Goal: Task Accomplishment & Management: Manage account settings

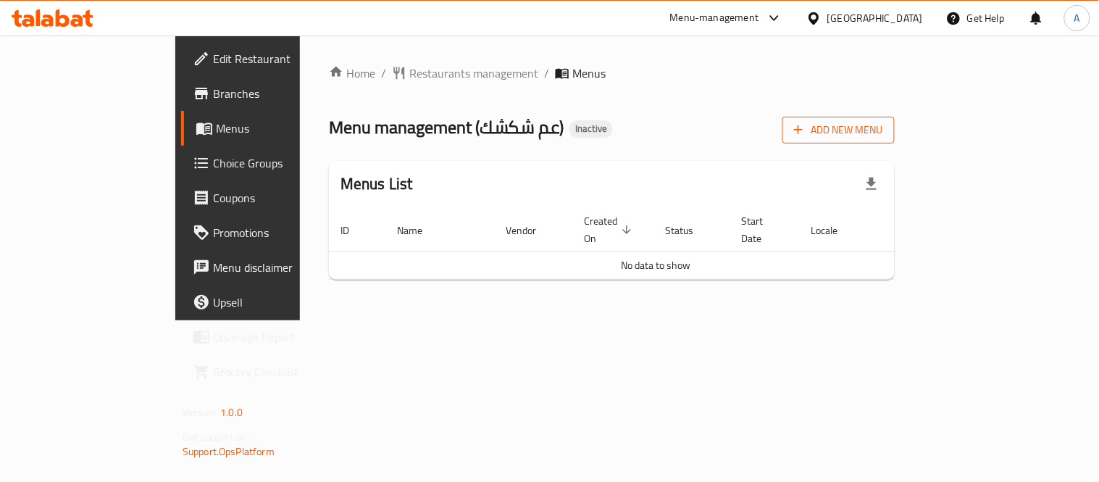
click at [895, 141] on button "Add New Menu" at bounding box center [838, 130] width 112 height 27
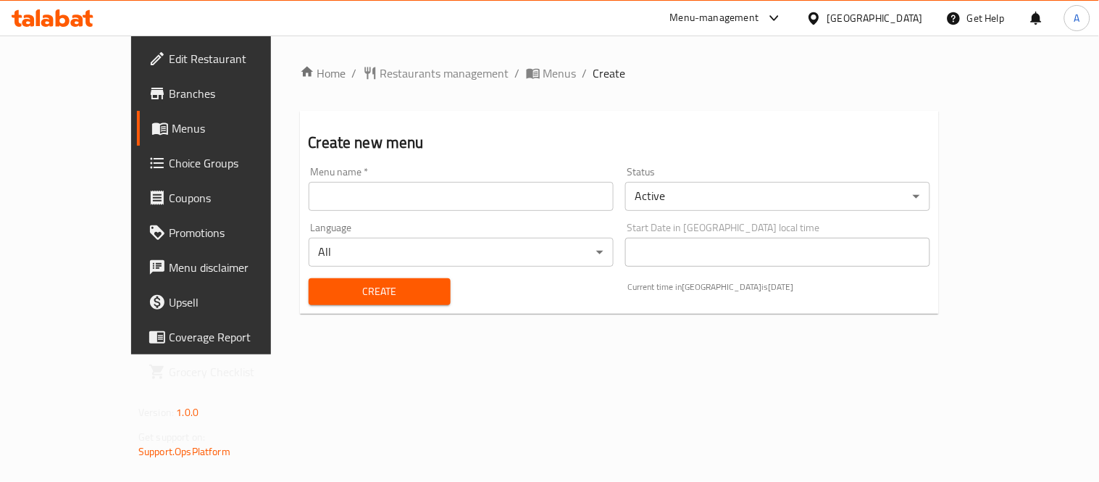
drag, startPoint x: 530, startPoint y: 204, endPoint x: 516, endPoint y: 207, distance: 14.9
click at [530, 204] on input "text" at bounding box center [461, 196] width 305 height 29
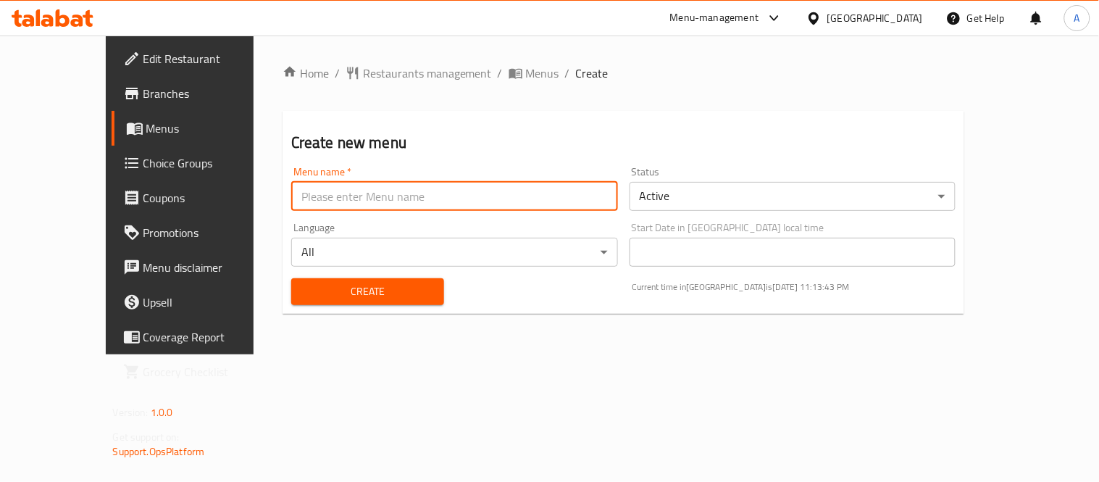
type input "New Menu"
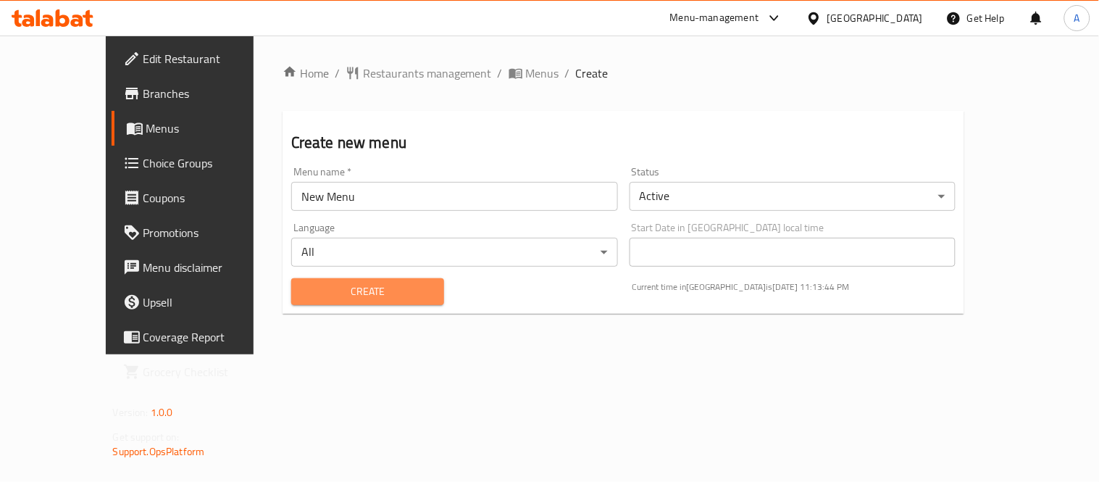
click at [306, 288] on span "Create" at bounding box center [368, 292] width 130 height 18
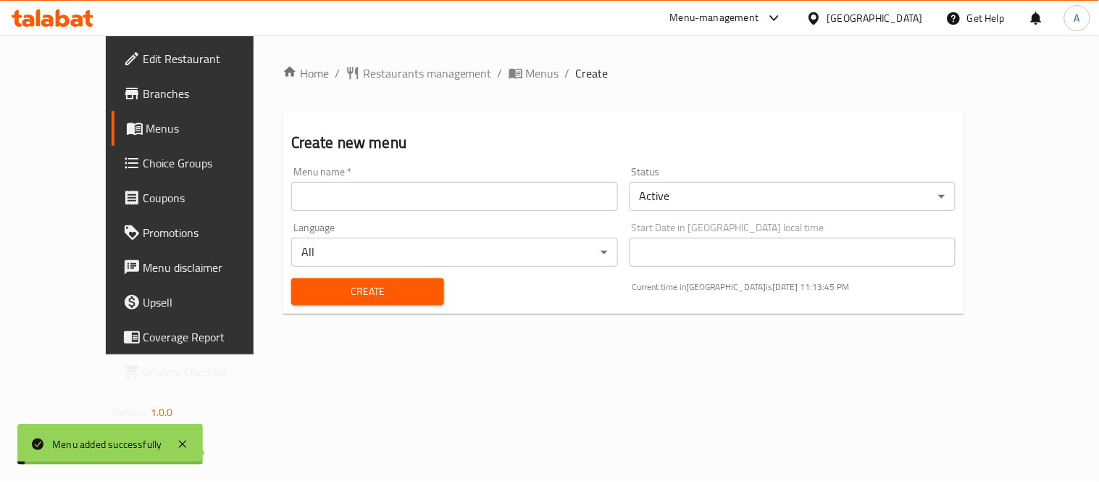
click at [526, 75] on span "Menus" at bounding box center [542, 72] width 33 height 17
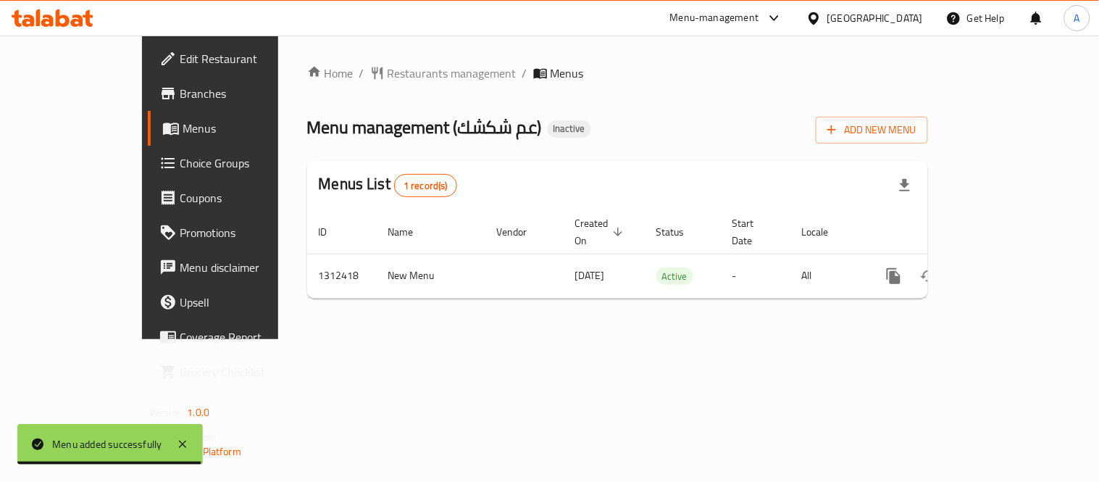
drag, startPoint x: 1052, startPoint y: 364, endPoint x: 1053, endPoint y: 315, distance: 49.3
click at [957, 339] on div "Home / Restaurants management / Menus Menu management ( عم شكشك ) Inactive Add …" at bounding box center [617, 188] width 679 height 304
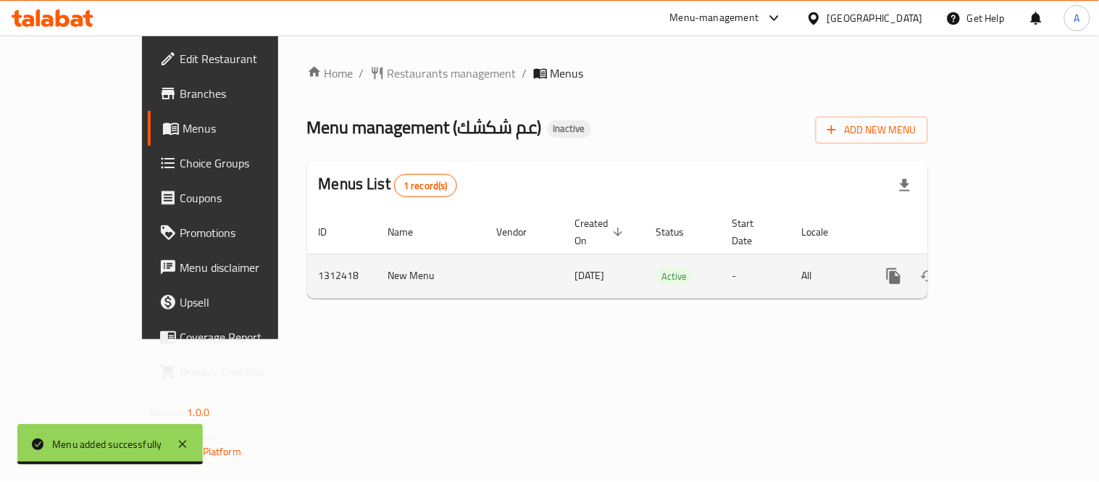
click at [1007, 267] on icon "enhanced table" at bounding box center [998, 275] width 17 height 17
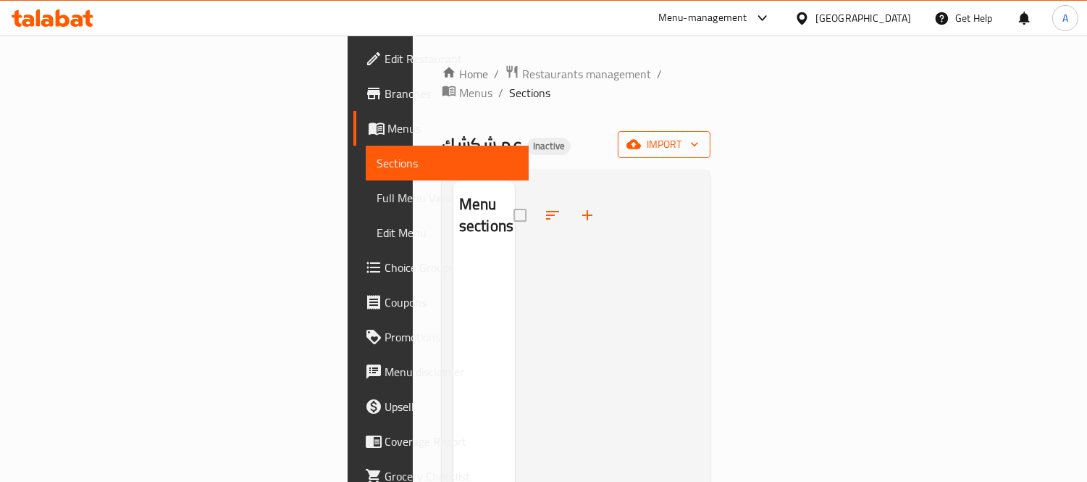
click at [699, 135] on span "import" at bounding box center [665, 144] width 70 height 18
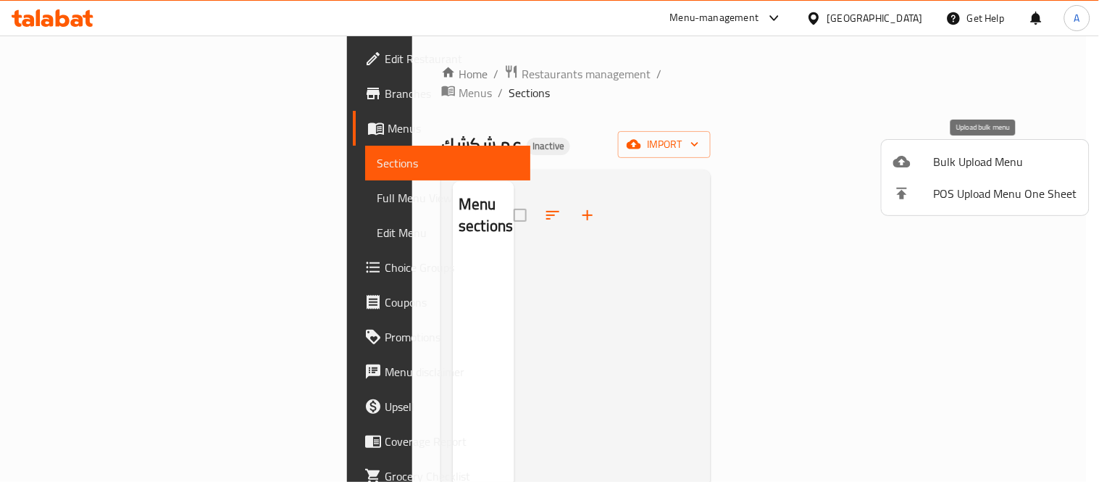
click at [924, 161] on div at bounding box center [913, 161] width 41 height 17
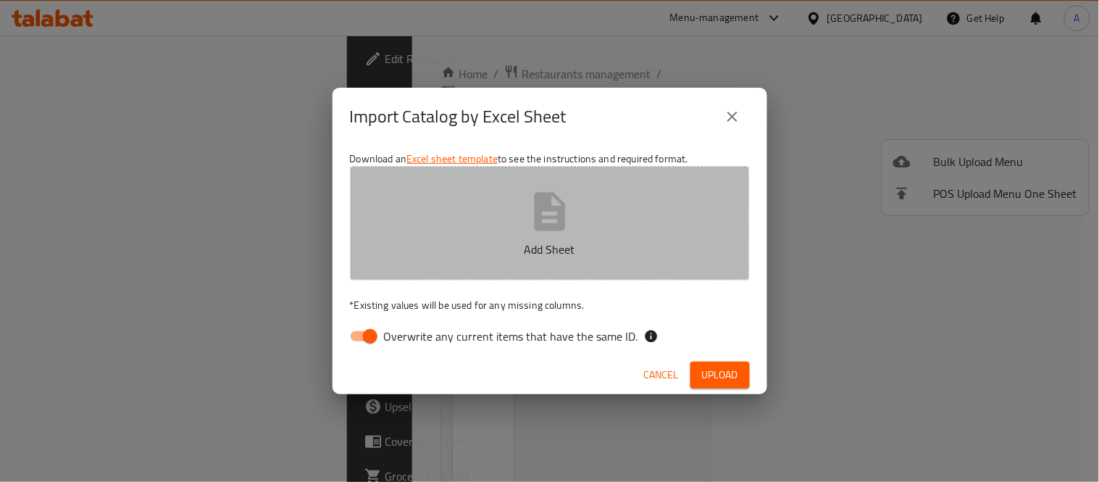
click at [707, 230] on button "Add Sheet" at bounding box center [550, 223] width 400 height 114
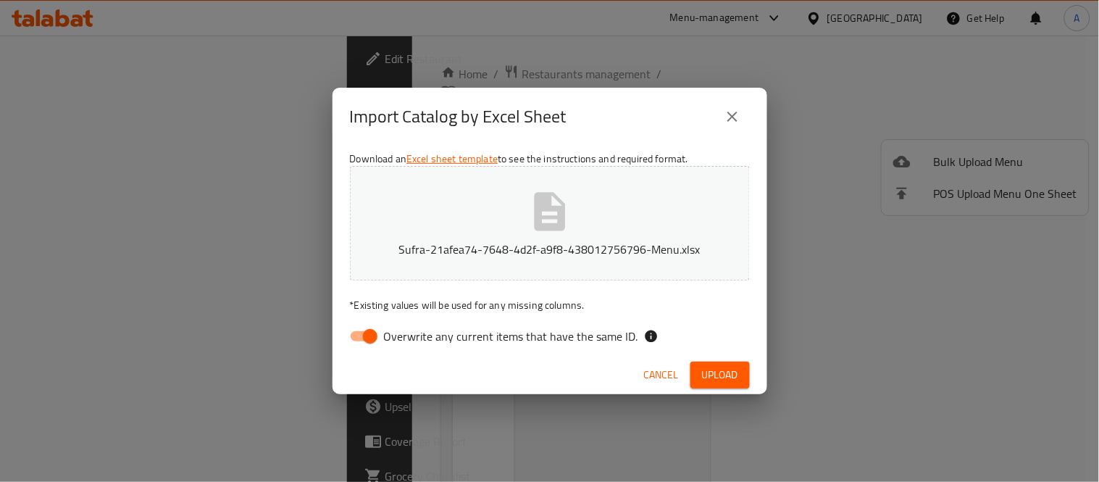
click at [338, 327] on div "Download an Excel sheet template to see the instructions and required format. S…" at bounding box center [550, 251] width 435 height 210
click at [356, 331] on input "Overwrite any current items that have the same ID." at bounding box center [370, 336] width 83 height 28
checkbox input "false"
click at [713, 377] on span "Upload" at bounding box center [720, 375] width 36 height 18
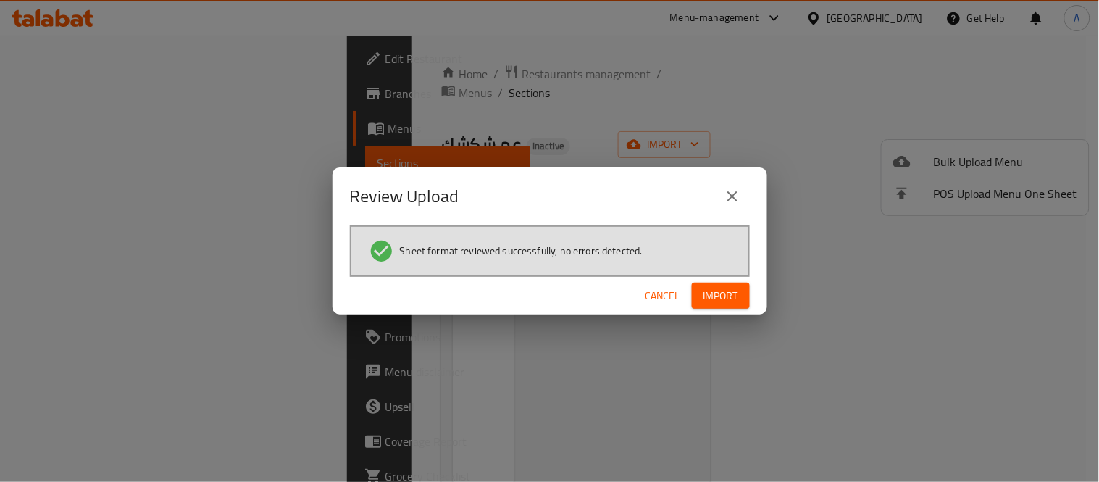
click at [748, 297] on button "Import" at bounding box center [721, 296] width 58 height 27
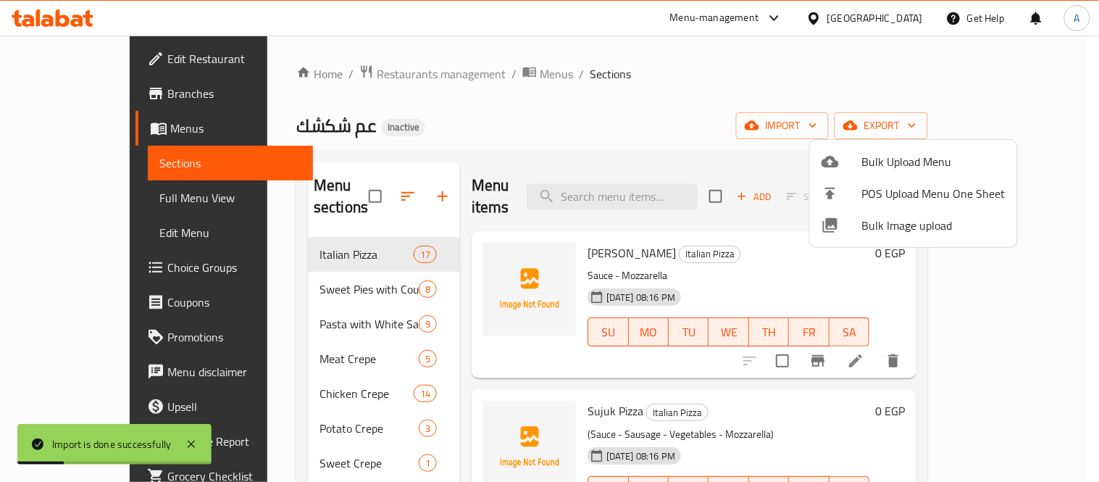
click at [628, 136] on div at bounding box center [549, 241] width 1099 height 482
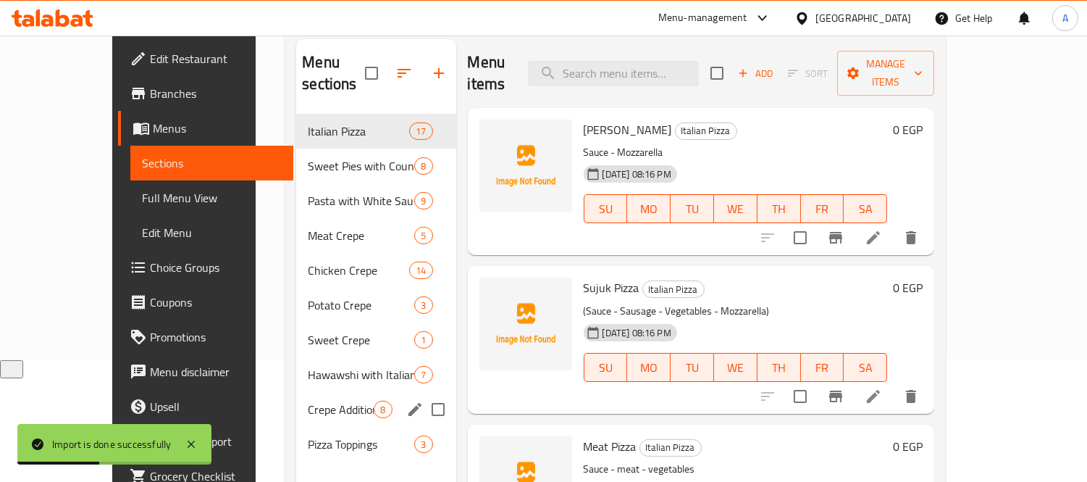
scroll to position [203, 0]
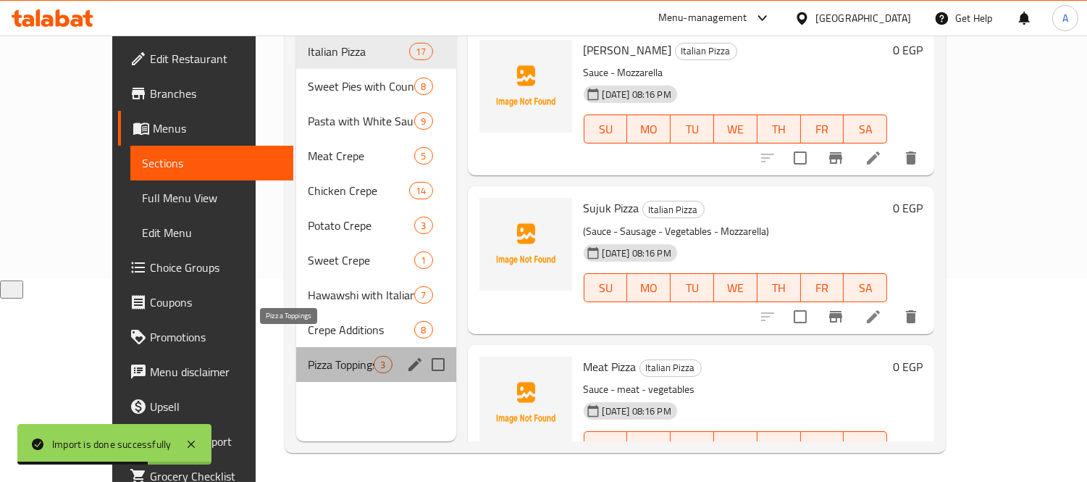
click at [308, 356] on span "Pizza Toppings" at bounding box center [341, 364] width 66 height 17
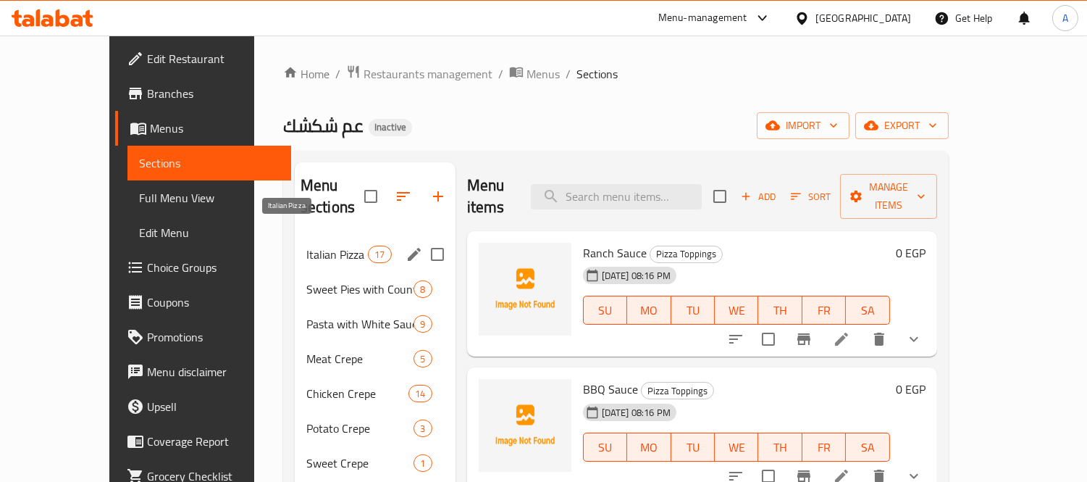
click at [309, 246] on span "Italian Pizza" at bounding box center [337, 254] width 62 height 17
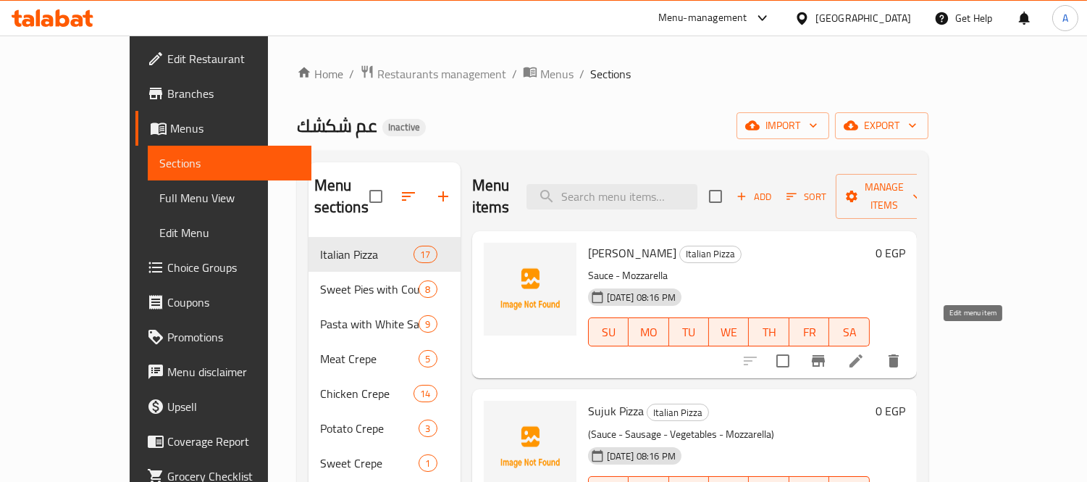
click at [865, 352] on icon at bounding box center [856, 360] width 17 height 17
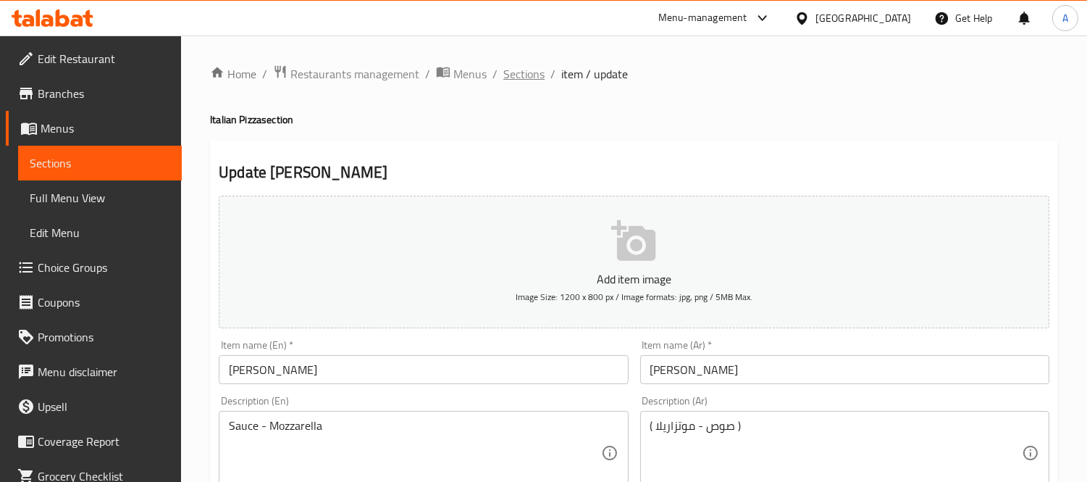
click at [517, 65] on span "Sections" at bounding box center [524, 73] width 41 height 17
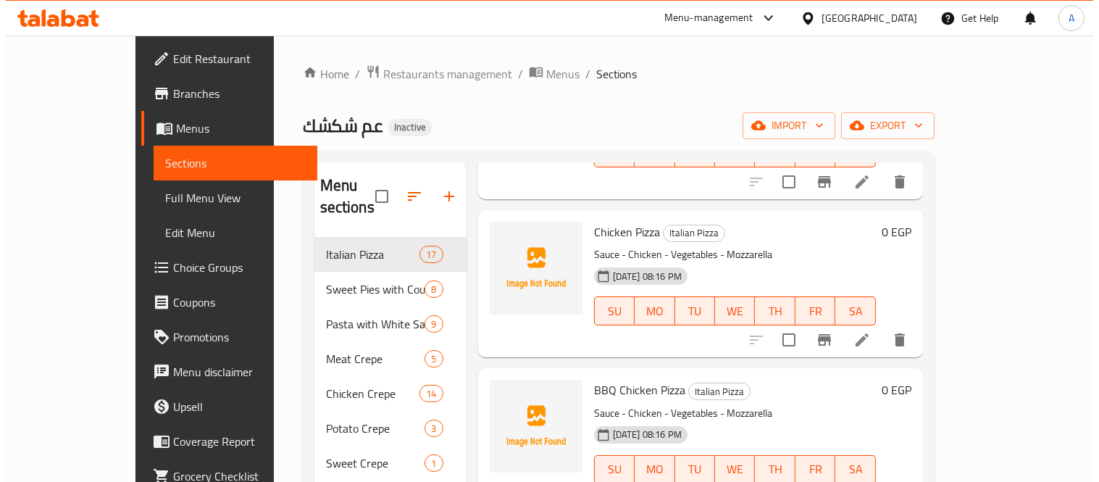
scroll to position [1771, 0]
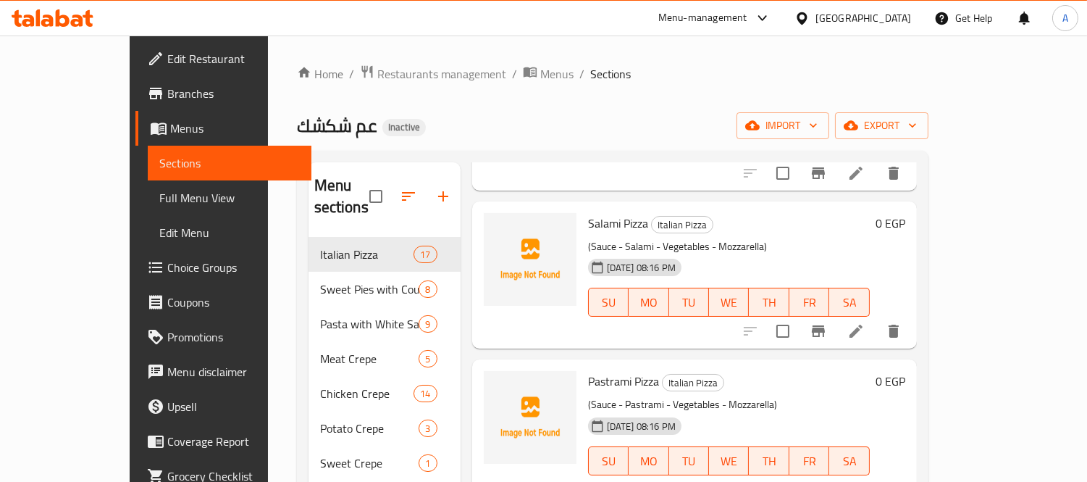
click at [361, 181] on input "checkbox" at bounding box center [376, 196] width 30 height 30
checkbox input "true"
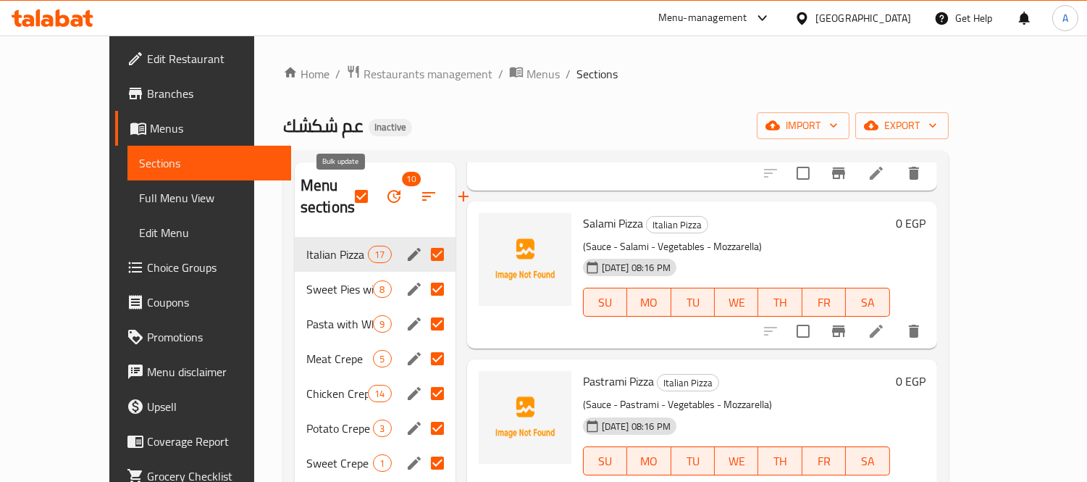
click at [385, 204] on icon "button" at bounding box center [393, 196] width 17 height 17
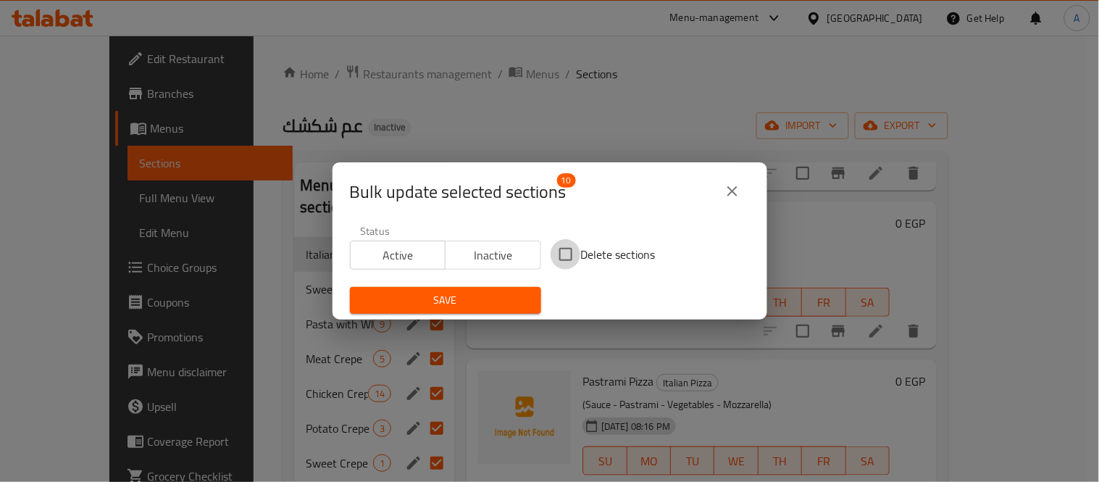
click at [561, 257] on input "Delete sections" at bounding box center [566, 254] width 30 height 30
checkbox input "true"
click at [488, 300] on span "Save" at bounding box center [446, 300] width 168 height 18
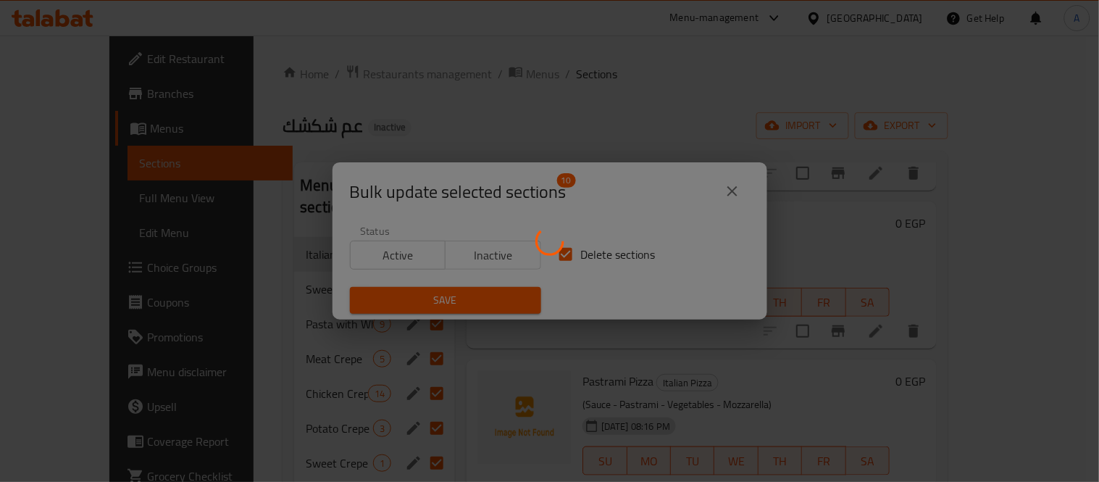
checkbox input "false"
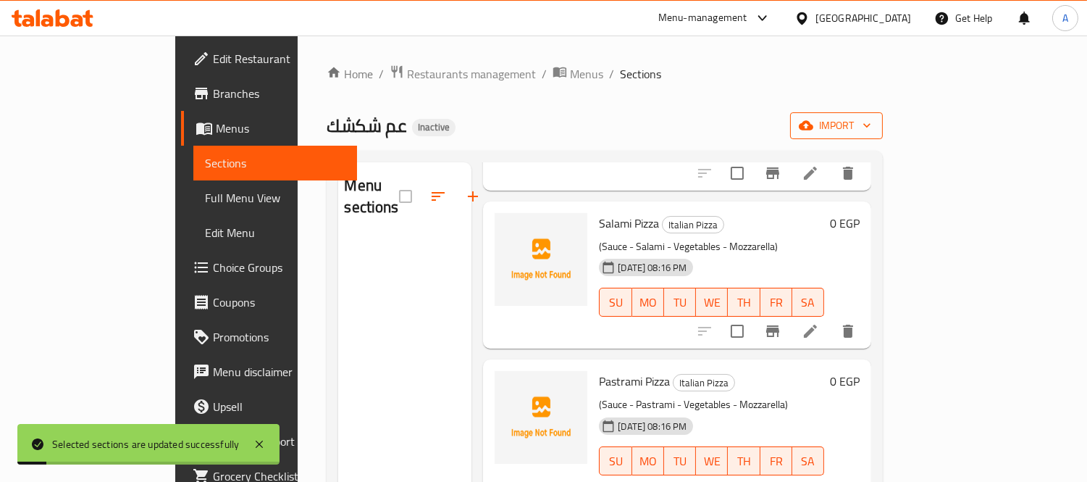
click at [814, 127] on icon "button" at bounding box center [806, 125] width 14 height 9
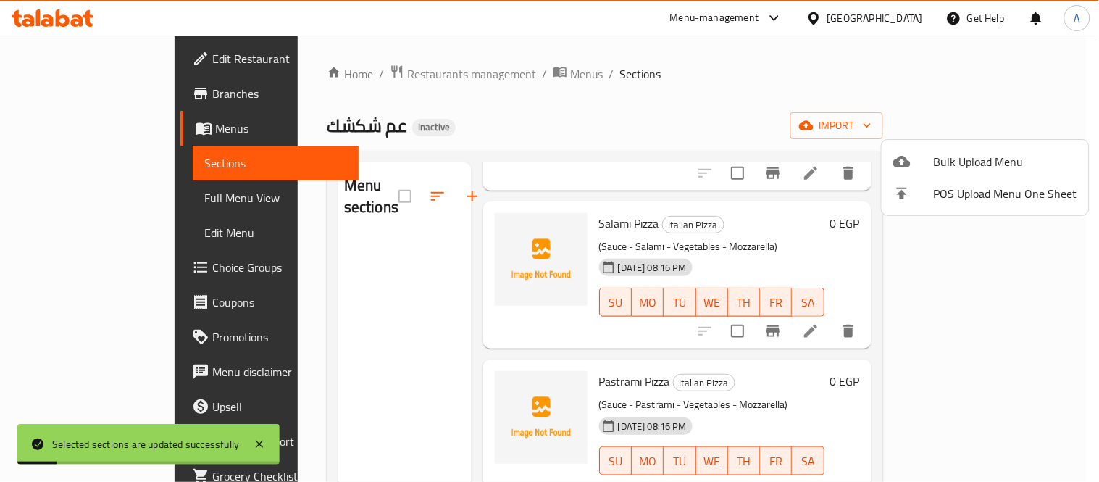
click at [915, 162] on div at bounding box center [913, 161] width 41 height 17
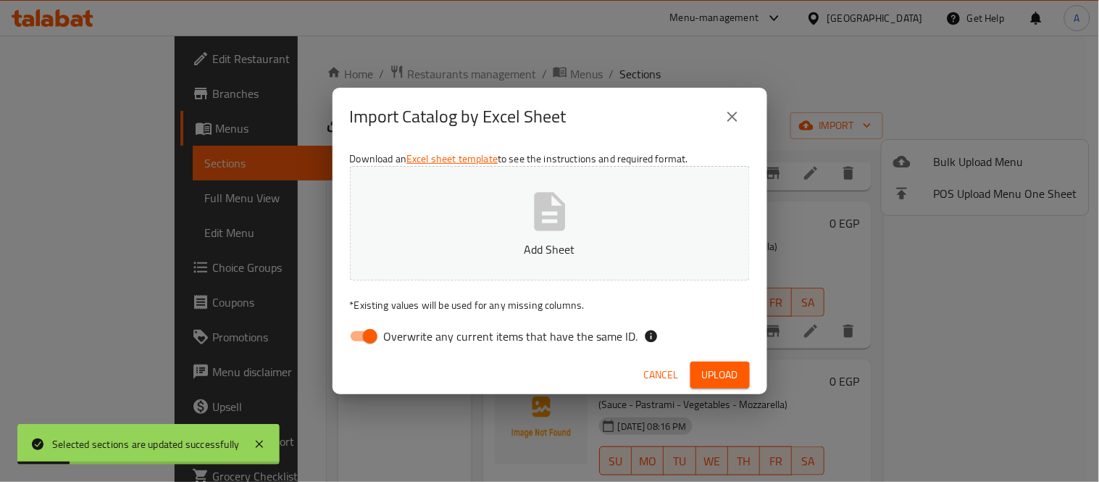
click at [640, 227] on button "Add Sheet" at bounding box center [550, 223] width 400 height 114
click at [381, 328] on input "Overwrite any current items that have the same ID." at bounding box center [370, 336] width 83 height 28
checkbox input "false"
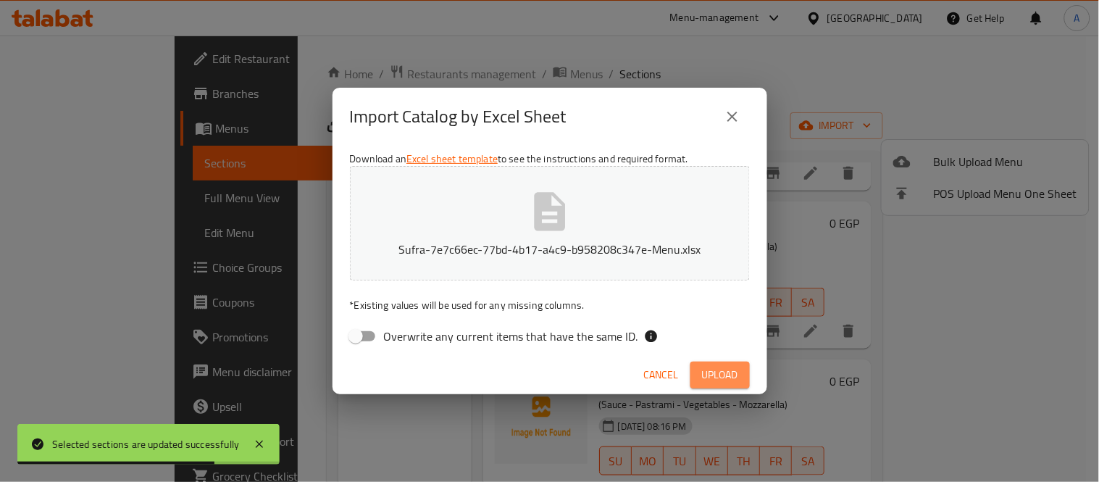
click at [740, 380] on button "Upload" at bounding box center [719, 375] width 59 height 27
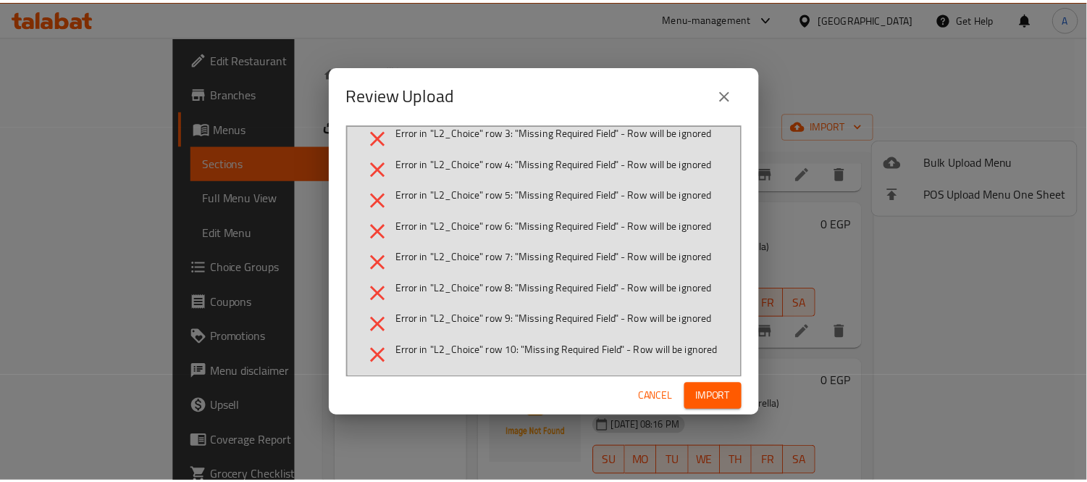
scroll to position [0, 0]
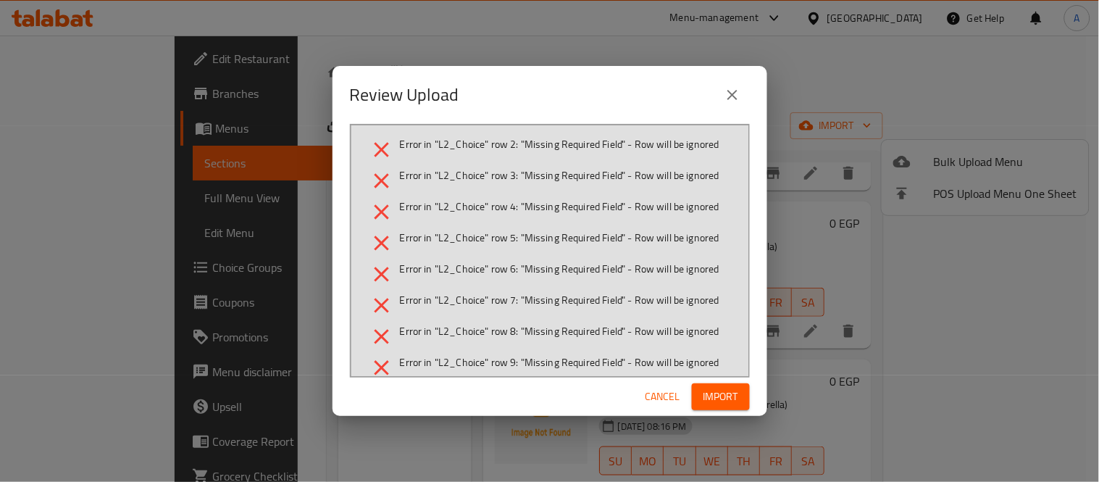
click at [654, 395] on span "Cancel" at bounding box center [663, 397] width 35 height 18
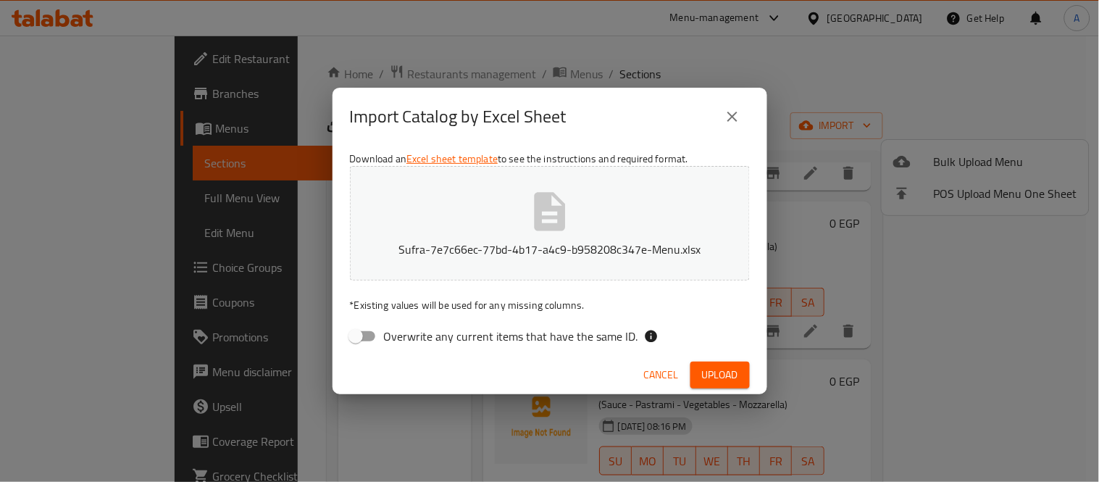
click at [714, 374] on span "Upload" at bounding box center [720, 375] width 36 height 18
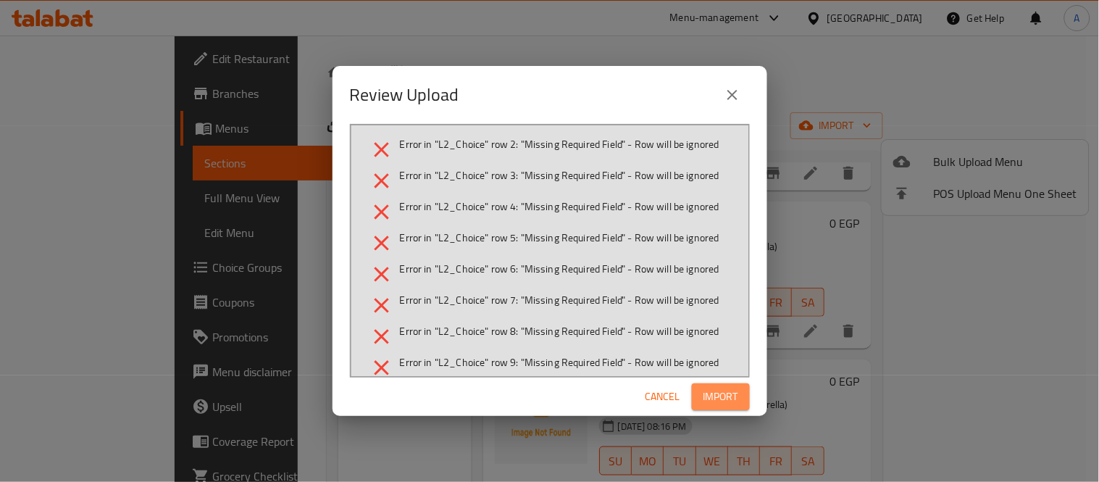
click at [706, 386] on button "Import" at bounding box center [721, 396] width 58 height 27
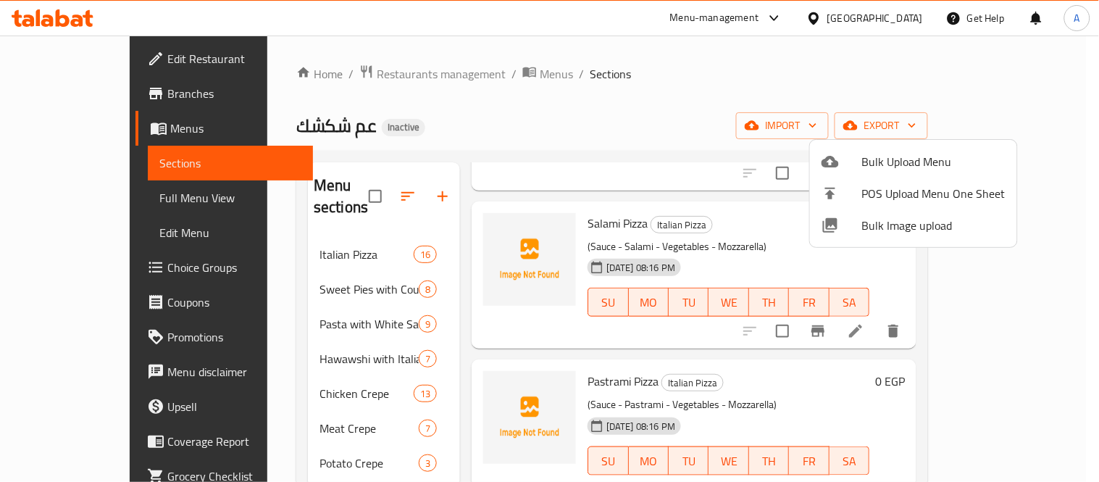
click at [566, 153] on div at bounding box center [549, 241] width 1099 height 482
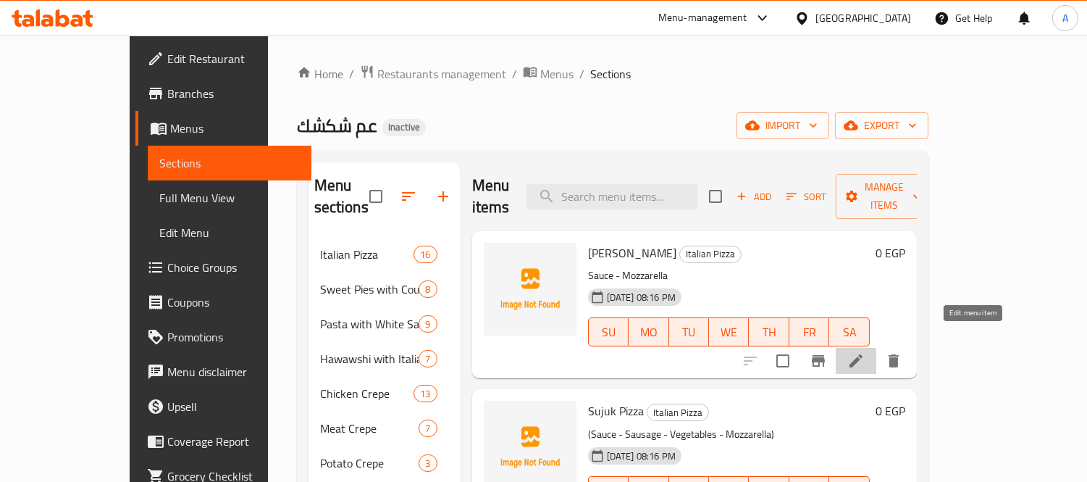
click at [865, 352] on icon at bounding box center [856, 360] width 17 height 17
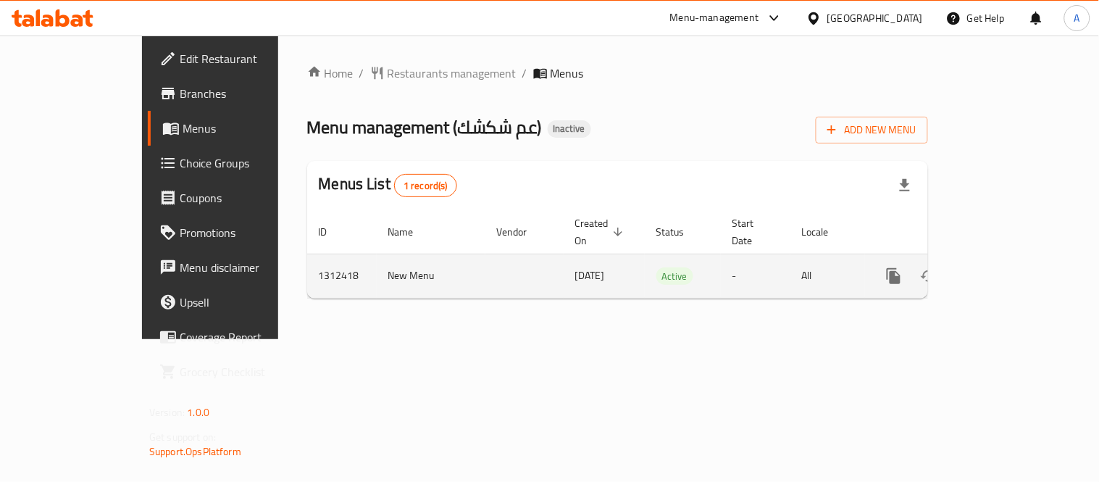
click at [1007, 267] on icon "enhanced table" at bounding box center [998, 275] width 17 height 17
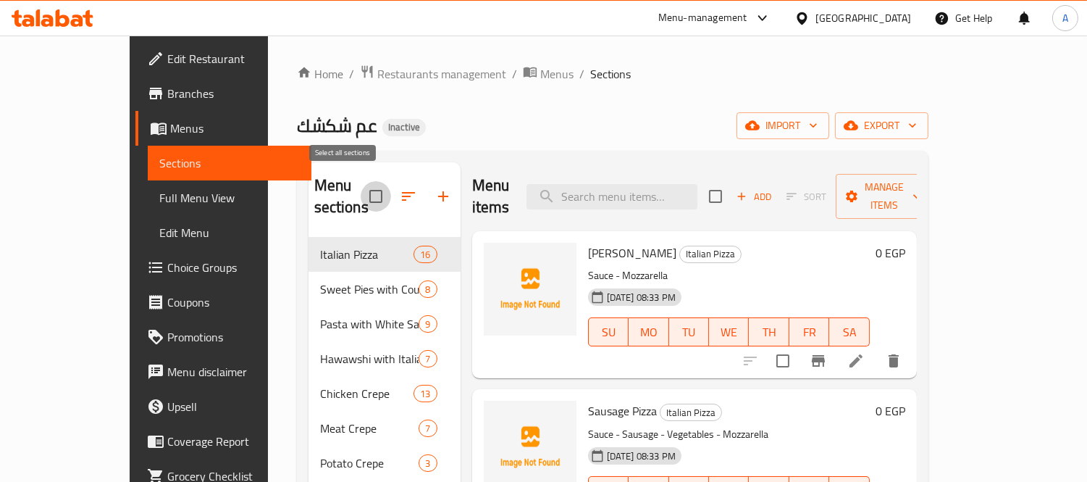
click at [361, 191] on input "checkbox" at bounding box center [376, 196] width 30 height 30
checkbox input "true"
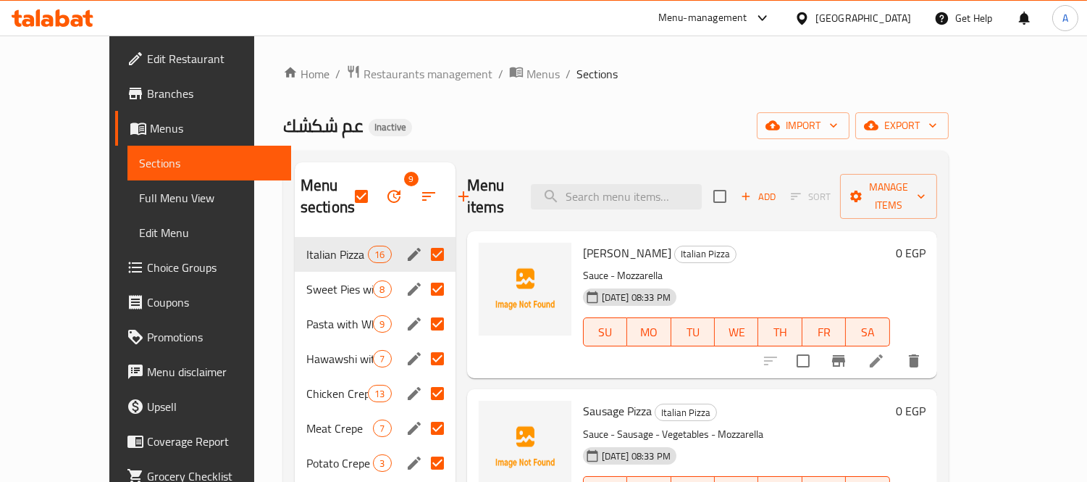
click at [388, 200] on icon "button" at bounding box center [394, 196] width 13 height 13
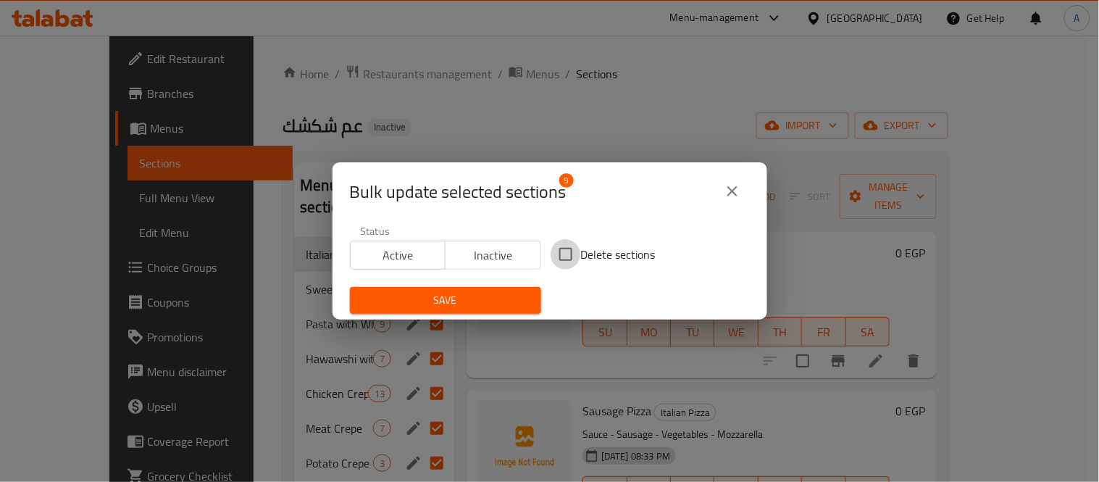
click at [556, 264] on input "Delete sections" at bounding box center [566, 254] width 30 height 30
checkbox input "true"
click at [475, 305] on span "Save" at bounding box center [446, 300] width 168 height 18
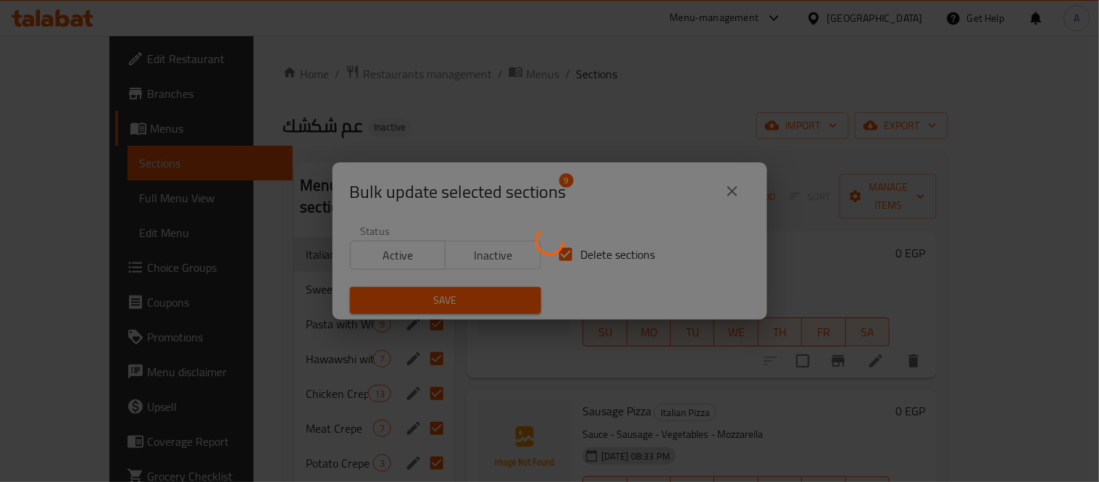
checkbox input "false"
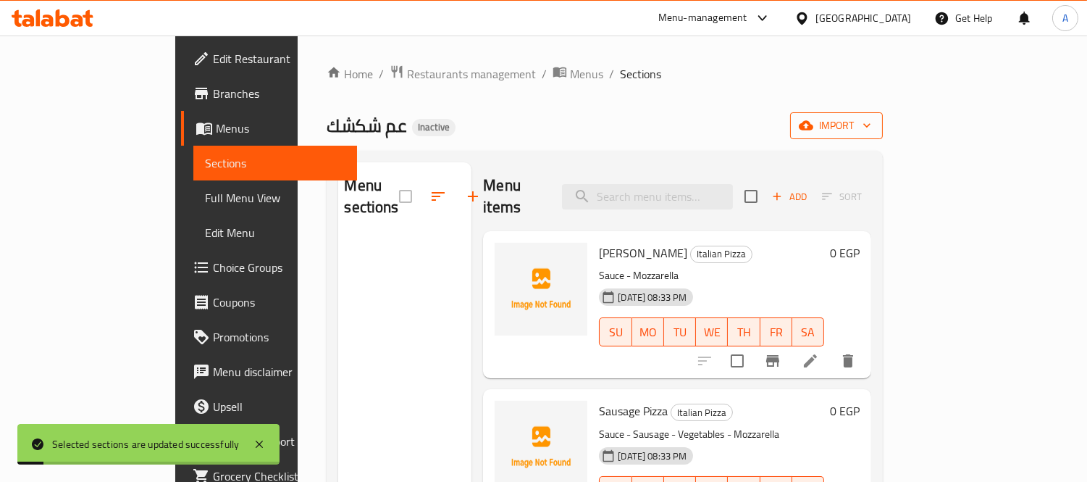
click at [872, 117] on span "import" at bounding box center [837, 126] width 70 height 18
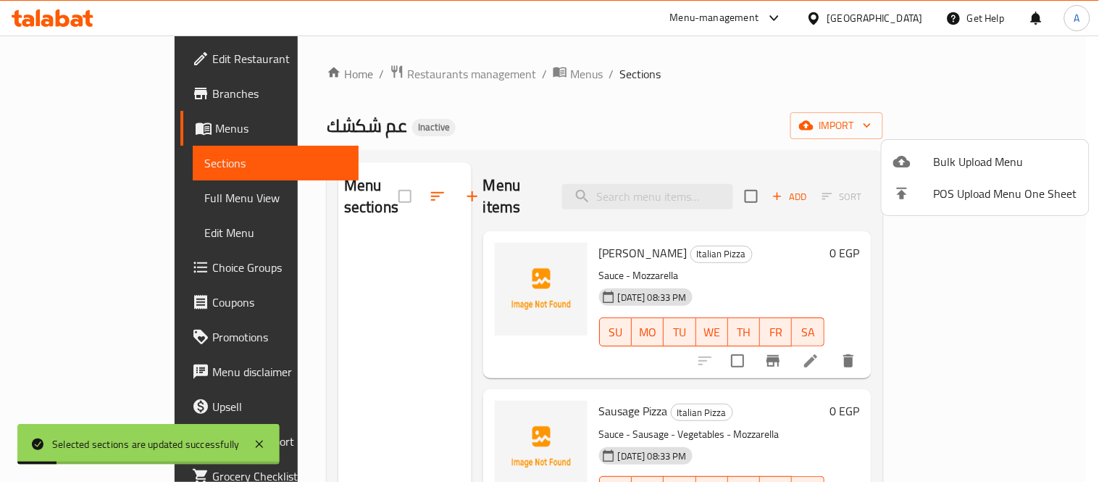
click at [946, 153] on span "Bulk Upload Menu" at bounding box center [1005, 161] width 143 height 17
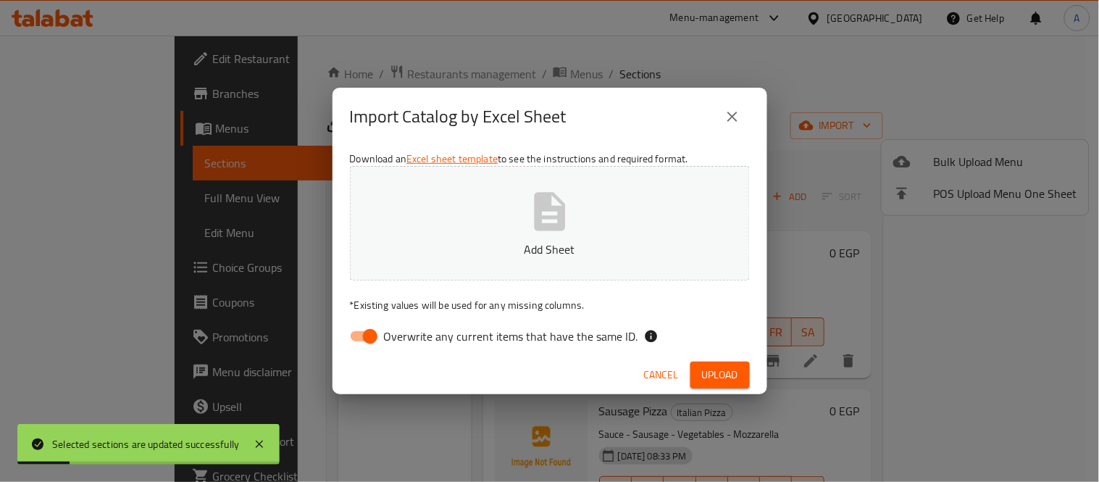
click at [698, 218] on button "Add Sheet" at bounding box center [550, 223] width 400 height 114
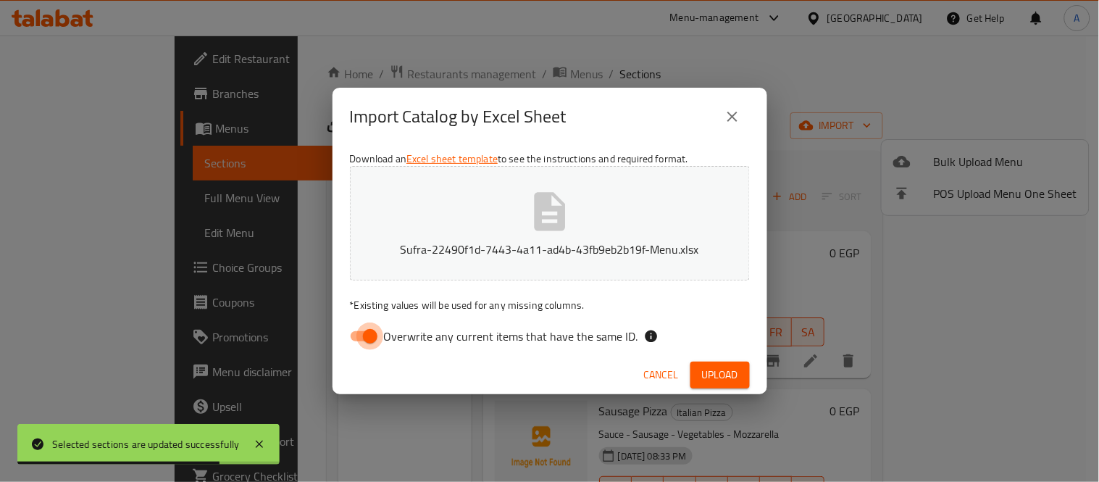
click at [356, 333] on input "Overwrite any current items that have the same ID." at bounding box center [370, 336] width 83 height 28
checkbox input "false"
click at [733, 399] on div "Import Catalog by Excel Sheet Download an Excel sheet template to see the instr…" at bounding box center [549, 241] width 1099 height 482
click at [732, 377] on span "Upload" at bounding box center [720, 375] width 36 height 18
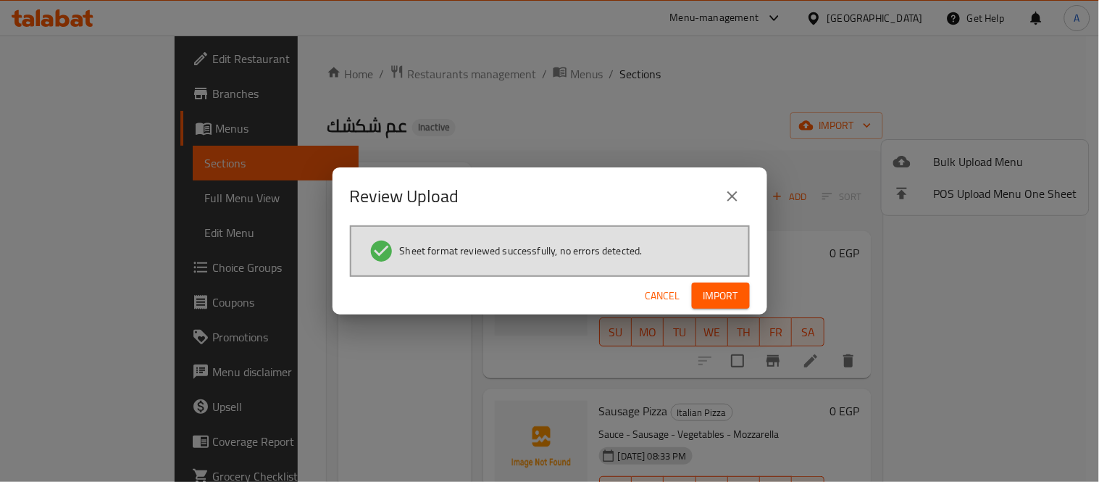
click at [740, 288] on button "Import" at bounding box center [721, 296] width 58 height 27
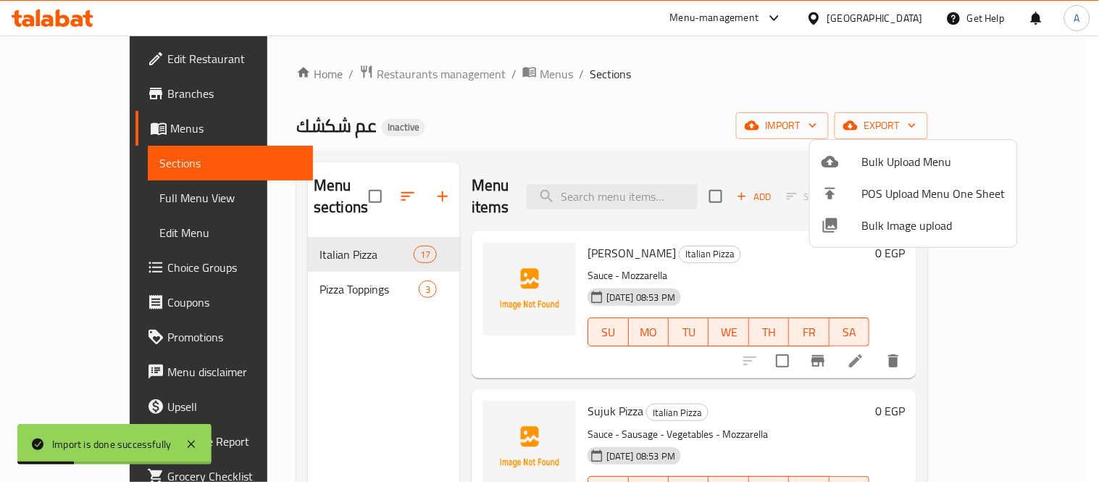
click at [288, 275] on div at bounding box center [549, 241] width 1099 height 482
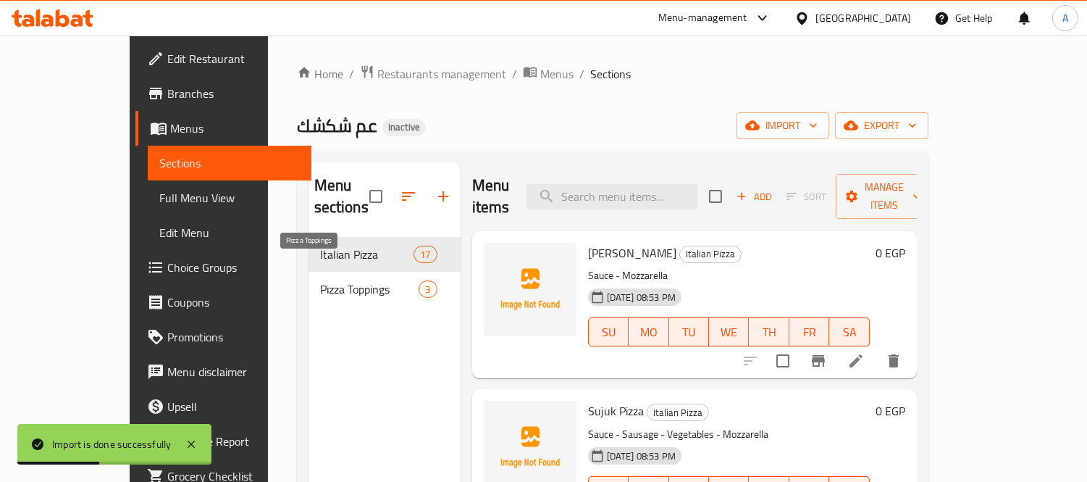
click at [320, 280] on span "Pizza Toppings" at bounding box center [369, 288] width 99 height 17
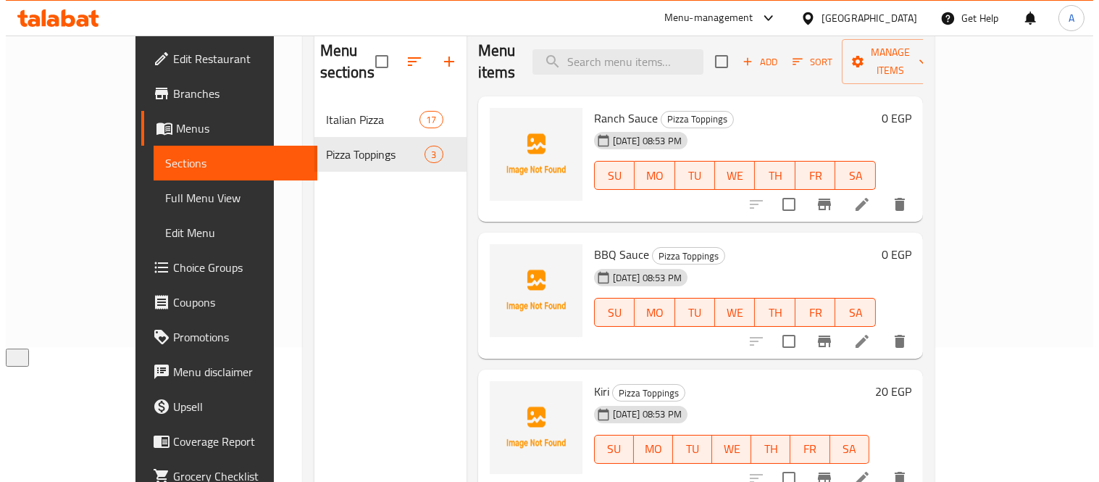
scroll to position [41, 0]
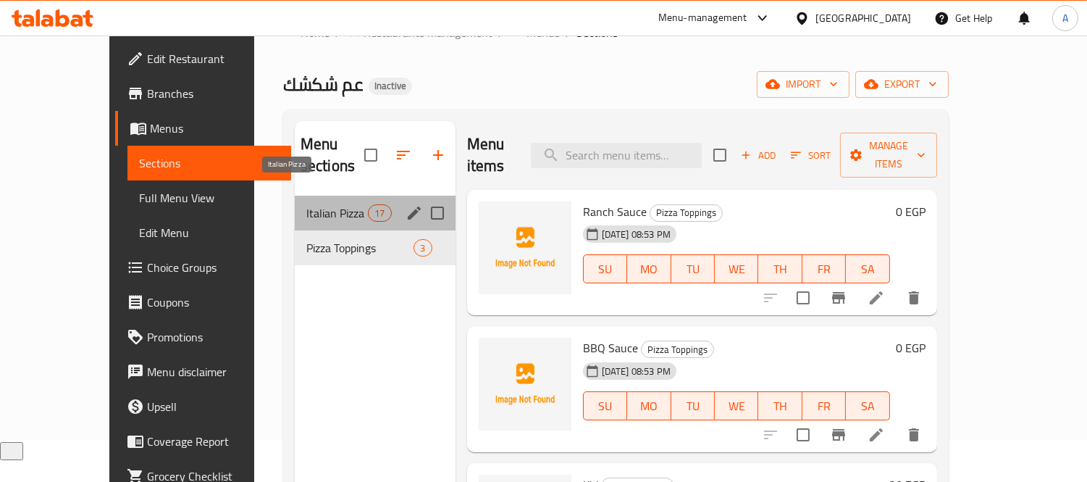
click at [331, 204] on span "Italian Pizza" at bounding box center [337, 212] width 62 height 17
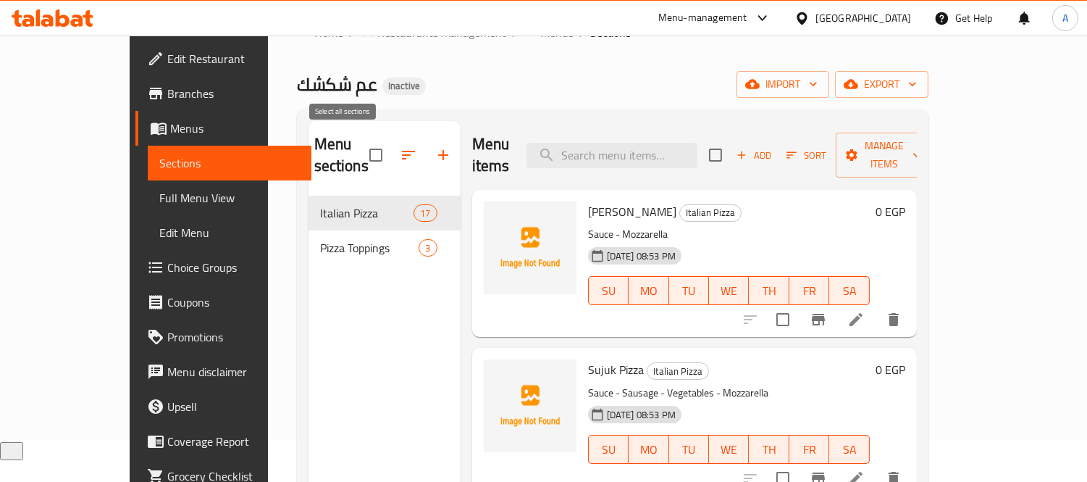
click at [361, 150] on input "checkbox" at bounding box center [376, 155] width 30 height 30
checkbox input "false"
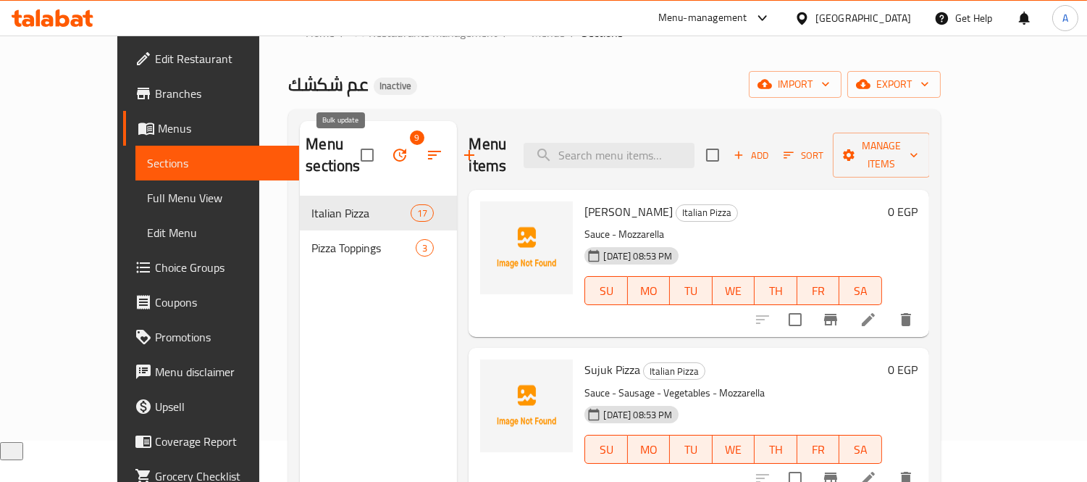
click at [391, 159] on icon "button" at bounding box center [399, 154] width 17 height 17
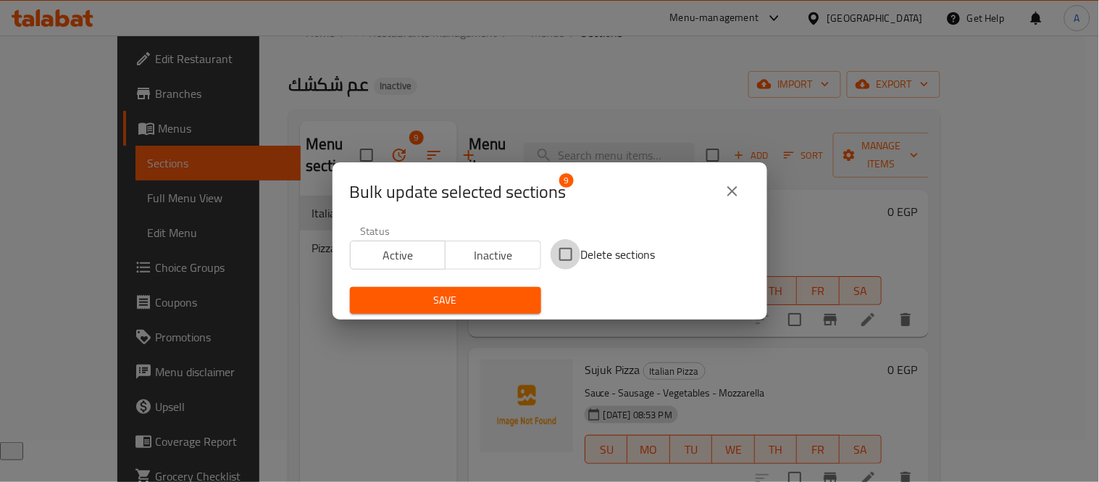
click at [553, 249] on input "Delete sections" at bounding box center [566, 254] width 30 height 30
checkbox input "true"
click at [501, 293] on span "Save" at bounding box center [446, 300] width 168 height 18
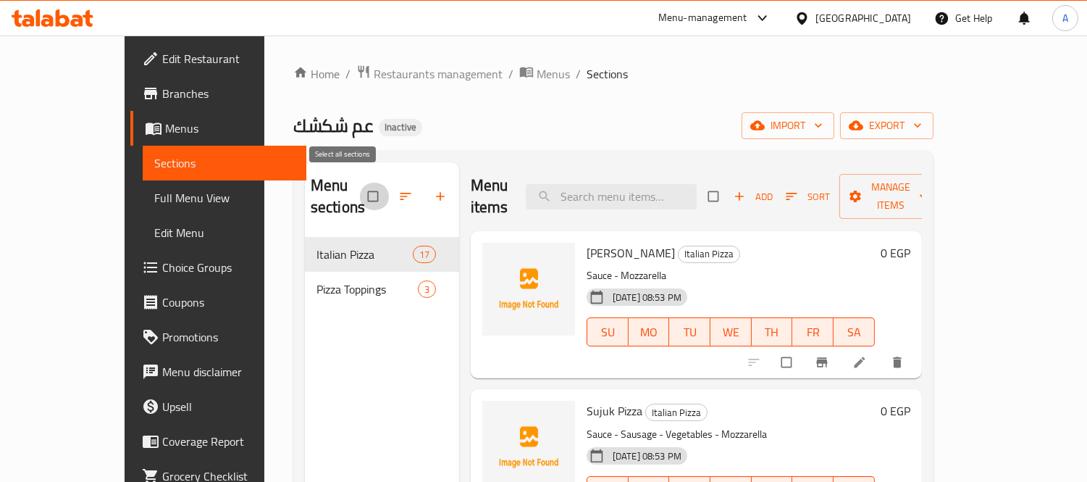
click at [359, 185] on input "checkbox" at bounding box center [374, 197] width 30 height 28
checkbox input "true"
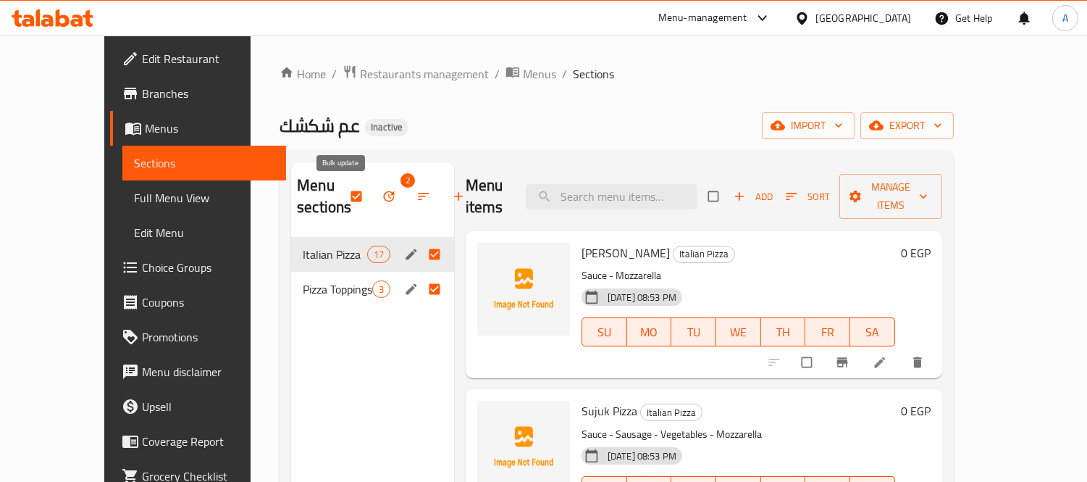
click at [382, 199] on icon "button" at bounding box center [389, 196] width 14 height 14
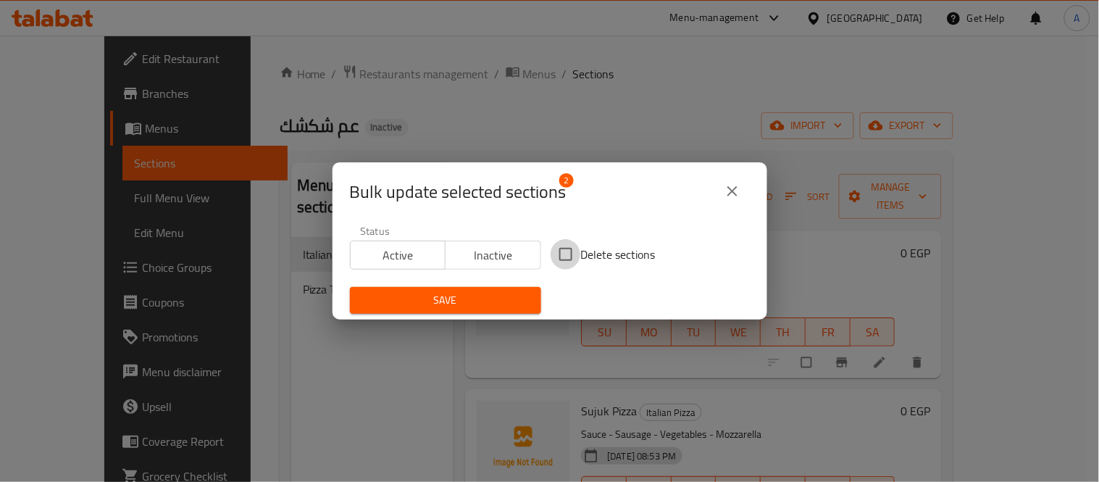
click at [555, 258] on input "Delete sections" at bounding box center [566, 254] width 30 height 30
checkbox input "true"
click at [468, 309] on span "Save" at bounding box center [446, 300] width 168 height 18
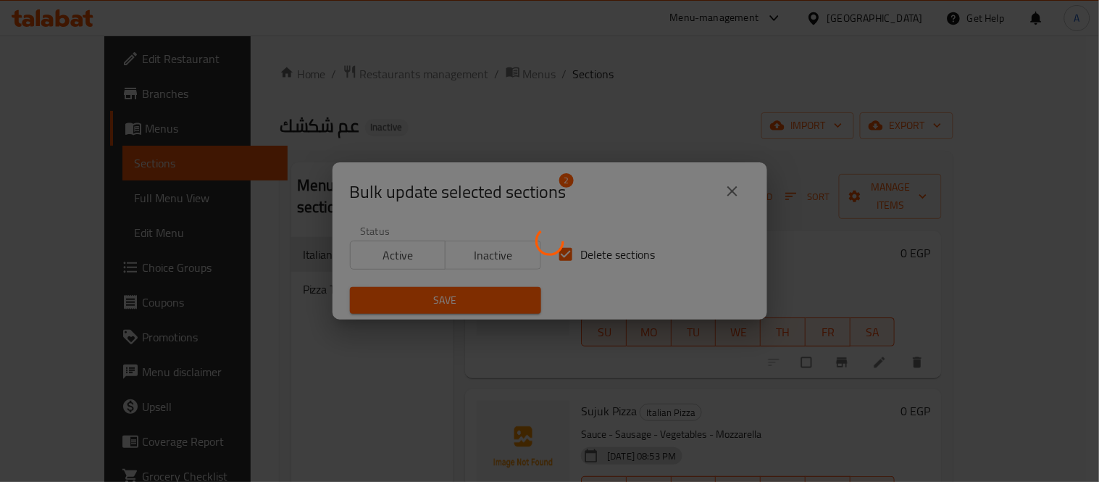
checkbox input "false"
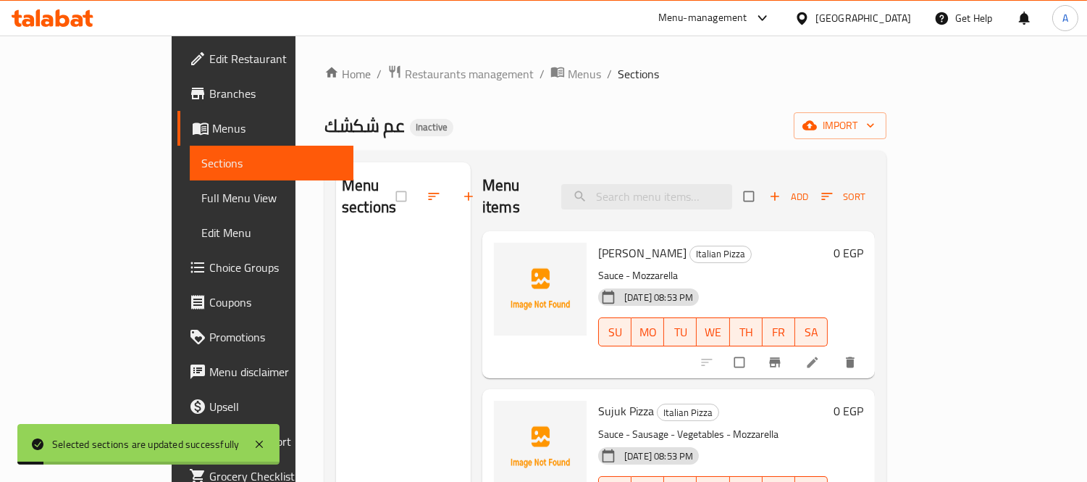
click at [504, 122] on div "عم شكشك Inactive import" at bounding box center [606, 125] width 562 height 27
click at [817, 131] on icon "button" at bounding box center [810, 125] width 14 height 14
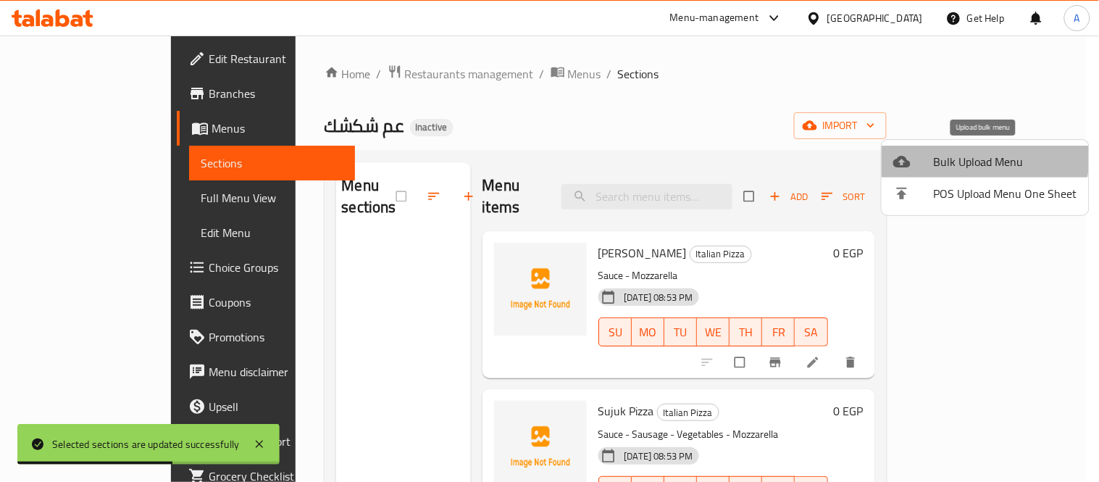
click at [945, 153] on span "Bulk Upload Menu" at bounding box center [1005, 161] width 143 height 17
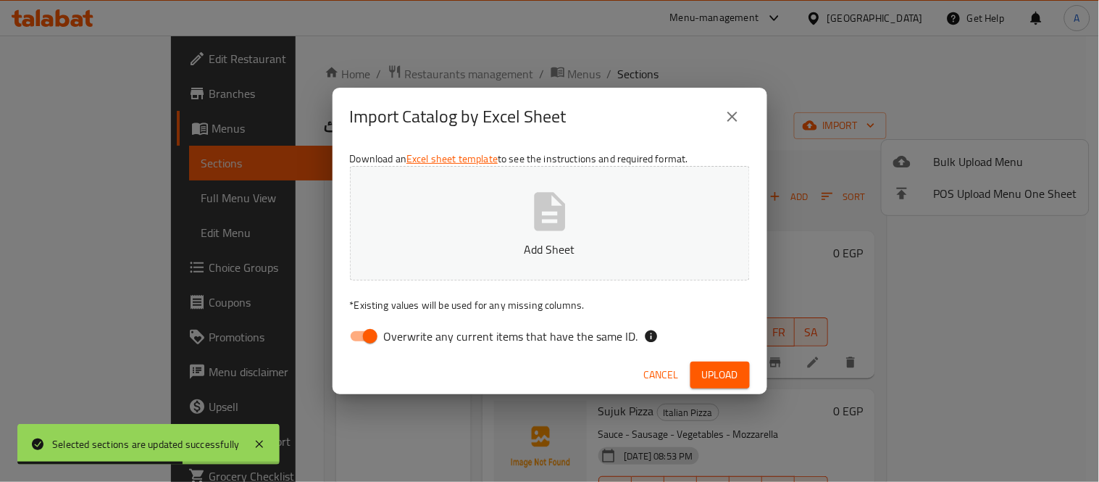
click at [561, 230] on icon "button" at bounding box center [549, 211] width 31 height 38
click at [563, 249] on p "Sufra-22490f1d-7443-4a11-ad4b-43fb9eb2b19f-Menu.xlsx" at bounding box center [549, 249] width 355 height 17
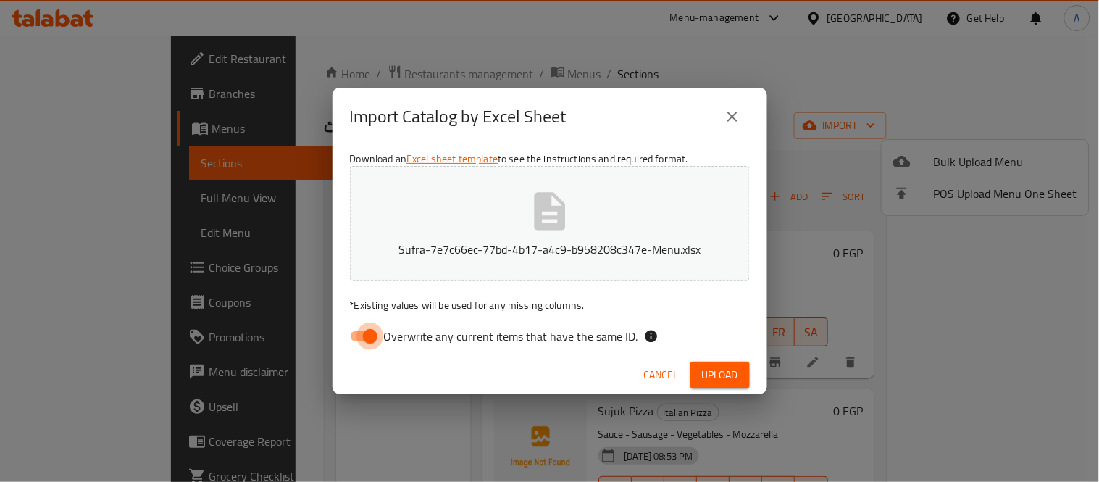
click at [375, 330] on input "Overwrite any current items that have the same ID." at bounding box center [370, 336] width 83 height 28
checkbox input "false"
click at [746, 372] on button "Upload" at bounding box center [719, 375] width 59 height 27
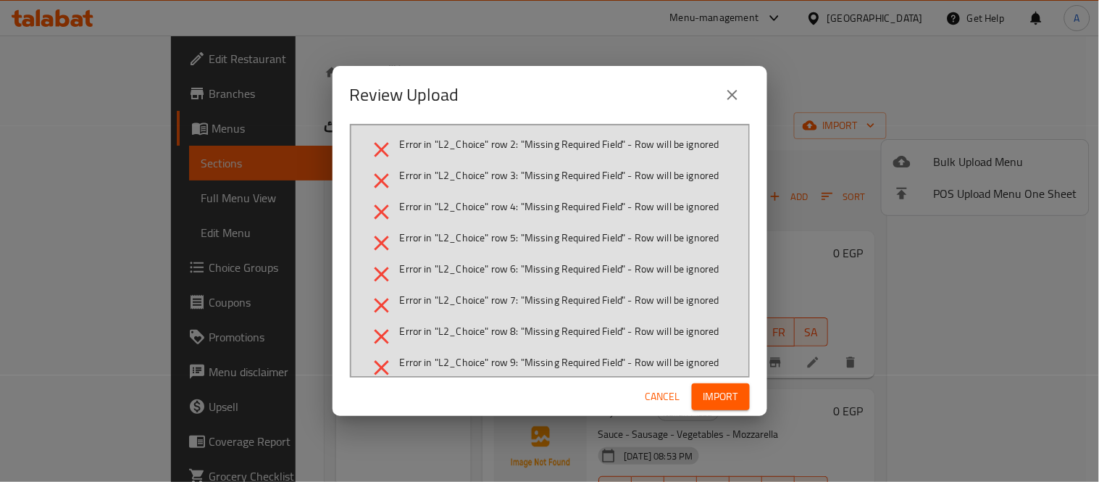
click at [693, 389] on button "Import" at bounding box center [721, 396] width 58 height 27
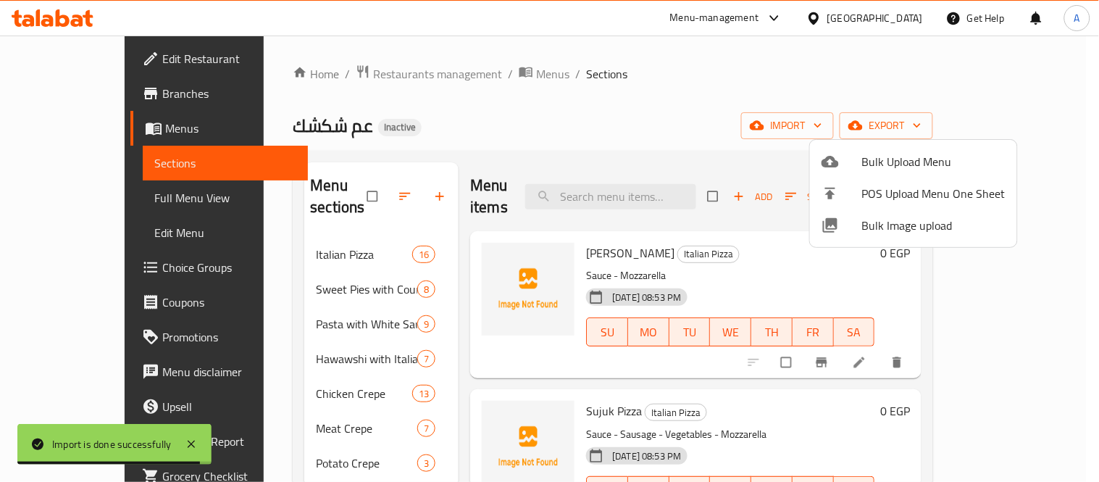
click at [339, 233] on div at bounding box center [549, 241] width 1099 height 482
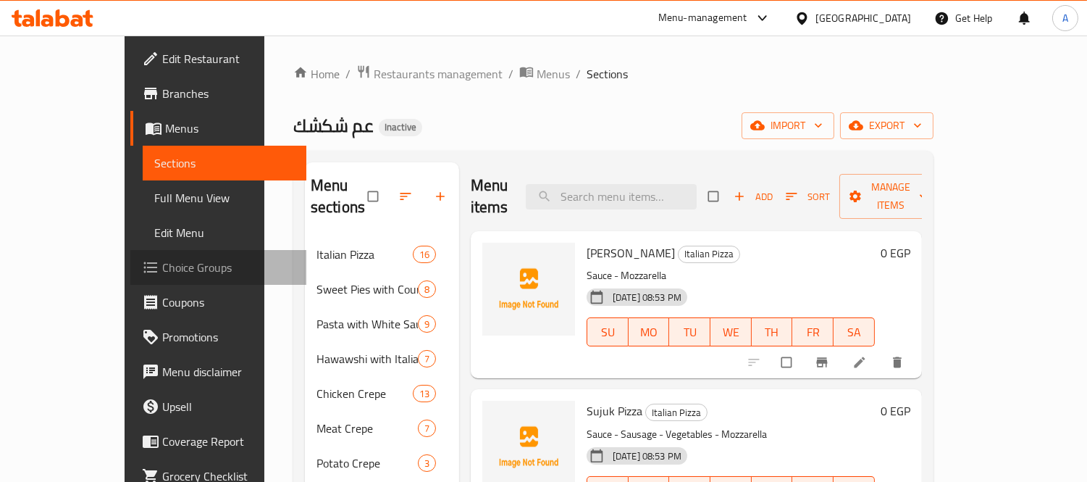
click at [130, 254] on link "Choice Groups" at bounding box center [218, 267] width 176 height 35
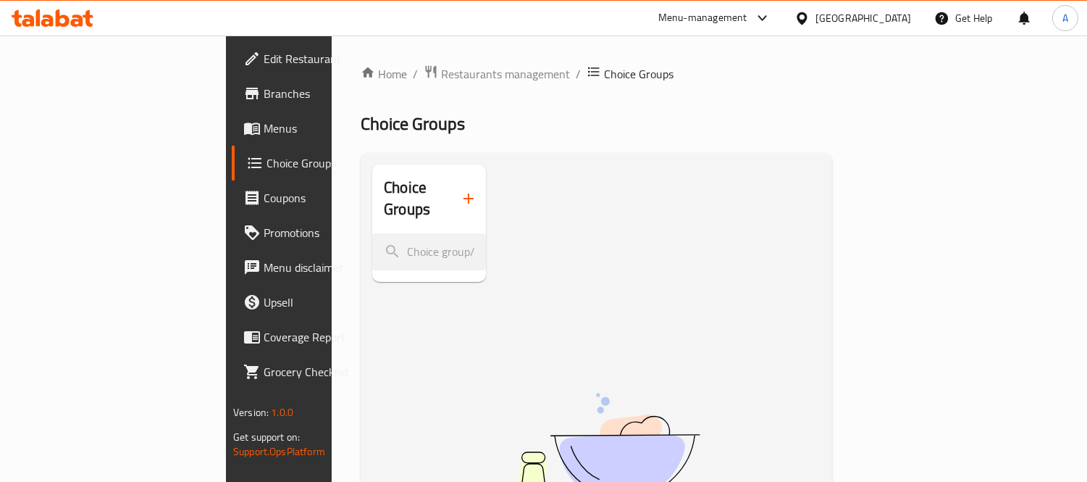
click at [264, 120] on span "Menus" at bounding box center [330, 128] width 133 height 17
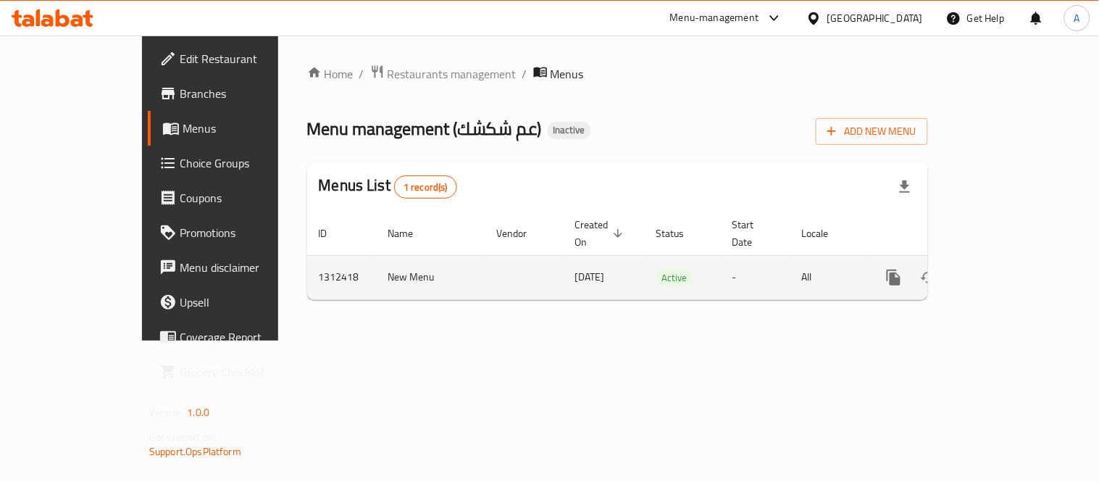
click at [1007, 269] on icon "enhanced table" at bounding box center [998, 277] width 17 height 17
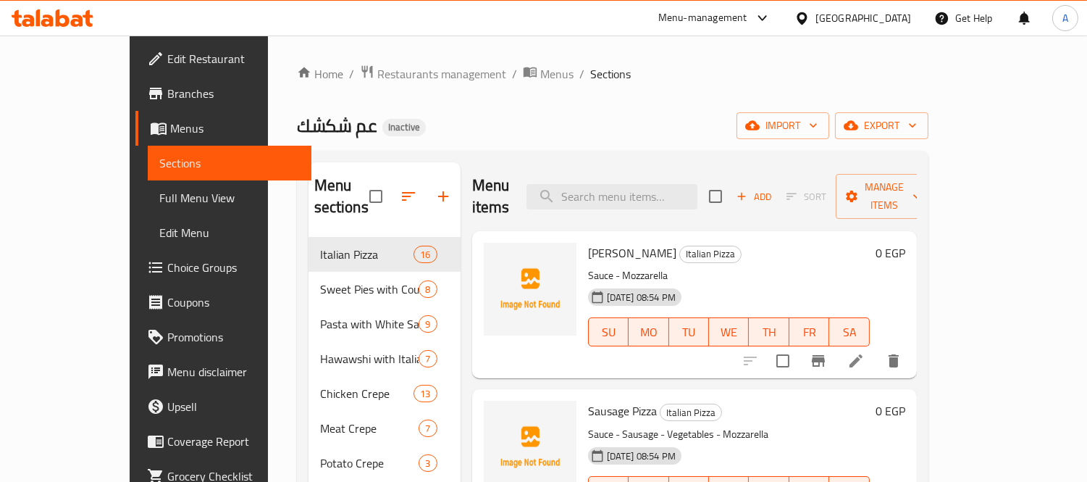
click at [159, 198] on span "Full Menu View" at bounding box center [229, 197] width 141 height 17
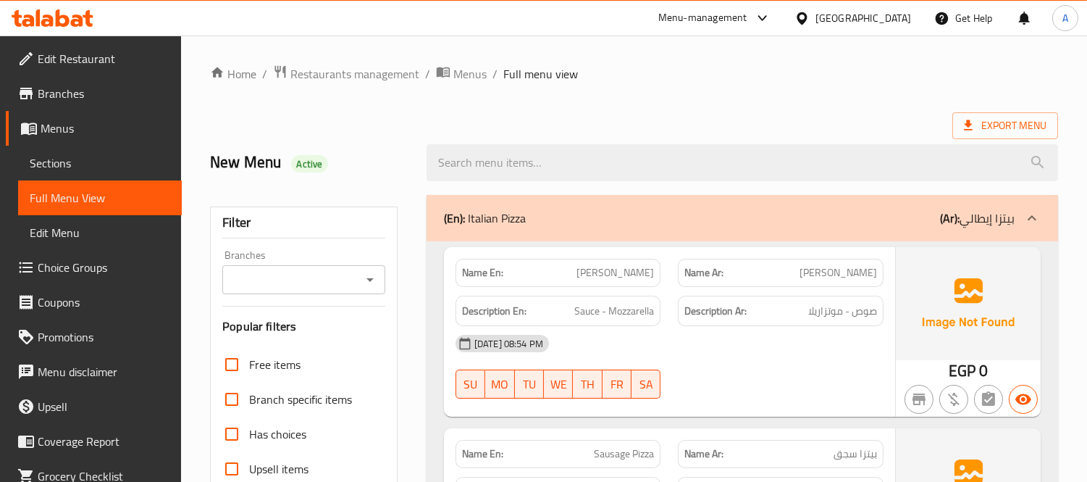
click at [101, 149] on link "Sections" at bounding box center [100, 163] width 164 height 35
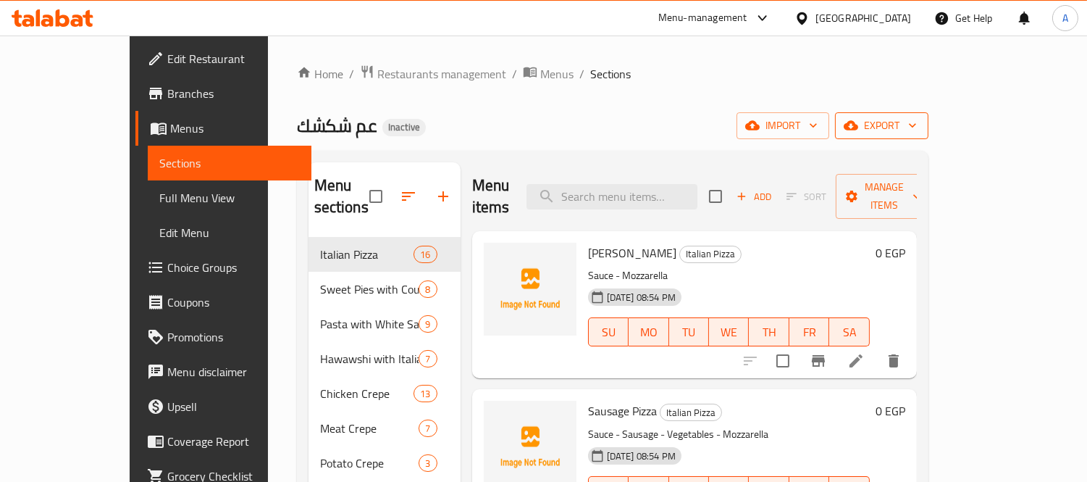
click at [917, 129] on span "export" at bounding box center [882, 126] width 70 height 18
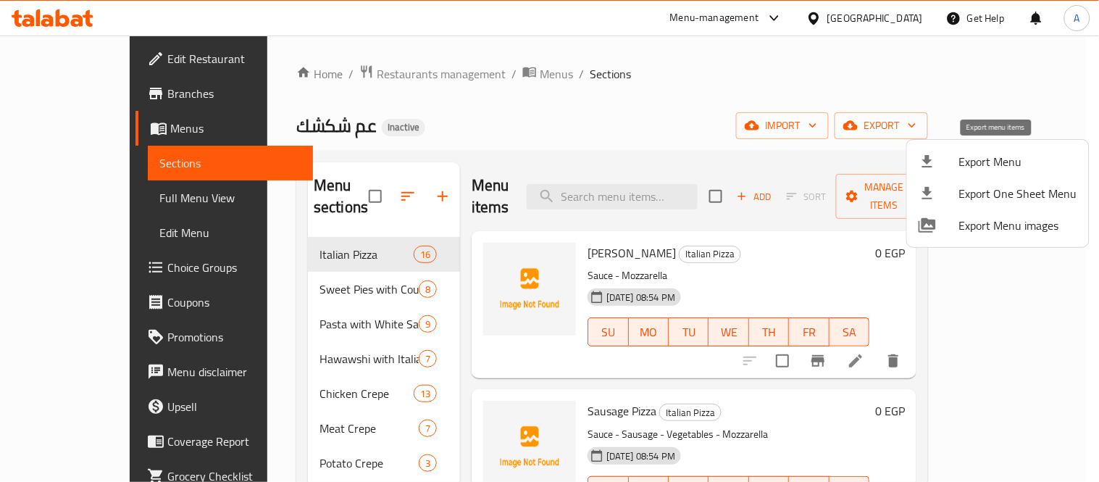
click at [961, 159] on span "Export Menu" at bounding box center [1018, 161] width 118 height 17
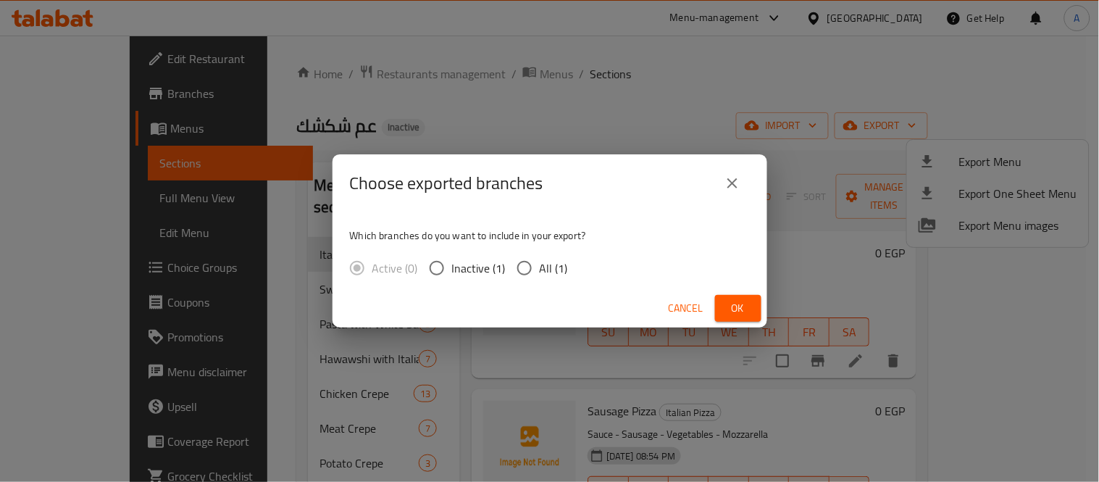
click at [580, 266] on div "Which branches do you want to include in your export? Active (0) Inactive (1) A…" at bounding box center [550, 250] width 435 height 77
click at [527, 251] on div "Which branches do you want to include in your export? Active (0) Inactive (1) A…" at bounding box center [550, 250] width 435 height 77
click at [685, 310] on span "Cancel" at bounding box center [686, 308] width 35 height 18
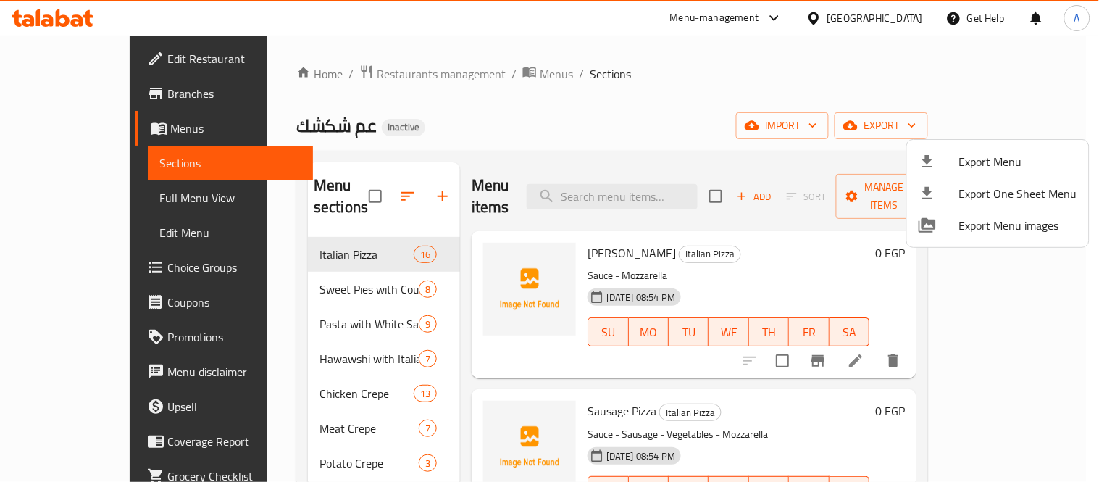
click at [306, 240] on div at bounding box center [549, 241] width 1099 height 482
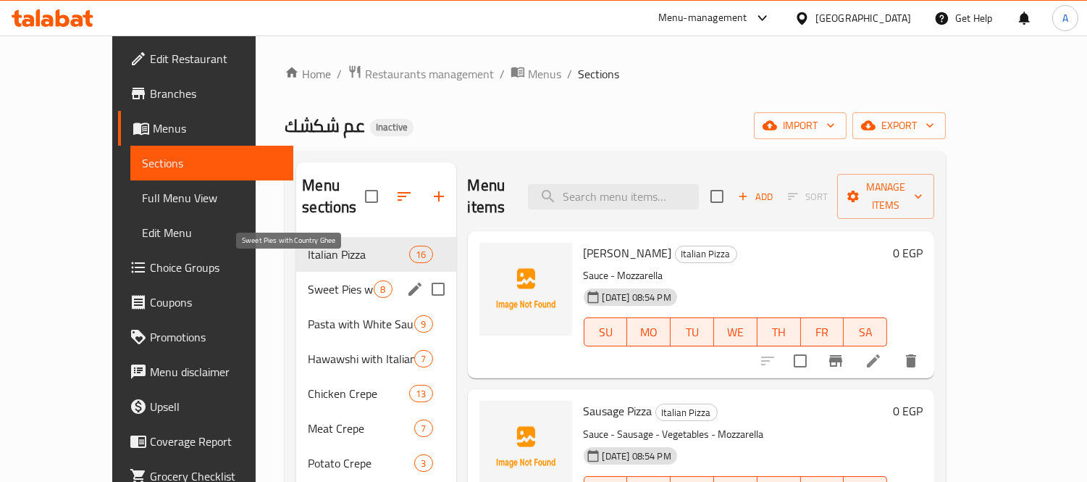
click at [308, 280] on span "Sweet Pies with Country Ghee" at bounding box center [341, 288] width 66 height 17
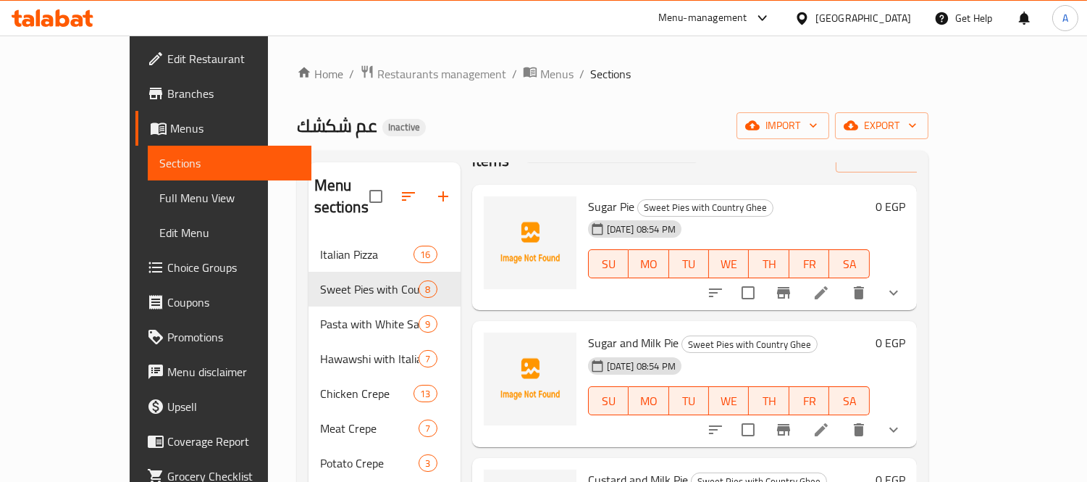
scroll to position [80, 0]
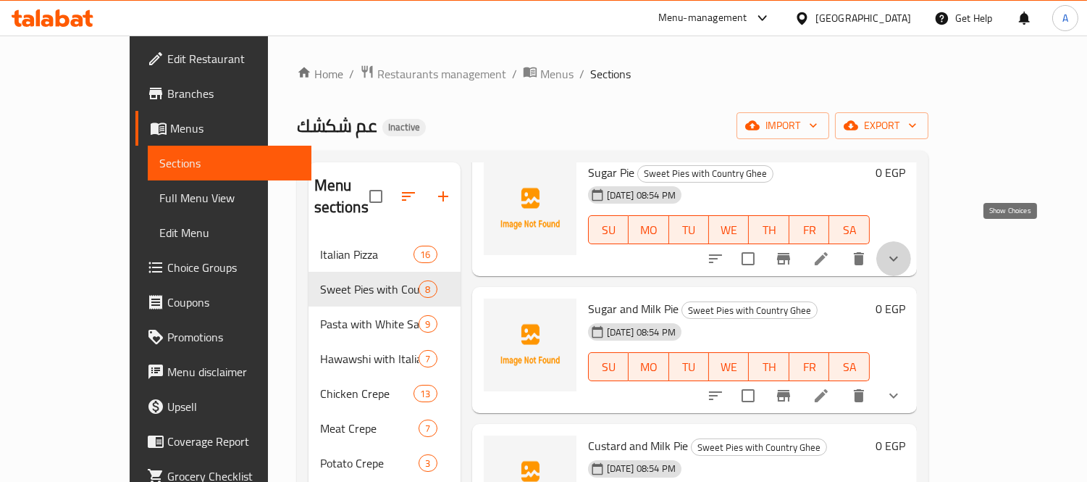
click at [903, 250] on icon "show more" at bounding box center [893, 258] width 17 height 17
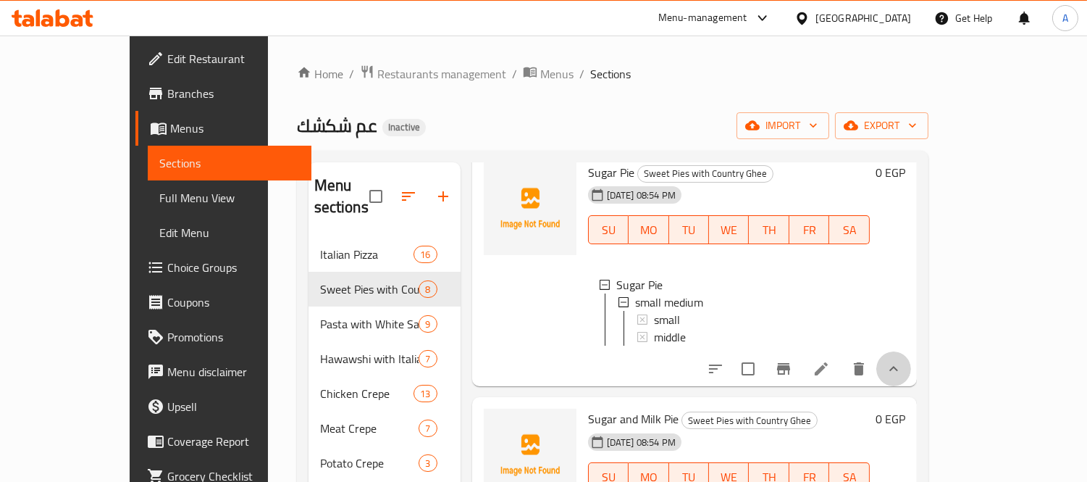
click at [911, 368] on button "show more" at bounding box center [894, 368] width 35 height 35
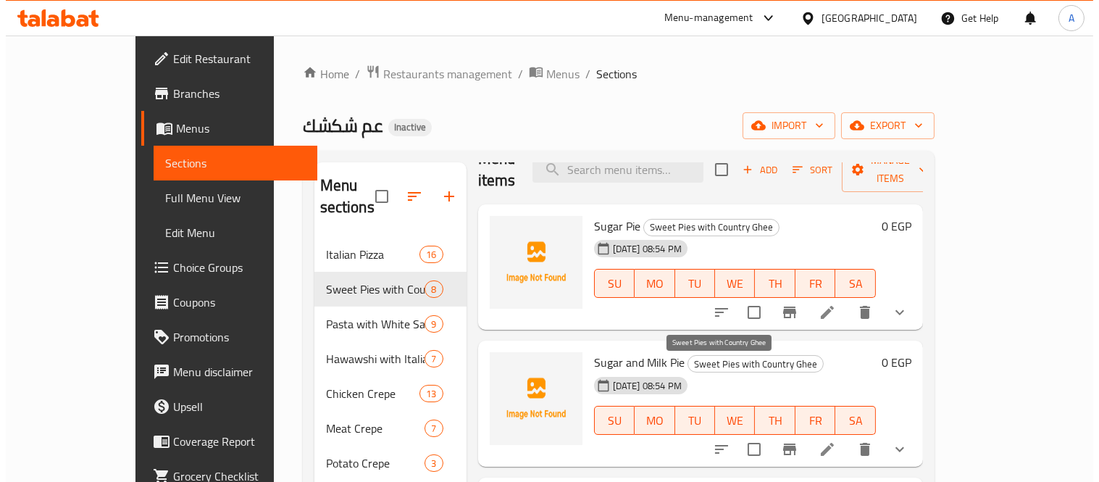
scroll to position [0, 0]
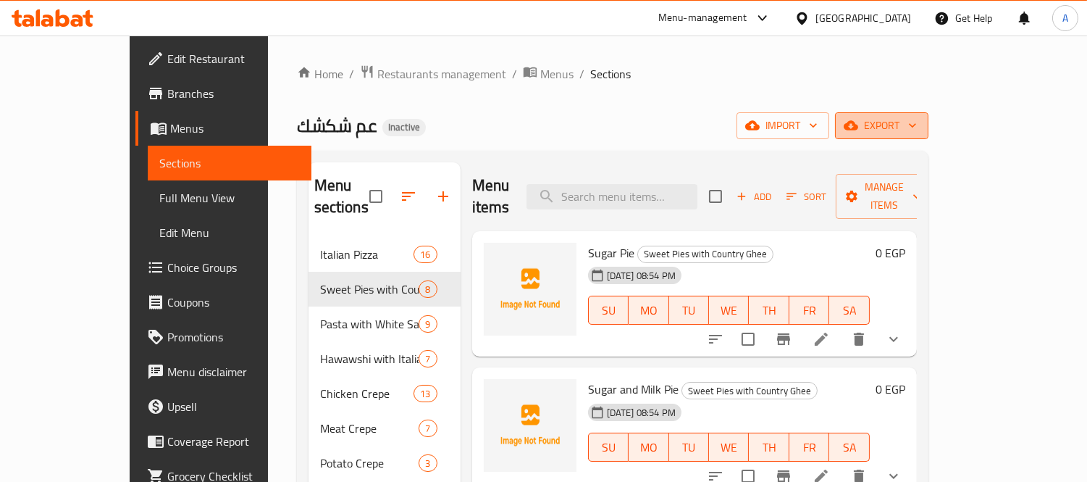
click at [917, 129] on span "export" at bounding box center [882, 126] width 70 height 18
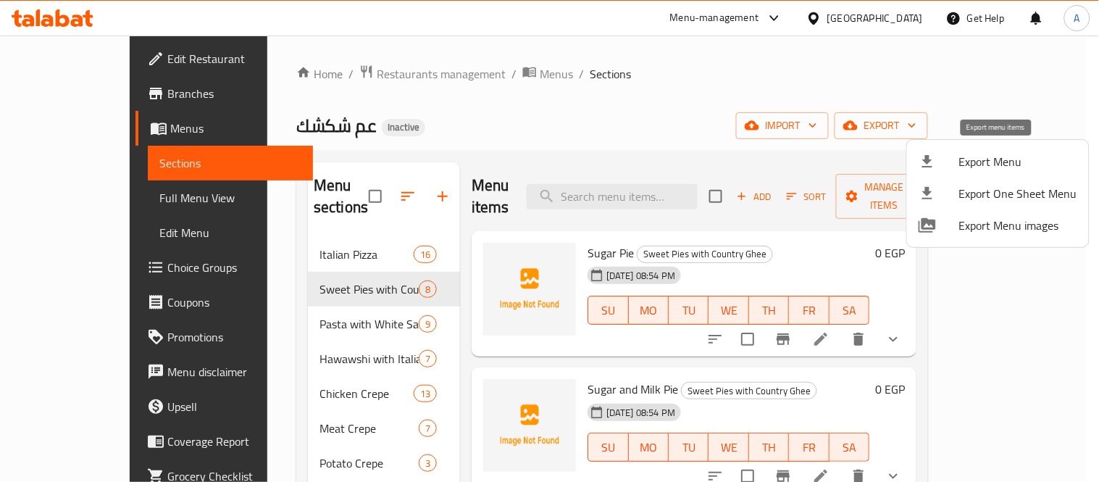
click at [957, 170] on li "Export Menu" at bounding box center [998, 162] width 182 height 32
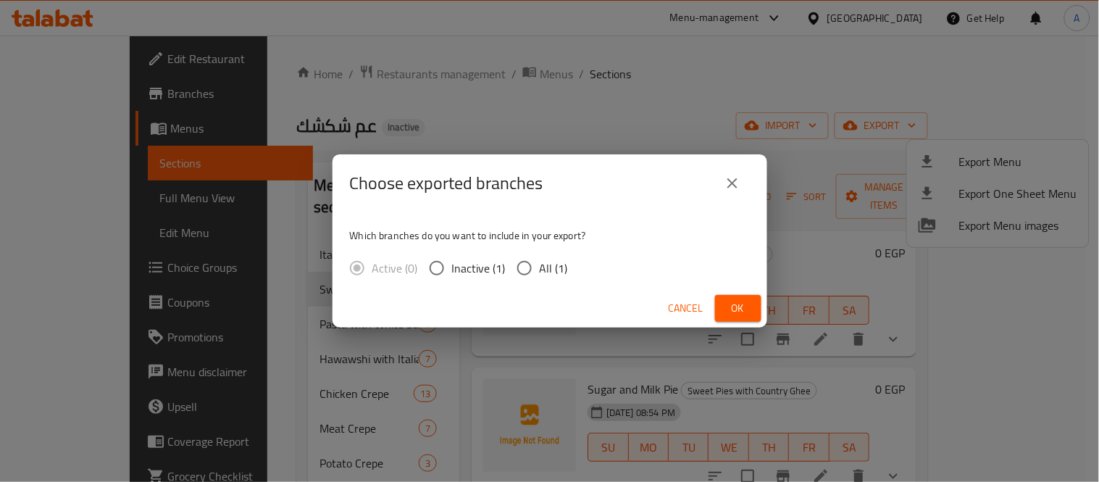
click at [545, 265] on span "All (1)" at bounding box center [554, 267] width 28 height 17
click at [540, 265] on input "All (1)" at bounding box center [524, 268] width 30 height 30
radio input "true"
click at [756, 327] on div "Cancel Ok" at bounding box center [550, 308] width 435 height 38
click at [752, 321] on button "Ok" at bounding box center [738, 308] width 46 height 27
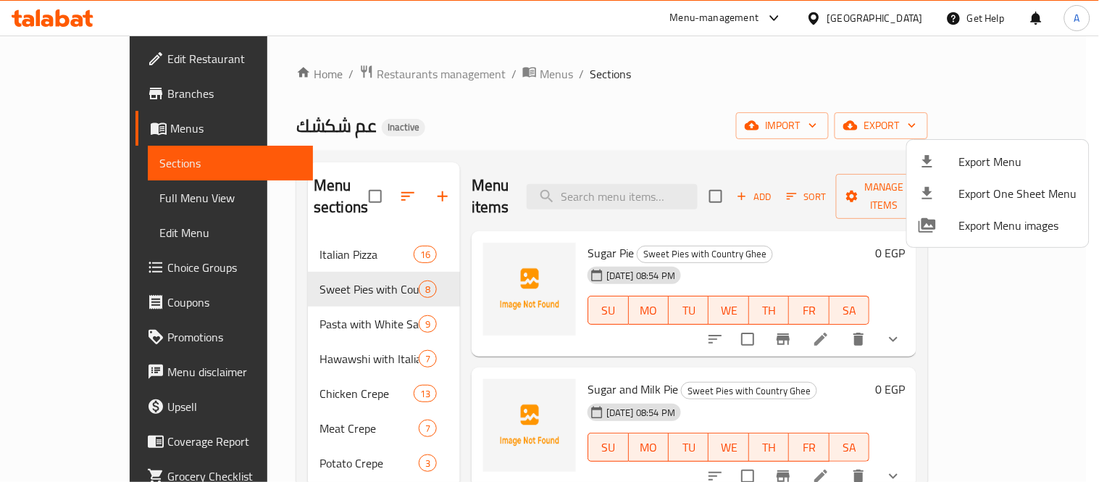
click at [909, 349] on div at bounding box center [549, 241] width 1099 height 482
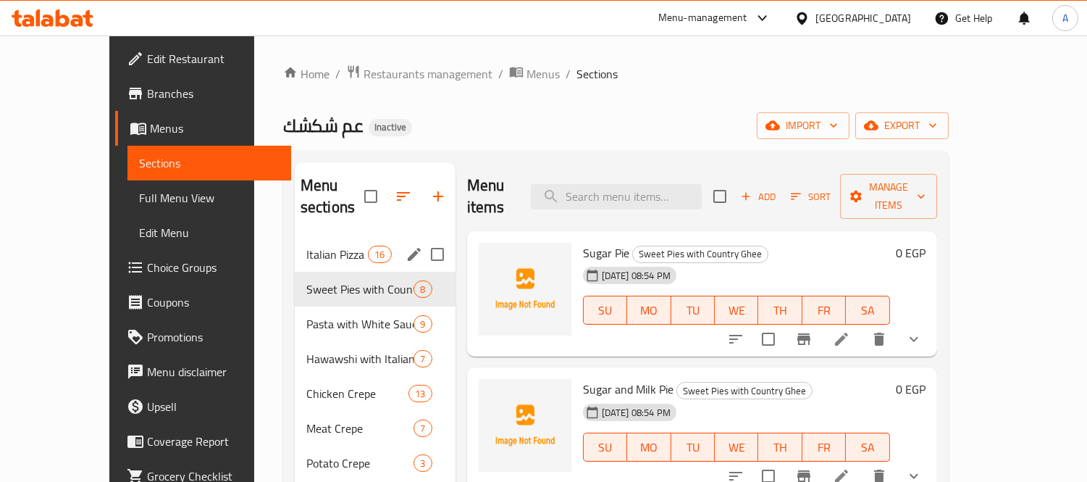
click at [306, 246] on span "Italian Pizza" at bounding box center [337, 254] width 62 height 17
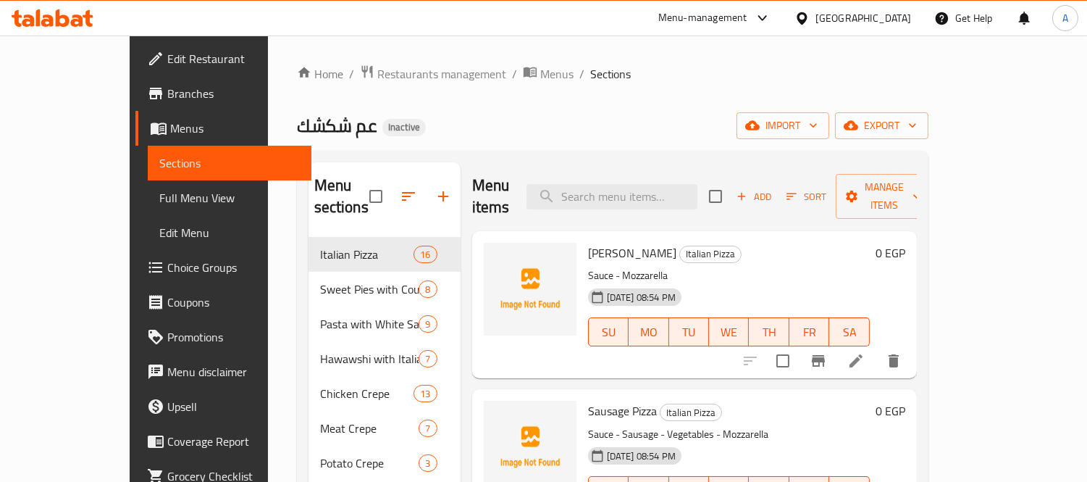
click at [865, 352] on icon at bounding box center [856, 360] width 17 height 17
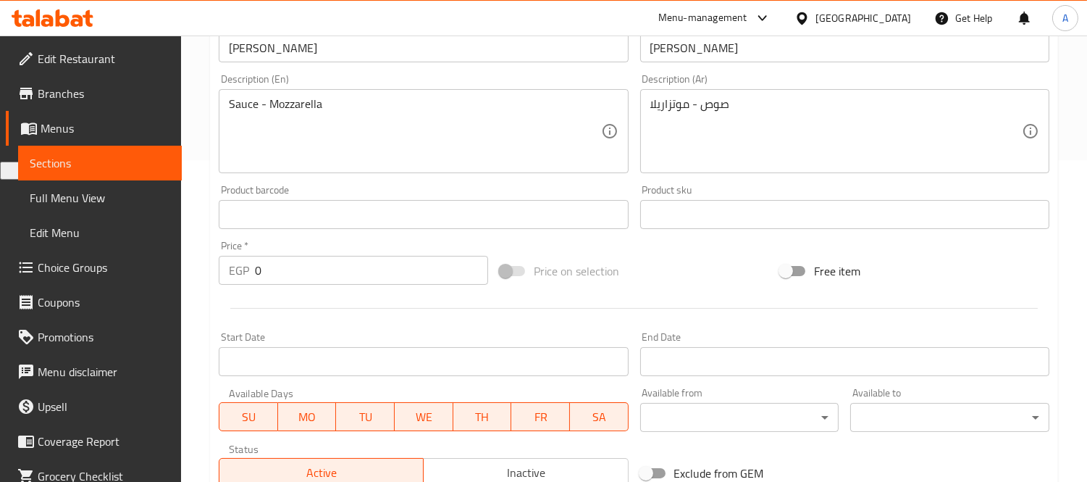
scroll to position [539, 0]
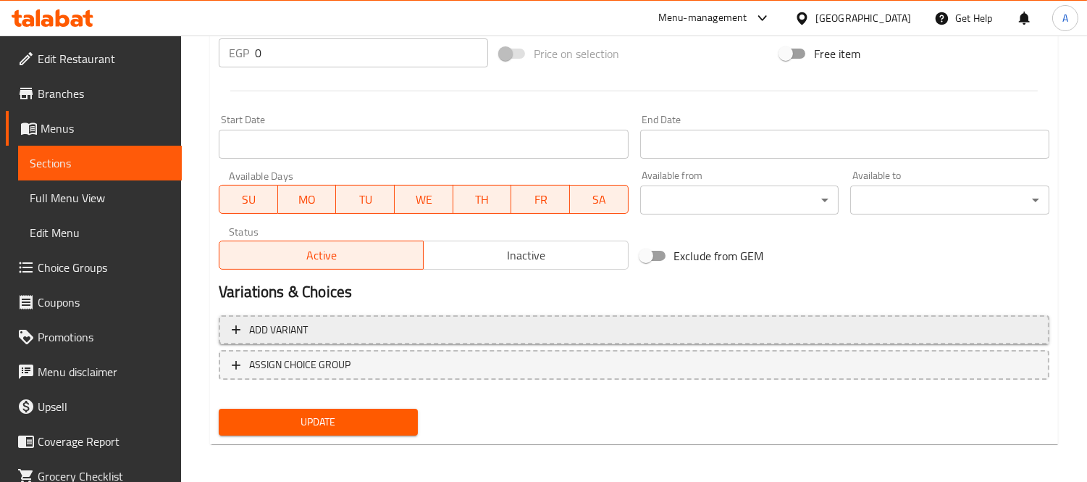
click at [360, 333] on span "Add variant" at bounding box center [634, 330] width 805 height 18
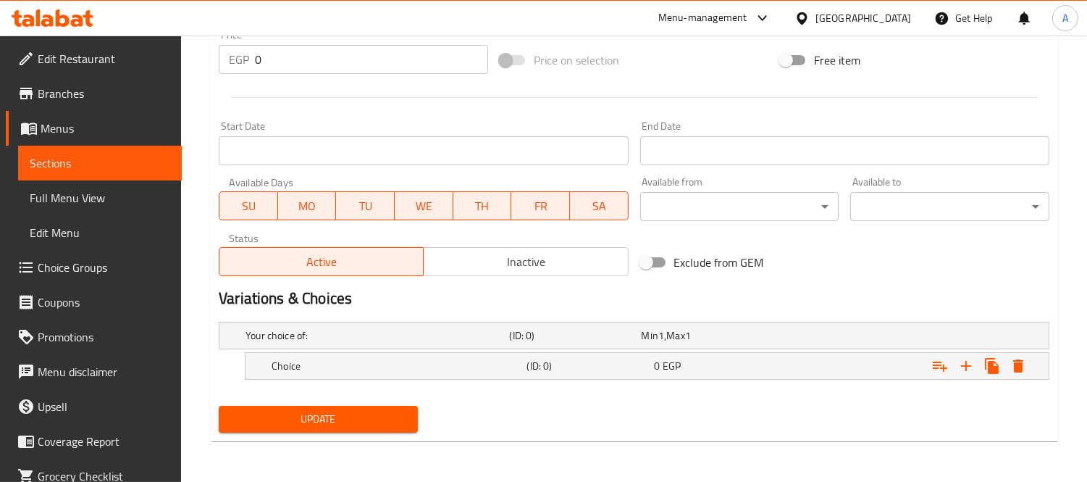
scroll to position [532, 0]
click at [365, 364] on h5 "Choice" at bounding box center [396, 366] width 249 height 14
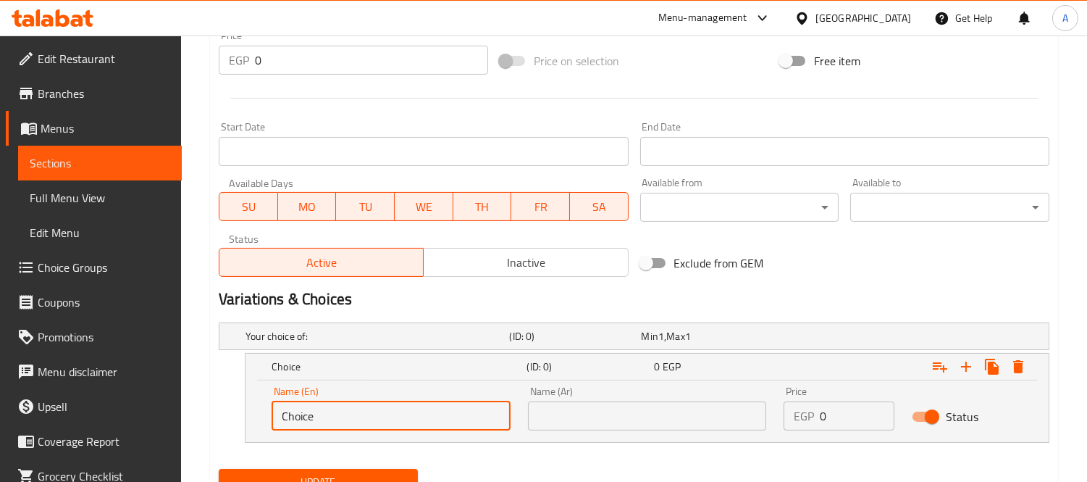
drag, startPoint x: 364, startPoint y: 417, endPoint x: 252, endPoint y: 406, distance: 112.2
click at [252, 406] on div "Name (En) Choice Name (En) Name (Ar) Name (Ar) Price EGP 0 Price Status" at bounding box center [647, 411] width 803 height 62
type input "Small"
click at [611, 420] on input "text" at bounding box center [647, 415] width 239 height 29
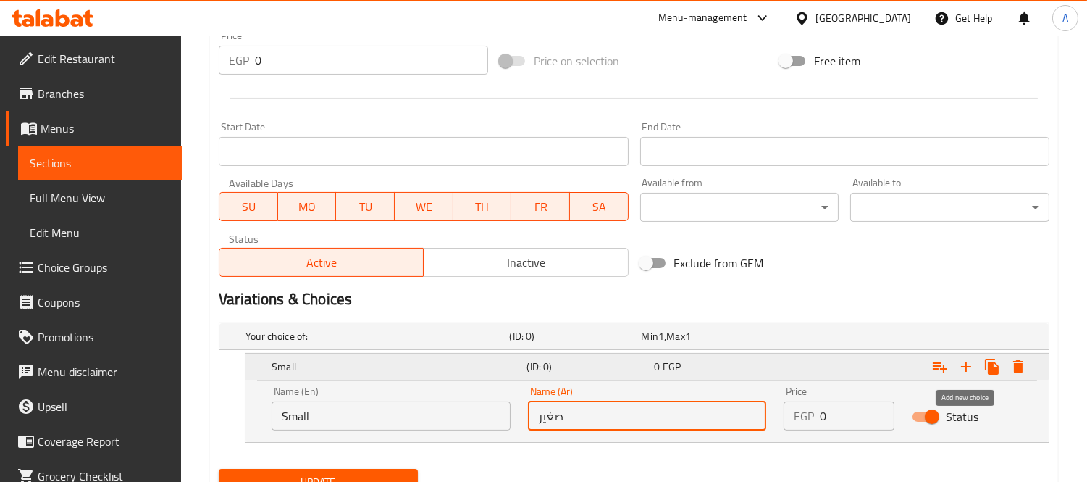
type input "صغير"
click at [959, 372] on icon "Expand" at bounding box center [966, 366] width 17 height 17
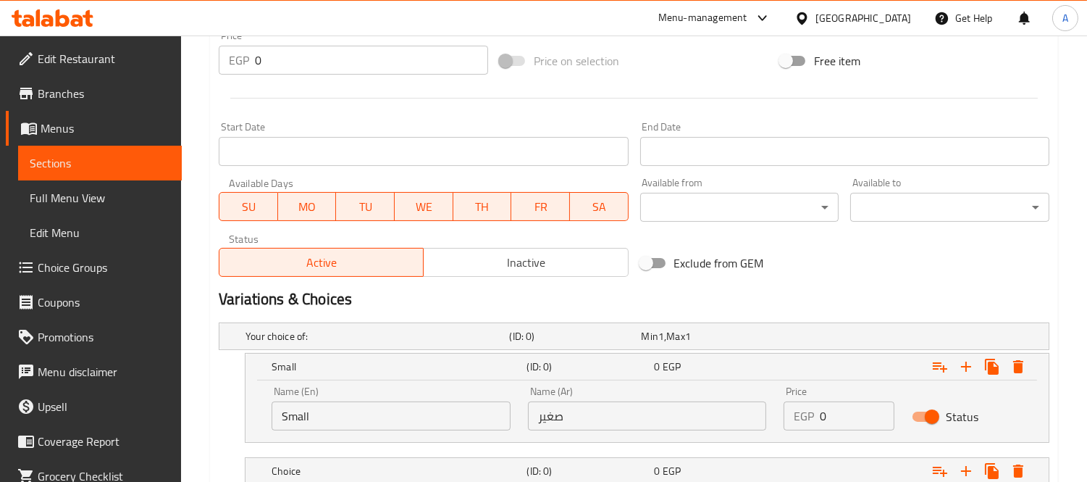
scroll to position [636, 0]
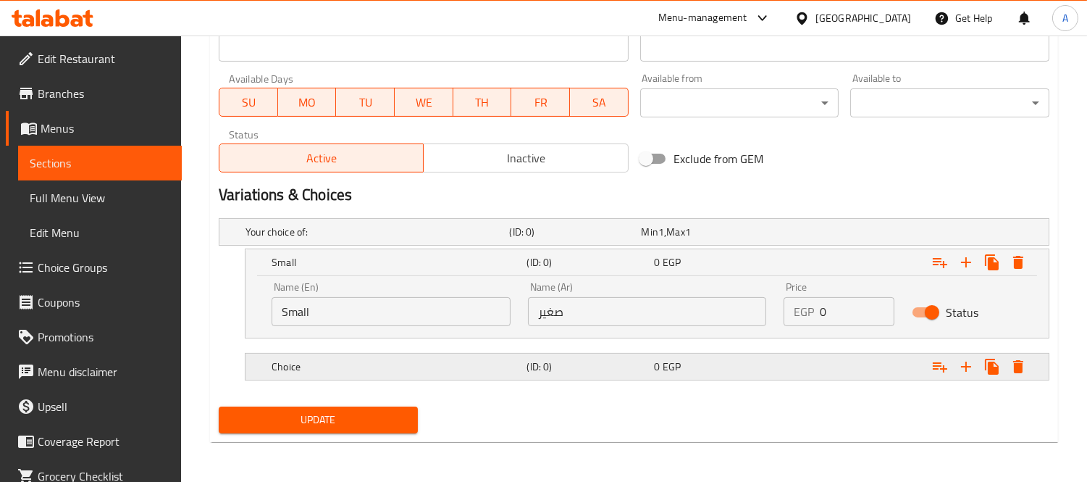
click at [317, 364] on h5 "Choice" at bounding box center [396, 366] width 249 height 14
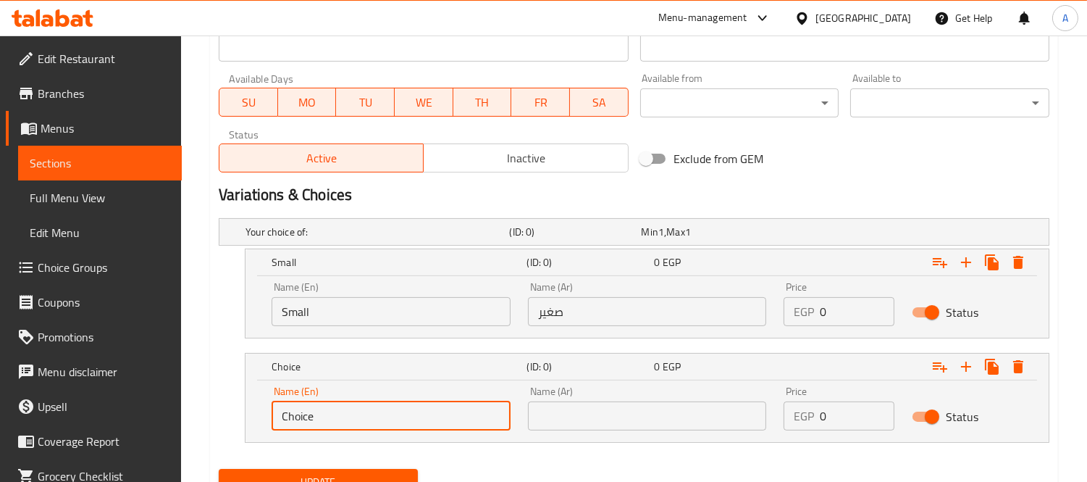
drag, startPoint x: 408, startPoint y: 419, endPoint x: 234, endPoint y: 412, distance: 174.0
click at [234, 412] on div "Choice (ID: 0) 0 EGP Name (En) Choice Name (En) Name (Ar) Name (Ar) Price EGP 0…" at bounding box center [634, 398] width 831 height 90
type input "Medium"
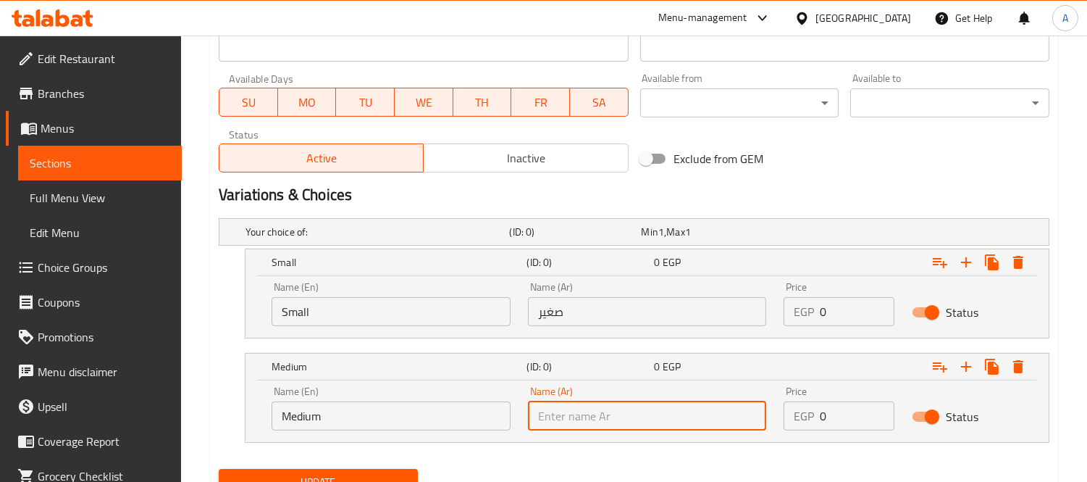
click at [591, 418] on input "text" at bounding box center [647, 415] width 239 height 29
type input "وسط"
click at [959, 370] on icon "Expand" at bounding box center [966, 366] width 17 height 17
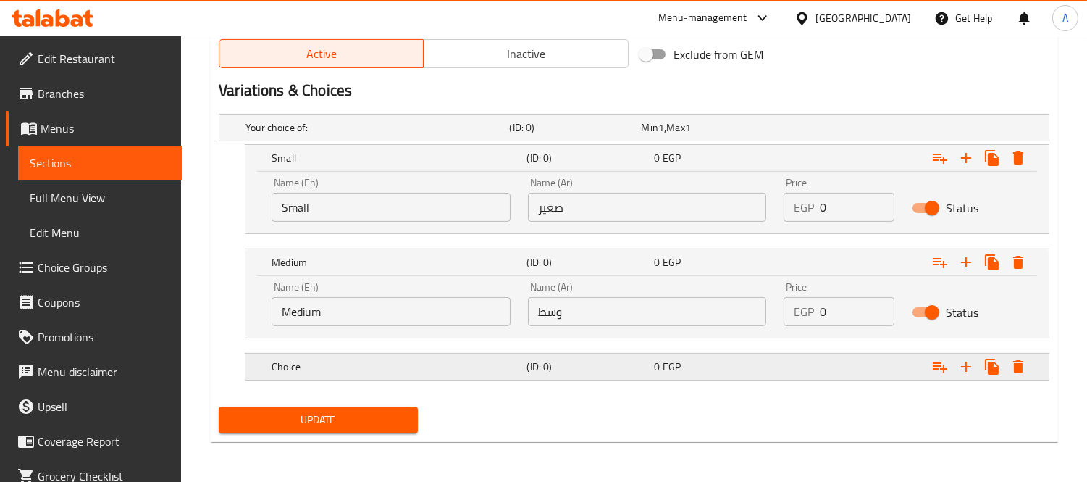
click at [343, 370] on h5 "Choice" at bounding box center [396, 366] width 249 height 14
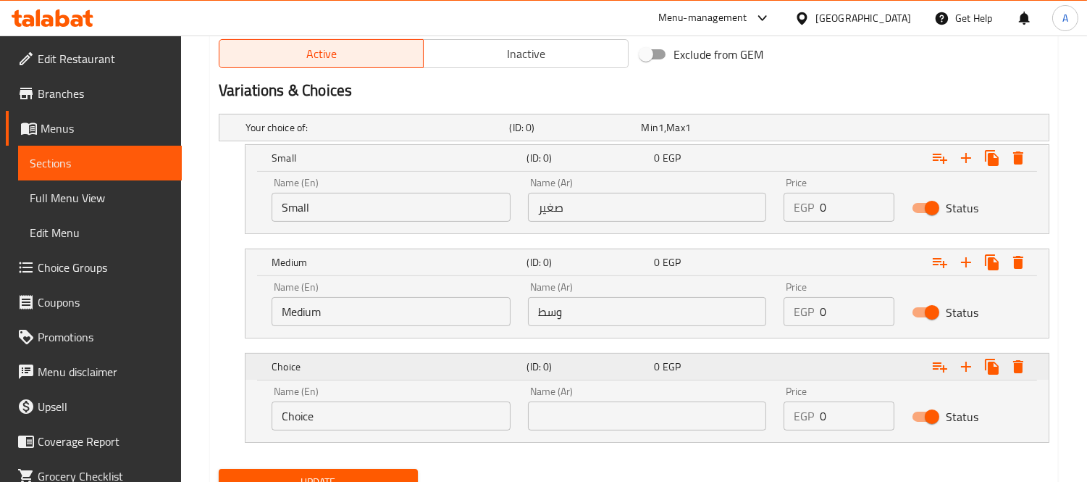
scroll to position [803, 0]
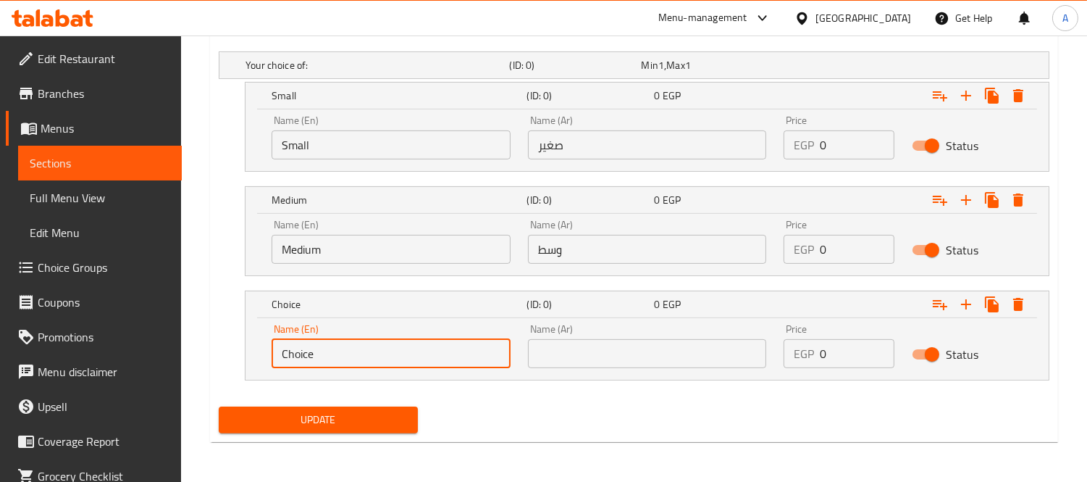
drag, startPoint x: 355, startPoint y: 349, endPoint x: 197, endPoint y: 329, distance: 159.2
type input "Large"
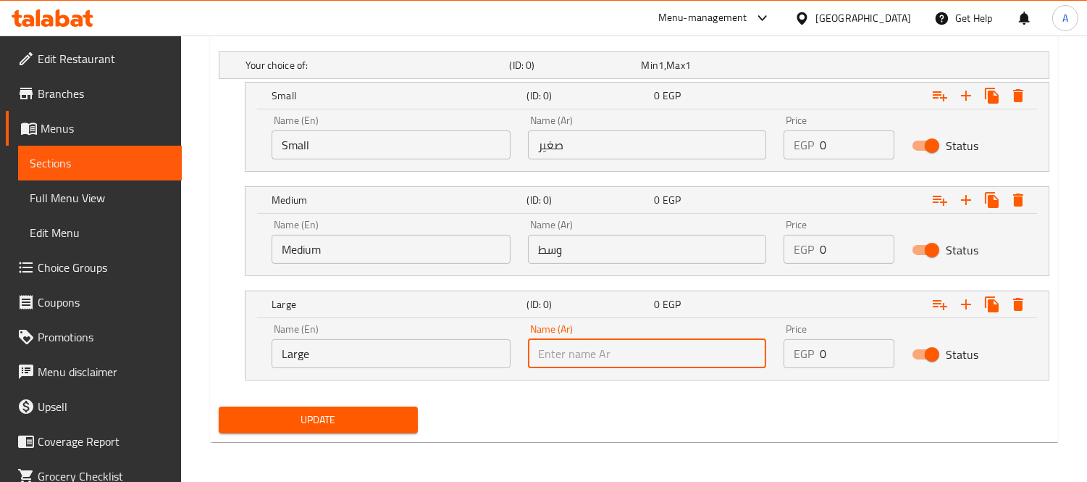
click at [619, 351] on input "text" at bounding box center [647, 353] width 239 height 29
type input "كبير"
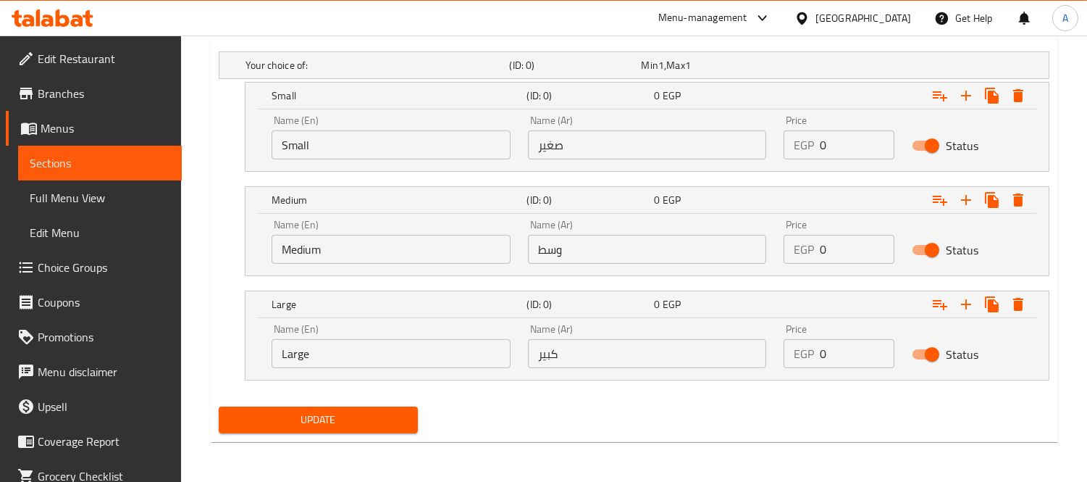
drag, startPoint x: 861, startPoint y: 164, endPoint x: 830, endPoint y: 149, distance: 34.4
click at [830, 149] on div "Price EGP 0 Price" at bounding box center [839, 138] width 128 height 62
click at [824, 149] on input "0" at bounding box center [857, 144] width 75 height 29
drag, startPoint x: 824, startPoint y: 149, endPoint x: 806, endPoint y: 153, distance: 18.6
click at [806, 153] on div "EGP 0 Price" at bounding box center [839, 144] width 111 height 29
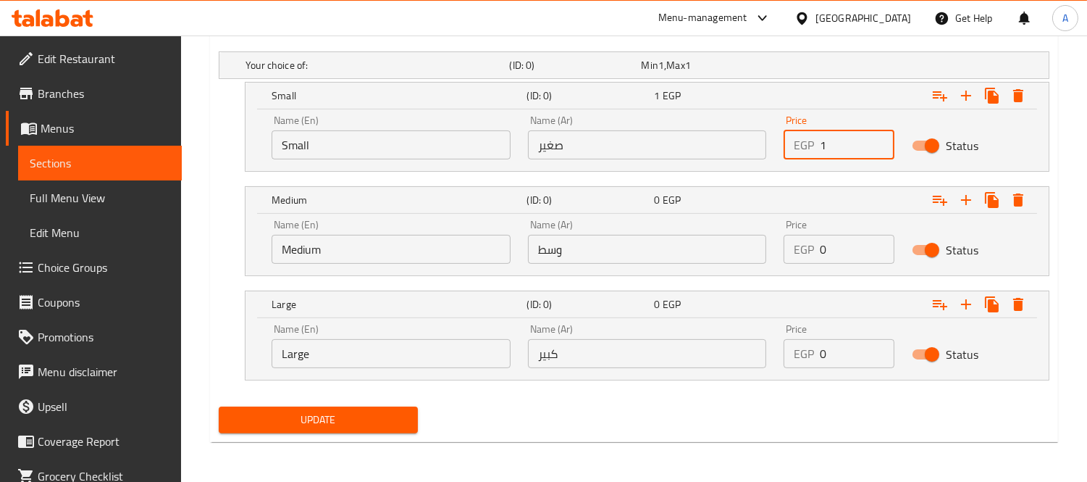
type input "1"
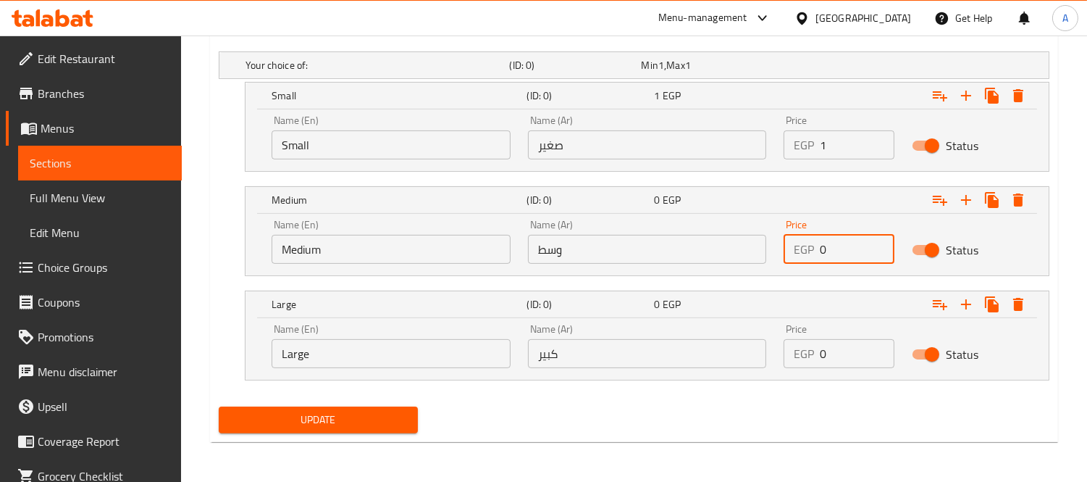
drag, startPoint x: 829, startPoint y: 241, endPoint x: 793, endPoint y: 241, distance: 36.2
click at [793, 241] on div "EGP 0 Price" at bounding box center [839, 249] width 111 height 29
type input "2"
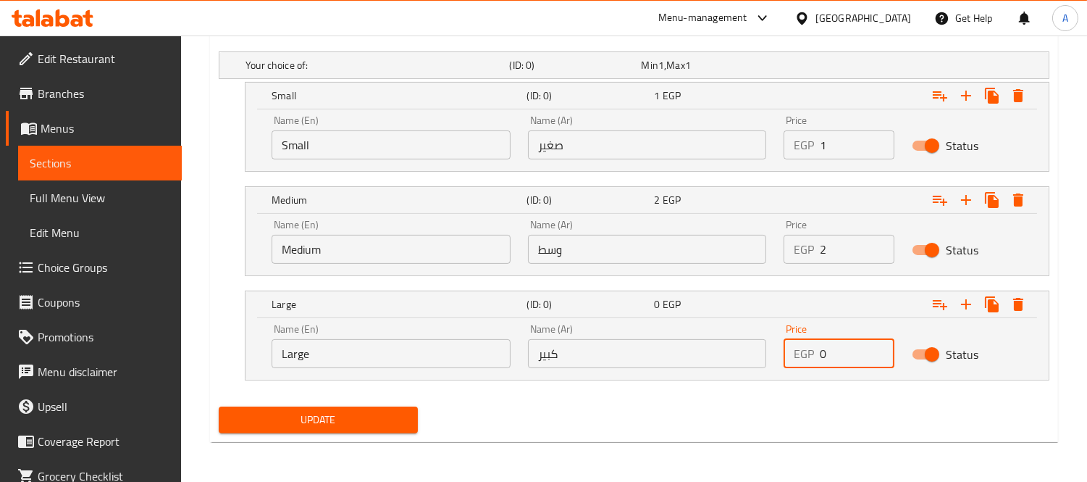
drag, startPoint x: 834, startPoint y: 345, endPoint x: 790, endPoint y: 352, distance: 44.8
click at [790, 352] on div "EGP 0 Price" at bounding box center [839, 353] width 111 height 29
type input "3"
click at [413, 418] on button "Update" at bounding box center [318, 419] width 199 height 27
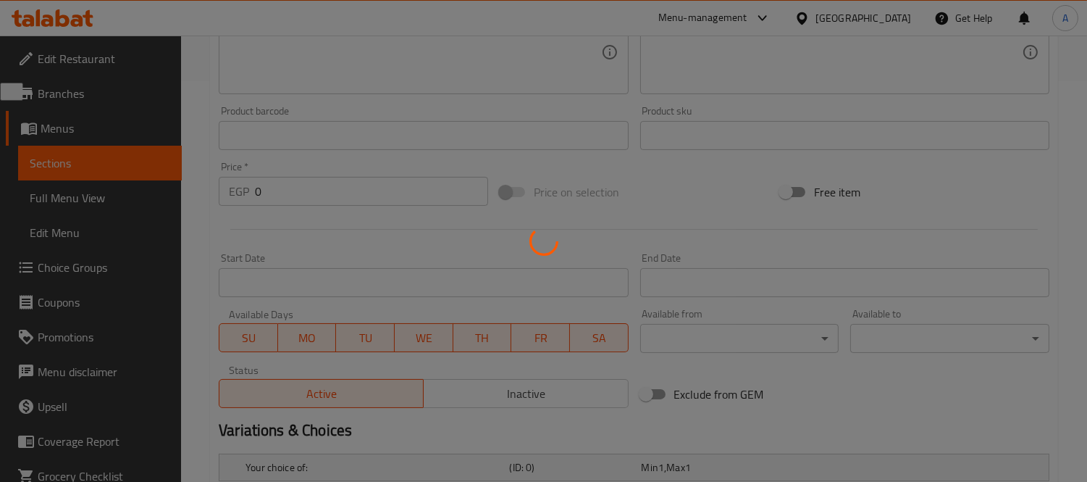
scroll to position [0, 0]
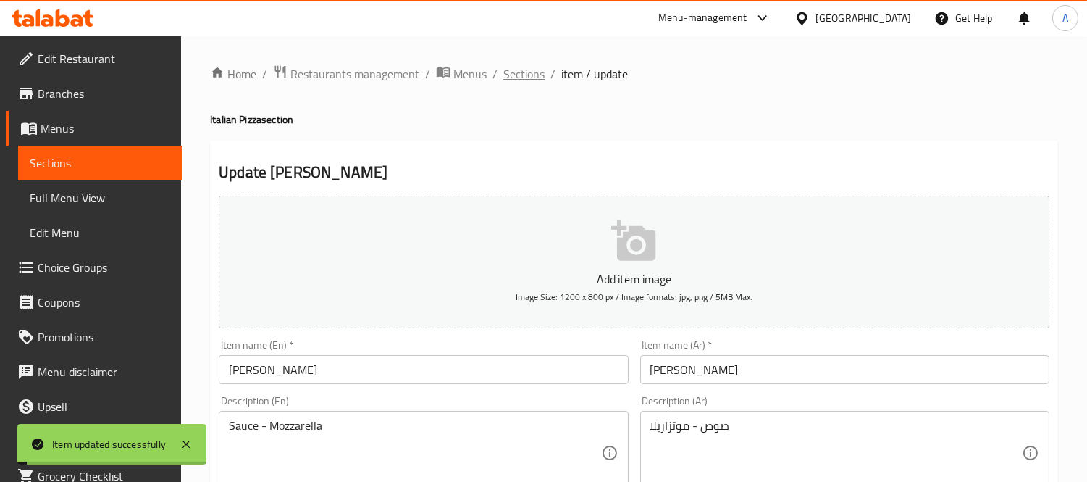
click at [531, 78] on span "Sections" at bounding box center [524, 73] width 41 height 17
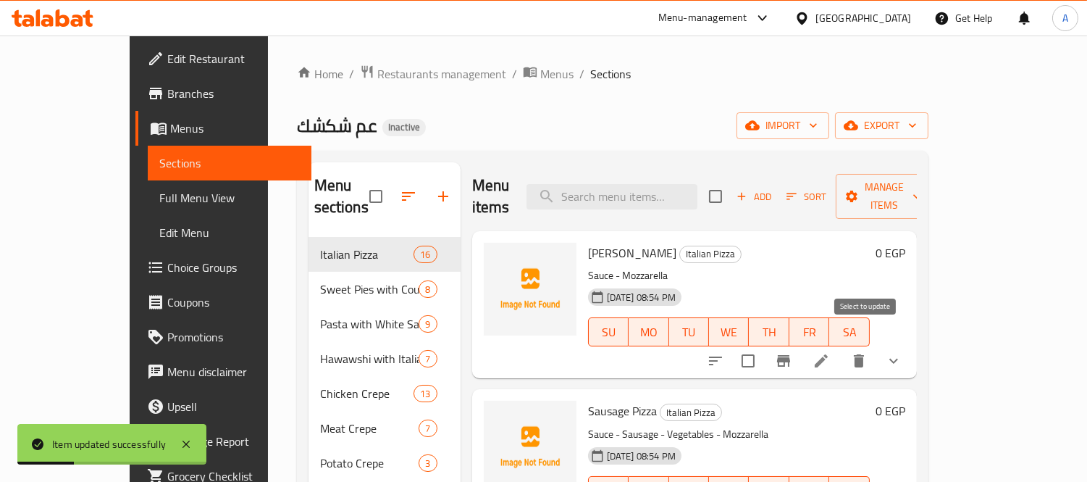
click at [764, 346] on input "checkbox" at bounding box center [748, 361] width 30 height 30
checkbox input "true"
drag, startPoint x: 556, startPoint y: 229, endPoint x: 636, endPoint y: 230, distance: 80.4
click at [636, 242] on span "[PERSON_NAME]" at bounding box center [632, 253] width 88 height 22
copy span "[PERSON_NAME]"
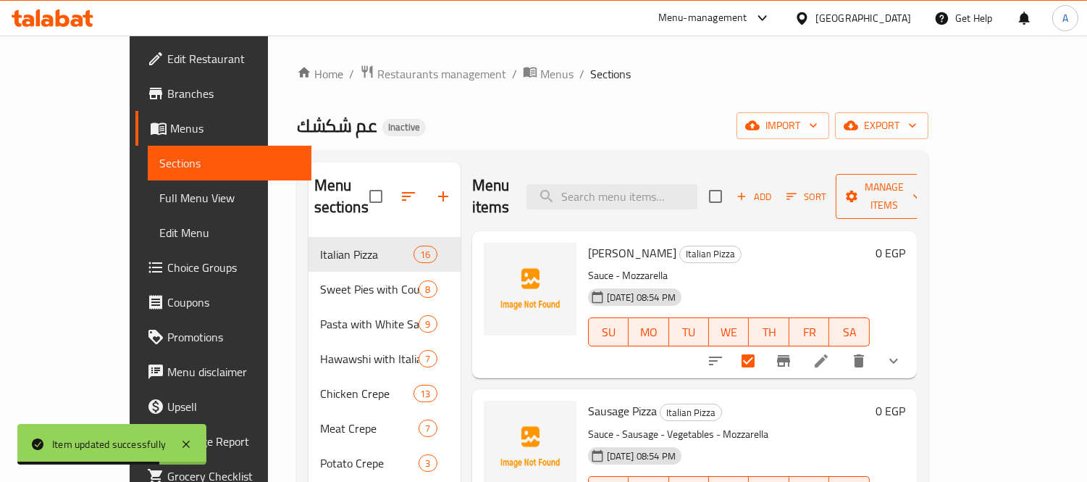
click at [915, 199] on button "Manage items" at bounding box center [884, 196] width 97 height 45
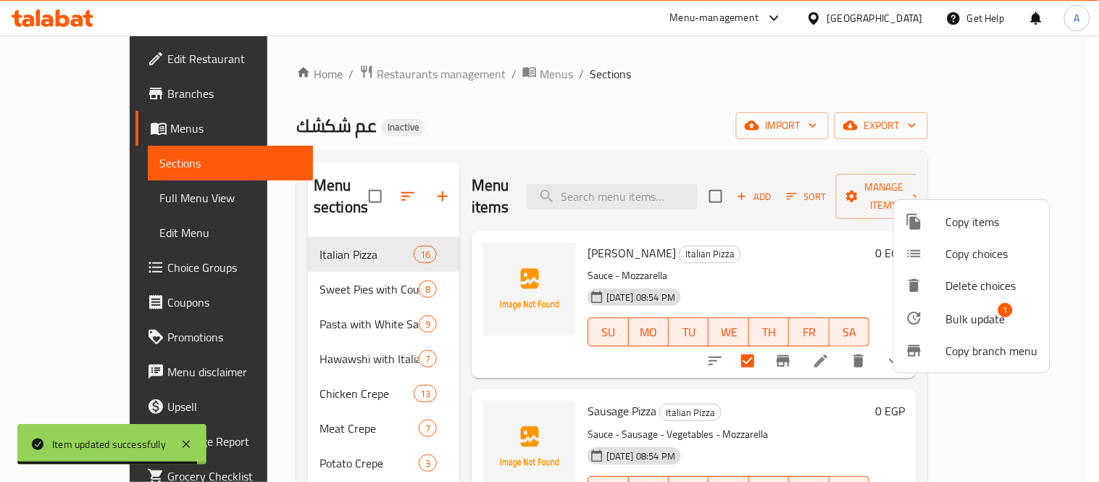
click at [779, 264] on div at bounding box center [549, 241] width 1099 height 482
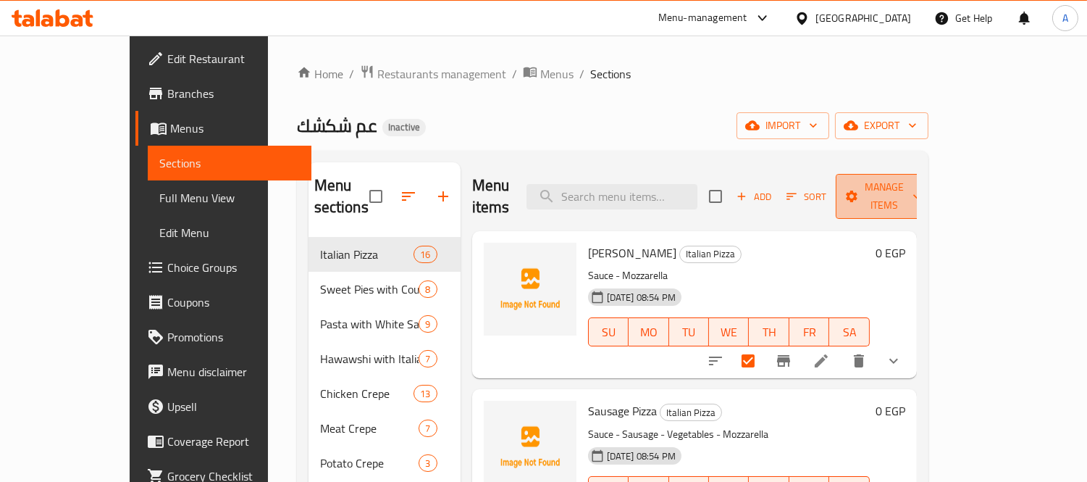
click at [922, 188] on span "Manage items" at bounding box center [885, 196] width 74 height 36
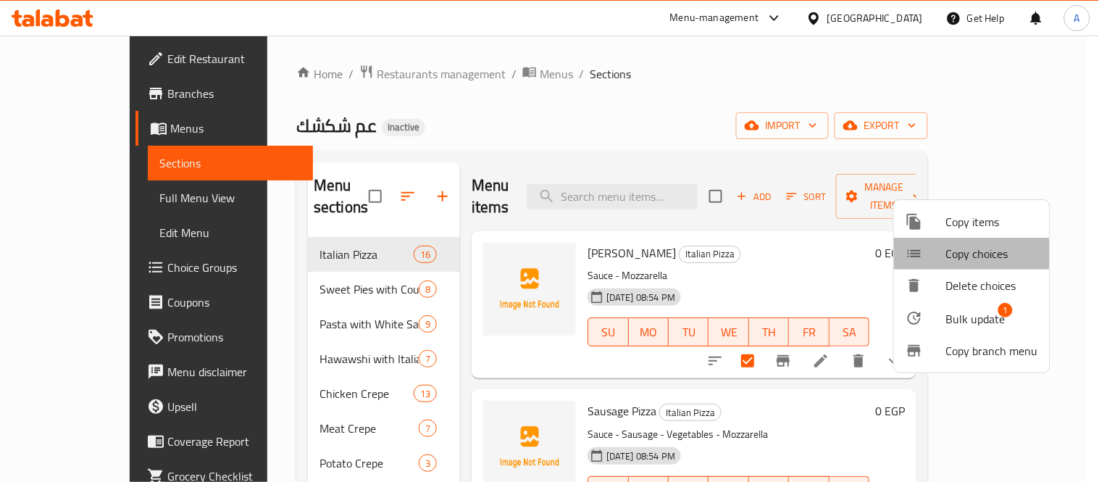
click at [951, 254] on span "Copy choices" at bounding box center [992, 253] width 92 height 17
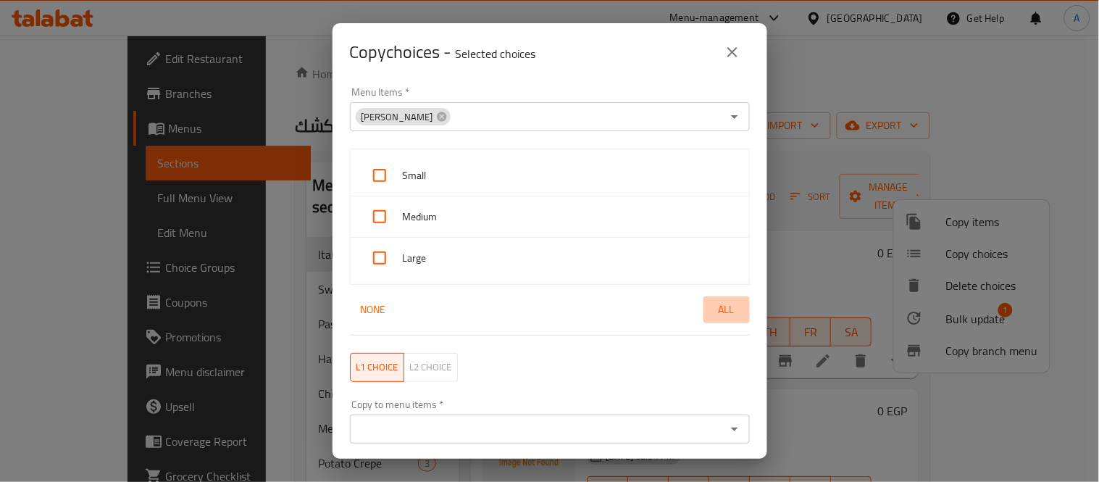
click at [709, 309] on span "All" at bounding box center [726, 310] width 35 height 18
checkbox input "true"
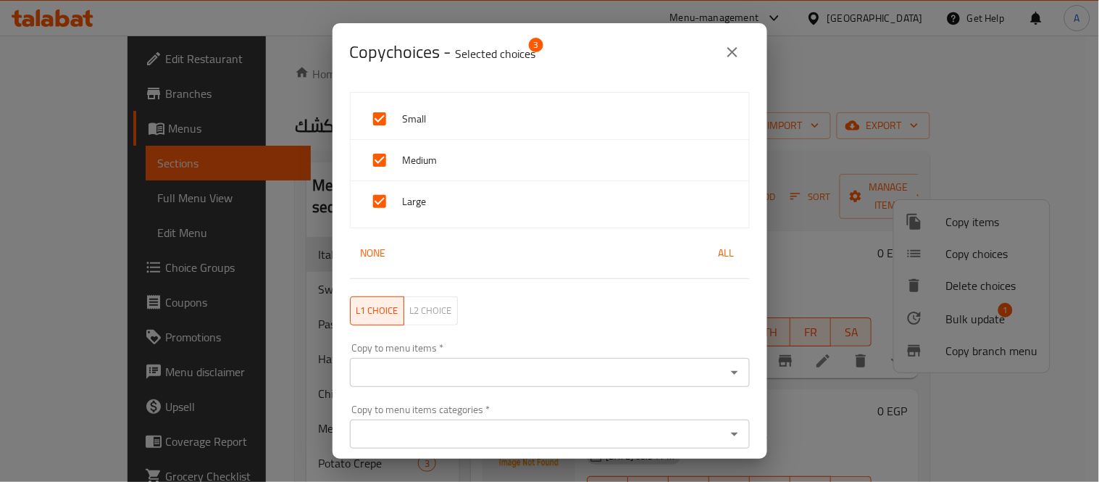
scroll to position [107, 0]
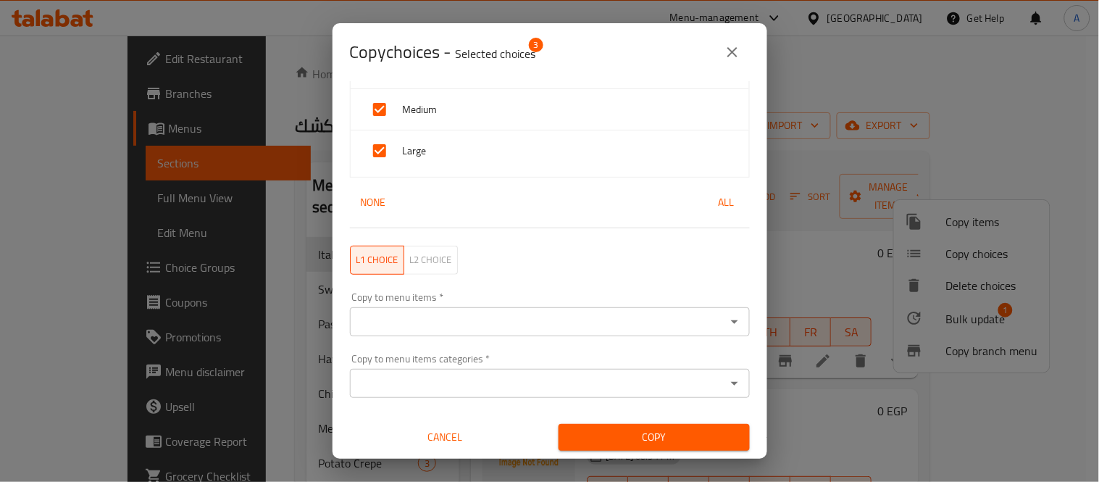
click at [442, 325] on input "Copy to menu items   *" at bounding box center [537, 322] width 367 height 20
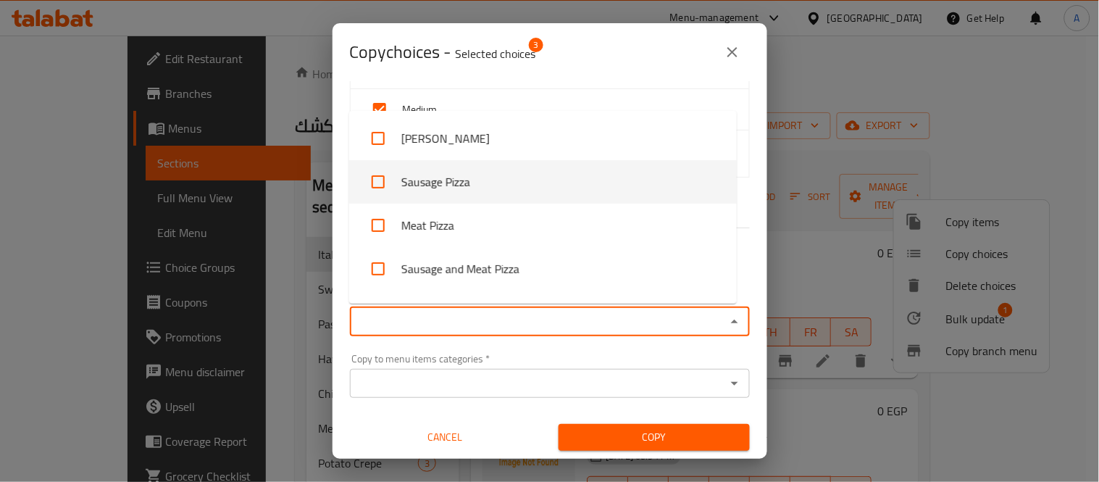
click at [390, 186] on input "checkbox" at bounding box center [378, 181] width 35 height 35
checkbox input "true"
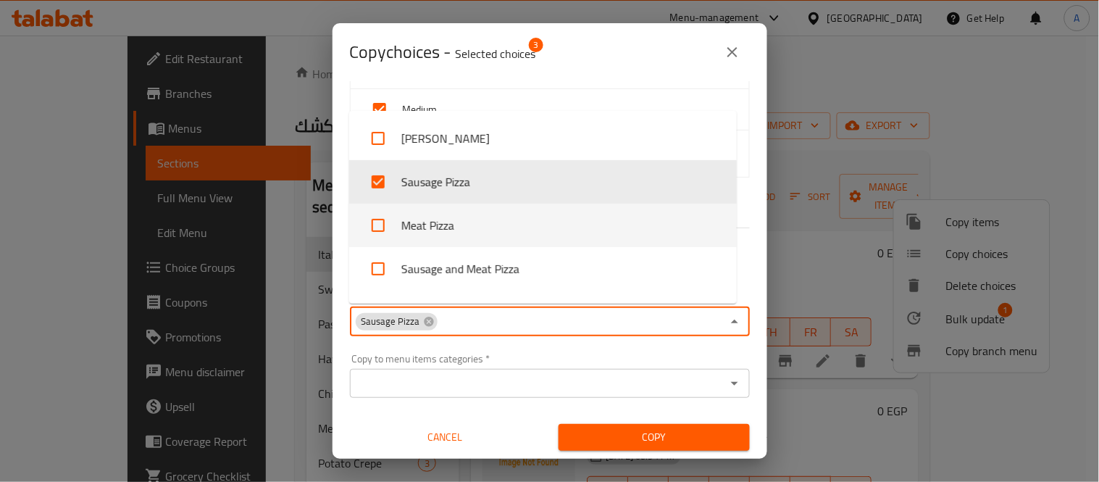
click at [384, 225] on input "checkbox" at bounding box center [378, 225] width 35 height 35
checkbox input "true"
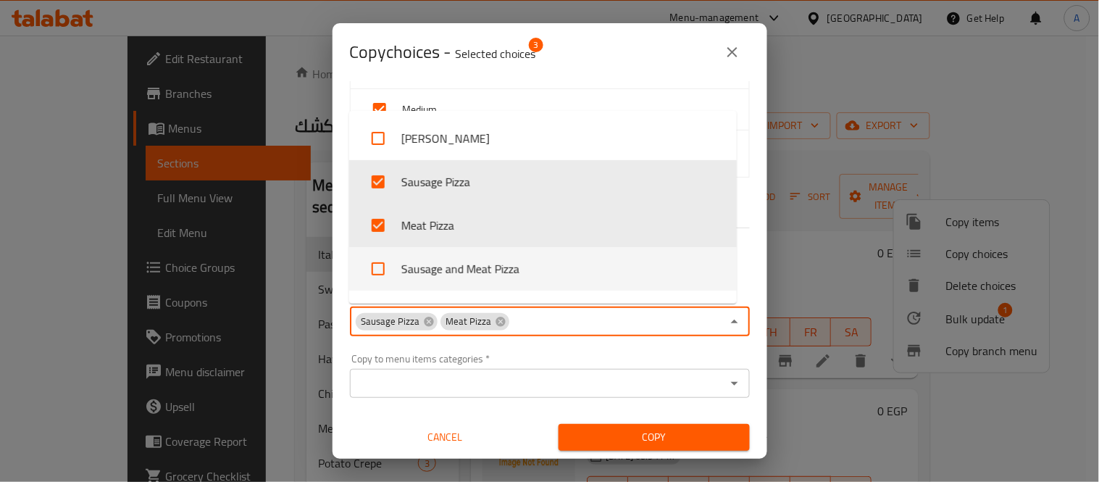
click at [385, 263] on input "checkbox" at bounding box center [378, 268] width 35 height 35
checkbox input "true"
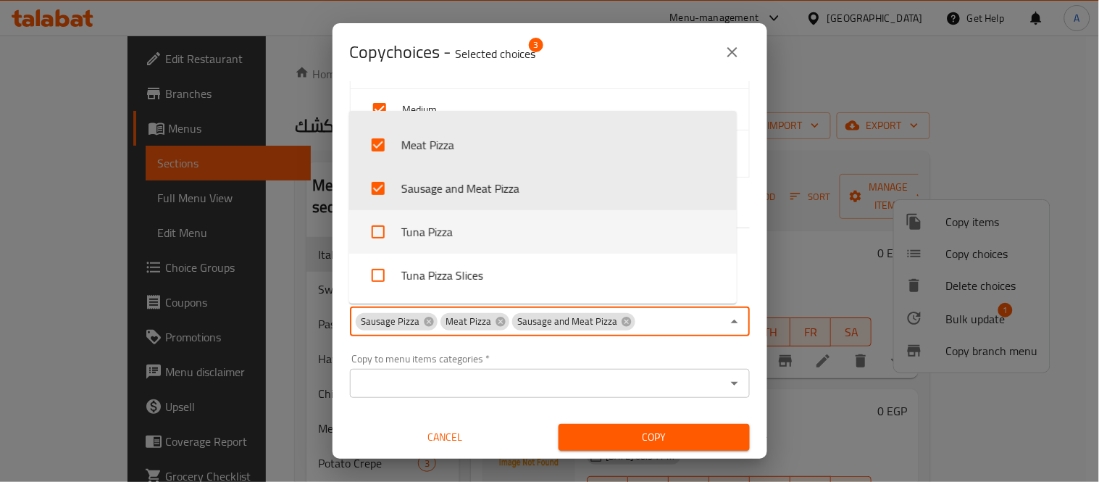
click at [383, 230] on input "checkbox" at bounding box center [378, 231] width 35 height 35
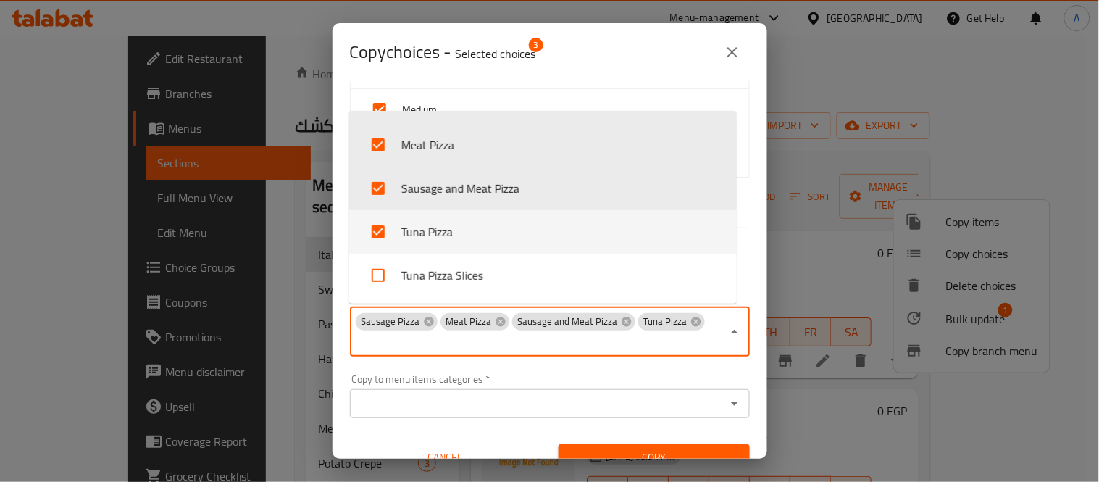
scroll to position [52, 0]
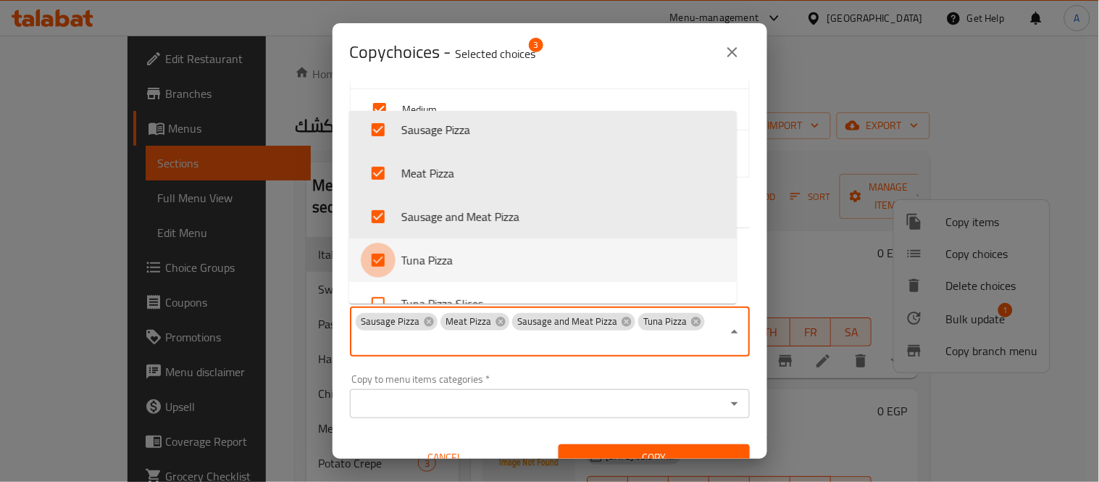
click at [381, 276] on input "checkbox" at bounding box center [378, 260] width 35 height 35
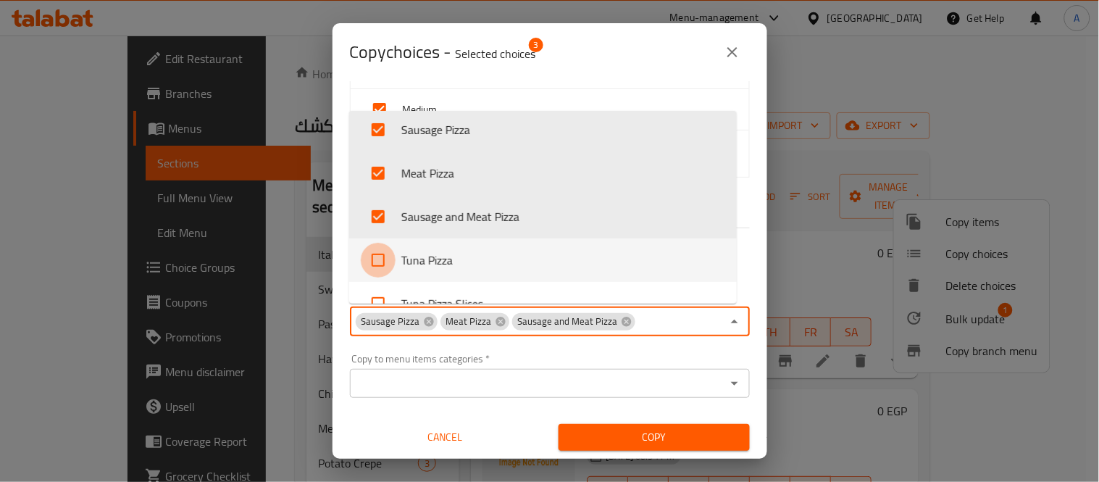
click at [393, 263] on input "checkbox" at bounding box center [378, 260] width 35 height 35
checkbox input "true"
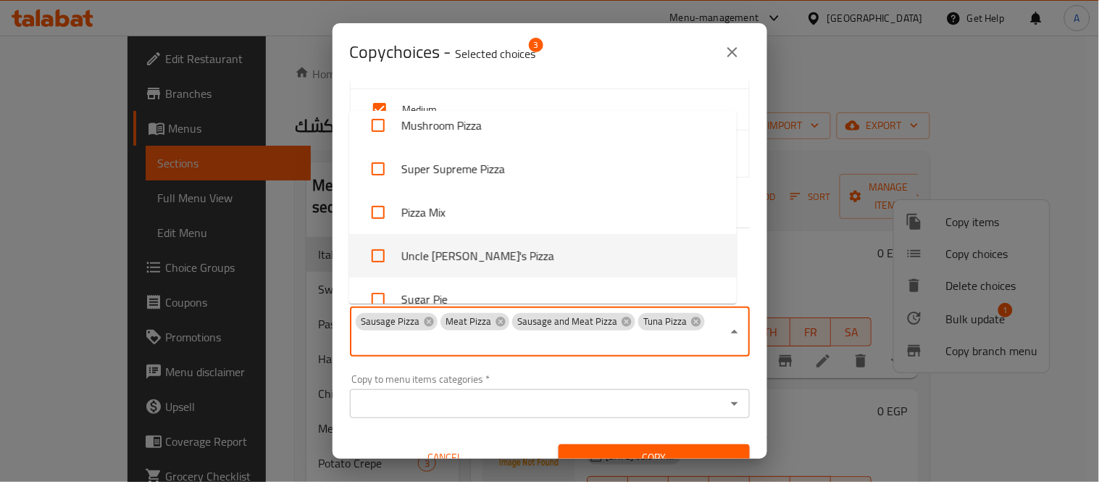
scroll to position [616, 0]
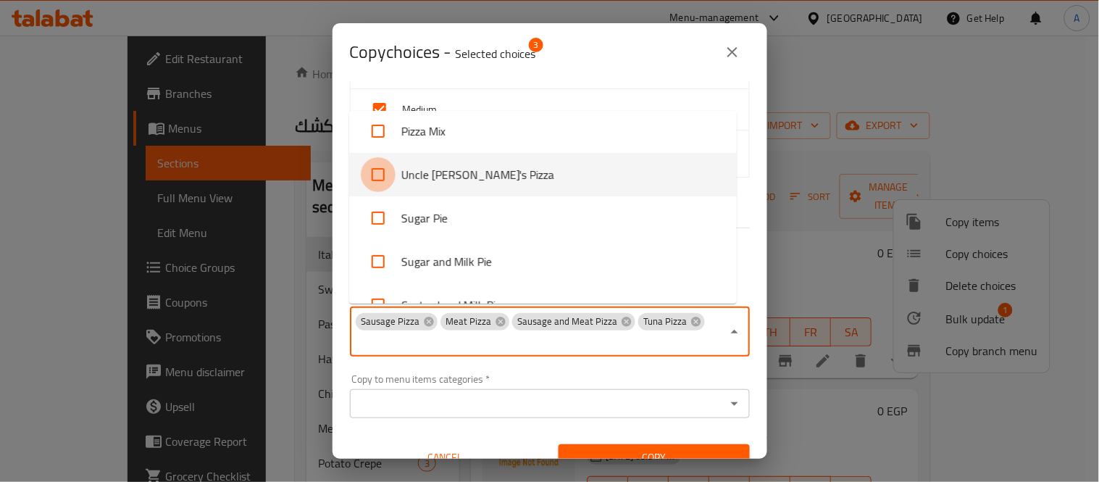
click at [385, 170] on input "checkbox" at bounding box center [378, 174] width 35 height 35
checkbox input "true"
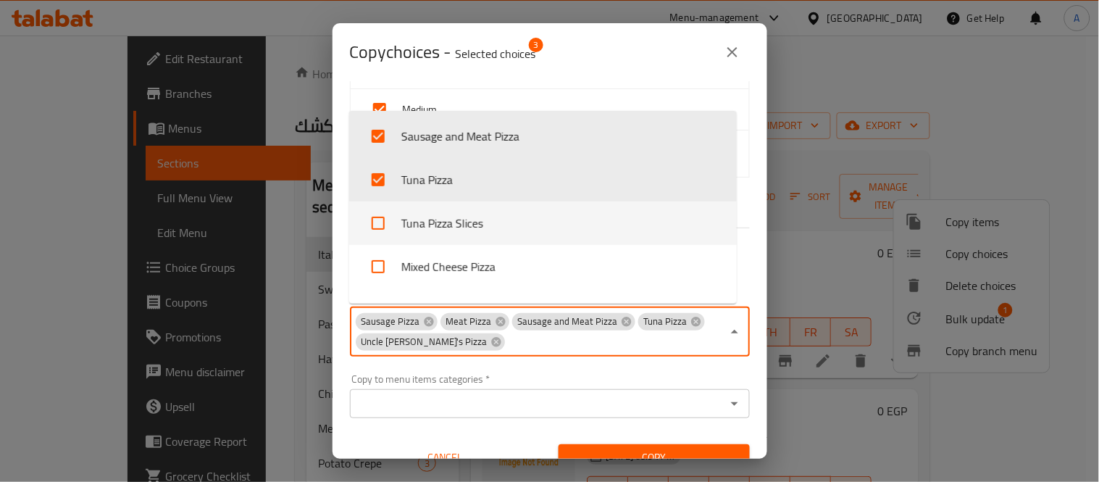
click at [379, 219] on input "checkbox" at bounding box center [378, 223] width 35 height 35
checkbox input "true"
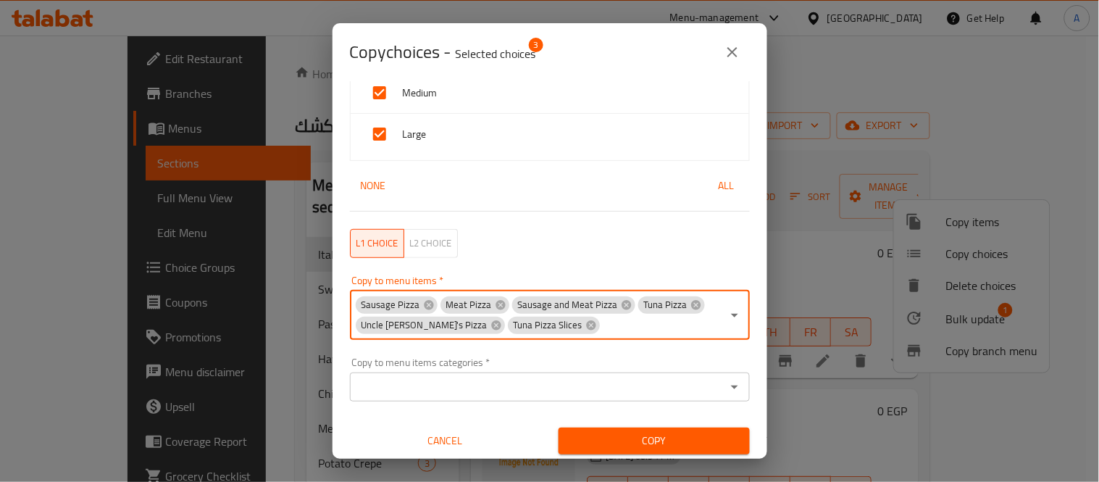
scroll to position [128, 0]
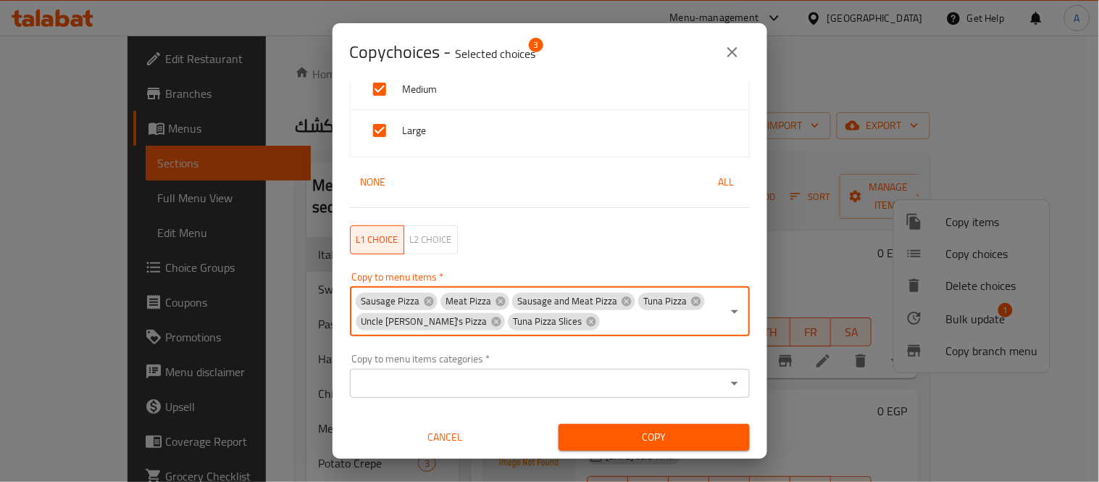
click at [601, 325] on input "Copy to menu items   *" at bounding box center [661, 322] width 120 height 20
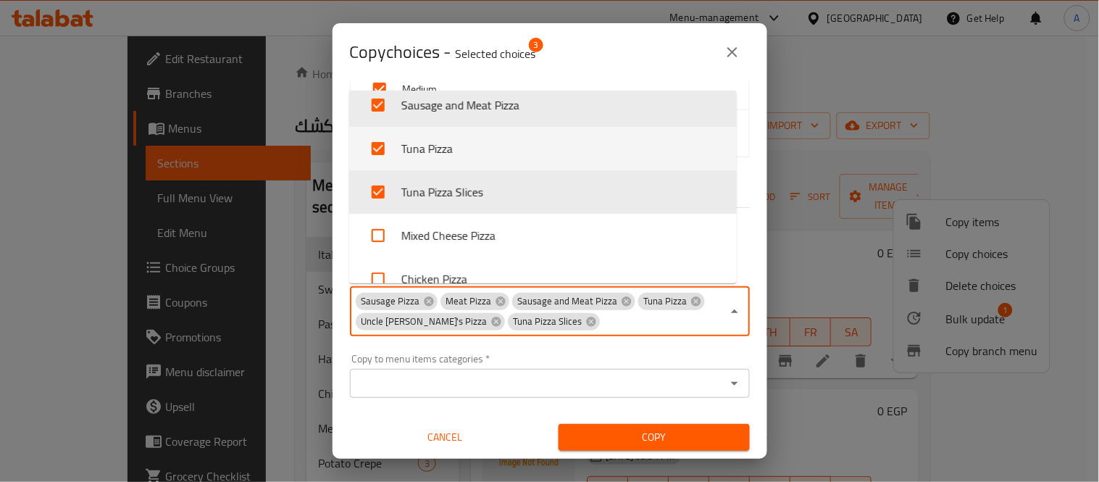
scroll to position [161, 0]
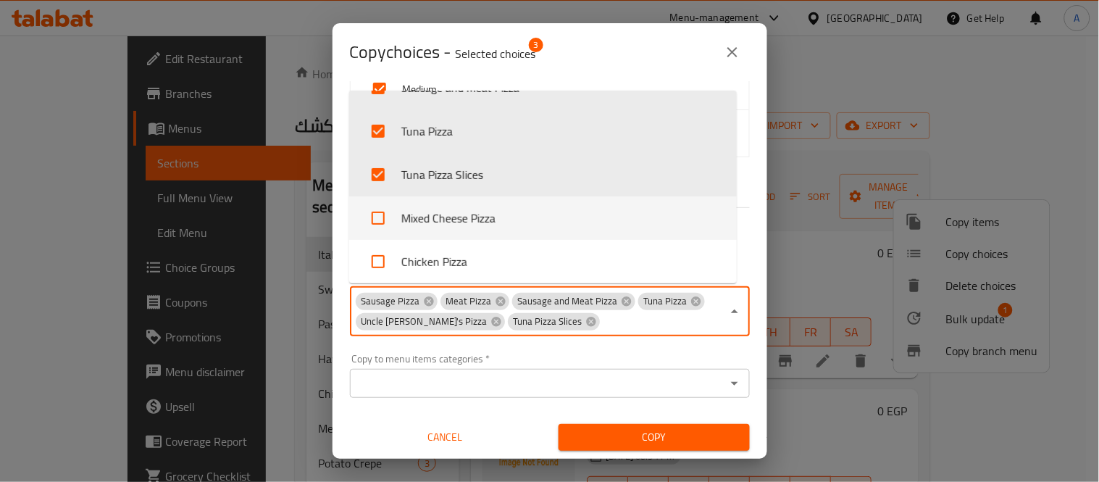
click at [385, 220] on input "checkbox" at bounding box center [378, 218] width 35 height 35
checkbox input "true"
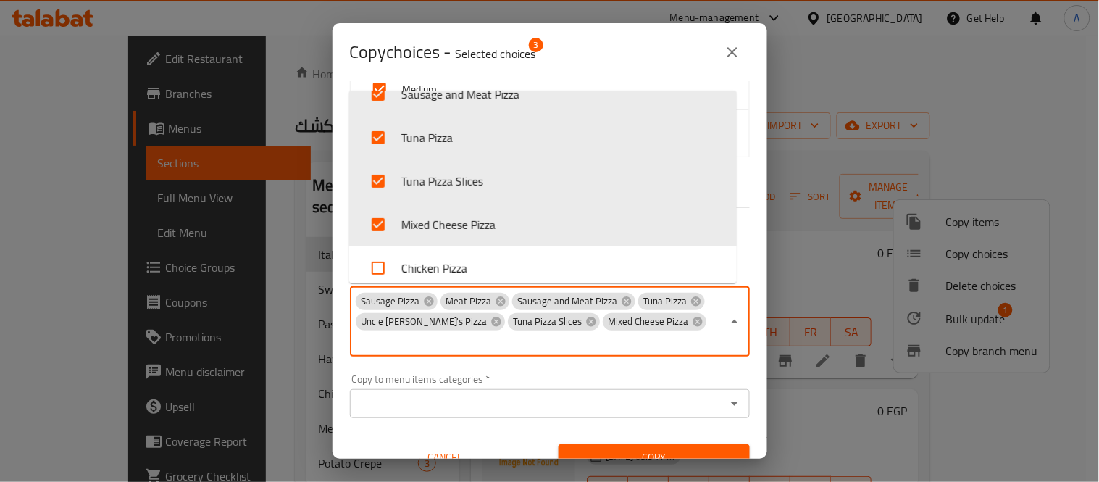
scroll to position [293, 0]
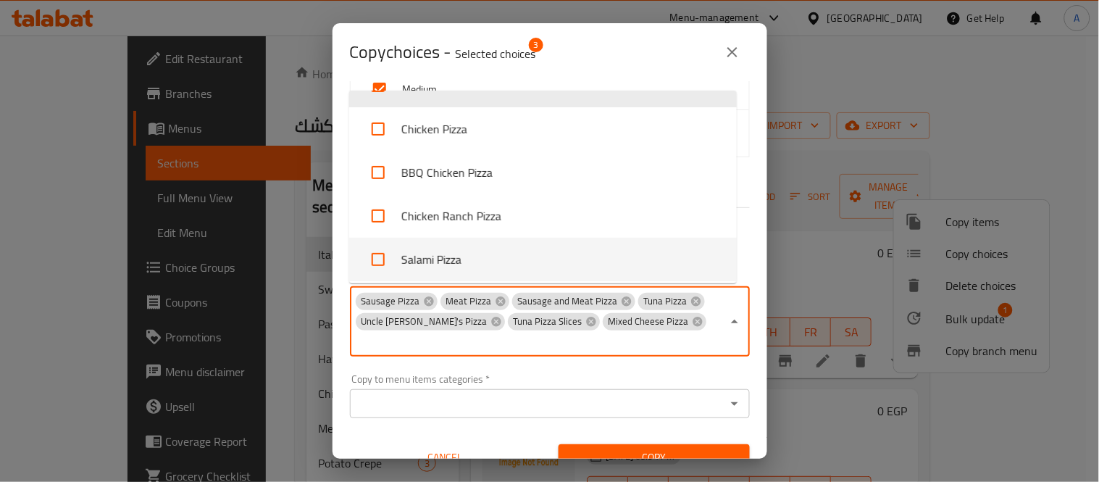
click at [385, 249] on input "checkbox" at bounding box center [378, 259] width 35 height 35
checkbox input "true"
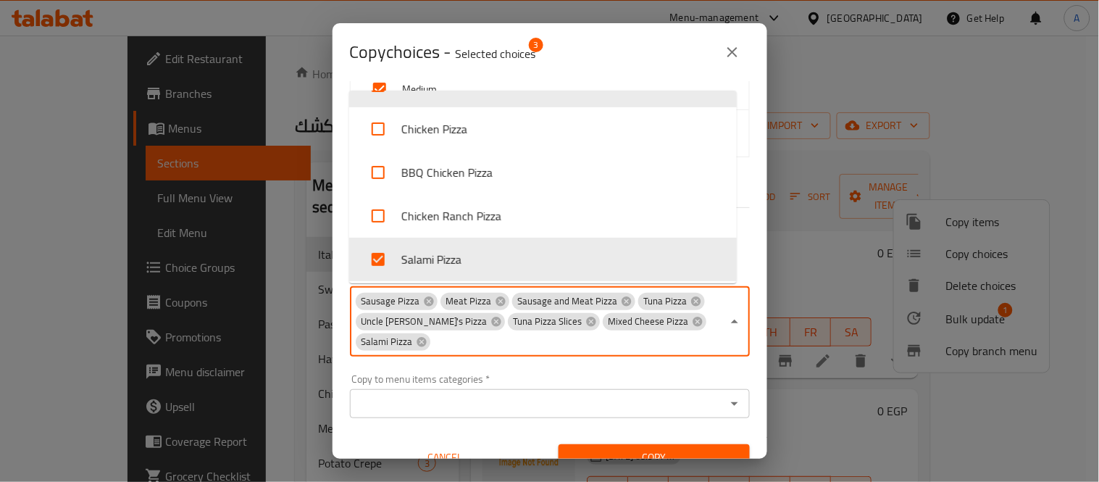
scroll to position [52, 0]
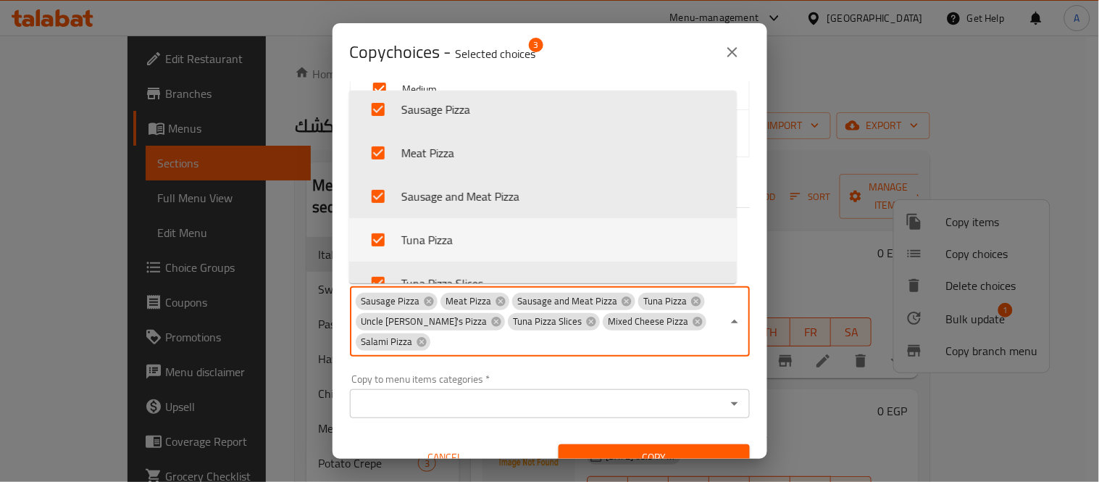
click at [383, 222] on input "checkbox" at bounding box center [378, 239] width 35 height 35
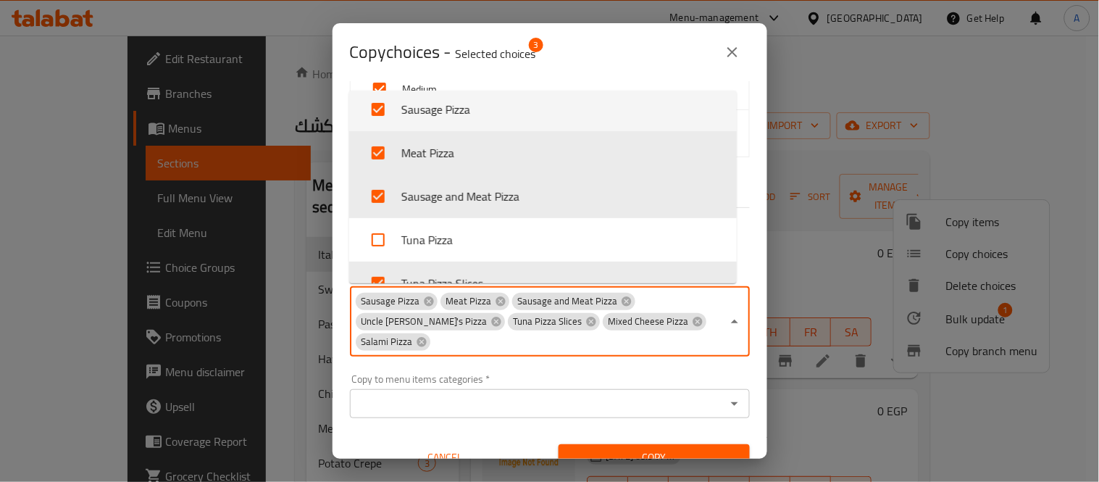
click at [381, 237] on input "checkbox" at bounding box center [378, 239] width 35 height 35
checkbox input "true"
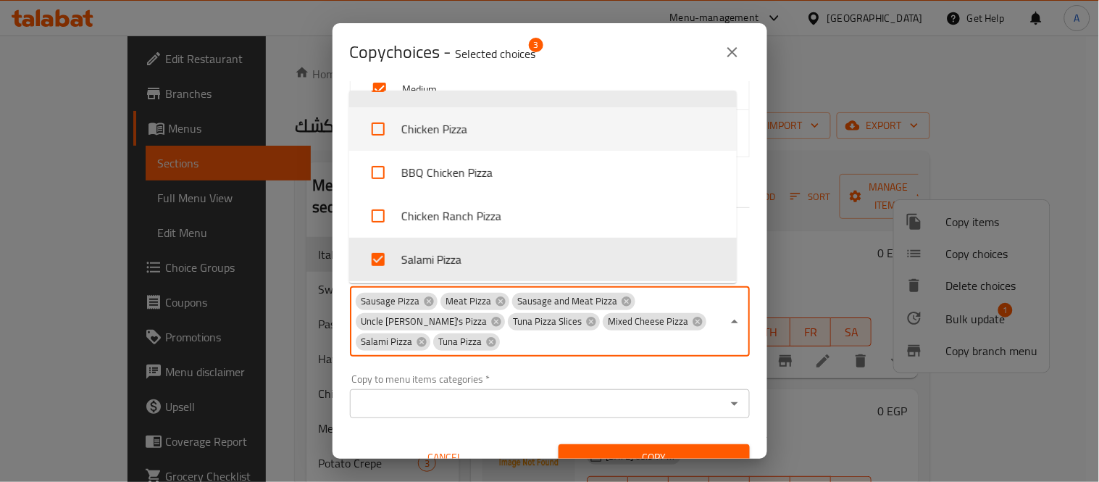
click at [375, 127] on input "checkbox" at bounding box center [378, 129] width 35 height 35
checkbox input "true"
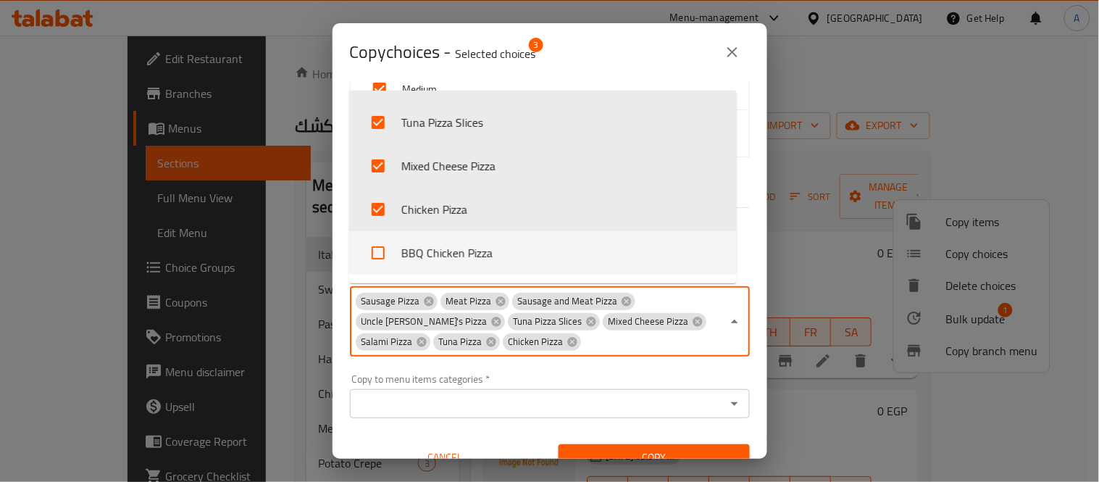
click at [393, 243] on input "checkbox" at bounding box center [378, 252] width 35 height 35
checkbox input "true"
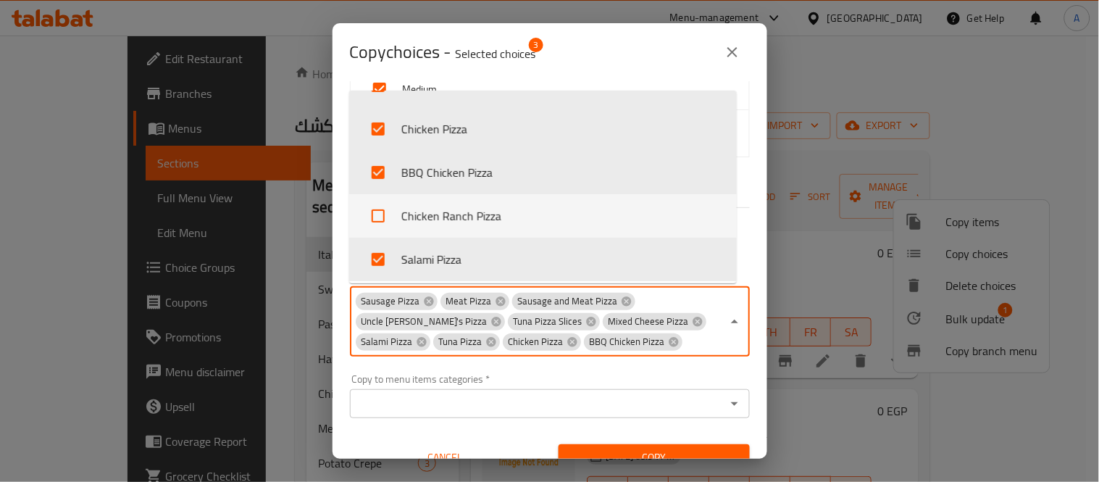
click at [386, 209] on input "checkbox" at bounding box center [378, 216] width 35 height 35
checkbox input "true"
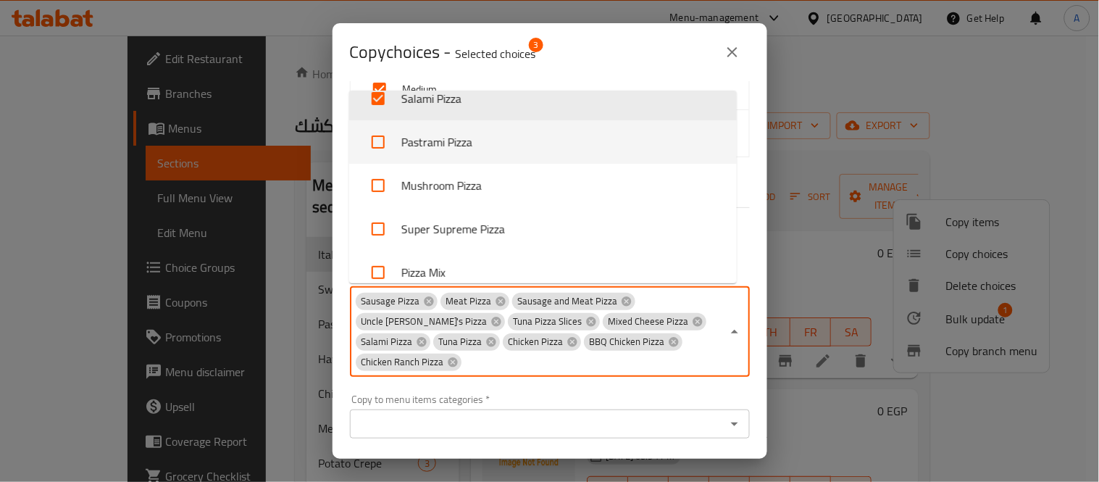
click at [385, 146] on input "checkbox" at bounding box center [378, 142] width 35 height 35
checkbox input "true"
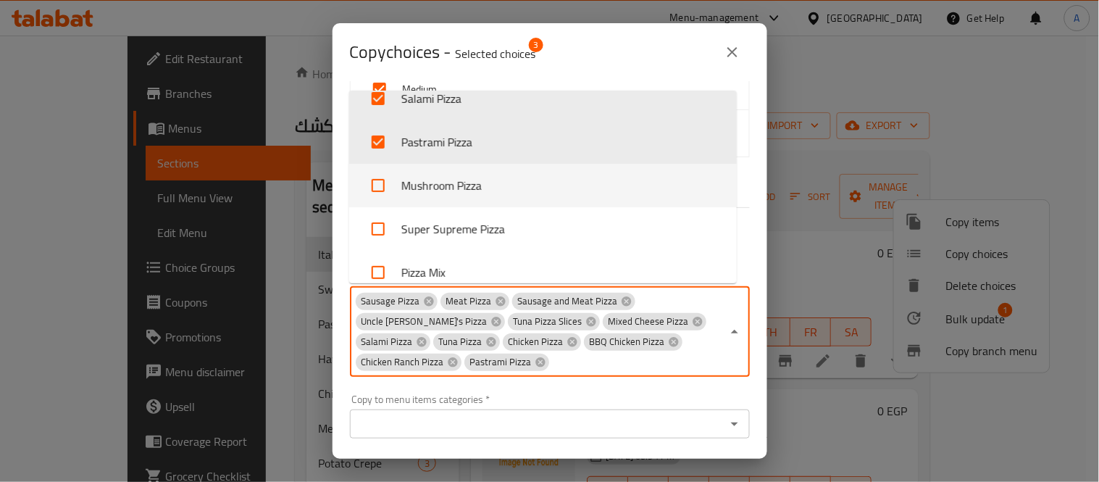
click at [366, 183] on input "checkbox" at bounding box center [378, 185] width 35 height 35
checkbox input "true"
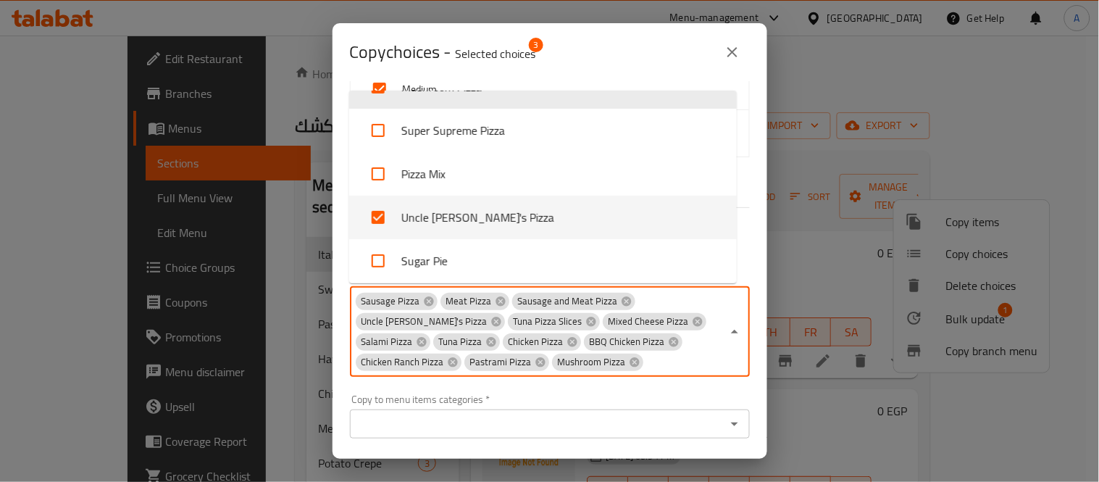
scroll to position [535, 0]
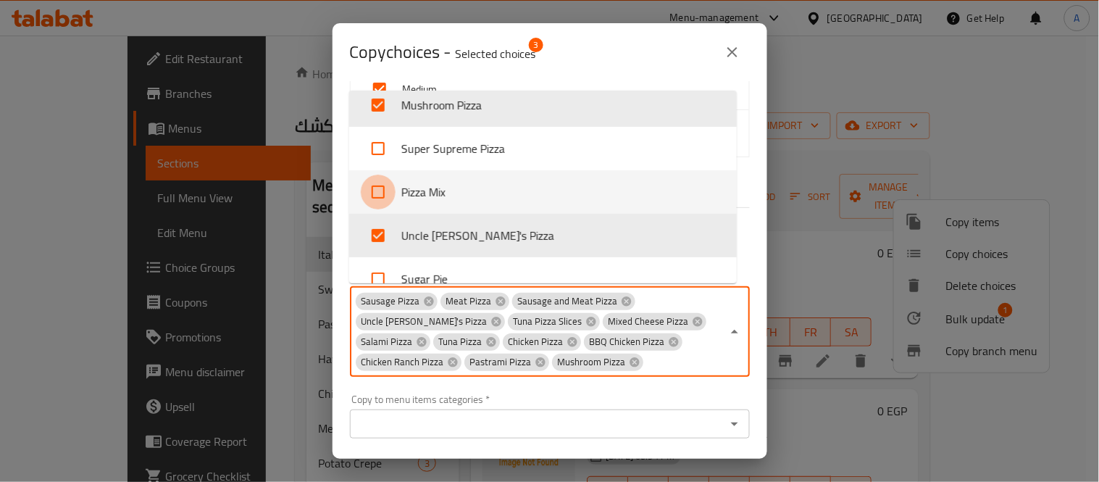
click at [386, 190] on input "checkbox" at bounding box center [378, 192] width 35 height 35
checkbox input "true"
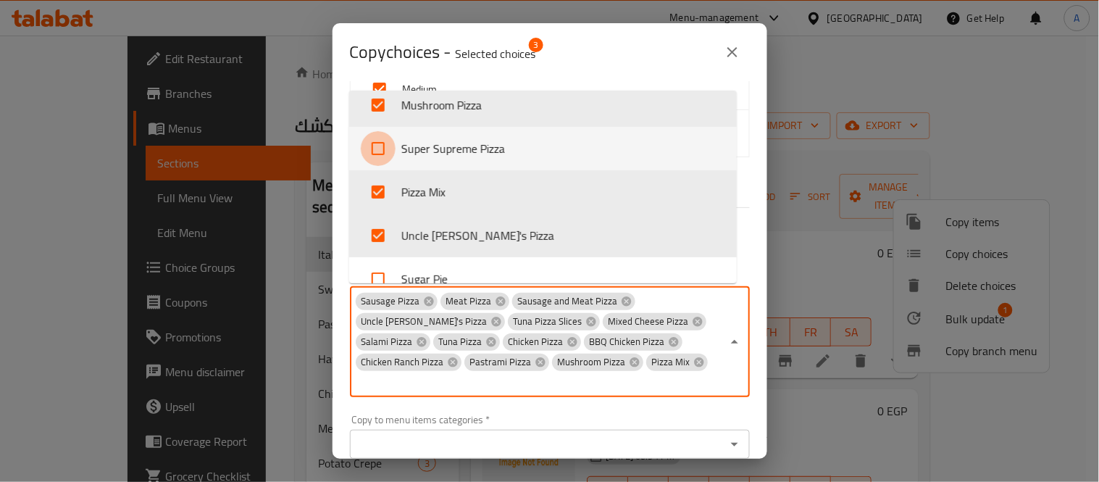
click at [375, 142] on input "checkbox" at bounding box center [378, 148] width 35 height 35
checkbox input "true"
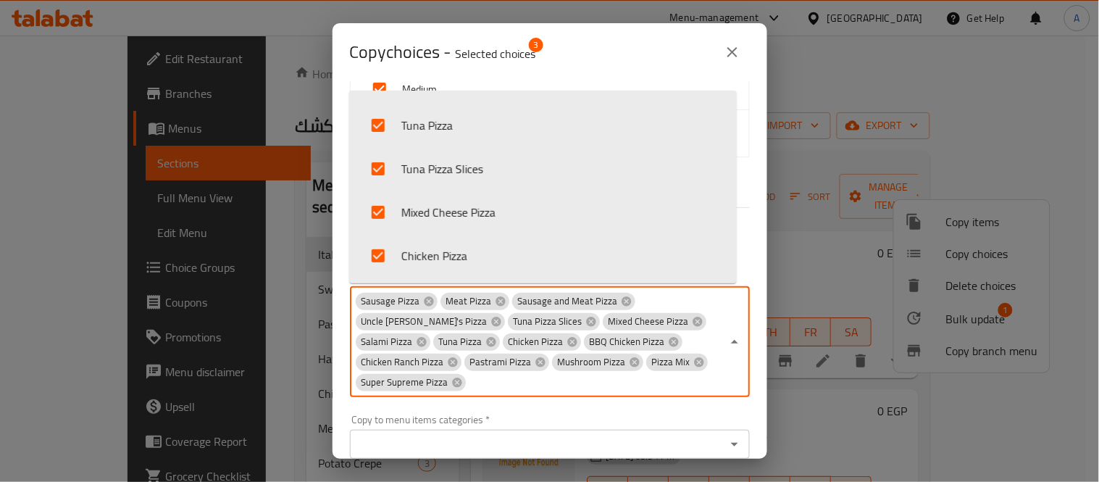
scroll to position [374, 0]
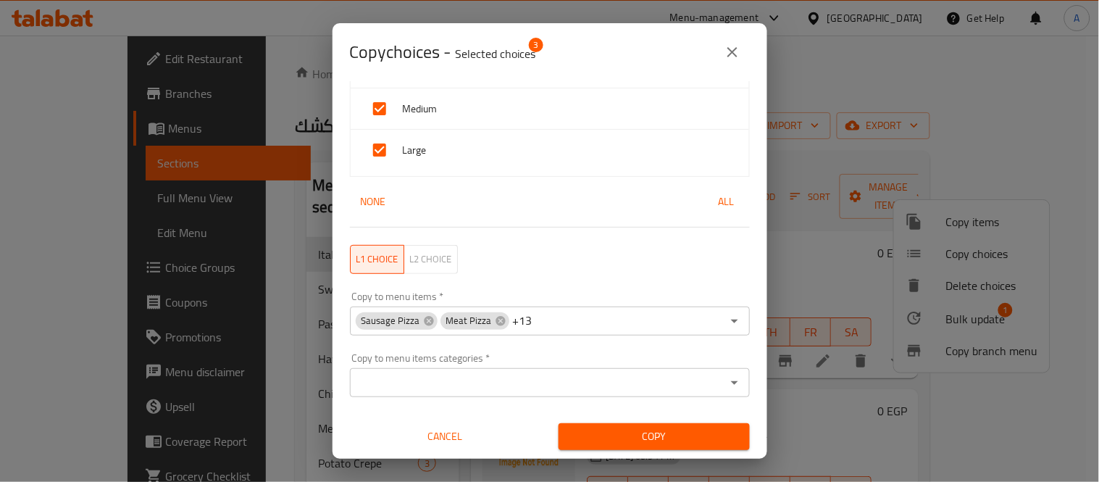
click at [742, 333] on div "Copy to menu items   * Sausage Pizza Meat Pizza +13 Copy to menu items *" at bounding box center [549, 314] width 417 height 62
click at [665, 432] on span "Copy" at bounding box center [654, 437] width 168 height 18
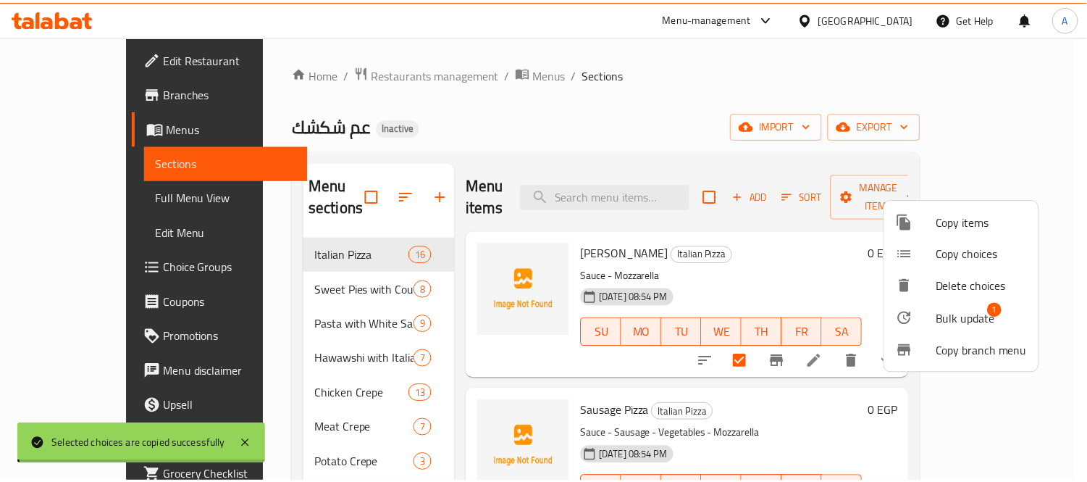
scroll to position [0, 0]
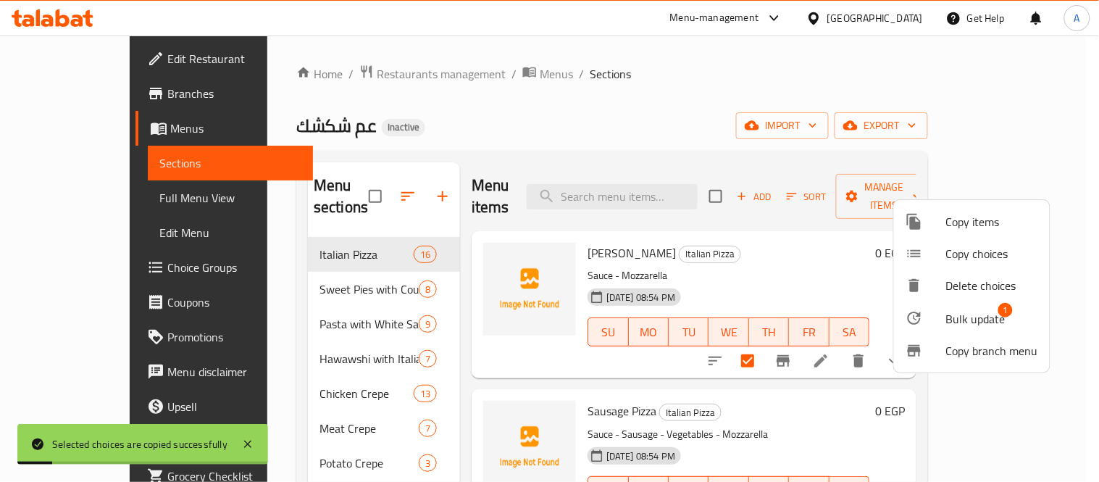
click at [765, 262] on div at bounding box center [549, 241] width 1099 height 482
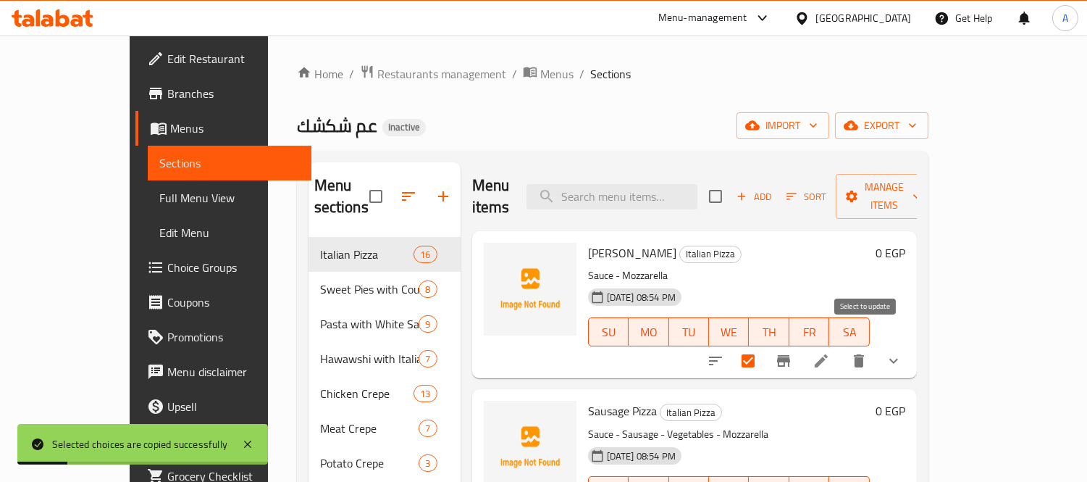
click at [764, 346] on input "checkbox" at bounding box center [748, 361] width 30 height 30
checkbox input "false"
click at [917, 133] on span "export" at bounding box center [882, 126] width 70 height 18
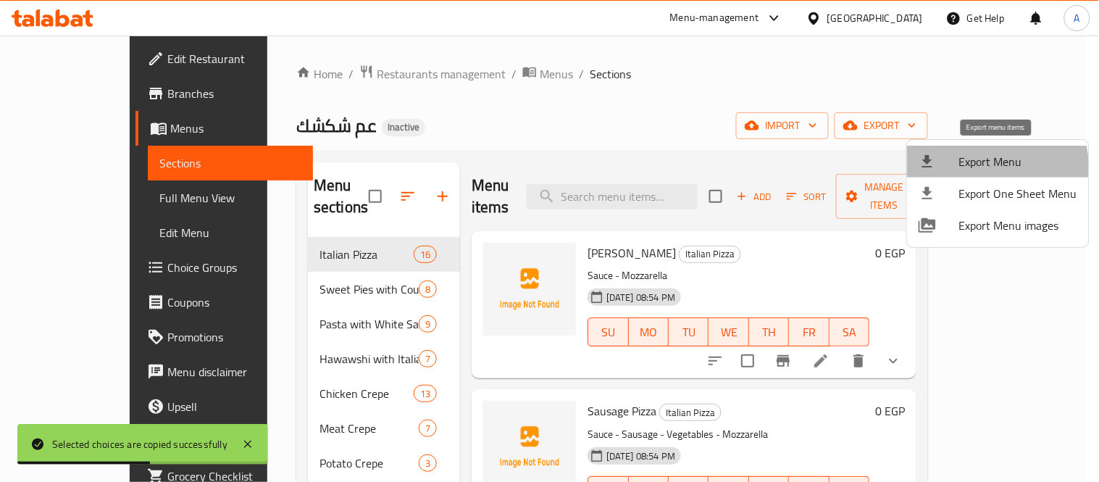
click at [964, 170] on span "Export Menu" at bounding box center [1018, 161] width 118 height 17
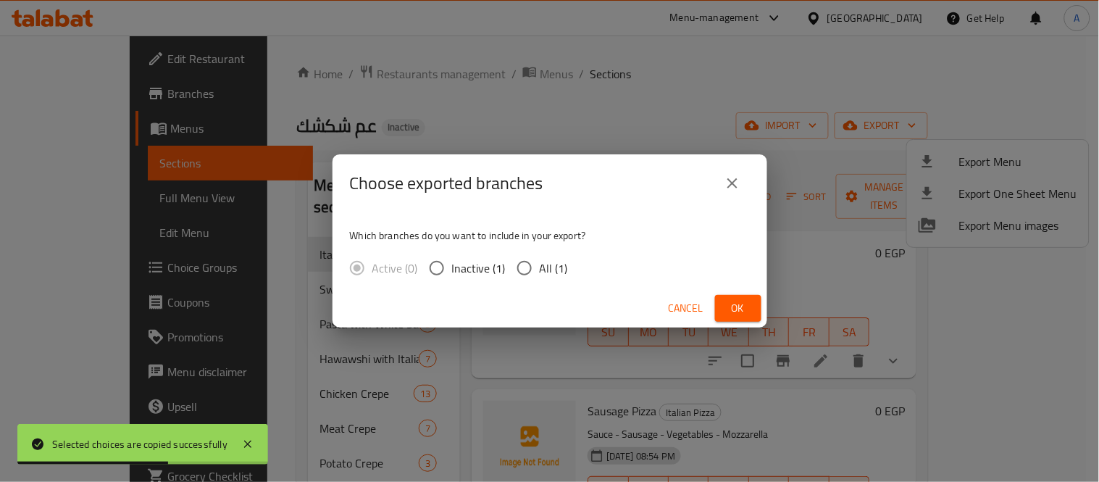
click at [538, 276] on input "All (1)" at bounding box center [524, 268] width 30 height 30
radio input "true"
click at [769, 302] on div "Choose exported branches Which branches do you want to include in your export? …" at bounding box center [549, 241] width 1099 height 482
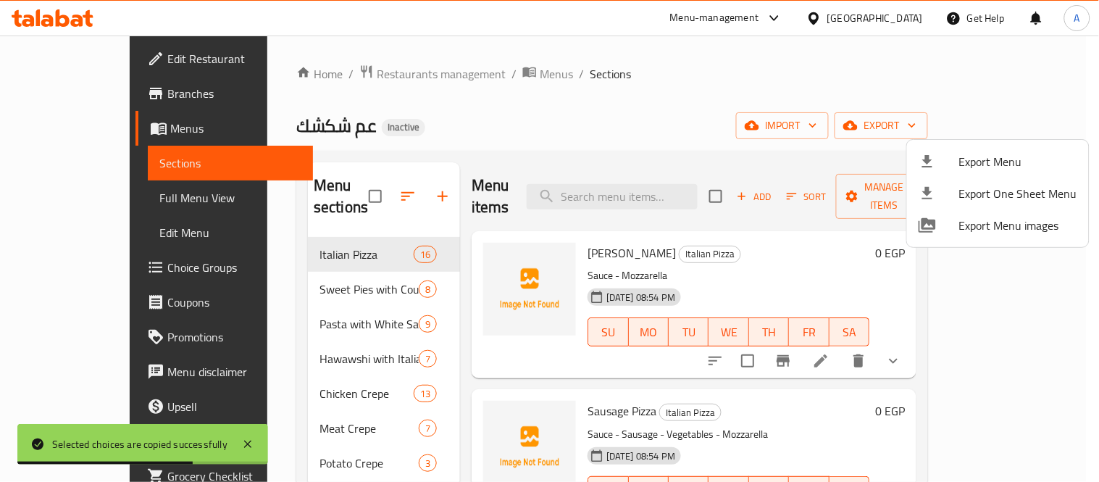
click at [759, 303] on div at bounding box center [549, 241] width 1099 height 482
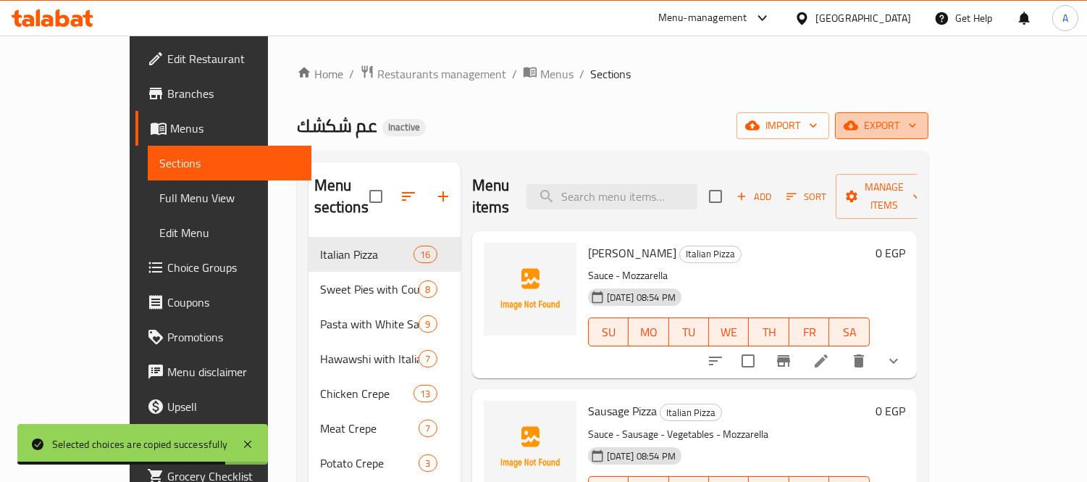
click at [917, 119] on span "export" at bounding box center [882, 126] width 70 height 18
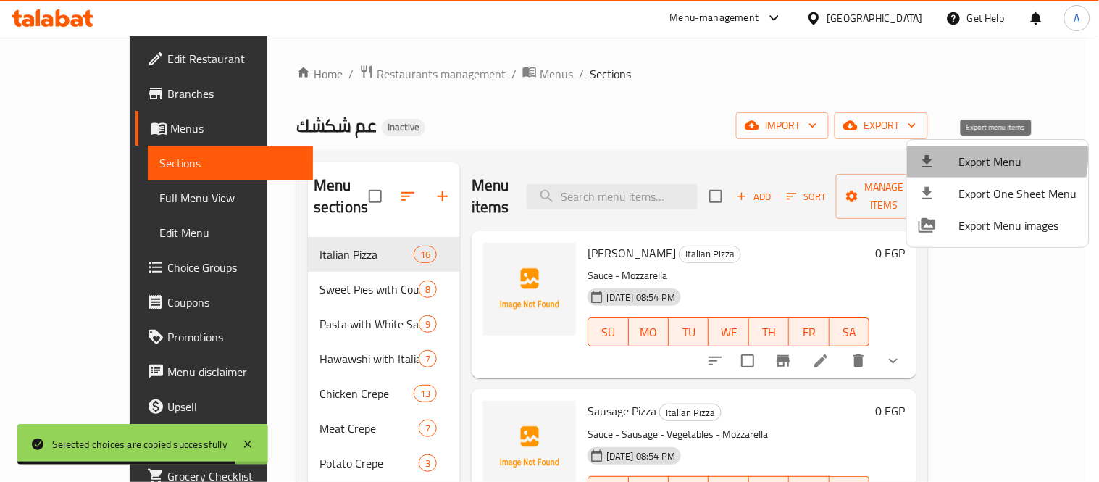
click at [985, 156] on span "Export Menu" at bounding box center [1018, 161] width 118 height 17
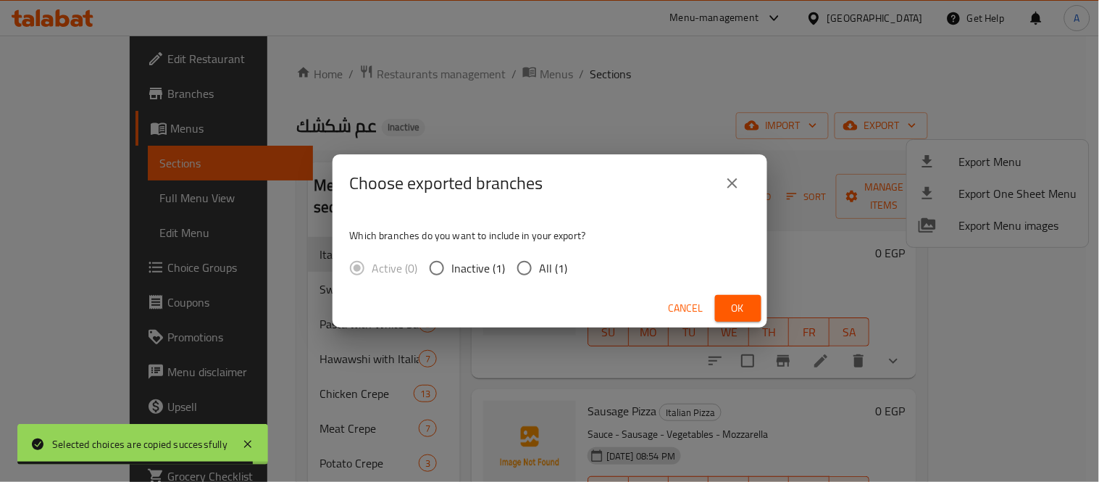
click at [578, 269] on div "Which branches do you want to include in your export? Active (0) Inactive (1) A…" at bounding box center [550, 250] width 435 height 77
click at [555, 266] on span "All (1)" at bounding box center [554, 267] width 28 height 17
click at [540, 266] on input "All (1)" at bounding box center [524, 268] width 30 height 30
radio input "true"
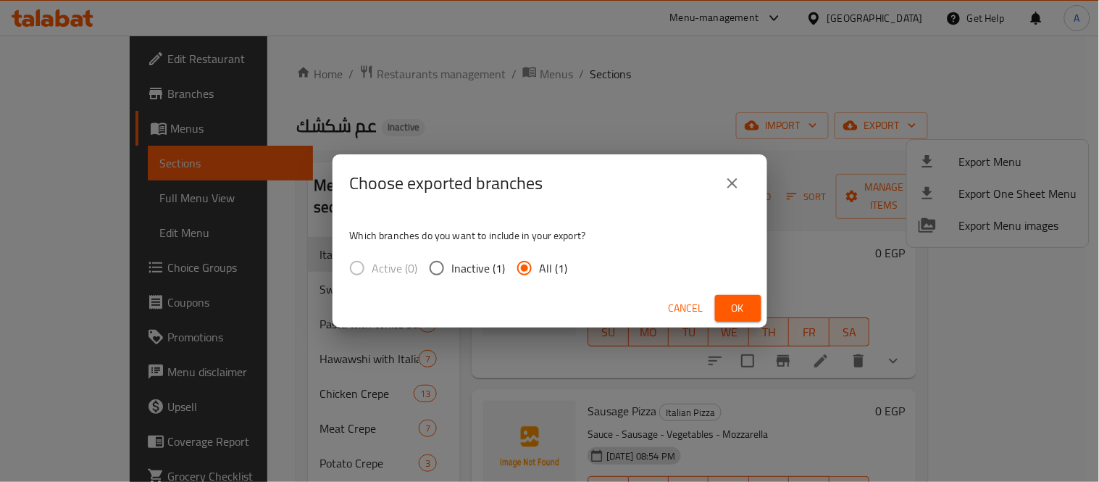
click at [729, 303] on span "Ok" at bounding box center [738, 308] width 23 height 18
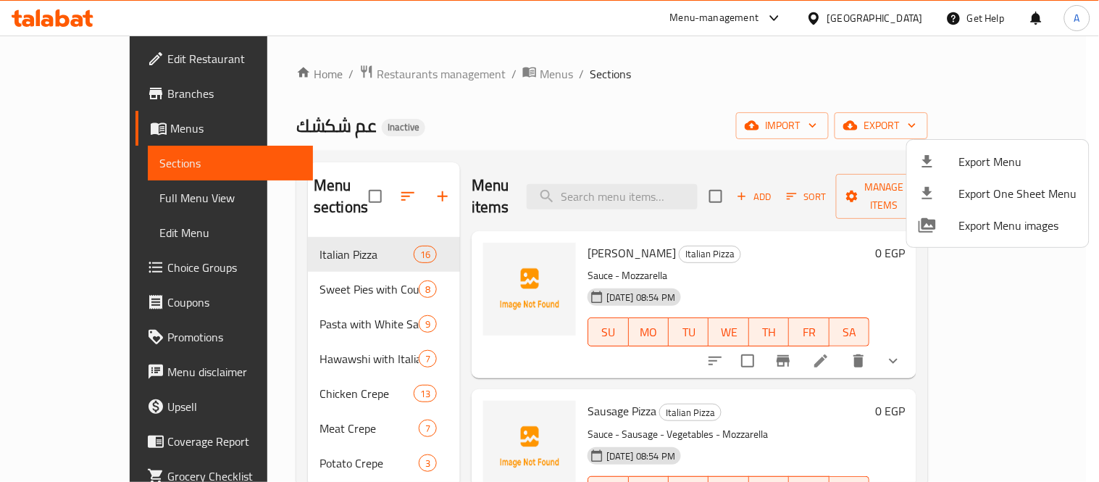
click at [832, 239] on div at bounding box center [549, 241] width 1099 height 482
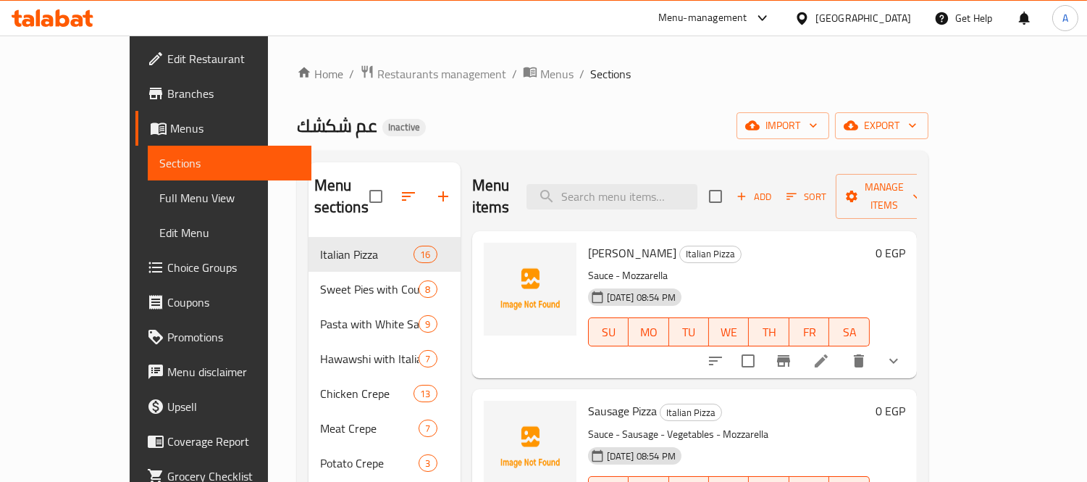
click at [842, 348] on li at bounding box center [821, 361] width 41 height 26
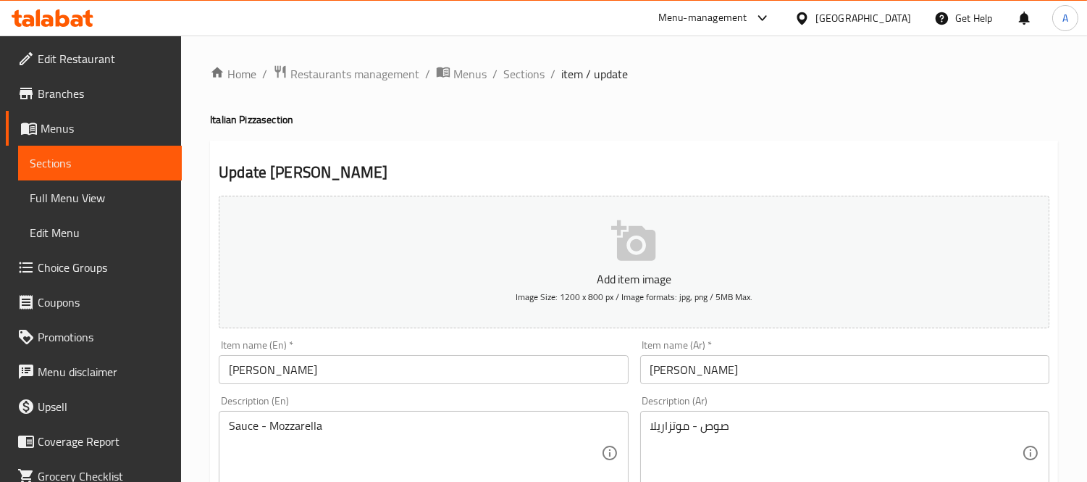
click at [527, 72] on span "Sections" at bounding box center [524, 73] width 41 height 17
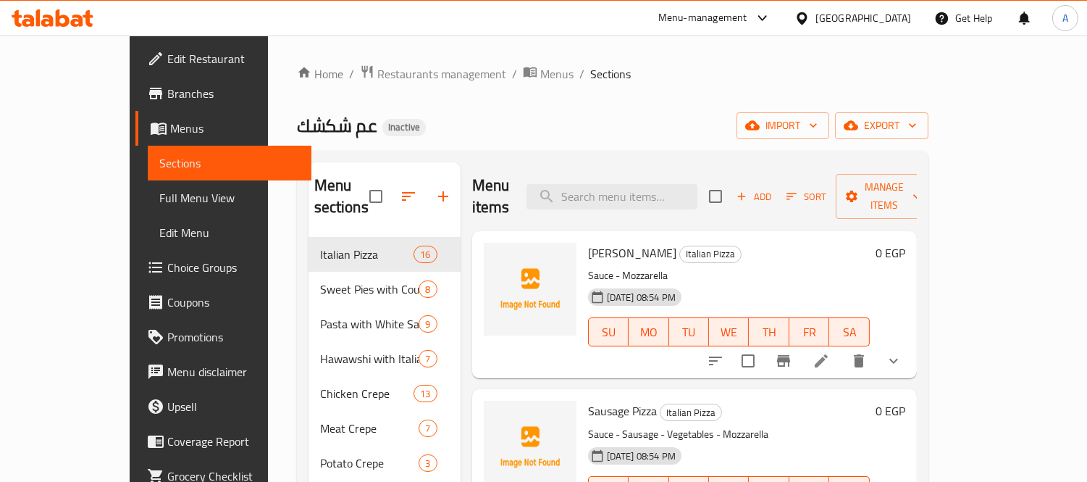
click at [361, 188] on input "checkbox" at bounding box center [376, 196] width 30 height 30
checkbox input "true"
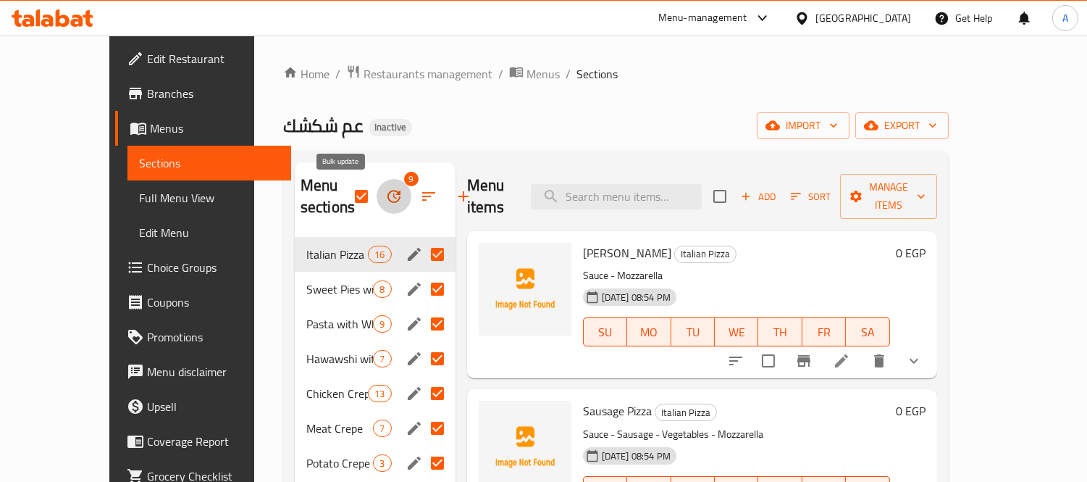
click at [388, 199] on icon "button" at bounding box center [394, 196] width 13 height 13
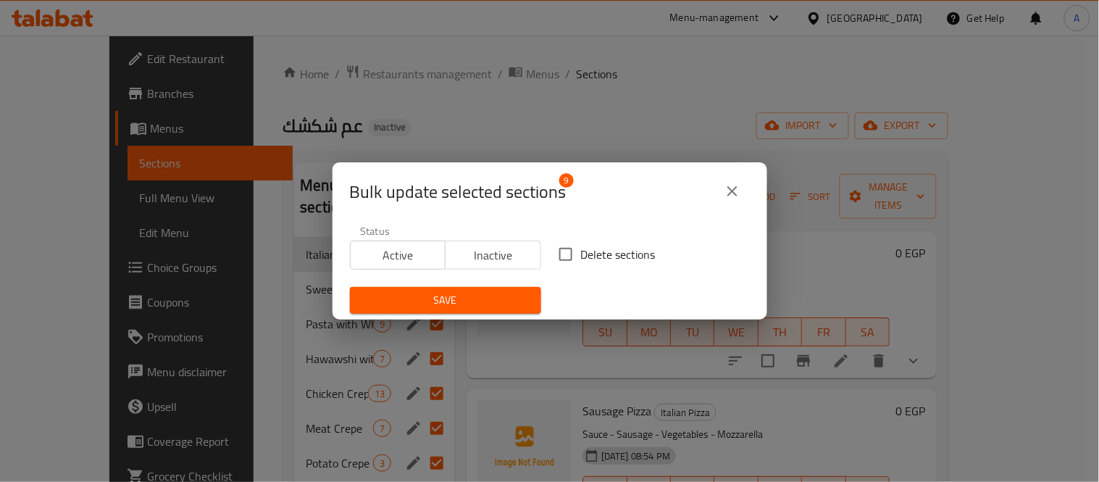
click at [540, 256] on div "Status Active Inactive" at bounding box center [445, 247] width 209 height 61
click at [565, 267] on input "Delete sections" at bounding box center [566, 254] width 30 height 30
checkbox input "true"
click at [493, 301] on span "Save" at bounding box center [446, 300] width 168 height 18
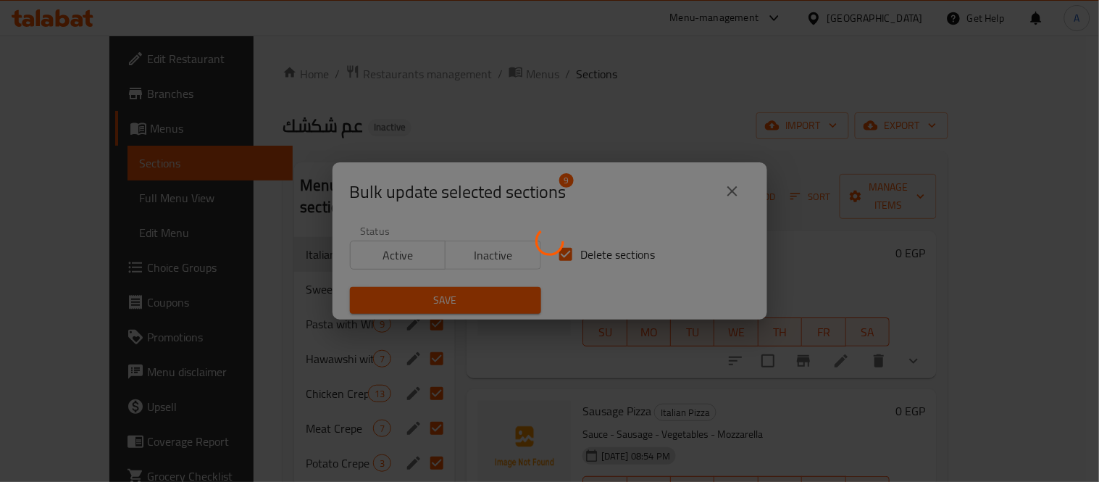
checkbox input "false"
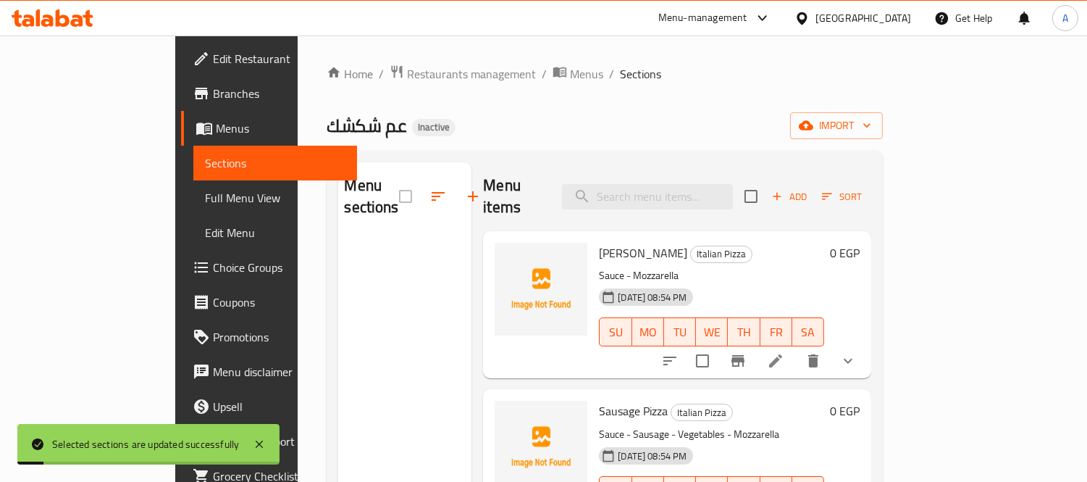
click at [883, 123] on div "عم شكشك Inactive import" at bounding box center [605, 125] width 556 height 27
click at [872, 131] on span "import" at bounding box center [837, 126] width 70 height 18
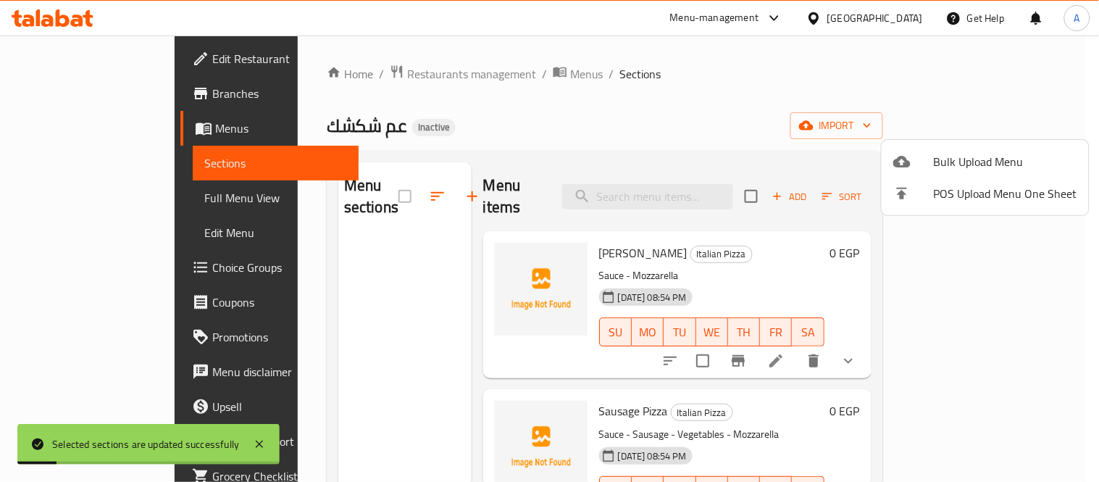
click at [959, 156] on span "Bulk Upload Menu" at bounding box center [1005, 161] width 143 height 17
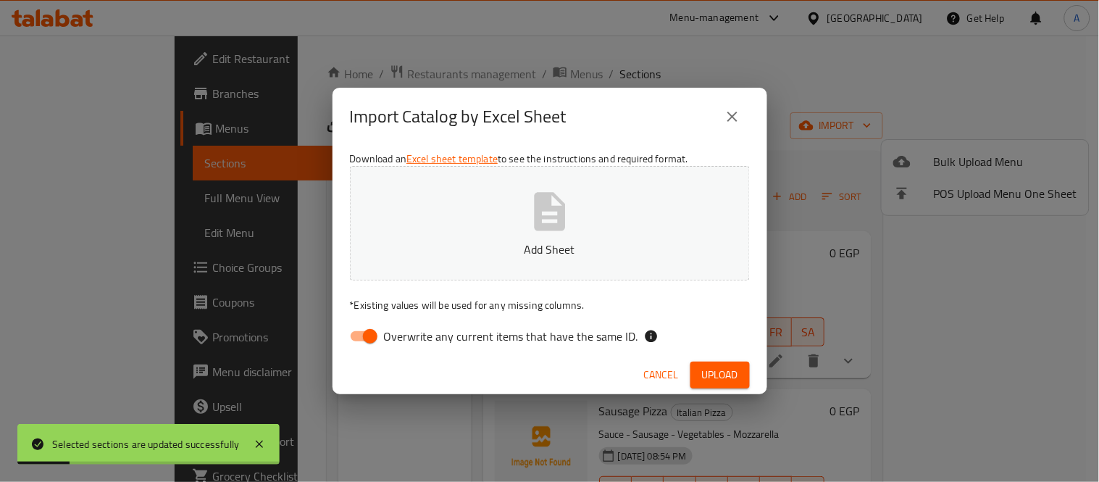
click at [593, 238] on button "Add Sheet" at bounding box center [550, 223] width 400 height 114
click at [383, 335] on input "Overwrite any current items that have the same ID." at bounding box center [370, 336] width 83 height 28
checkbox input "false"
click at [699, 379] on button "Upload" at bounding box center [719, 375] width 59 height 27
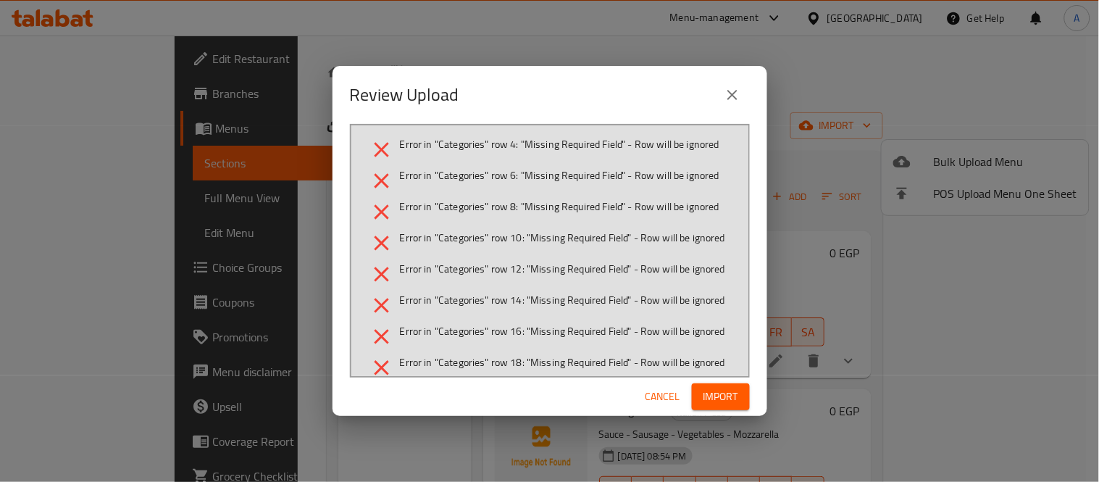
click at [714, 393] on span "Import" at bounding box center [721, 397] width 35 height 18
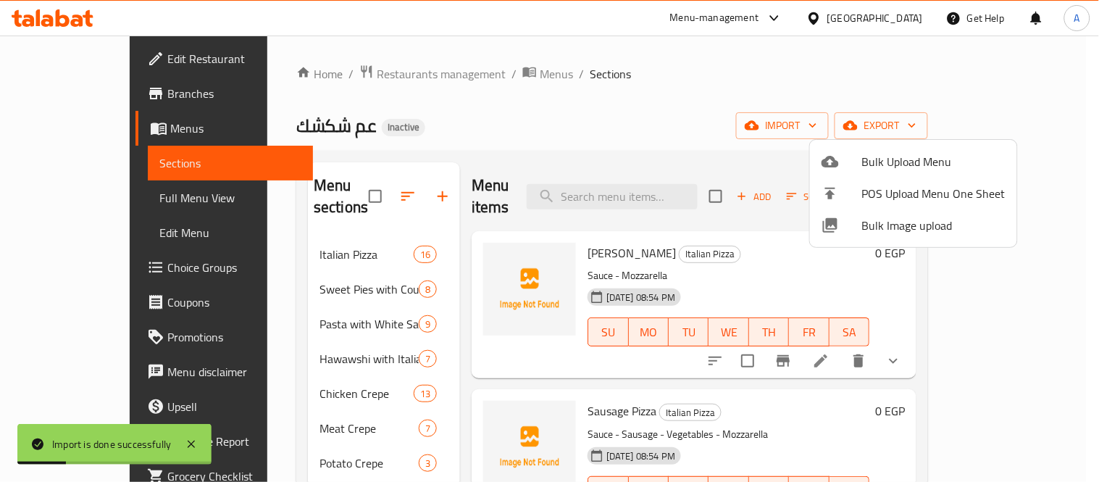
click at [310, 243] on div at bounding box center [549, 241] width 1099 height 482
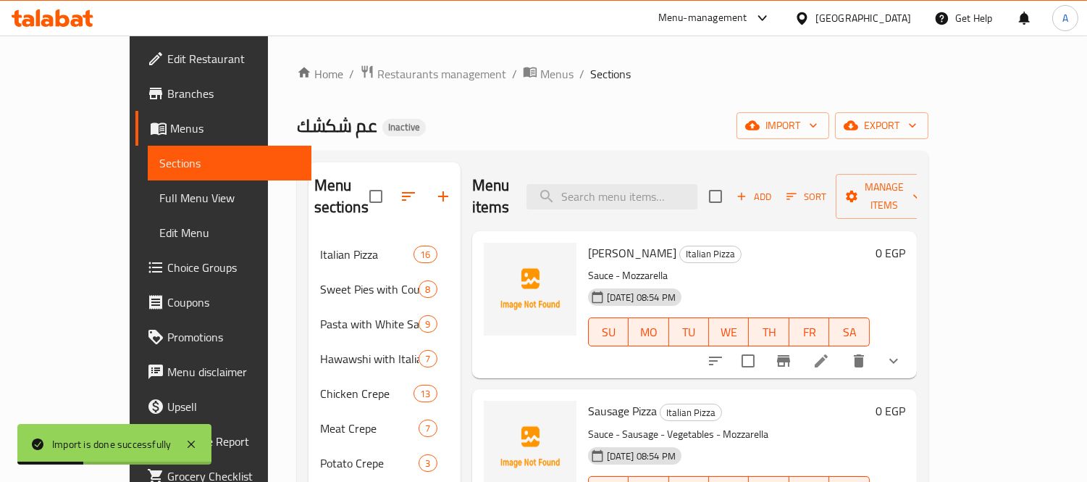
click at [320, 246] on span "Italian Pizza" at bounding box center [367, 254] width 94 height 17
click at [903, 352] on icon "show more" at bounding box center [893, 360] width 17 height 17
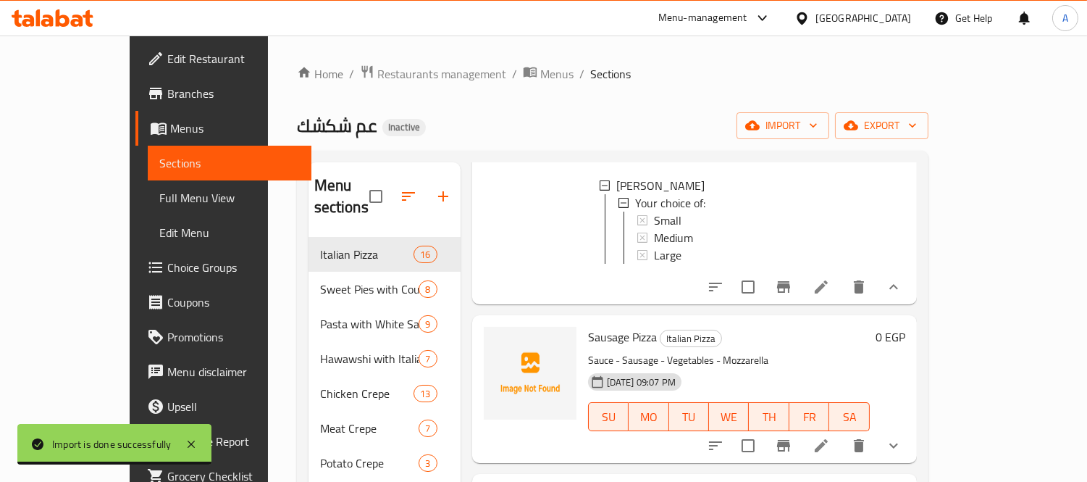
scroll to position [241, 0]
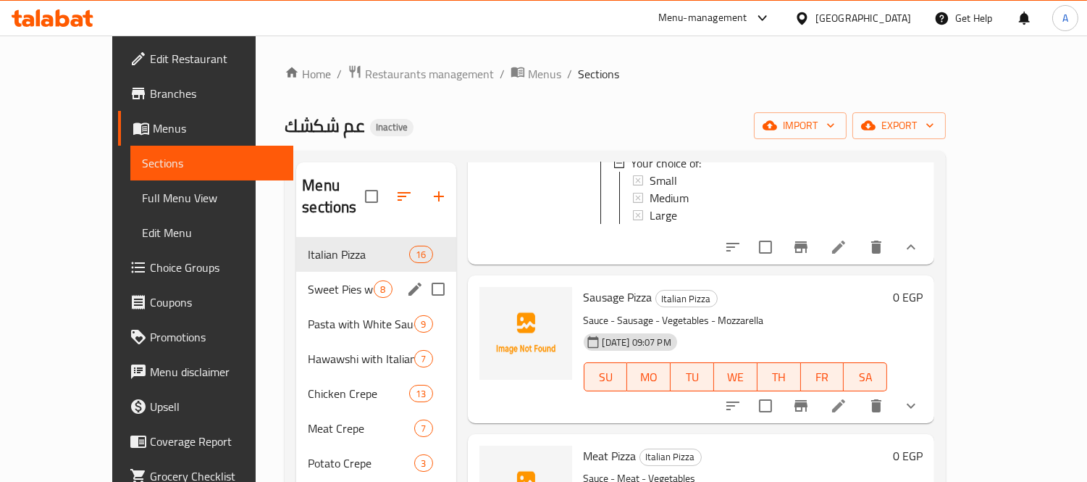
click at [308, 280] on span "Sweet Pies with Country Ghee" at bounding box center [341, 288] width 66 height 17
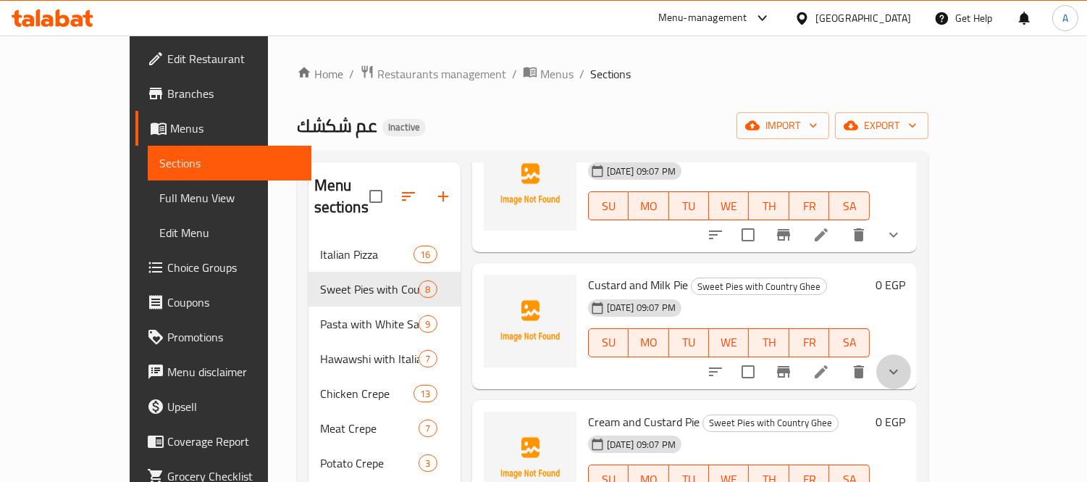
click at [911, 364] on button "show more" at bounding box center [894, 371] width 35 height 35
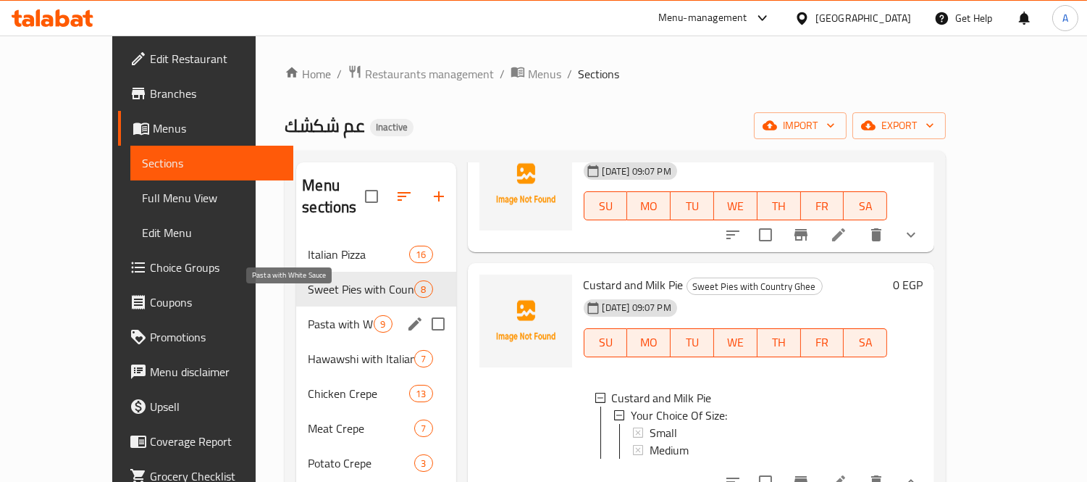
click at [308, 315] on span "Pasta with White Sauce" at bounding box center [341, 323] width 66 height 17
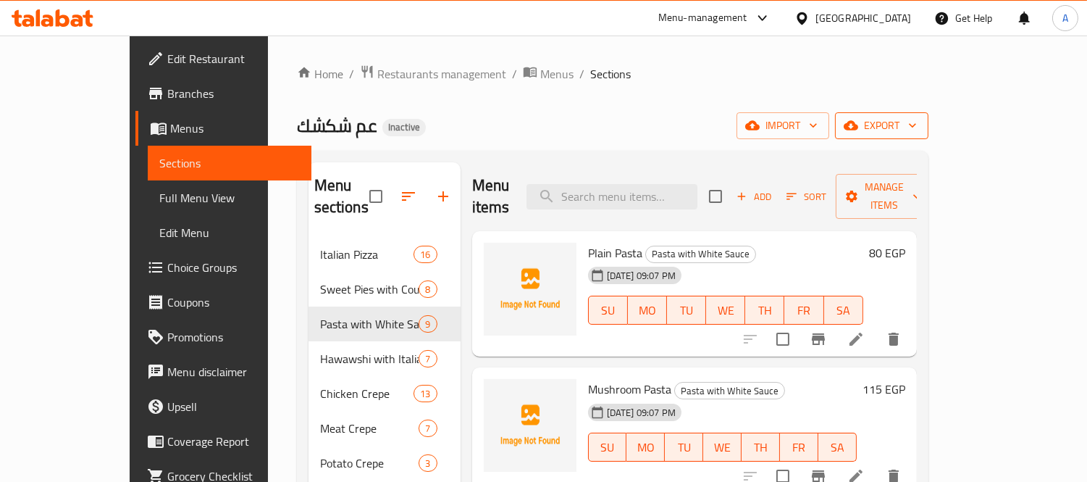
click at [917, 126] on span "export" at bounding box center [882, 126] width 70 height 18
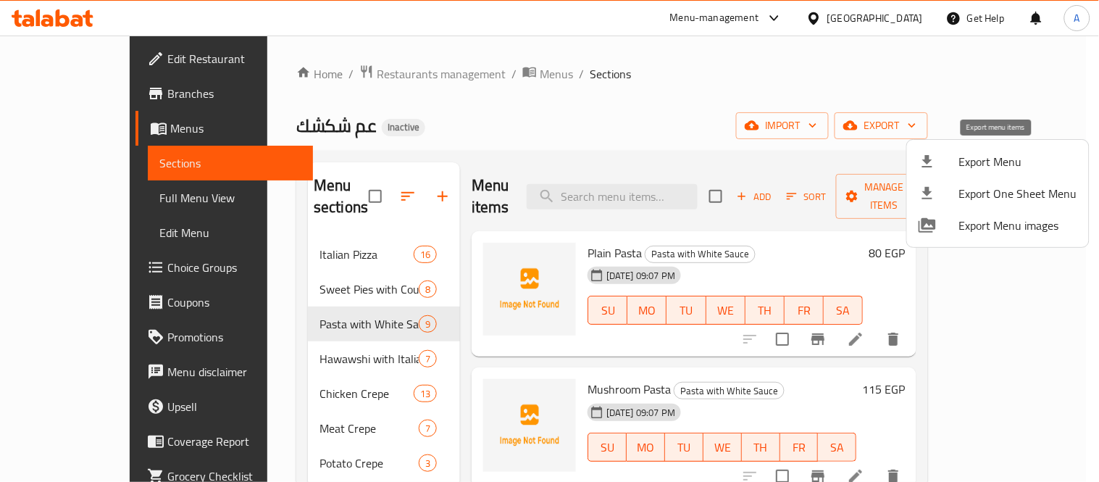
click at [961, 162] on span "Export Menu" at bounding box center [1018, 161] width 118 height 17
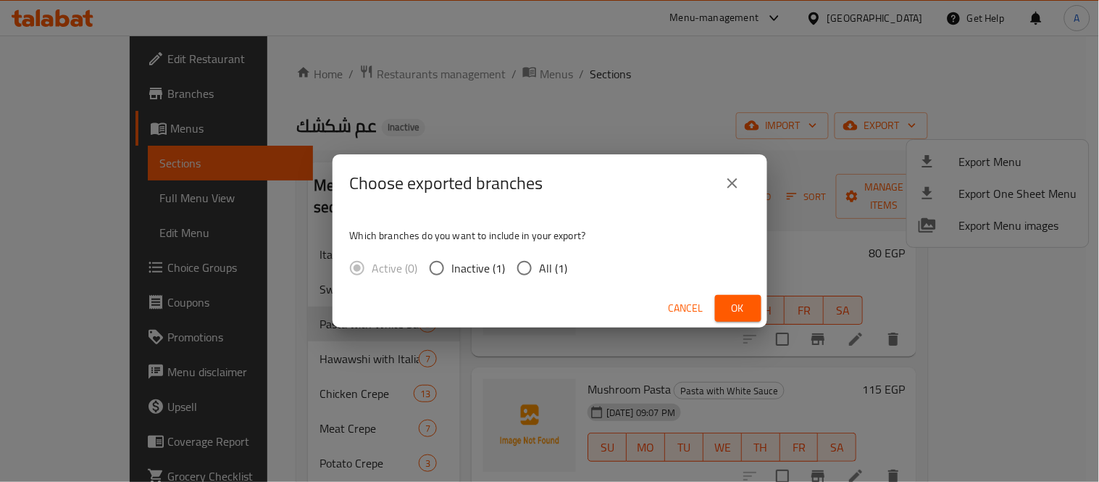
click at [530, 256] on input "All (1)" at bounding box center [524, 268] width 30 height 30
radio input "true"
click at [720, 299] on button "Ok" at bounding box center [738, 308] width 46 height 27
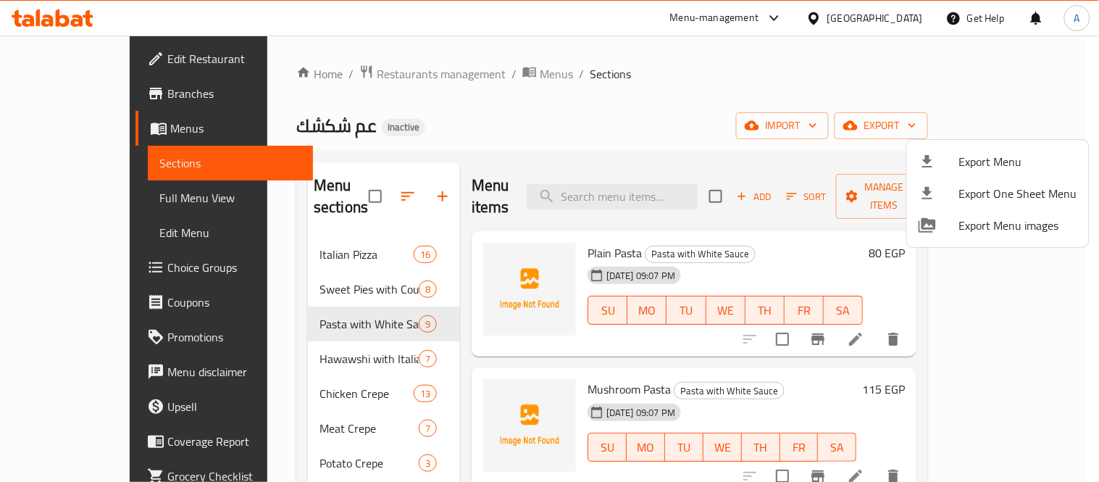
click at [356, 190] on div at bounding box center [549, 241] width 1099 height 482
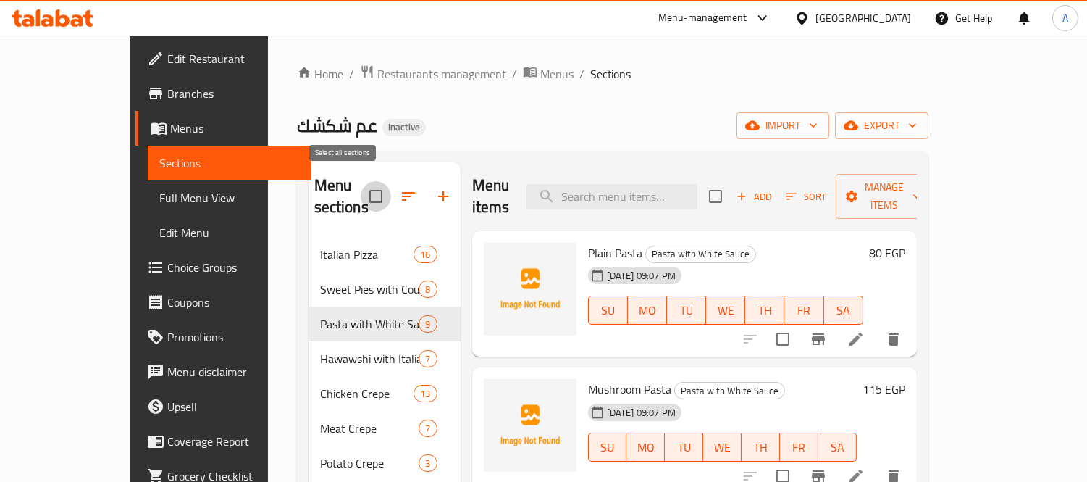
click at [361, 187] on input "checkbox" at bounding box center [376, 196] width 30 height 30
checkbox input "true"
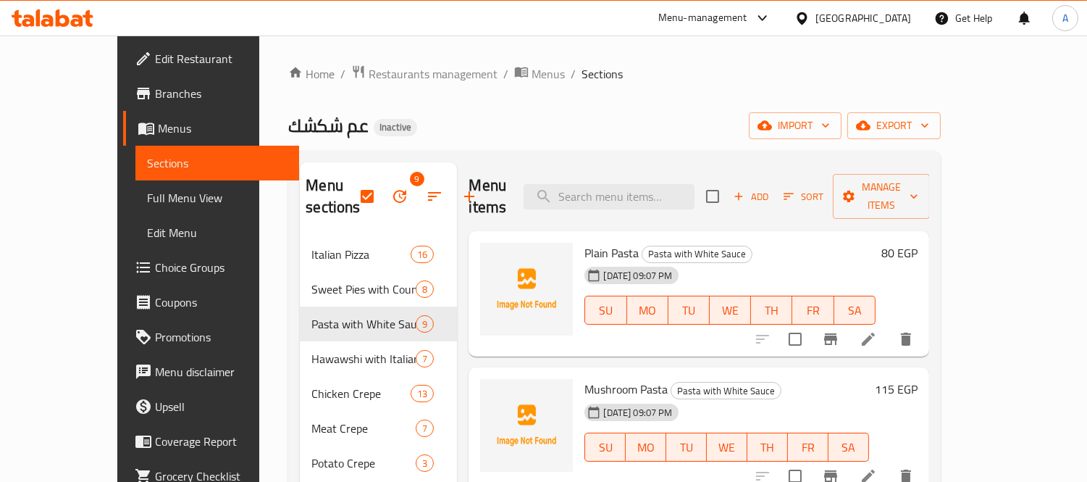
click at [383, 207] on button "button" at bounding box center [400, 196] width 35 height 35
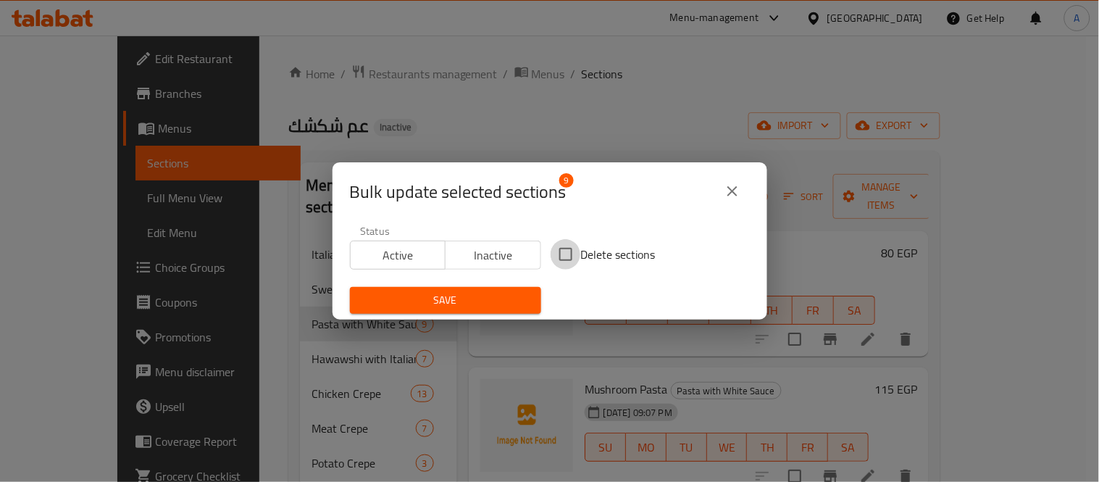
click at [567, 249] on input "Delete sections" at bounding box center [566, 254] width 30 height 30
checkbox input "true"
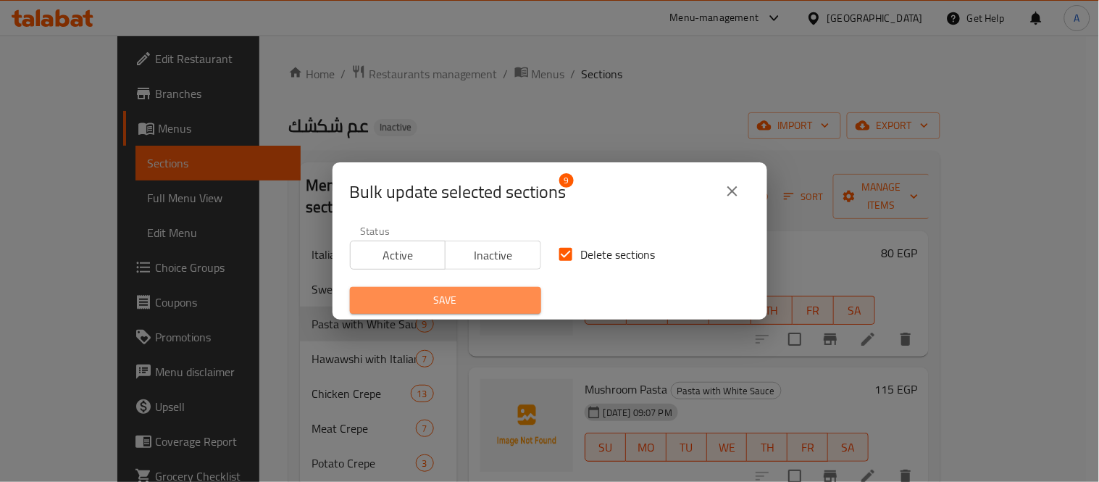
click at [488, 294] on span "Save" at bounding box center [446, 300] width 168 height 18
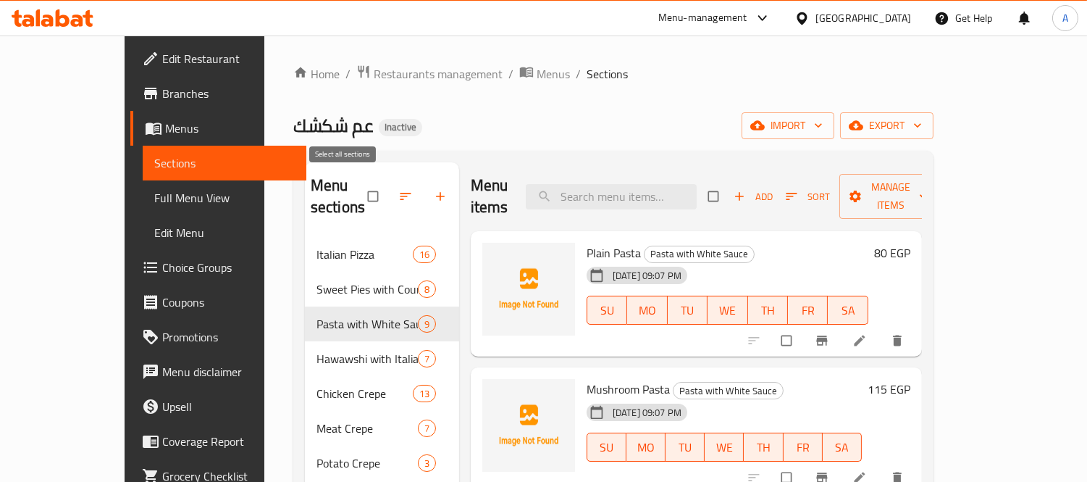
click at [359, 190] on input "checkbox" at bounding box center [374, 197] width 30 height 28
checkbox input "true"
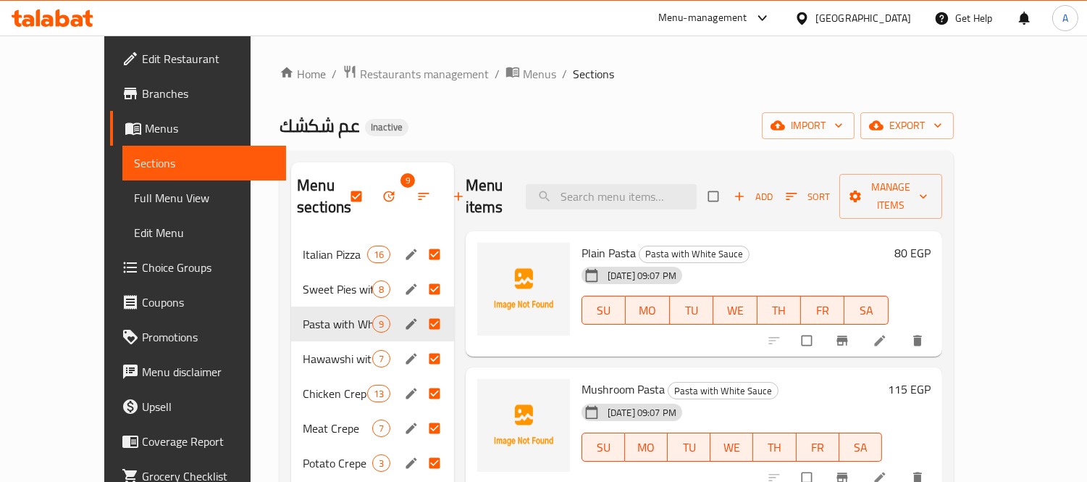
click at [382, 203] on icon "button" at bounding box center [389, 196] width 14 height 14
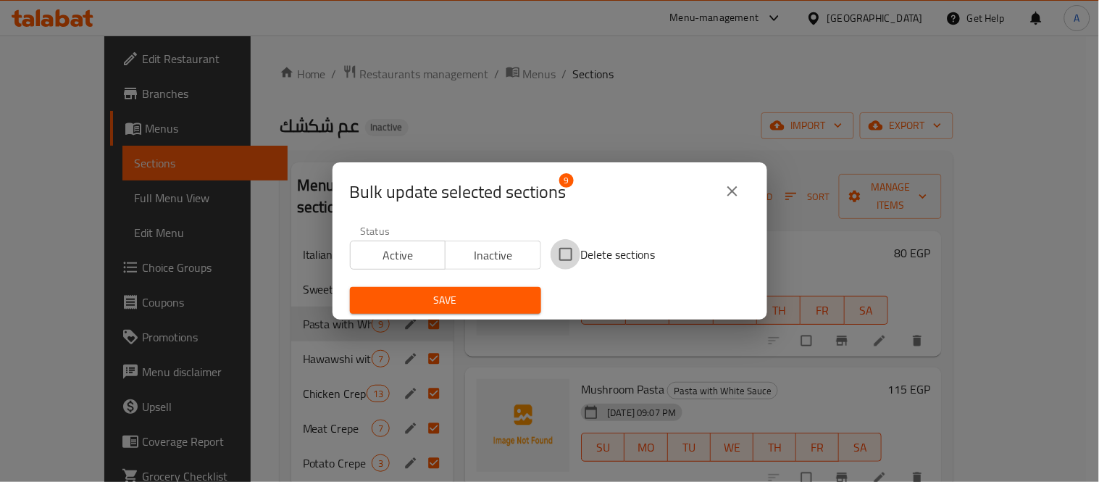
click at [569, 259] on input "Delete sections" at bounding box center [566, 254] width 30 height 30
checkbox input "true"
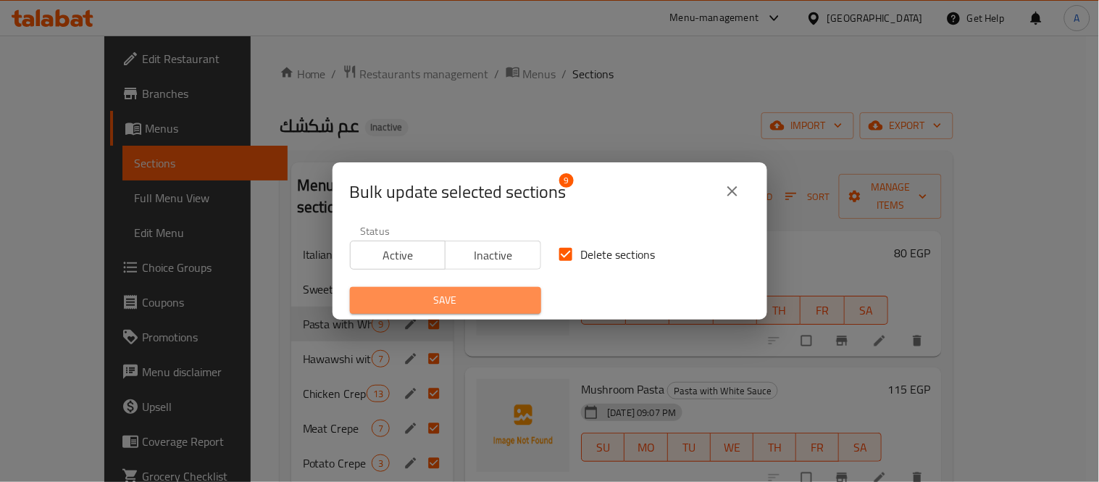
click at [491, 301] on span "Save" at bounding box center [446, 300] width 168 height 18
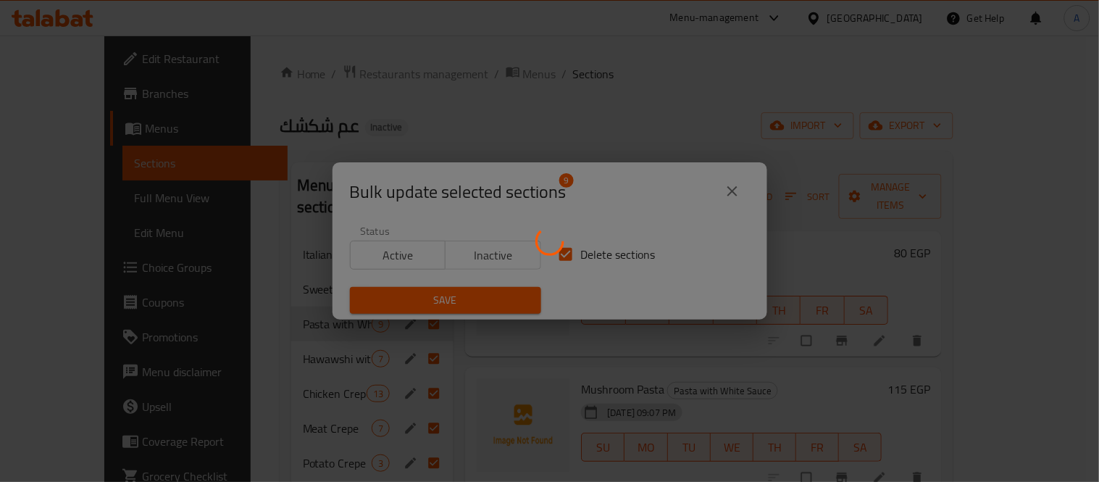
checkbox input "false"
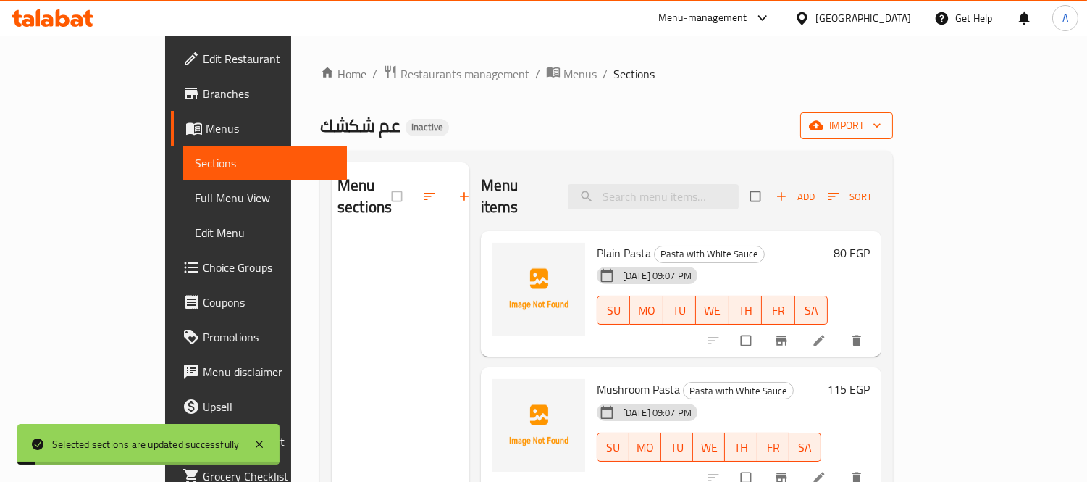
click at [882, 126] on span "import" at bounding box center [847, 126] width 70 height 18
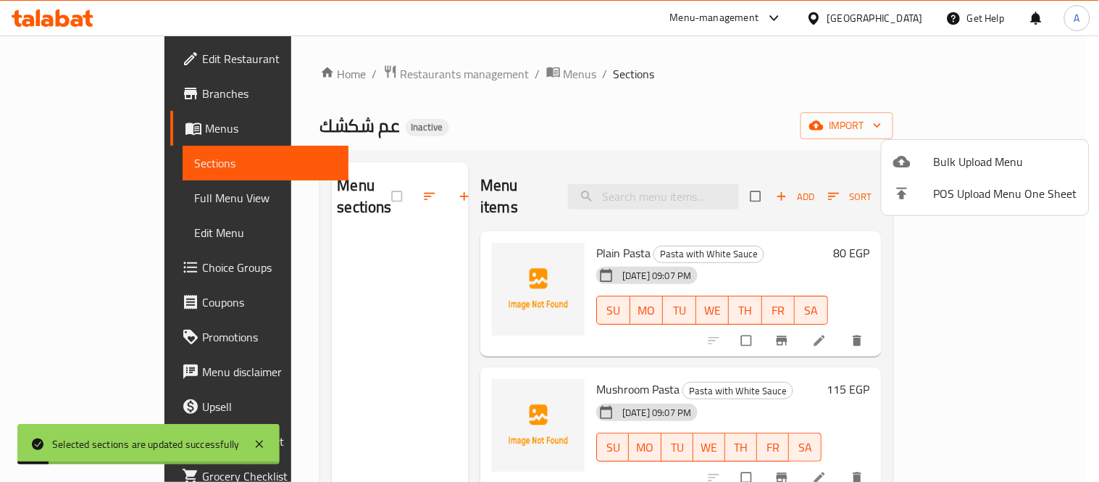
click at [947, 156] on span "Bulk Upload Menu" at bounding box center [1005, 161] width 143 height 17
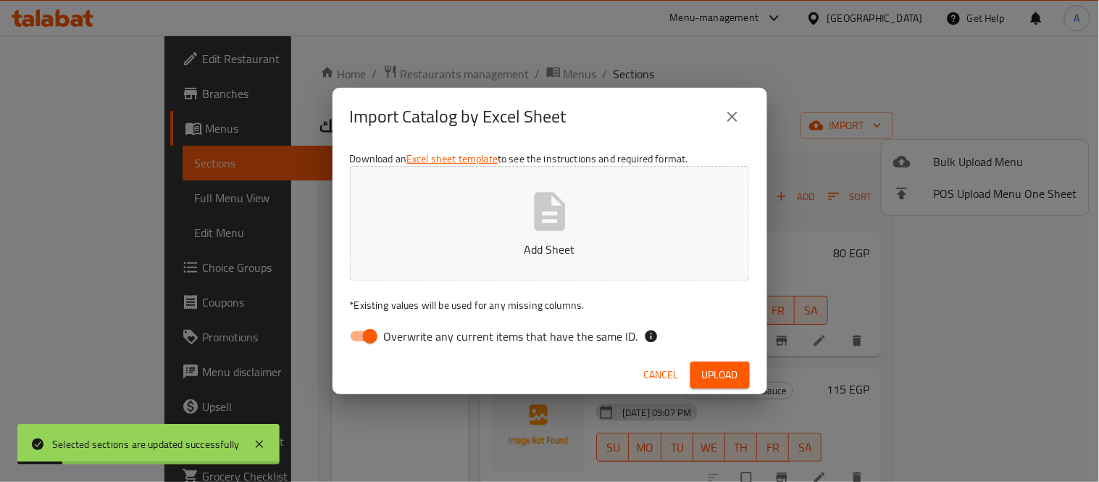
click at [556, 241] on p "Add Sheet" at bounding box center [549, 249] width 355 height 17
click at [380, 338] on input "Overwrite any current items that have the same ID." at bounding box center [370, 336] width 83 height 28
checkbox input "false"
click at [697, 372] on button "Upload" at bounding box center [719, 375] width 59 height 27
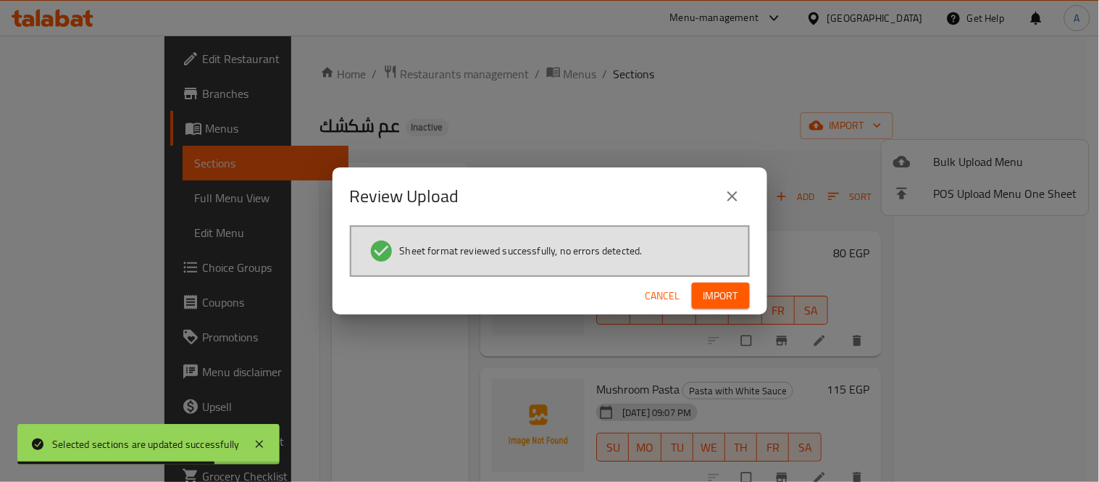
click at [711, 312] on div "Cancel Import" at bounding box center [550, 296] width 435 height 38
click at [715, 302] on span "Import" at bounding box center [721, 296] width 35 height 18
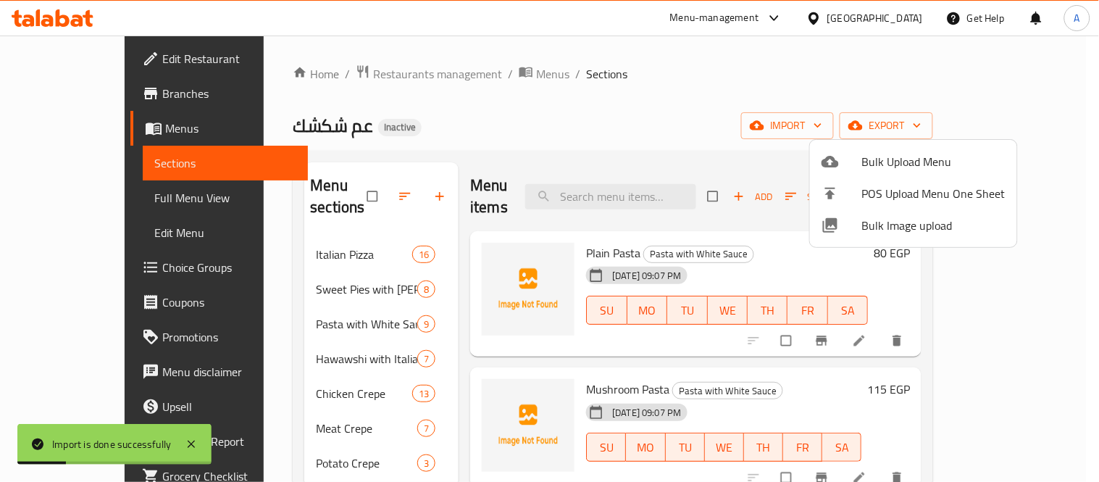
click at [262, 222] on div at bounding box center [549, 241] width 1099 height 482
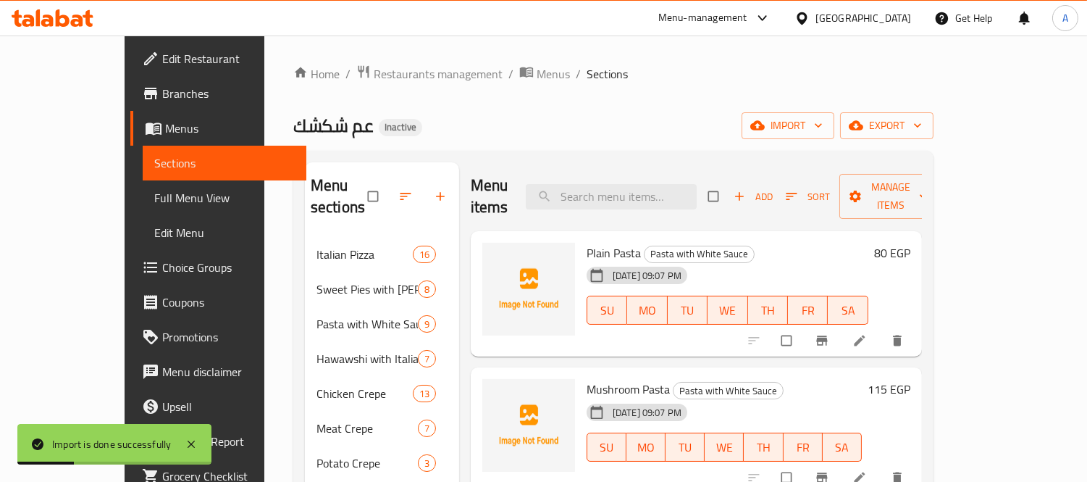
click at [317, 246] on span "Italian Pizza" at bounding box center [365, 254] width 96 height 17
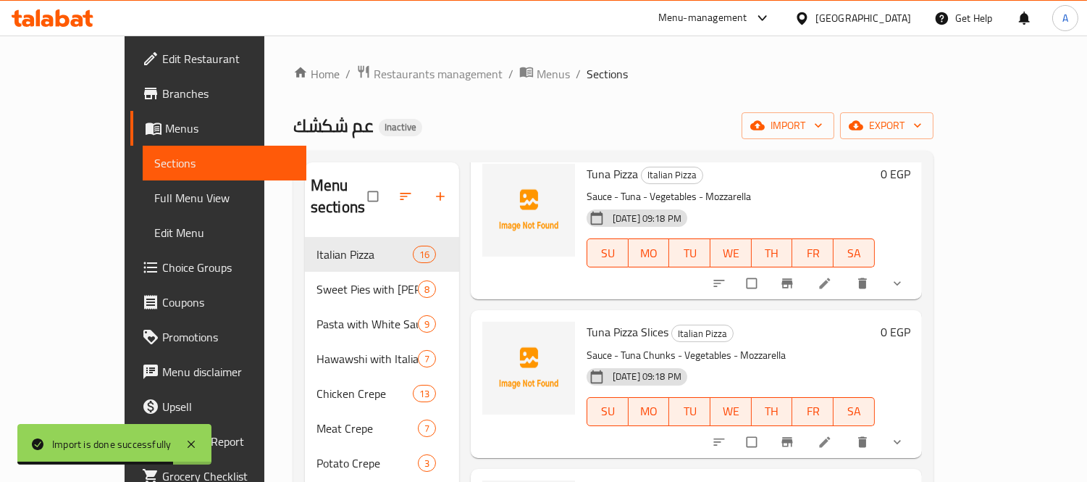
scroll to position [725, 0]
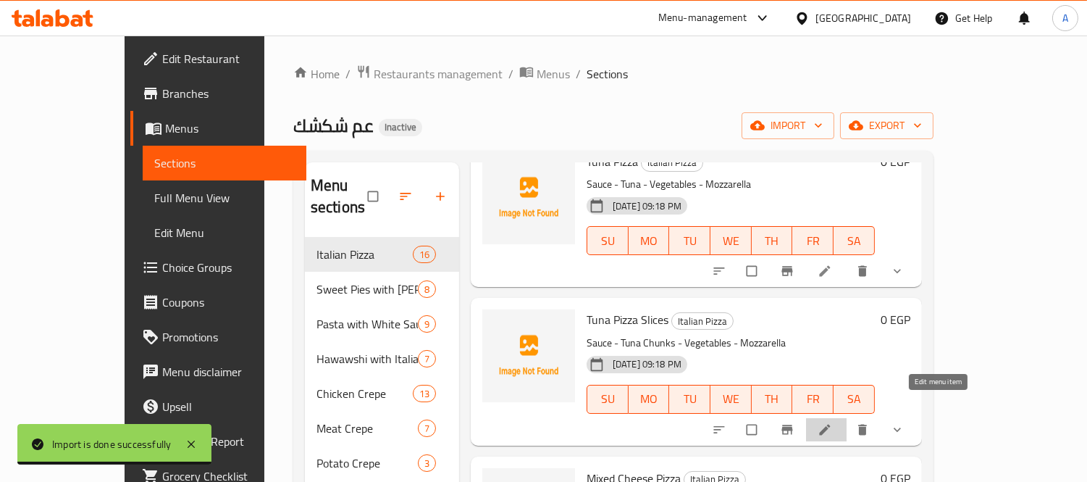
click at [832, 422] on icon at bounding box center [825, 429] width 14 height 14
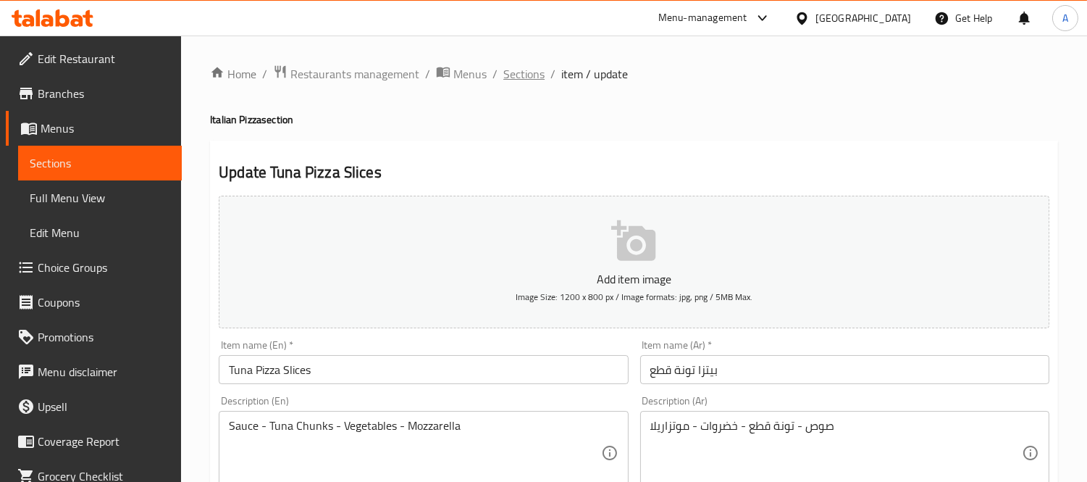
click at [526, 82] on span "Sections" at bounding box center [524, 73] width 41 height 17
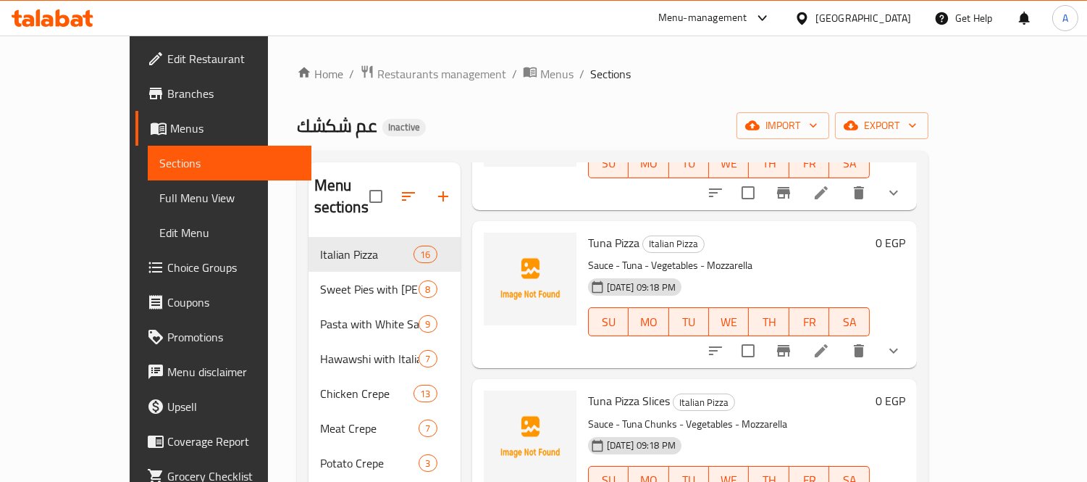
scroll to position [805, 0]
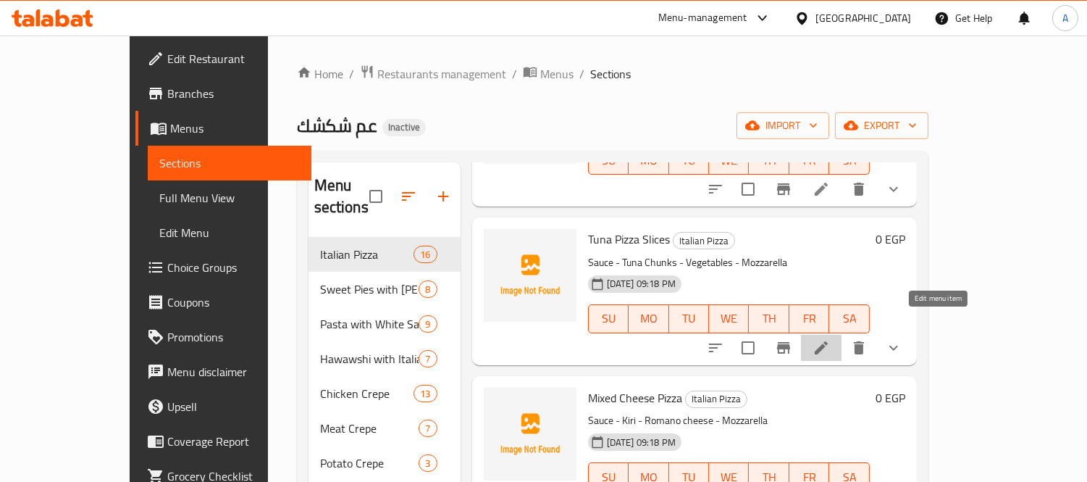
click at [830, 339] on icon at bounding box center [821, 347] width 17 height 17
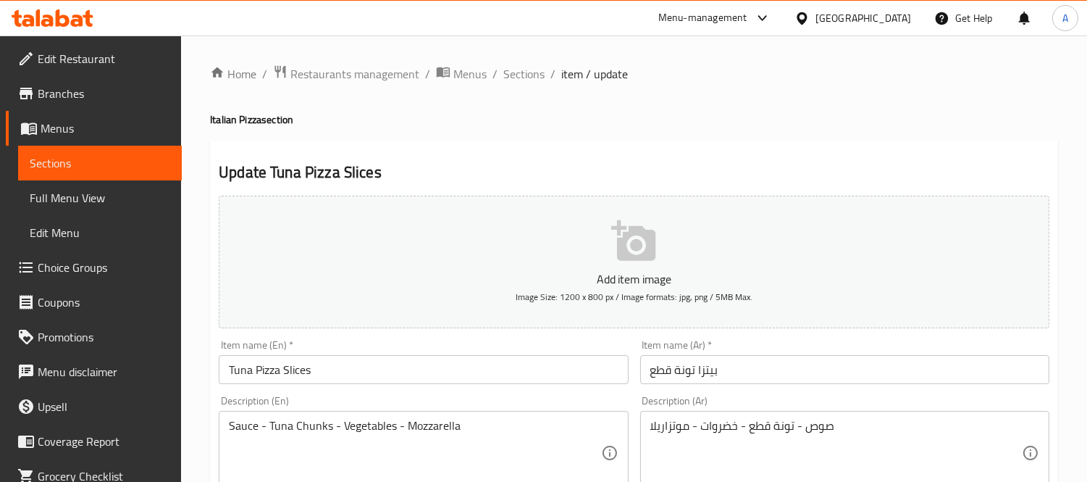
click at [40, 193] on span "Full Menu View" at bounding box center [100, 197] width 141 height 17
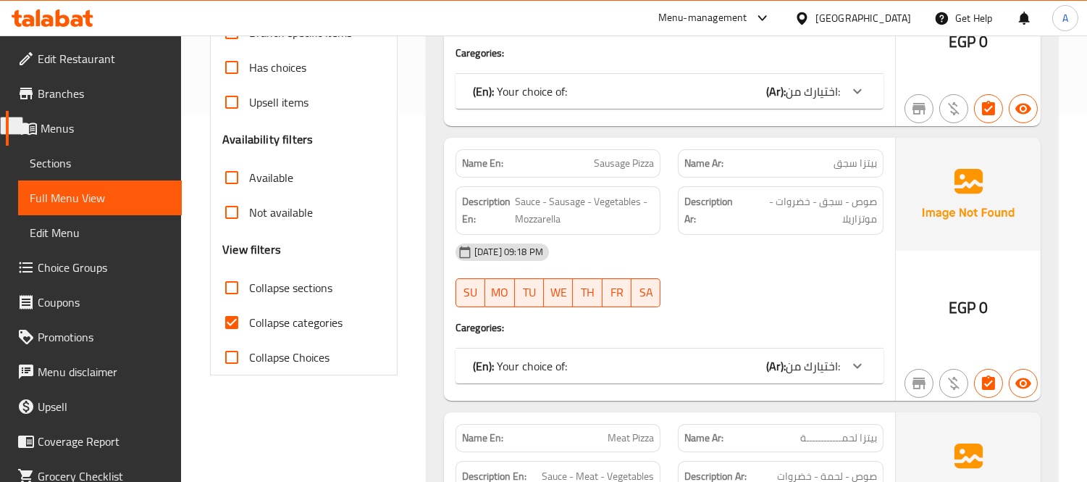
scroll to position [483, 0]
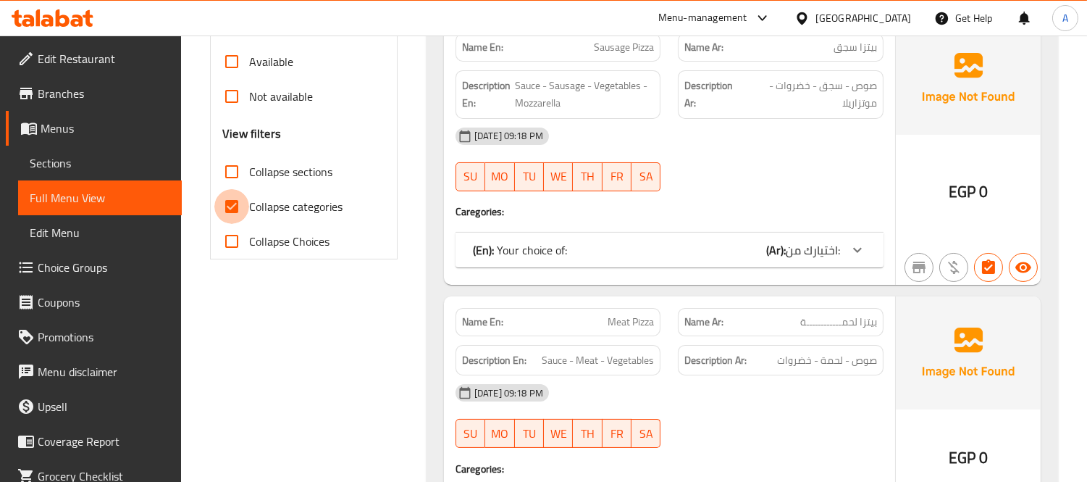
click at [234, 205] on input "Collapse categories" at bounding box center [231, 206] width 35 height 35
checkbox input "false"
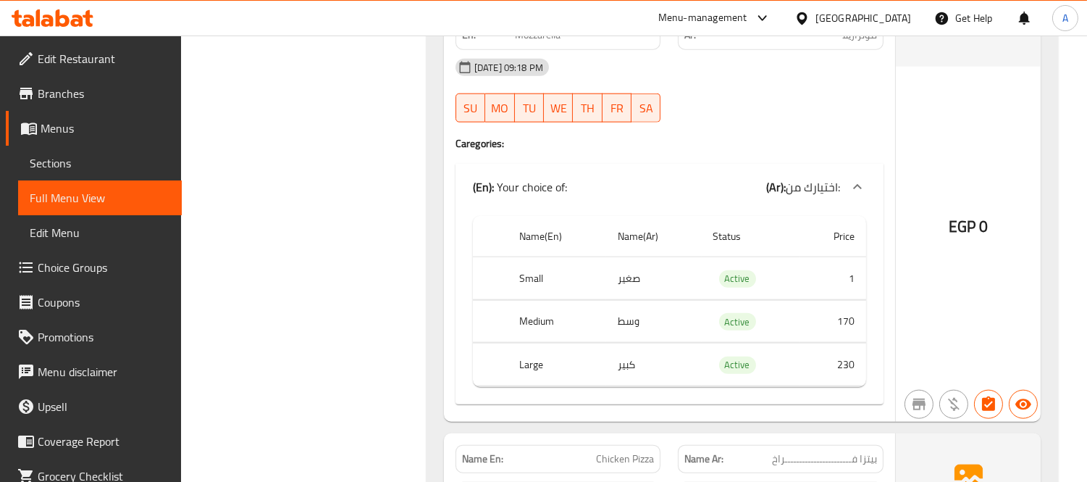
scroll to position [2898, 0]
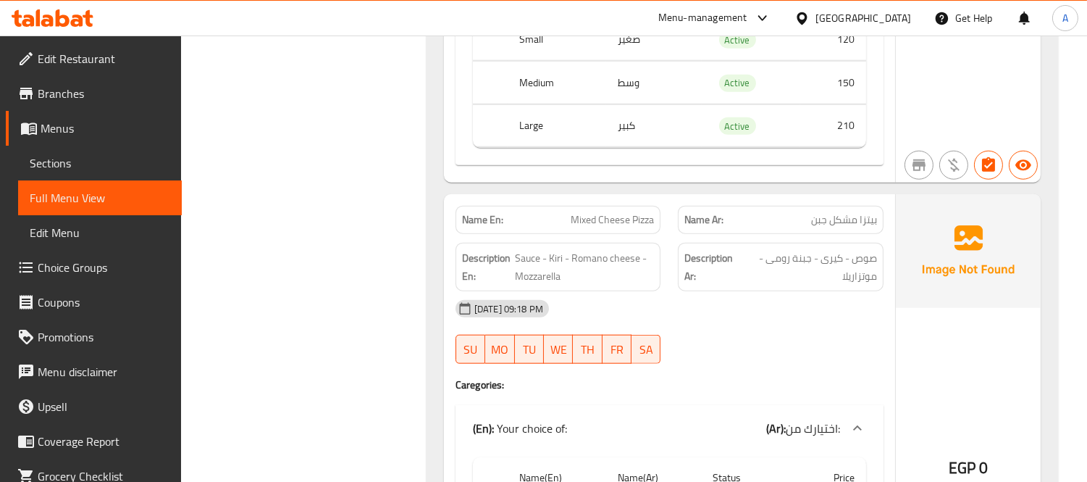
click at [631, 234] on div "Description En: Sauce - Kiri - Romano cheese - Mozzarella" at bounding box center [558, 267] width 223 height 66
click at [633, 220] on span "Mixed Cheese Pizza" at bounding box center [612, 219] width 83 height 15
copy span "Mixed Cheese Pizza"
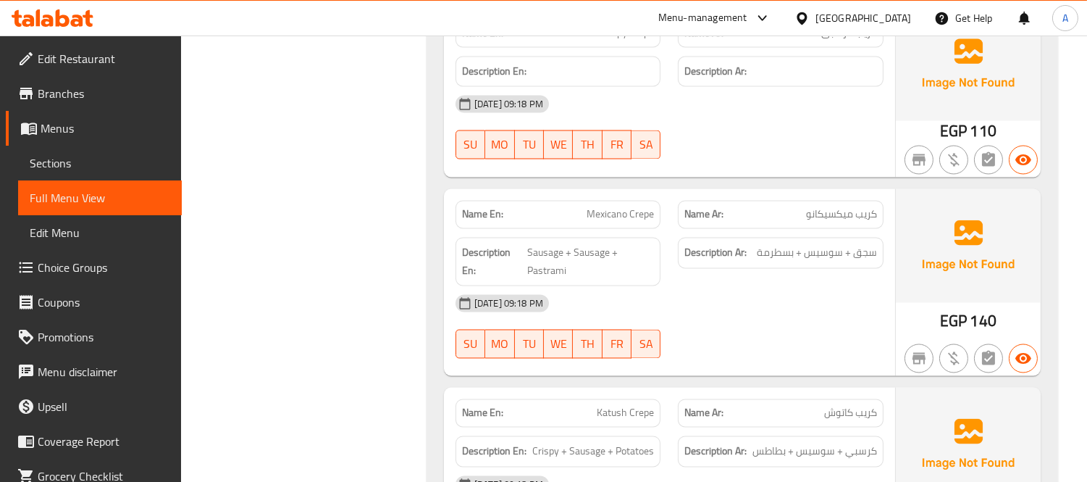
scroll to position [17189, 0]
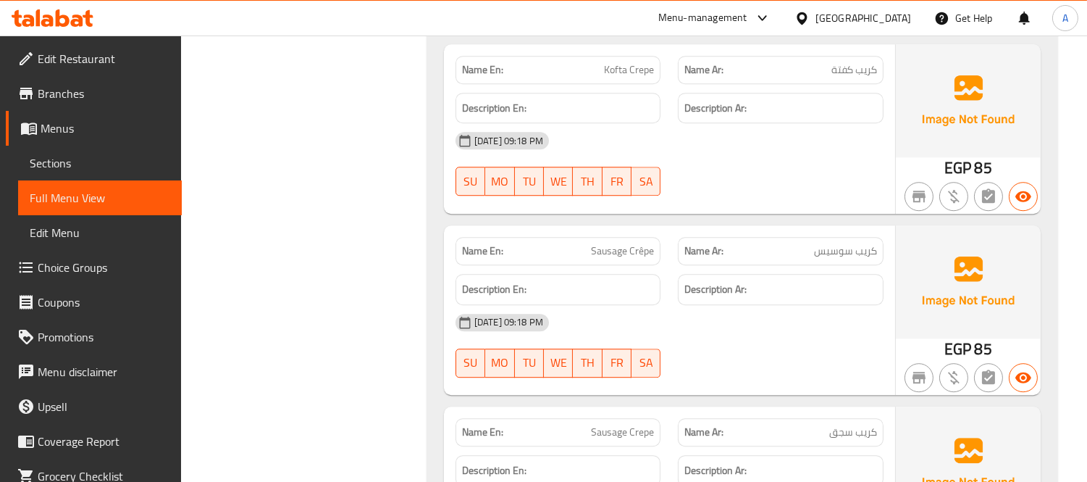
click at [113, 167] on span "Sections" at bounding box center [100, 162] width 141 height 17
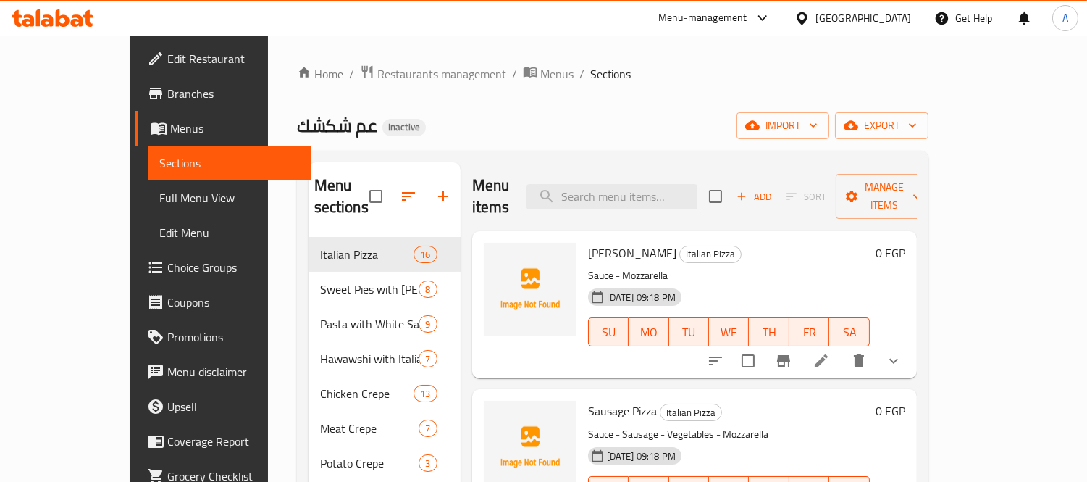
click at [774, 188] on span "Add" at bounding box center [754, 196] width 39 height 17
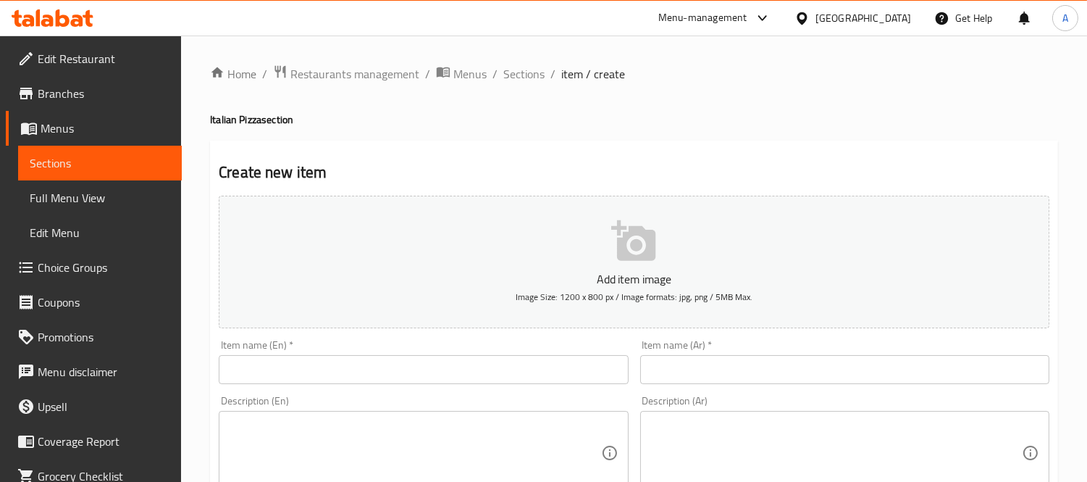
click at [370, 359] on input "text" at bounding box center [423, 369] width 409 height 29
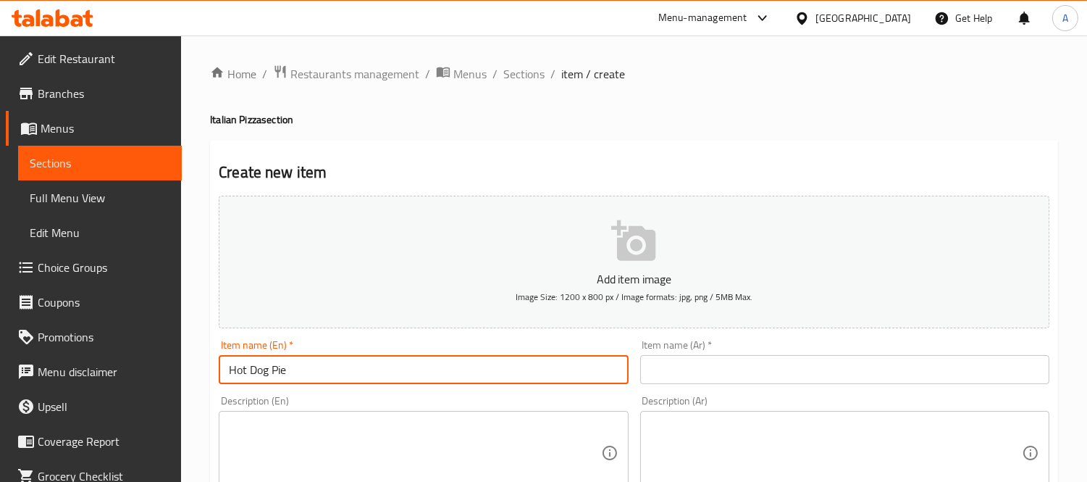
drag, startPoint x: 275, startPoint y: 370, endPoint x: 300, endPoint y: 370, distance: 24.6
click at [300, 370] on input "Hot Dog Pie" at bounding box center [423, 369] width 409 height 29
type input "Hot Dog Pizza"
click at [710, 365] on input "text" at bounding box center [844, 369] width 409 height 29
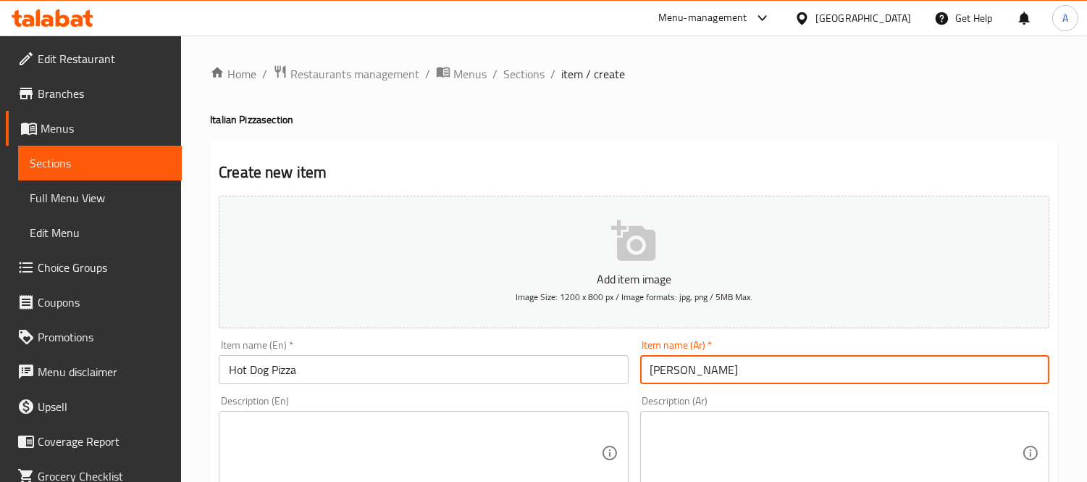
click at [660, 359] on input "[PERSON_NAME]" at bounding box center [844, 369] width 409 height 29
type input "[PERSON_NAME]"
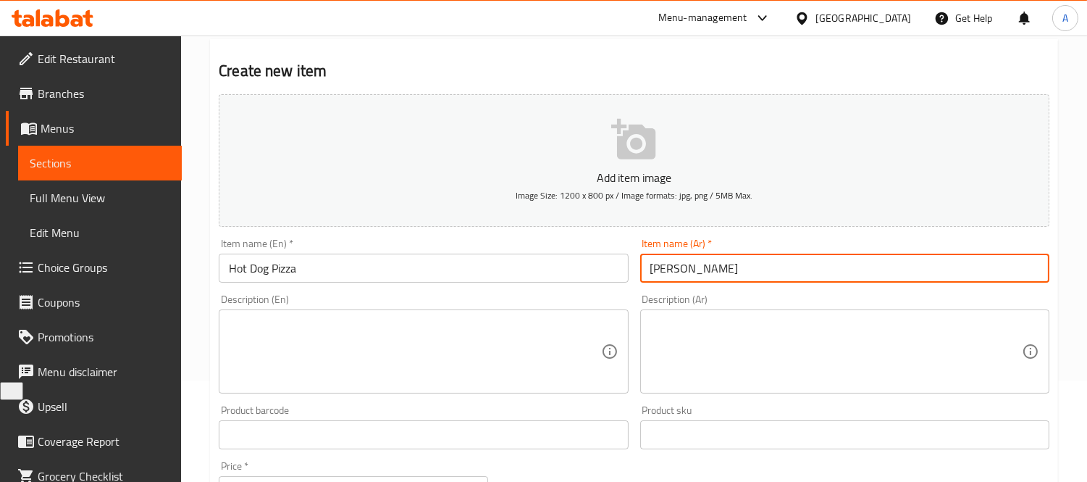
scroll to position [241, 0]
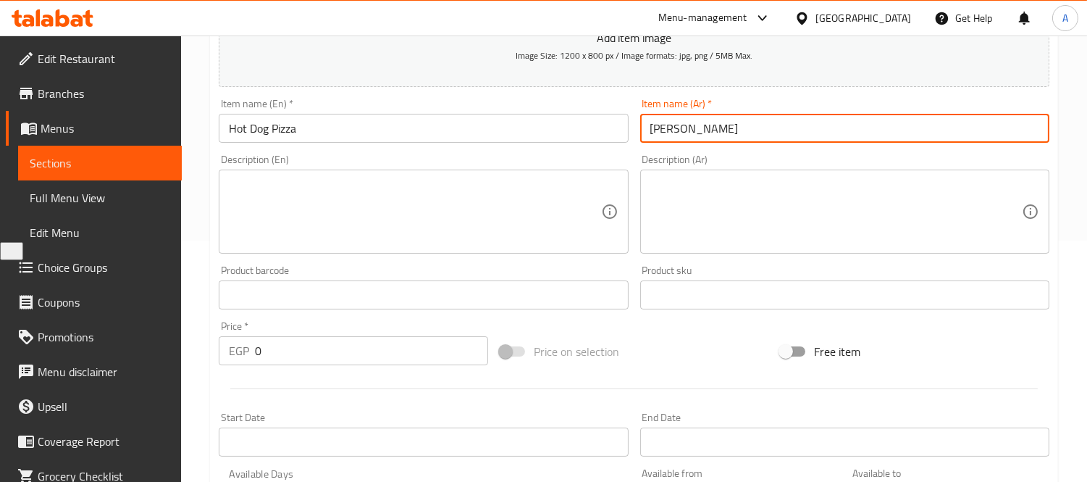
click at [725, 227] on textarea at bounding box center [837, 212] width 372 height 69
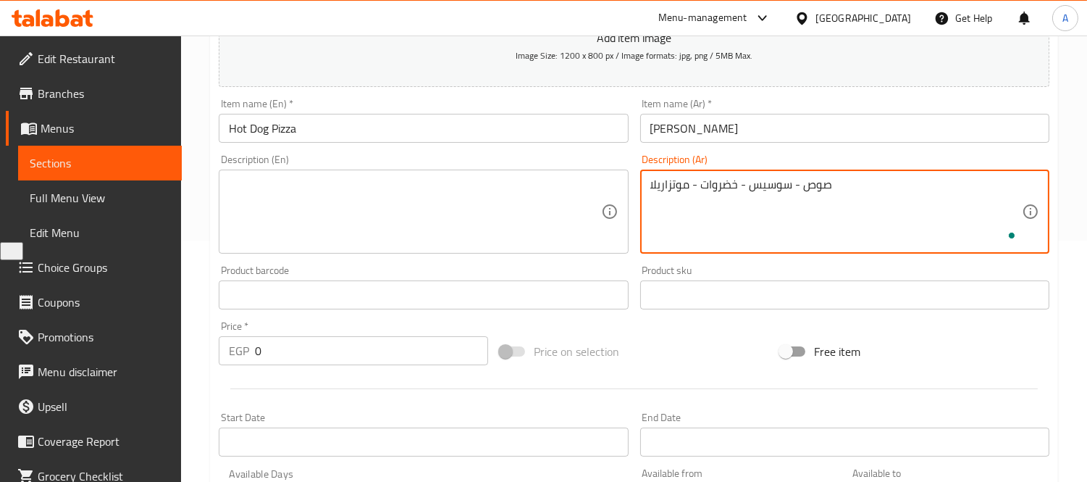
click at [725, 227] on textarea "صوص - سوسيس - خضروات - موتزاريلا" at bounding box center [837, 212] width 372 height 69
type textarea "صوص - سوسيس - خضروات - موتزاريلا"
click at [446, 193] on textarea at bounding box center [415, 212] width 372 height 69
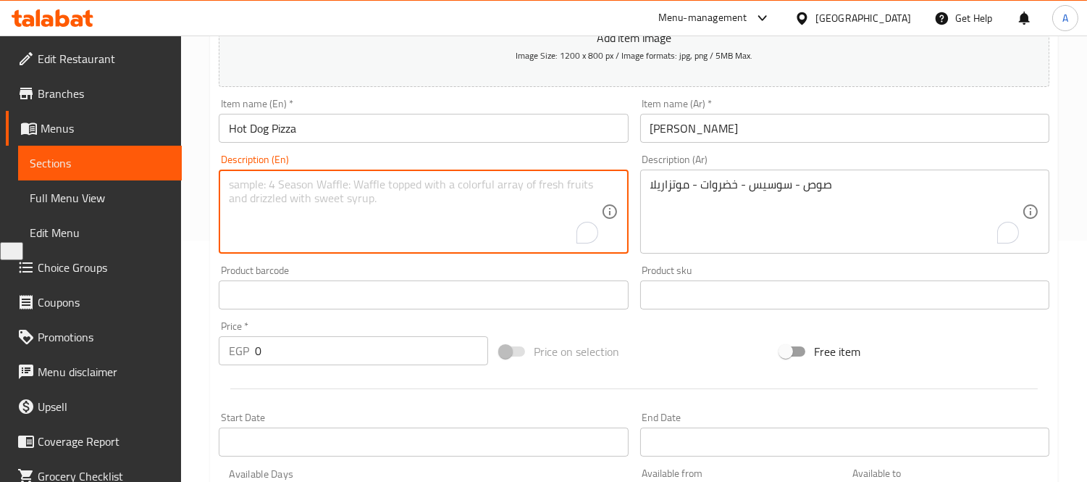
paste textarea "Sauce - sausage - vegetables - mozzarella"
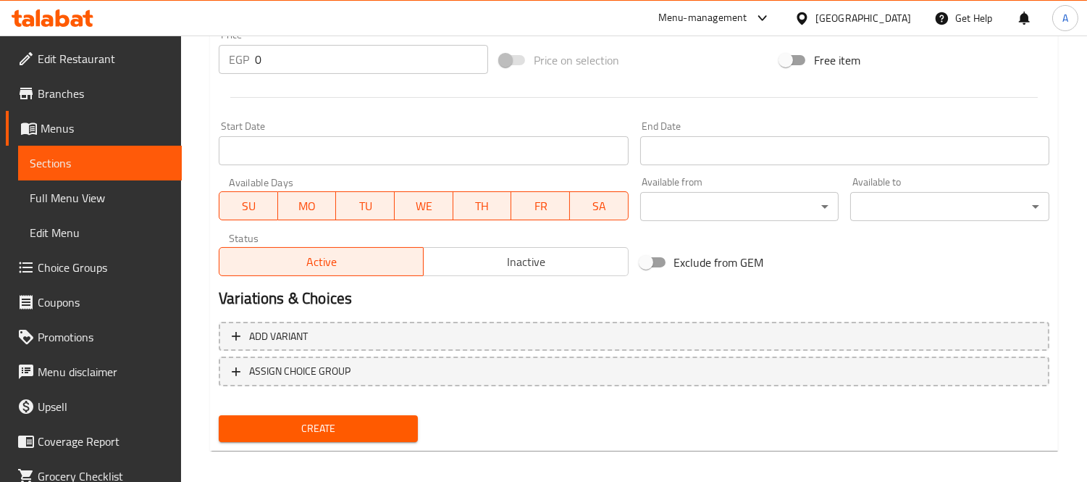
scroll to position [539, 0]
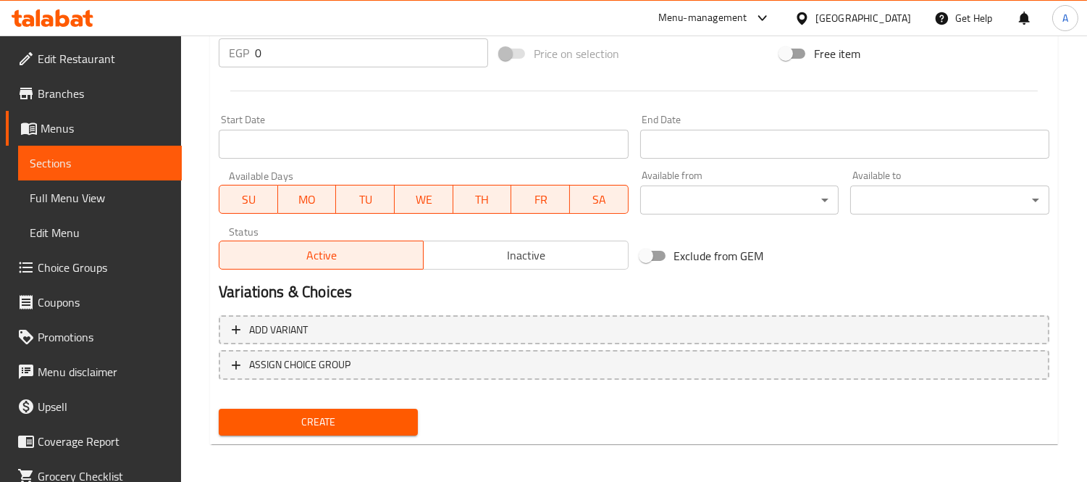
type textarea "Sauce - sausage - vegetables - mozzarella"
click at [373, 414] on span "Create" at bounding box center [318, 422] width 176 height 18
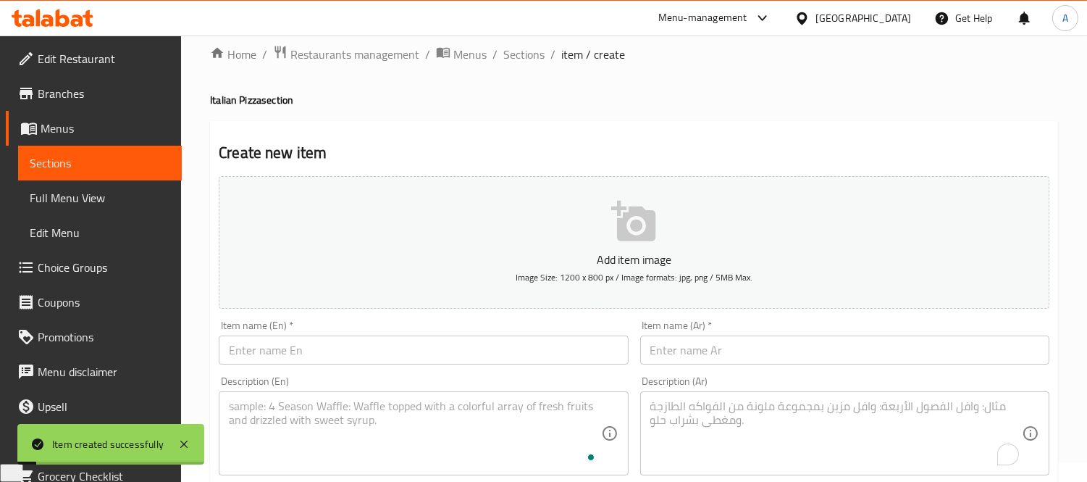
scroll to position [0, 0]
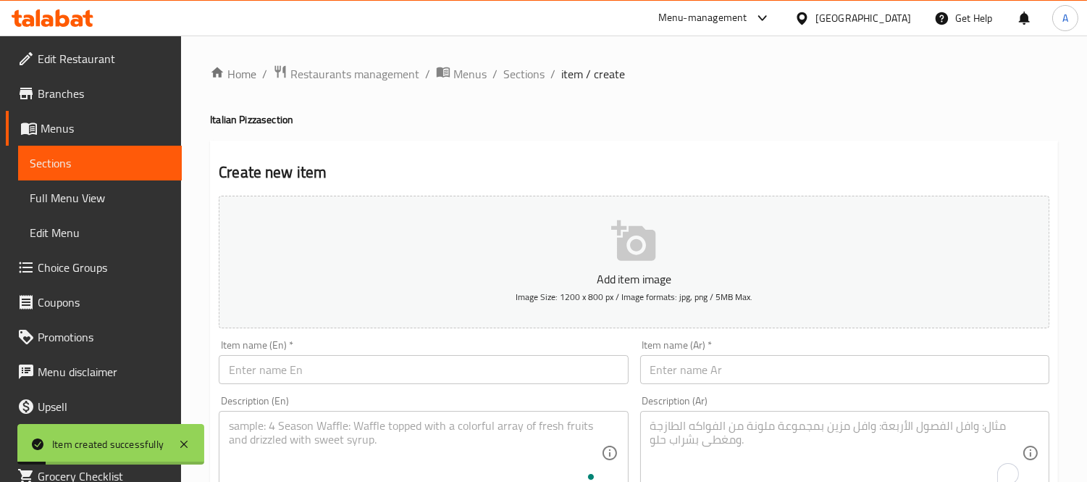
click at [512, 70] on span "Sections" at bounding box center [524, 73] width 41 height 17
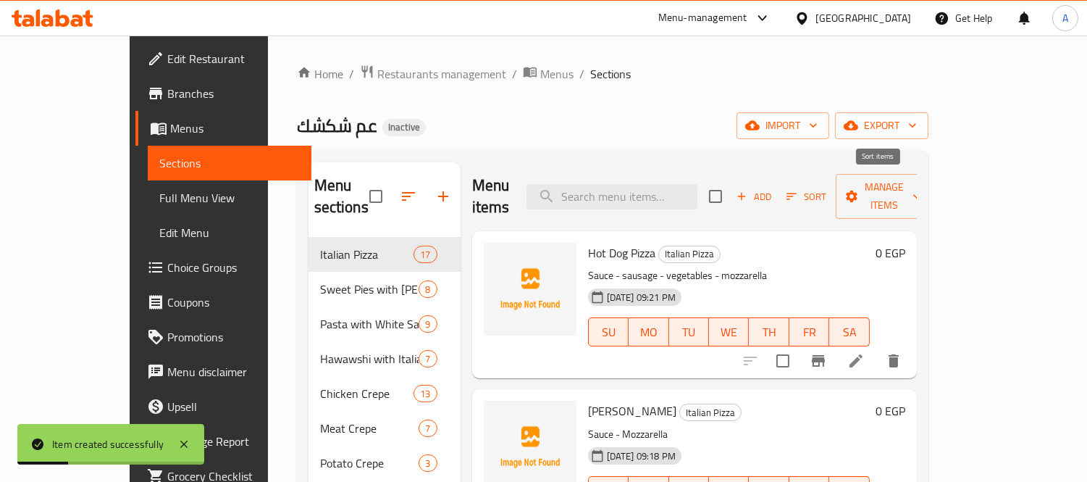
click at [798, 191] on icon "button" at bounding box center [791, 196] width 13 height 13
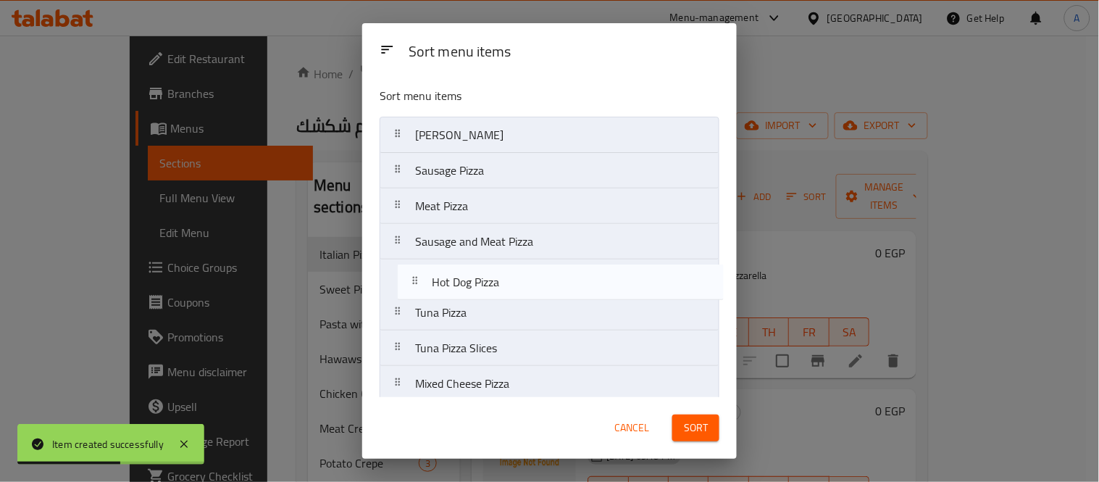
drag, startPoint x: 514, startPoint y: 142, endPoint x: 531, endPoint y: 293, distance: 151.6
click at [531, 293] on nav "Hot Dog Pizza Margherita Pizza Sausage Pizza Meat Pizza Sausage and Meat Pizza …" at bounding box center [550, 419] width 340 height 605
click at [687, 425] on span "Sort" at bounding box center [696, 428] width 24 height 18
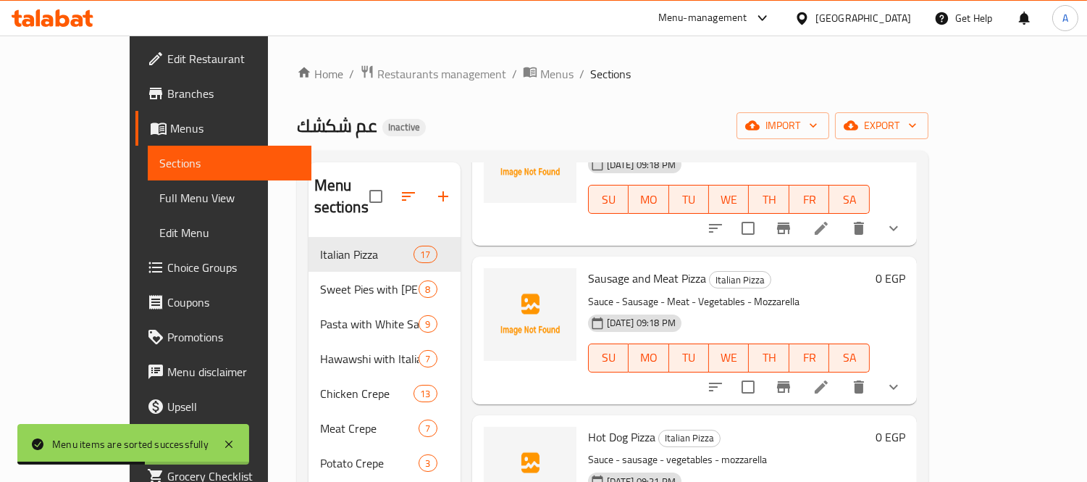
scroll to position [402, 0]
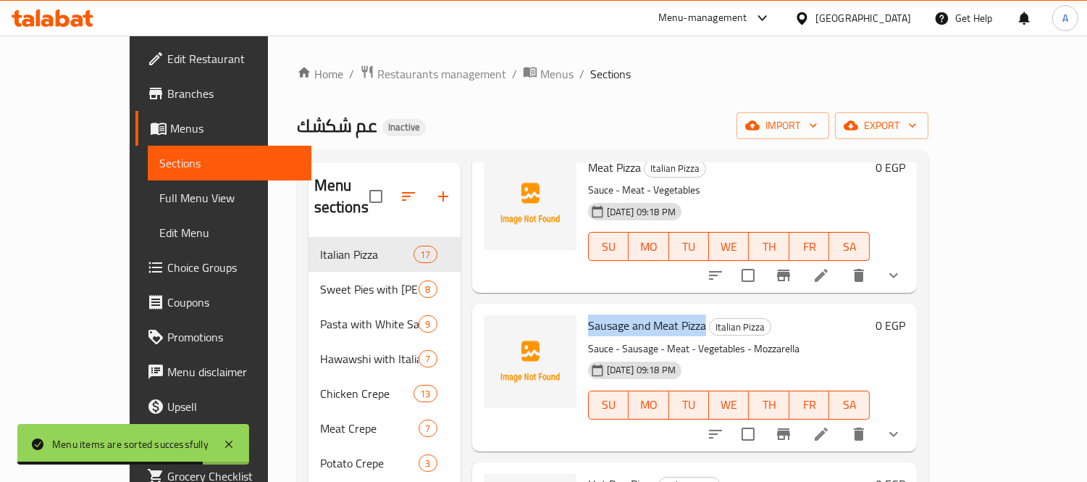
drag, startPoint x: 556, startPoint y: 302, endPoint x: 674, endPoint y: 306, distance: 117.4
click at [674, 315] on h6 "Sausage and Meat Pizza Italian Pizza" at bounding box center [729, 325] width 282 height 20
copy span "Sausage and Meat Pizza"
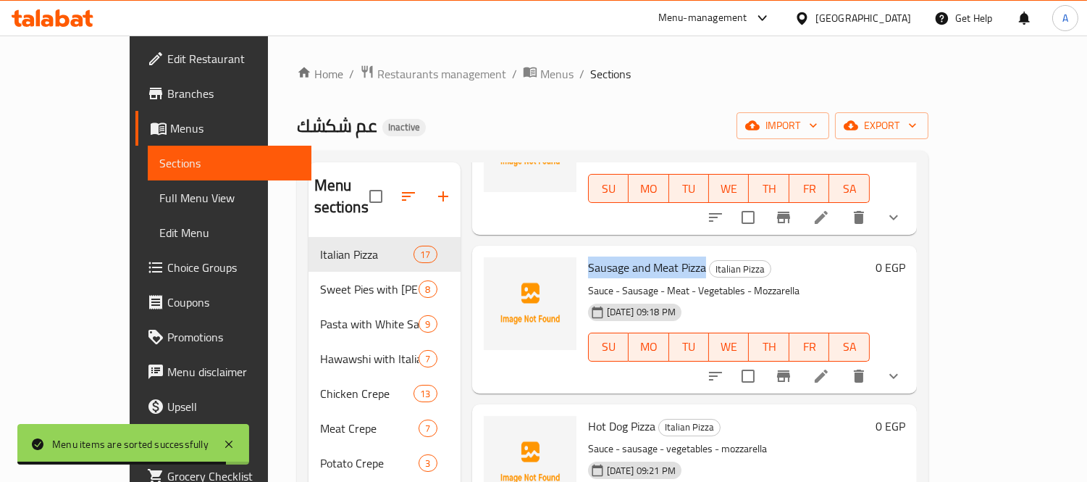
scroll to position [483, 0]
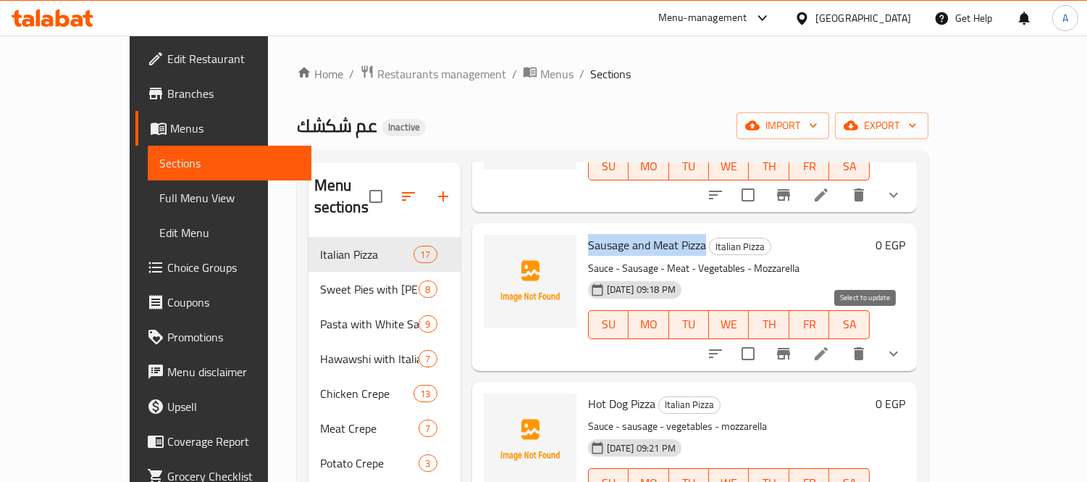
click at [764, 339] on input "checkbox" at bounding box center [748, 353] width 30 height 30
checkbox input "true"
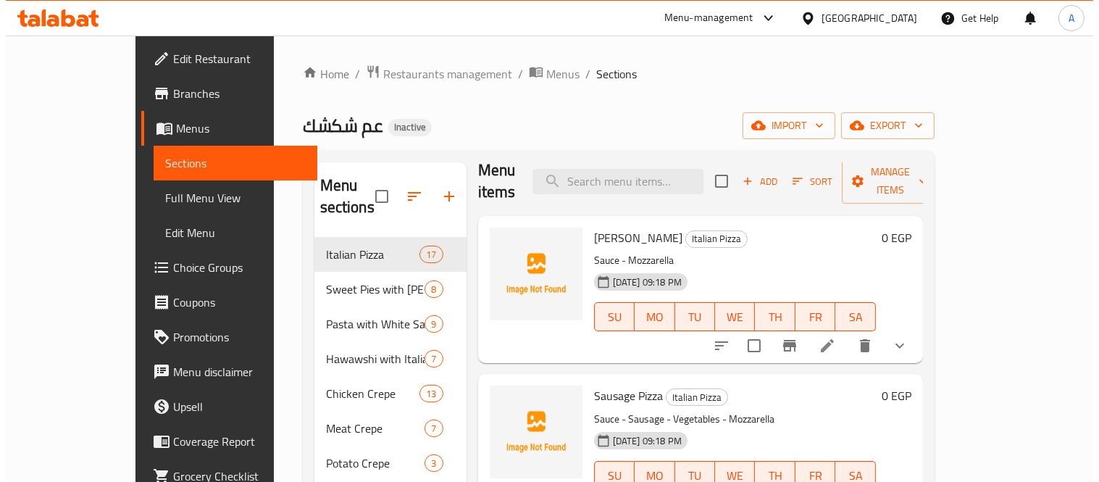
scroll to position [0, 0]
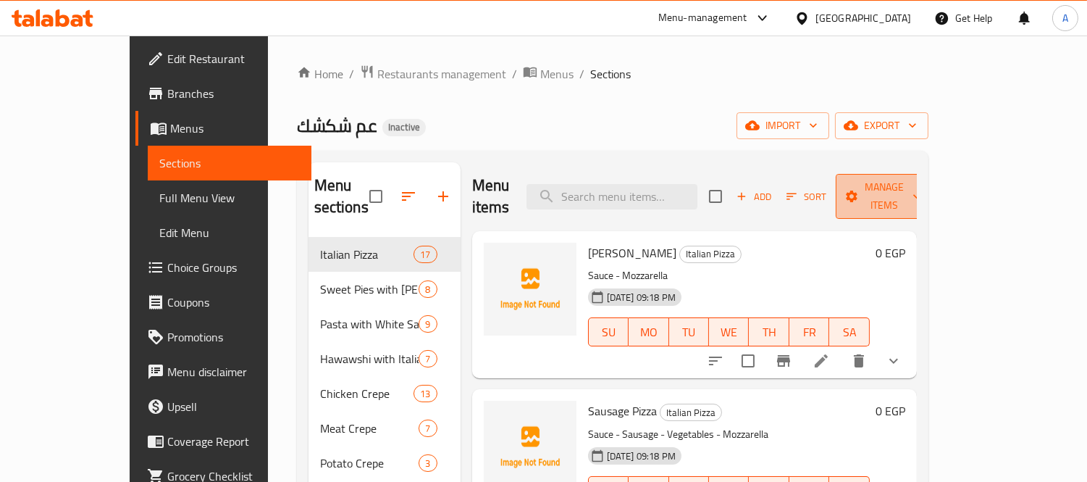
click at [933, 196] on button "Manage items" at bounding box center [884, 196] width 97 height 45
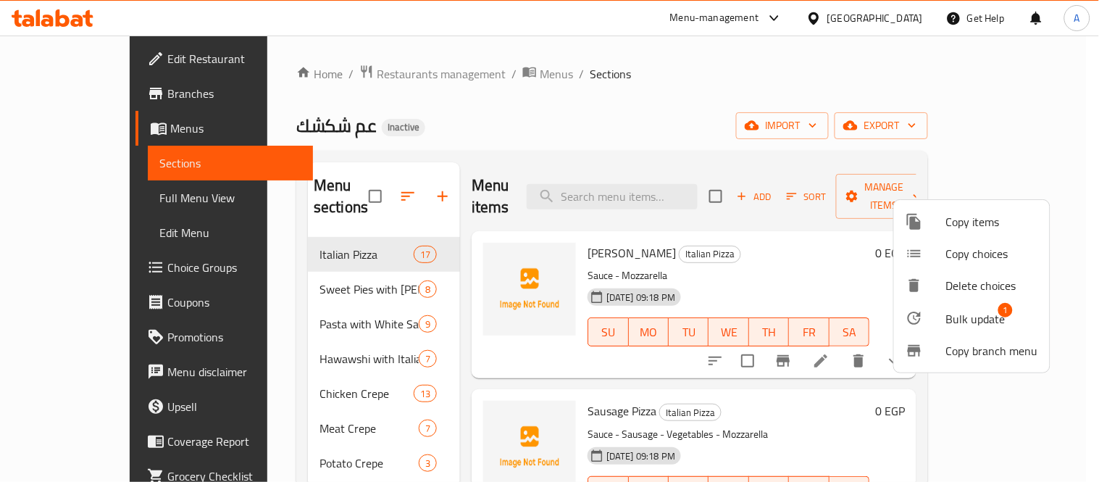
click at [947, 254] on span "Copy choices" at bounding box center [992, 253] width 92 height 17
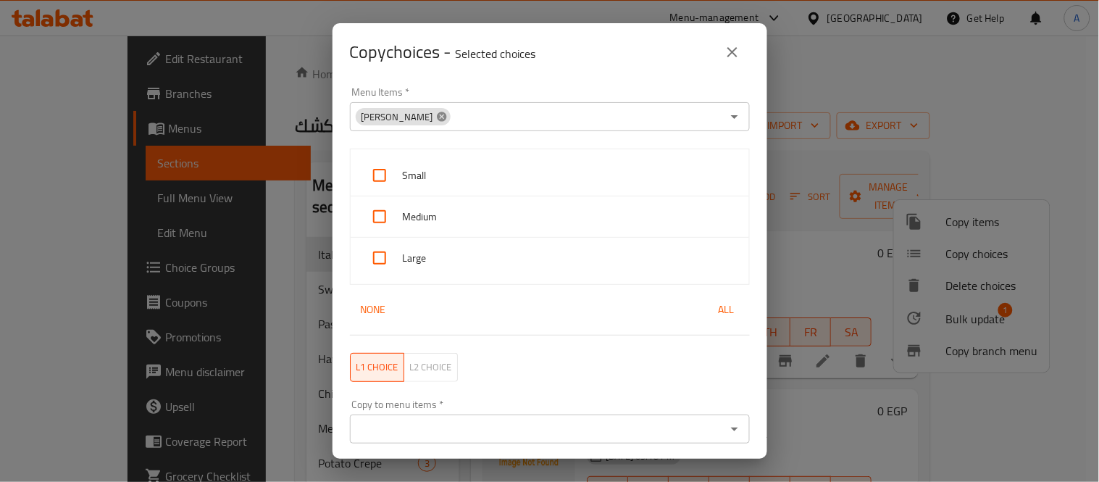
click at [438, 118] on icon at bounding box center [442, 117] width 12 height 12
click at [467, 113] on input "Menu Items   *" at bounding box center [537, 117] width 367 height 20
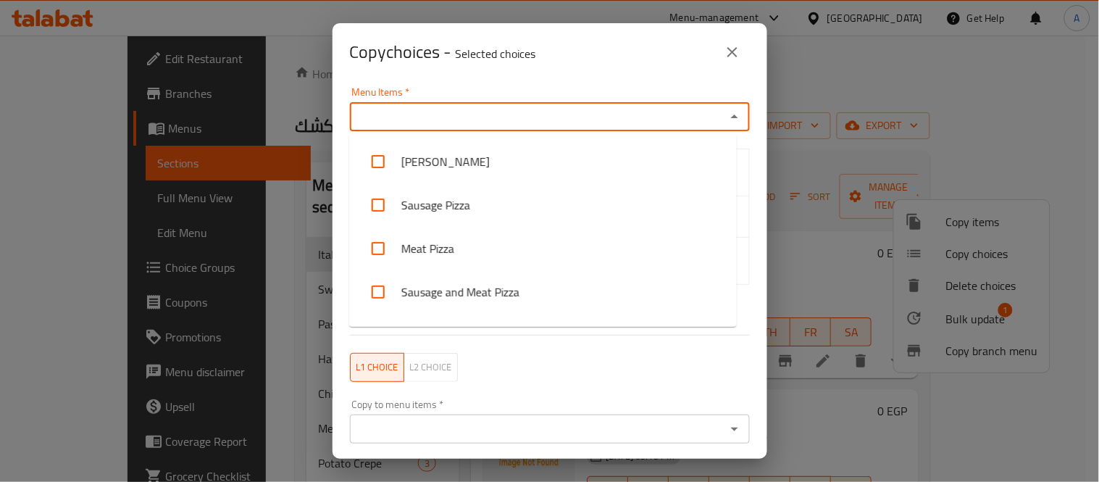
paste input "Sausage and Meat Pizza"
type input "Sausage and Meat Pizza"
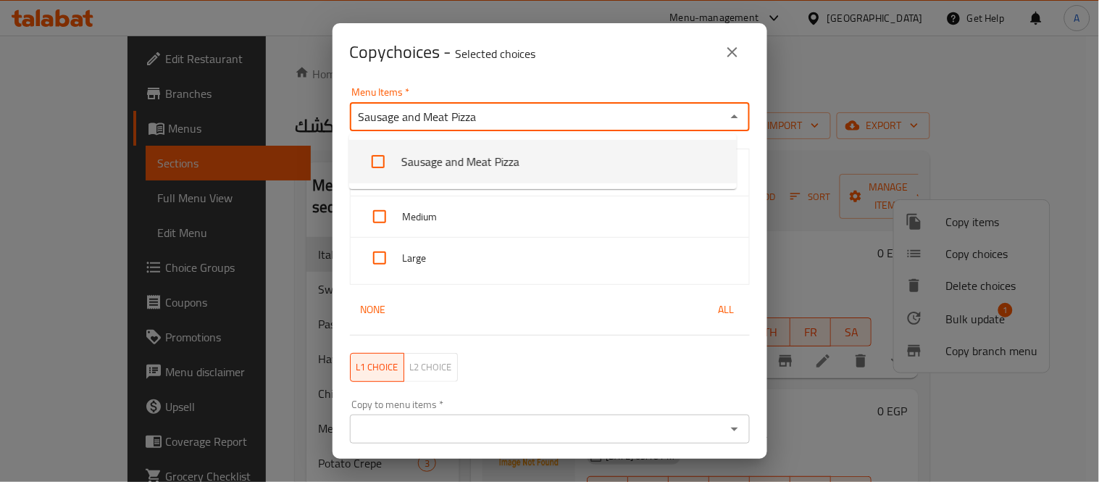
click at [384, 162] on input "checkbox" at bounding box center [378, 161] width 35 height 35
checkbox input "false"
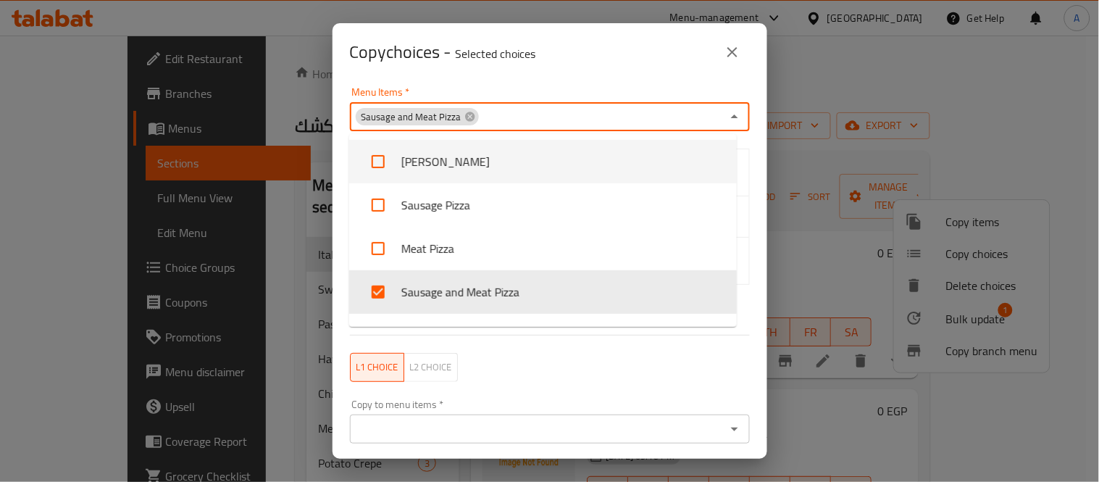
click at [359, 80] on div "Menu Items   * Sausage and Meat Pizza Menu Items *" at bounding box center [549, 109] width 417 height 62
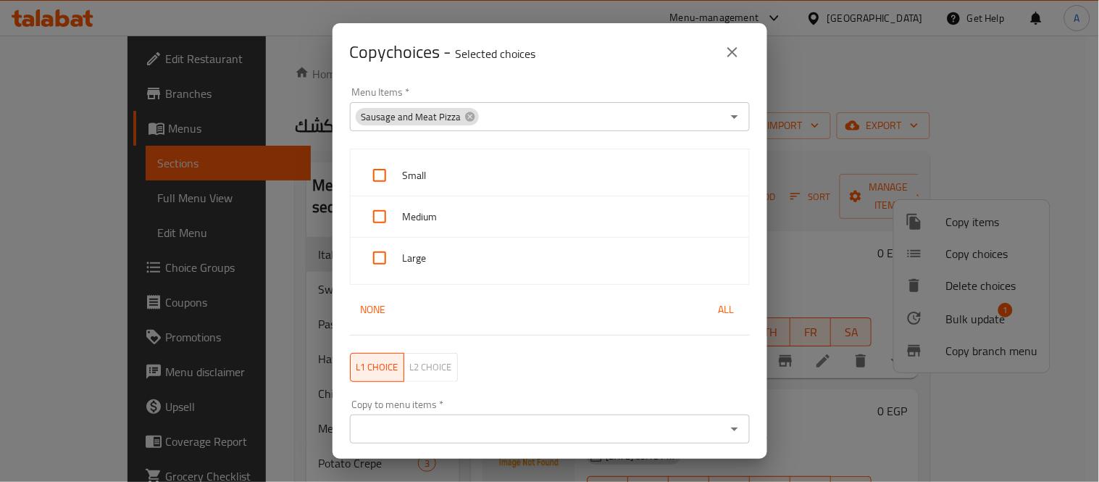
click at [709, 309] on span "All" at bounding box center [726, 310] width 35 height 18
checkbox input "true"
click at [445, 435] on input "Copy to menu items   *" at bounding box center [537, 429] width 367 height 20
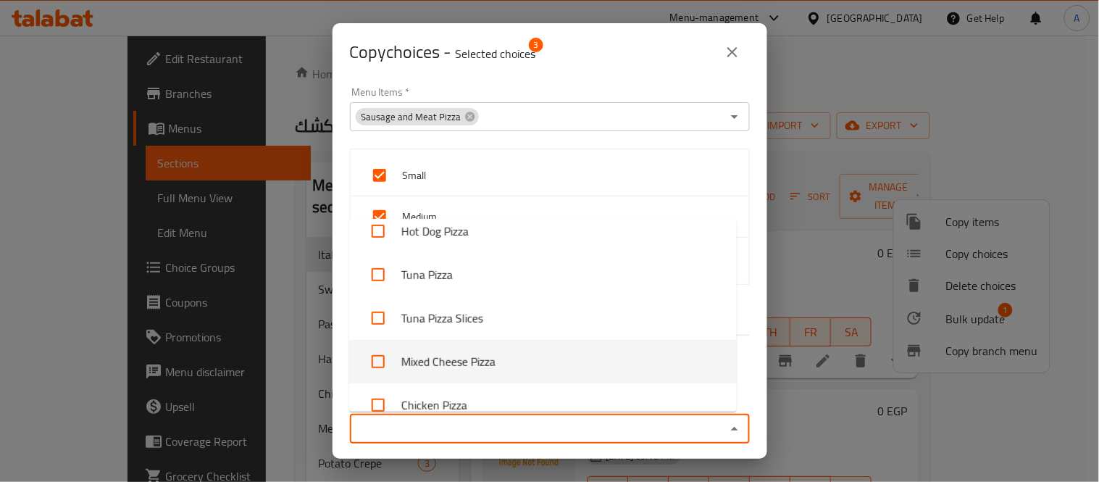
scroll to position [161, 0]
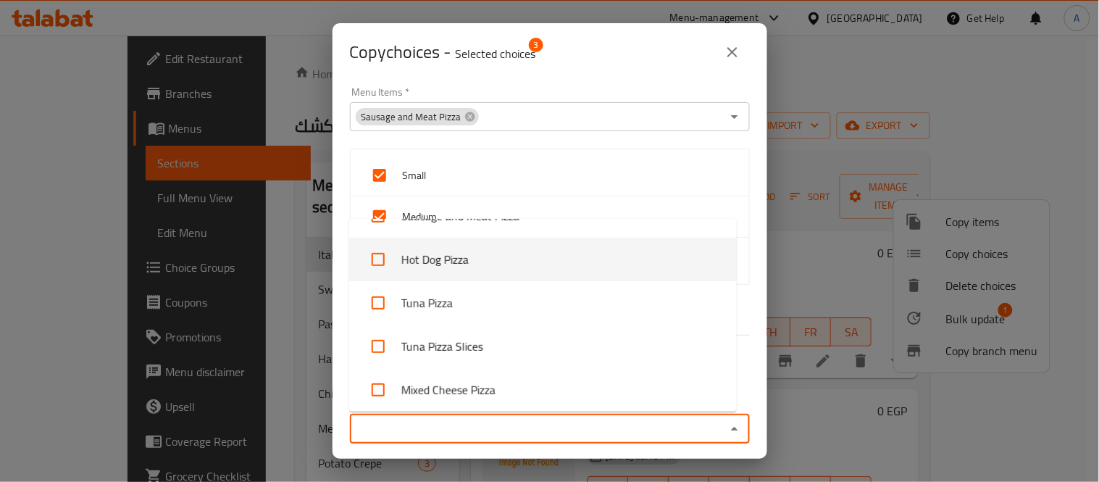
click at [373, 258] on input "checkbox" at bounding box center [378, 259] width 35 height 35
checkbox input "true"
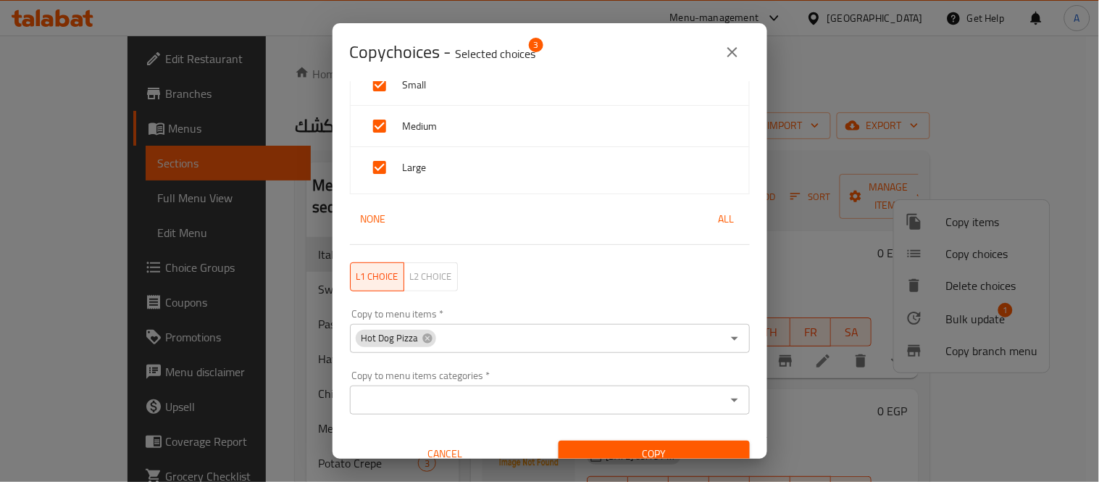
scroll to position [107, 0]
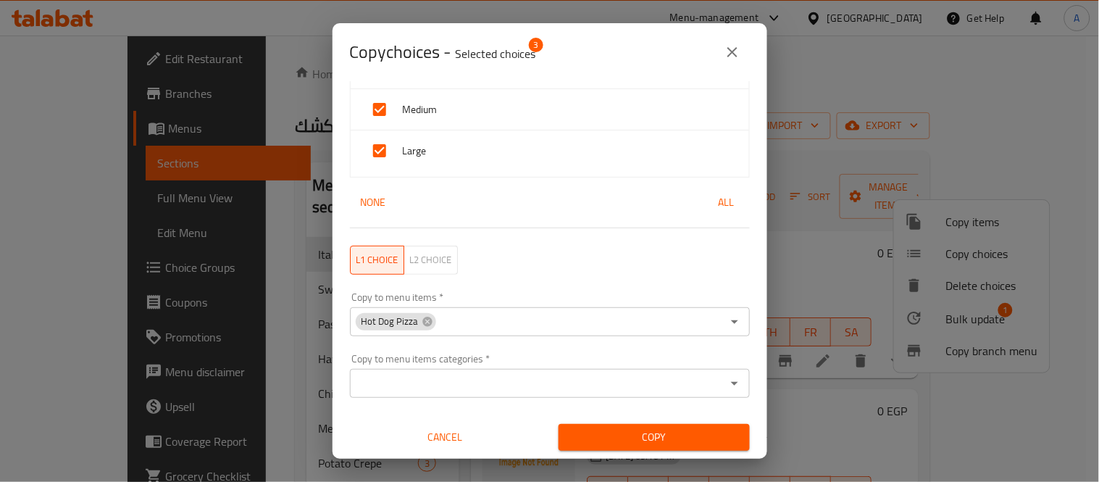
click at [672, 422] on div "Copy" at bounding box center [654, 437] width 209 height 44
click at [672, 430] on span "Copy" at bounding box center [654, 437] width 168 height 18
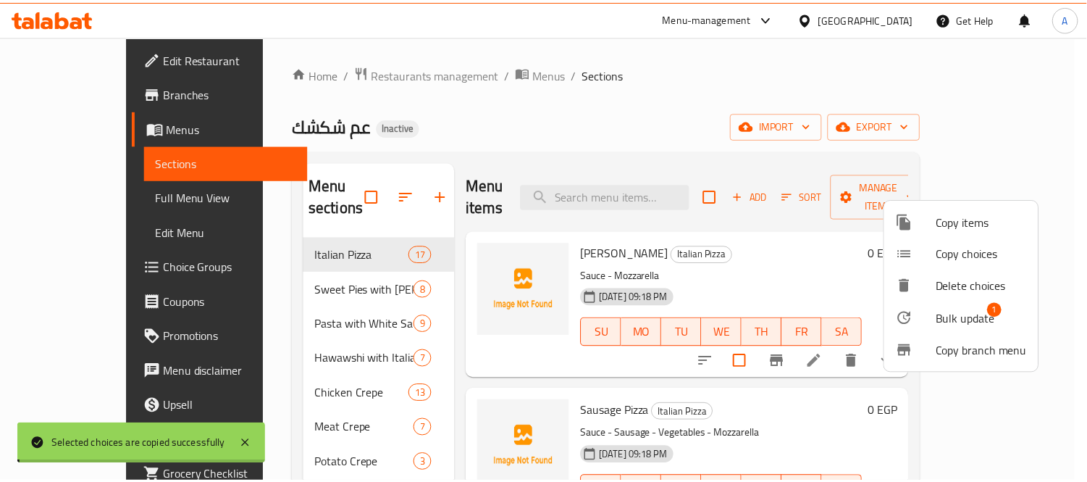
scroll to position [2, 0]
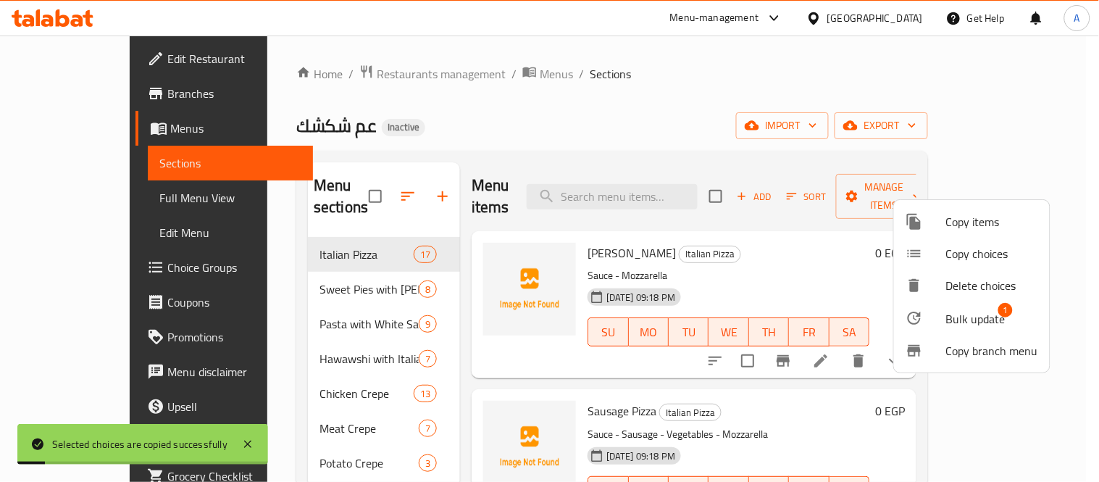
click at [712, 286] on div at bounding box center [549, 241] width 1099 height 482
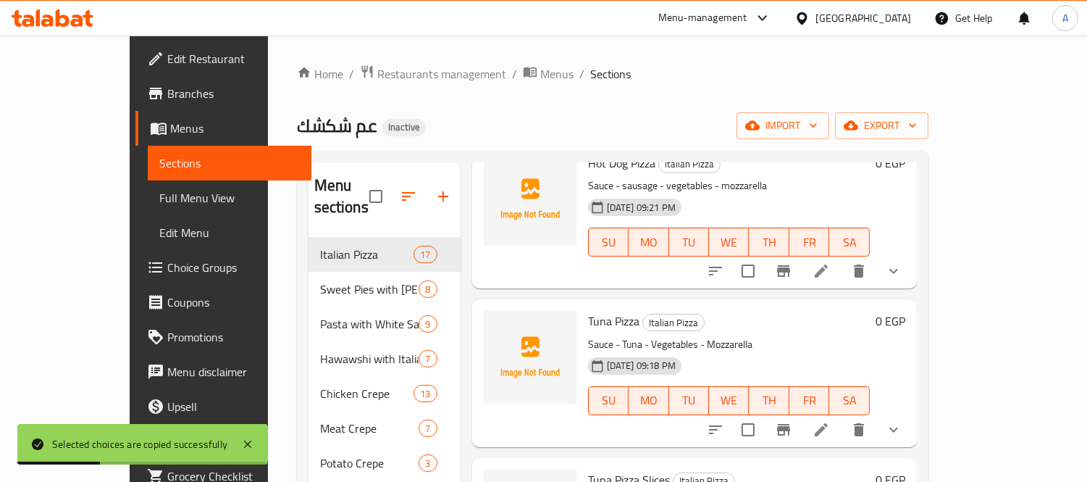
scroll to position [725, 0]
click at [830, 261] on icon at bounding box center [821, 269] width 17 height 17
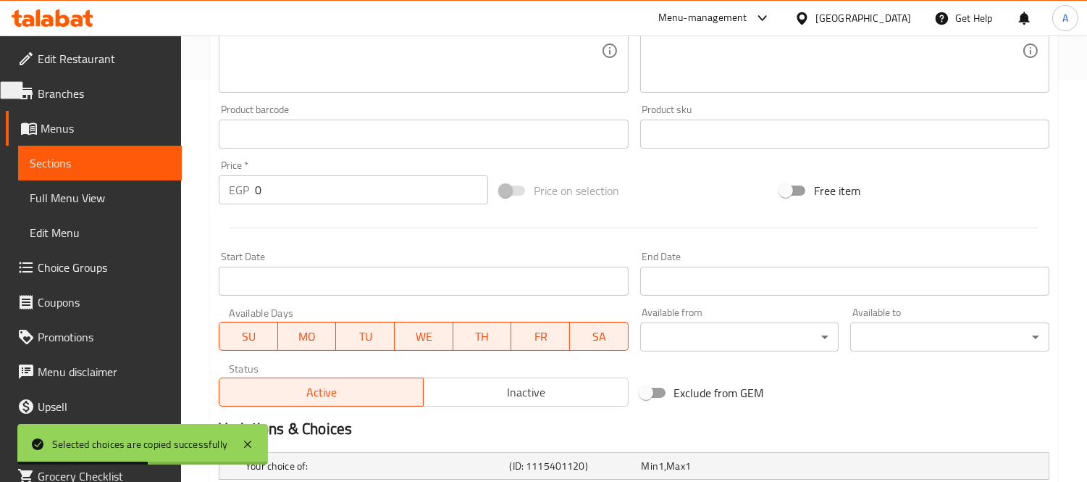
scroll to position [617, 0]
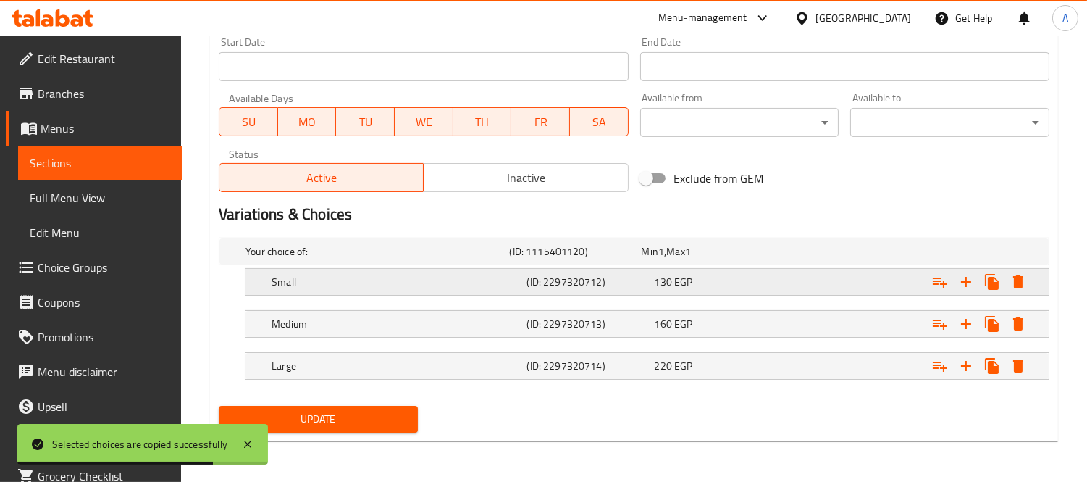
click at [502, 285] on h5 "Small" at bounding box center [396, 282] width 249 height 14
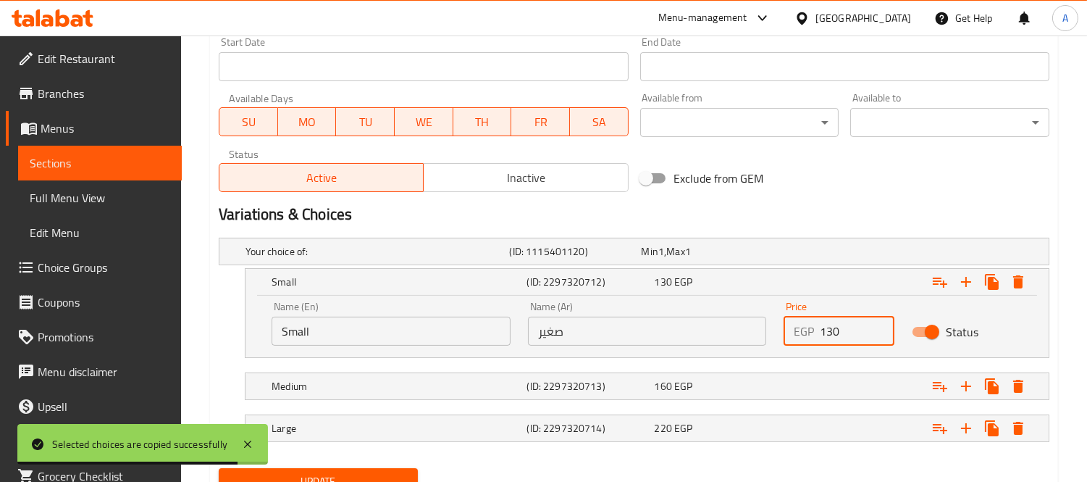
drag, startPoint x: 849, startPoint y: 332, endPoint x: 708, endPoint y: 327, distance: 141.4
click at [708, 327] on div "Name (En) Small Name (En) Name (Ar) صغير Name (Ar) Price EGP 130 Price Status" at bounding box center [647, 324] width 769 height 62
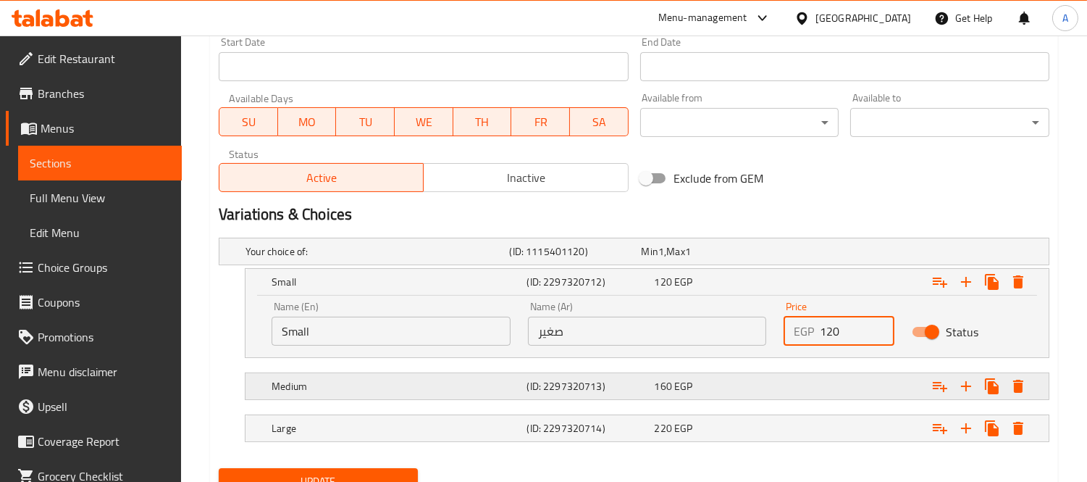
type input "120"
click at [722, 377] on div "160 EGP" at bounding box center [716, 386] width 128 height 20
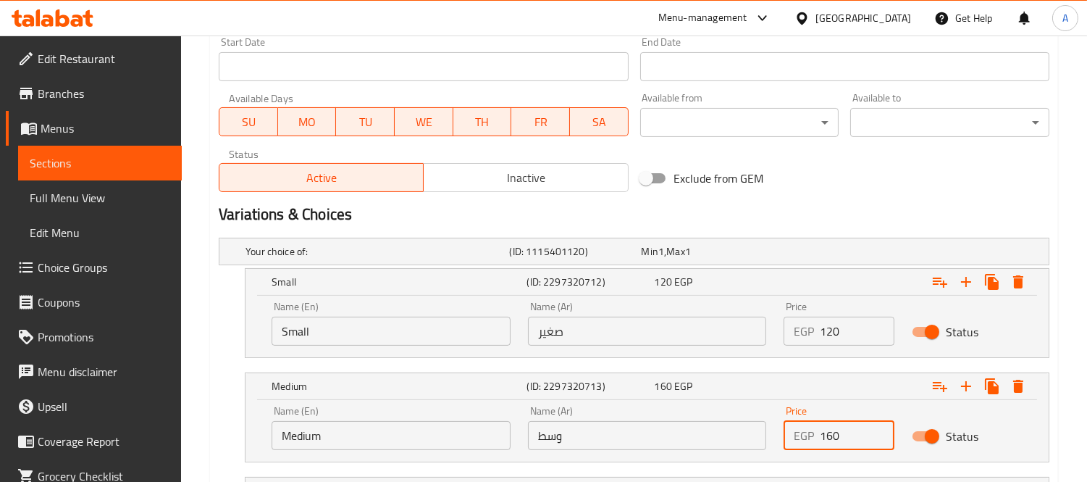
drag, startPoint x: 851, startPoint y: 431, endPoint x: 739, endPoint y: 430, distance: 111.6
click at [739, 430] on div "Name (En) Medium Name (En) Name (Ar) وسط Name (Ar) Price EGP 160 Price Status" at bounding box center [647, 428] width 769 height 62
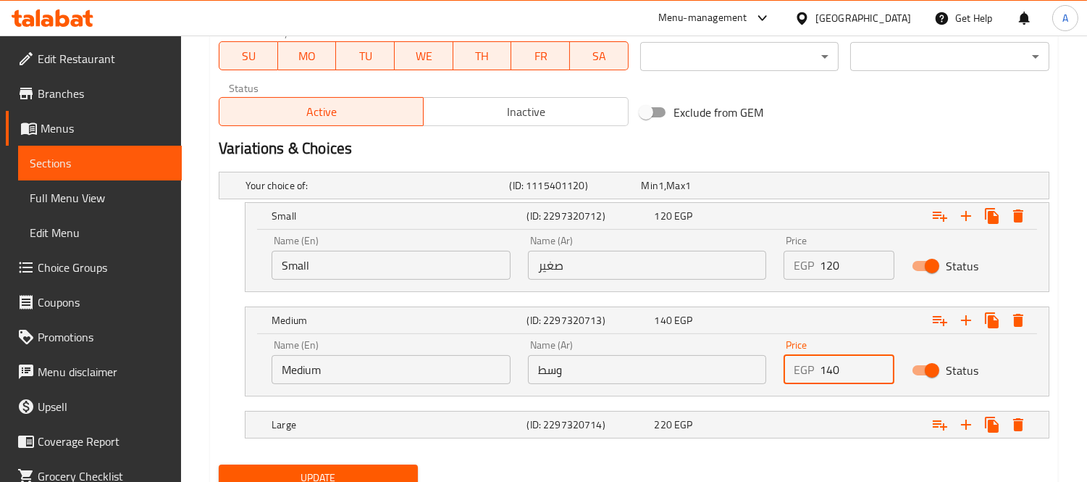
scroll to position [740, 0]
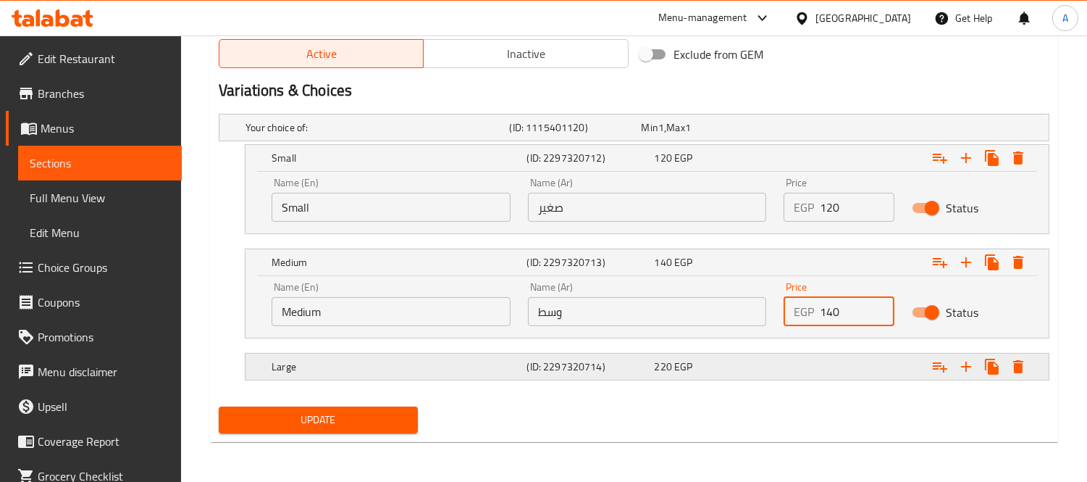
type input "140"
click at [650, 379] on div "Large (ID: 2297320714) 220 EGP" at bounding box center [652, 367] width 766 height 32
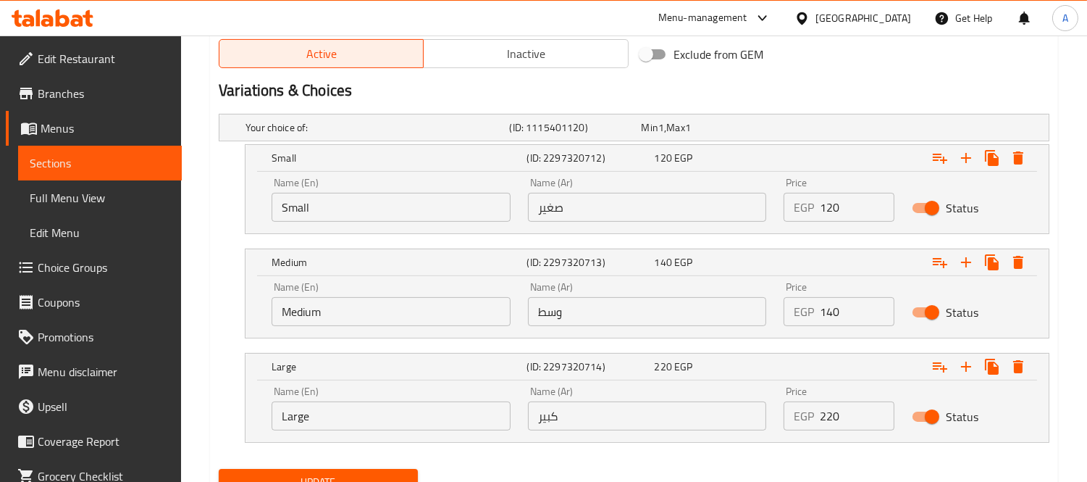
drag, startPoint x: 843, startPoint y: 420, endPoint x: 638, endPoint y: 404, distance: 205.0
click at [638, 404] on div "Name (En) Large Name (En) Name (Ar) كبير Name (Ar) Price EGP 220 Price Status" at bounding box center [647, 408] width 769 height 62
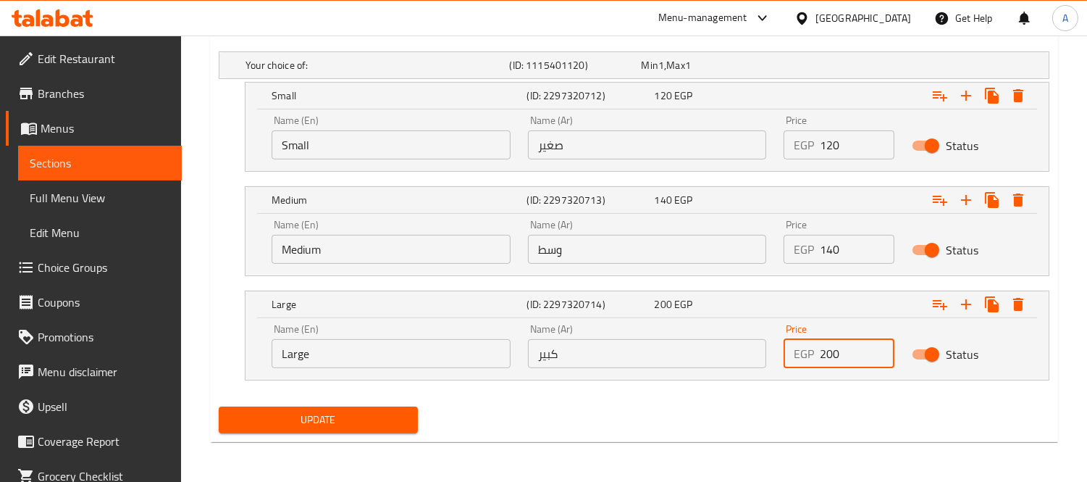
type input "200"
click at [304, 414] on span "Update" at bounding box center [318, 420] width 176 height 18
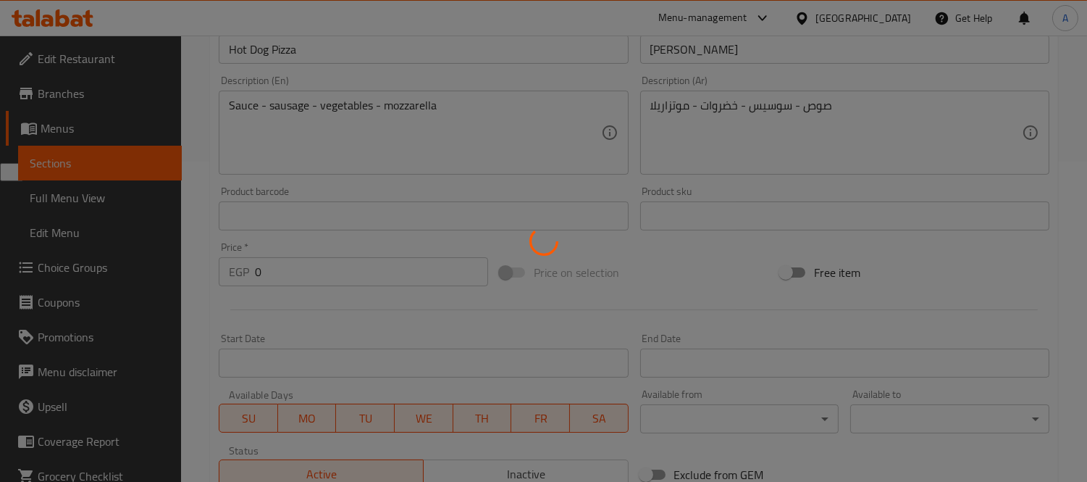
scroll to position [0, 0]
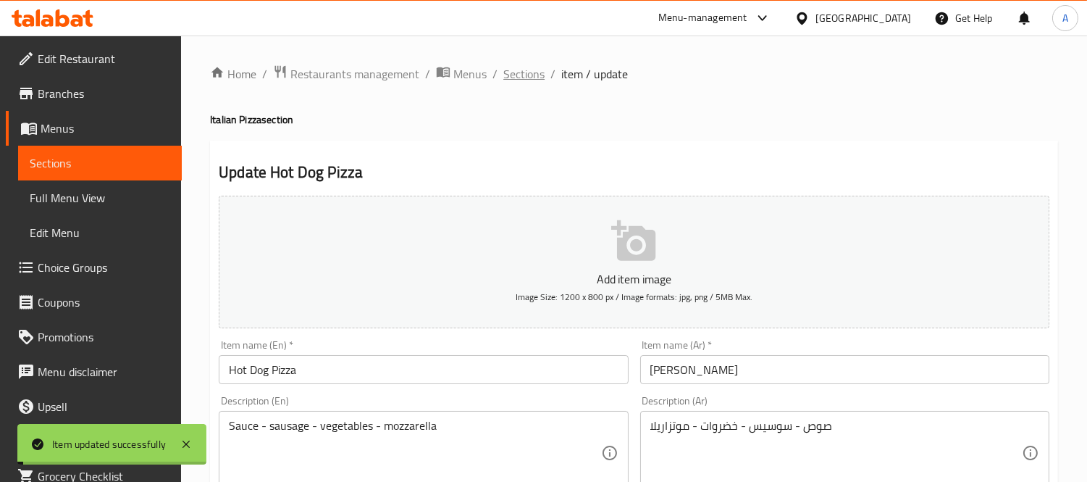
click at [514, 78] on span "Sections" at bounding box center [524, 73] width 41 height 17
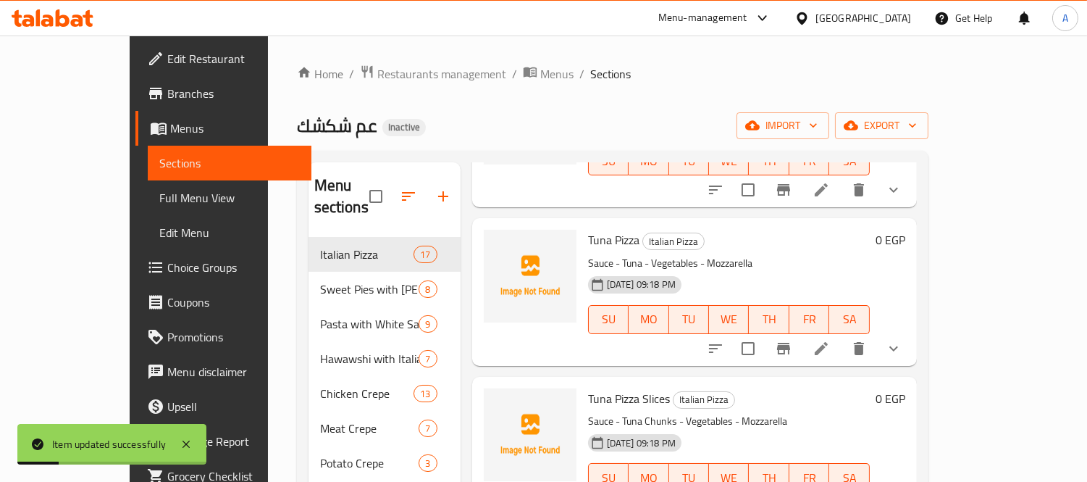
scroll to position [805, 0]
click at [911, 338] on div at bounding box center [804, 347] width 213 height 35
click at [830, 339] on icon at bounding box center [821, 347] width 17 height 17
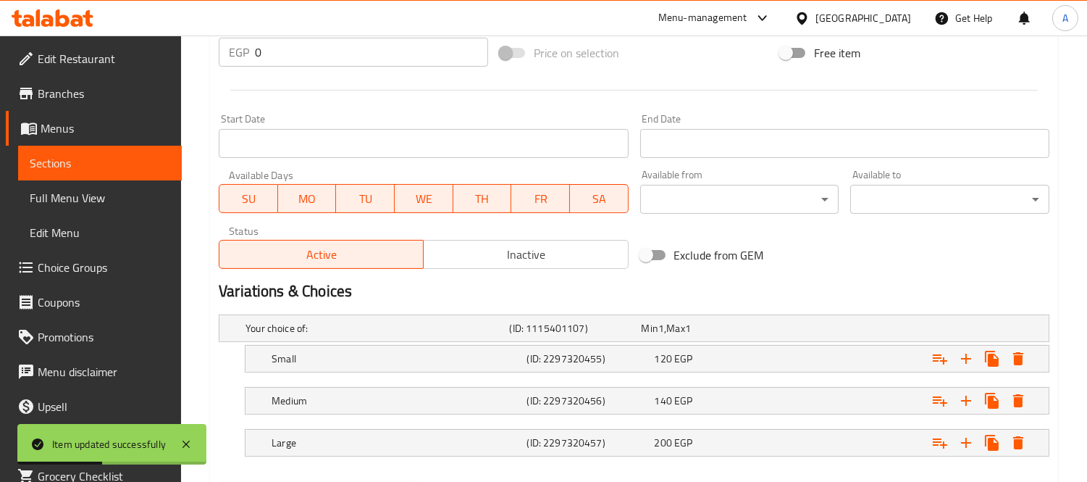
scroll to position [617, 0]
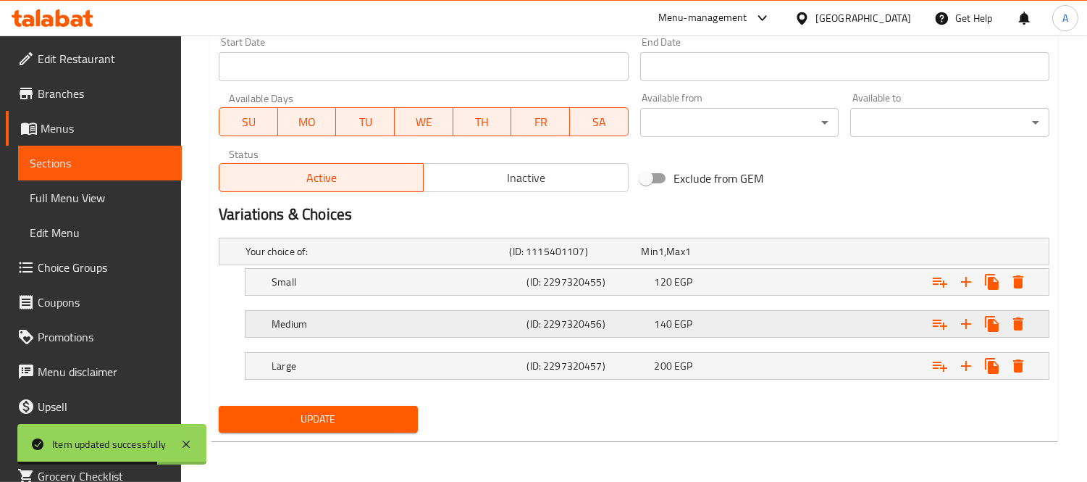
click at [545, 319] on h5 "(ID: 2297320456)" at bounding box center [588, 324] width 122 height 14
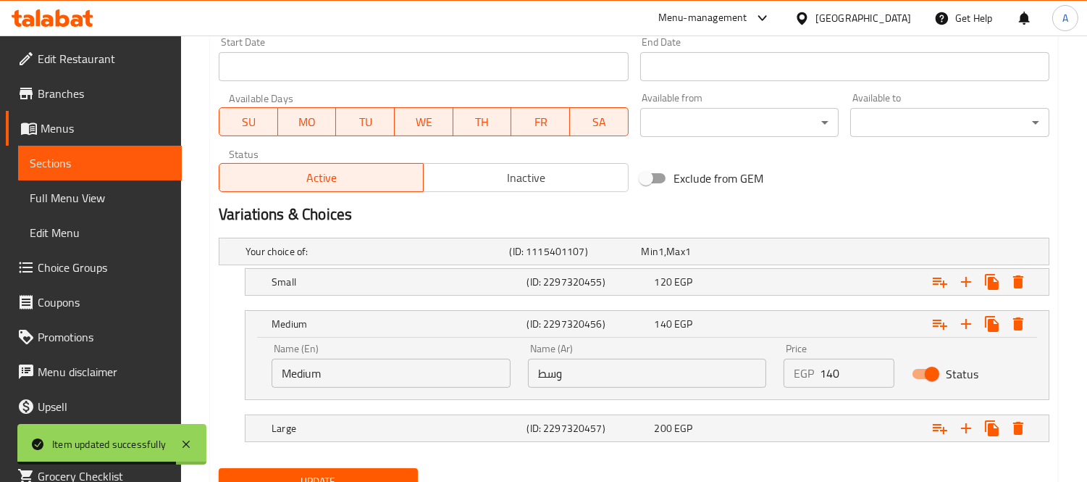
drag, startPoint x: 844, startPoint y: 365, endPoint x: 773, endPoint y: 372, distance: 71.4
click at [773, 372] on div "Name (En) Medium Name (En) Name (Ar) وسط Name (Ar) Price EGP 140 Price Status" at bounding box center [647, 366] width 769 height 62
type input "150"
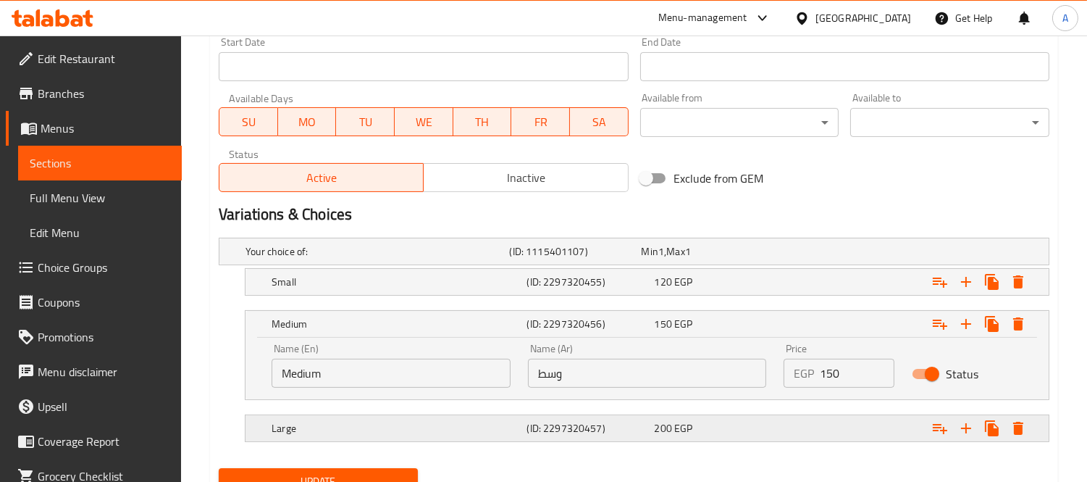
click at [675, 422] on span "EGP" at bounding box center [684, 428] width 18 height 19
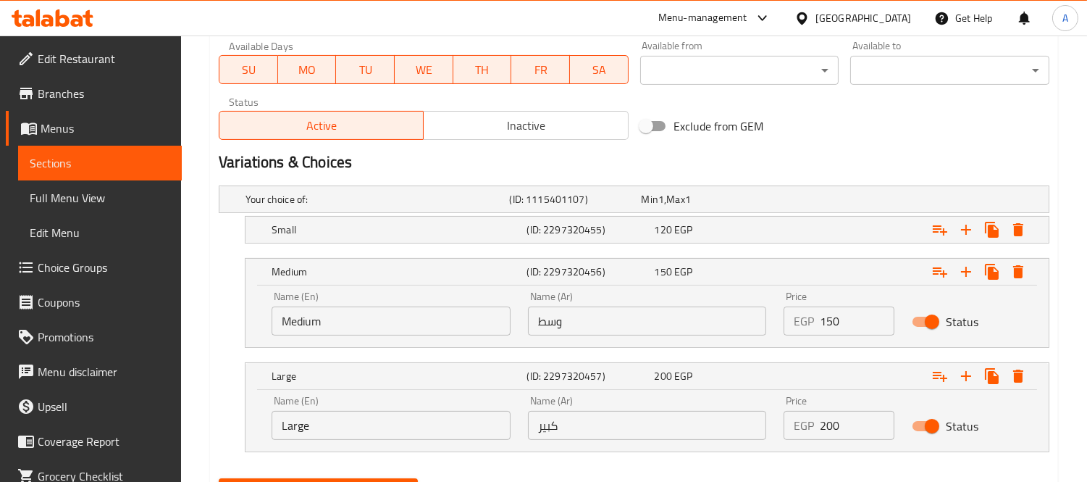
scroll to position [697, 0]
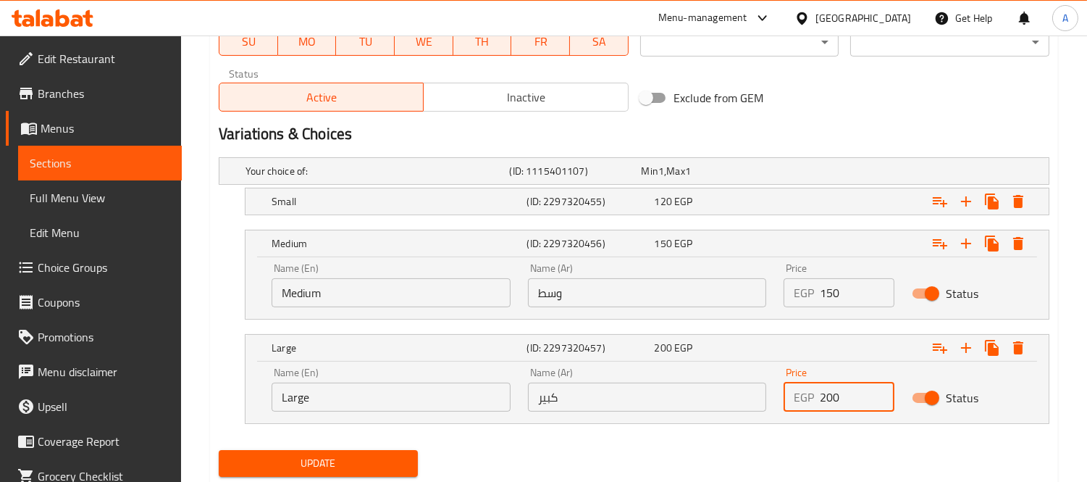
drag, startPoint x: 846, startPoint y: 393, endPoint x: 704, endPoint y: 391, distance: 142.0
click at [704, 391] on div "Name (En) Large Name (En) Name (Ar) كبير Name (Ar) Price EGP 200 Price Status" at bounding box center [647, 390] width 769 height 62
type input "1"
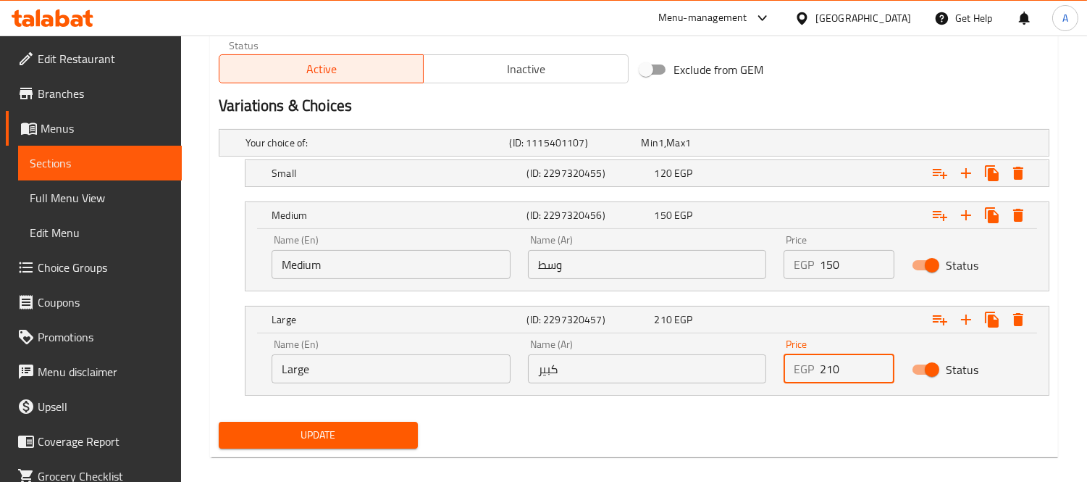
scroll to position [740, 0]
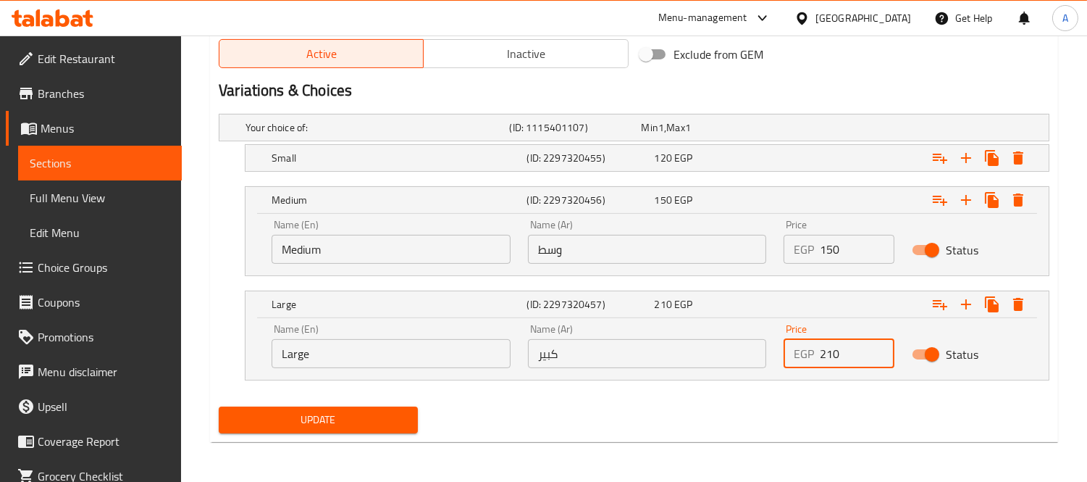
type input "210"
click at [330, 411] on span "Update" at bounding box center [318, 420] width 176 height 18
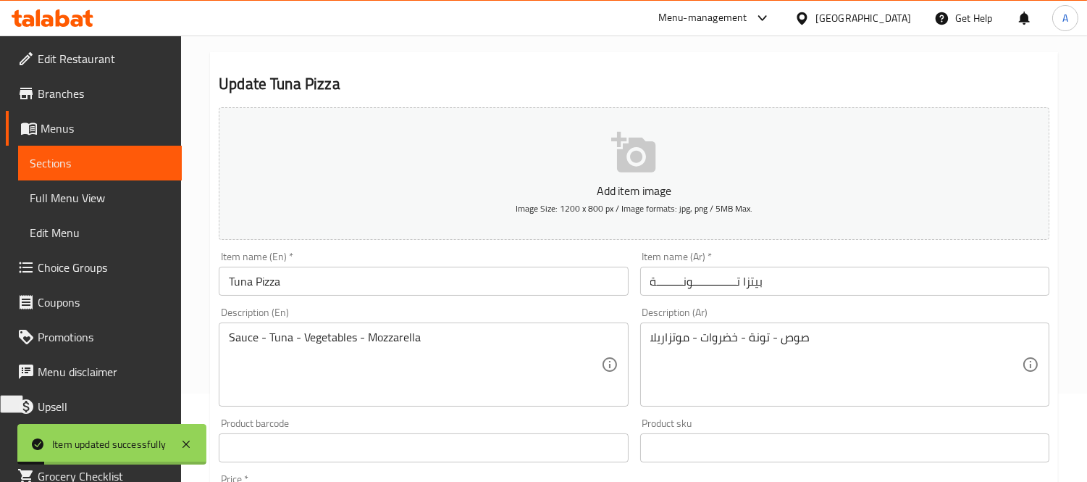
scroll to position [0, 0]
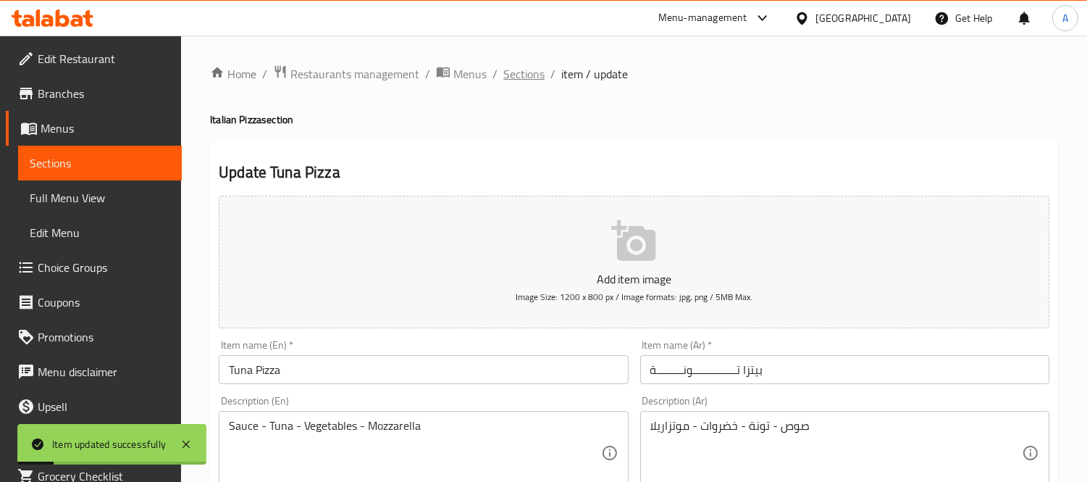
click at [535, 65] on span "Sections" at bounding box center [524, 73] width 41 height 17
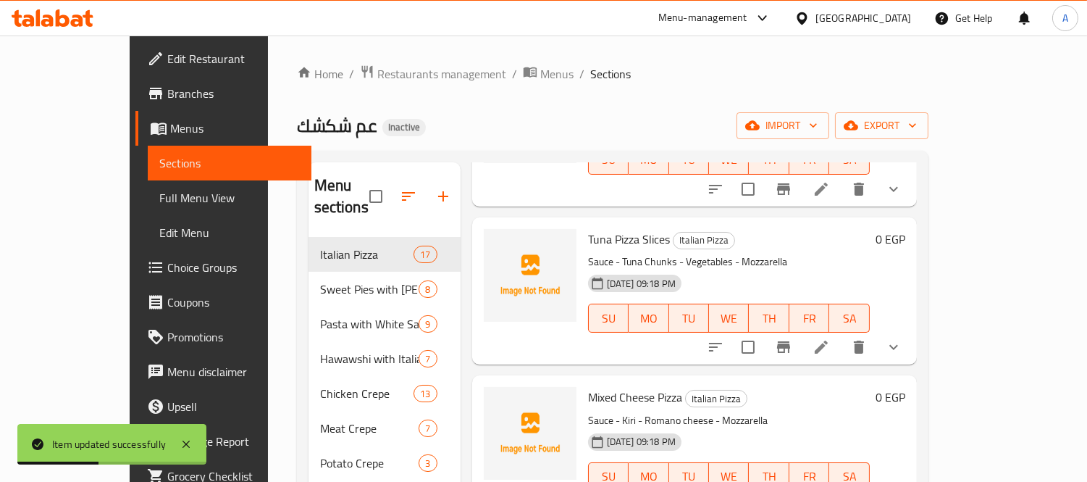
scroll to position [885, 0]
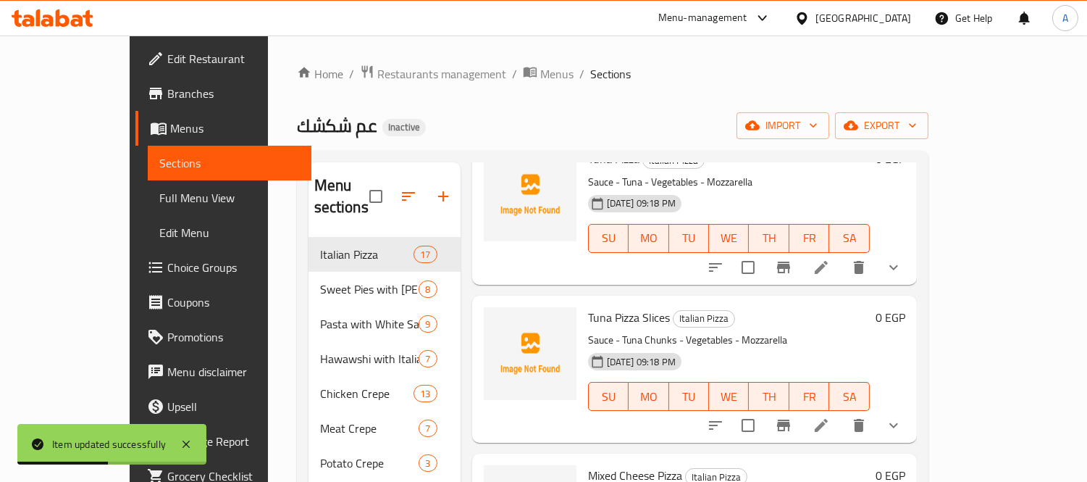
click at [830, 417] on icon at bounding box center [821, 425] width 17 height 17
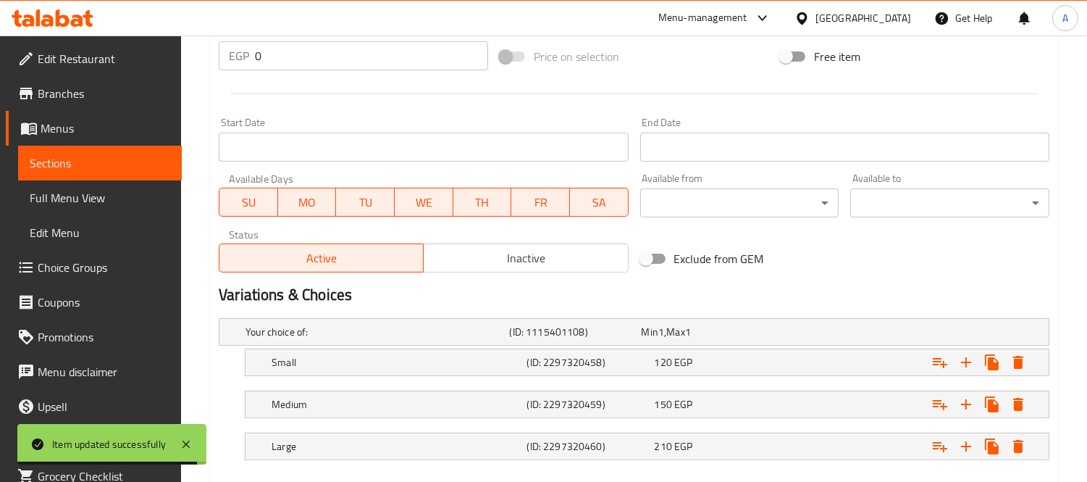
scroll to position [617, 0]
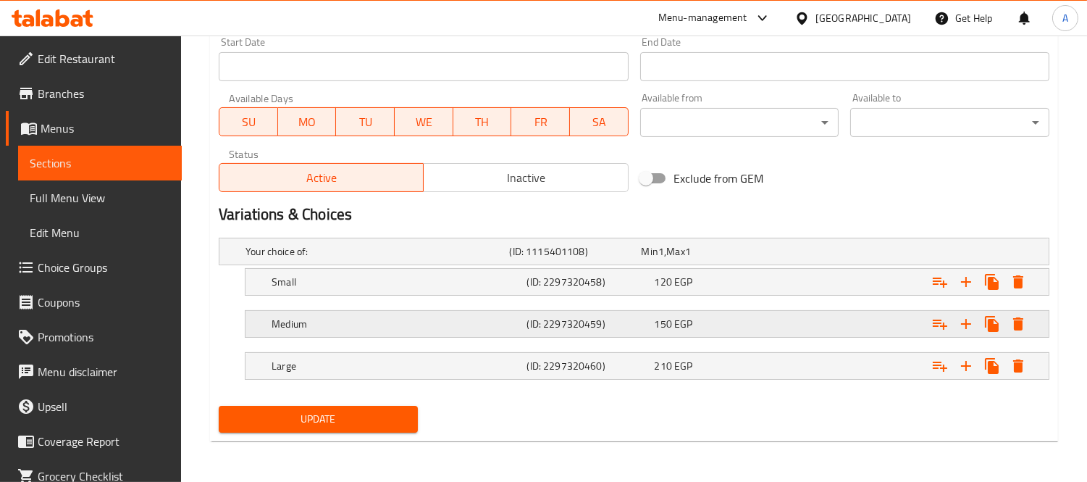
click at [401, 335] on div "Medium (ID: 2297320459) 150 EGP" at bounding box center [652, 324] width 766 height 32
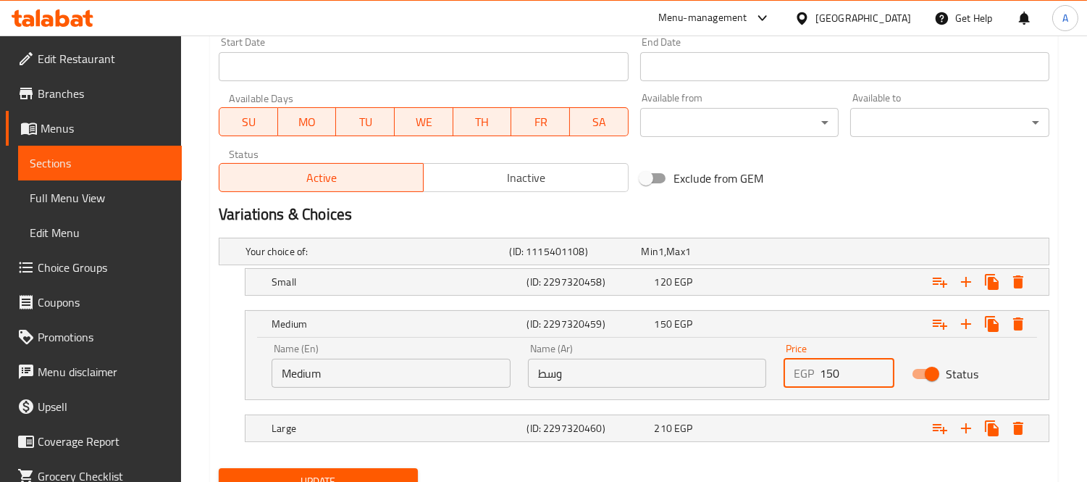
drag, startPoint x: 842, startPoint y: 375, endPoint x: 683, endPoint y: 379, distance: 158.7
click at [684, 379] on div "Name (En) Medium Name (En) Name (Ar) وسط Name (Ar) Price EGP 150 Price Status" at bounding box center [647, 366] width 769 height 62
type input "170"
click at [672, 424] on div "210 EGP" at bounding box center [716, 428] width 122 height 14
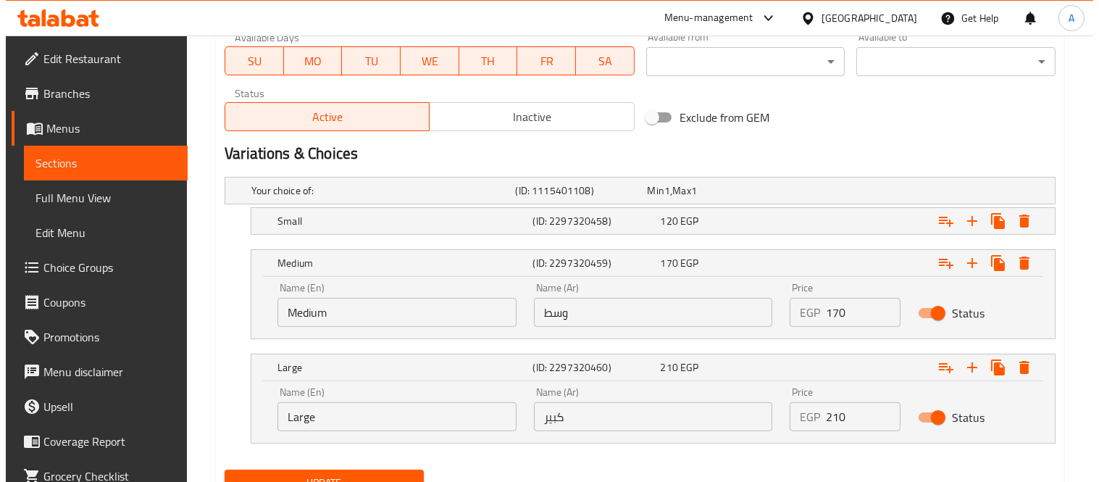
scroll to position [740, 0]
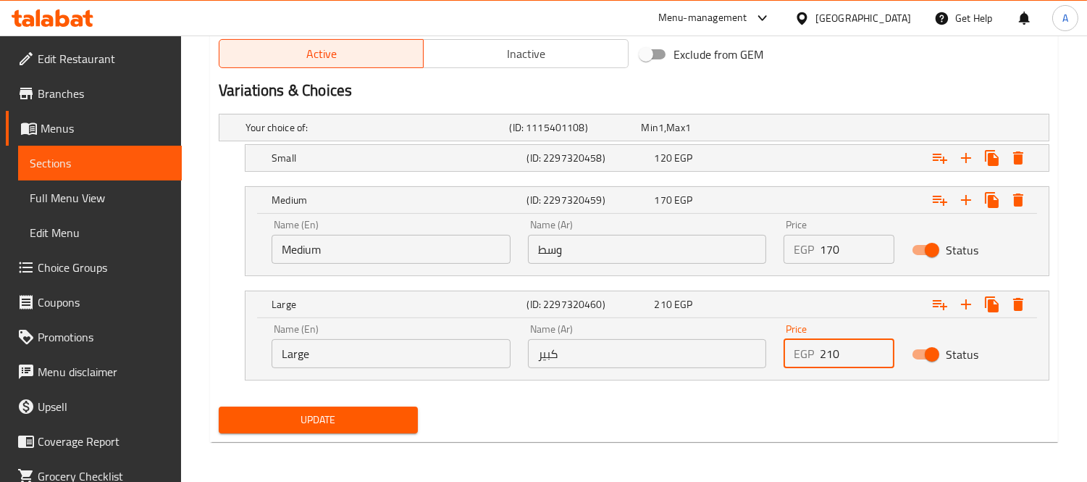
drag, startPoint x: 826, startPoint y: 361, endPoint x: 696, endPoint y: 351, distance: 130.8
click at [696, 351] on div "Name (En) Large Name (En) Name (Ar) كبير Name (Ar) Price EGP 210 Price Status" at bounding box center [647, 346] width 769 height 62
type input "230"
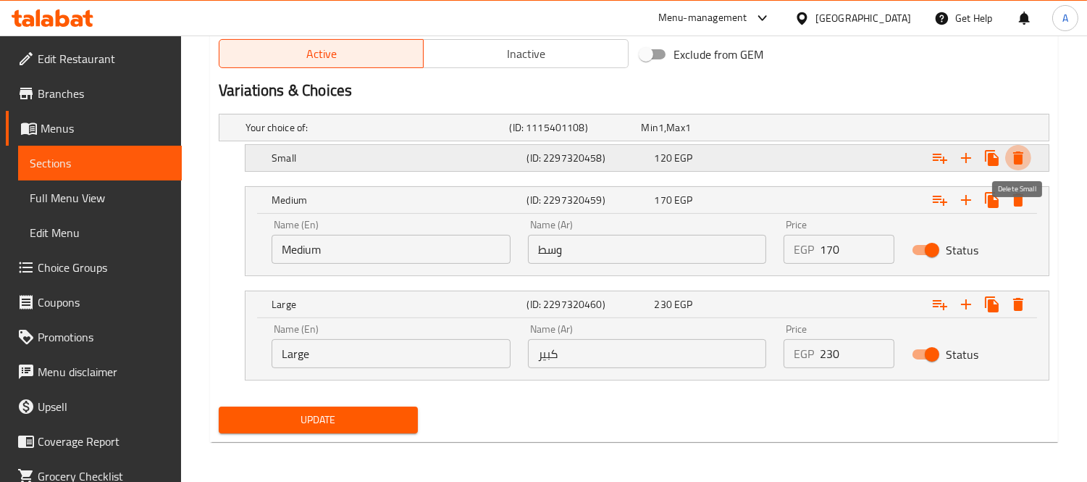
click at [1010, 157] on icon "Expand" at bounding box center [1018, 157] width 17 height 17
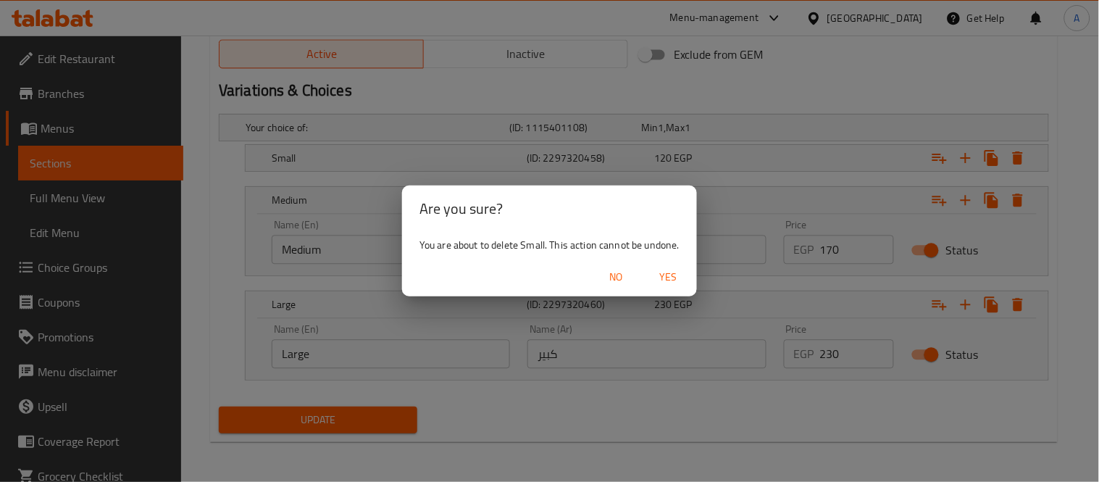
click at [672, 269] on span "Yes" at bounding box center [668, 277] width 35 height 18
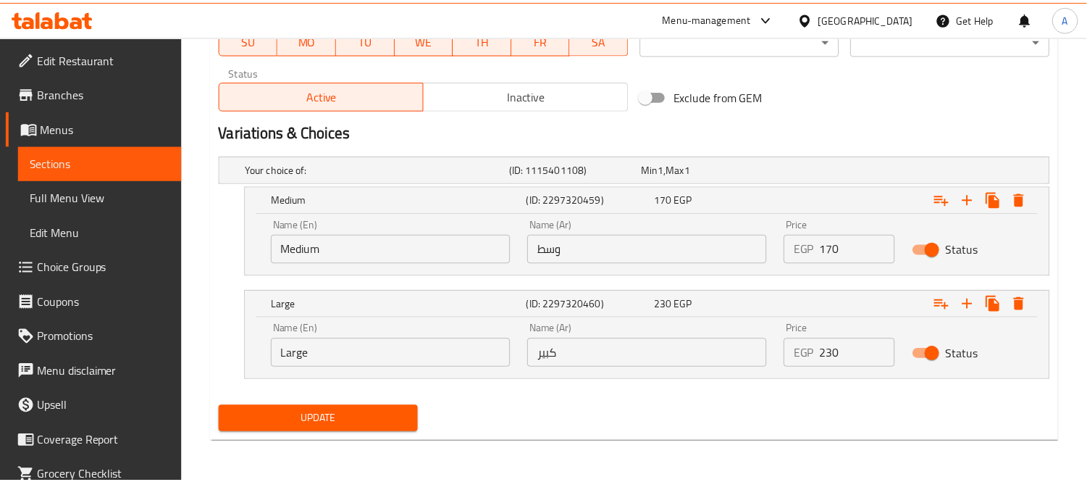
scroll to position [698, 0]
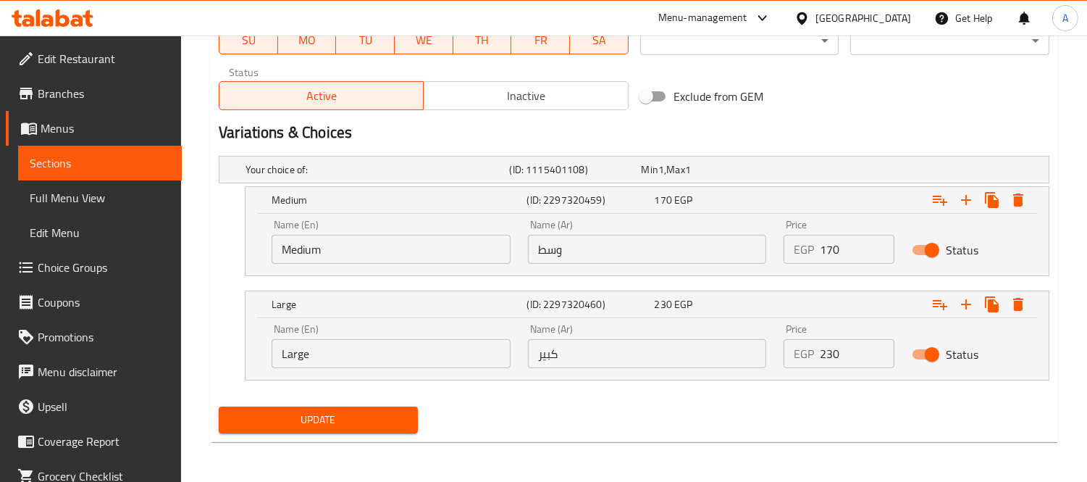
click at [390, 419] on span "Update" at bounding box center [318, 420] width 176 height 18
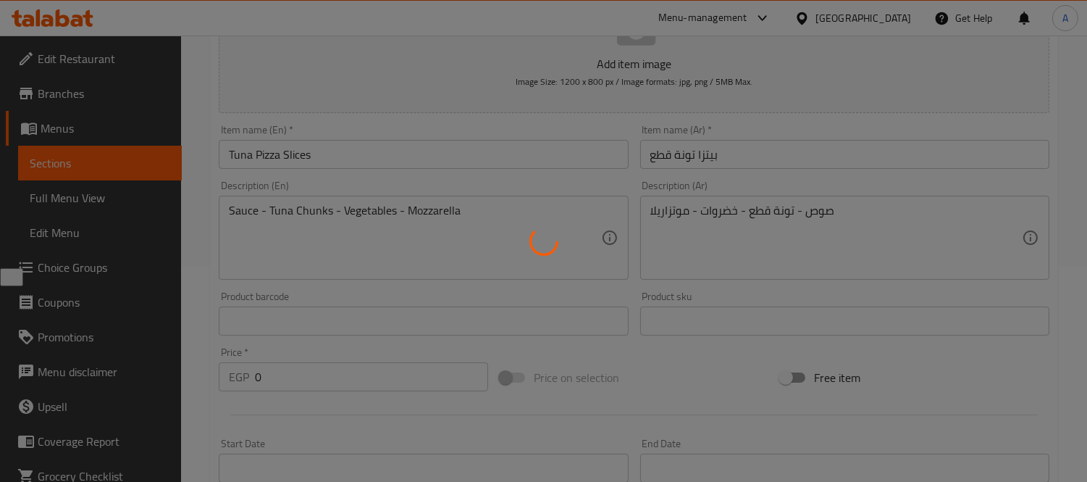
scroll to position [0, 0]
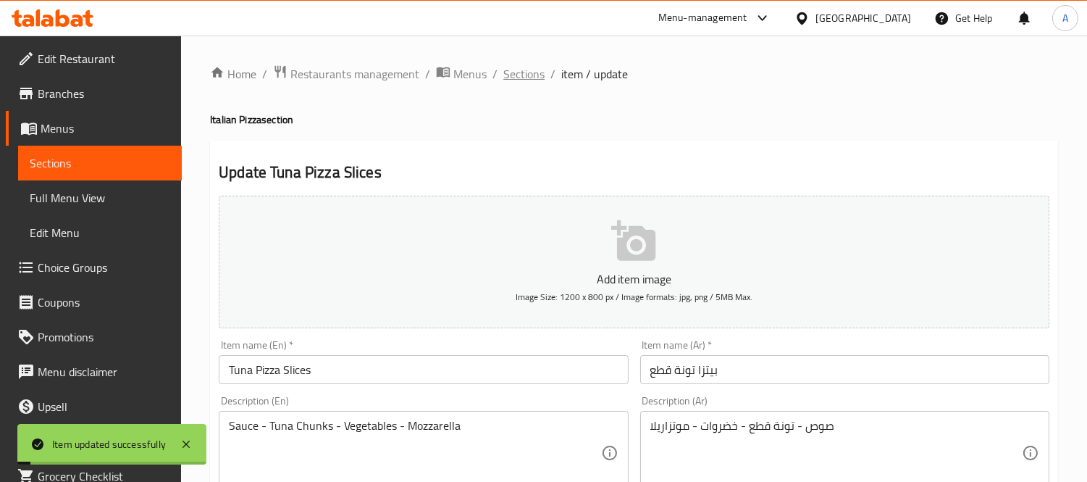
click at [514, 80] on span "Sections" at bounding box center [524, 73] width 41 height 17
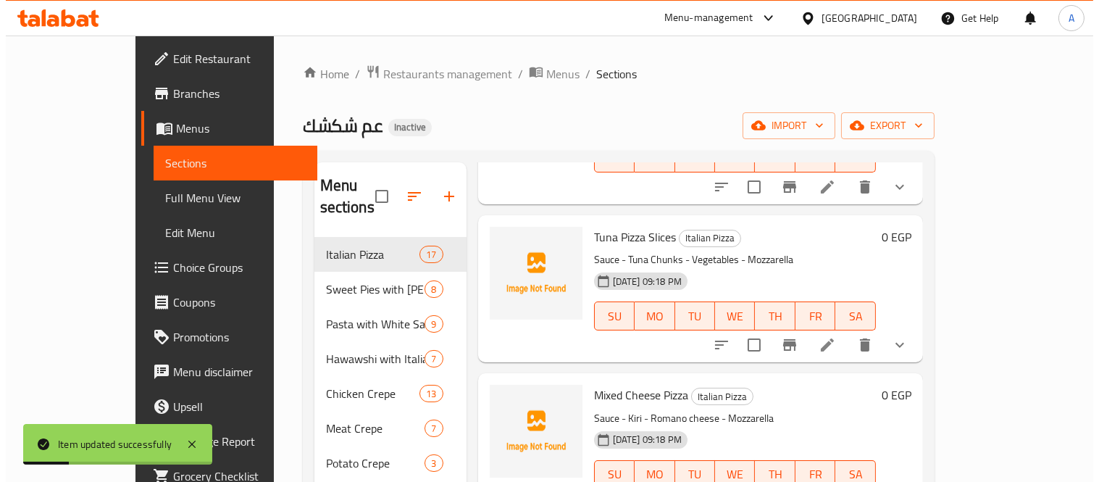
scroll to position [1046, 0]
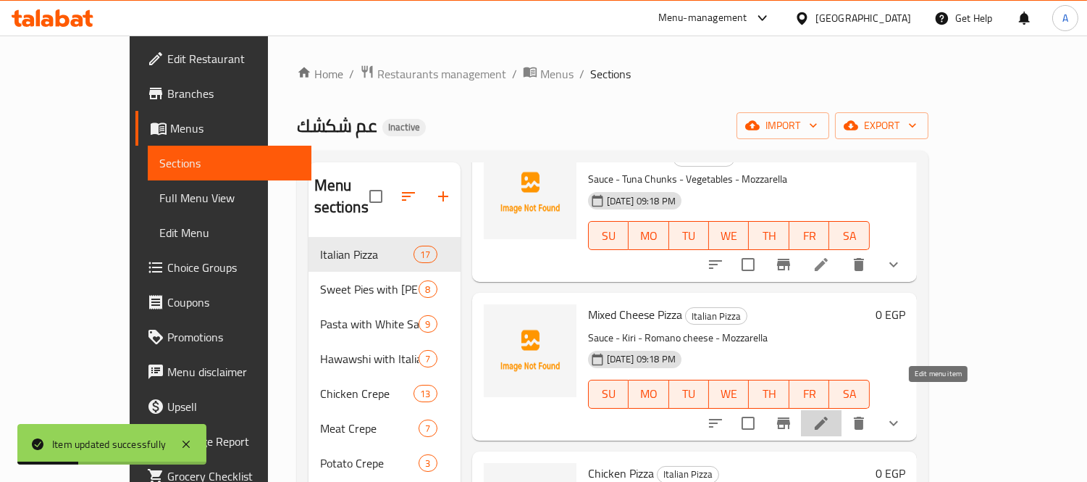
click at [830, 414] on icon at bounding box center [821, 422] width 17 height 17
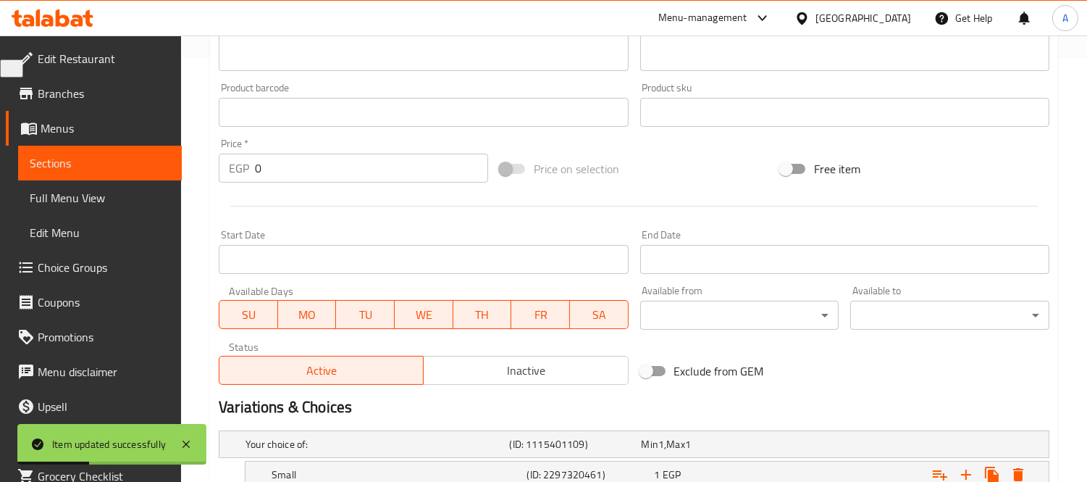
scroll to position [617, 0]
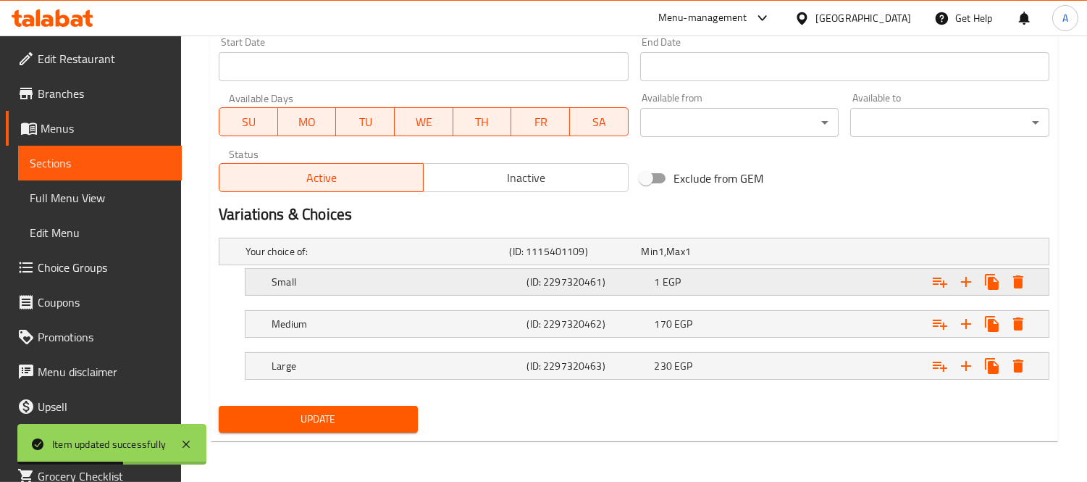
click at [645, 280] on h5 "(ID: 2297320461)" at bounding box center [588, 282] width 122 height 14
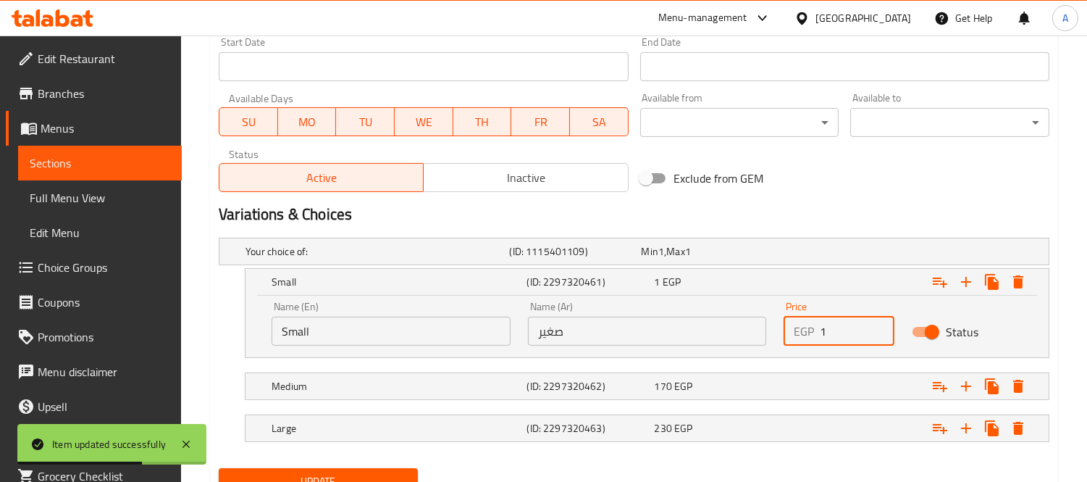
drag, startPoint x: 843, startPoint y: 335, endPoint x: 735, endPoint y: 333, distance: 107.2
click at [735, 333] on div "Name (En) Small Name (En) Name (Ar) صغير Name (Ar) Price EGP 1 Price Status" at bounding box center [647, 324] width 769 height 62
type input "125"
click at [648, 387] on h5 "(ID: 2297320462)" at bounding box center [588, 386] width 122 height 14
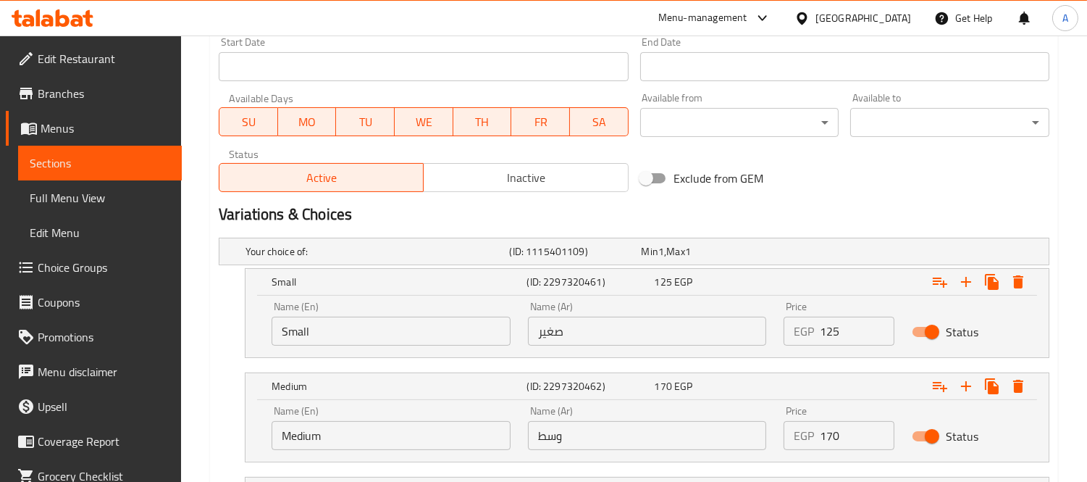
drag, startPoint x: 853, startPoint y: 435, endPoint x: 635, endPoint y: 454, distance: 218.8
click at [635, 454] on div "Name (En) Medium Name (En) Name (Ar) وسط Name (Ar) Price EGP 170 Price Status" at bounding box center [647, 428] width 769 height 62
type input "160"
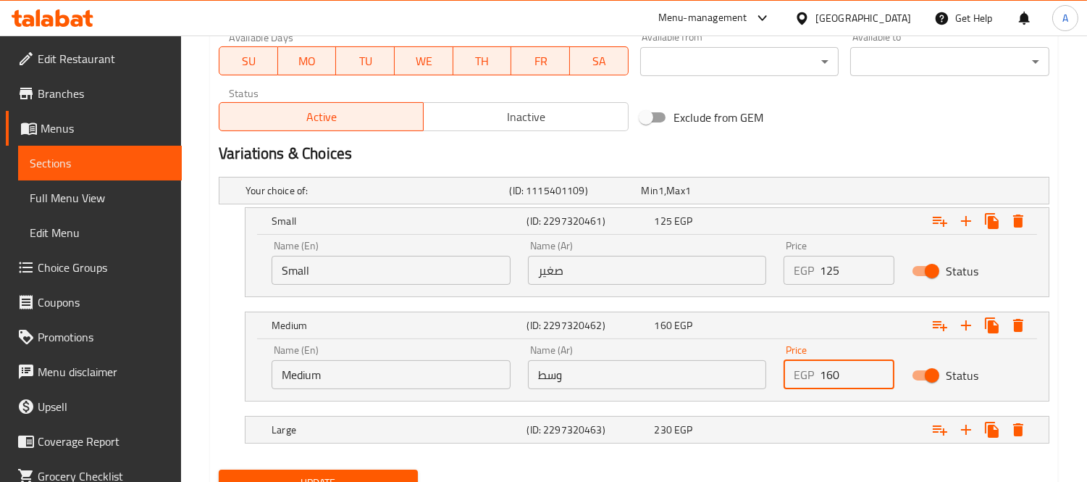
scroll to position [740, 0]
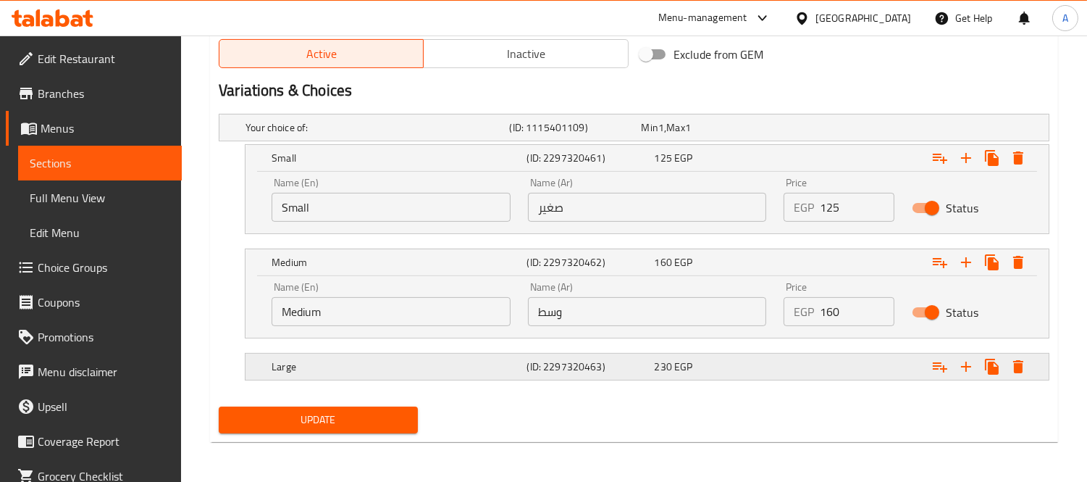
click at [687, 363] on span "EGP" at bounding box center [684, 366] width 18 height 19
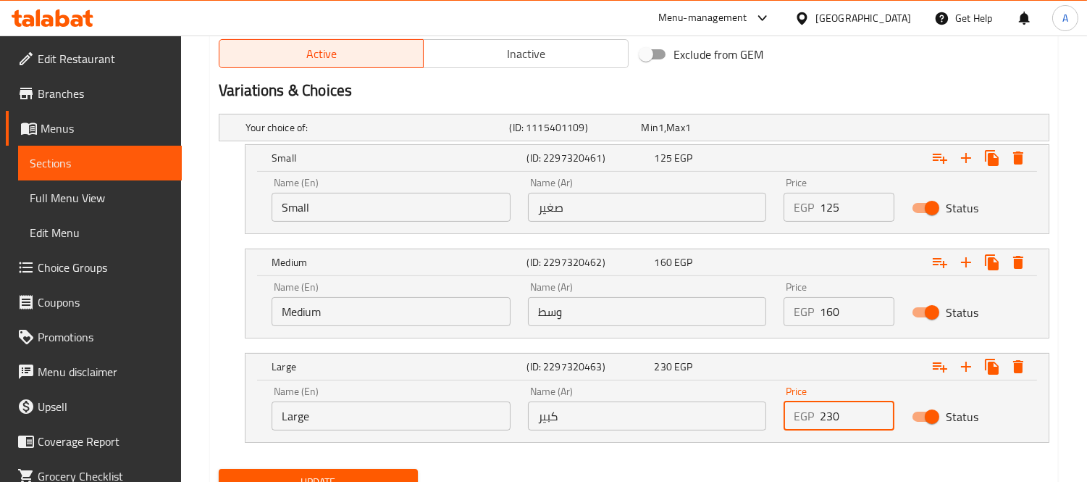
drag, startPoint x: 848, startPoint y: 412, endPoint x: 592, endPoint y: 400, distance: 256.7
click at [601, 401] on div "Name (En) Large Name (En) Name (Ar) كبير Name (Ar) Price EGP 230 Price Status" at bounding box center [647, 408] width 769 height 62
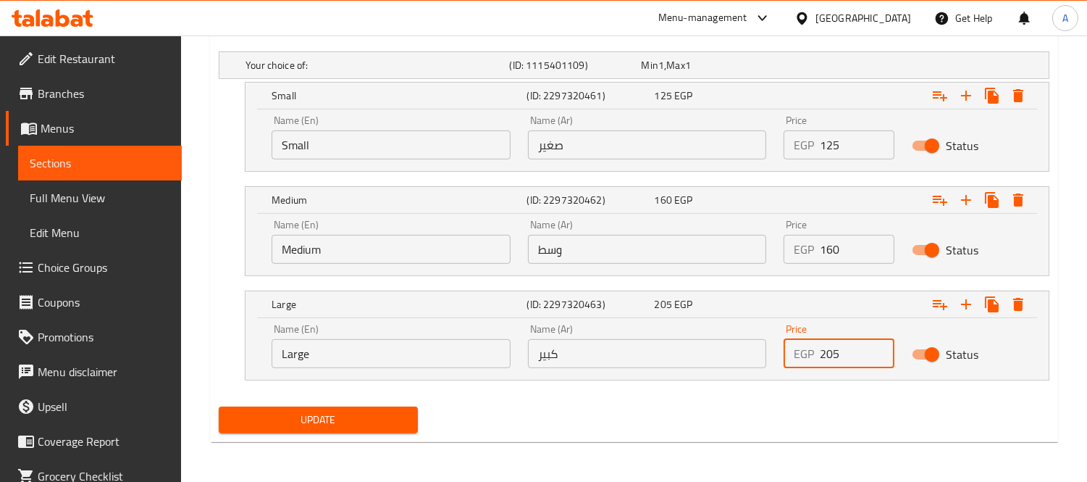
type input "205"
click at [277, 429] on button "Update" at bounding box center [318, 419] width 199 height 27
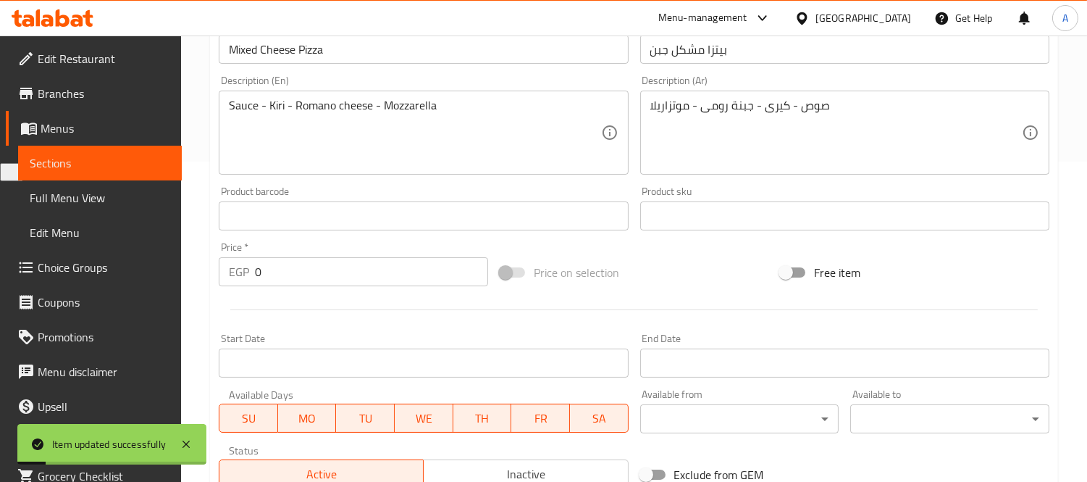
scroll to position [0, 0]
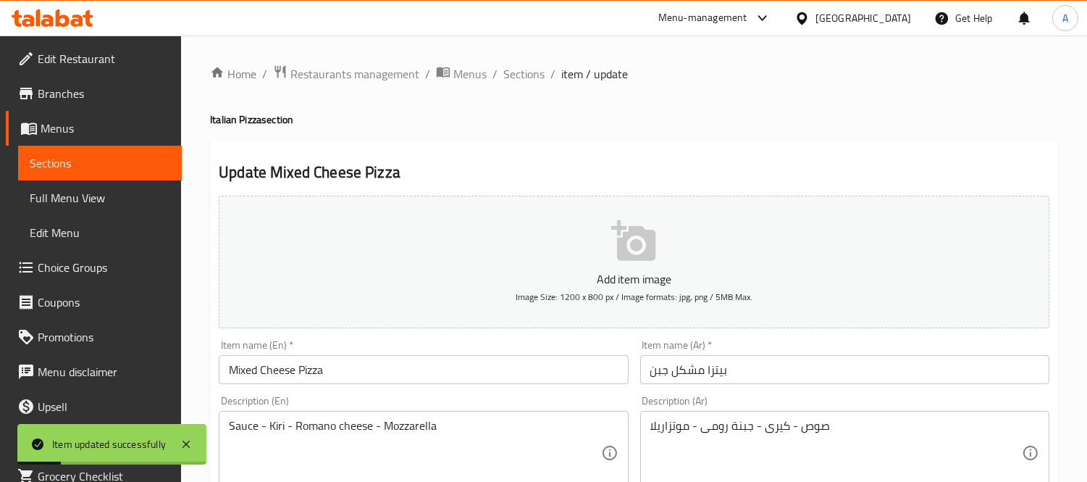
click at [527, 78] on span "Sections" at bounding box center [524, 73] width 41 height 17
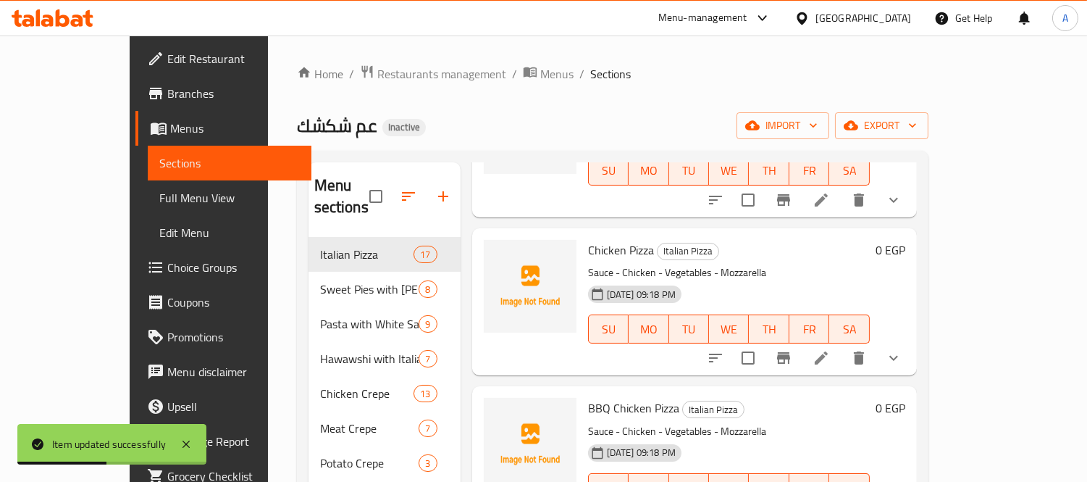
scroll to position [1287, 0]
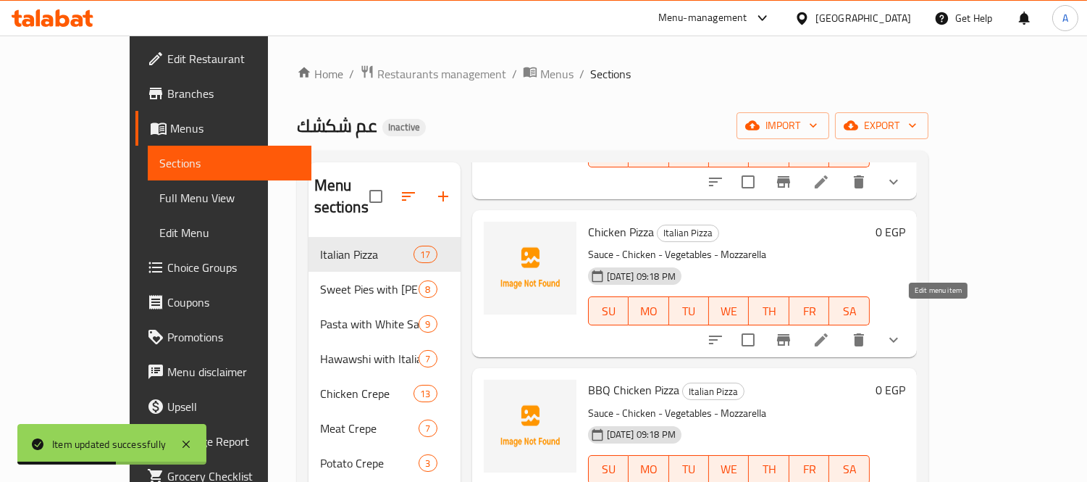
click at [830, 331] on icon at bounding box center [821, 339] width 17 height 17
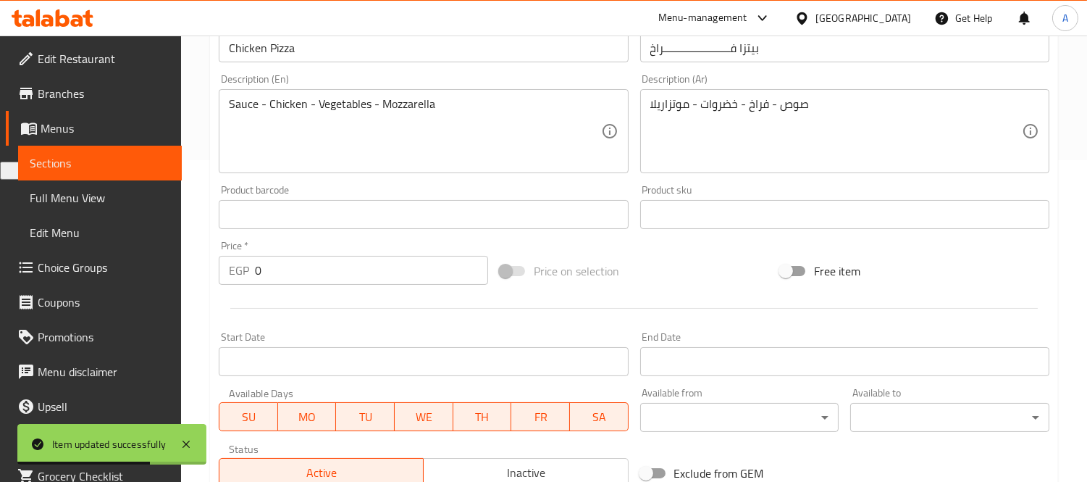
scroll to position [617, 0]
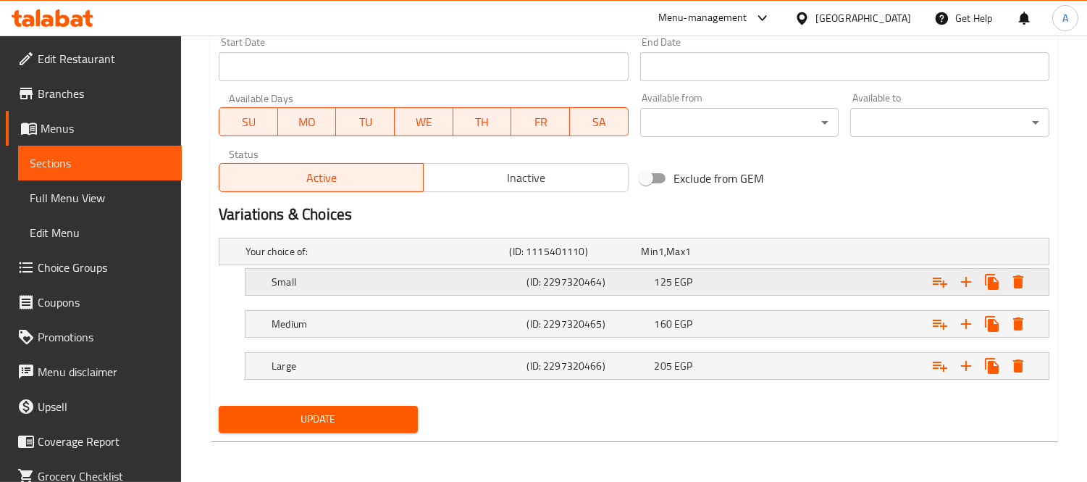
click at [591, 281] on h5 "(ID: 2297320464)" at bounding box center [588, 282] width 122 height 14
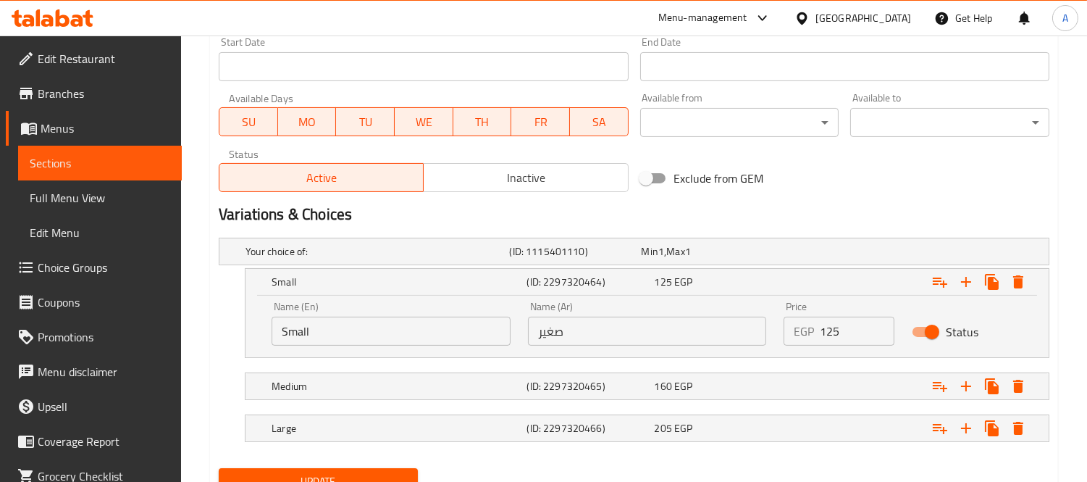
drag, startPoint x: 851, startPoint y: 327, endPoint x: 756, endPoint y: 329, distance: 94.2
click at [756, 329] on div "Name (En) Small Name (En) Name (Ar) صغير Name (Ar) Price EGP 125 Price Status" at bounding box center [647, 324] width 769 height 62
type input "130"
click at [714, 394] on div "160 EGP" at bounding box center [716, 386] width 128 height 20
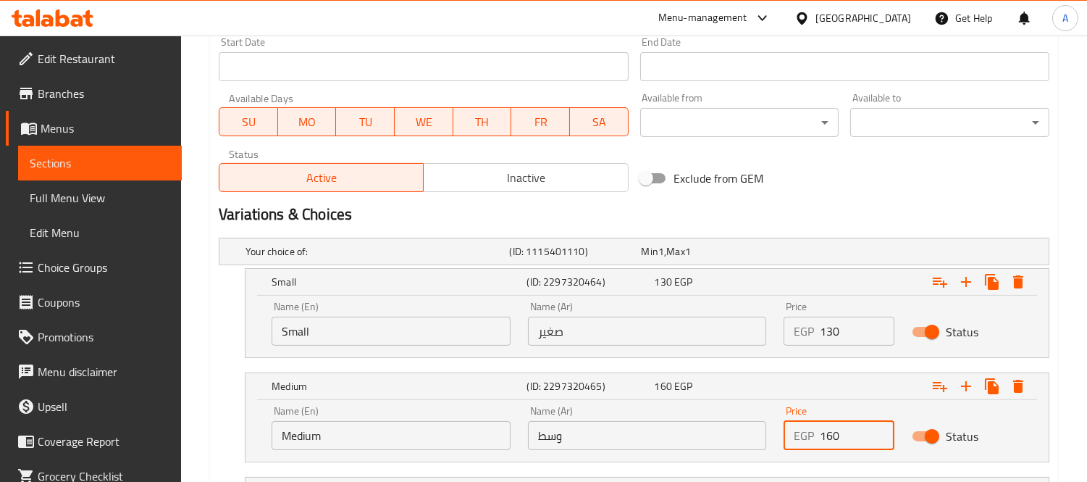
click at [793, 437] on div "EGP 160 Price" at bounding box center [839, 435] width 111 height 29
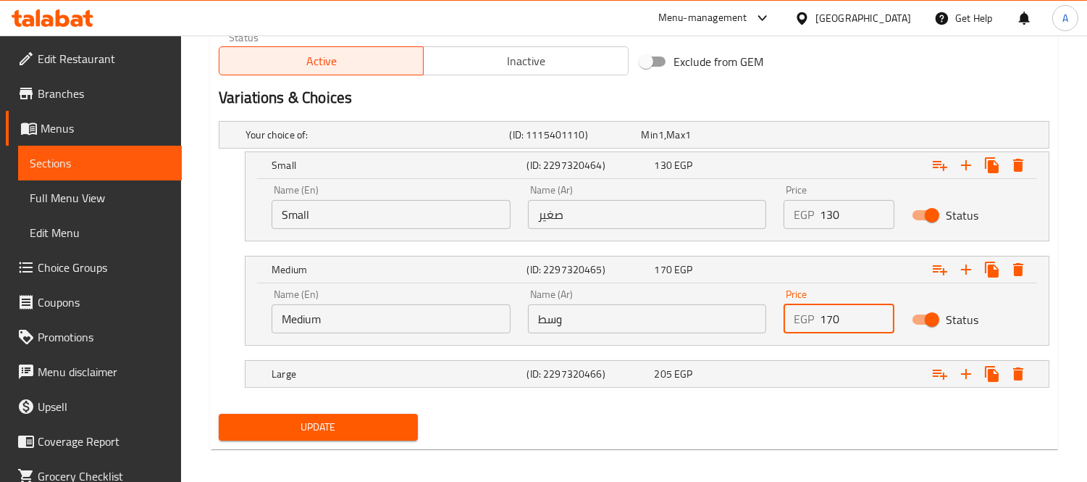
scroll to position [740, 0]
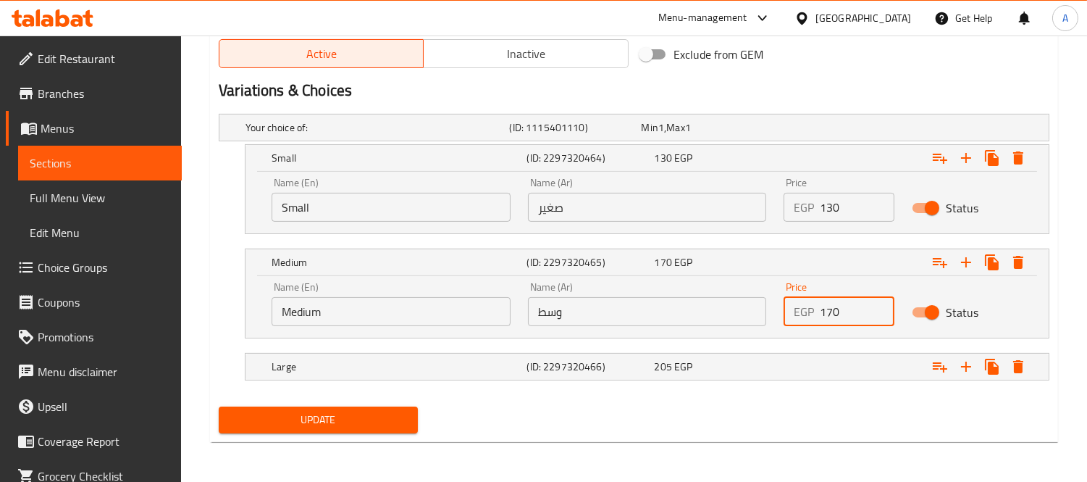
type input "170"
click at [617, 370] on h5 "(ID: 2297320466)" at bounding box center [588, 366] width 122 height 14
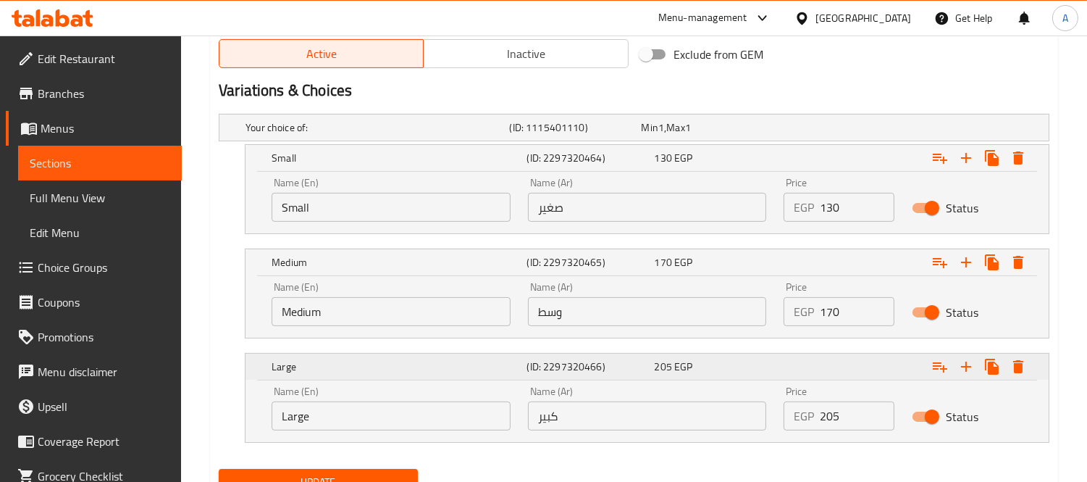
click at [619, 372] on h5 "(ID: 2297320466)" at bounding box center [588, 366] width 122 height 14
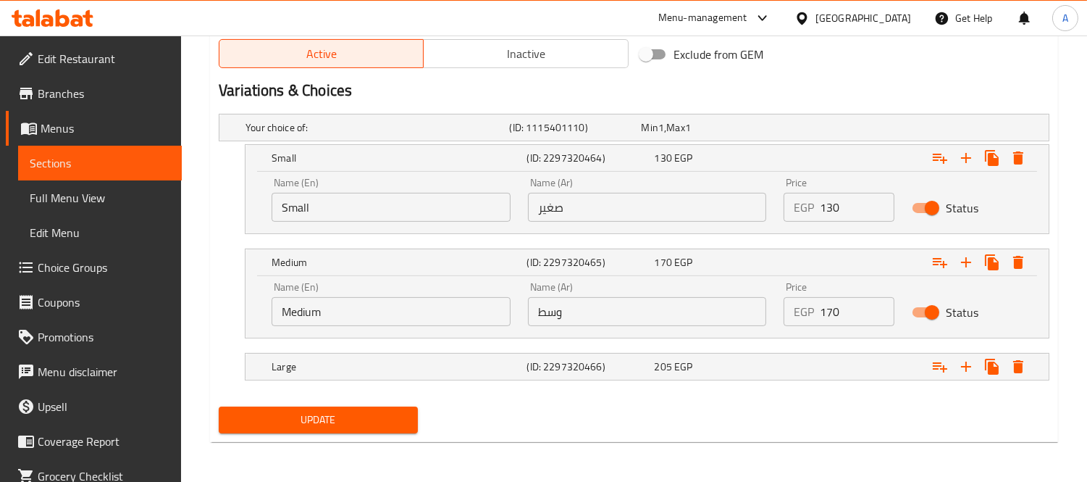
click at [385, 412] on span "Update" at bounding box center [318, 420] width 176 height 18
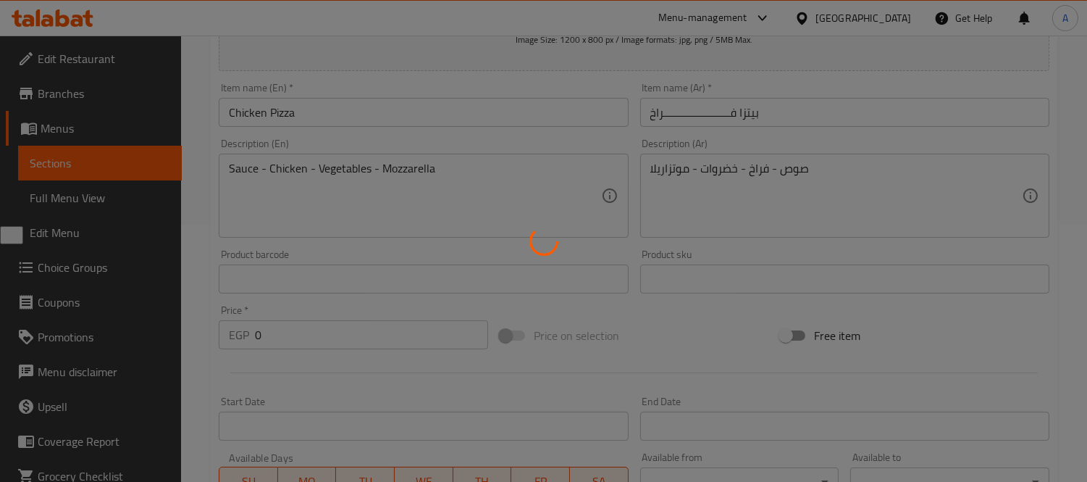
scroll to position [0, 0]
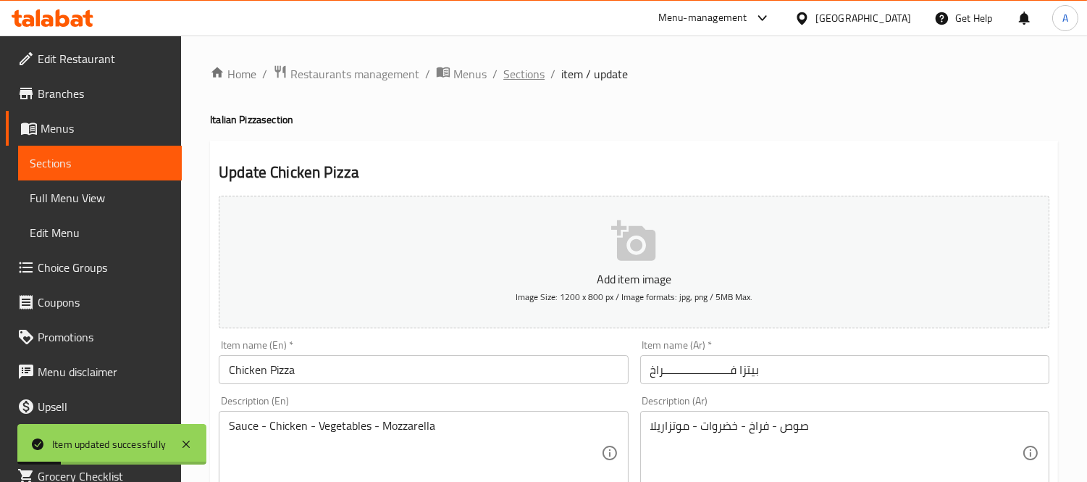
click at [523, 78] on span "Sections" at bounding box center [524, 73] width 41 height 17
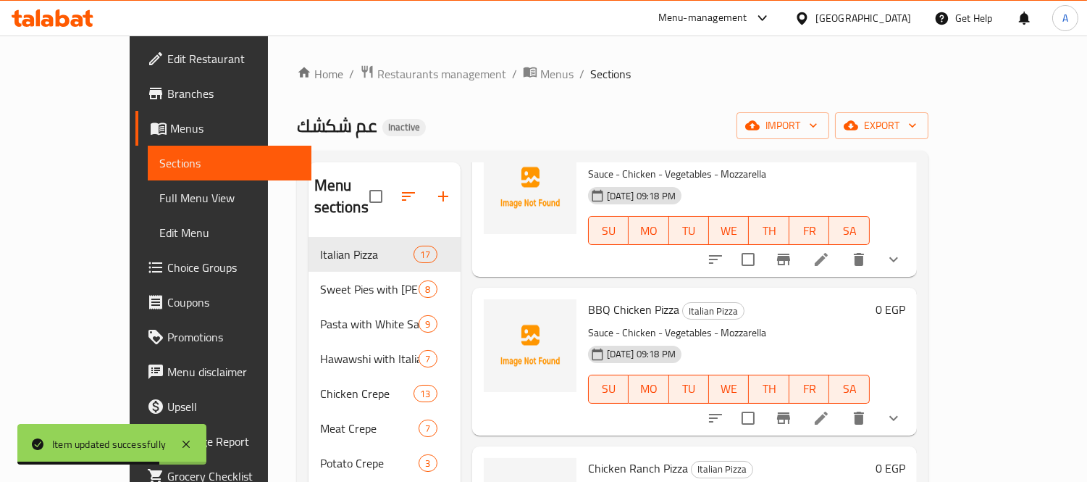
scroll to position [1449, 0]
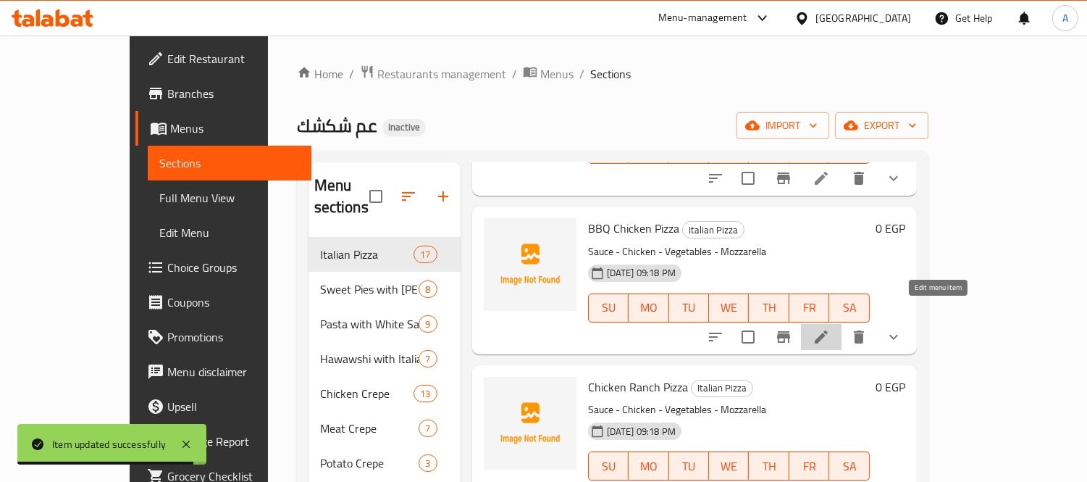
click at [830, 328] on icon at bounding box center [821, 336] width 17 height 17
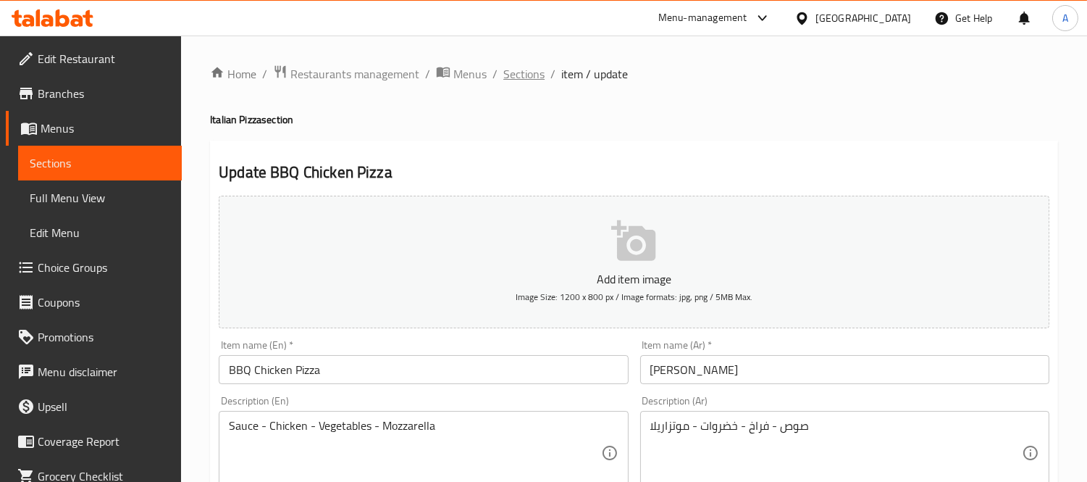
click at [529, 80] on span "Sections" at bounding box center [524, 73] width 41 height 17
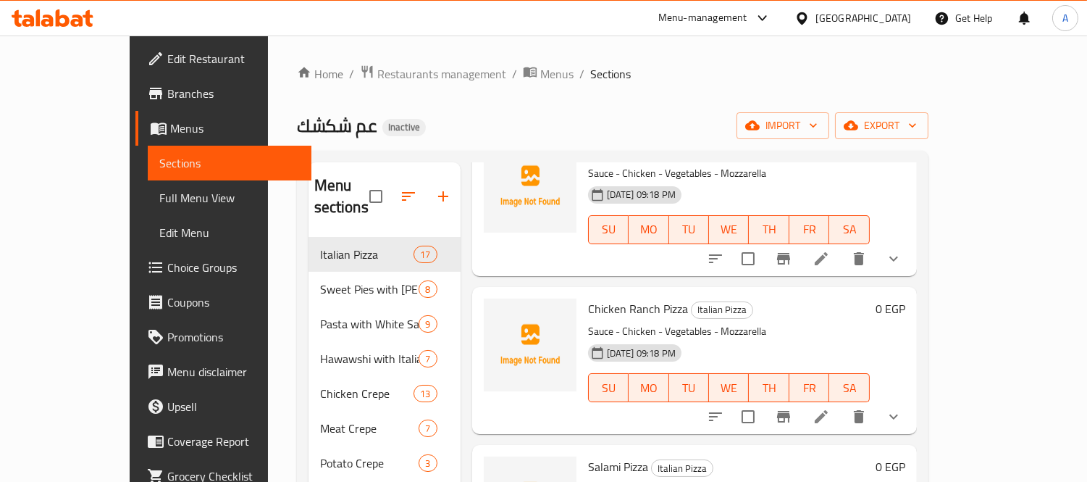
scroll to position [1529, 0]
click at [842, 401] on li at bounding box center [821, 414] width 41 height 26
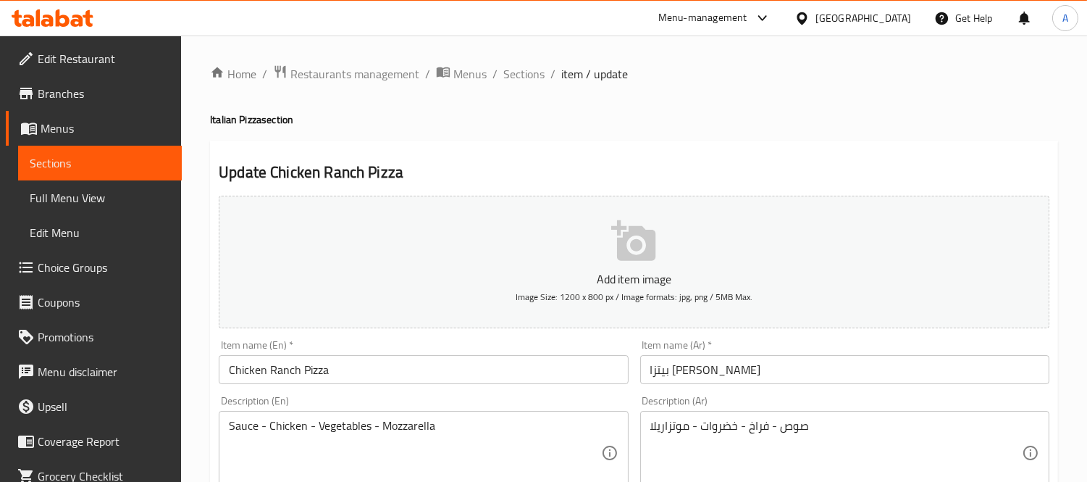
click at [533, 82] on span "Sections" at bounding box center [524, 73] width 41 height 17
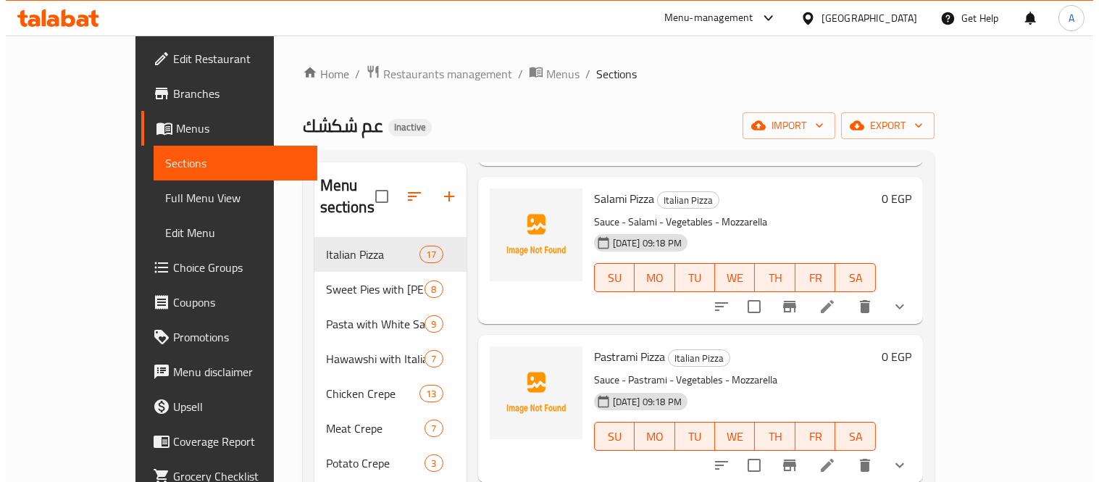
scroll to position [1771, 0]
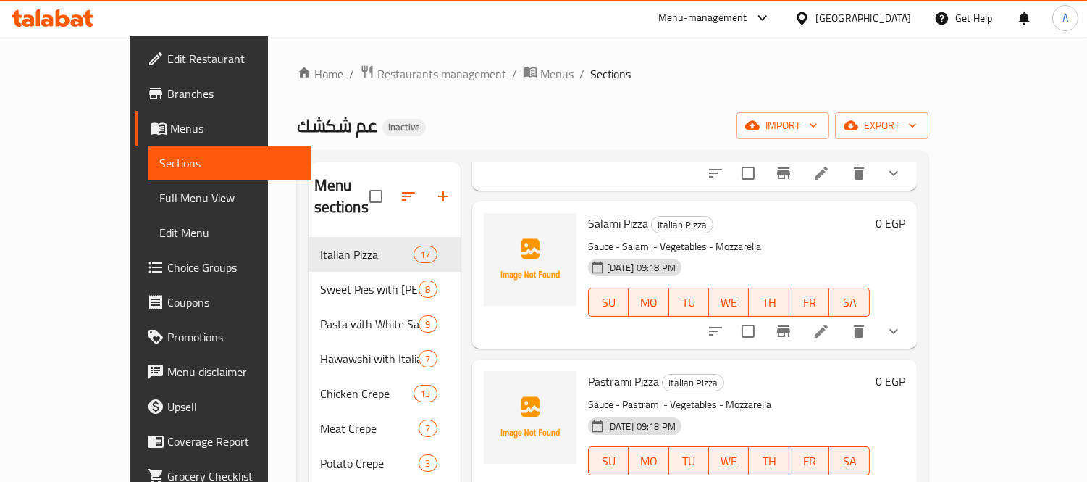
click at [830, 322] on icon at bounding box center [821, 330] width 17 height 17
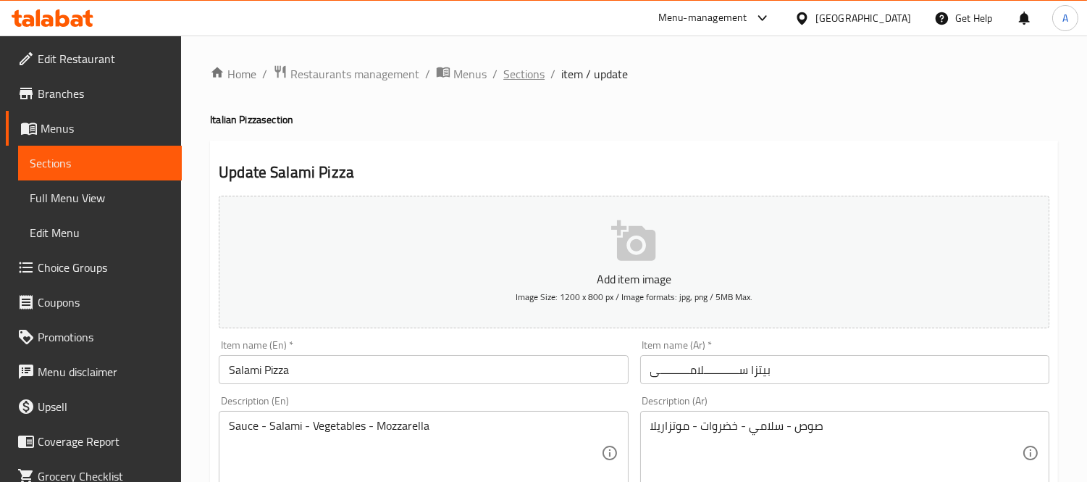
click at [530, 74] on span "Sections" at bounding box center [524, 73] width 41 height 17
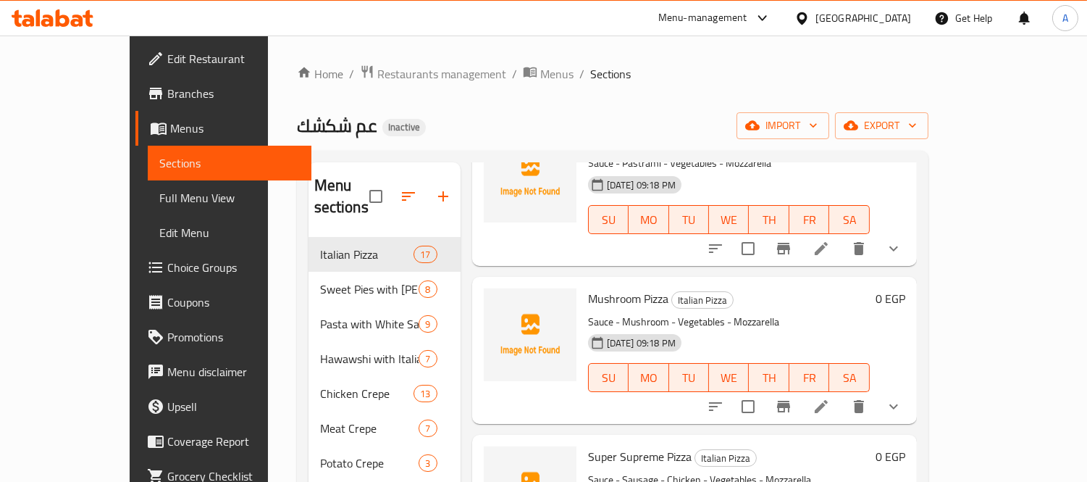
scroll to position [1851, 0]
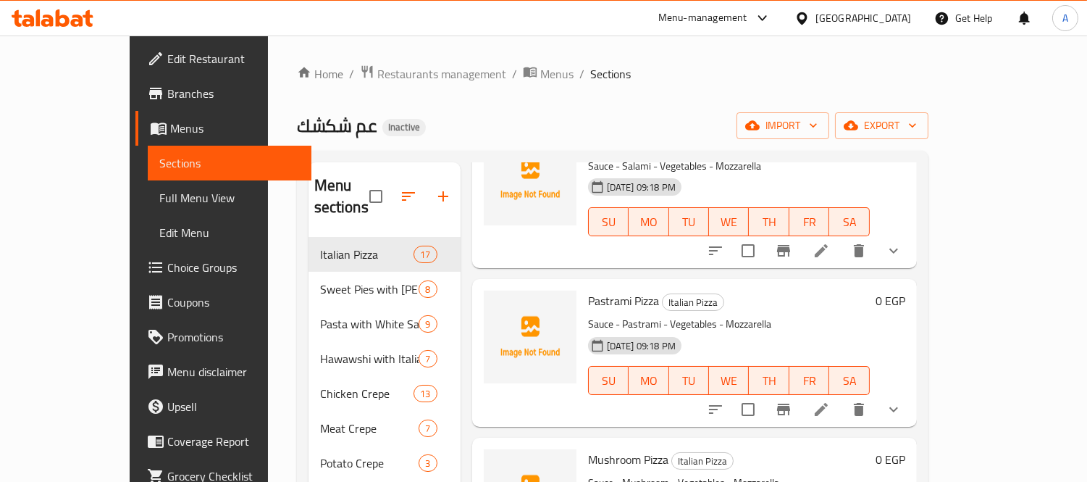
click at [830, 401] on icon at bounding box center [821, 409] width 17 height 17
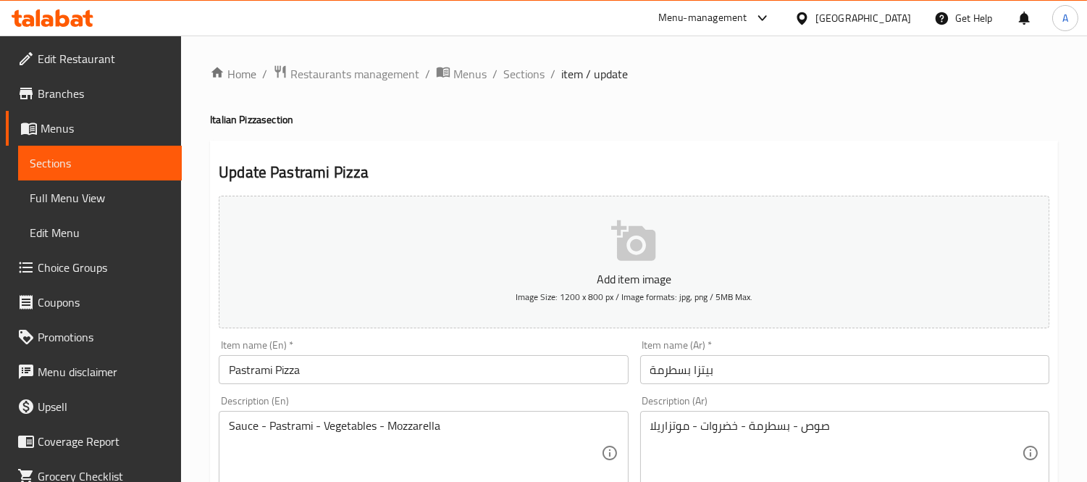
drag, startPoint x: 527, startPoint y: 76, endPoint x: 130, endPoint y: 230, distance: 425.7
click at [527, 76] on span "Sections" at bounding box center [524, 73] width 41 height 17
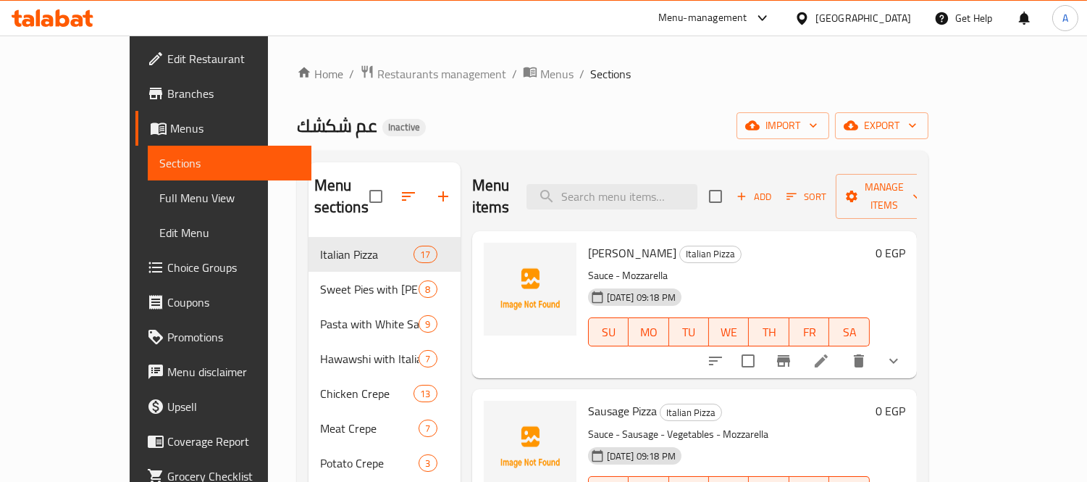
click at [148, 212] on link "Full Menu View" at bounding box center [230, 197] width 164 height 35
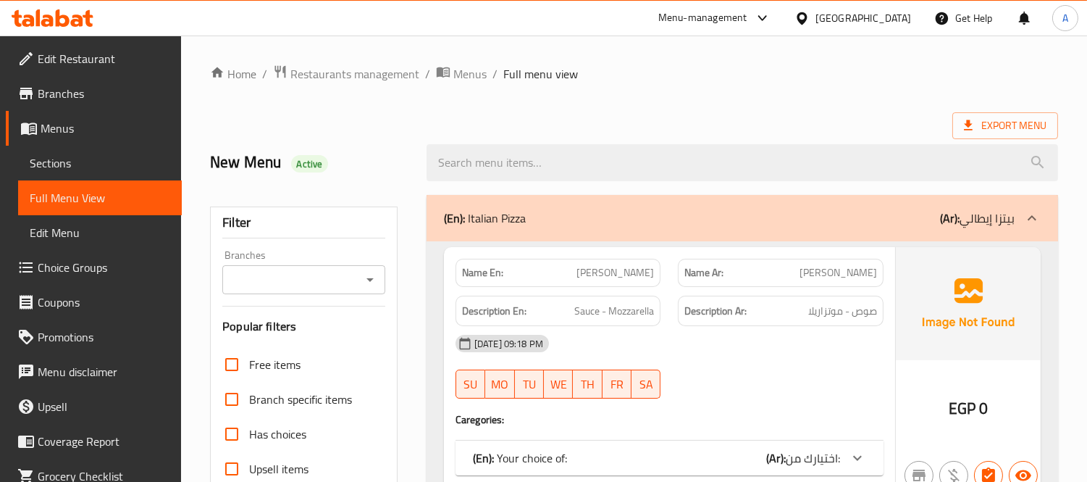
scroll to position [322, 0]
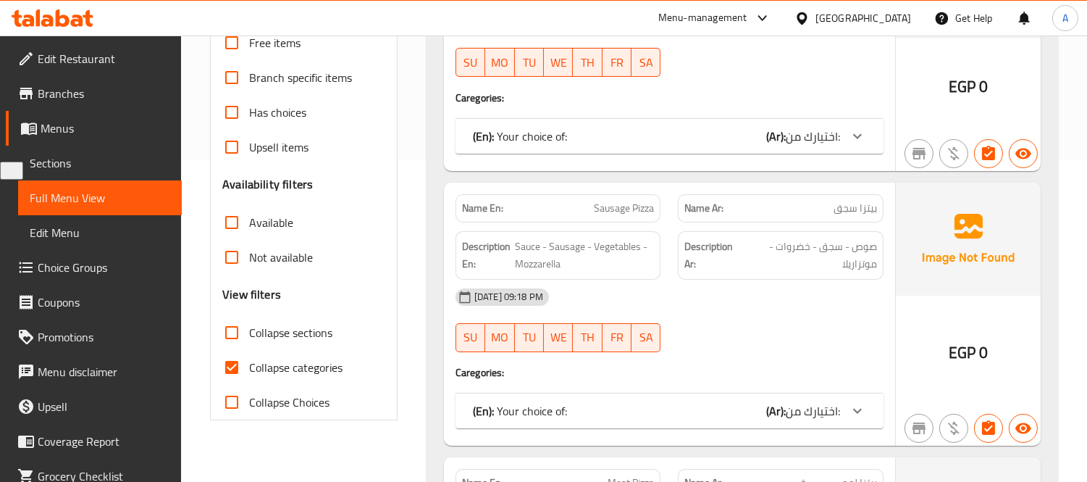
click at [230, 360] on input "Collapse categories" at bounding box center [231, 367] width 35 height 35
checkbox input "false"
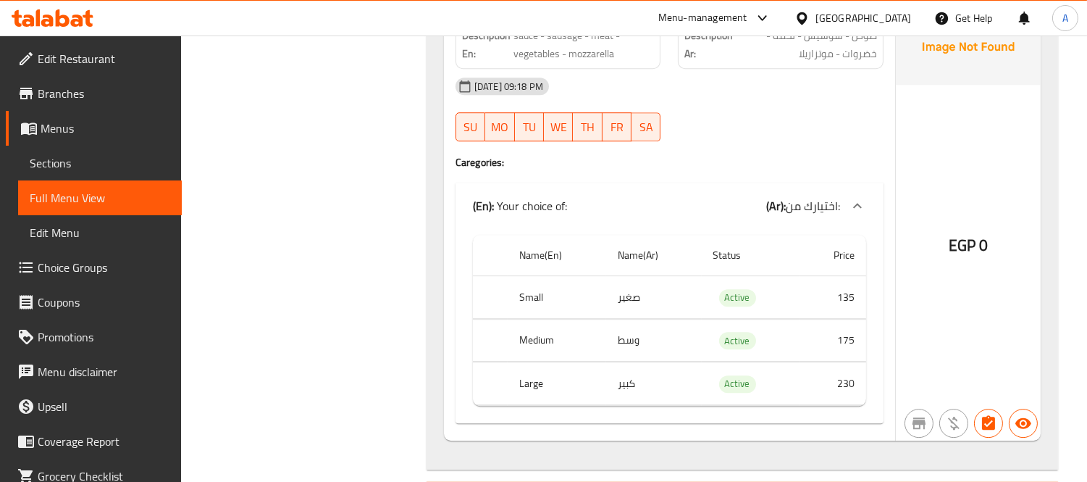
scroll to position [7888, 0]
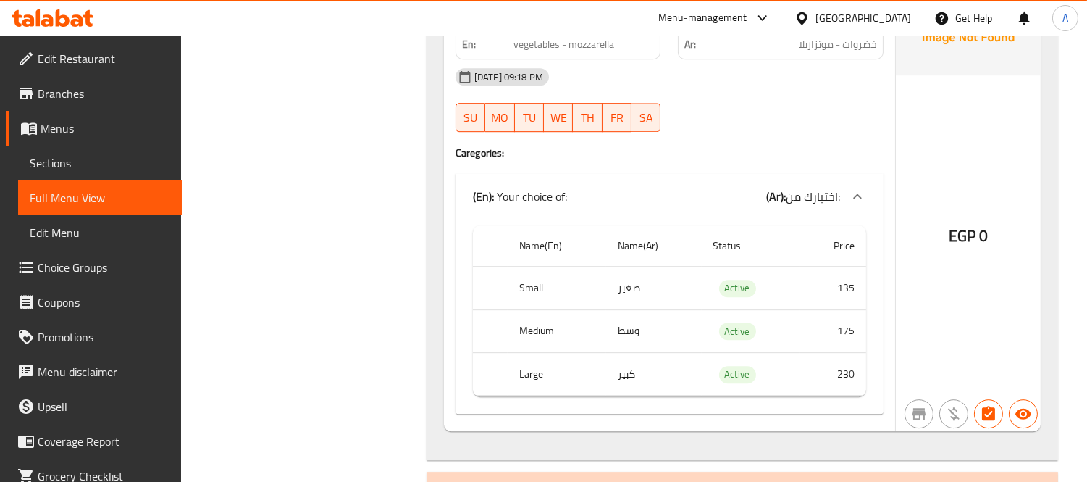
click at [100, 164] on span "Sections" at bounding box center [100, 162] width 141 height 17
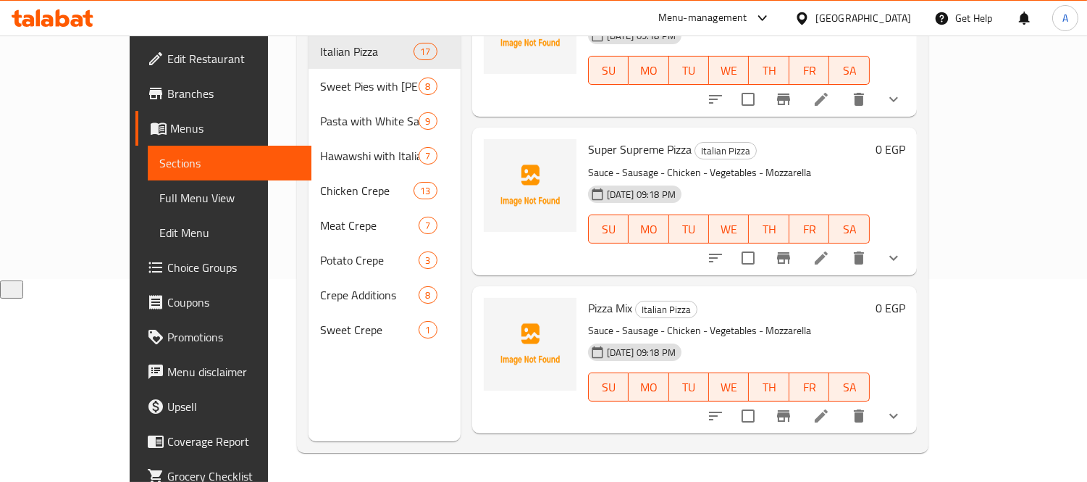
scroll to position [2243, 0]
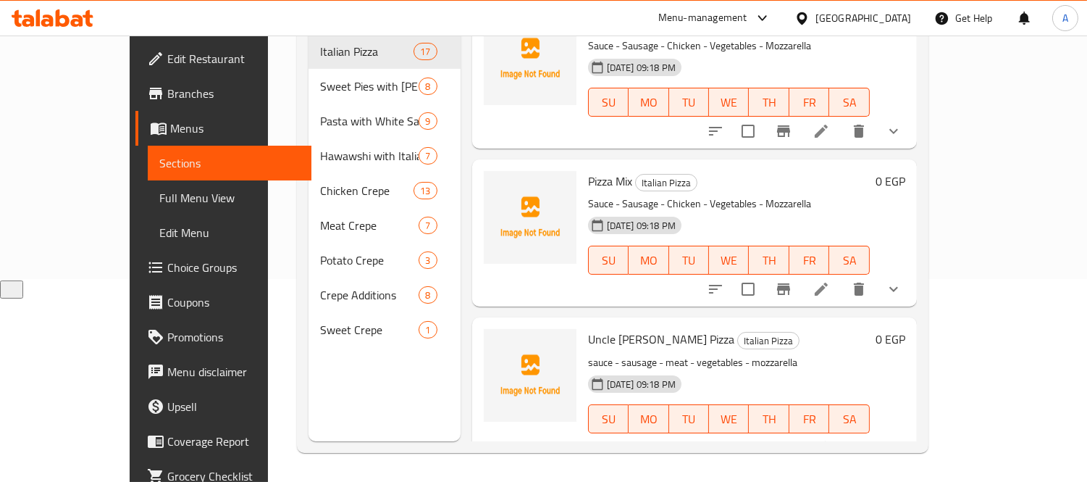
click at [830, 439] on icon at bounding box center [821, 447] width 17 height 17
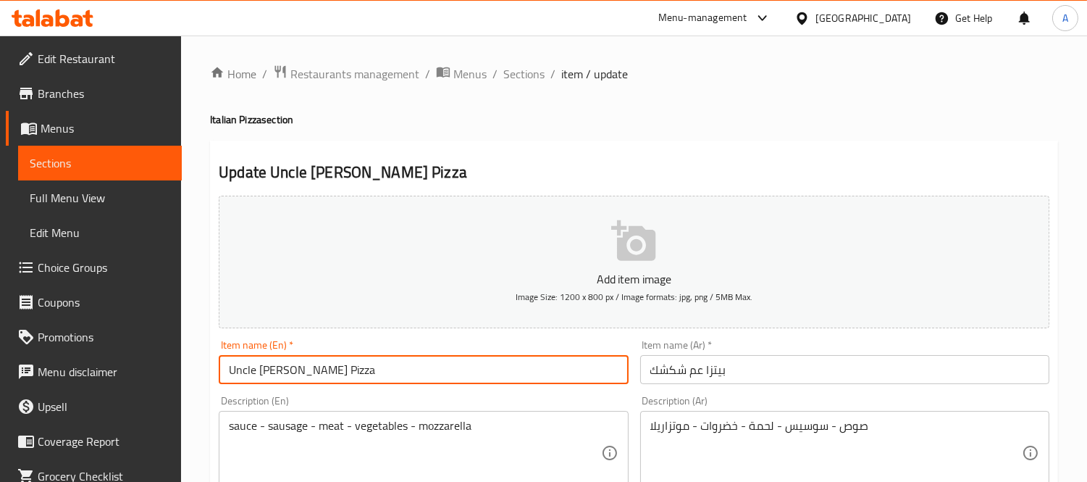
click at [308, 371] on input "Uncle Shakshak's Pizza" at bounding box center [423, 369] width 409 height 29
drag, startPoint x: 304, startPoint y: 370, endPoint x: 223, endPoint y: 367, distance: 81.2
click at [223, 367] on input "Uncle Shakshak's Pizza" at bounding box center [423, 369] width 409 height 29
paste input "Am Shkshk, Haram - Talbiya"
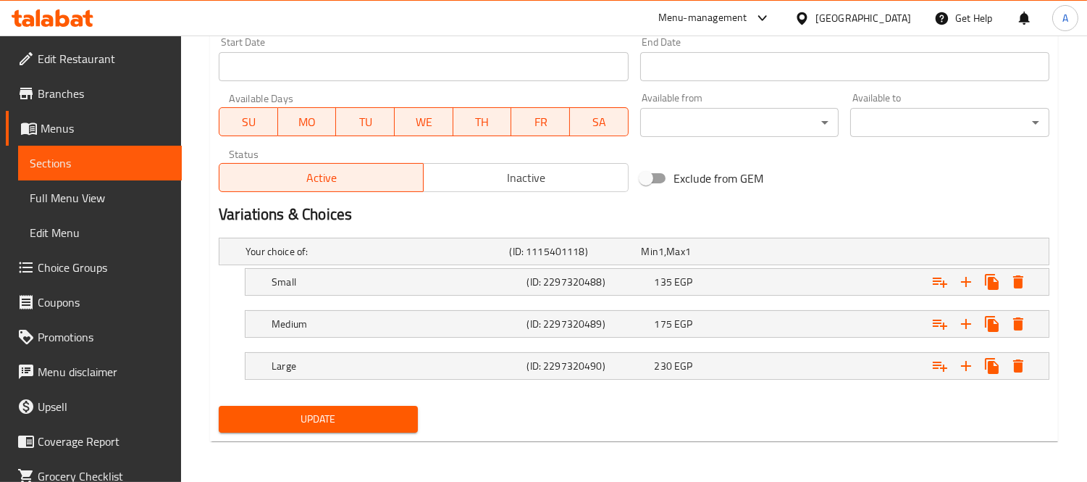
click at [345, 416] on span "Update" at bounding box center [318, 419] width 176 height 18
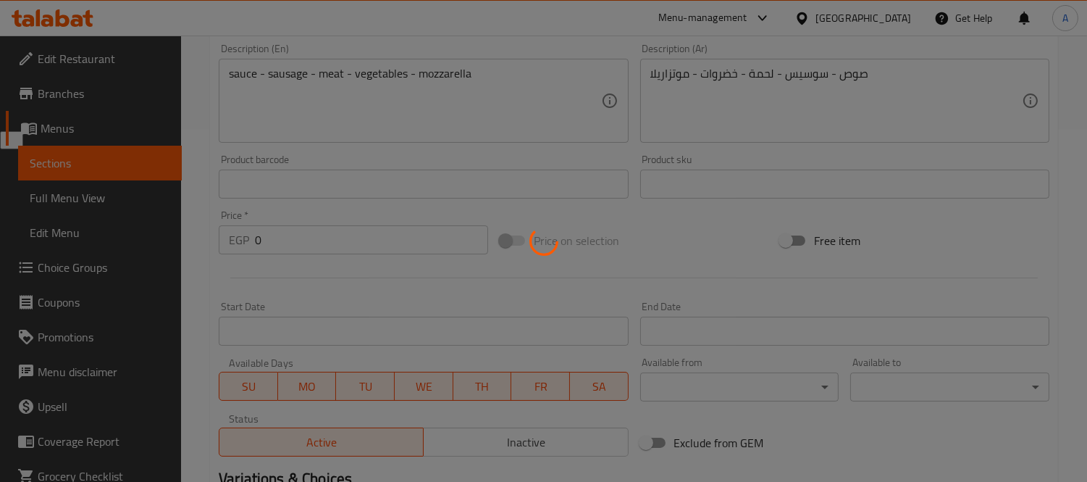
scroll to position [214, 0]
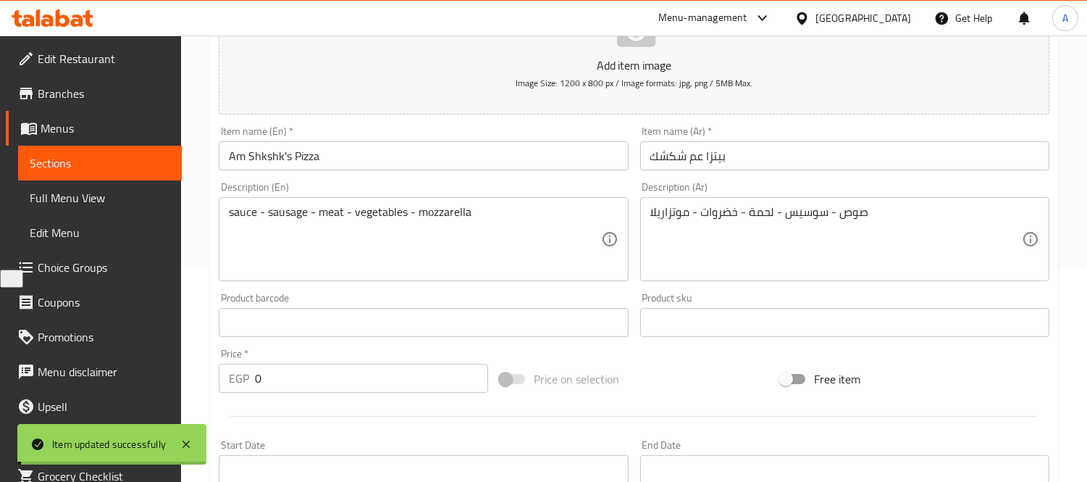
click at [292, 154] on input "Am Shkshk's Pizza" at bounding box center [423, 155] width 409 height 29
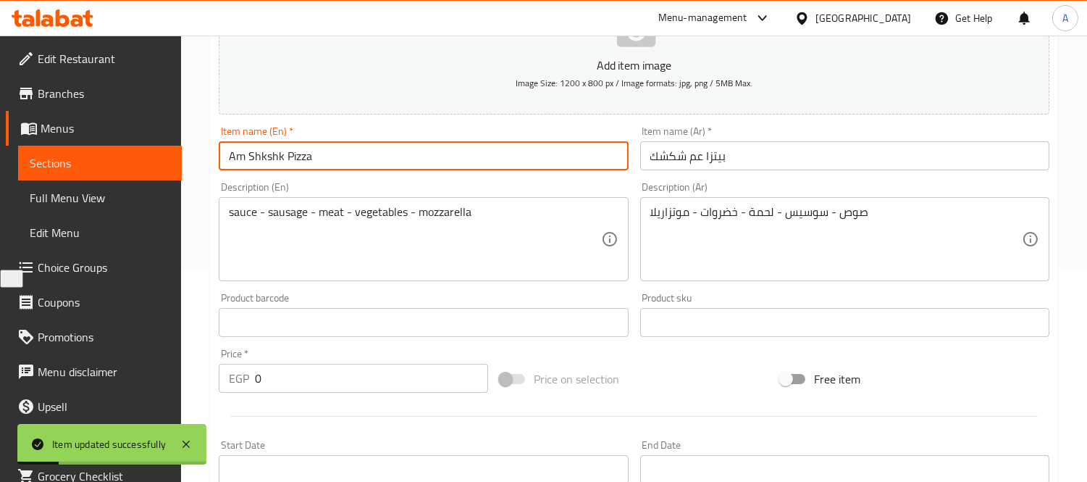
scroll to position [617, 0]
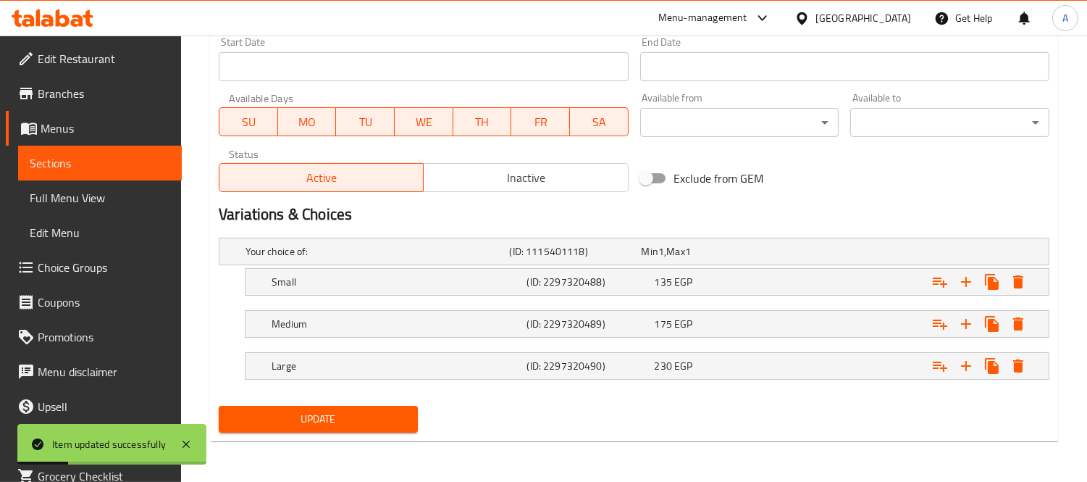
type input "Am Shkshk Pizza"
click at [314, 417] on span "Update" at bounding box center [318, 419] width 176 height 18
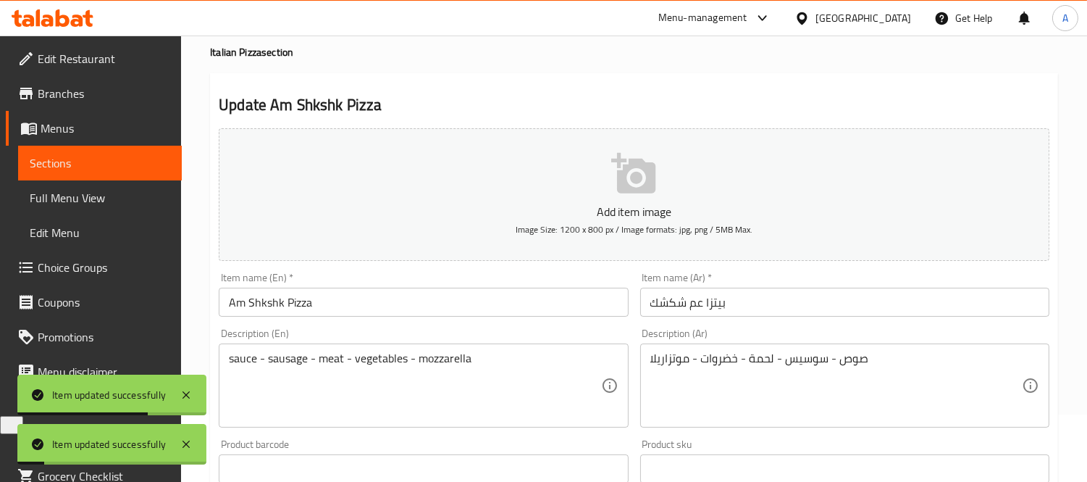
scroll to position [0, 0]
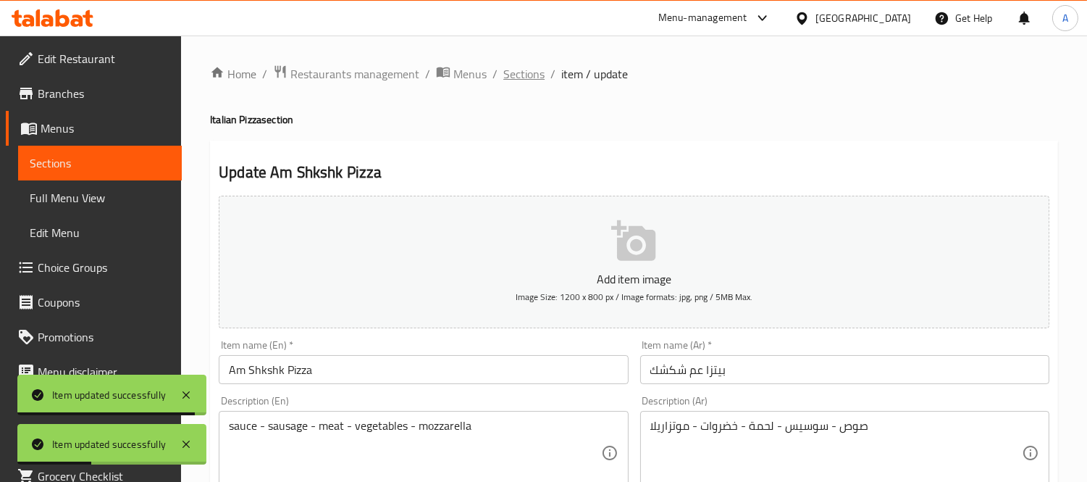
click at [534, 80] on span "Sections" at bounding box center [524, 73] width 41 height 17
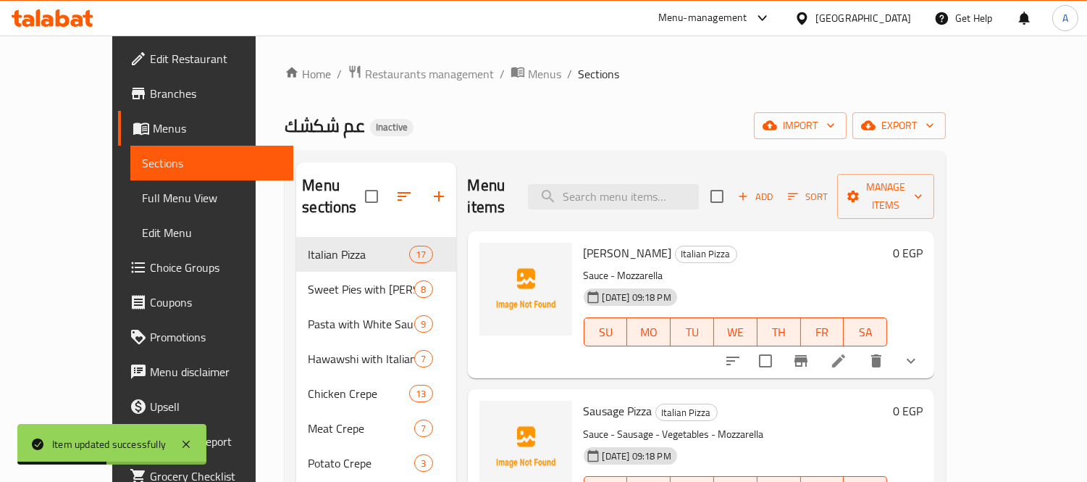
scroll to position [203, 0]
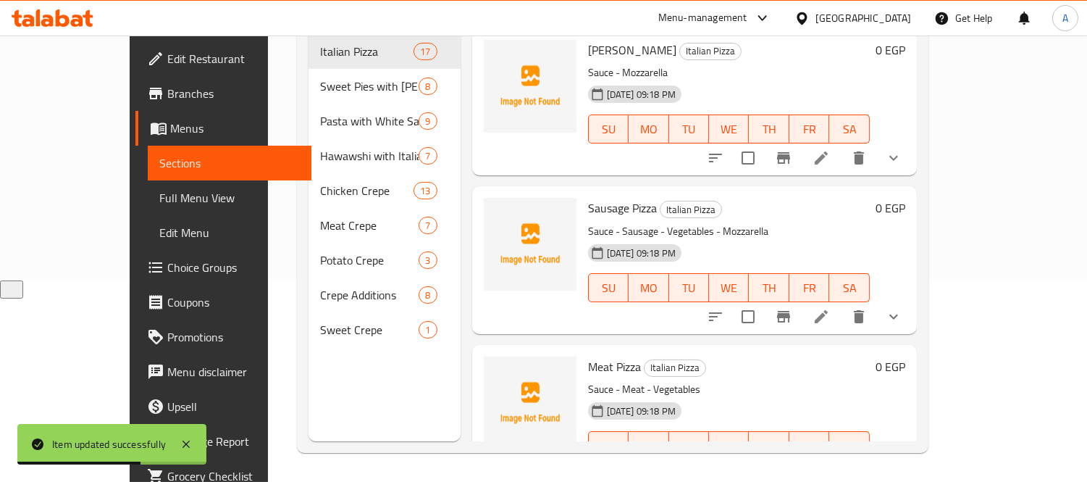
click at [708, 356] on h6 "Meat Pizza Italian Pizza" at bounding box center [729, 366] width 282 height 20
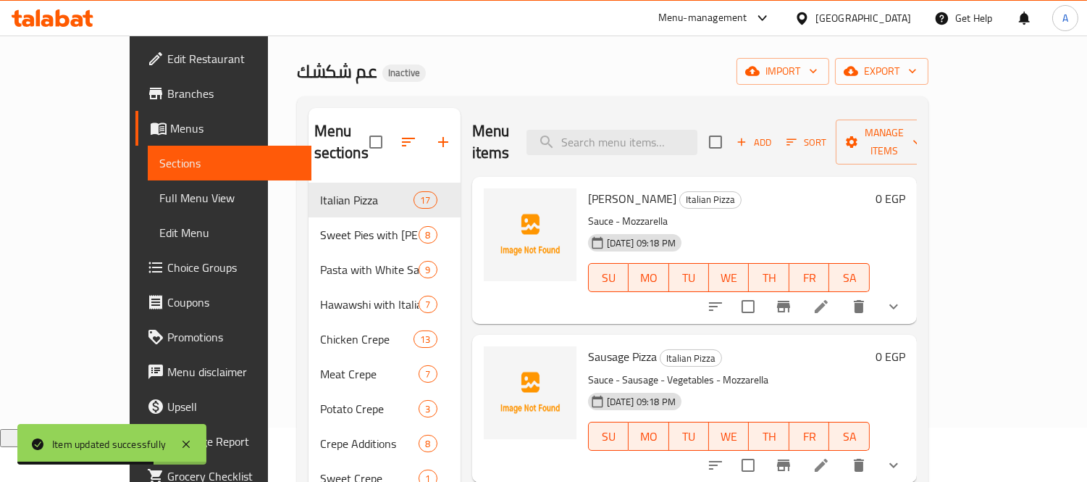
scroll to position [0, 0]
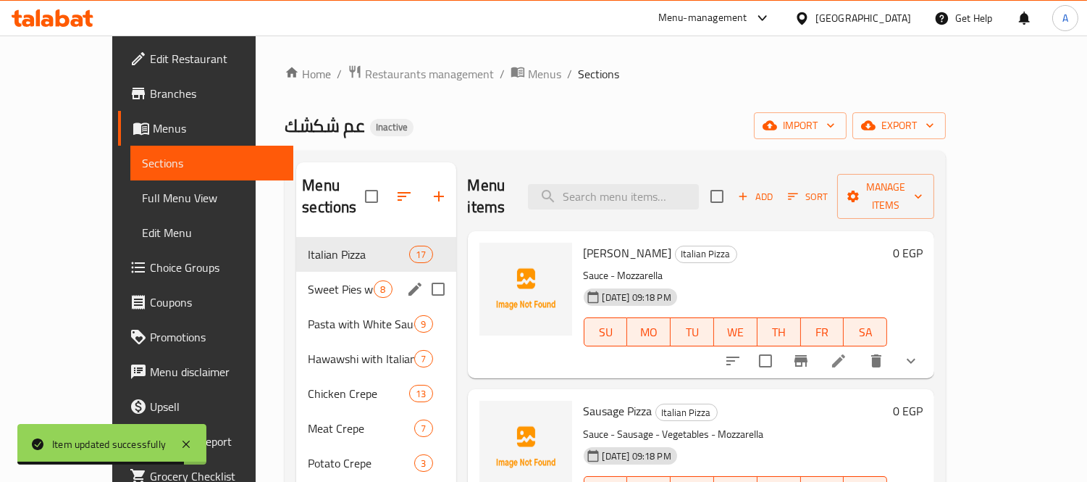
drag, startPoint x: 306, startPoint y: 268, endPoint x: 327, endPoint y: 268, distance: 21.0
click at [308, 280] on span "Sweet Pies with [PERSON_NAME]" at bounding box center [341, 288] width 66 height 17
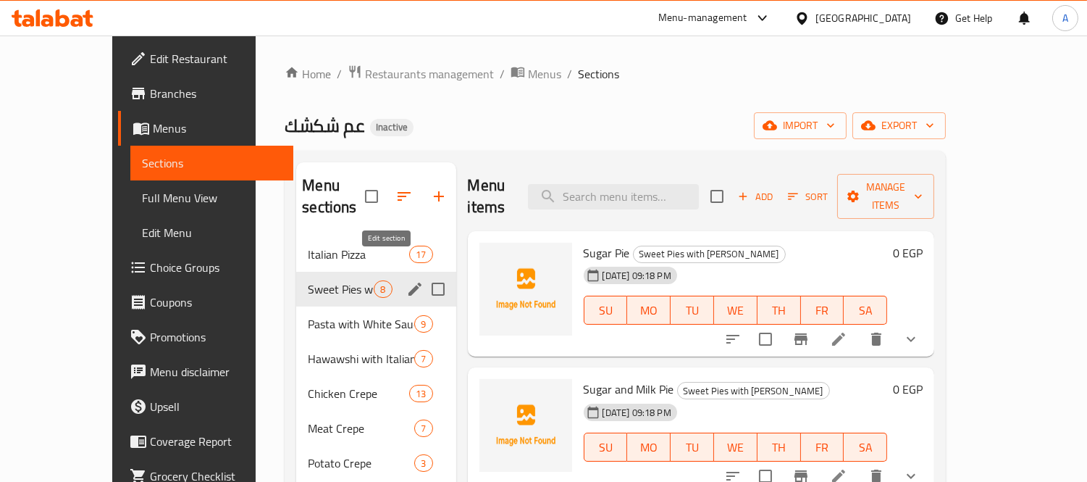
click at [409, 283] on icon "edit" at bounding box center [415, 289] width 13 height 13
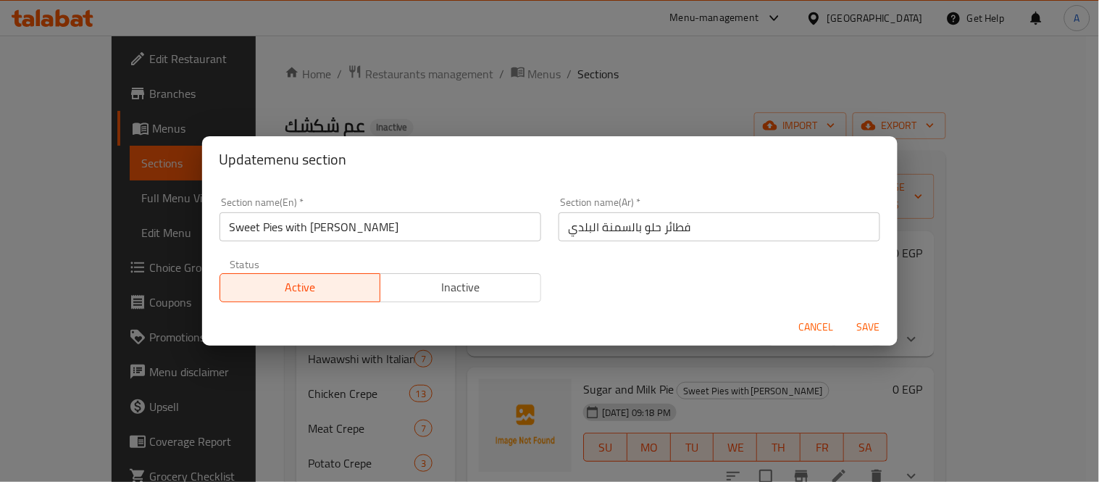
click at [812, 341] on div "Cancel Save" at bounding box center [550, 327] width 696 height 38
click at [815, 325] on span "Cancel" at bounding box center [816, 327] width 35 height 18
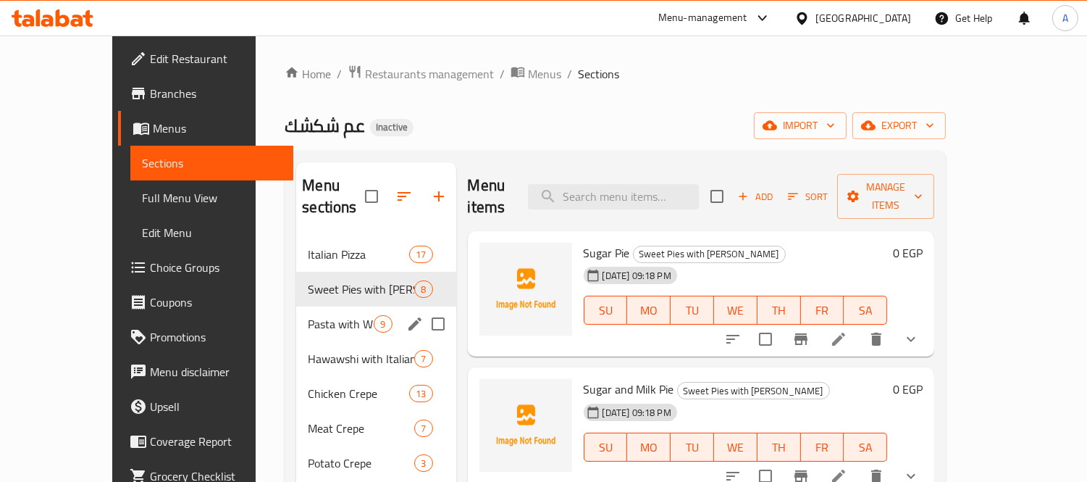
click at [308, 315] on span "Pasta with White Sauce" at bounding box center [341, 323] width 66 height 17
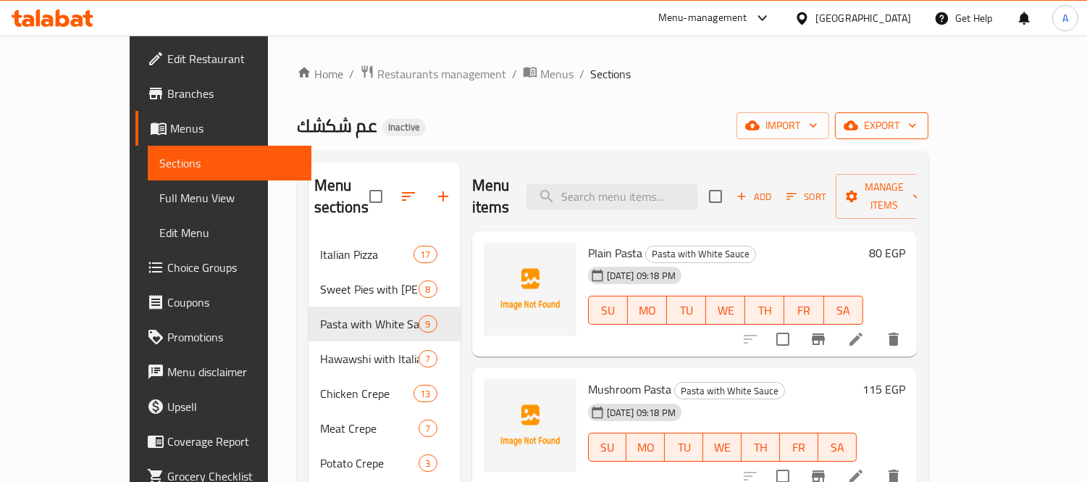
click at [917, 117] on span "export" at bounding box center [882, 126] width 70 height 18
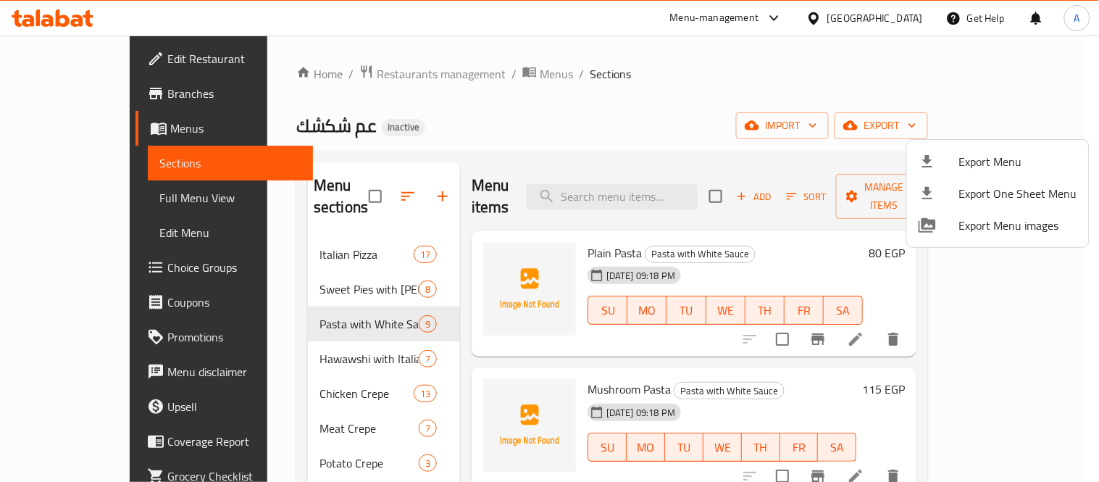
click at [956, 154] on div at bounding box center [939, 161] width 41 height 17
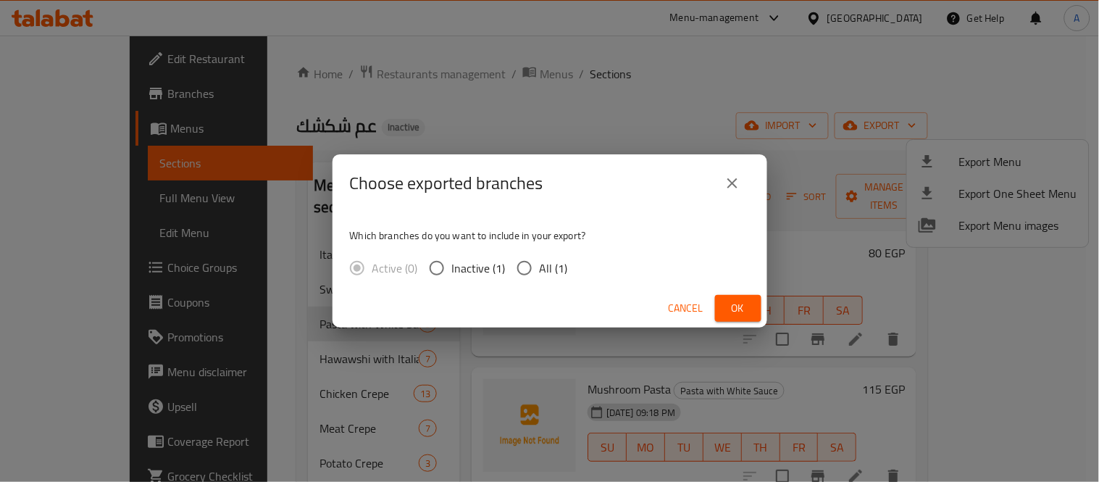
click at [575, 267] on div "Active (0) Inactive (1) All (1)" at bounding box center [465, 268] width 230 height 30
click at [556, 269] on span "All (1)" at bounding box center [554, 267] width 28 height 17
click at [540, 269] on input "All (1)" at bounding box center [524, 268] width 30 height 30
radio input "true"
click at [748, 321] on button "Ok" at bounding box center [738, 308] width 46 height 27
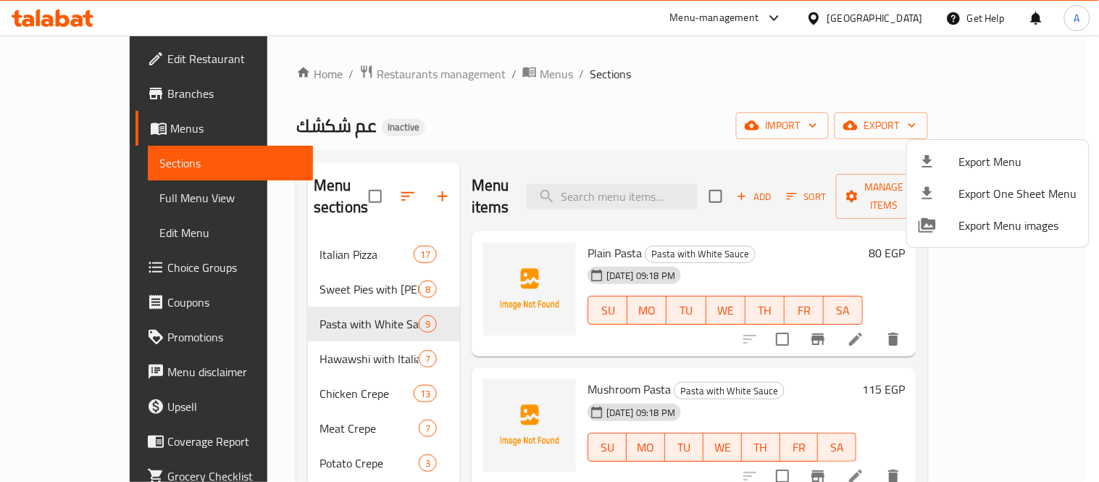
click at [966, 153] on span "Export Menu" at bounding box center [1018, 161] width 118 height 17
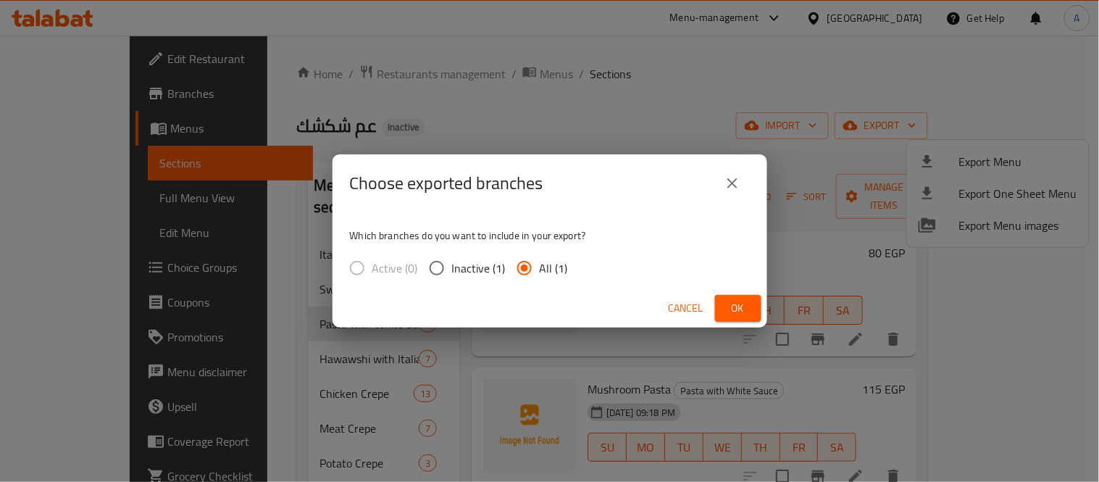
click at [734, 313] on span "Ok" at bounding box center [738, 308] width 23 height 18
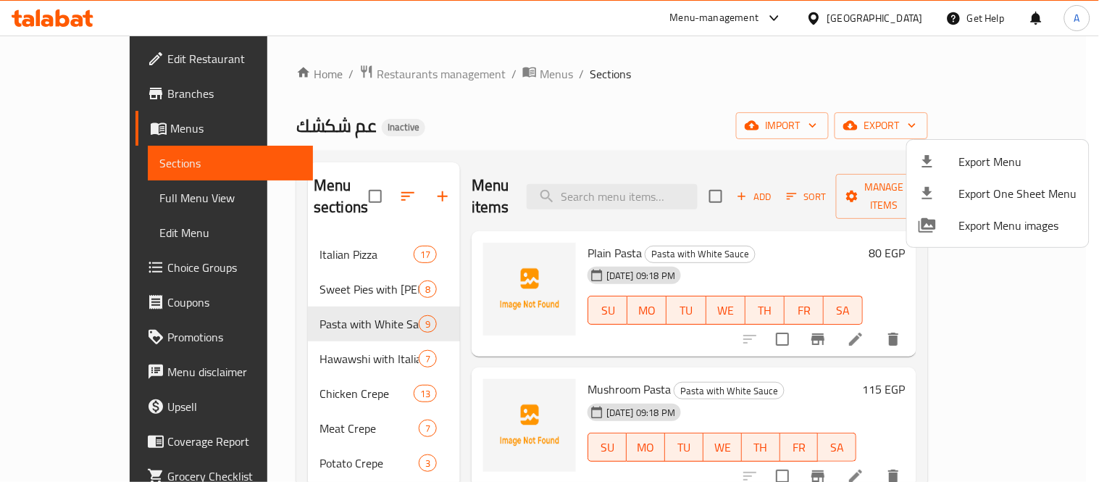
click at [308, 281] on div at bounding box center [549, 241] width 1099 height 482
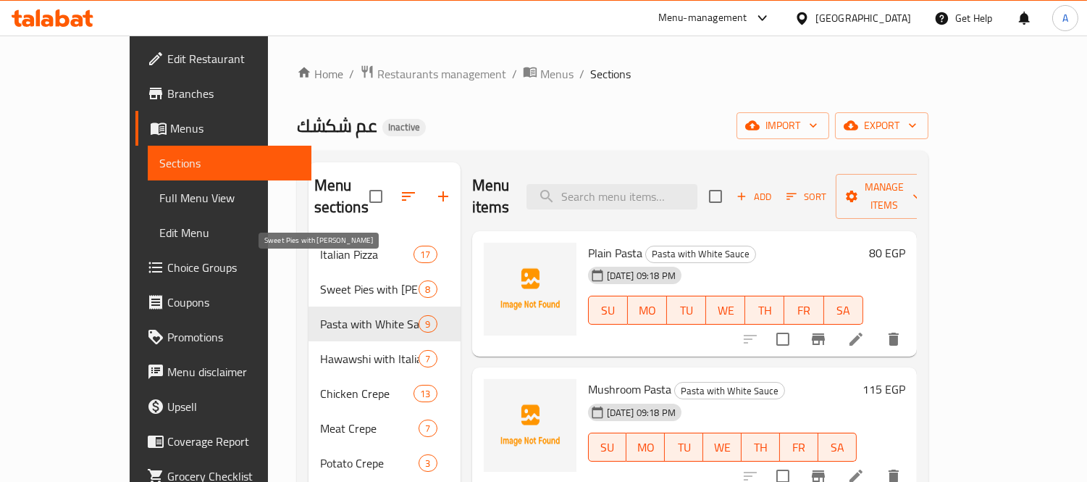
click at [320, 280] on span "Sweet Pies with [PERSON_NAME]" at bounding box center [369, 288] width 99 height 17
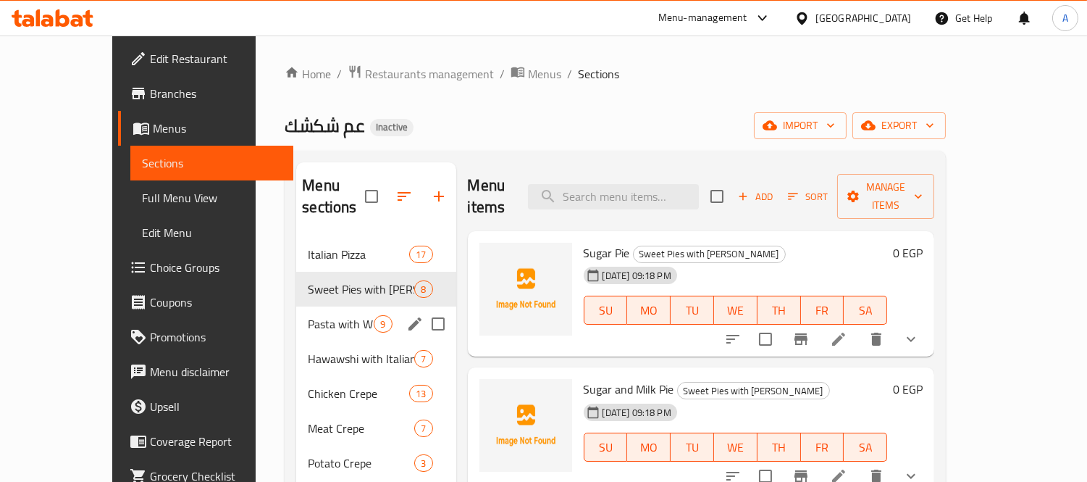
click at [344, 312] on div "Pasta with White Sauce 9" at bounding box center [375, 323] width 159 height 35
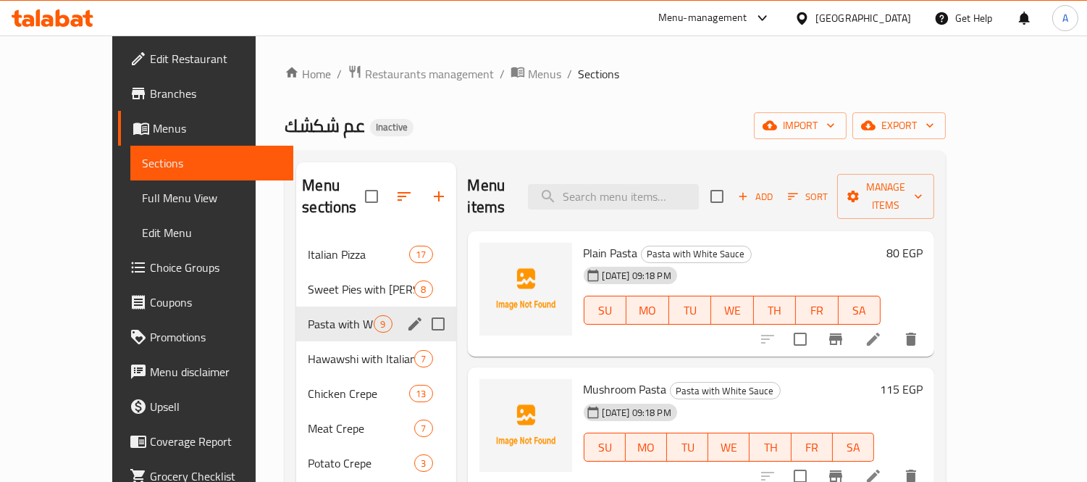
click at [409, 317] on icon "edit" at bounding box center [415, 323] width 13 height 13
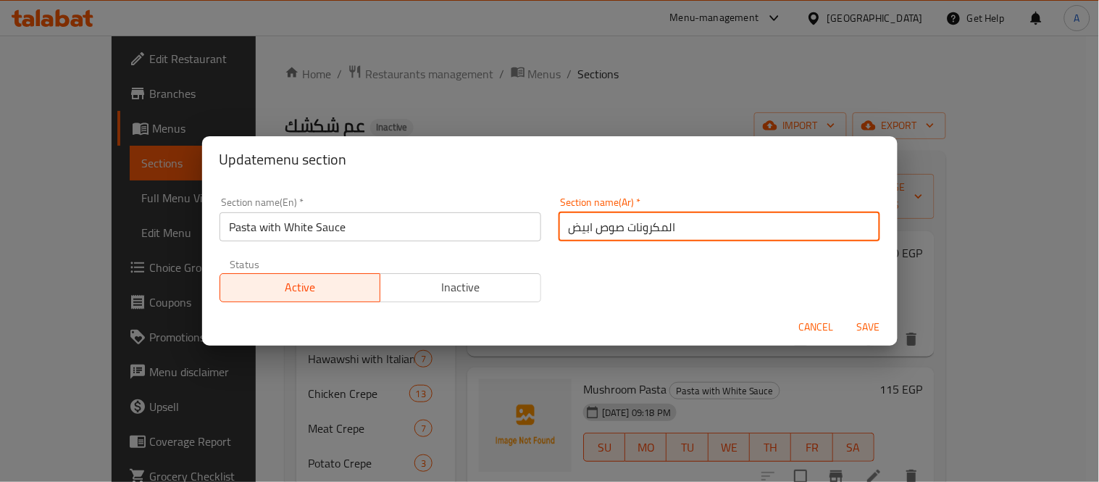
click at [619, 232] on input "المكرونات صوص ابيض" at bounding box center [720, 226] width 322 height 29
click at [587, 226] on input "المكرونات بالصوص ابيض" at bounding box center [720, 226] width 322 height 29
type input "المكرونات بالصوص الأبيض"
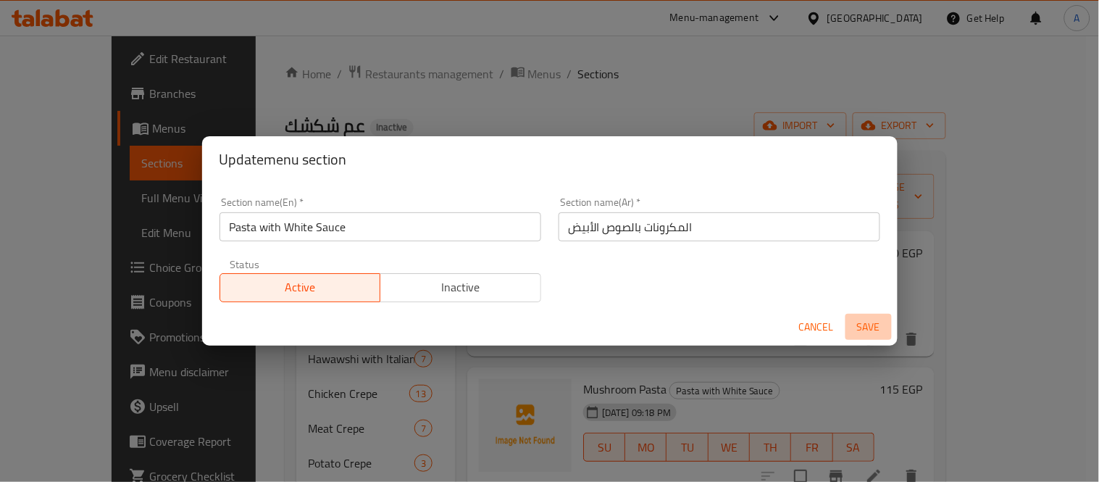
click at [858, 321] on span "Save" at bounding box center [868, 327] width 35 height 18
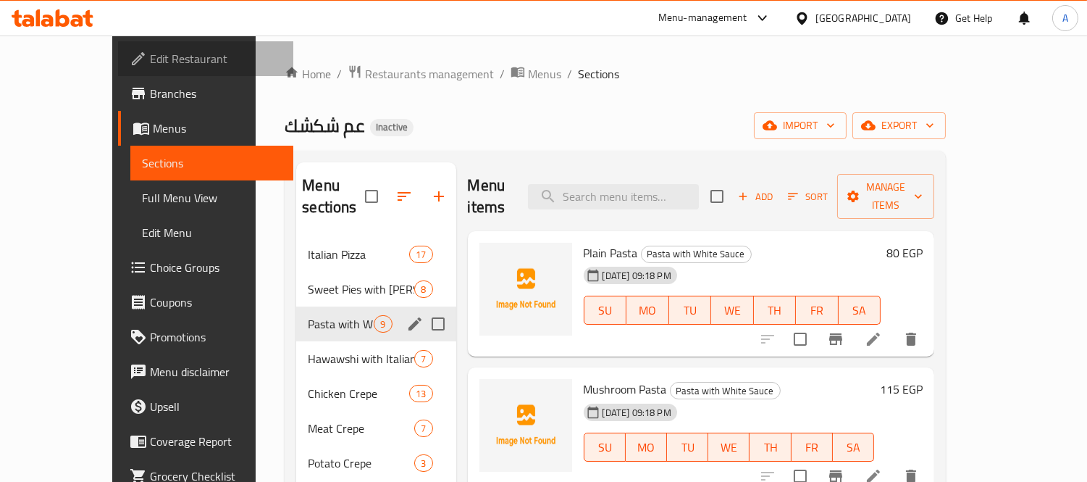
click at [150, 59] on span "Edit Restaurant" at bounding box center [216, 58] width 133 height 17
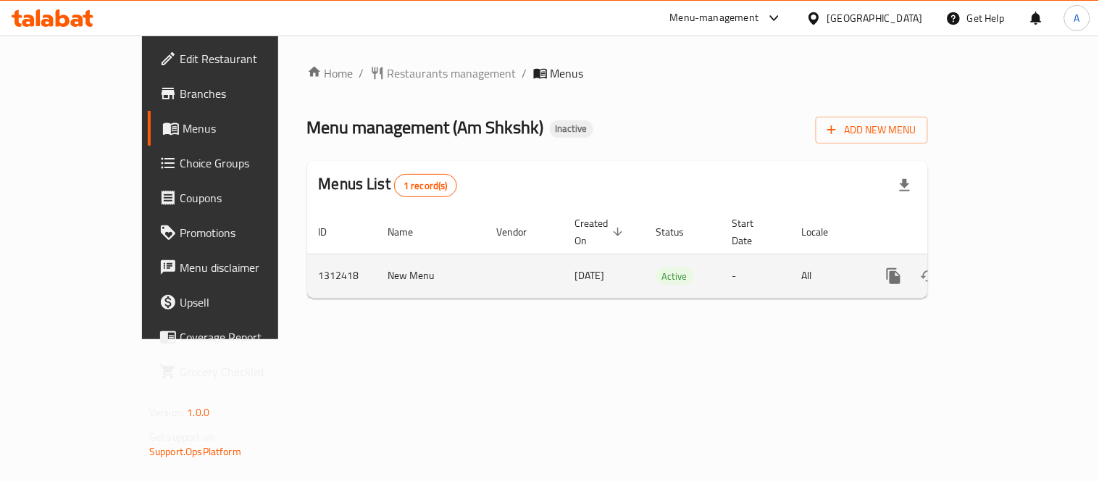
click at [1007, 267] on icon "enhanced table" at bounding box center [998, 275] width 17 height 17
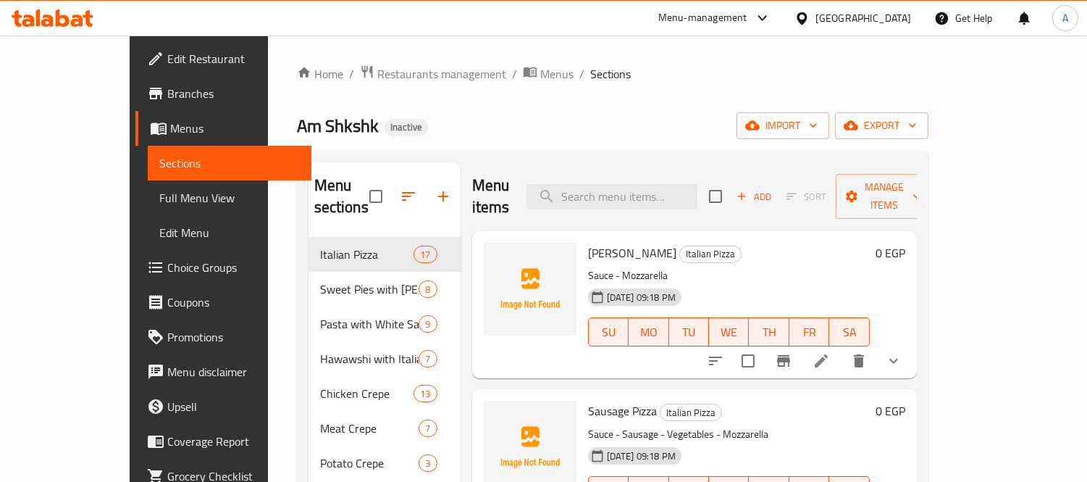
click at [167, 274] on span "Choice Groups" at bounding box center [233, 267] width 133 height 17
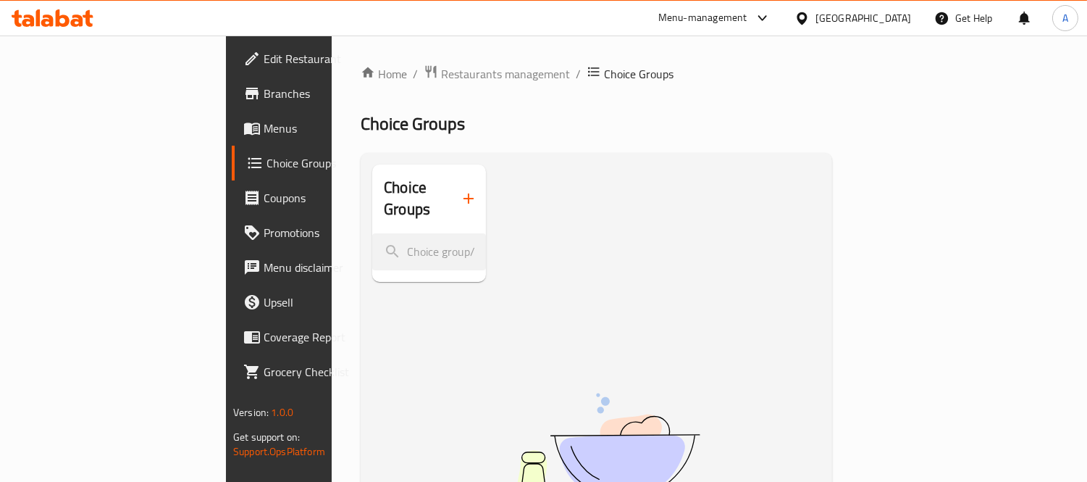
click at [460, 194] on icon "button" at bounding box center [468, 198] width 17 height 17
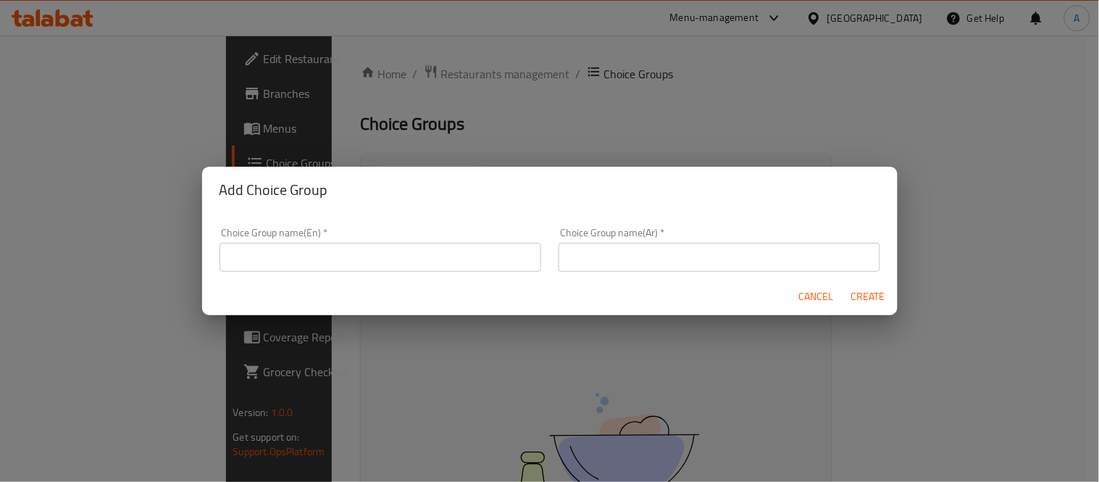
click at [360, 258] on input "text" at bounding box center [381, 257] width 322 height 29
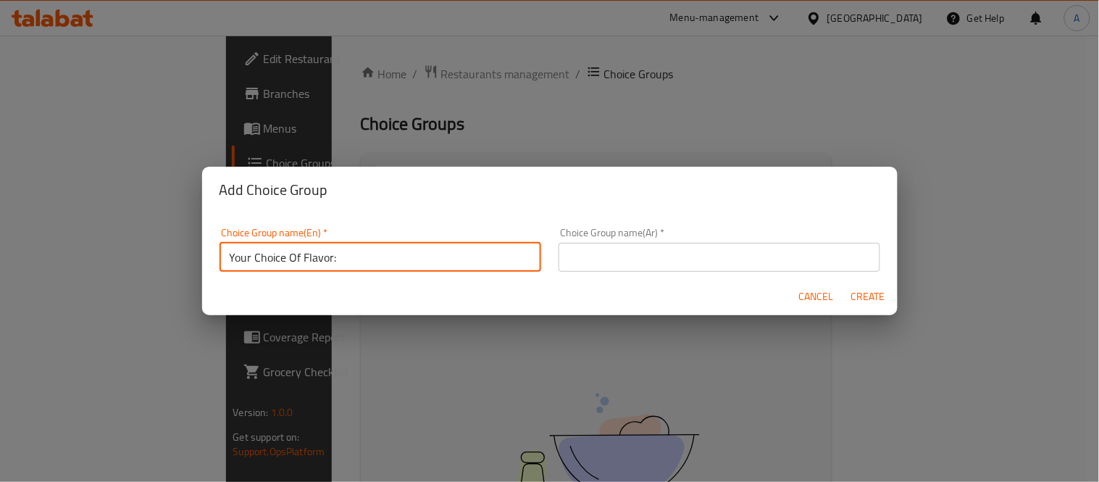
drag, startPoint x: 303, startPoint y: 255, endPoint x: 332, endPoint y: 256, distance: 29.0
click at [332, 256] on input "Your Choice Of Flavor:" at bounding box center [381, 257] width 322 height 29
click at [460, 257] on input "Your Choice Of Toppings - Small Size Pizza:" at bounding box center [381, 257] width 322 height 29
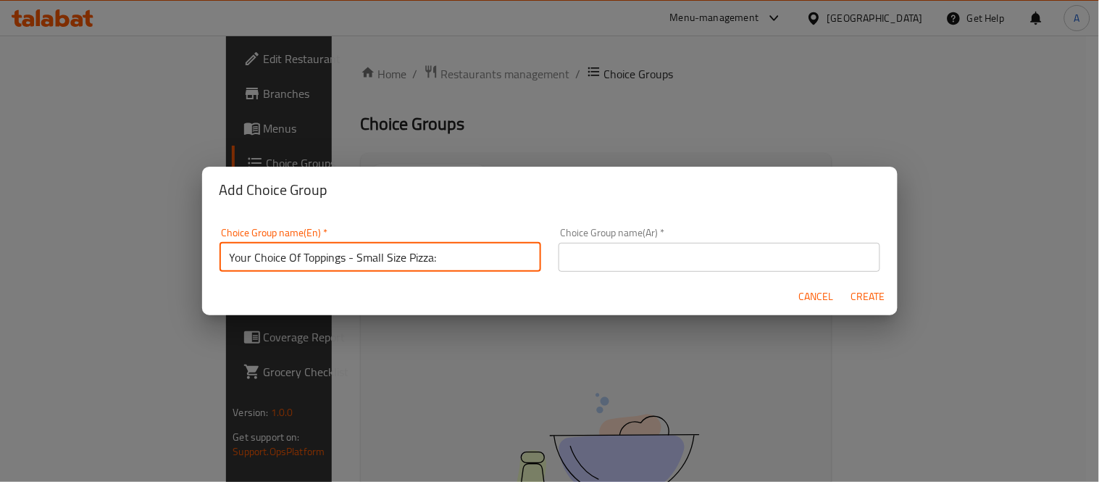
type input "Your Choice Of Toppings - Small Size Pizza:"
click at [610, 262] on input "text" at bounding box center [720, 257] width 322 height 29
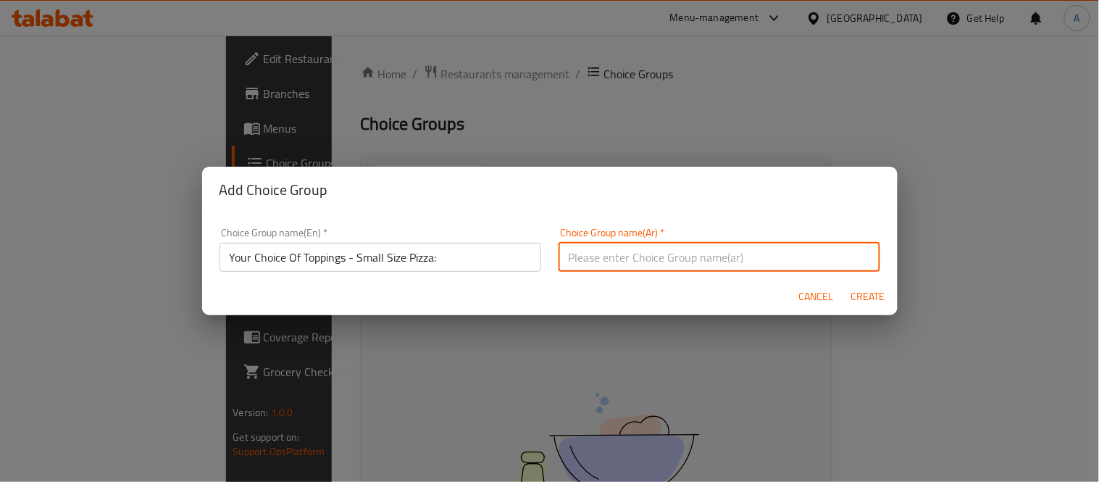
paste input "اختيارك من الإضافات - بيتزا صغيرة الحجم:"
type input "اختيارك من الإضافات - بيتزا صغيرة الحجم:"
click at [867, 296] on span "Create" at bounding box center [868, 297] width 35 height 18
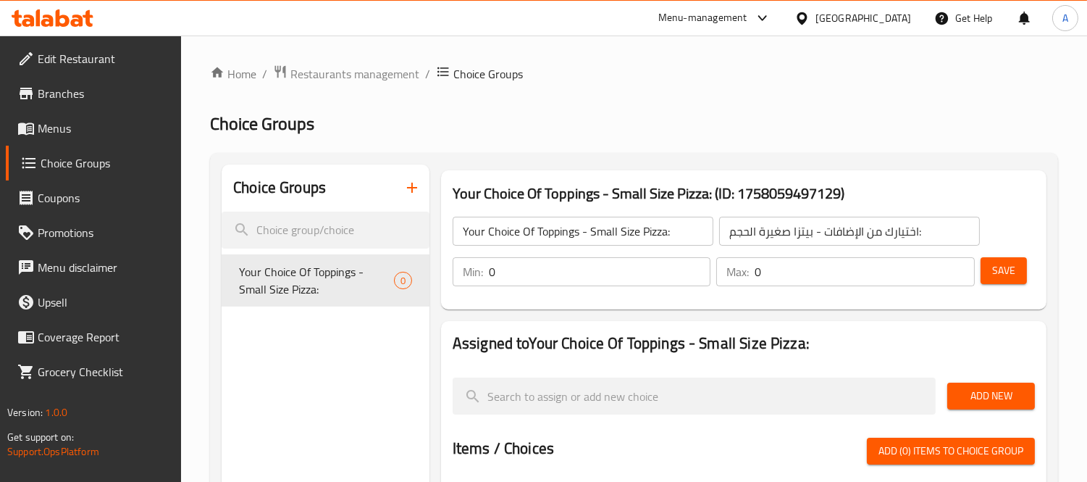
drag, startPoint x: 525, startPoint y: 272, endPoint x: 433, endPoint y: 265, distance: 91.5
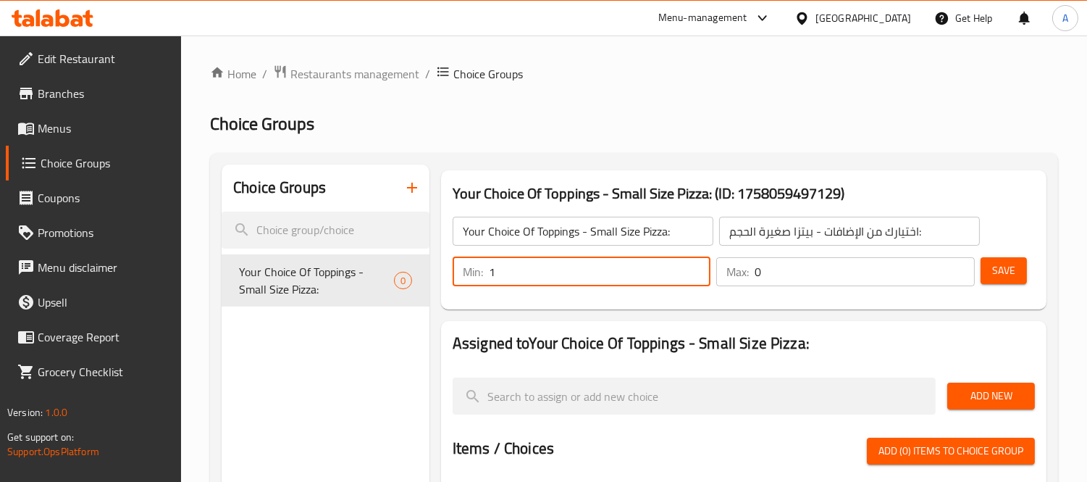
drag, startPoint x: 505, startPoint y: 267, endPoint x: 472, endPoint y: 274, distance: 34.1
click at [472, 274] on div "Min: 1 ​" at bounding box center [582, 271] width 259 height 29
type input "0"
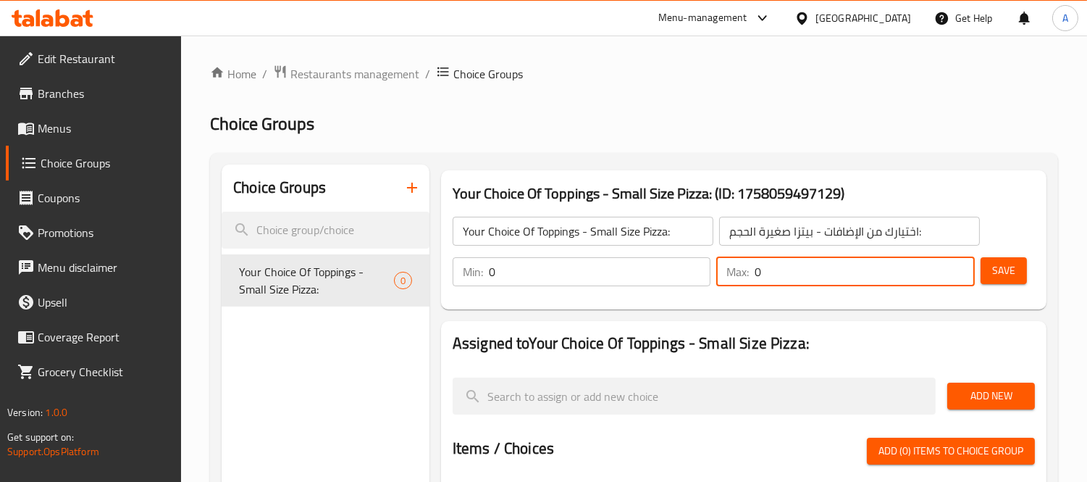
drag, startPoint x: 799, startPoint y: 274, endPoint x: 788, endPoint y: 275, distance: 11.7
click at [788, 275] on input "0" at bounding box center [865, 271] width 220 height 29
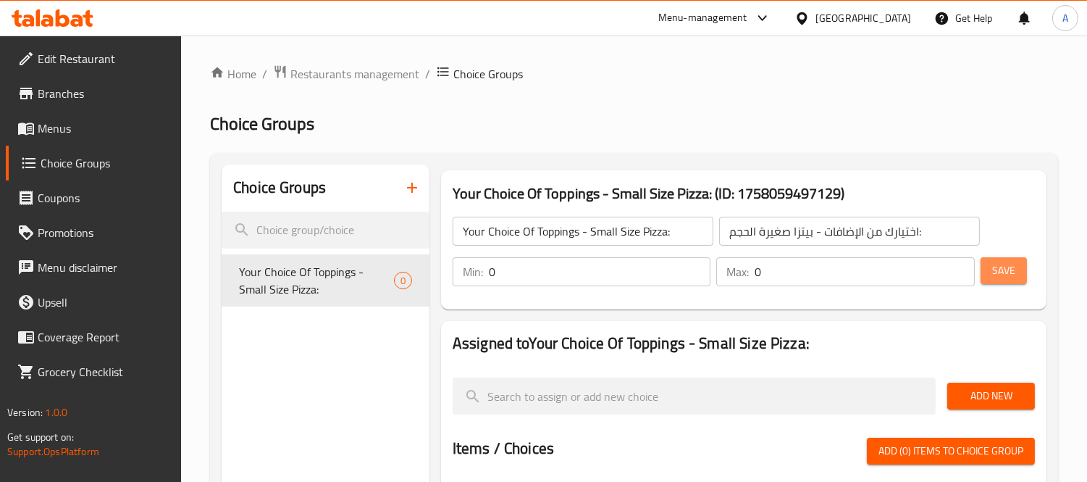
click at [1001, 283] on button "Save" at bounding box center [1004, 270] width 46 height 27
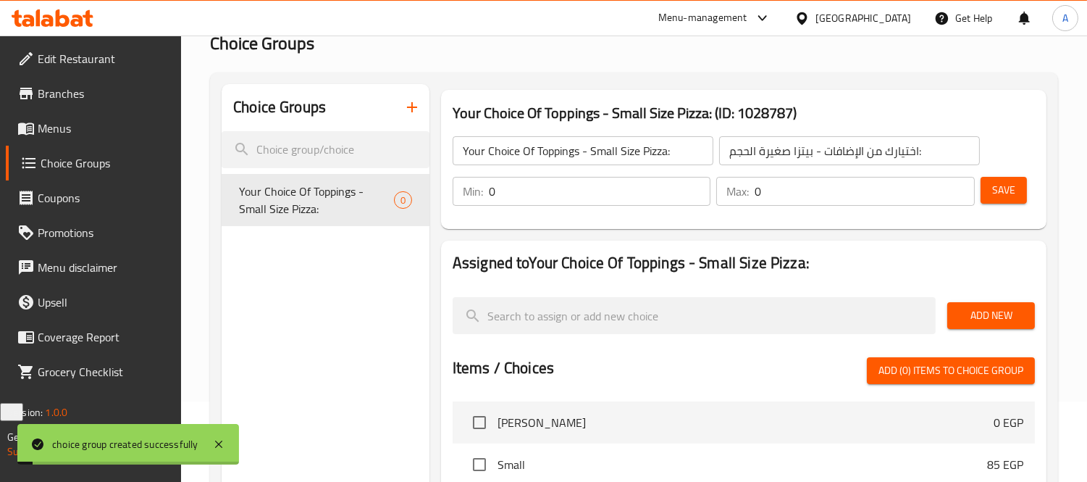
click at [993, 312] on span "Add New" at bounding box center [991, 315] width 64 height 18
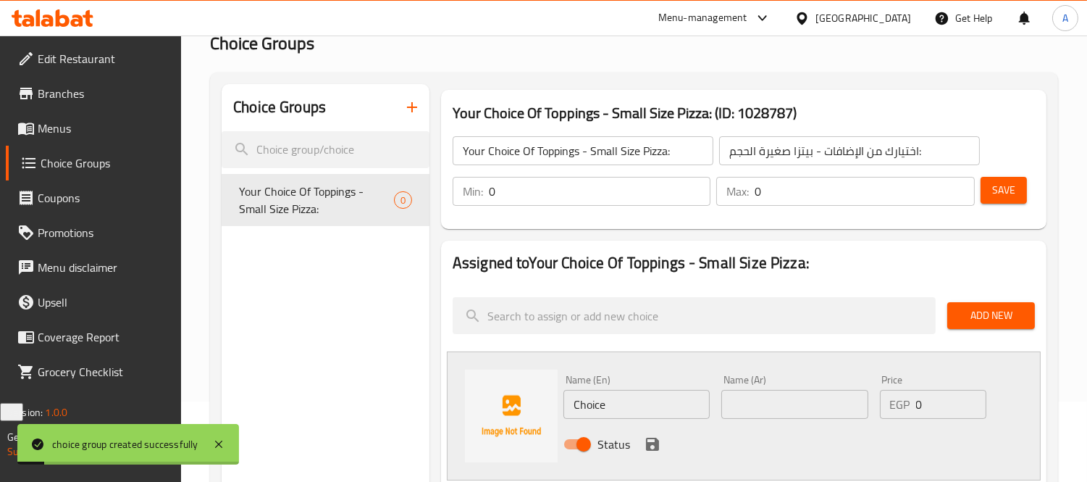
scroll to position [241, 0]
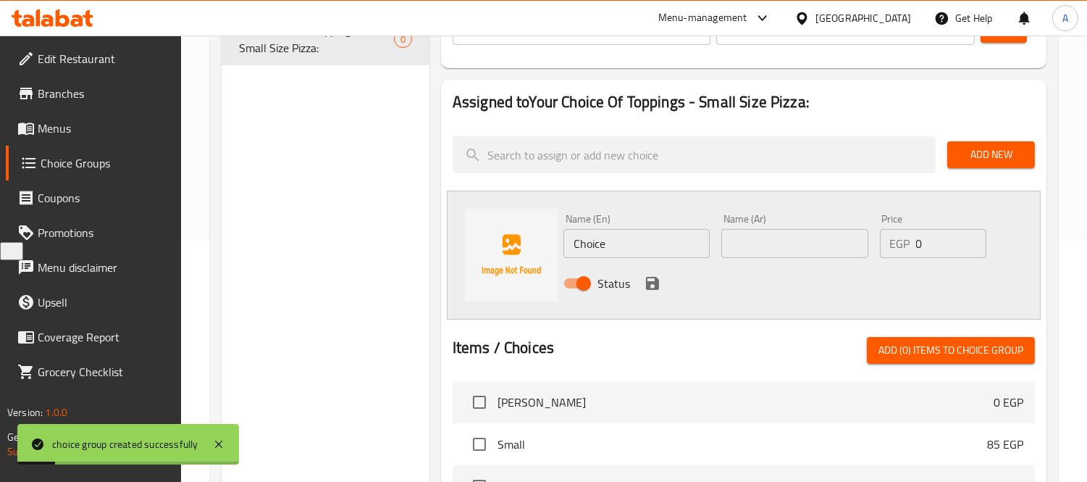
drag, startPoint x: 633, startPoint y: 246, endPoint x: 440, endPoint y: 206, distance: 197.7
click at [441, 206] on div "Assigned to Your Choice Of Toppings - Small Size Pizza: Add New Name (En) Choic…" at bounding box center [744, 378] width 606 height 596
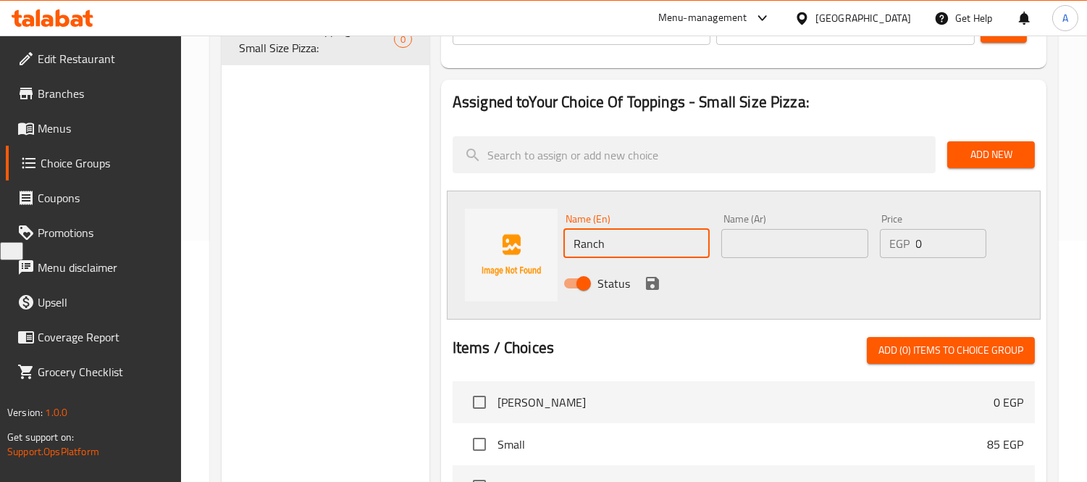
type input "Ranch Sauce"
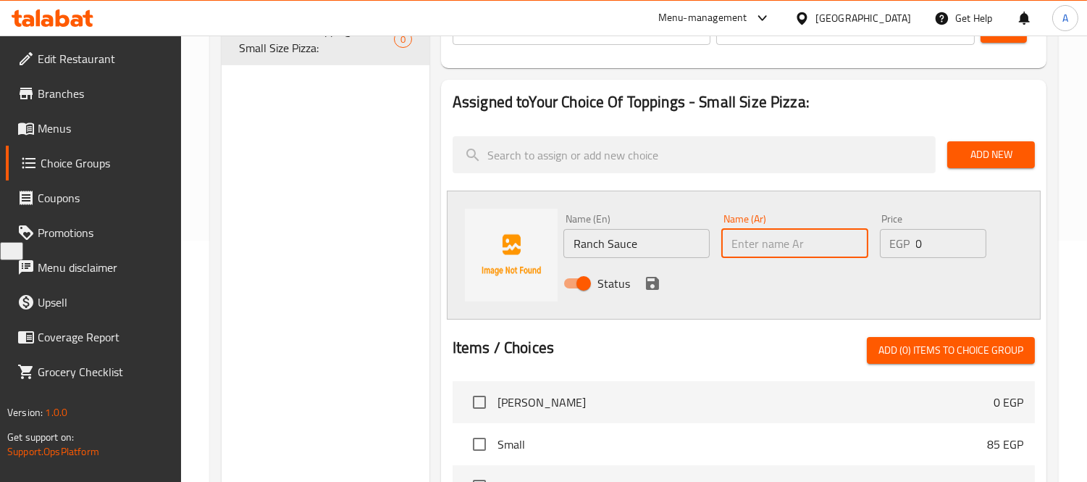
click at [740, 241] on input "text" at bounding box center [795, 243] width 146 height 29
type input "صوص رانش"
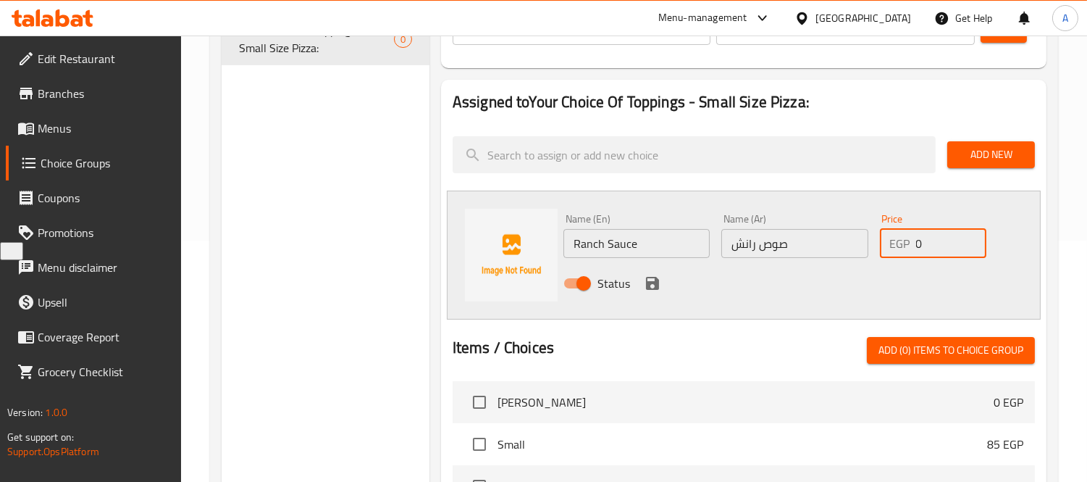
drag, startPoint x: 929, startPoint y: 234, endPoint x: 888, endPoint y: 238, distance: 41.5
click at [888, 238] on div "EGP 0 Price" at bounding box center [933, 243] width 107 height 29
type input "20"
click at [649, 281] on icon "save" at bounding box center [652, 283] width 13 height 13
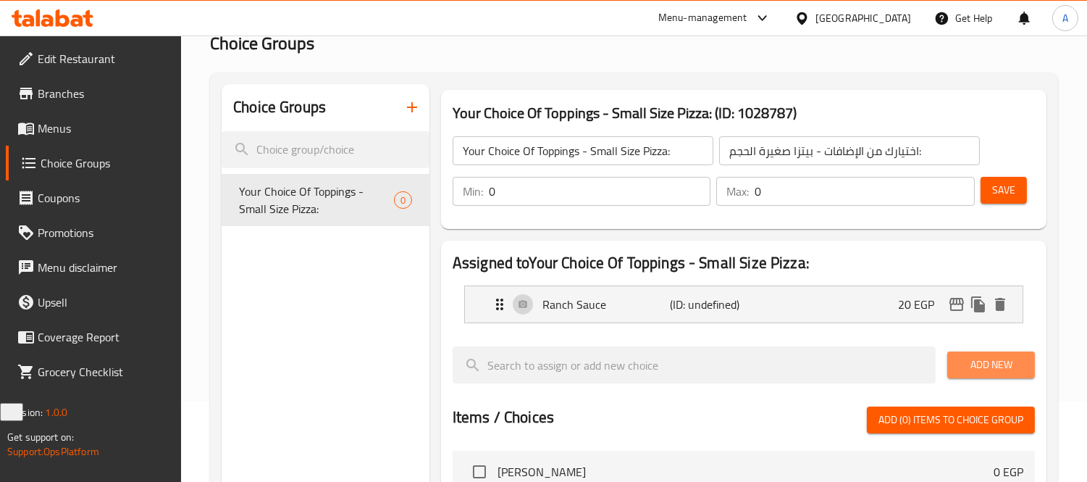
click at [1011, 360] on span "Add New" at bounding box center [991, 365] width 64 height 18
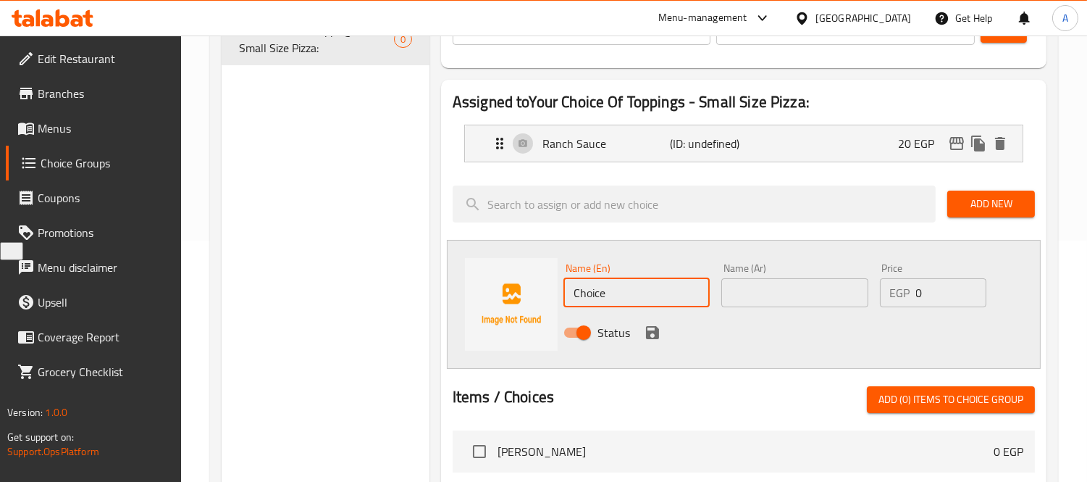
drag, startPoint x: 622, startPoint y: 291, endPoint x: 418, endPoint y: 263, distance: 205.5
click at [418, 263] on div "Choice Groups Your Choice Of Toppings - Small Size Pizza: 0 Your Choice Of Topp…" at bounding box center [637, 377] width 831 height 909
type input "BBQ Sauce"
click at [764, 291] on input "text" at bounding box center [795, 292] width 146 height 29
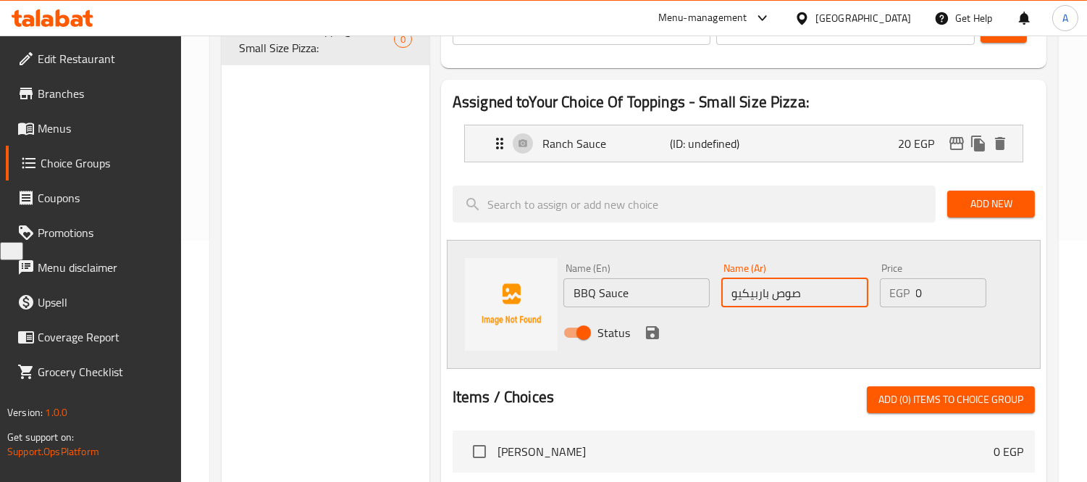
type input "صوص باربيكيو"
drag, startPoint x: 930, startPoint y: 295, endPoint x: 848, endPoint y: 283, distance: 82.1
click at [848, 283] on div "Name (En) BBQ Sauce Name (En) Name (Ar) صوص باربيكيو Name (Ar) Price EGP 0 Pric…" at bounding box center [795, 304] width 475 height 95
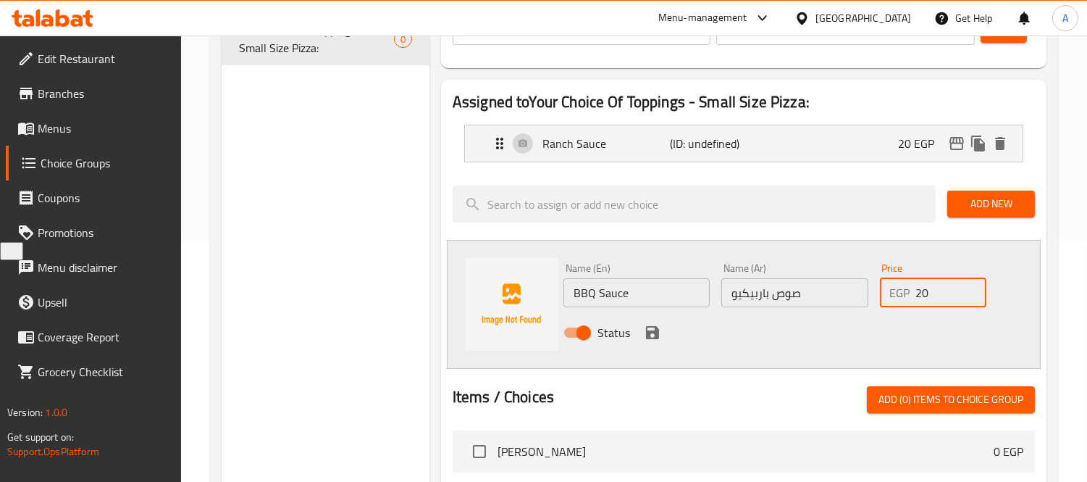
type input "20"
click at [648, 332] on icon "save" at bounding box center [652, 332] width 13 height 13
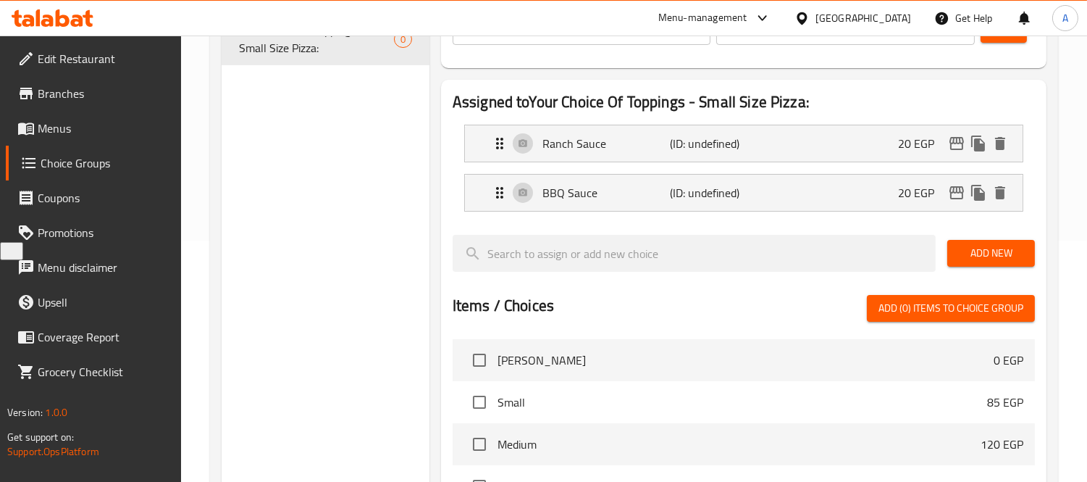
click at [997, 266] on button "Add New" at bounding box center [992, 253] width 88 height 27
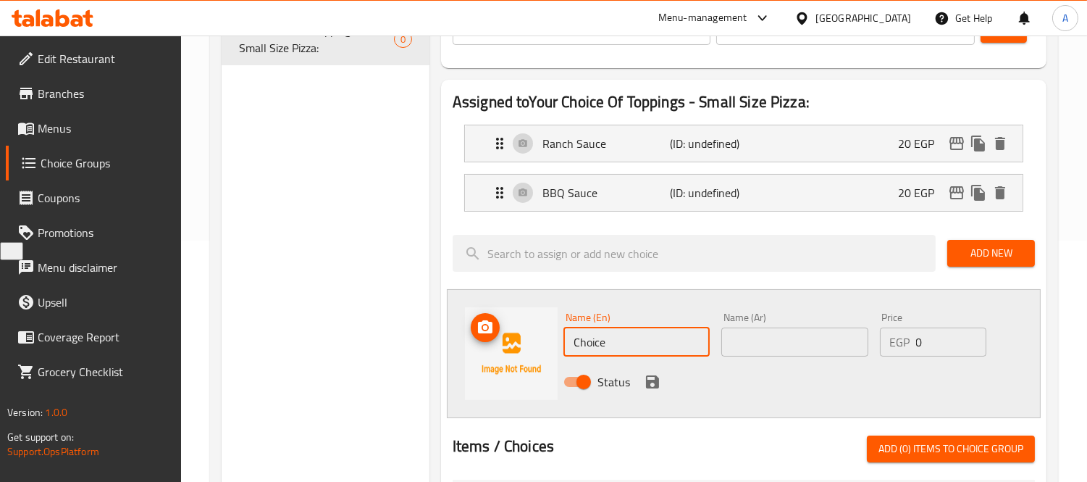
drag, startPoint x: 639, startPoint y: 336, endPoint x: 379, endPoint y: 298, distance: 262.8
click at [379, 298] on div "Choice Groups Your Choice Of Toppings - Small Size Pizza: 0 Your Choice Of Topp…" at bounding box center [637, 402] width 831 height 959
type input "Kiri"
click at [730, 343] on input "text" at bounding box center [795, 341] width 146 height 29
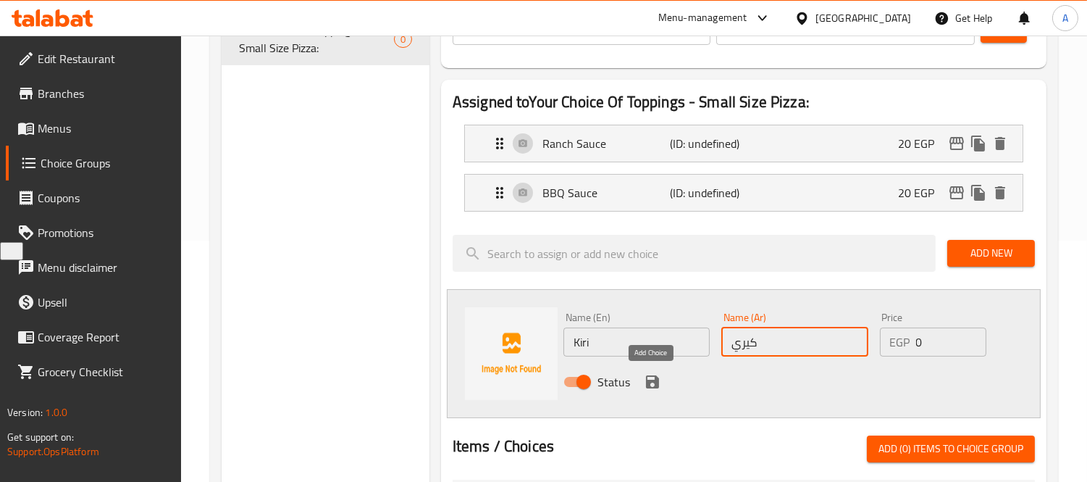
type input "كيري"
drag, startPoint x: 646, startPoint y: 388, endPoint x: 577, endPoint y: 367, distance: 72.0
click at [646, 388] on icon "save" at bounding box center [652, 381] width 17 height 17
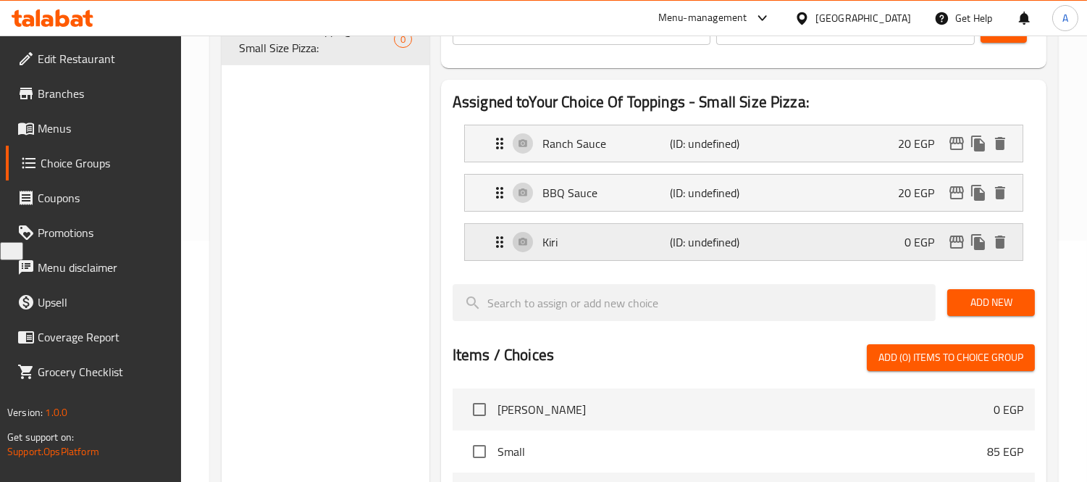
click at [836, 243] on div "Kiri (ID: undefined) 0 EGP" at bounding box center [748, 242] width 514 height 36
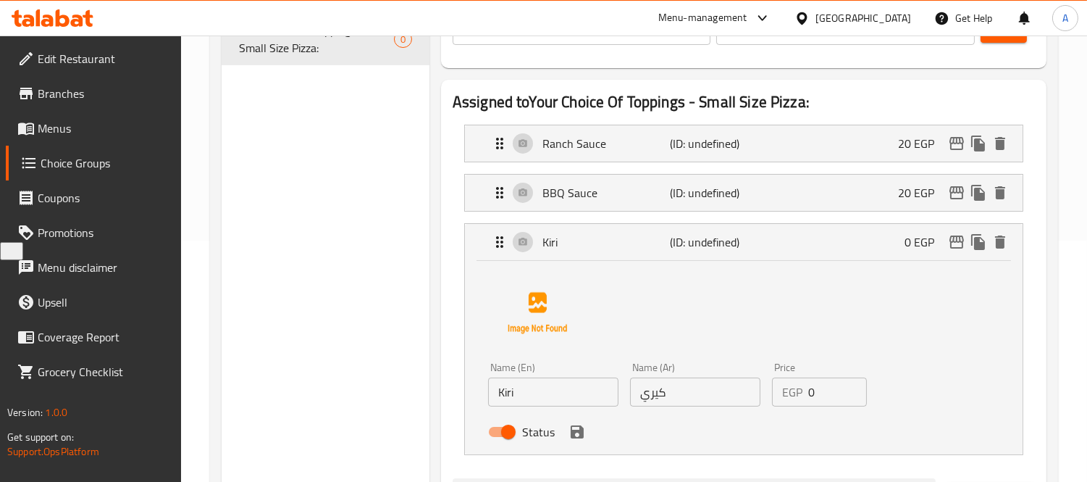
drag, startPoint x: 843, startPoint y: 389, endPoint x: 725, endPoint y: 379, distance: 118.5
click at [725, 379] on div "Name (En) Kiri Name (En) Name (Ar) كيري Name (Ar) Price EGP 0 Price Status" at bounding box center [696, 403] width 426 height 95
click at [581, 435] on icon "save" at bounding box center [577, 431] width 13 height 13
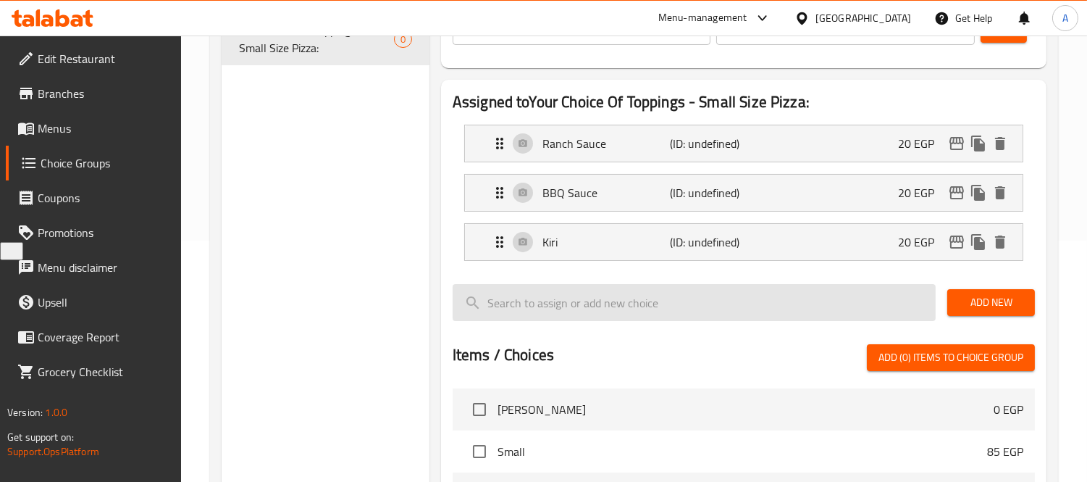
type input "20"
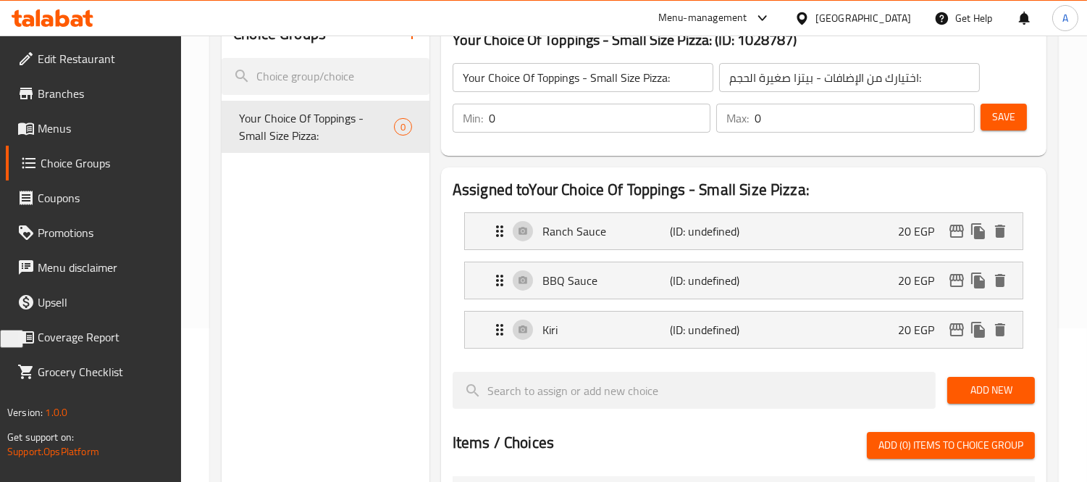
scroll to position [0, 0]
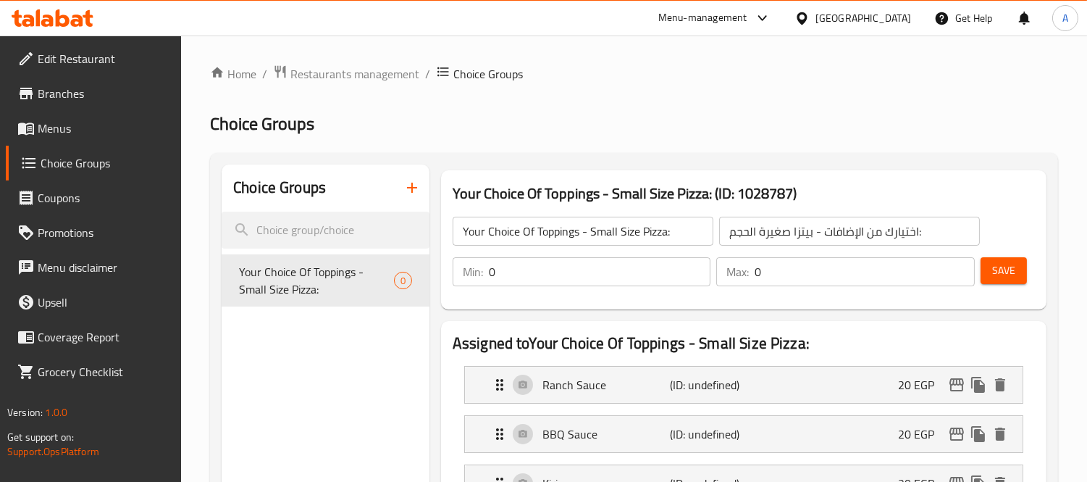
click at [1019, 251] on div "Min: 0 ​ Max: 0 ​ Save" at bounding box center [741, 272] width 594 height 46
click at [1016, 272] on button "Save" at bounding box center [1004, 270] width 46 height 27
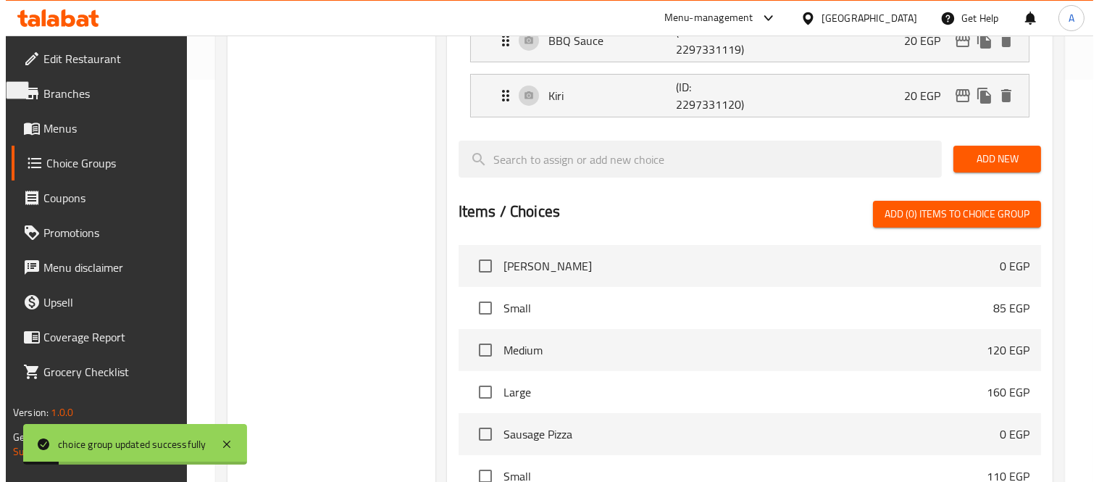
scroll to position [161, 0]
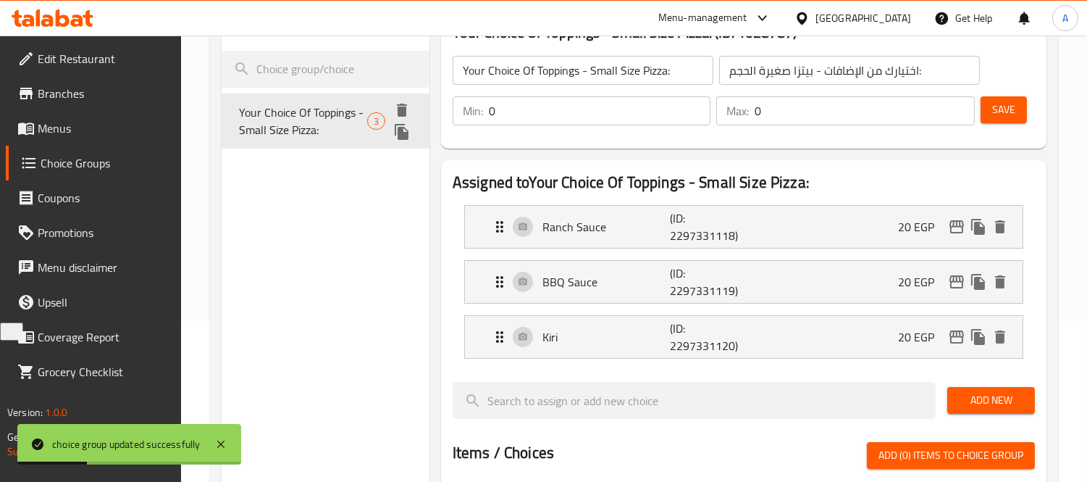
click at [400, 134] on icon "duplicate" at bounding box center [402, 132] width 14 height 16
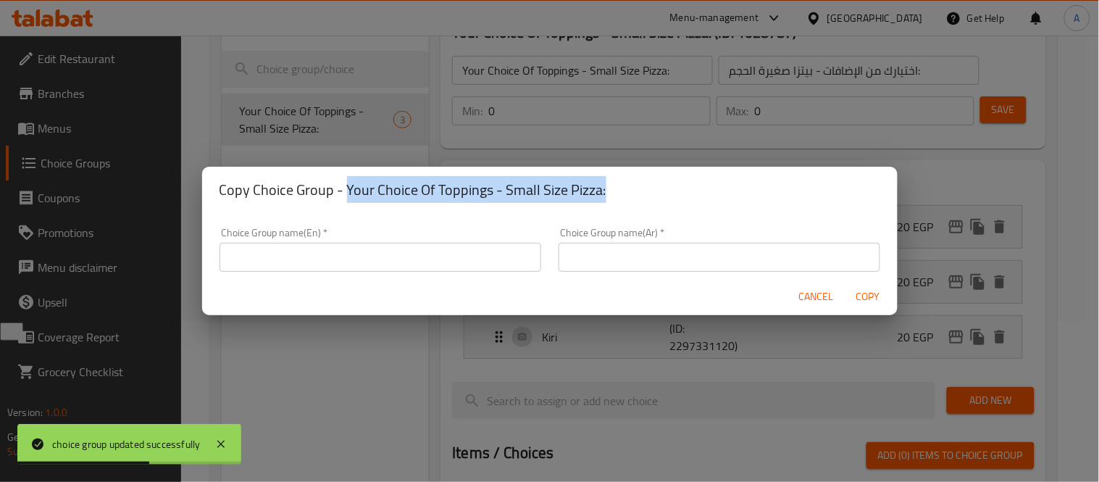
drag, startPoint x: 344, startPoint y: 186, endPoint x: 609, endPoint y: 192, distance: 265.2
click at [609, 192] on h2 "Copy Choice Group - Your Choice Of Toppings - Small Size Pizza:" at bounding box center [550, 189] width 661 height 23
copy h2 "Your Choice Of Toppings - Small Size Pizza:"
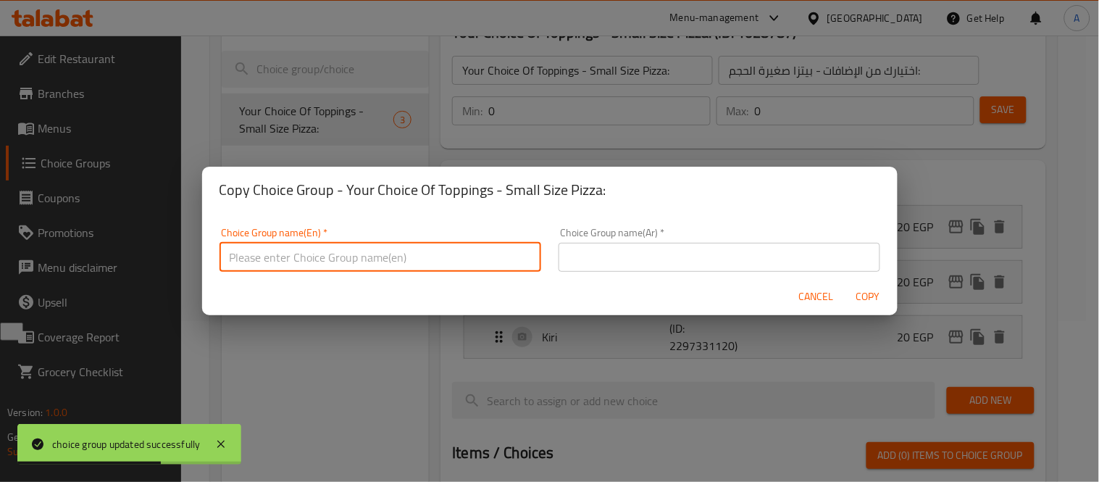
click at [432, 258] on input "text" at bounding box center [381, 257] width 322 height 29
paste input "Your Choice Of Toppings - Small Size Pizza:"
click at [370, 264] on input "Your Choice Of Toppings - Small Size Pizza:" at bounding box center [381, 257] width 322 height 29
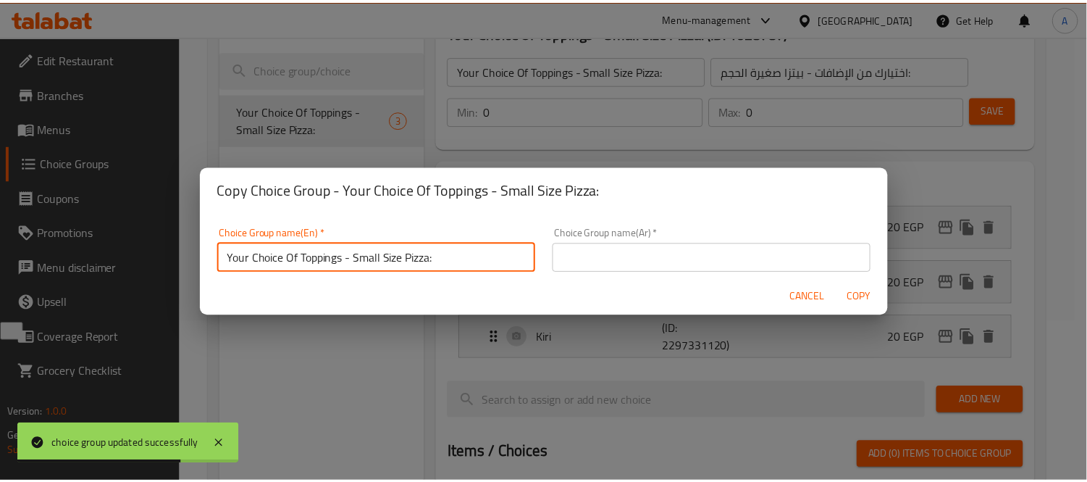
scroll to position [4, 0]
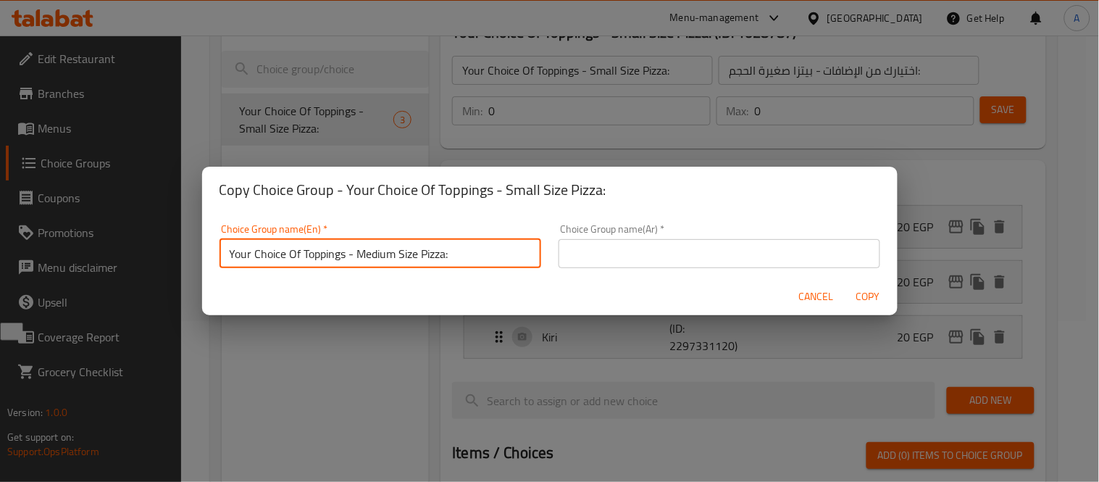
click at [432, 248] on input "Your Choice Of Toppings - Medium Size Pizza:" at bounding box center [381, 253] width 322 height 29
type input "Your Choice Of Toppings - Medium Size Pizza:"
click at [628, 243] on input "text" at bounding box center [720, 253] width 322 height 29
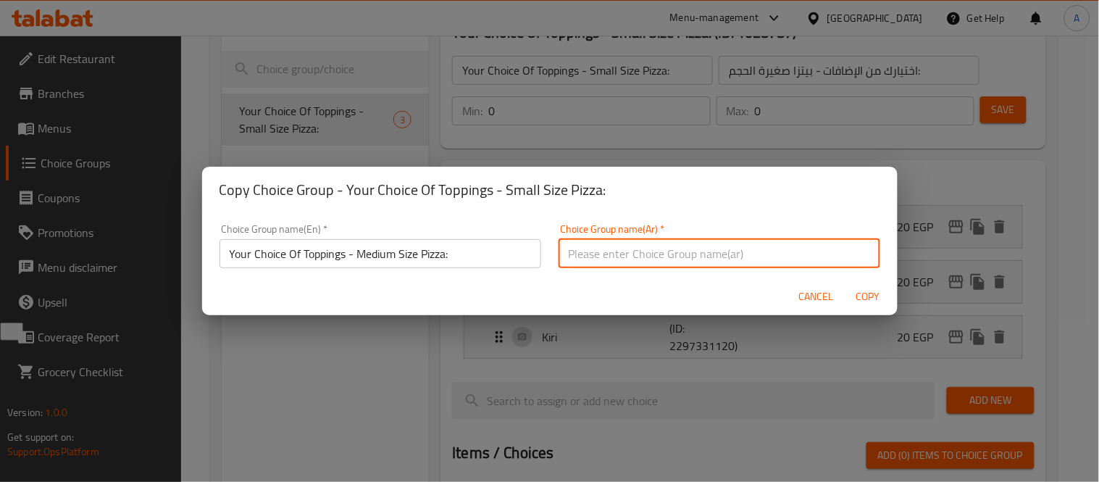
paste input "اختيارك من الإضافات - بيتزا متوسطة الحجم:"
type input "اختيارك من الإضافات - بيتزا متوسطة الحجم:"
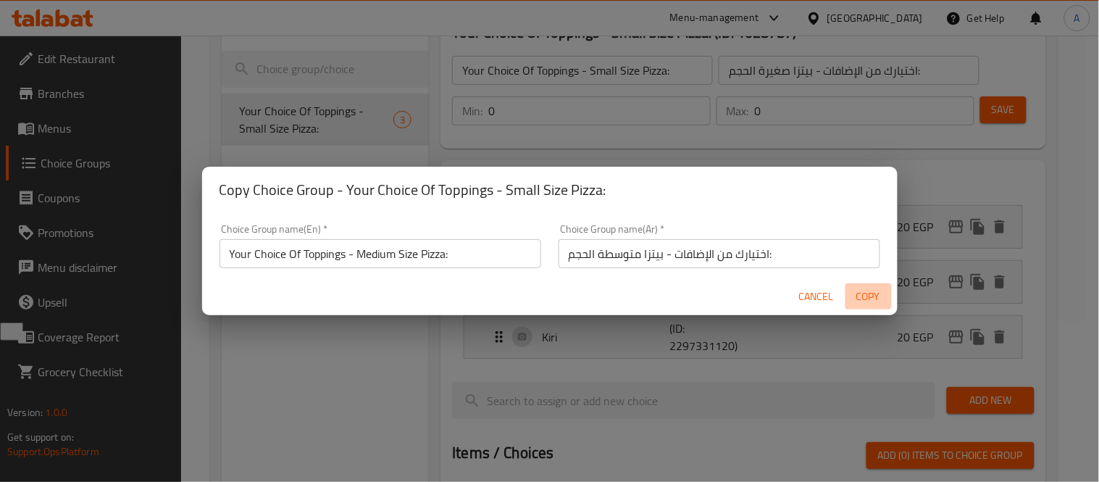
click at [863, 296] on span "Copy" at bounding box center [868, 297] width 35 height 18
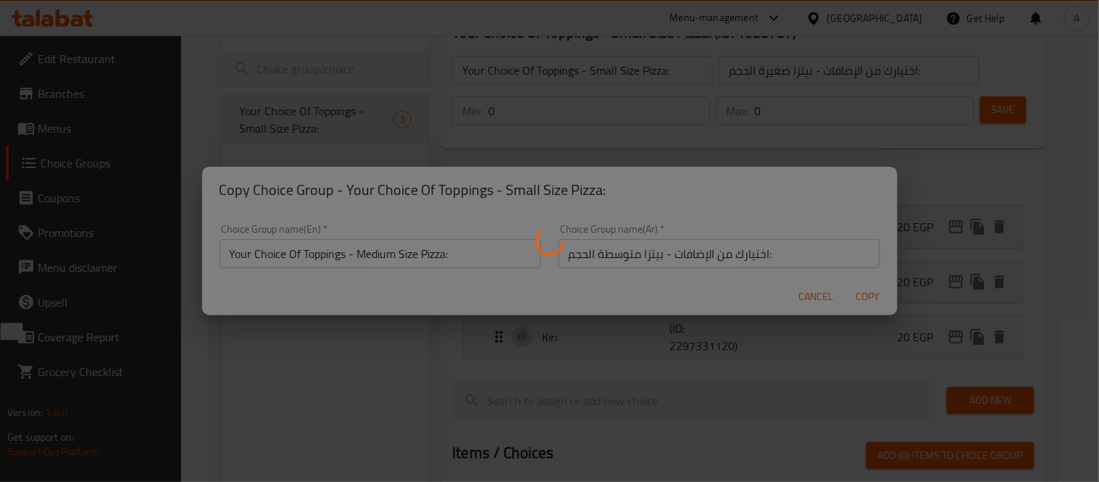
type input "Your Choice Of Toppings - Medium Size Pizza:"
type input "اختيارك من الإضافات - بيتزا متوسطة الحجم:"
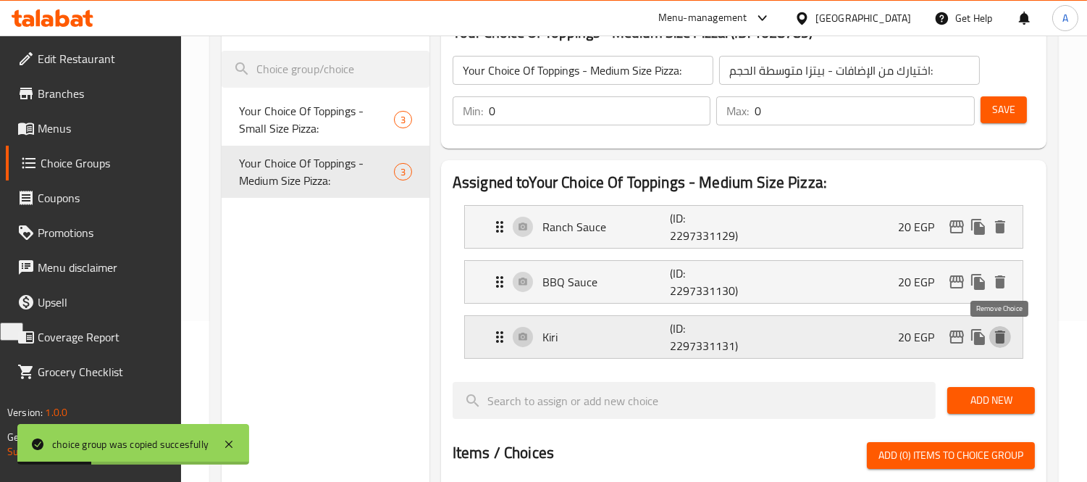
click at [1003, 344] on icon "delete" at bounding box center [1000, 336] width 17 height 17
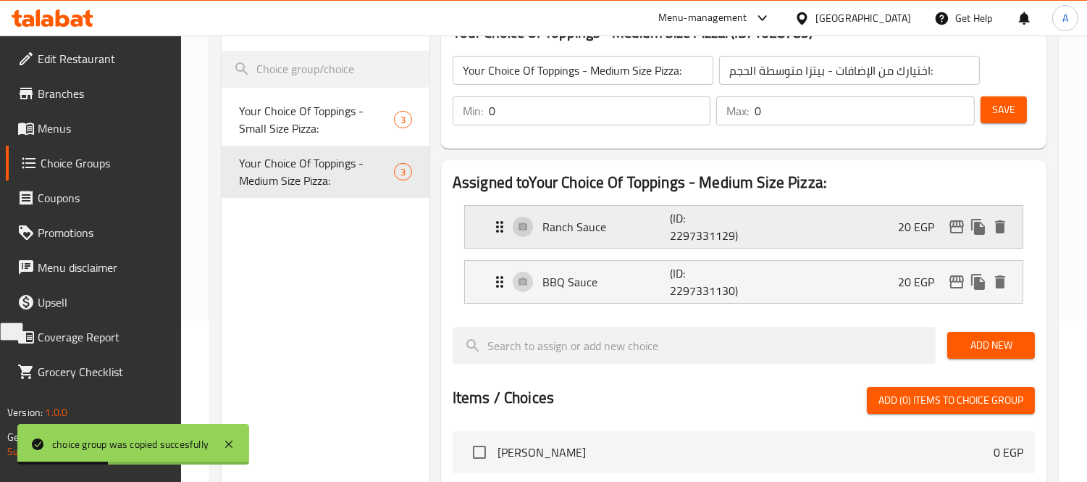
click at [775, 236] on div "Ranch Sauce (ID: 2297331129) 20 EGP" at bounding box center [748, 227] width 514 height 42
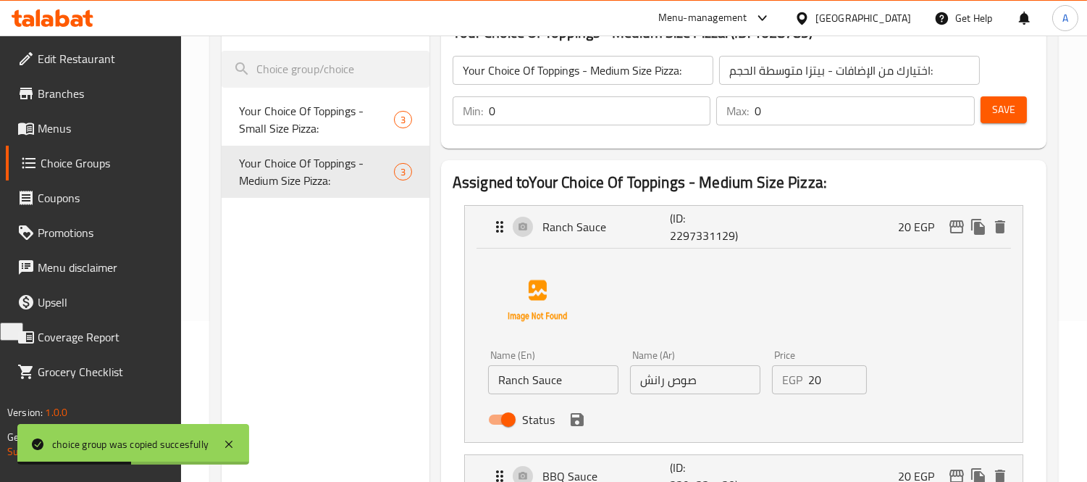
drag, startPoint x: 827, startPoint y: 380, endPoint x: 716, endPoint y: 357, distance: 113.2
click at [717, 357] on div "Name (En) Ranch Sauce Name (En) Name (Ar) صوص رانش Name (Ar) Price EGP 20 Price…" at bounding box center [696, 391] width 426 height 95
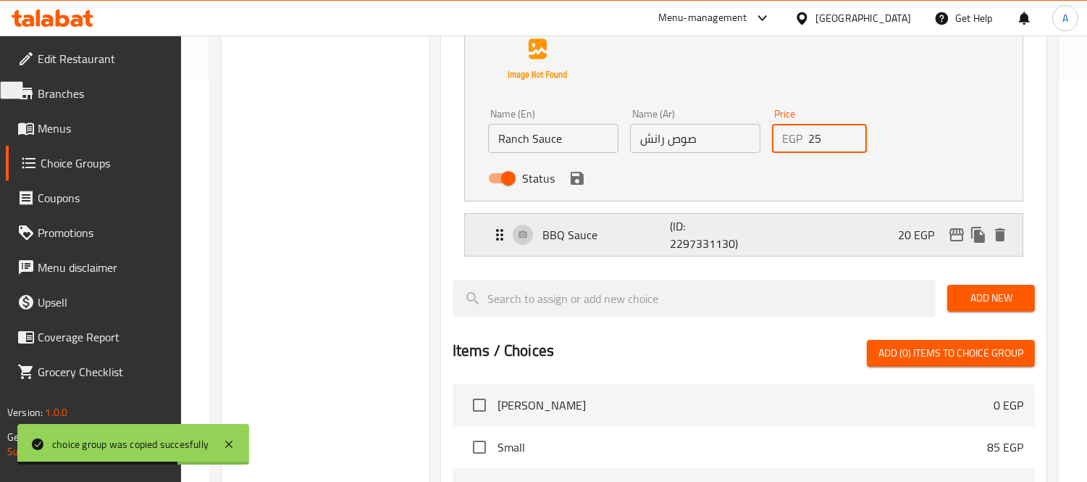
click at [647, 249] on div "BBQ Sauce (ID: 2297331130) 20 EGP" at bounding box center [748, 235] width 514 height 42
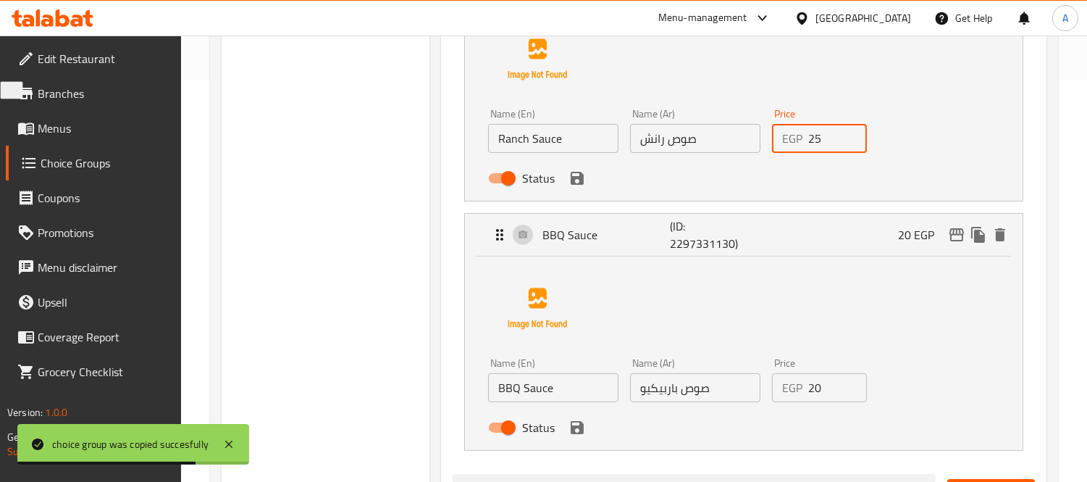
type input "25"
drag, startPoint x: 842, startPoint y: 388, endPoint x: 777, endPoint y: 385, distance: 64.5
click at [777, 385] on div "EGP 20 Price" at bounding box center [819, 387] width 95 height 29
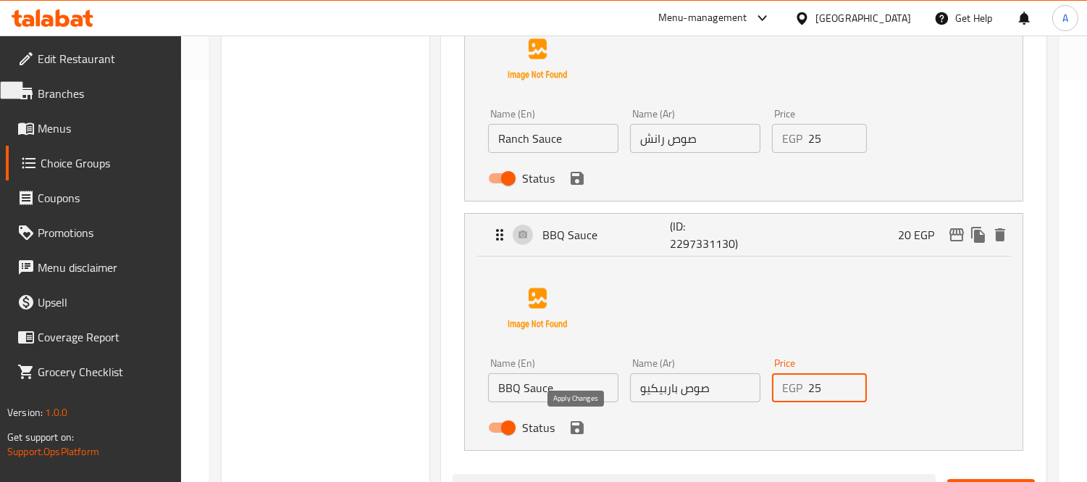
click at [576, 429] on icon "save" at bounding box center [577, 427] width 17 height 17
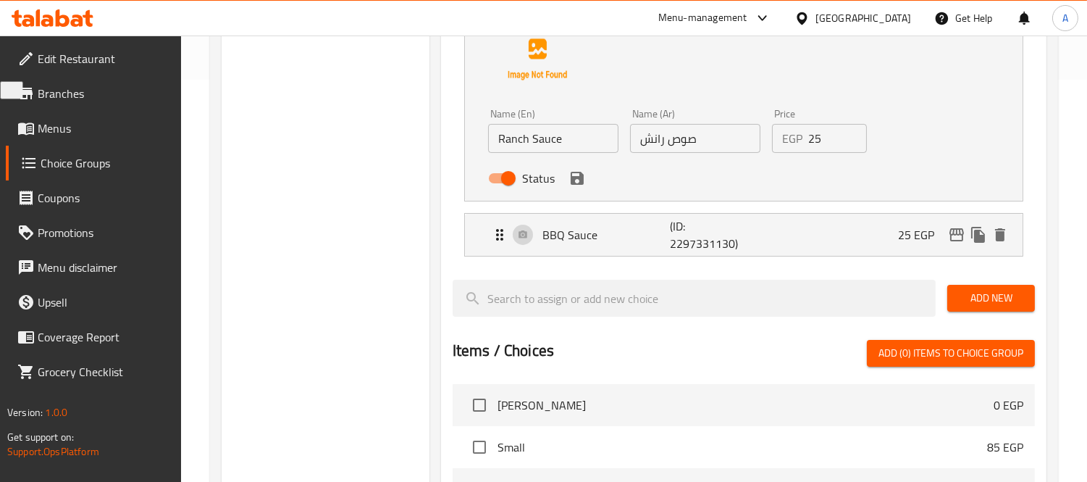
type input "25"
click at [577, 183] on icon "save" at bounding box center [577, 178] width 13 height 13
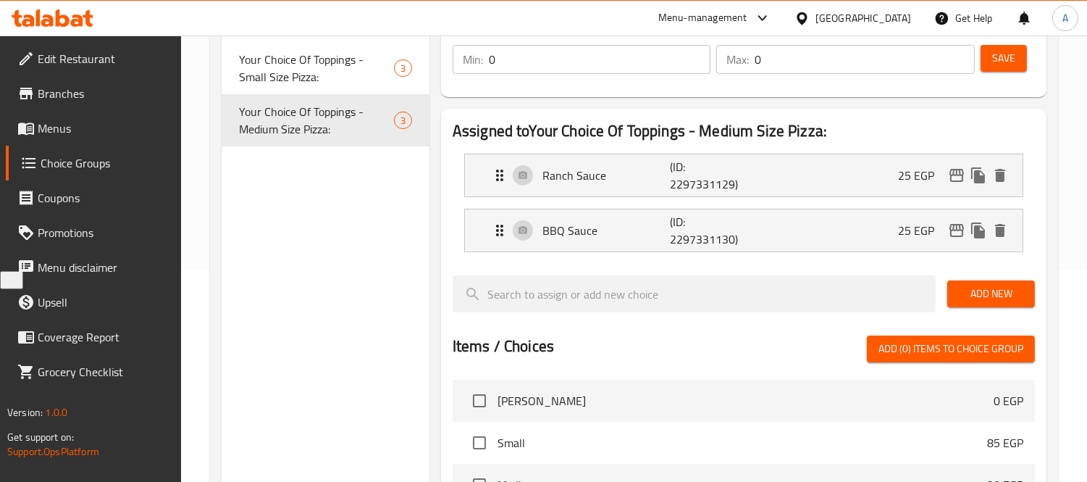
scroll to position [80, 0]
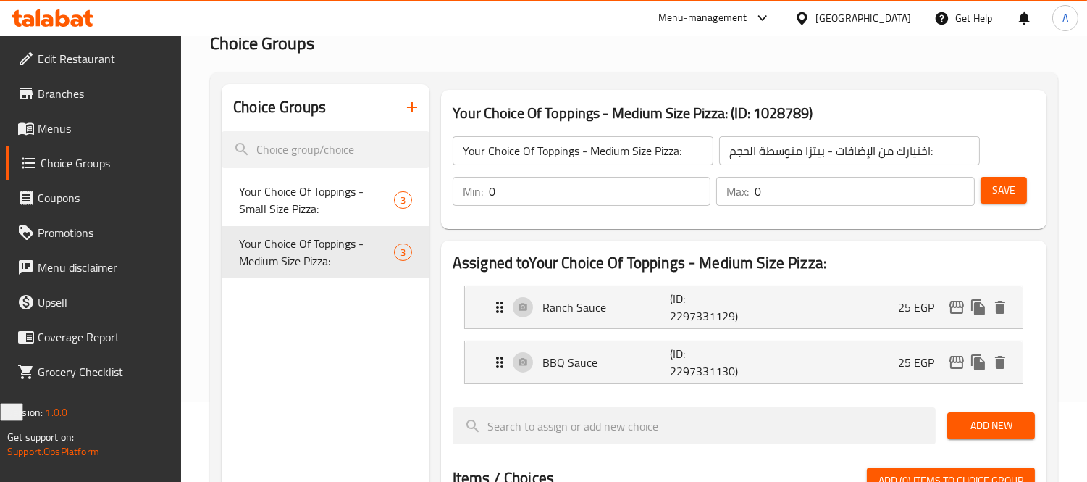
click at [1016, 201] on button "Save" at bounding box center [1004, 190] width 46 height 27
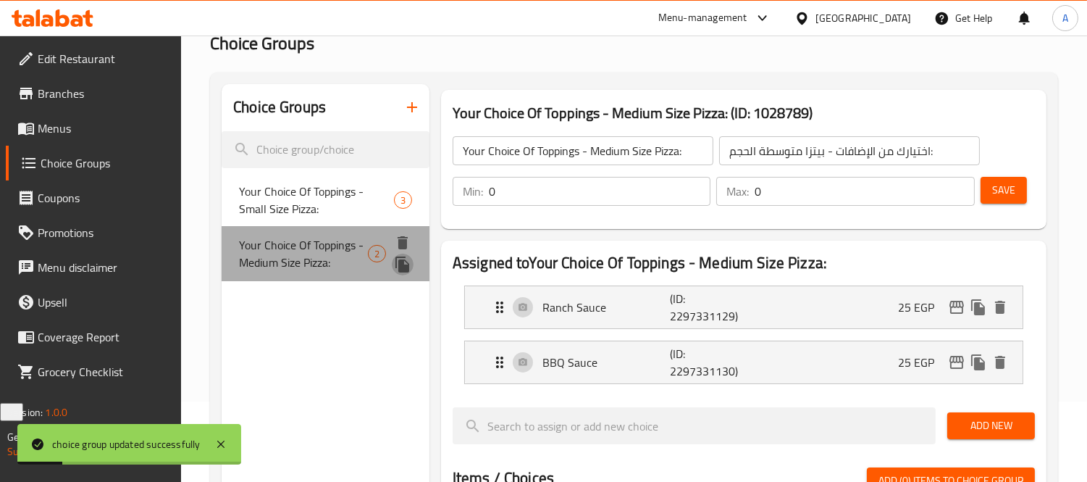
click at [409, 264] on icon "duplicate" at bounding box center [403, 264] width 14 height 16
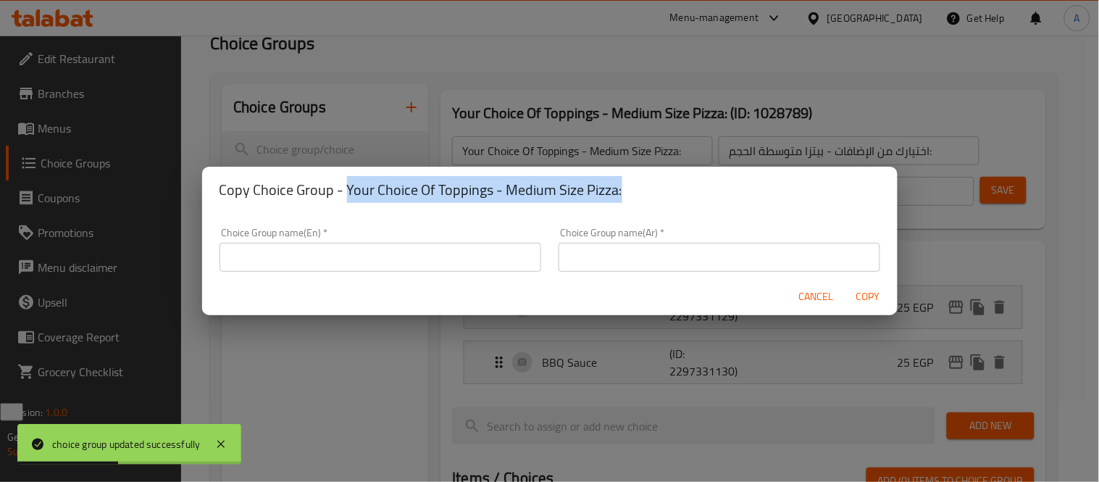
drag, startPoint x: 648, startPoint y: 189, endPoint x: 344, endPoint y: 178, distance: 303.8
click at [344, 178] on h2 "Copy Choice Group - Your Choice Of Toppings - Medium Size Pizza:" at bounding box center [550, 189] width 661 height 23
copy h2 "Your Choice Of Toppings - Medium Size Pizza:"
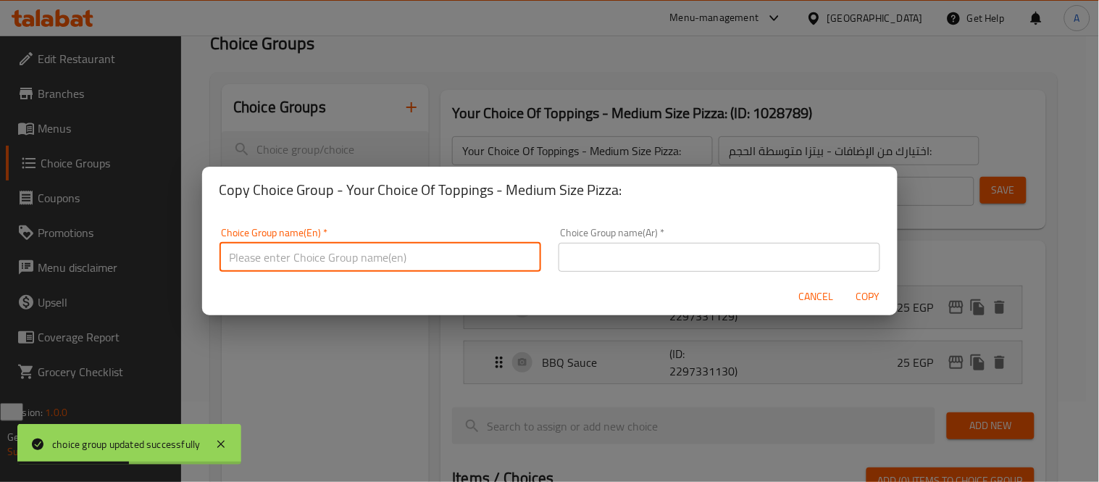
click at [324, 255] on input "text" at bounding box center [381, 257] width 322 height 29
paste input "Your Choice Of Toppings - Medium Size Pizza:"
click at [368, 262] on input "Your Choice Of Toppings - Medium Size Pizza:" at bounding box center [381, 257] width 322 height 29
click at [448, 252] on input "Your Choice Of Toppings - Large Size Pizza:" at bounding box center [381, 257] width 322 height 29
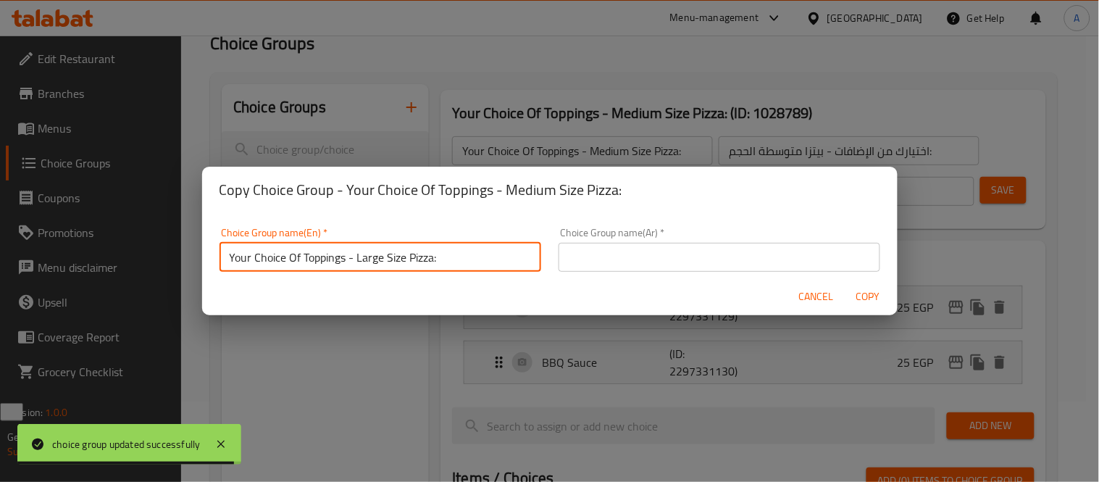
click at [448, 252] on input "Your Choice Of Toppings - Large Size Pizza:" at bounding box center [381, 257] width 322 height 29
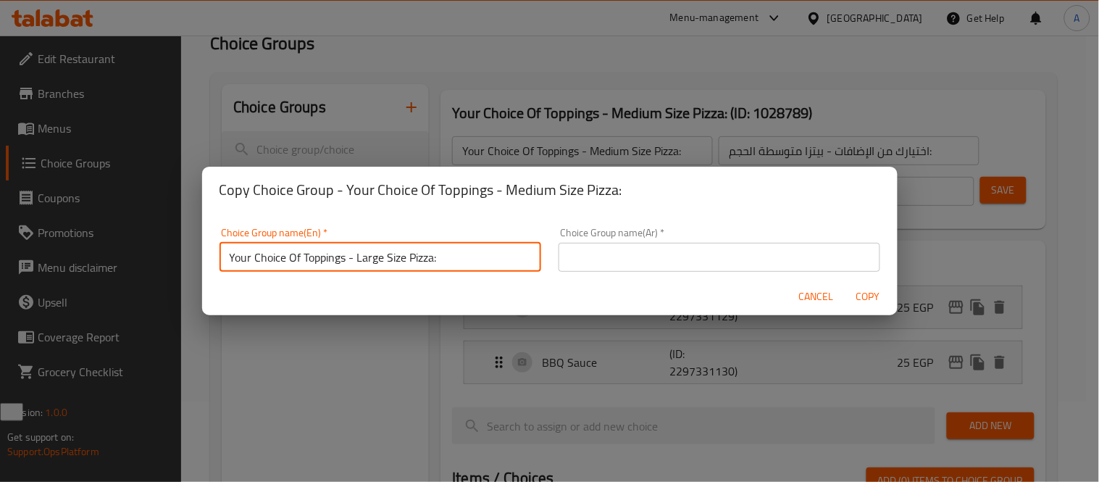
type input "Your Choice Of Toppings - Large Size Pizza:"
click at [708, 254] on input "text" at bounding box center [720, 257] width 322 height 29
paste input "اختيارك من الإضافات - بيتزا كبيرة الحجم:"
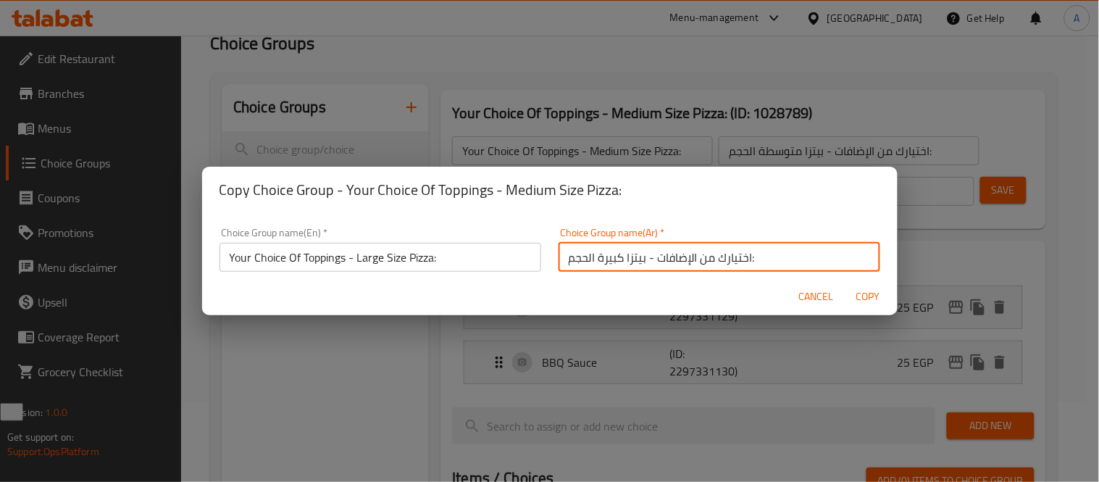
type input "اختيارك من الإضافات - بيتزا كبيرة الحجم:"
click at [855, 299] on span "Copy" at bounding box center [868, 297] width 35 height 18
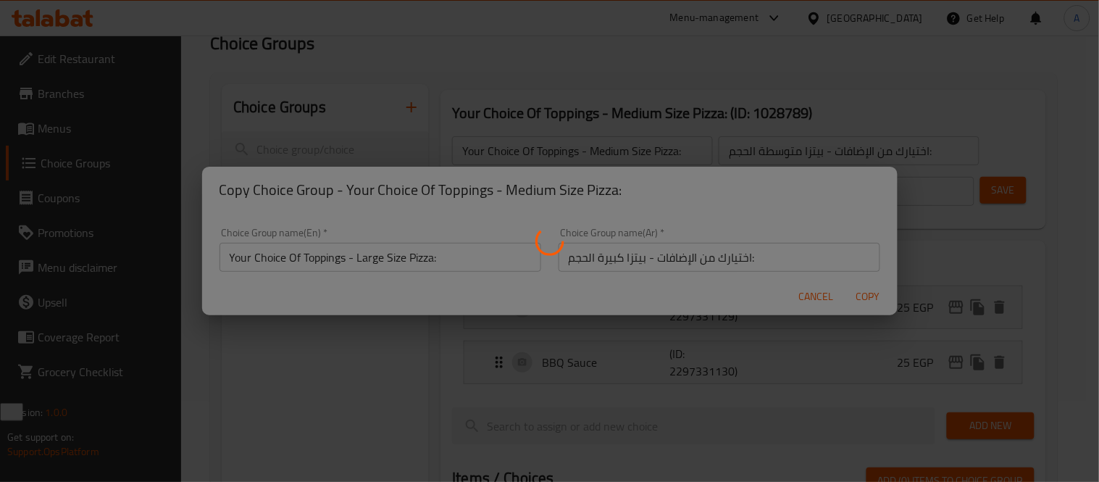
type input "Your Choice Of Toppings - Large Size Pizza:"
type input "اختيارك من الإضافات - بيتزا كبيرة الحجم:"
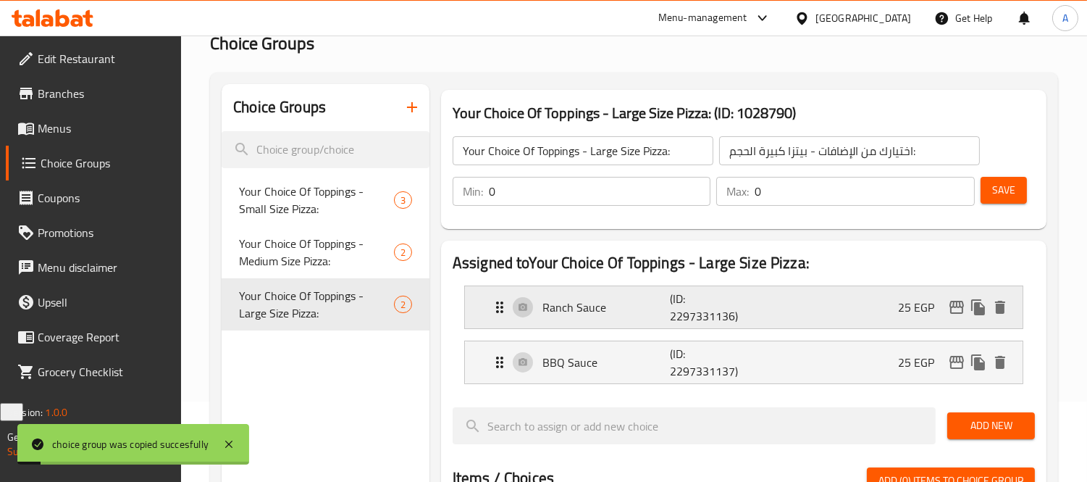
click at [892, 319] on div "Ranch Sauce (ID: 2297331136) 25 EGP" at bounding box center [748, 307] width 514 height 42
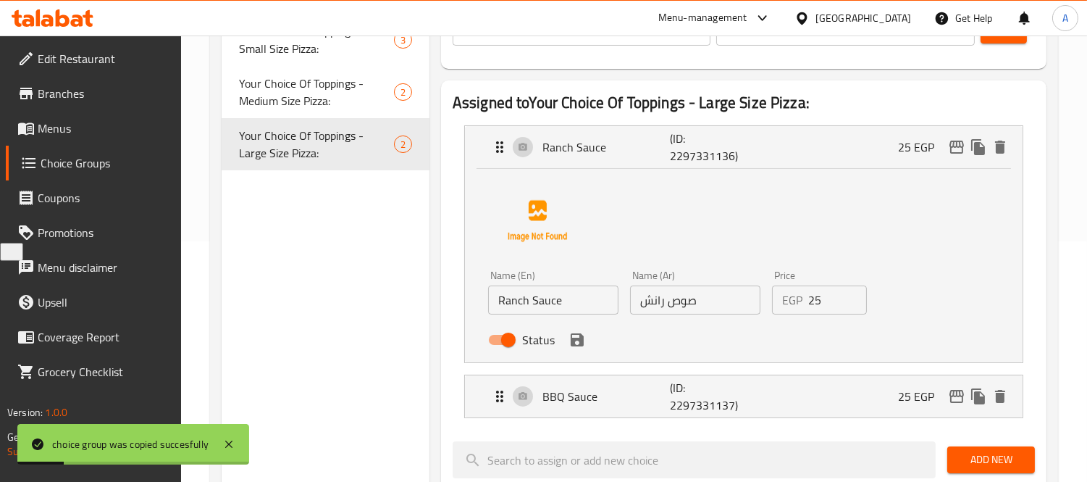
scroll to position [241, 0]
drag, startPoint x: 829, startPoint y: 309, endPoint x: 752, endPoint y: 309, distance: 76.8
click at [752, 309] on div "Name (En) Ranch Sauce Name (En) Name (Ar) صوص رانش Name (Ar) Price EGP 25 Price…" at bounding box center [696, 311] width 426 height 95
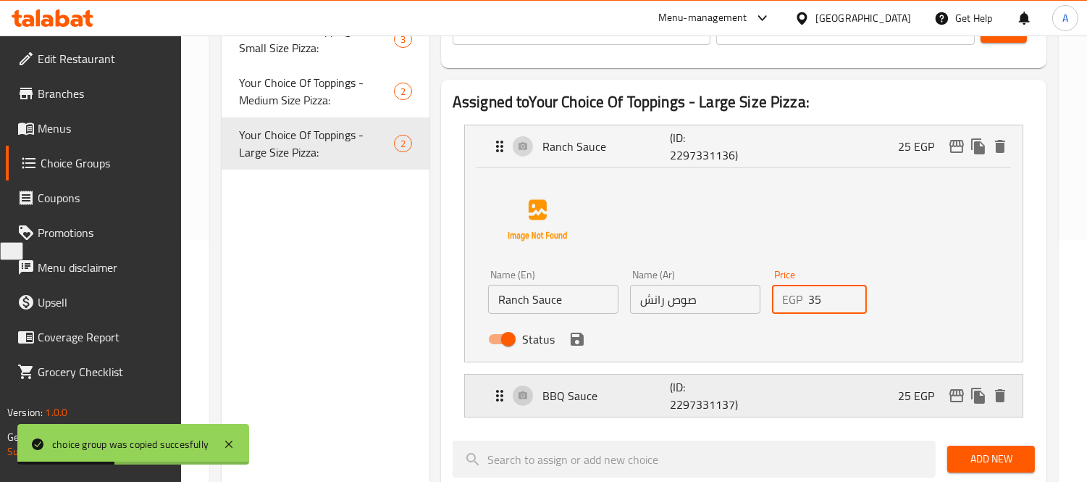
click at [748, 388] on p "(ID: 2297331137)" at bounding box center [712, 395] width 85 height 35
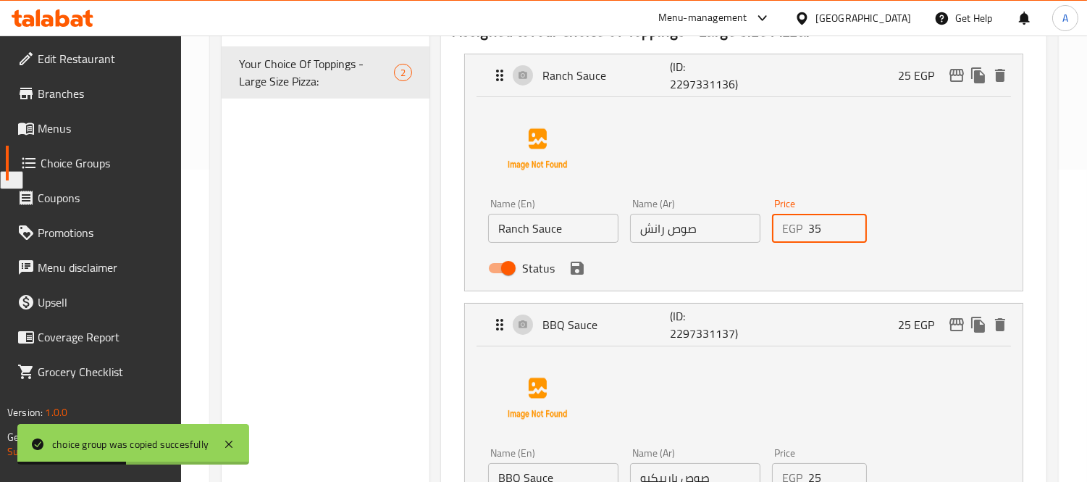
scroll to position [322, 0]
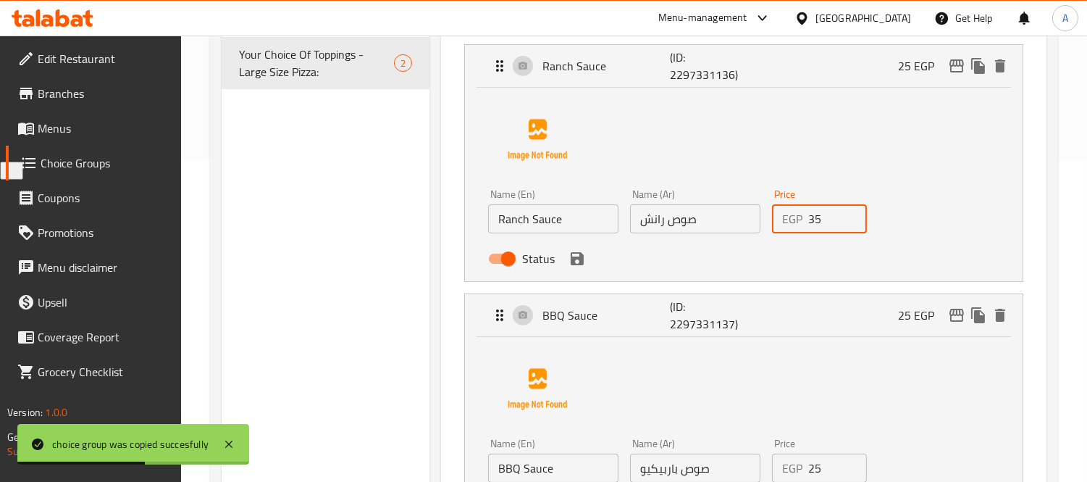
type input "35"
drag, startPoint x: 829, startPoint y: 464, endPoint x: 755, endPoint y: 466, distance: 73.9
click at [755, 466] on div "Name (En) BBQ Sauce Name (En) Name (Ar) صوص باربيكيو Name (Ar) Price EGP 25 Pri…" at bounding box center [696, 480] width 426 height 95
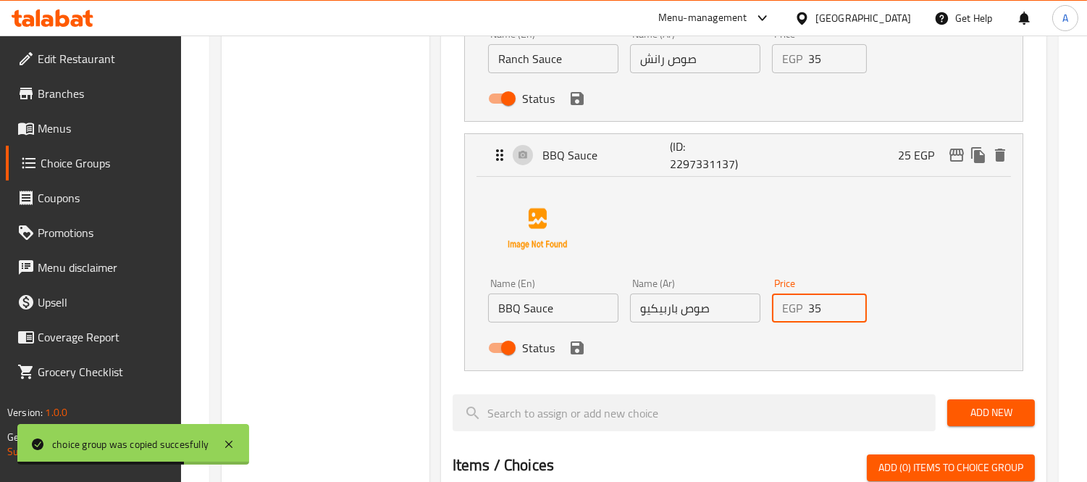
scroll to position [483, 0]
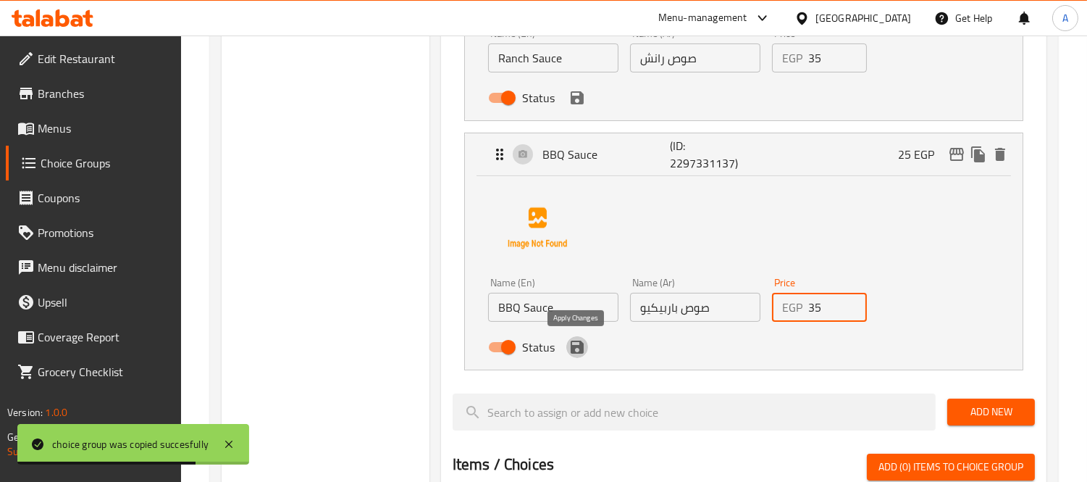
click at [578, 348] on icon "save" at bounding box center [577, 347] width 13 height 13
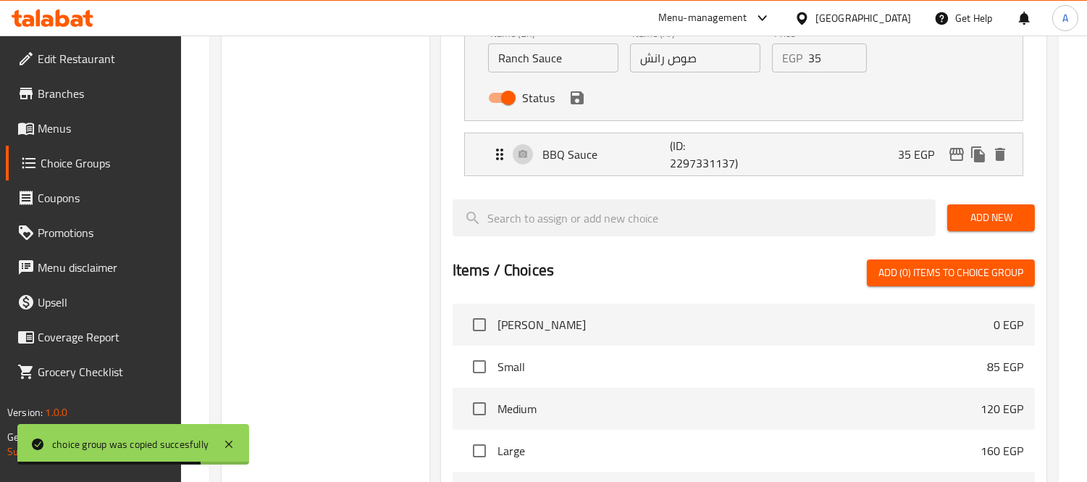
type input "35"
click at [577, 105] on icon "save" at bounding box center [577, 97] width 17 height 17
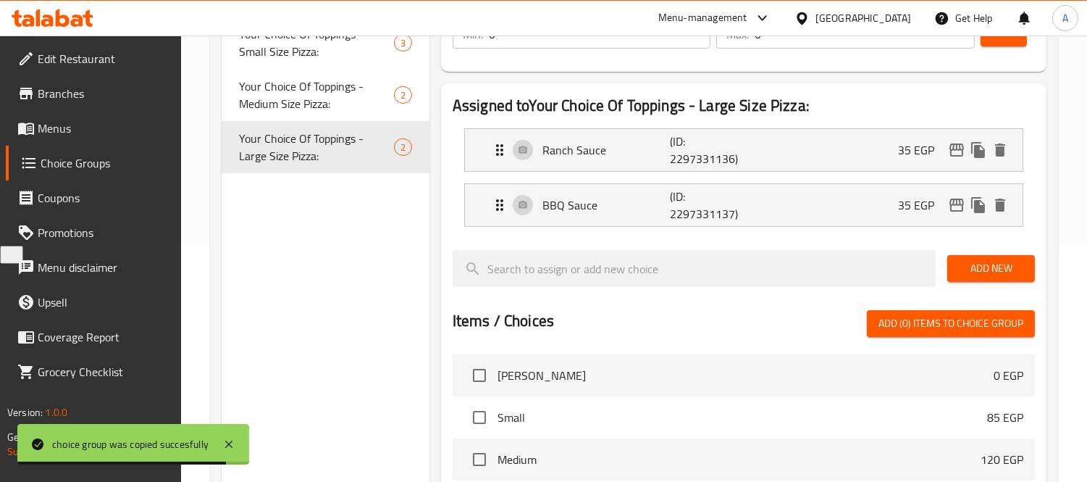
scroll to position [80, 0]
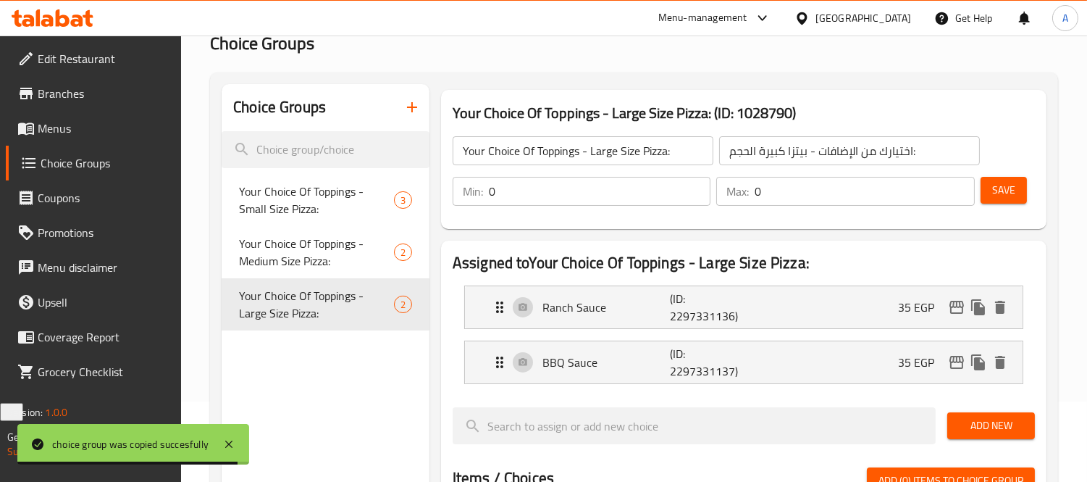
click at [995, 196] on span "Save" at bounding box center [1004, 190] width 23 height 18
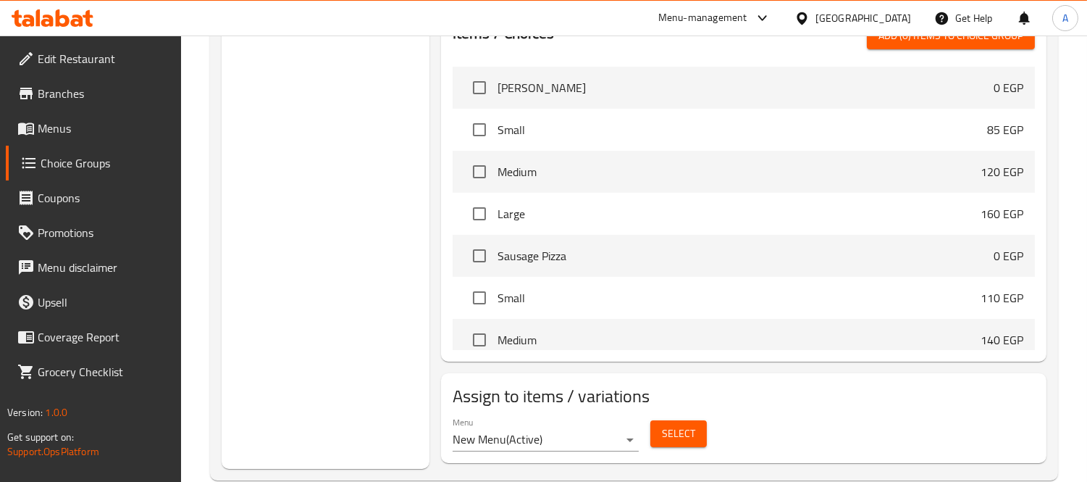
scroll to position [553, 0]
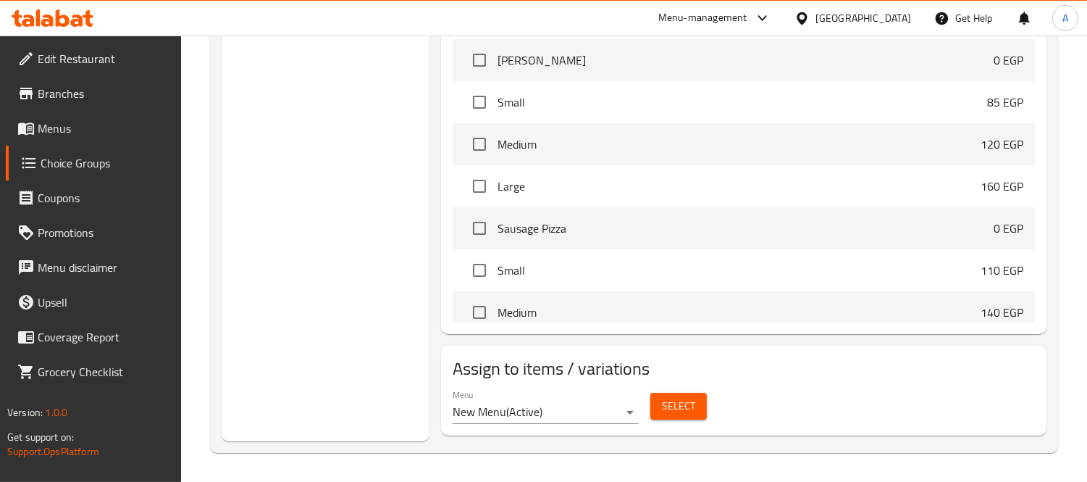
click at [680, 407] on span "Select" at bounding box center [678, 406] width 33 height 18
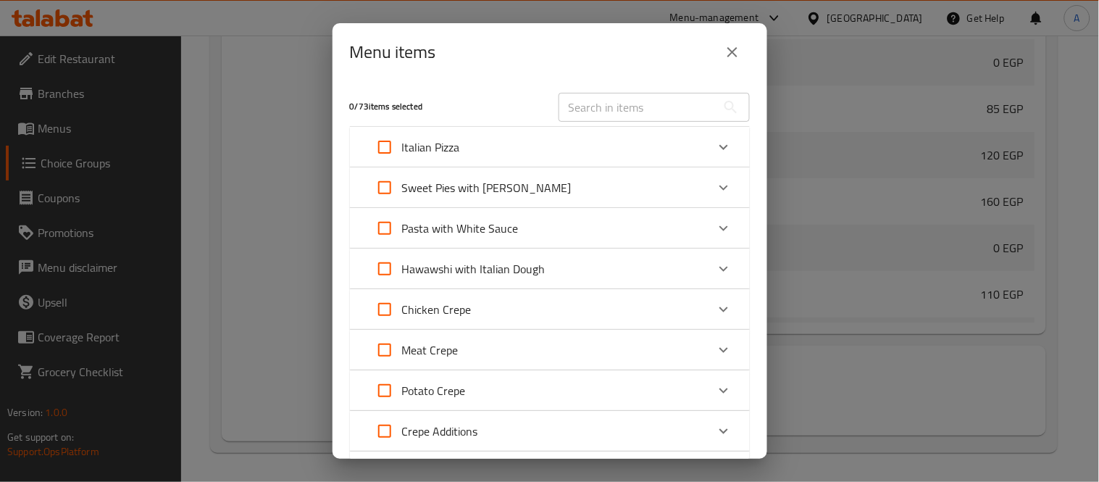
click at [725, 63] on button "close" at bounding box center [732, 52] width 35 height 35
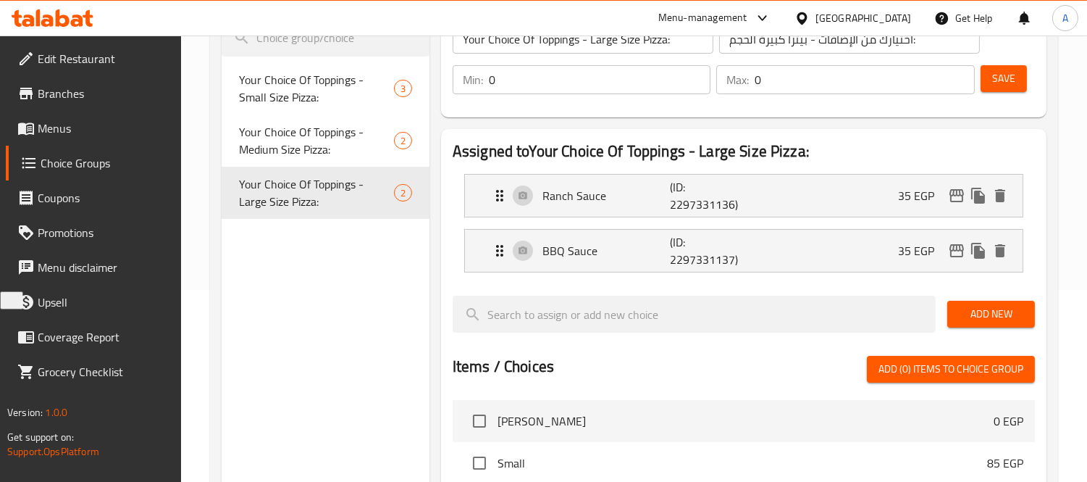
scroll to position [70, 0]
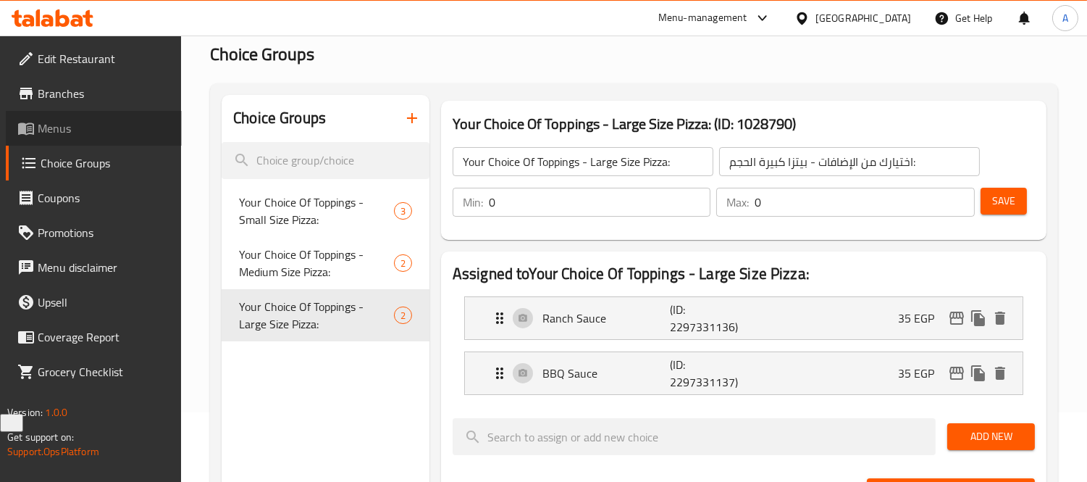
click at [110, 126] on span "Menus" at bounding box center [104, 128] width 133 height 17
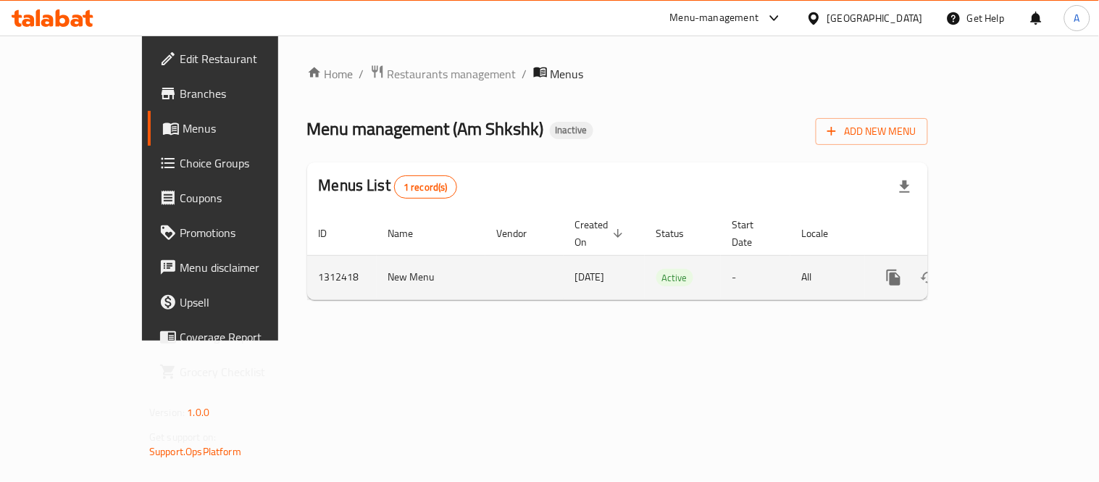
click at [1016, 266] on link "enhanced table" at bounding box center [998, 277] width 35 height 35
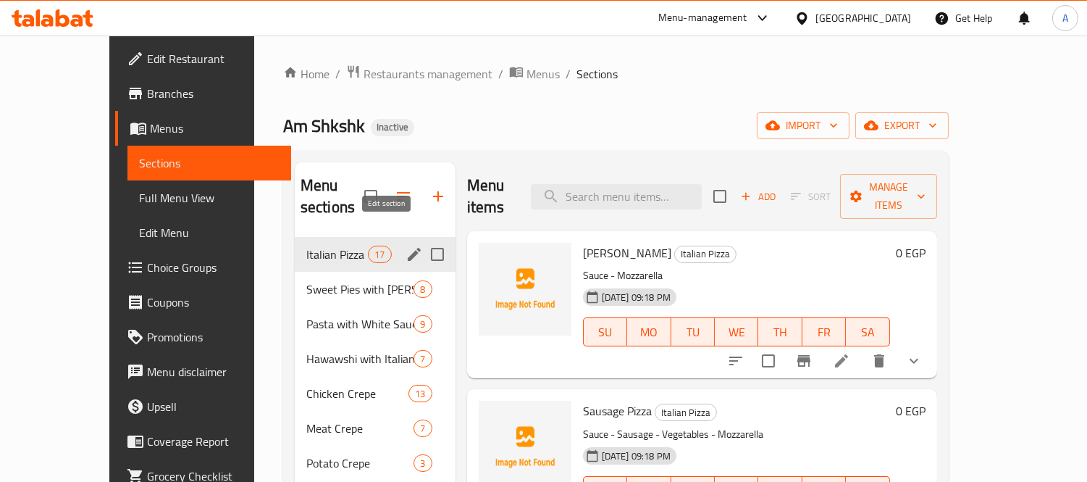
click at [406, 246] on icon "edit" at bounding box center [414, 254] width 17 height 17
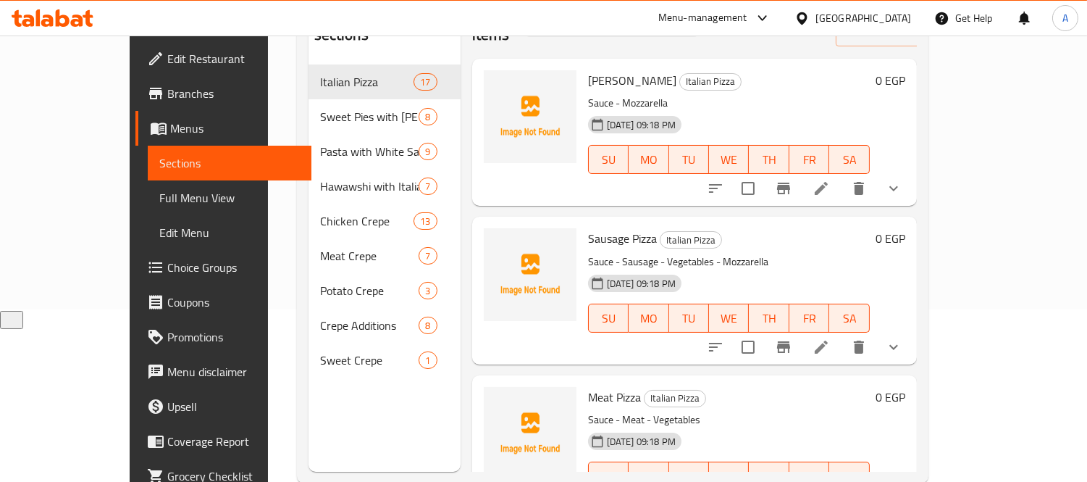
scroll to position [203, 0]
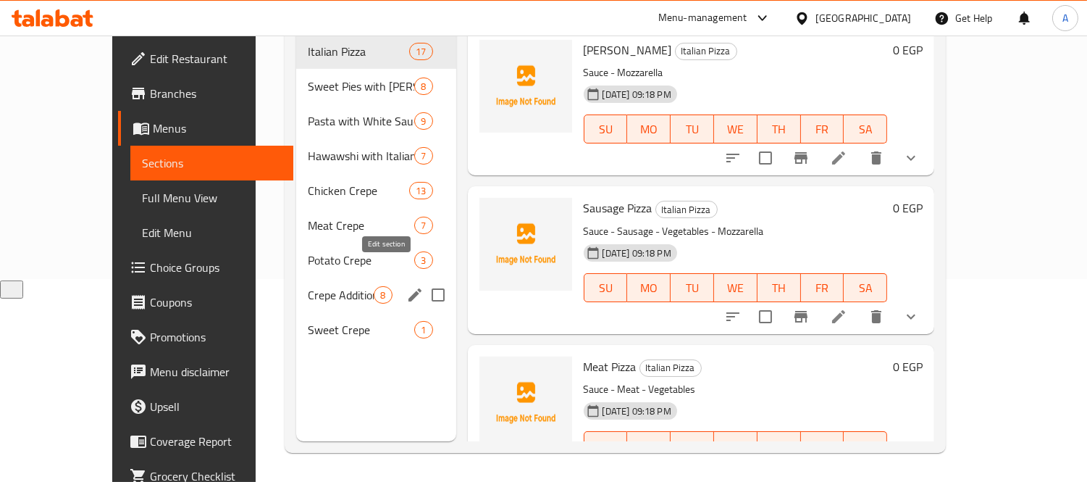
click at [406, 286] on icon "edit" at bounding box center [414, 294] width 17 height 17
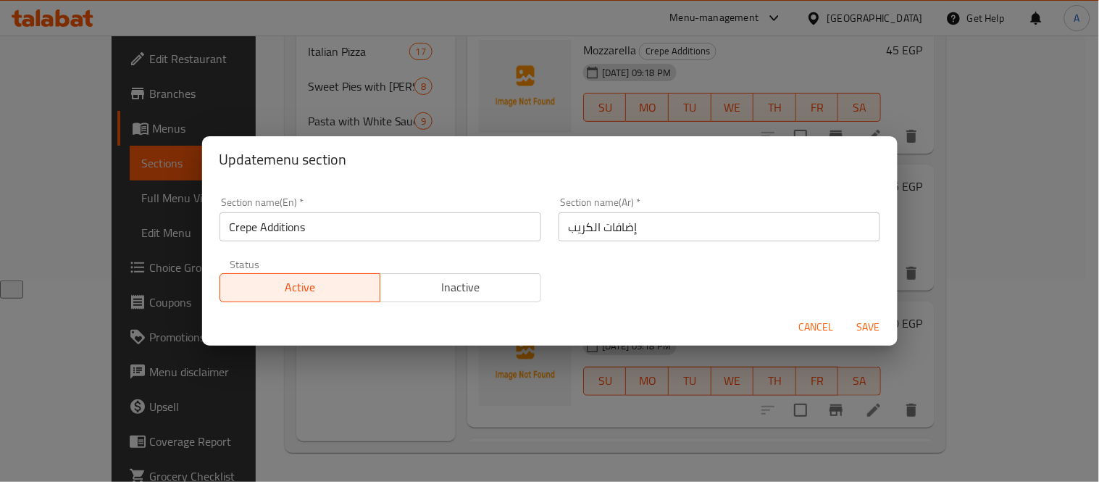
click at [806, 323] on span "Cancel" at bounding box center [816, 327] width 35 height 18
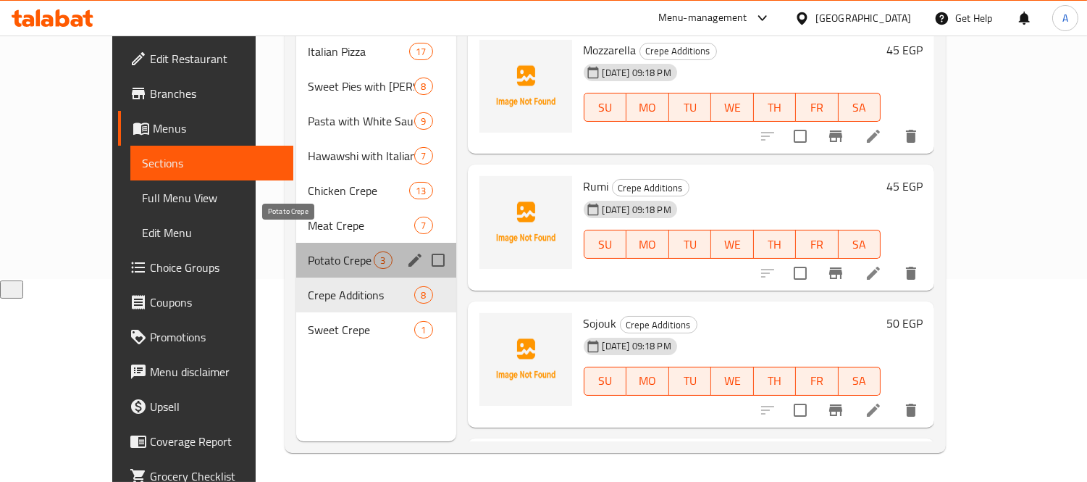
click at [308, 251] on span "Potato Crepe" at bounding box center [341, 259] width 66 height 17
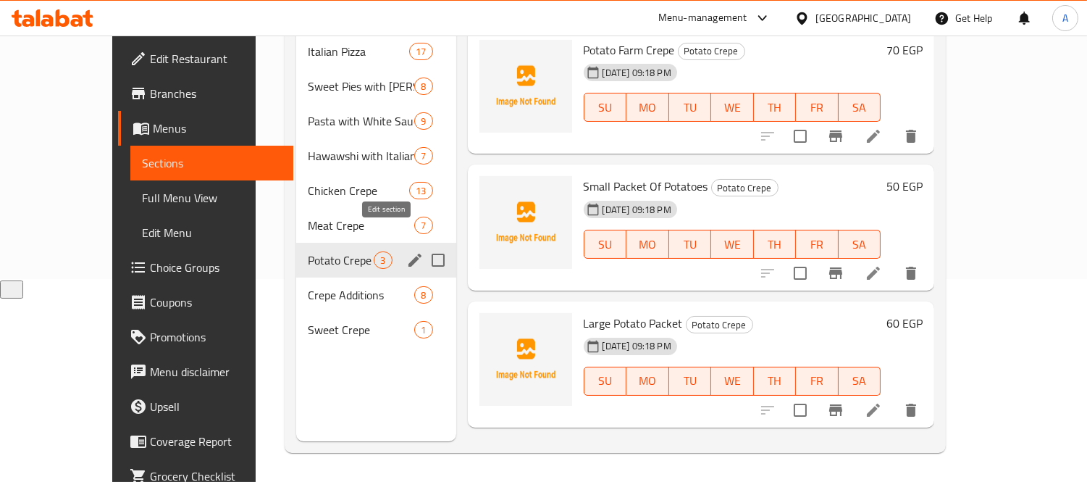
click at [409, 254] on icon "edit" at bounding box center [415, 260] width 13 height 13
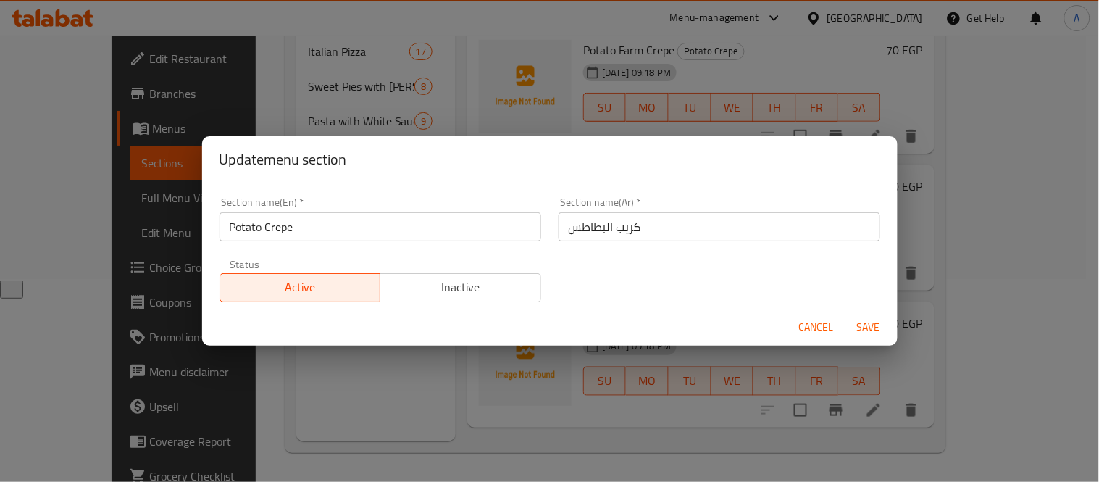
click at [808, 321] on span "Cancel" at bounding box center [816, 327] width 35 height 18
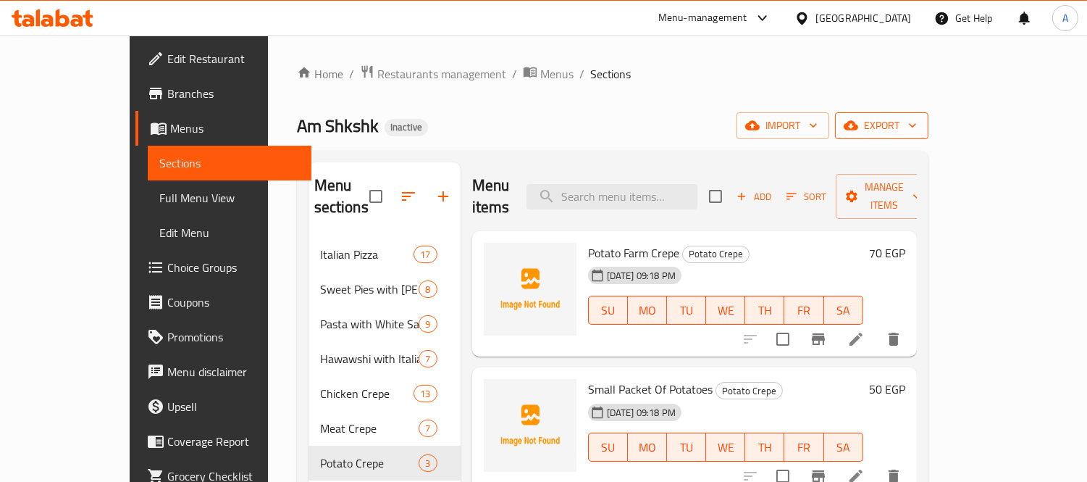
click at [859, 121] on icon "button" at bounding box center [851, 125] width 14 height 14
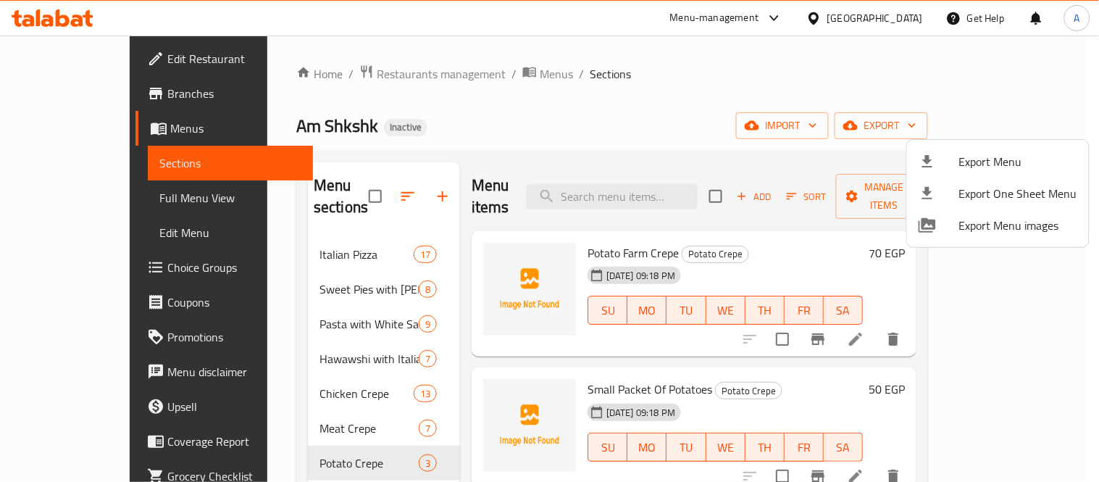
click at [636, 104] on div at bounding box center [549, 241] width 1099 height 482
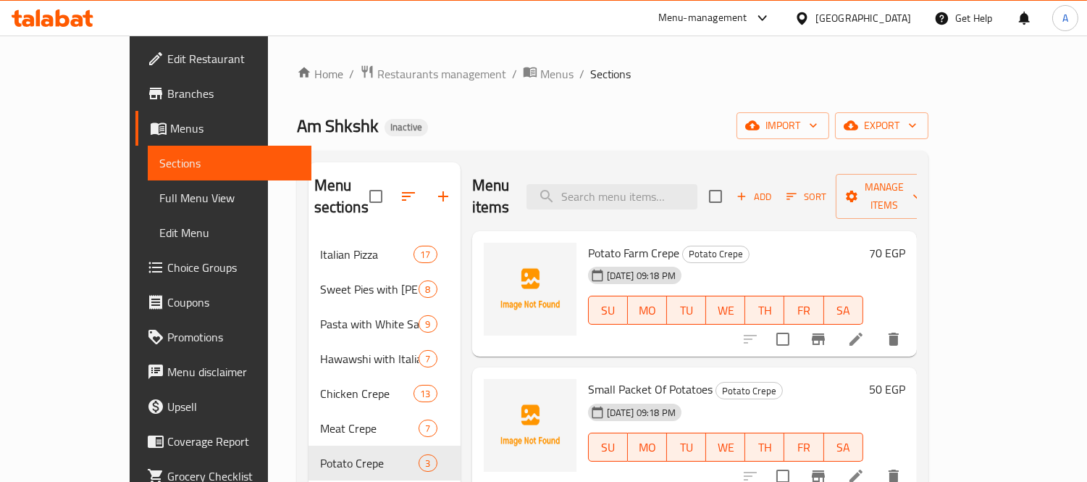
click at [167, 272] on span "Choice Groups" at bounding box center [233, 267] width 133 height 17
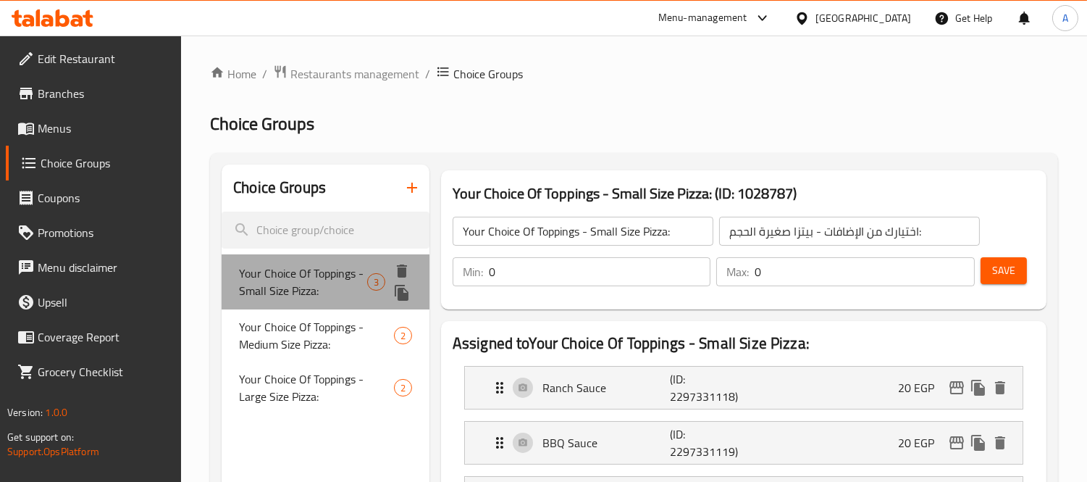
click at [302, 271] on span "Your Choice Of Toppings - Small Size Pizza:" at bounding box center [303, 281] width 128 height 35
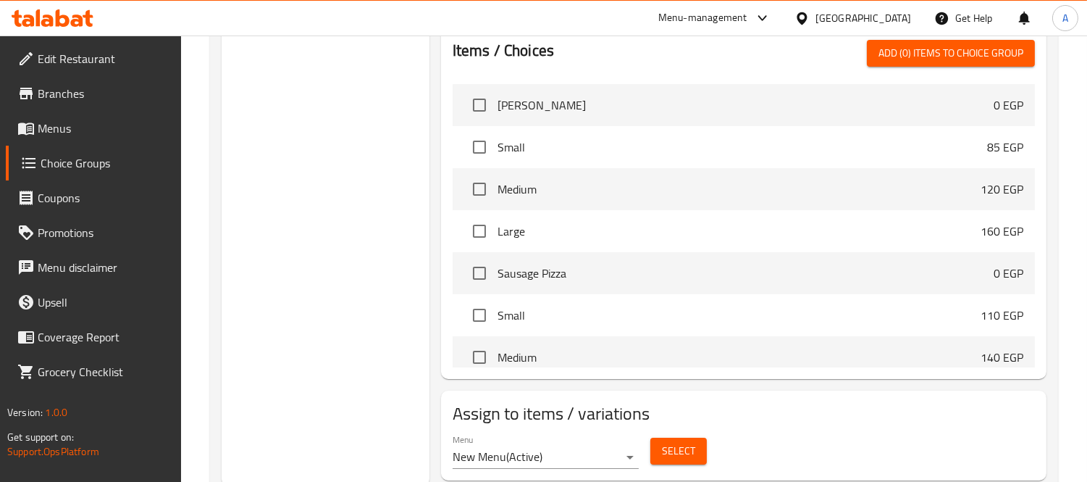
scroll to position [607, 0]
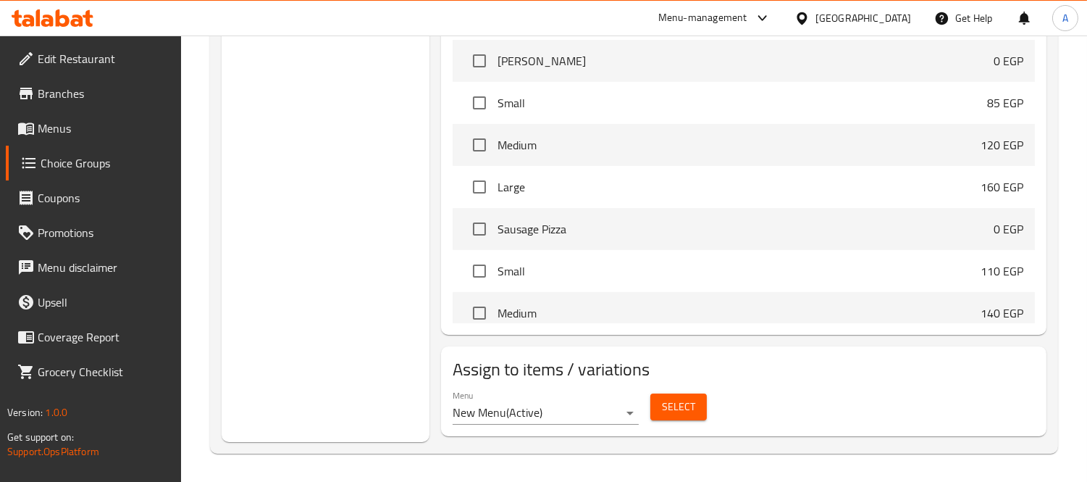
click at [690, 414] on span "Select" at bounding box center [678, 407] width 33 height 18
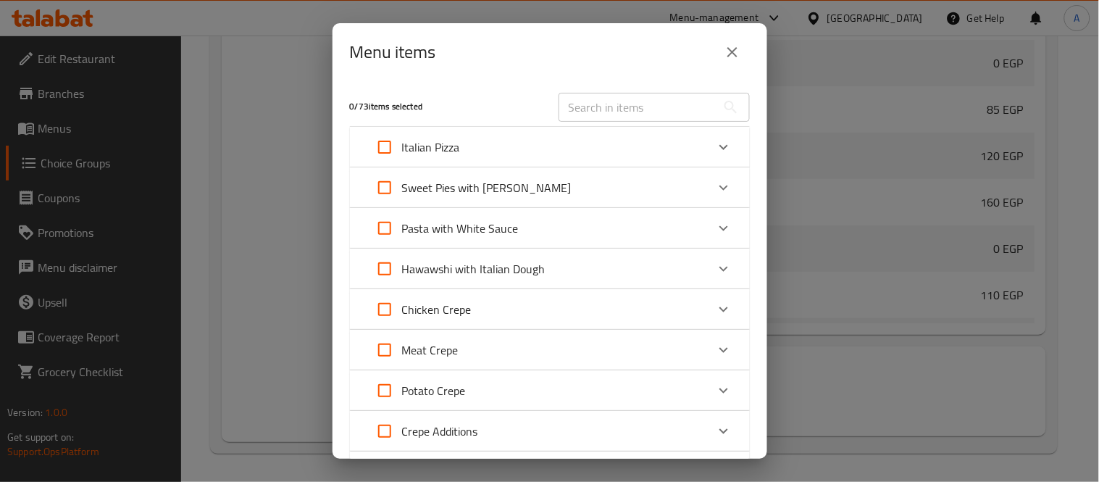
click at [563, 138] on div "Italian Pizza" at bounding box center [536, 147] width 339 height 35
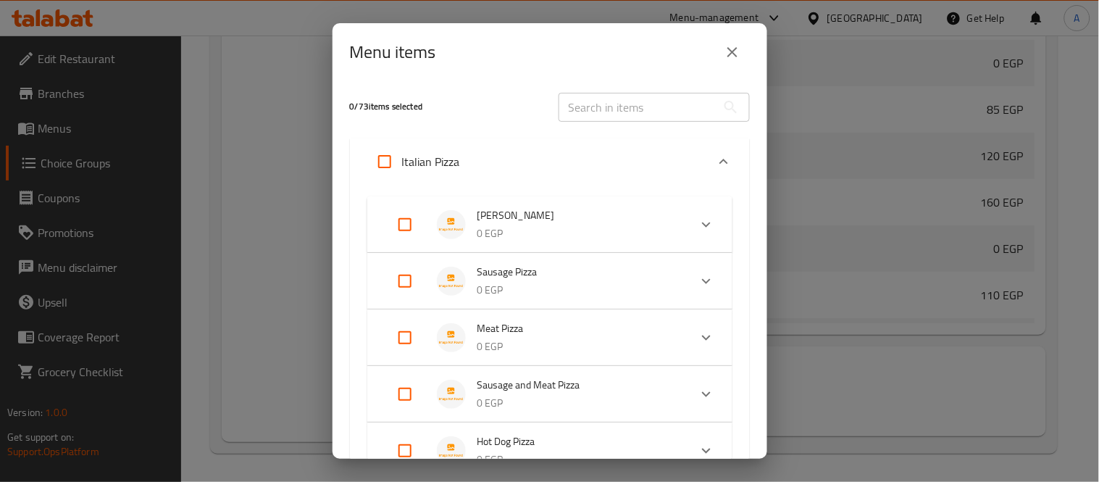
click at [562, 242] on p "0 EGP" at bounding box center [577, 234] width 200 height 18
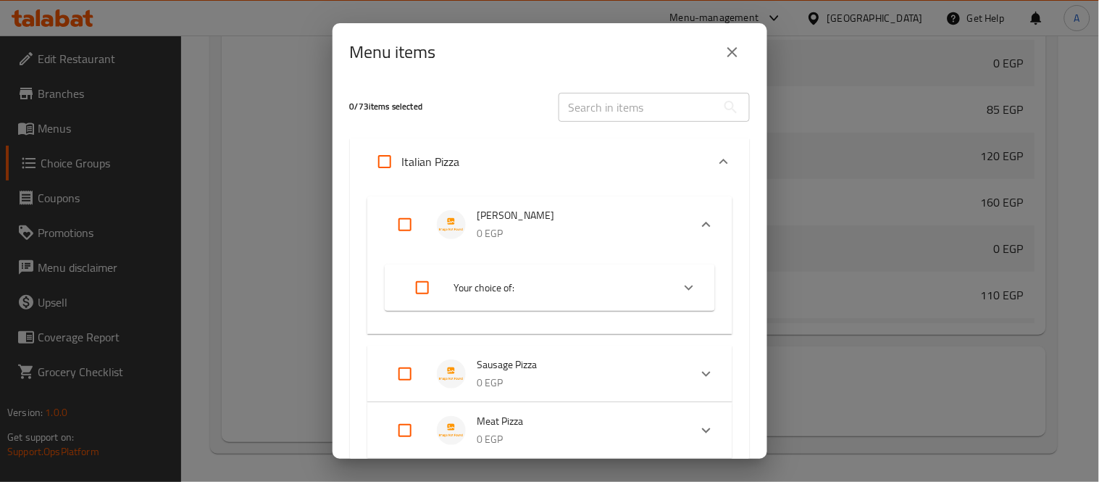
click at [569, 293] on span "Your choice of:" at bounding box center [557, 288] width 206 height 18
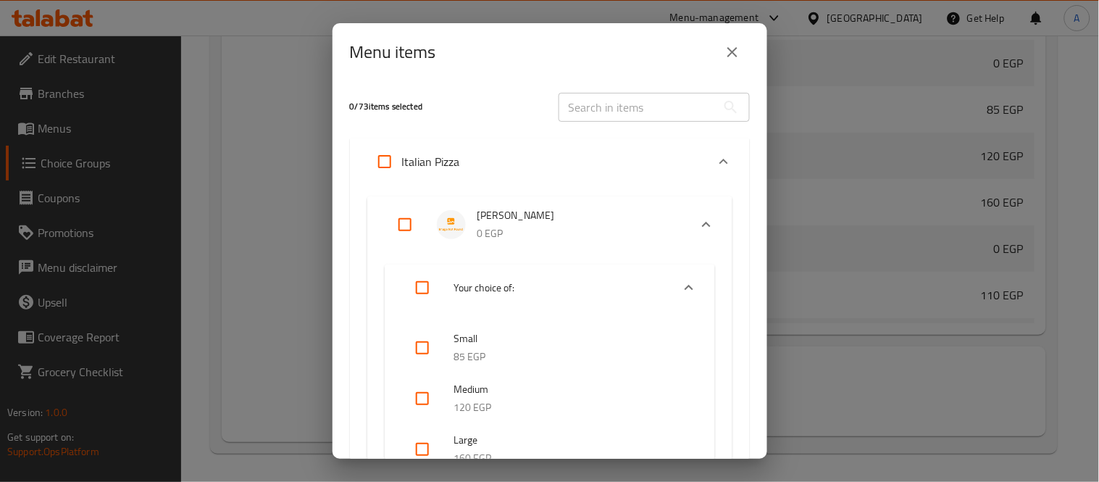
click at [735, 54] on icon "close" at bounding box center [732, 52] width 10 height 10
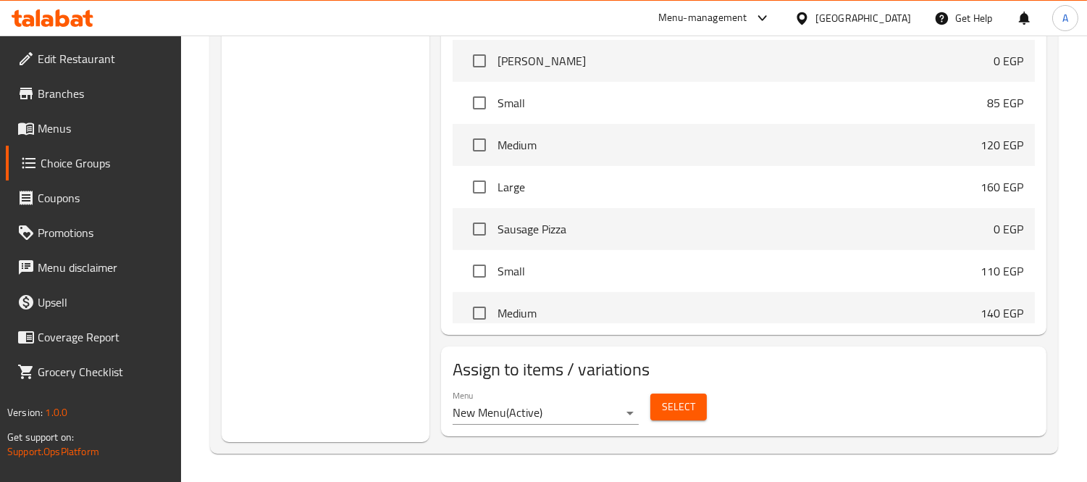
click at [57, 120] on span "Menus" at bounding box center [104, 128] width 133 height 17
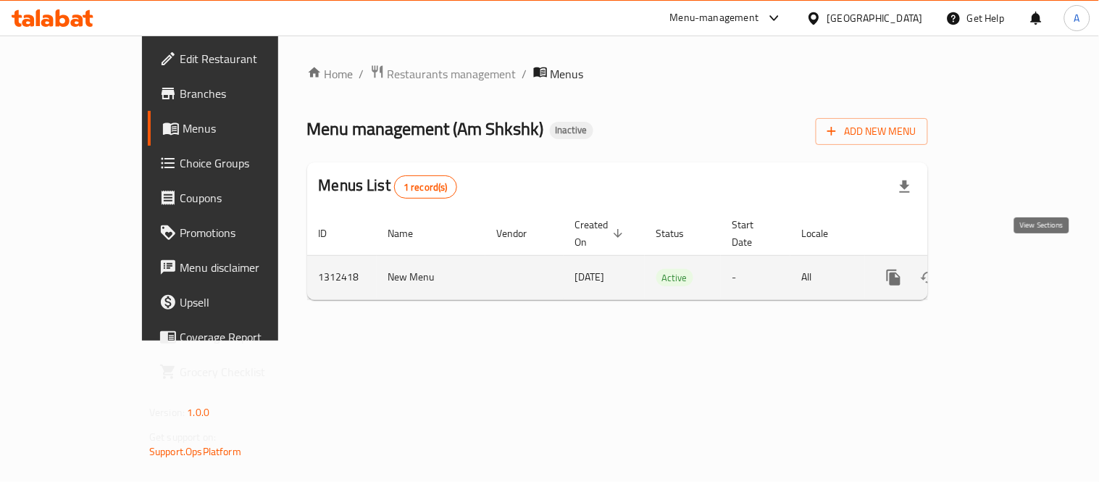
click at [1007, 269] on icon "enhanced table" at bounding box center [998, 277] width 17 height 17
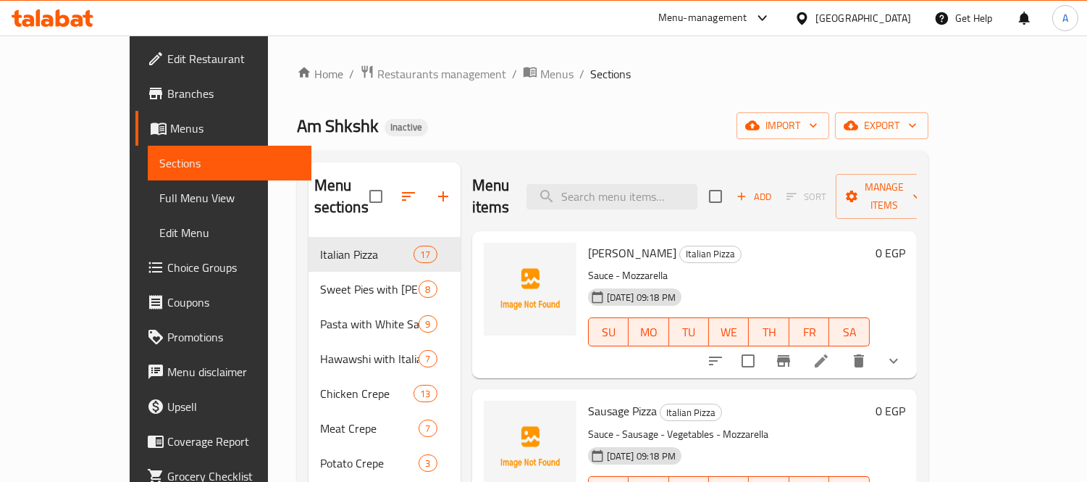
click at [842, 349] on li at bounding box center [821, 361] width 41 height 26
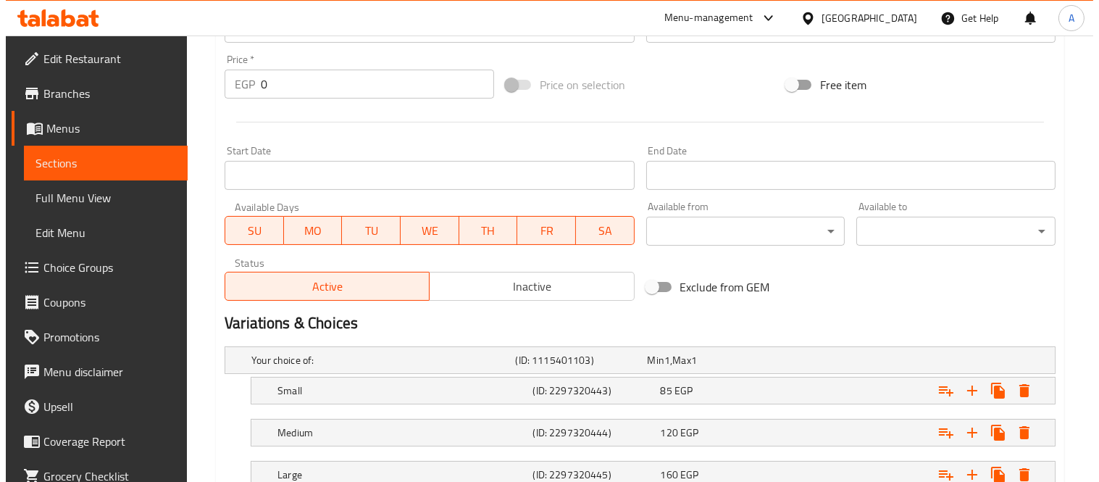
scroll to position [617, 0]
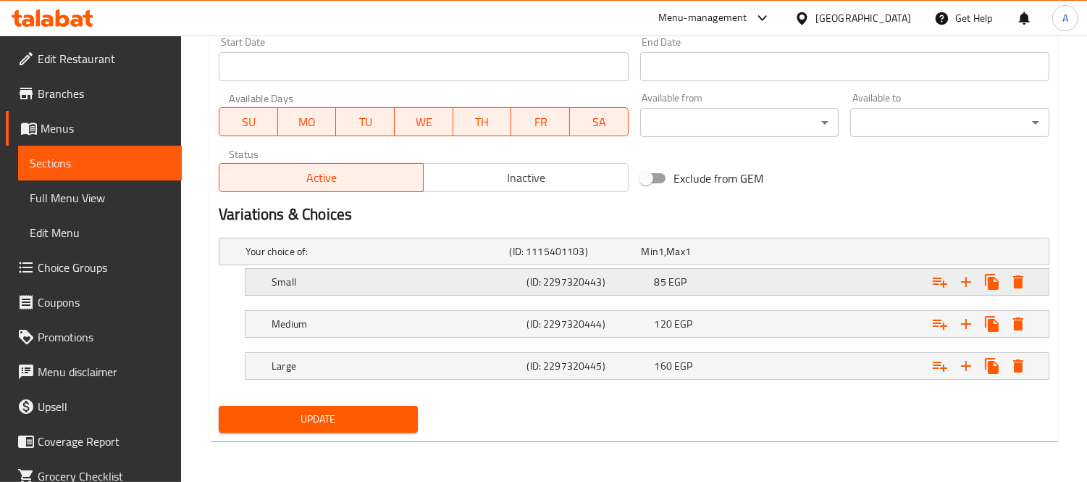
click at [371, 288] on h5 "Small" at bounding box center [396, 282] width 249 height 14
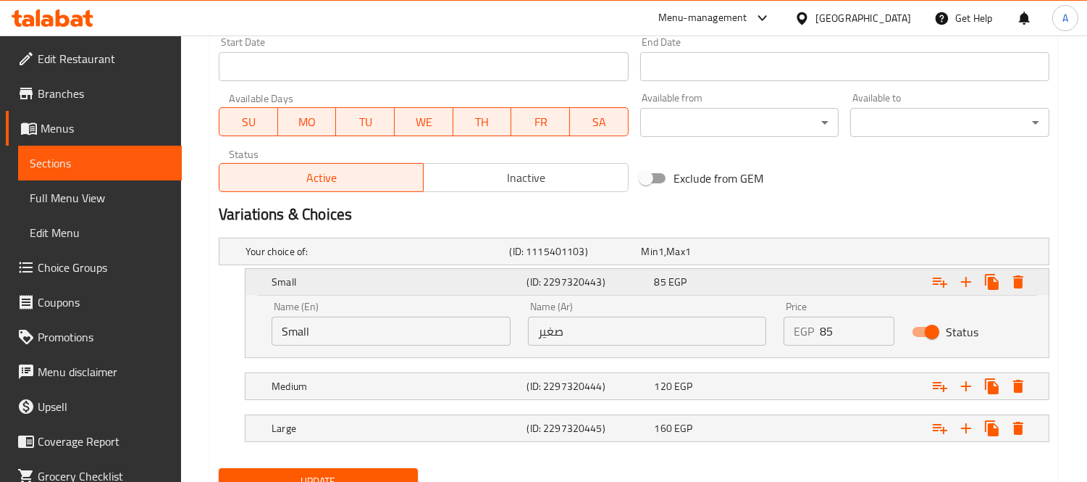
click at [433, 277] on h5 "Small" at bounding box center [396, 282] width 249 height 14
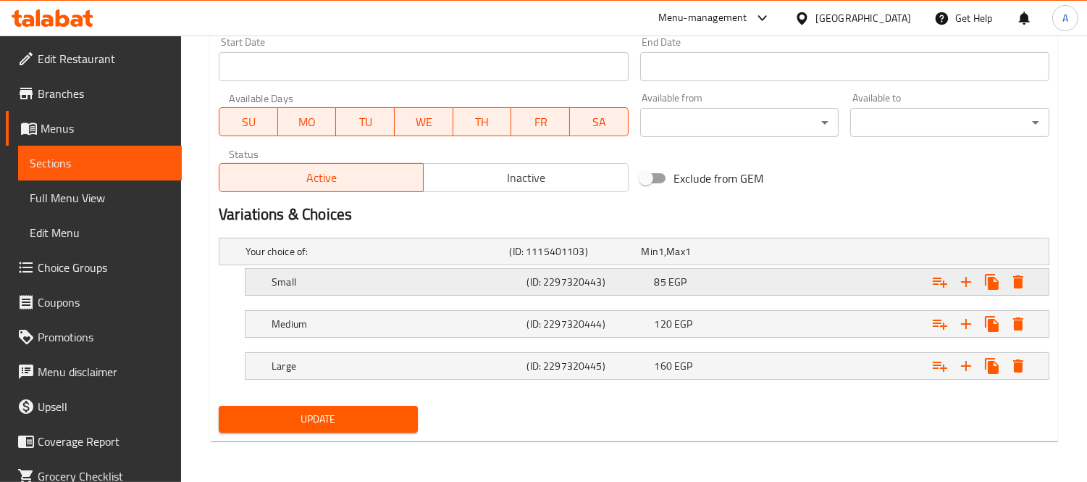
click at [940, 279] on icon "Expand" at bounding box center [940, 281] width 17 height 17
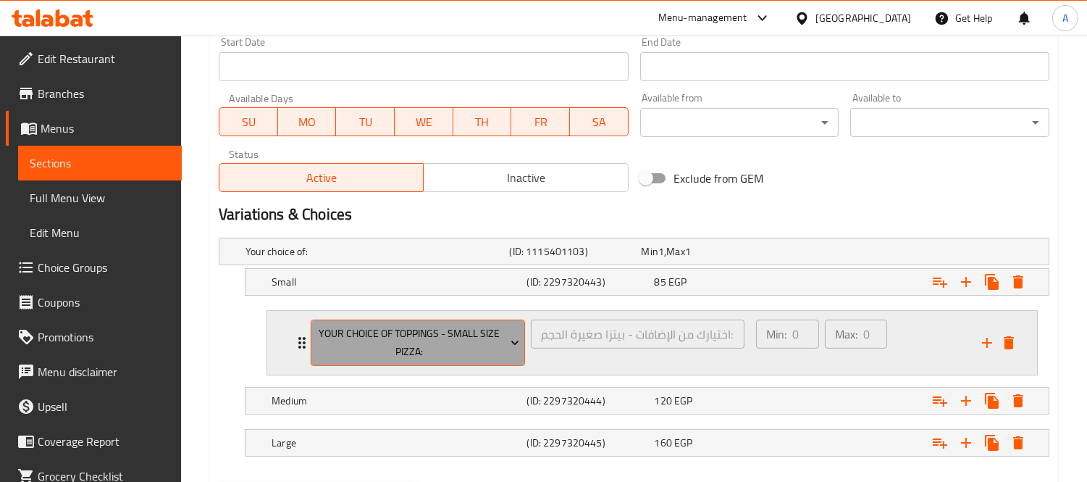
click at [421, 338] on span "Your Choice Of Toppings - Small Size Pizza:" at bounding box center [419, 343] width 204 height 36
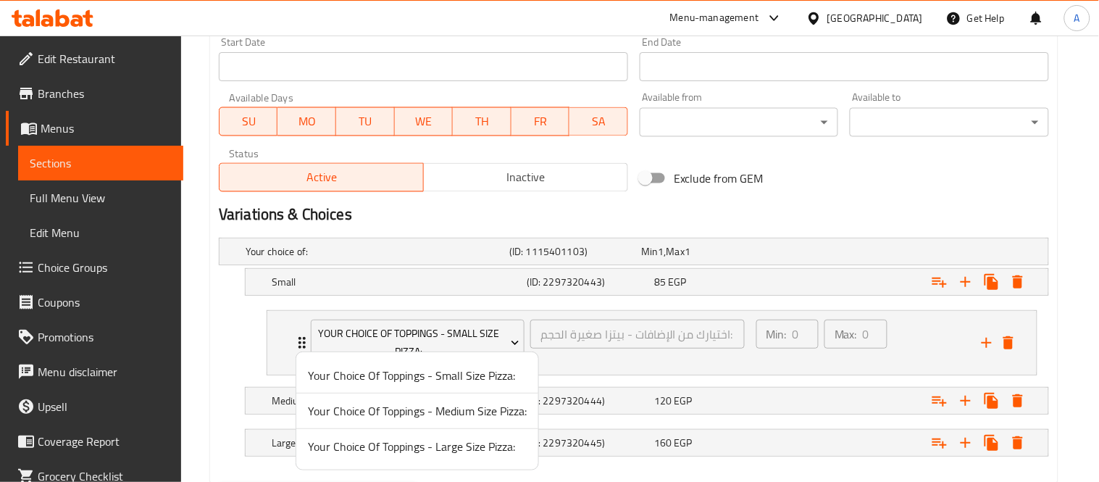
click at [667, 375] on div at bounding box center [549, 241] width 1099 height 482
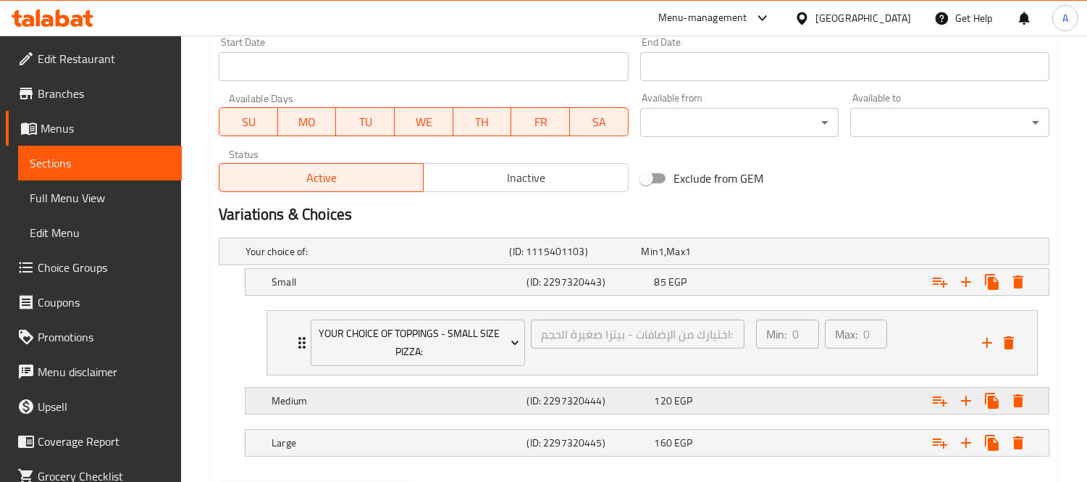
click at [719, 403] on div "120 EGP" at bounding box center [716, 400] width 122 height 14
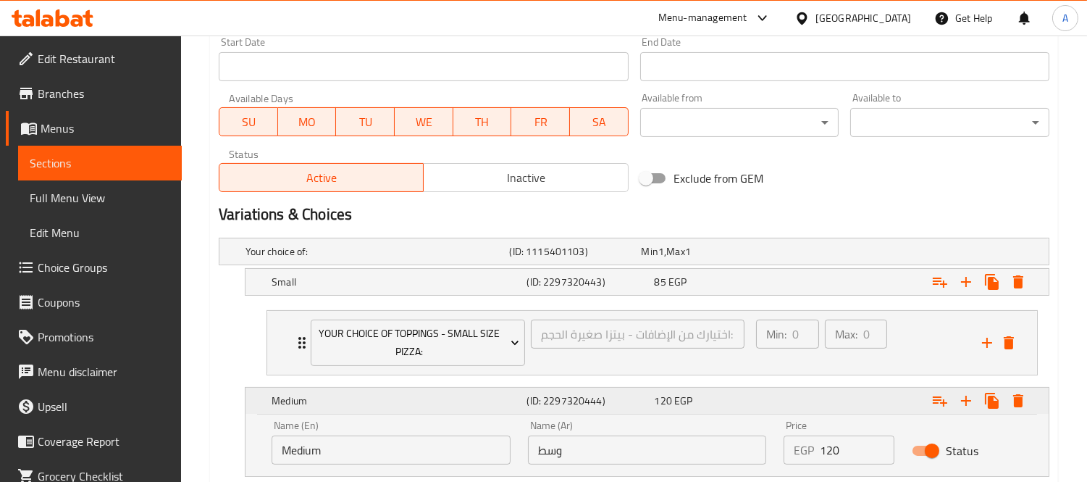
click at [821, 403] on div "Expand" at bounding box center [907, 401] width 255 height 32
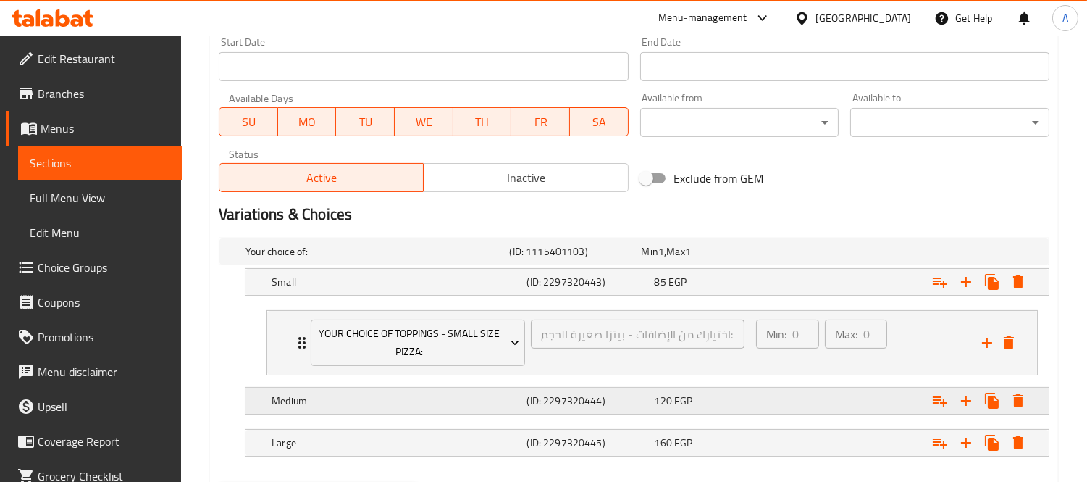
click at [930, 399] on button "Expand" at bounding box center [940, 401] width 26 height 26
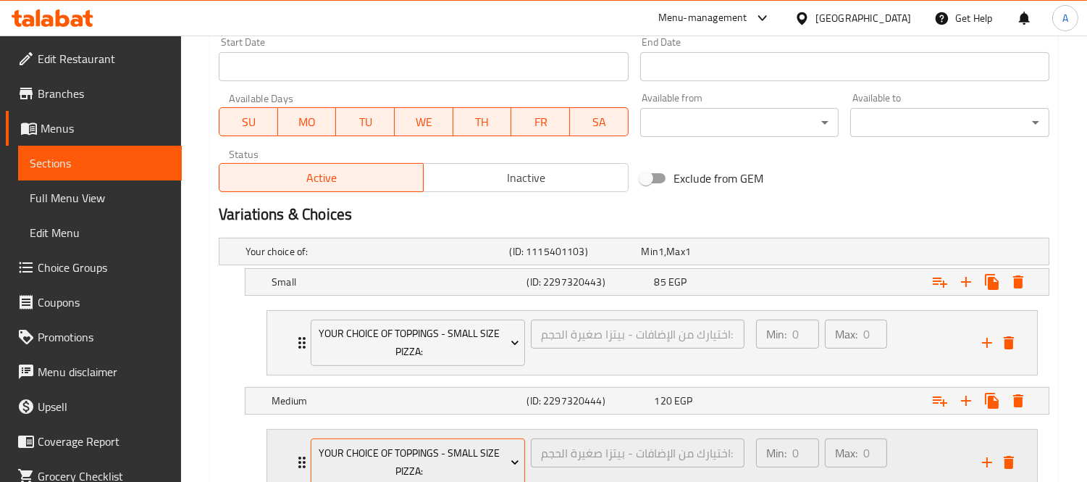
click at [425, 447] on span "Your Choice Of Toppings - Small Size Pizza:" at bounding box center [419, 462] width 204 height 36
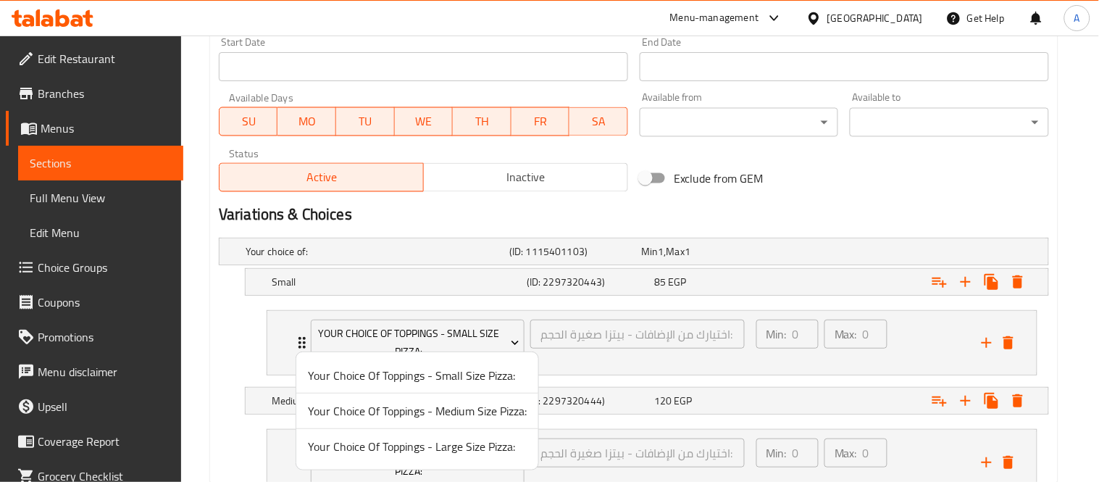
click at [442, 414] on span "Your Choice Of Toppings - Medium Size Pizza:" at bounding box center [417, 410] width 219 height 17
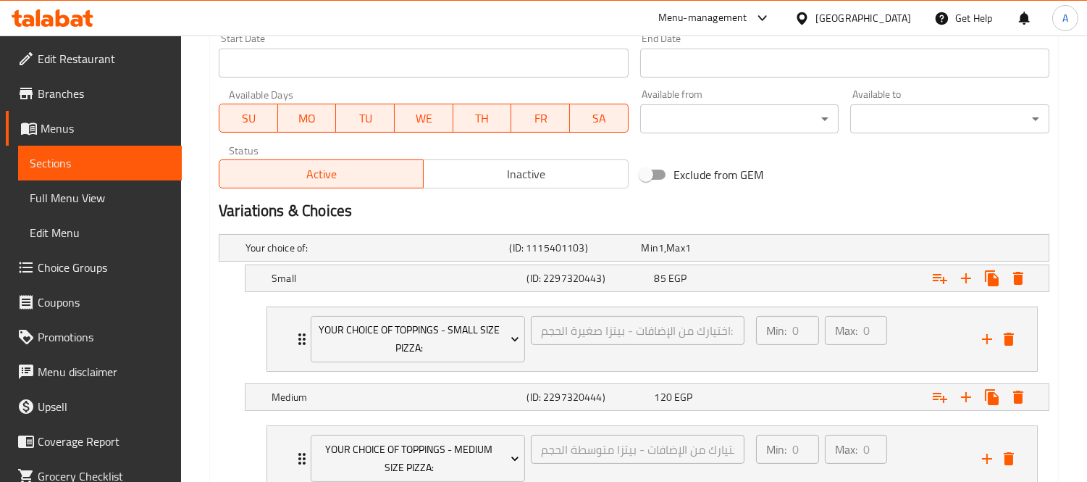
scroll to position [771, 0]
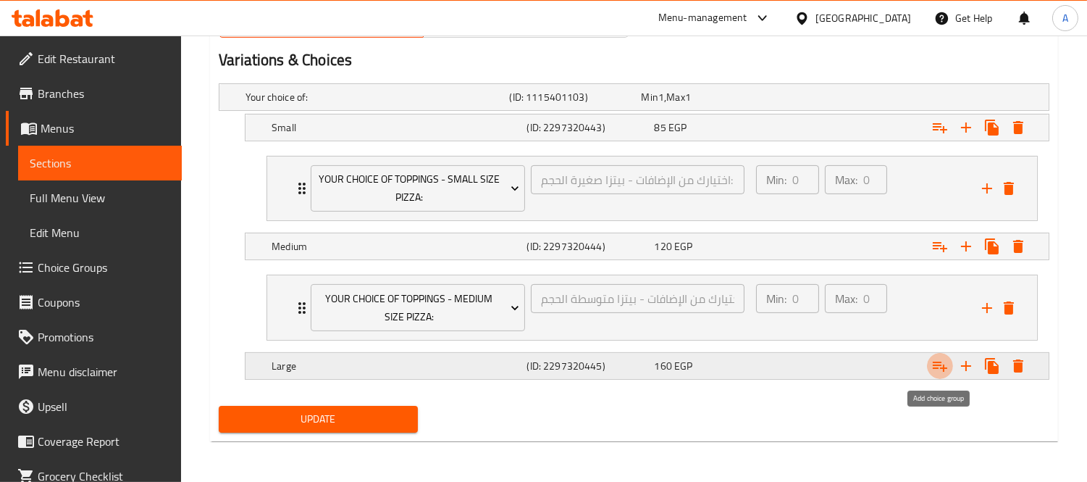
click at [948, 370] on icon "Expand" at bounding box center [940, 365] width 17 height 17
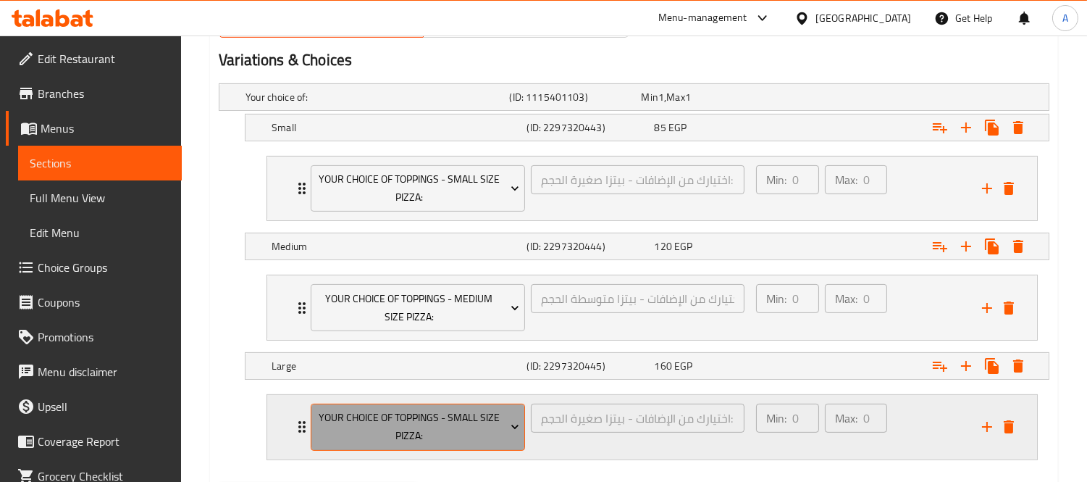
click at [478, 423] on span "Your Choice Of Toppings - Small Size Pizza:" at bounding box center [419, 427] width 204 height 36
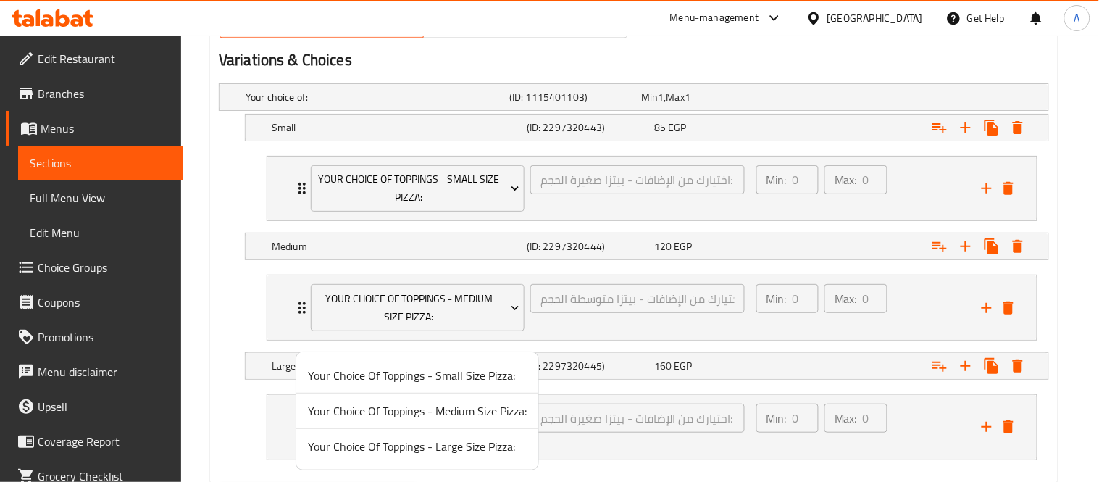
click at [426, 444] on span "Your Choice Of Toppings - Large Size Pizza:" at bounding box center [417, 446] width 219 height 17
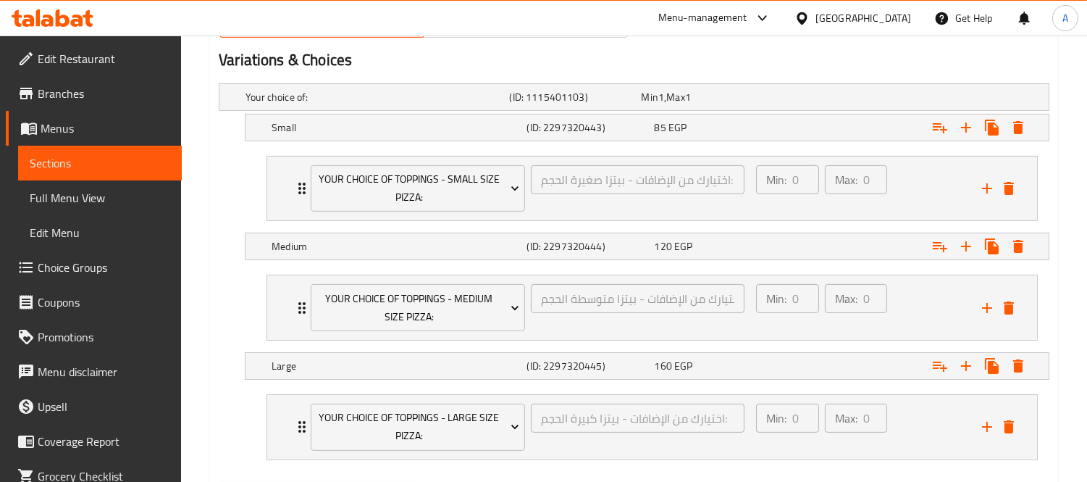
scroll to position [849, 0]
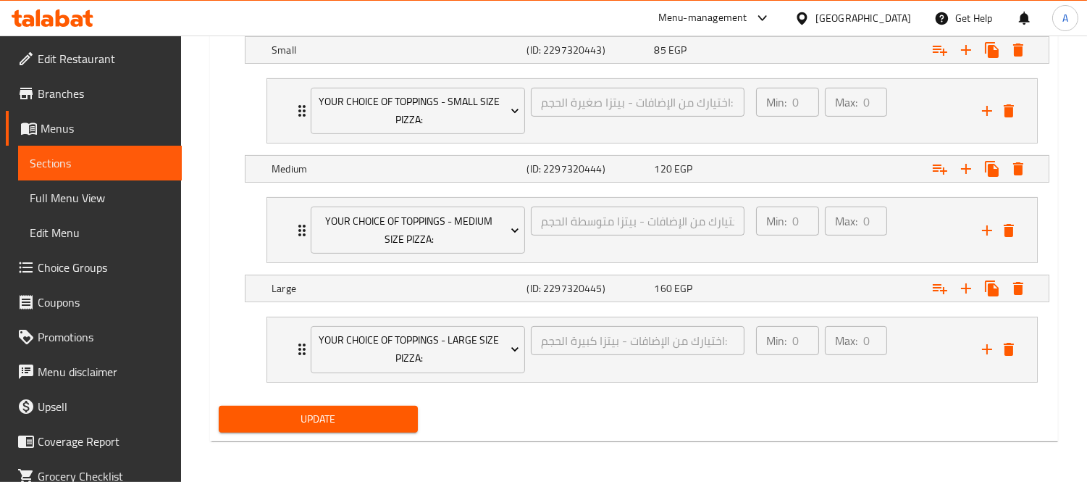
click at [374, 436] on div "Update" at bounding box center [318, 419] width 211 height 38
click at [380, 417] on span "Update" at bounding box center [318, 419] width 176 height 18
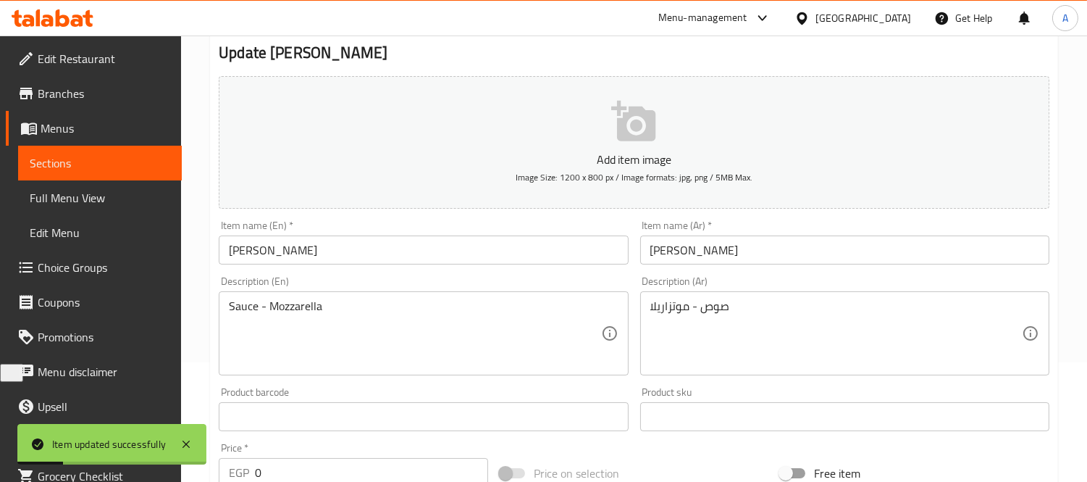
scroll to position [0, 0]
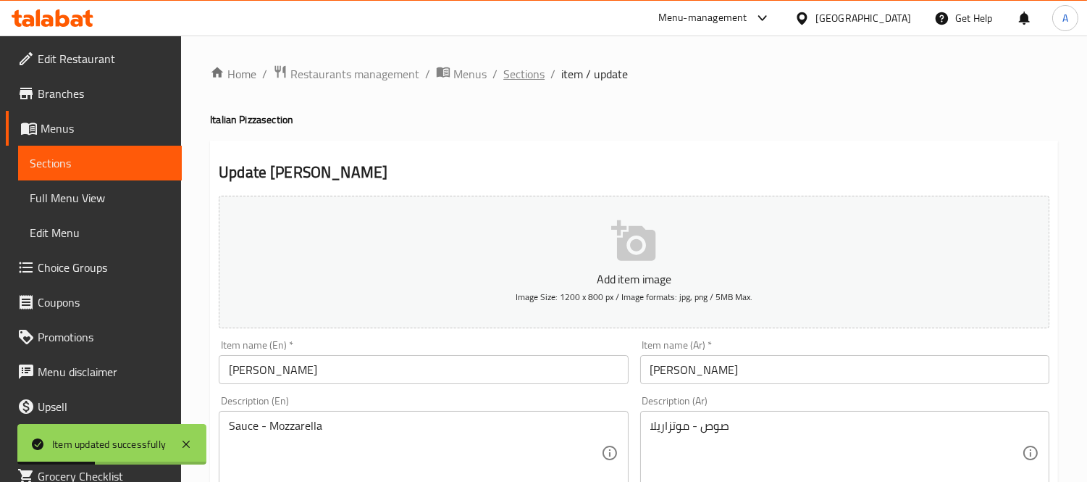
click at [527, 76] on span "Sections" at bounding box center [524, 73] width 41 height 17
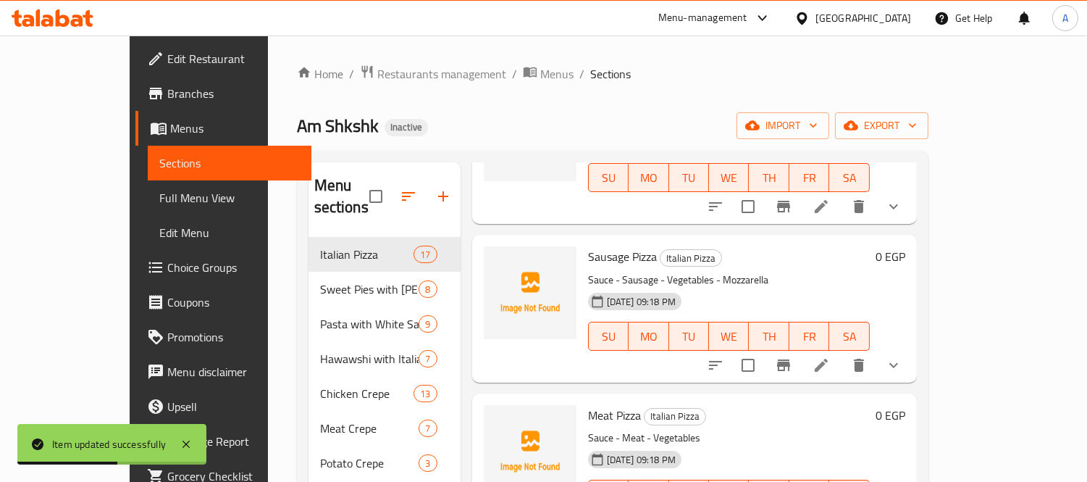
scroll to position [161, 0]
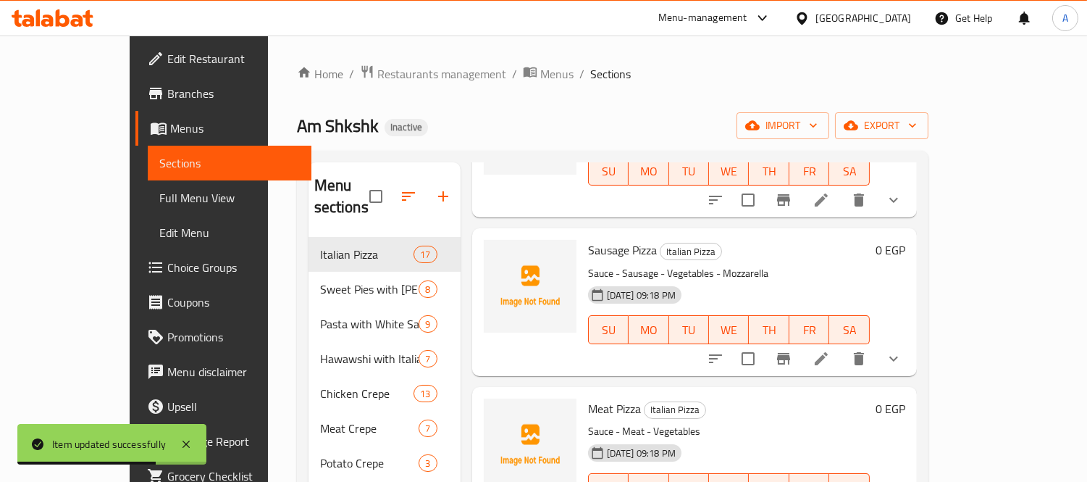
click at [842, 346] on li at bounding box center [821, 359] width 41 height 26
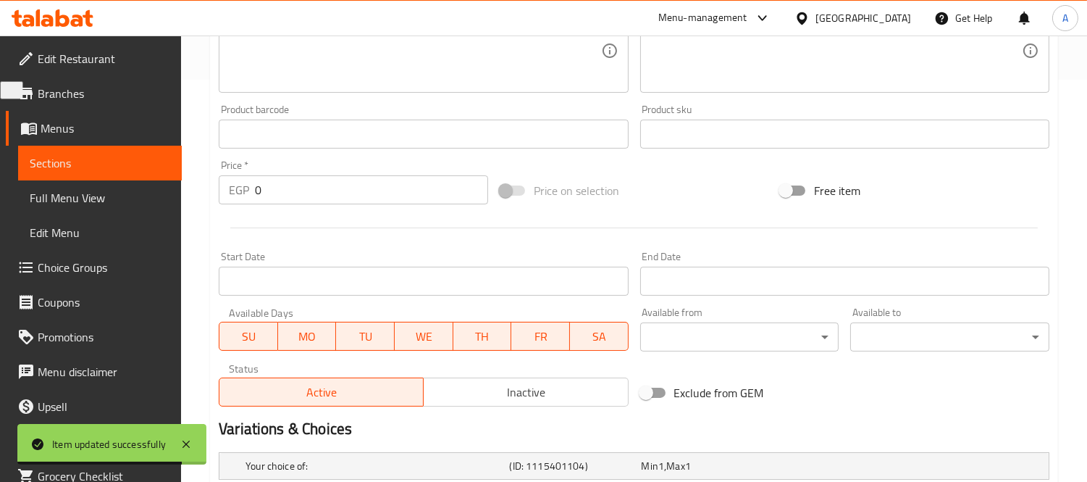
scroll to position [617, 0]
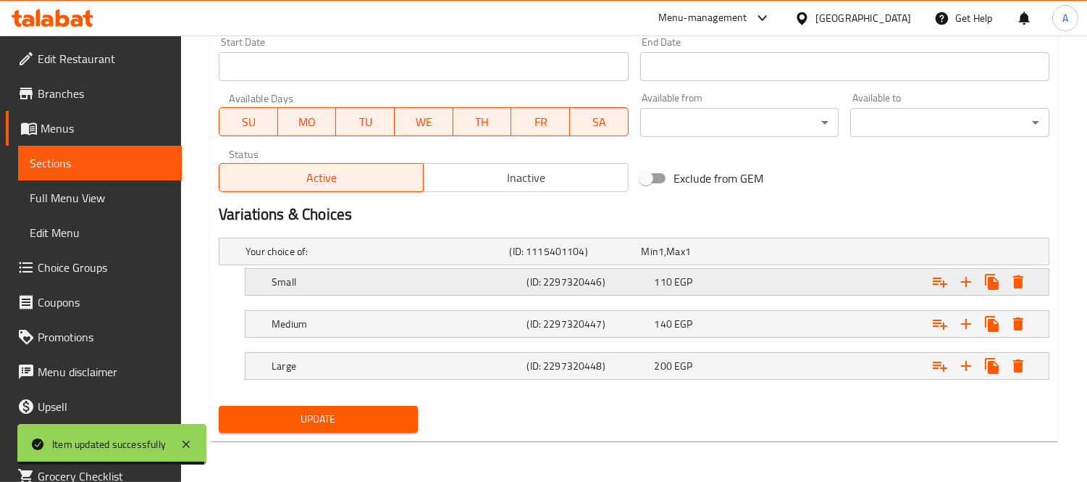
click at [939, 280] on icon "Expand" at bounding box center [940, 282] width 14 height 10
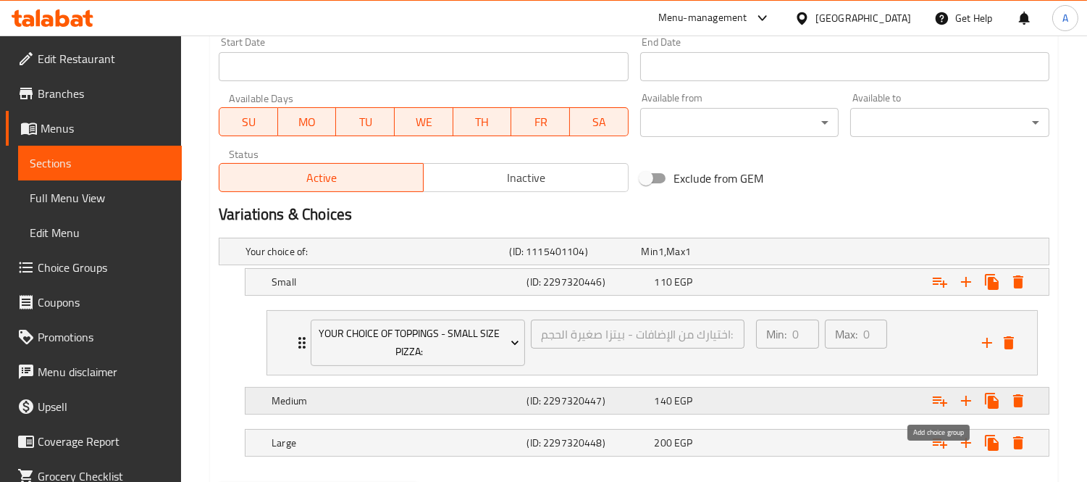
click at [943, 409] on icon "Expand" at bounding box center [940, 400] width 17 height 17
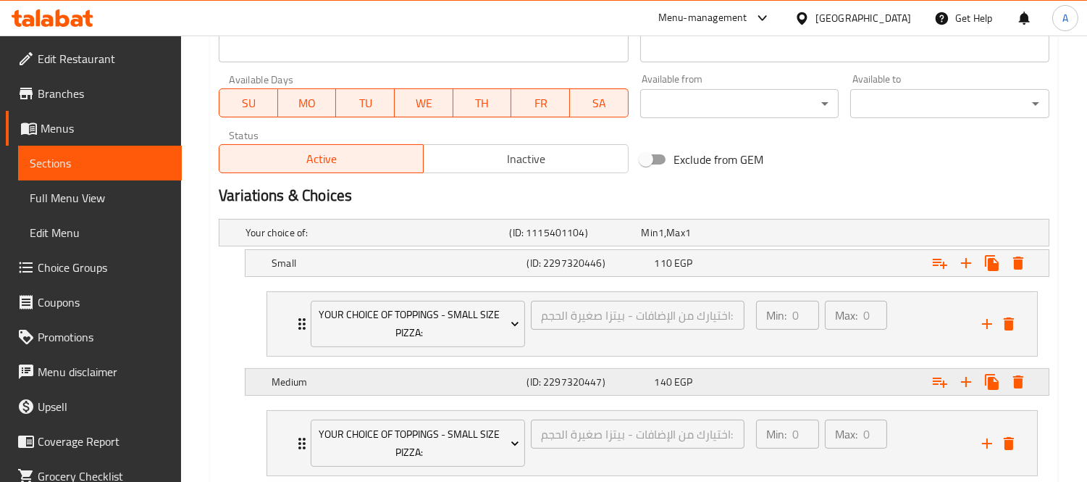
scroll to position [771, 0]
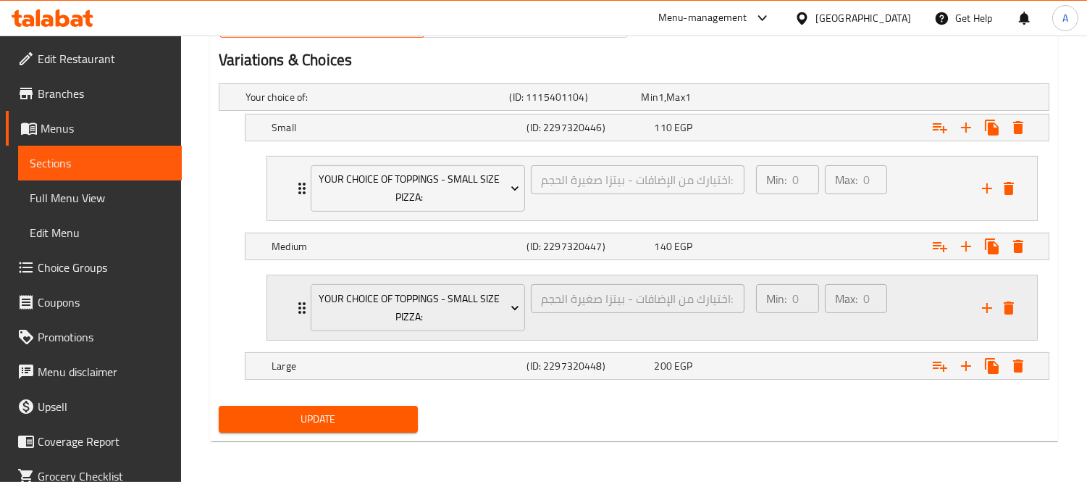
click at [437, 332] on div "Your Choice Of Toppings - Small Size Pizza:" at bounding box center [418, 307] width 220 height 53
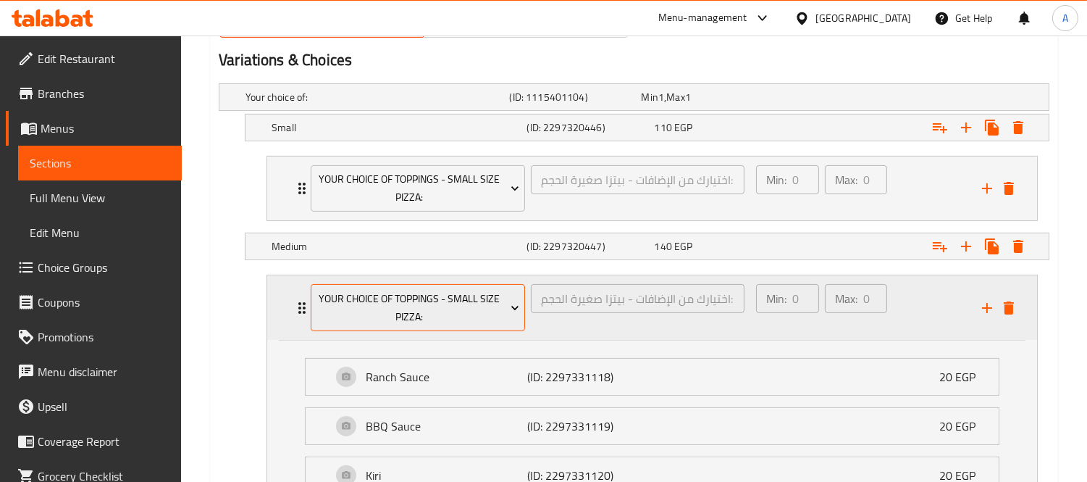
click at [438, 314] on span "Your Choice Of Toppings - Small Size Pizza:" at bounding box center [419, 308] width 204 height 36
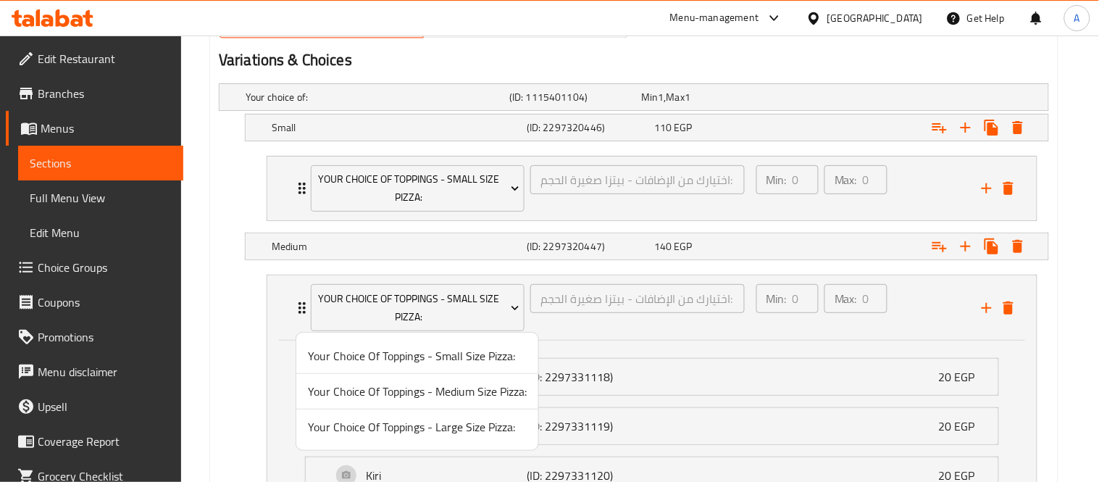
click at [437, 391] on span "Your Choice Of Toppings - Medium Size Pizza:" at bounding box center [417, 391] width 219 height 17
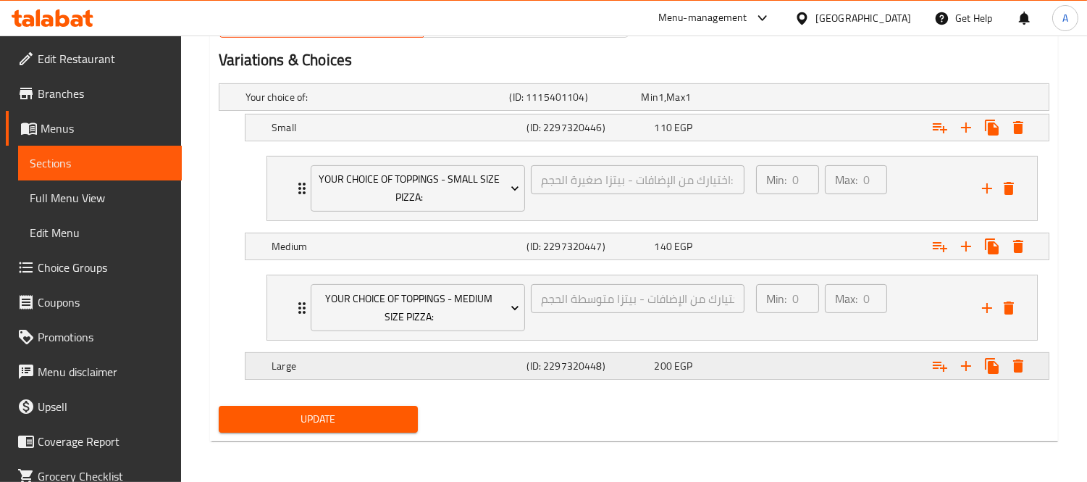
click at [422, 357] on div "Large" at bounding box center [396, 366] width 255 height 20
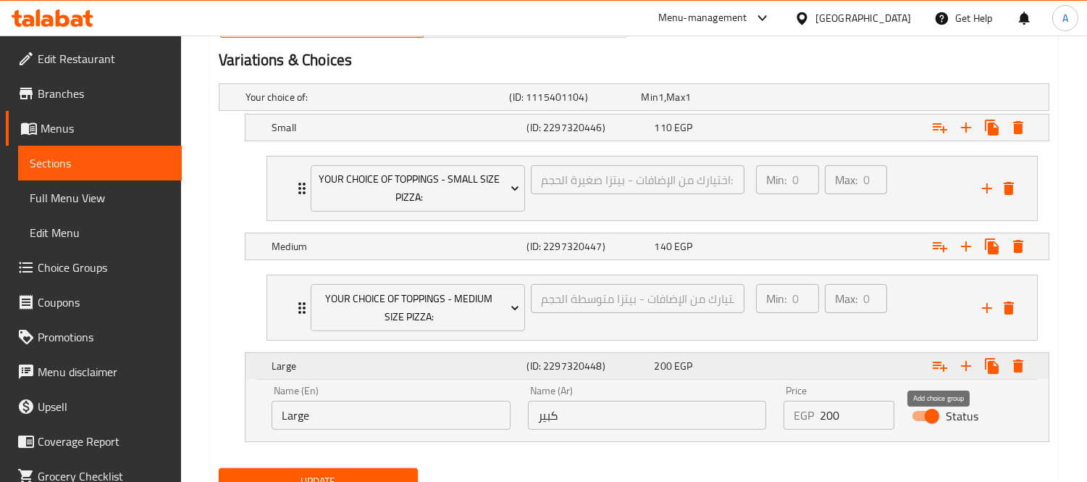
click at [938, 374] on icon "Expand" at bounding box center [940, 365] width 17 height 17
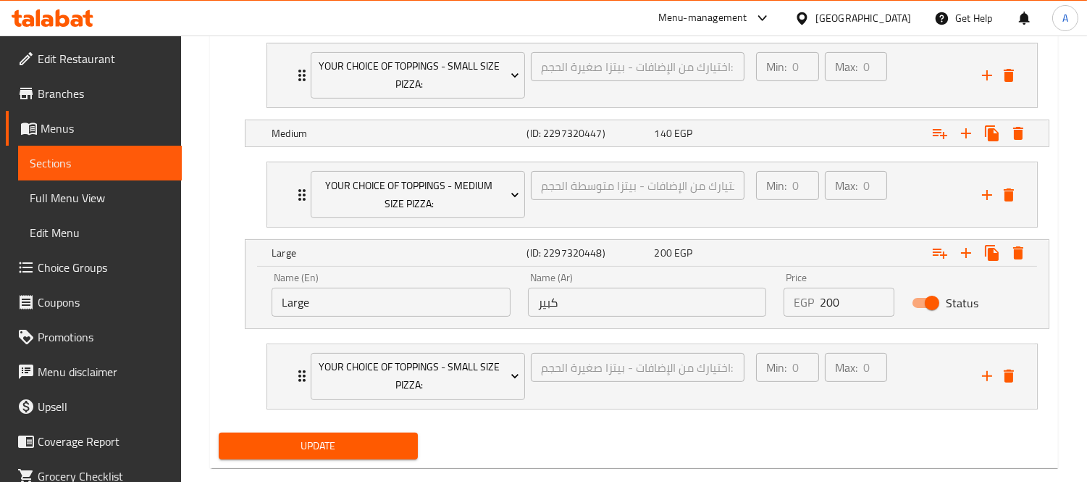
scroll to position [911, 0]
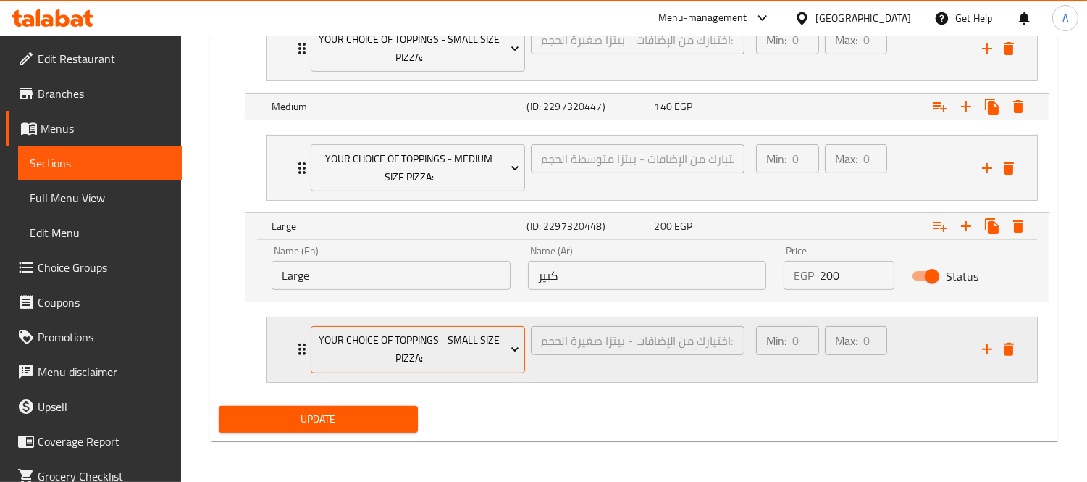
click at [433, 360] on span "Your Choice Of Toppings - Small Size Pizza:" at bounding box center [419, 349] width 204 height 36
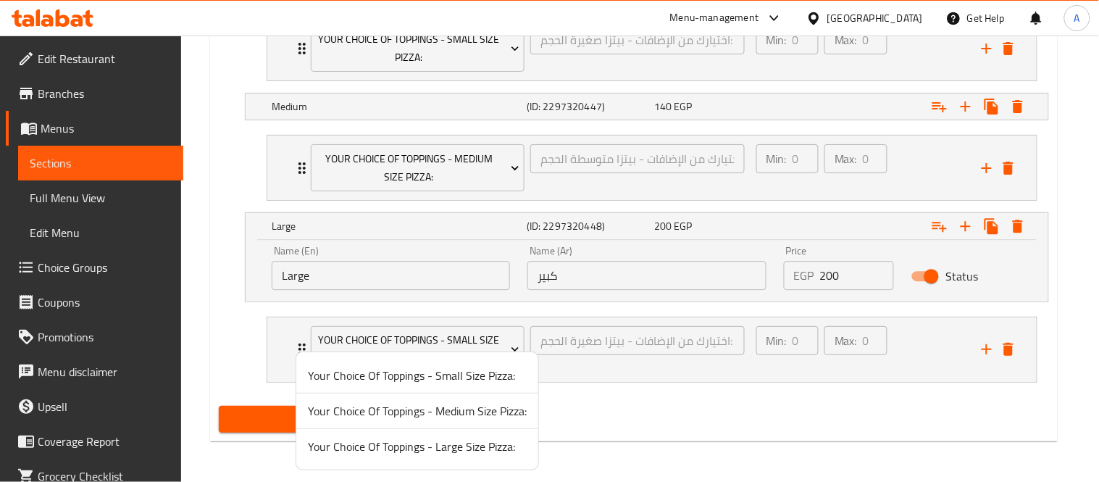
click at [428, 444] on span "Your Choice Of Toppings - Large Size Pizza:" at bounding box center [417, 446] width 219 height 17
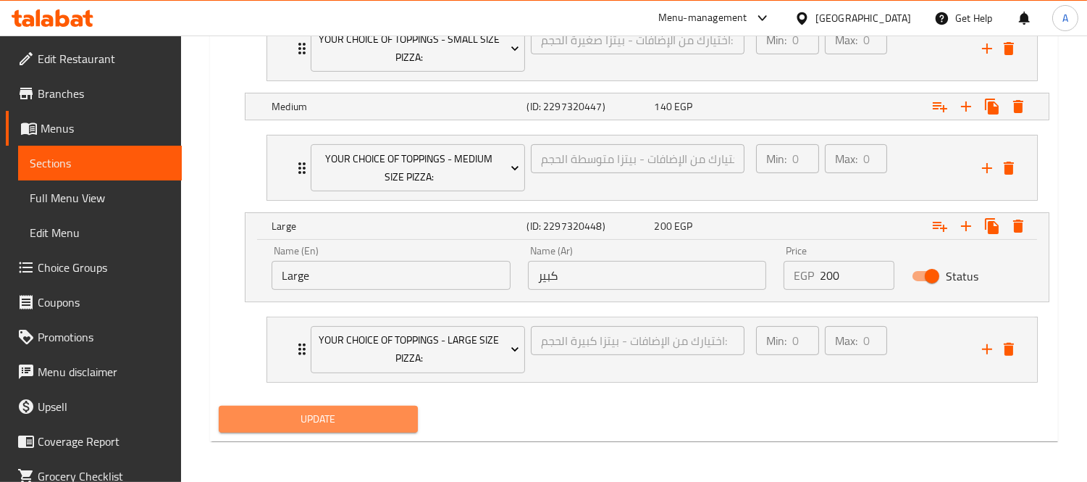
click at [338, 424] on span "Update" at bounding box center [318, 419] width 176 height 18
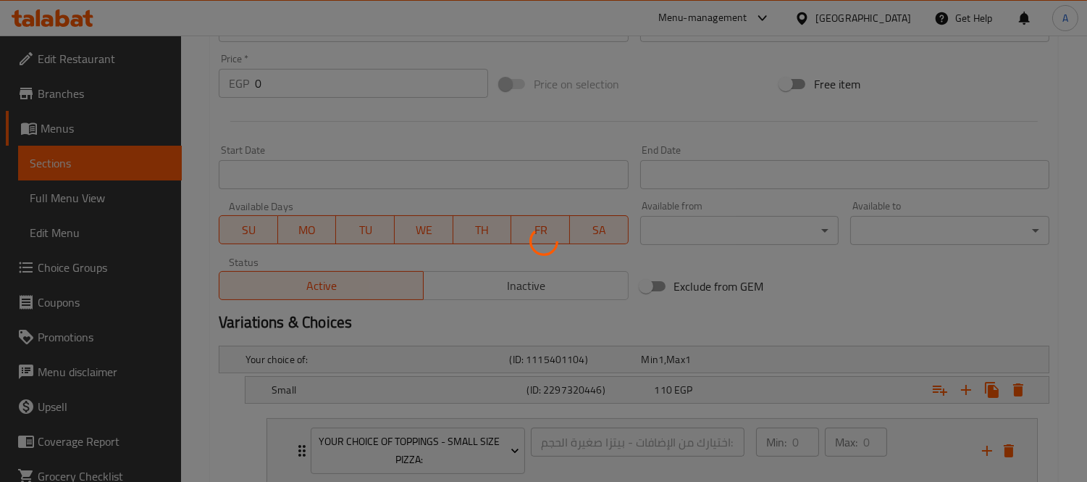
scroll to position [25, 0]
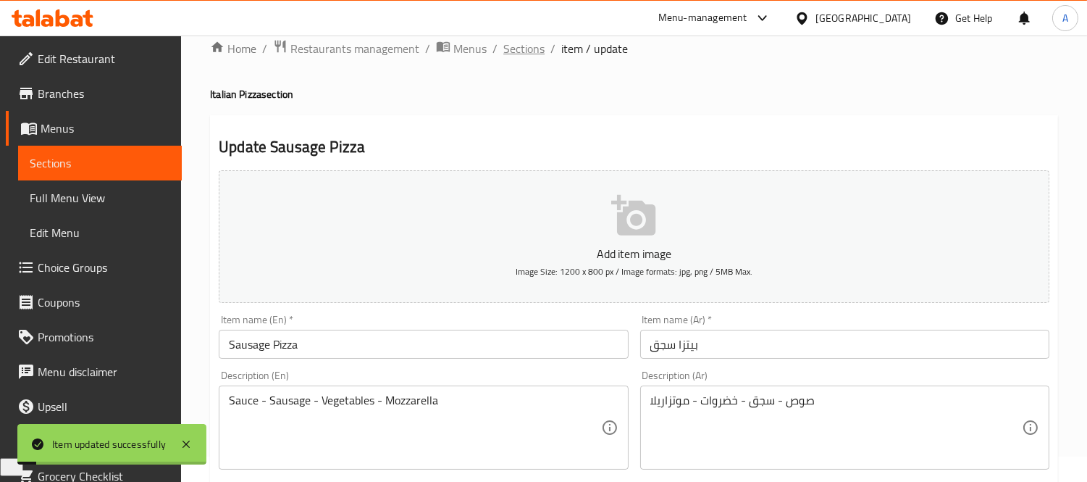
click at [524, 49] on span "Sections" at bounding box center [524, 48] width 41 height 17
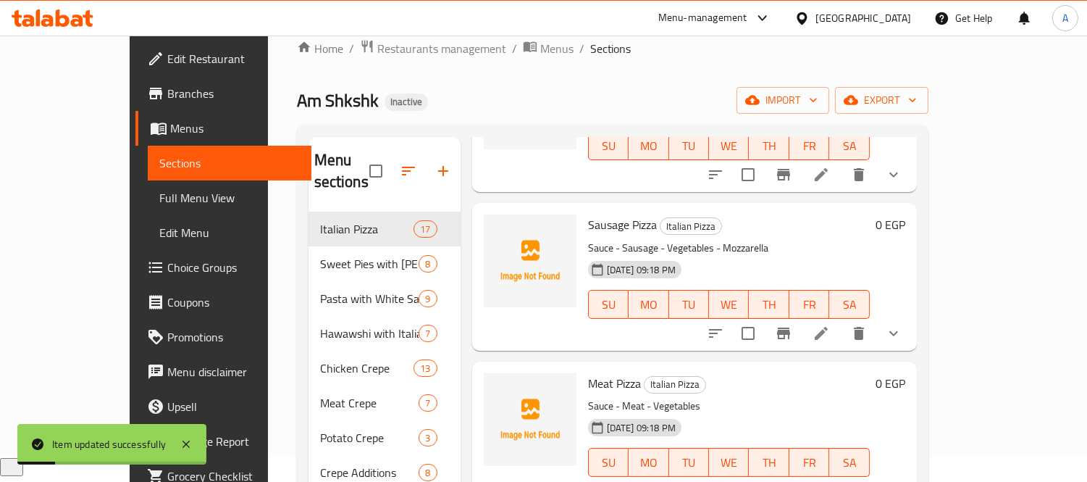
scroll to position [241, 0]
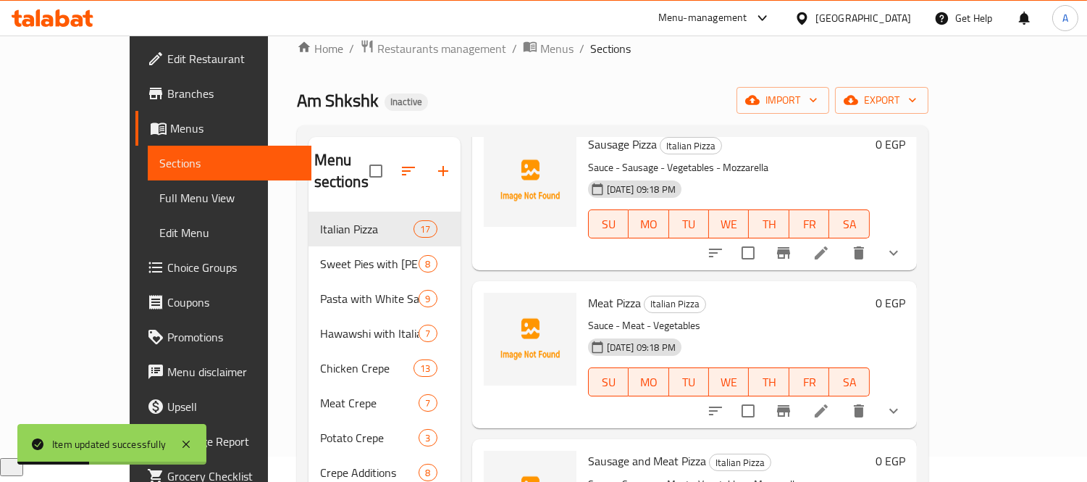
click at [828, 404] on icon at bounding box center [821, 410] width 13 height 13
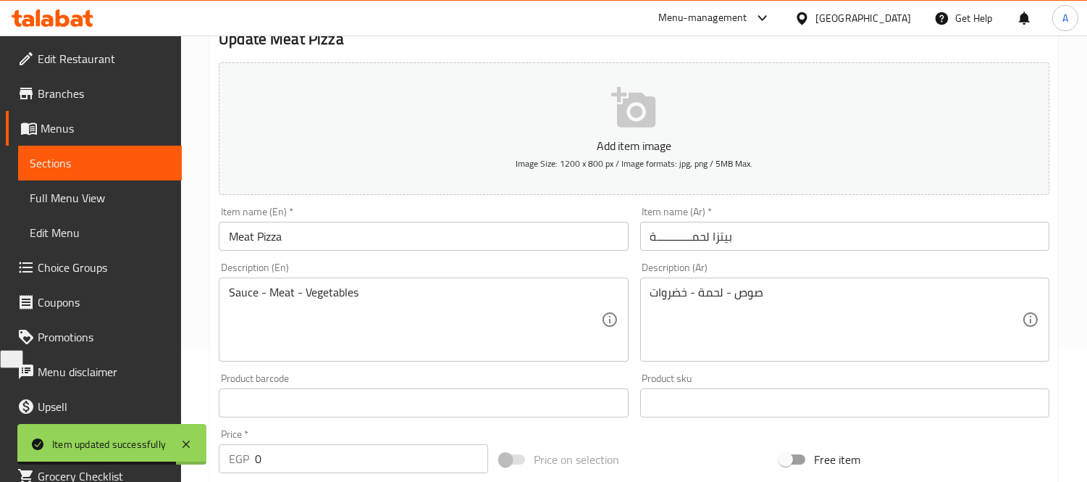
scroll to position [617, 0]
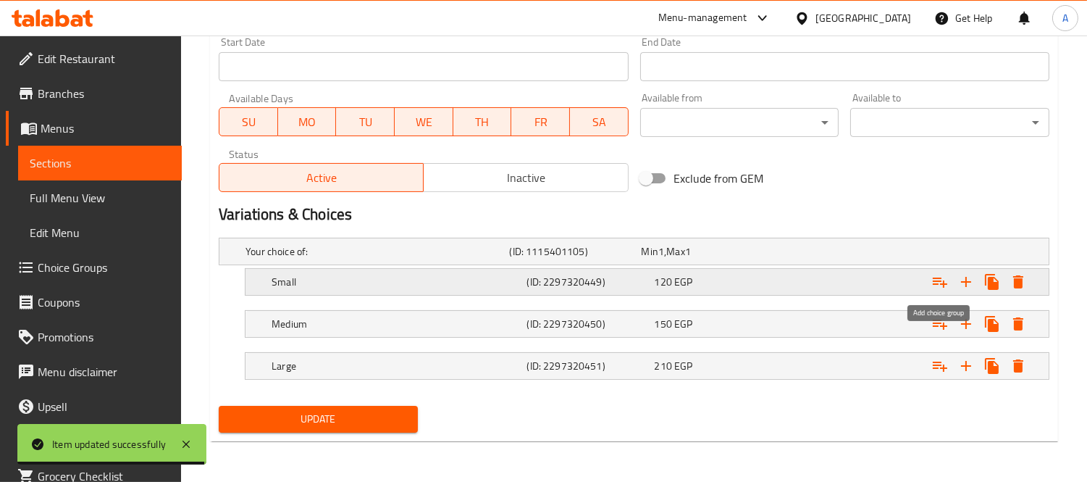
click at [949, 288] on icon "Expand" at bounding box center [940, 281] width 17 height 17
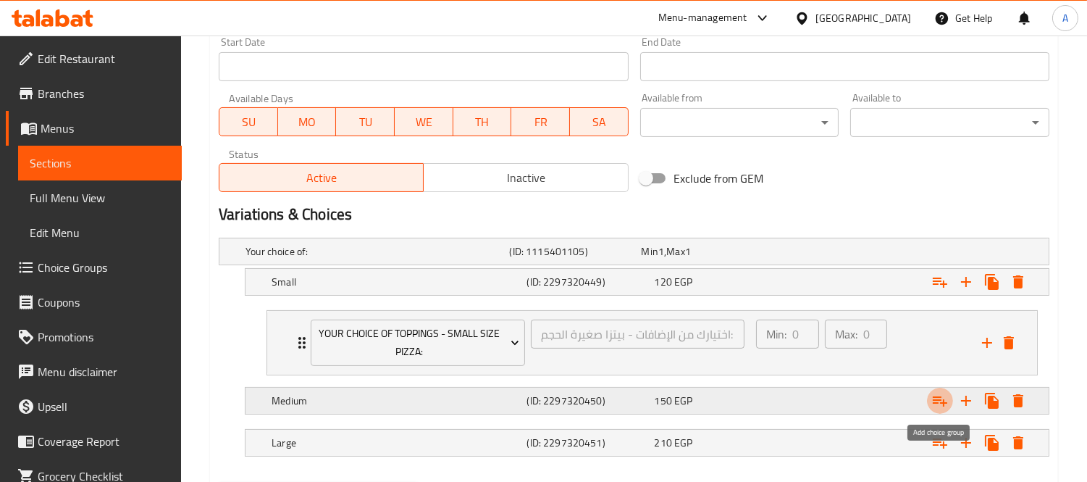
click at [932, 401] on icon "Expand" at bounding box center [940, 400] width 17 height 17
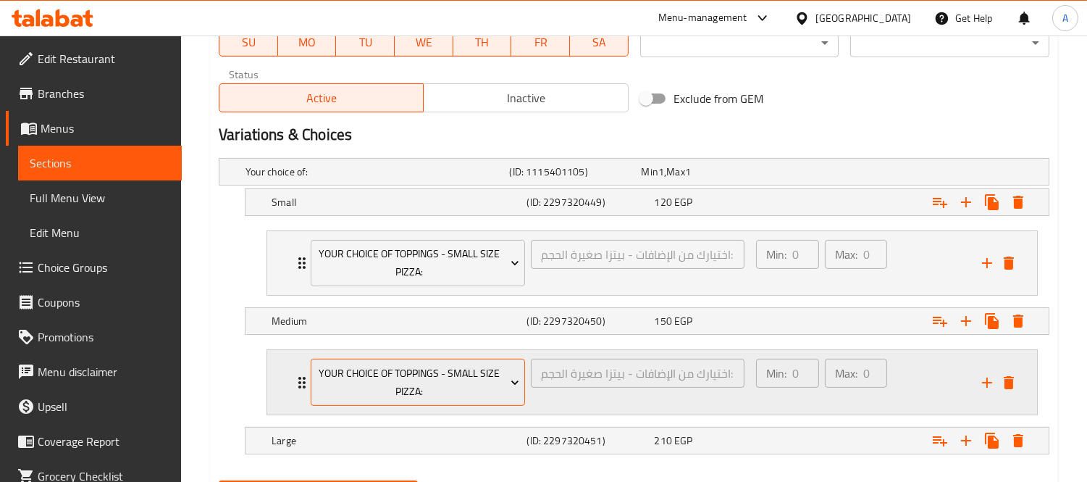
scroll to position [771, 0]
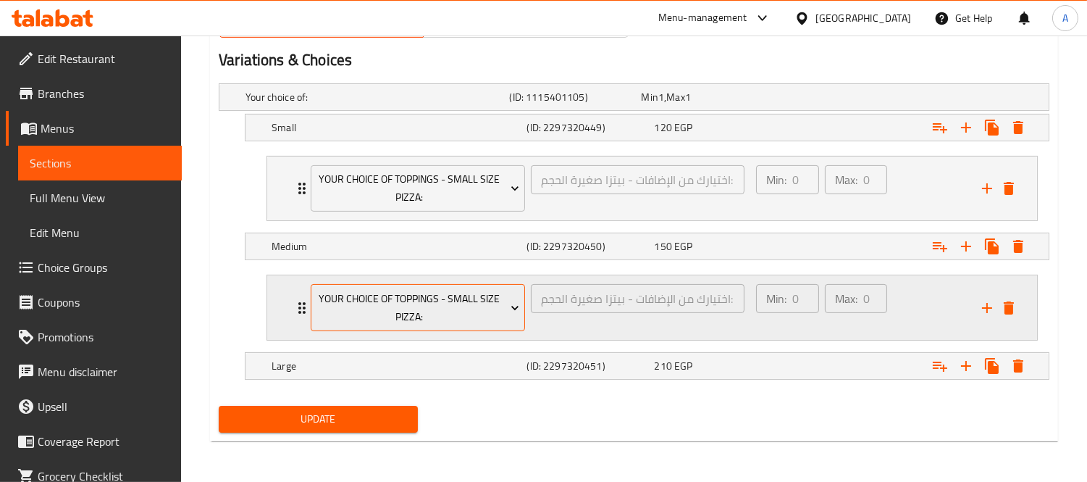
click at [327, 322] on span "Your Choice Of Toppings - Small Size Pizza:" at bounding box center [419, 308] width 204 height 36
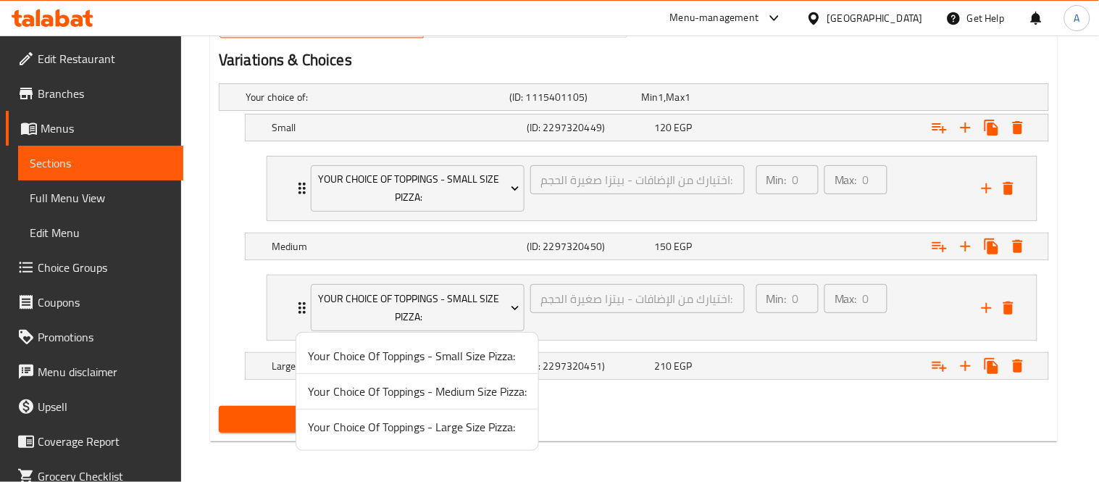
click at [375, 388] on span "Your Choice Of Toppings - Medium Size Pizza:" at bounding box center [417, 391] width 219 height 17
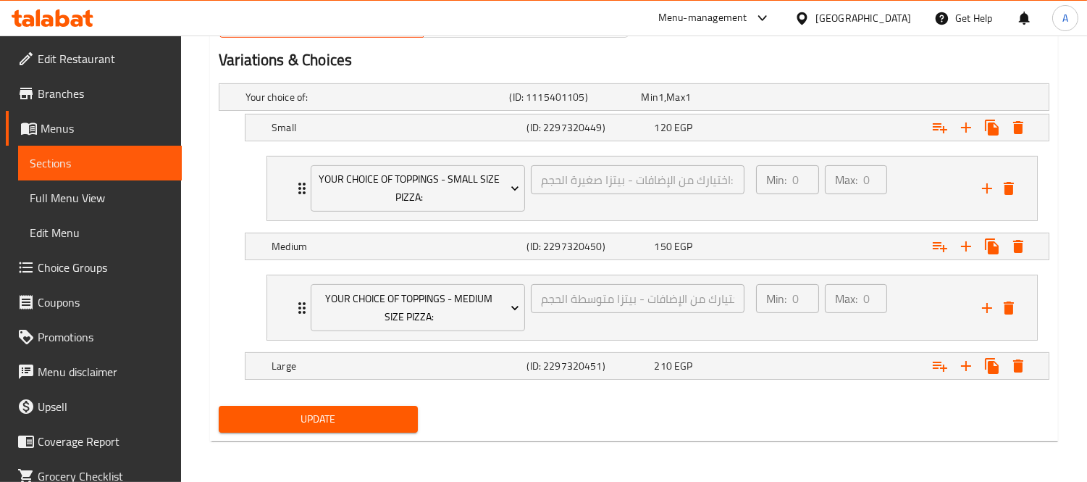
click at [938, 373] on icon "Expand" at bounding box center [940, 365] width 17 height 17
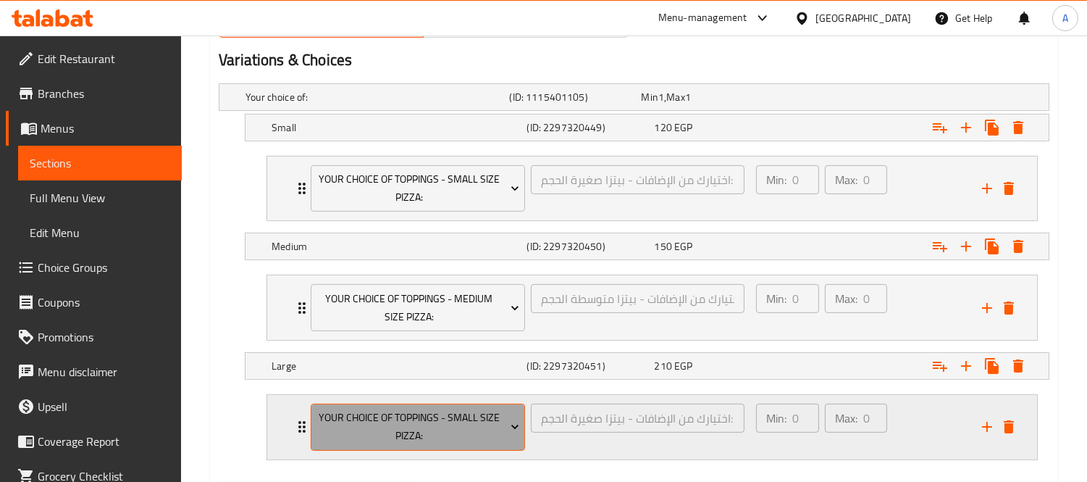
click at [469, 422] on span "Your Choice Of Toppings - Small Size Pizza:" at bounding box center [419, 427] width 204 height 36
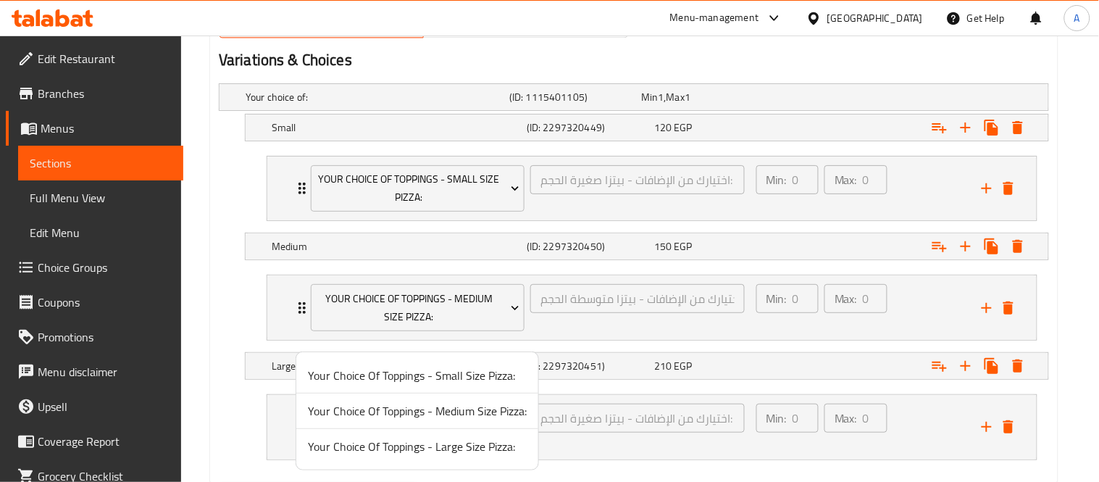
click at [415, 438] on span "Your Choice Of Toppings - Large Size Pizza:" at bounding box center [417, 446] width 219 height 17
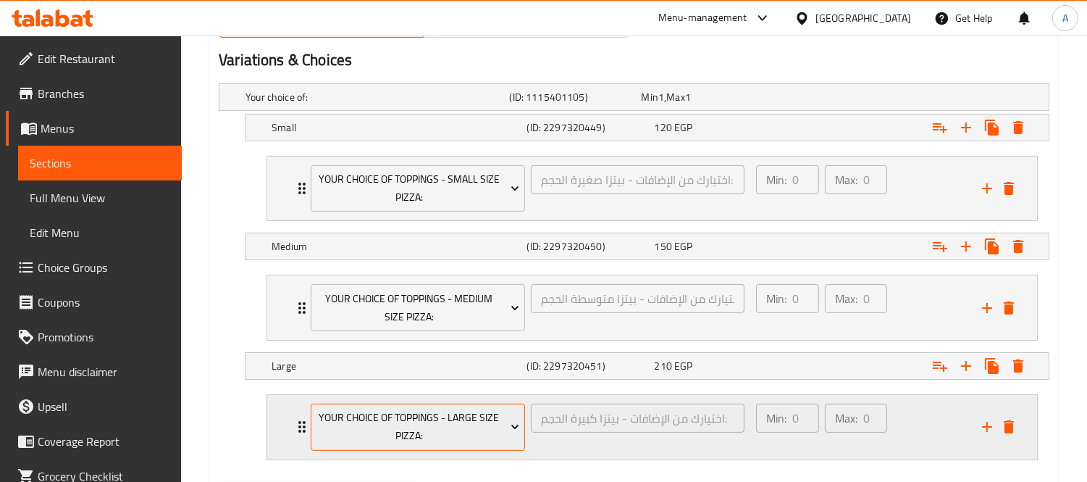
scroll to position [849, 0]
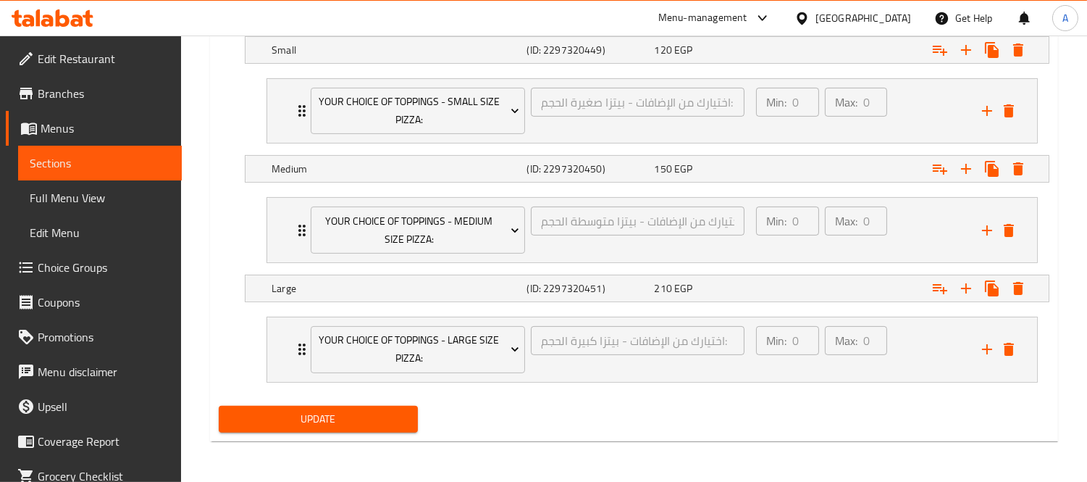
click at [322, 424] on span "Update" at bounding box center [318, 419] width 176 height 18
click at [292, 414] on span "Update" at bounding box center [318, 419] width 176 height 18
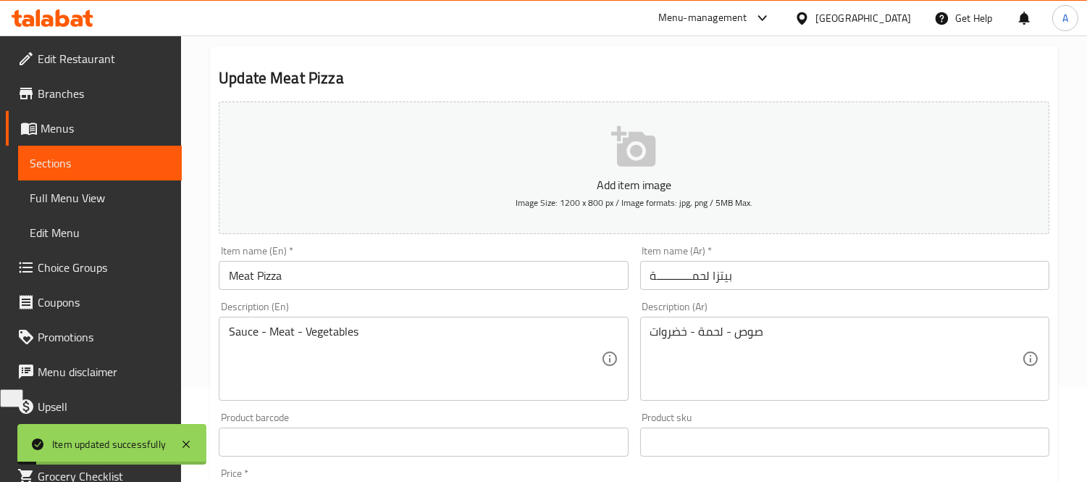
scroll to position [0, 0]
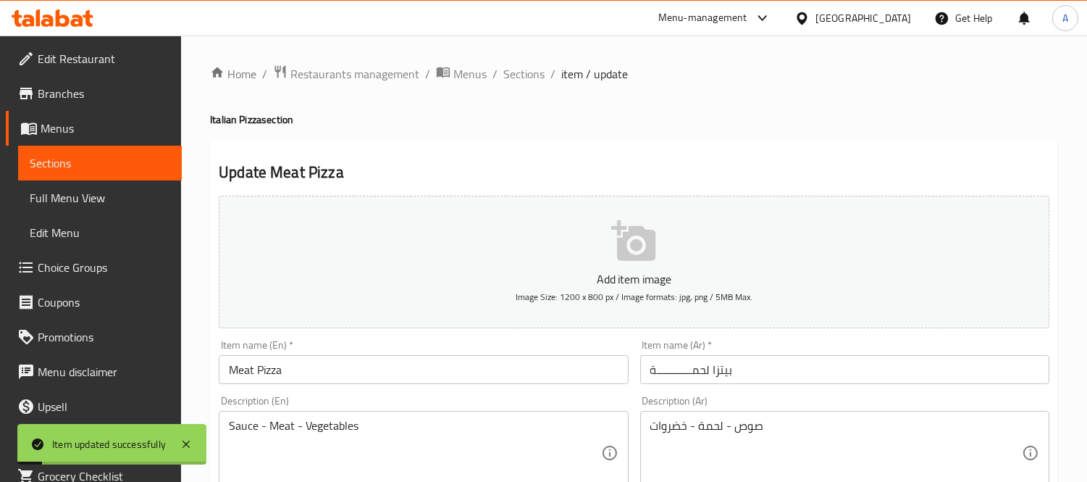
click at [498, 83] on ol "Home / Restaurants management / Menus / Sections / item / update" at bounding box center [634, 73] width 848 height 19
click at [507, 78] on span "Sections" at bounding box center [524, 73] width 41 height 17
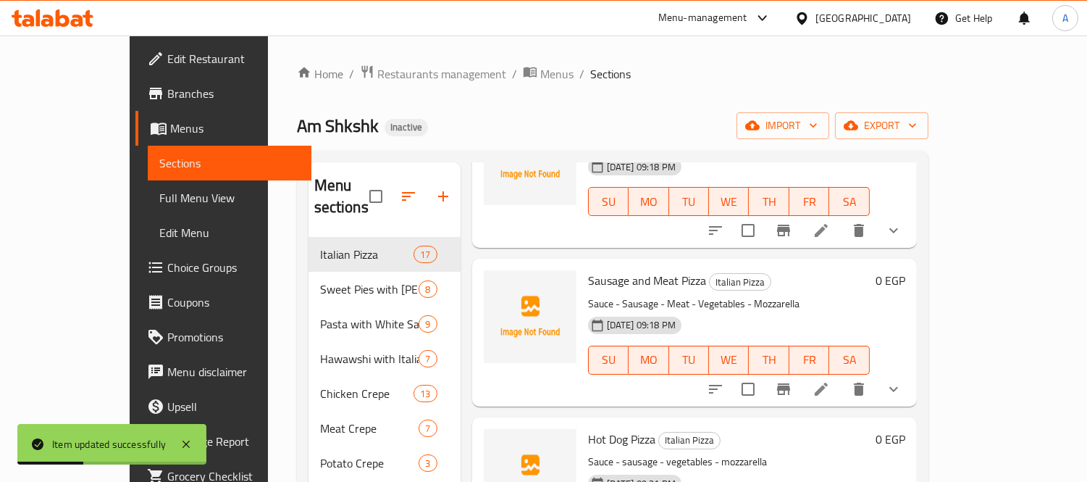
scroll to position [483, 0]
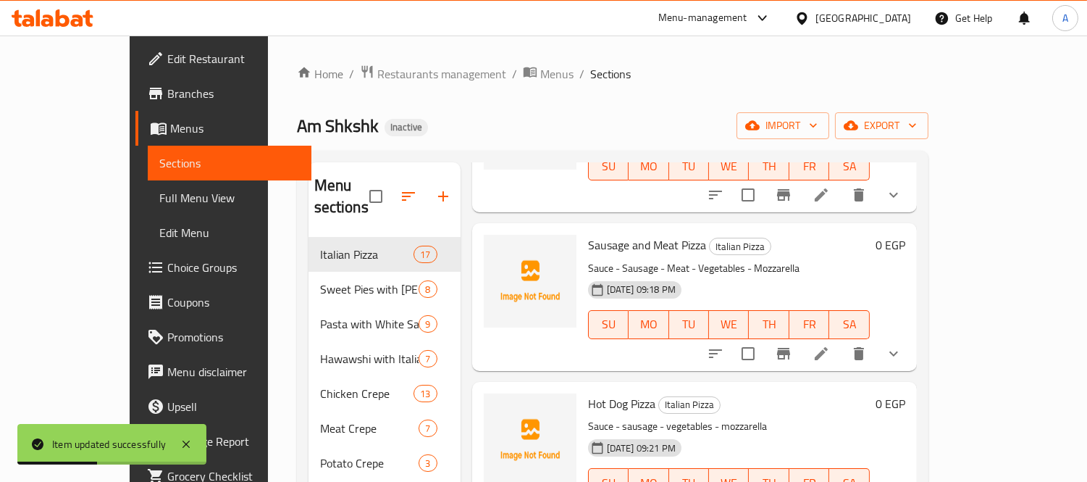
click at [842, 342] on li at bounding box center [821, 354] width 41 height 26
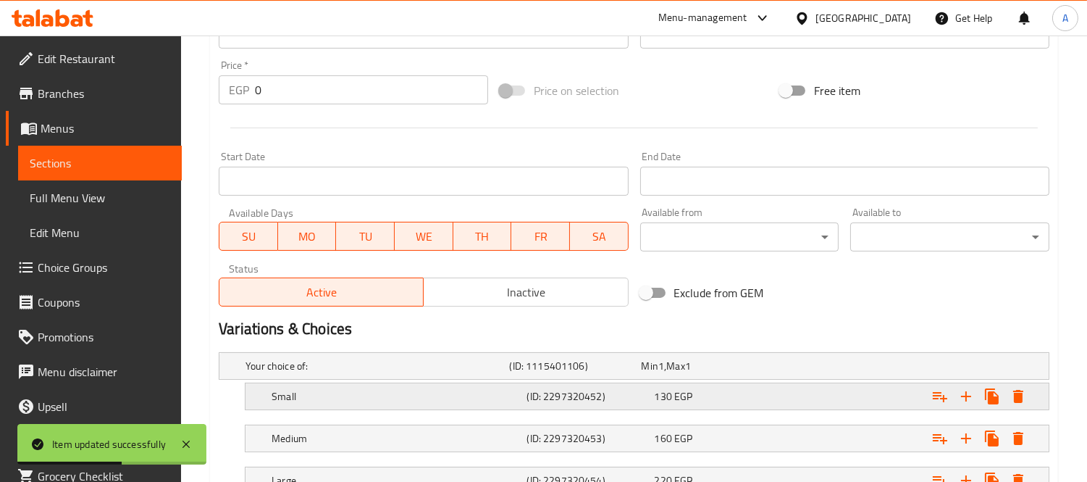
scroll to position [617, 0]
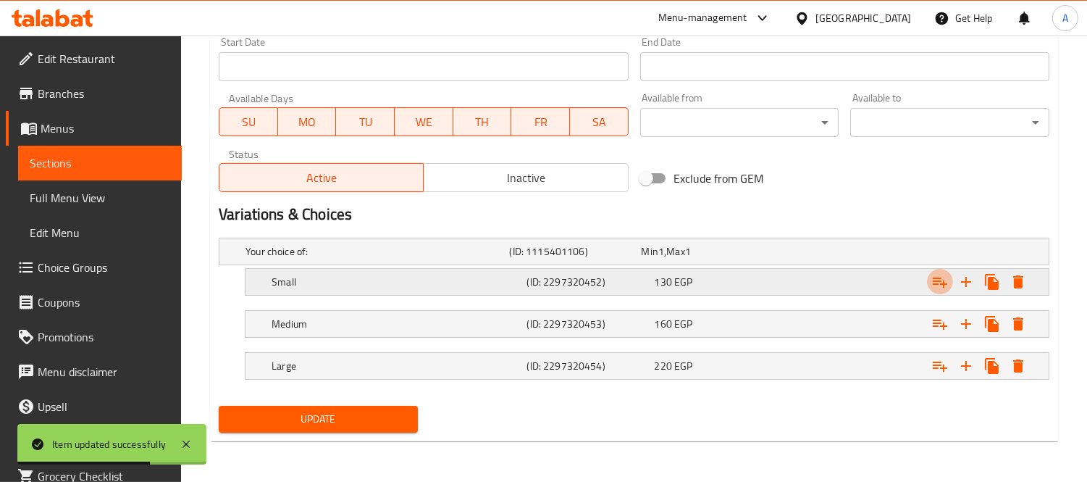
click at [935, 283] on icon "Expand" at bounding box center [940, 282] width 14 height 10
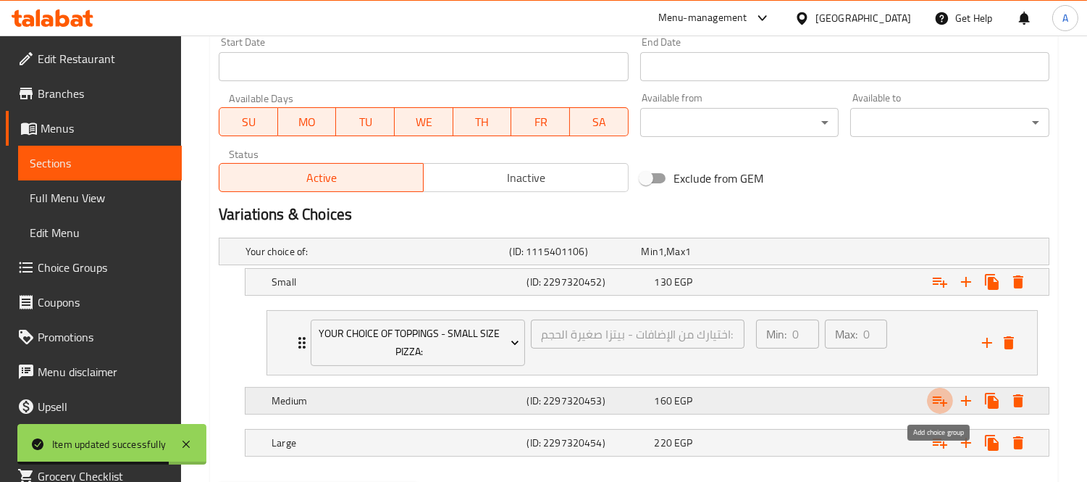
click at [938, 406] on icon "Expand" at bounding box center [940, 400] width 17 height 17
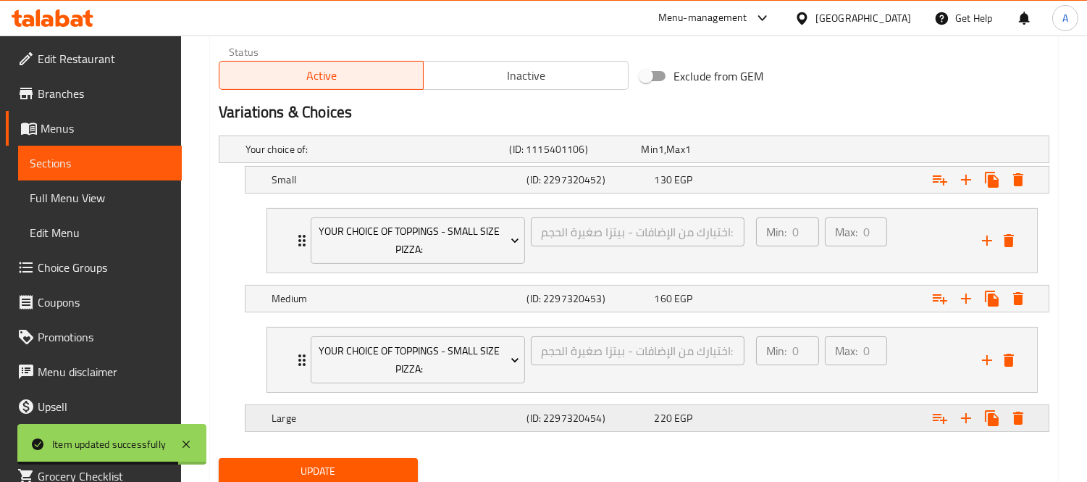
scroll to position [771, 0]
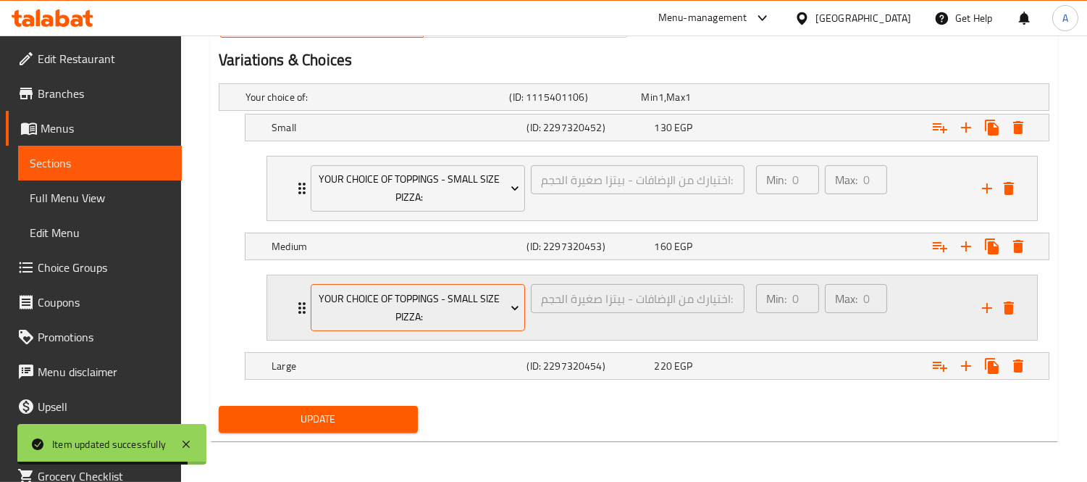
click at [490, 309] on span "Your Choice Of Toppings - Small Size Pizza:" at bounding box center [419, 308] width 204 height 36
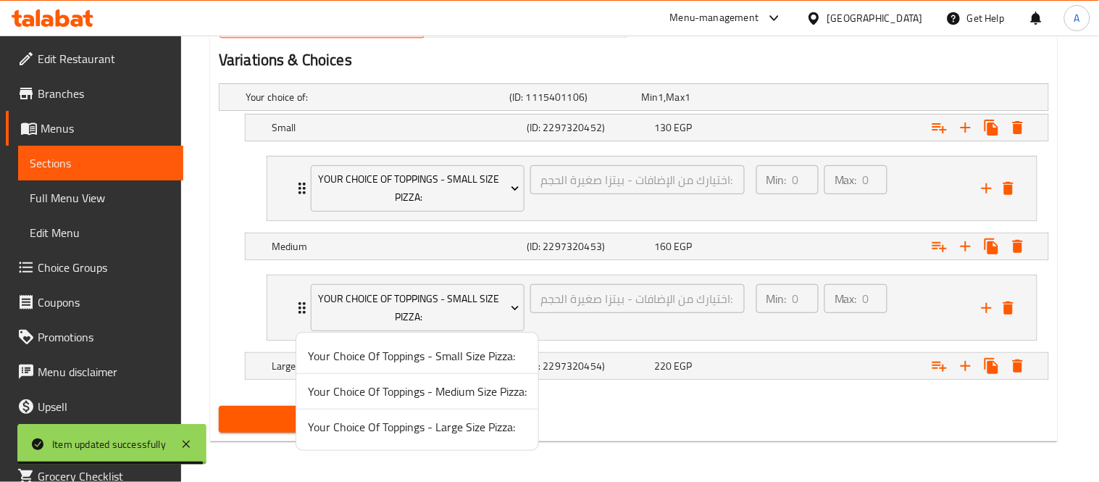
click at [471, 379] on li "Your Choice Of Toppings - Medium Size Pizza:" at bounding box center [417, 392] width 242 height 36
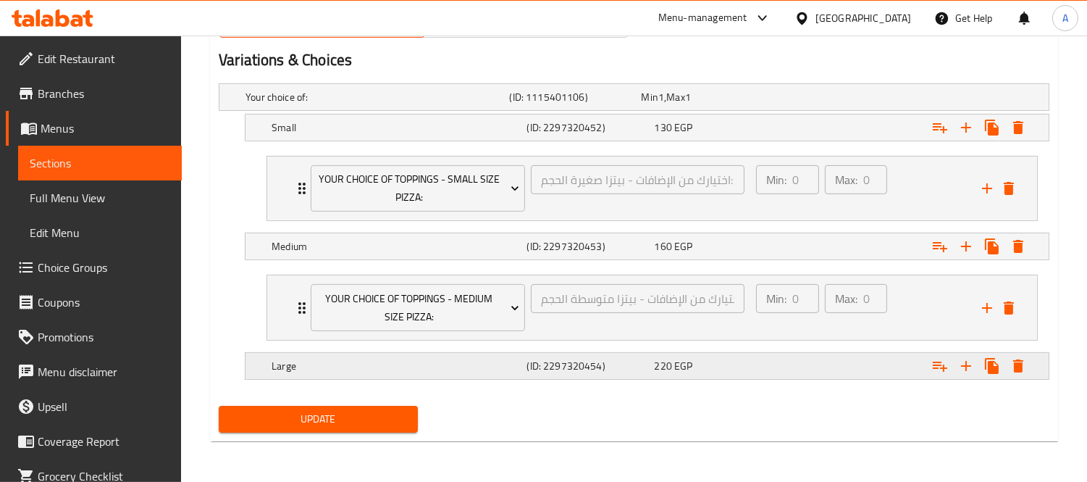
click at [940, 370] on icon "Expand" at bounding box center [940, 365] width 17 height 17
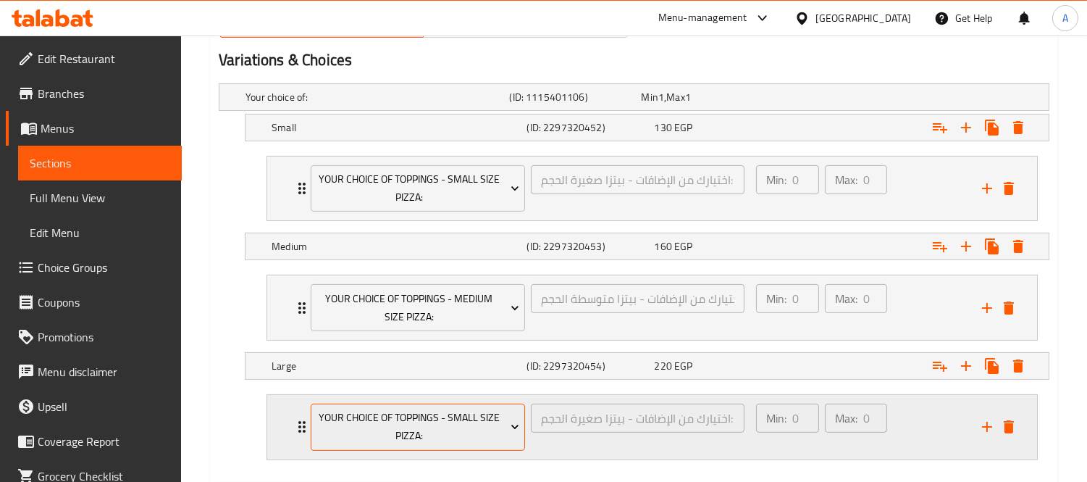
click at [482, 433] on span "Your Choice Of Toppings - Small Size Pizza:" at bounding box center [419, 427] width 204 height 36
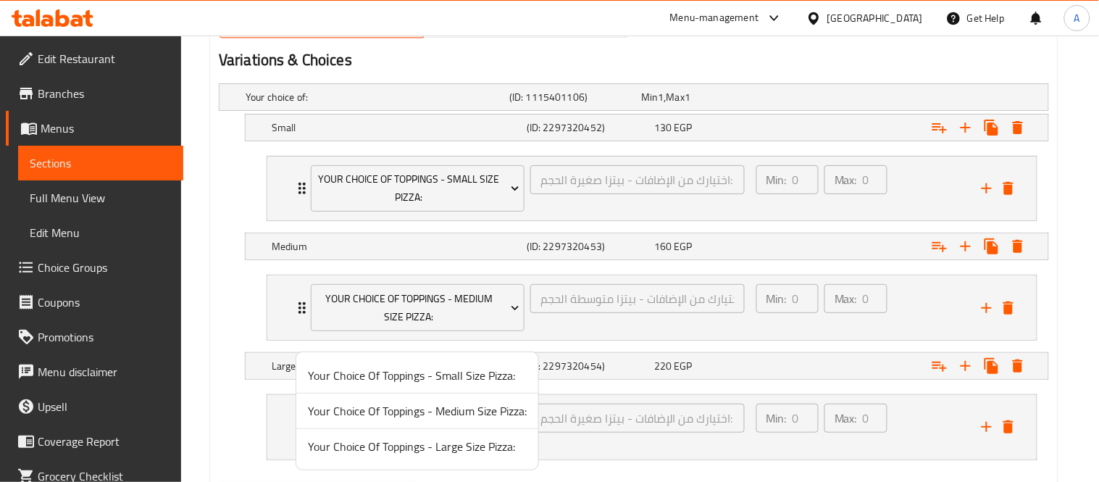
click at [486, 448] on span "Your Choice Of Toppings - Large Size Pizza:" at bounding box center [417, 446] width 219 height 17
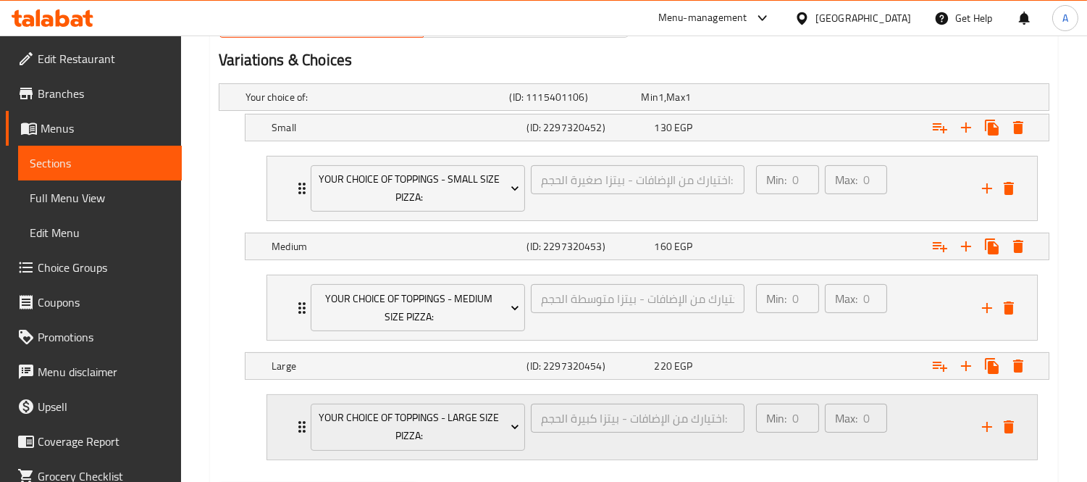
scroll to position [849, 0]
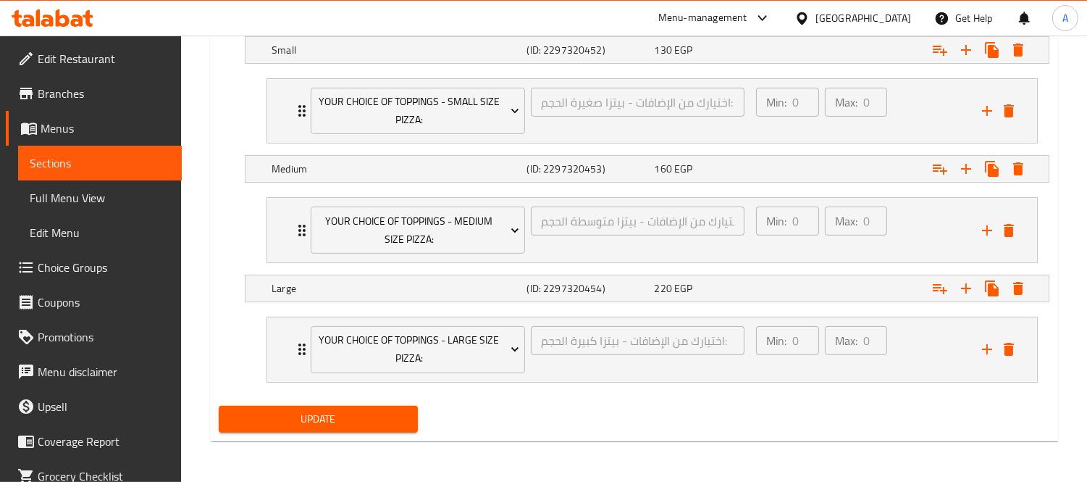
click at [349, 414] on span "Update" at bounding box center [318, 419] width 176 height 18
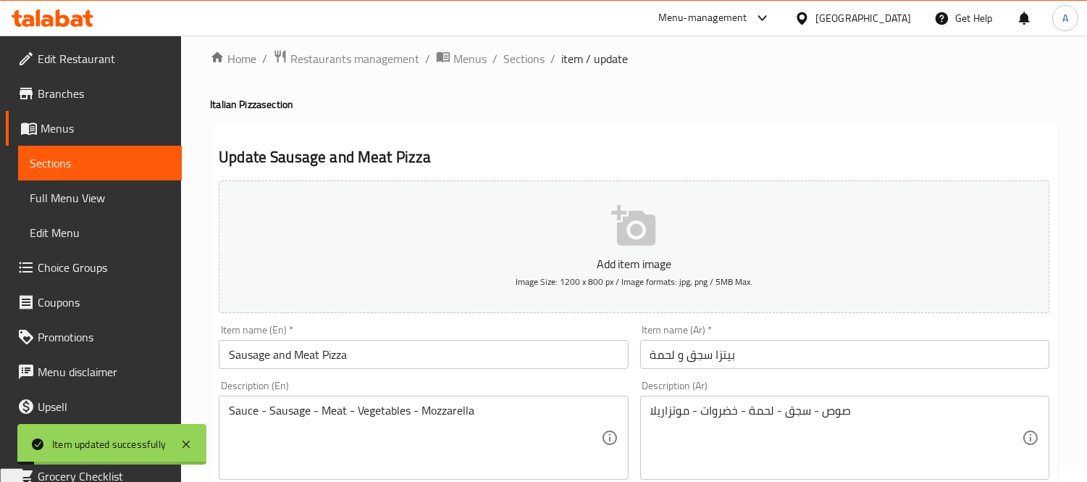
scroll to position [0, 0]
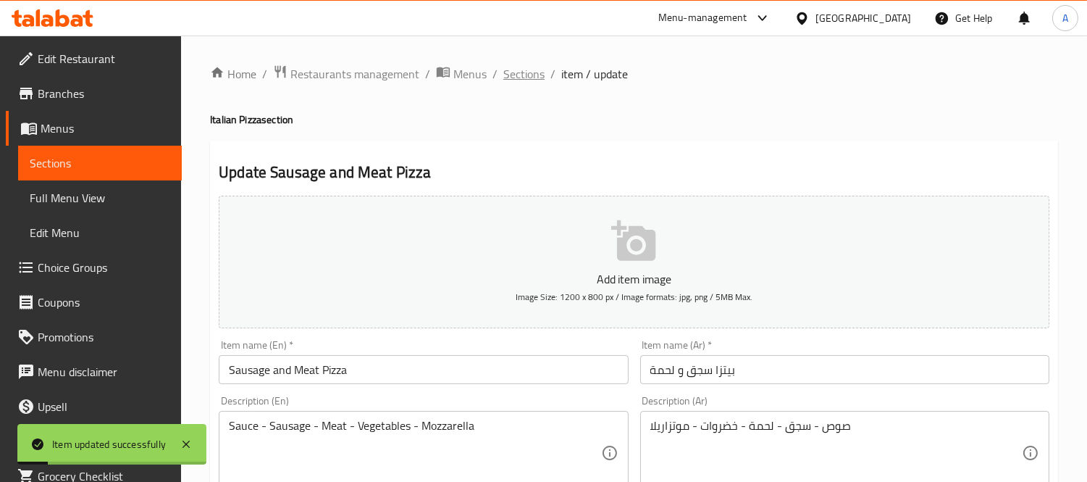
click at [509, 78] on span "Sections" at bounding box center [524, 73] width 41 height 17
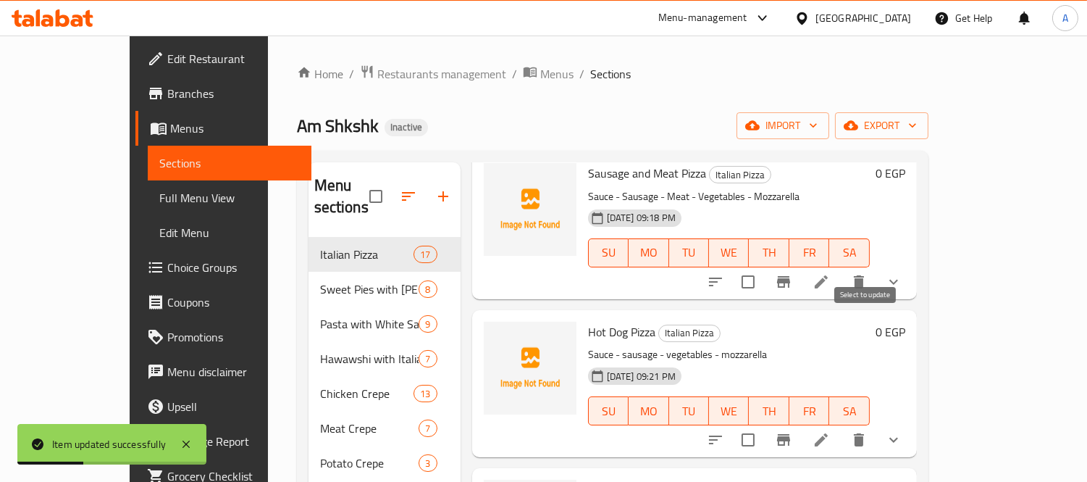
scroll to position [643, 0]
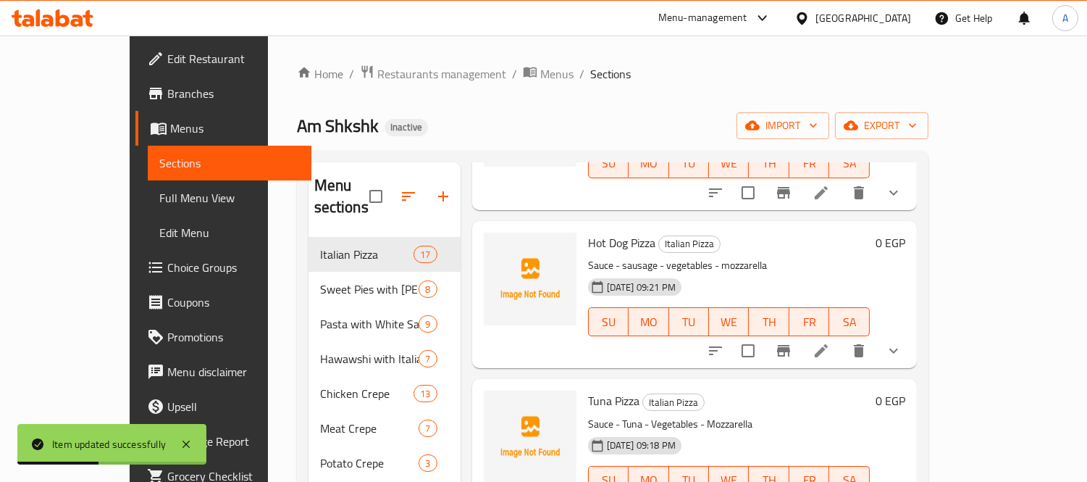
click at [842, 338] on li at bounding box center [821, 351] width 41 height 26
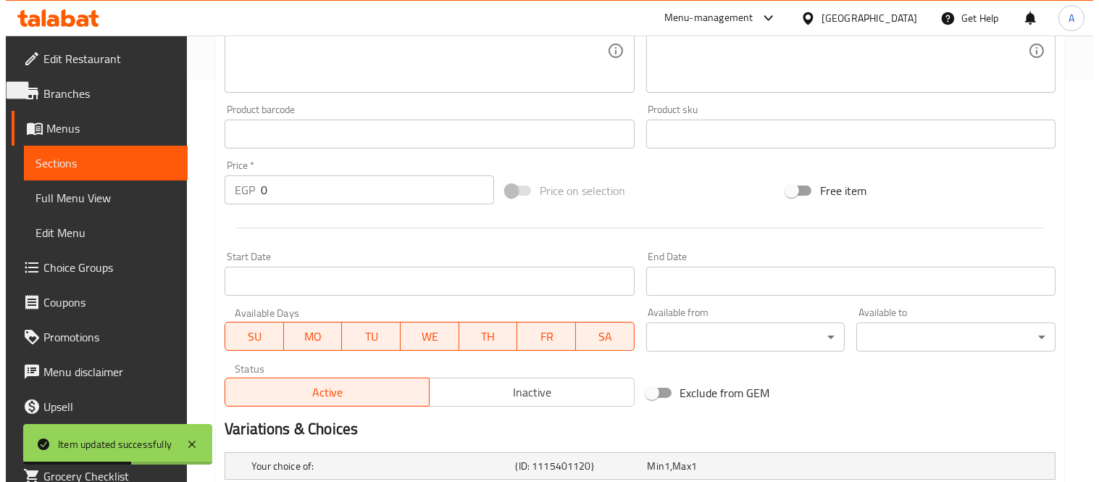
scroll to position [617, 0]
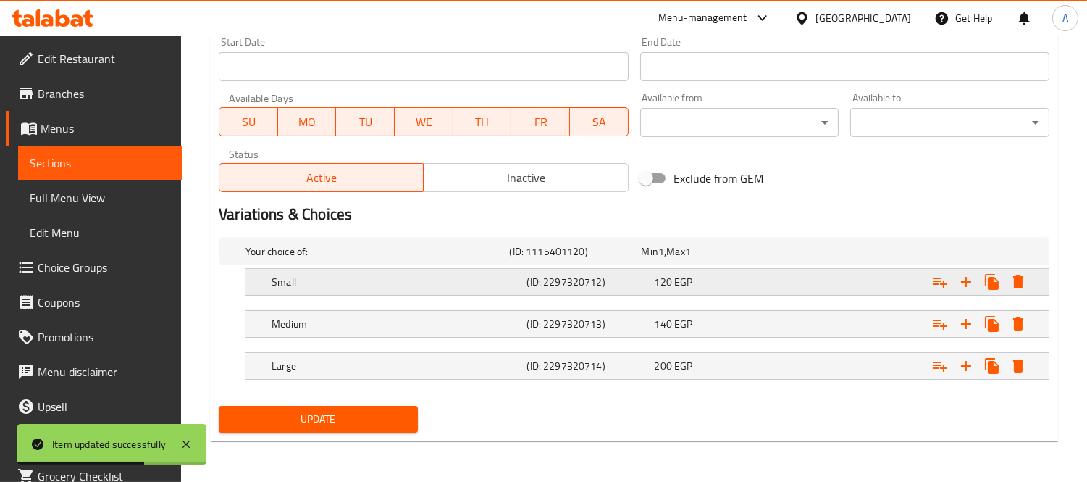
click at [945, 285] on icon "Expand" at bounding box center [940, 281] width 17 height 17
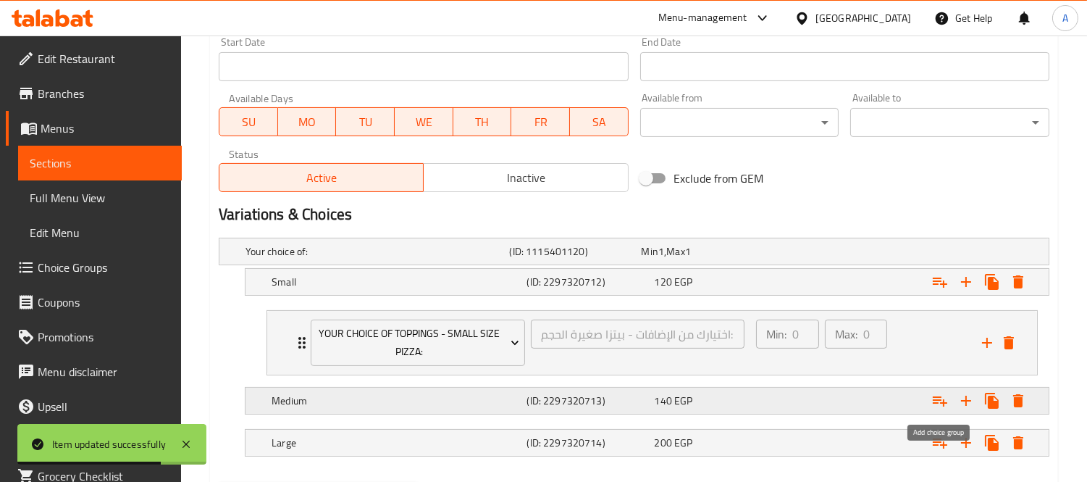
click at [935, 399] on icon "Expand" at bounding box center [940, 400] width 17 height 17
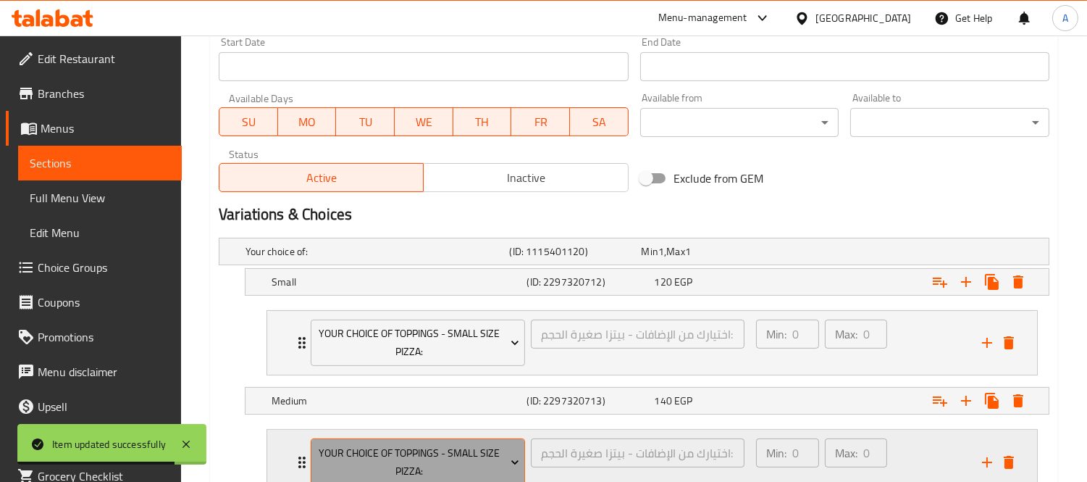
click at [469, 457] on span "Your Choice Of Toppings - Small Size Pizza:" at bounding box center [419, 462] width 204 height 36
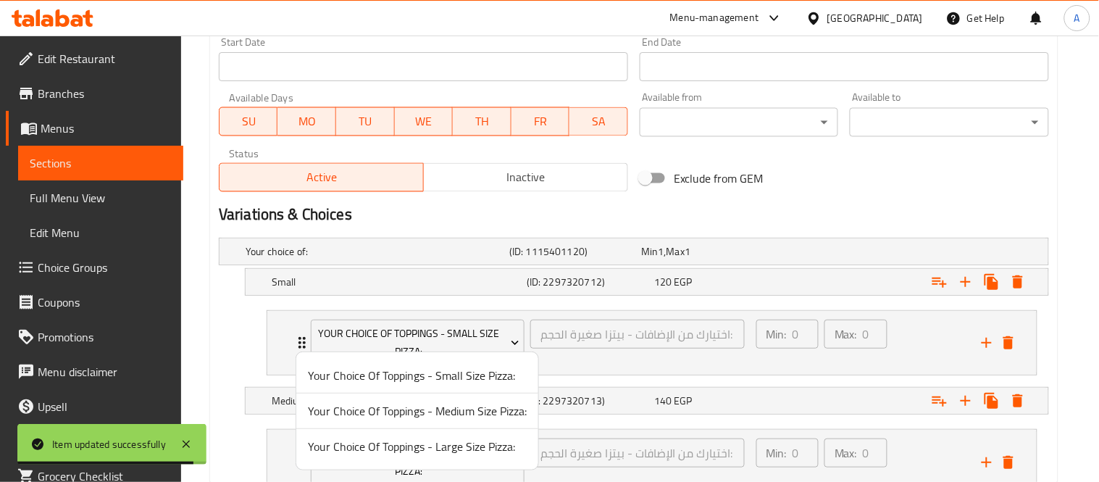
click at [462, 416] on span "Your Choice Of Toppings - Medium Size Pizza:" at bounding box center [417, 410] width 219 height 17
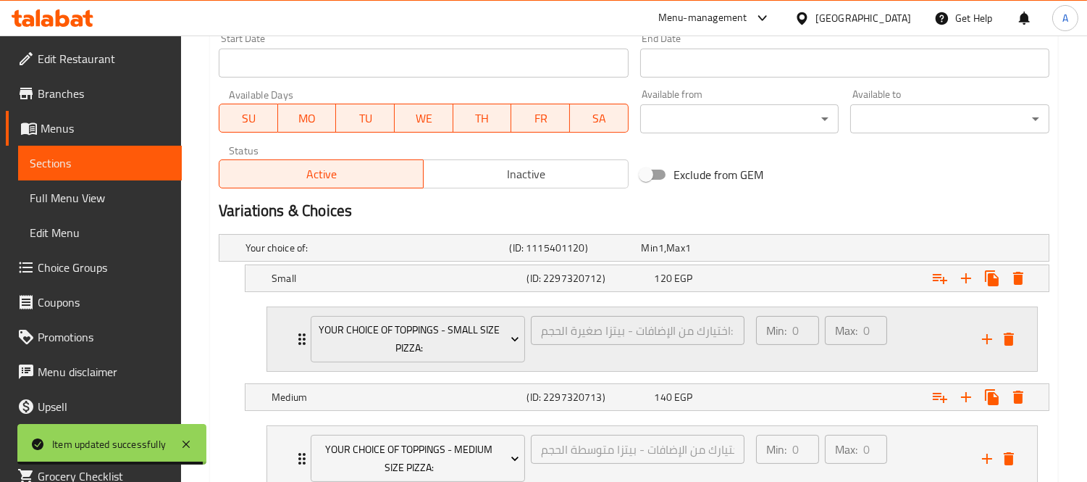
scroll to position [771, 0]
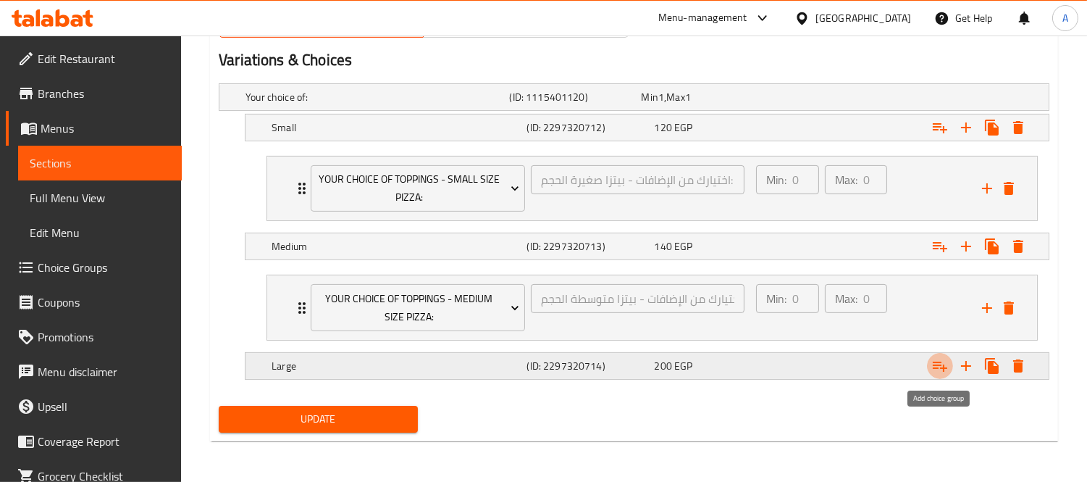
click at [944, 368] on icon "Expand" at bounding box center [940, 367] width 14 height 10
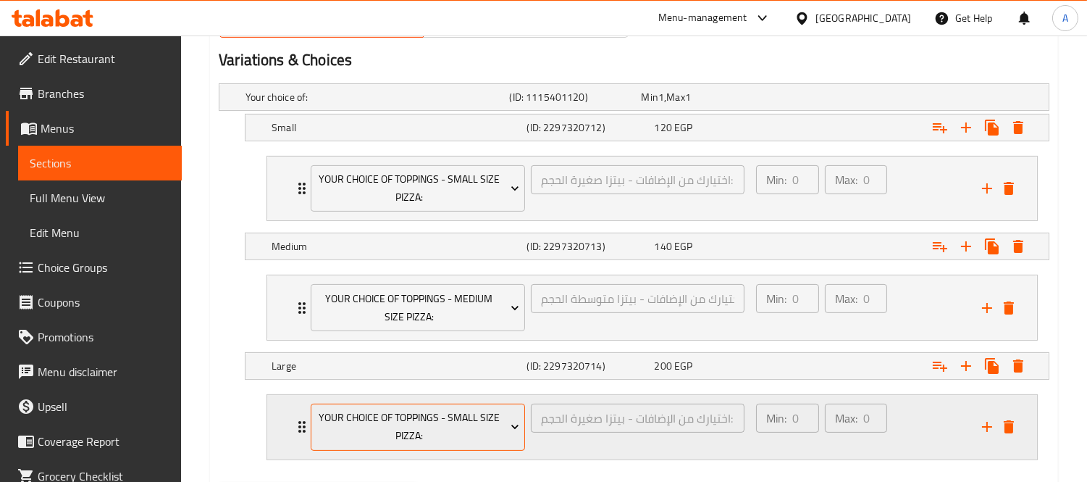
click at [468, 436] on span "Your Choice Of Toppings - Small Size Pizza:" at bounding box center [419, 427] width 204 height 36
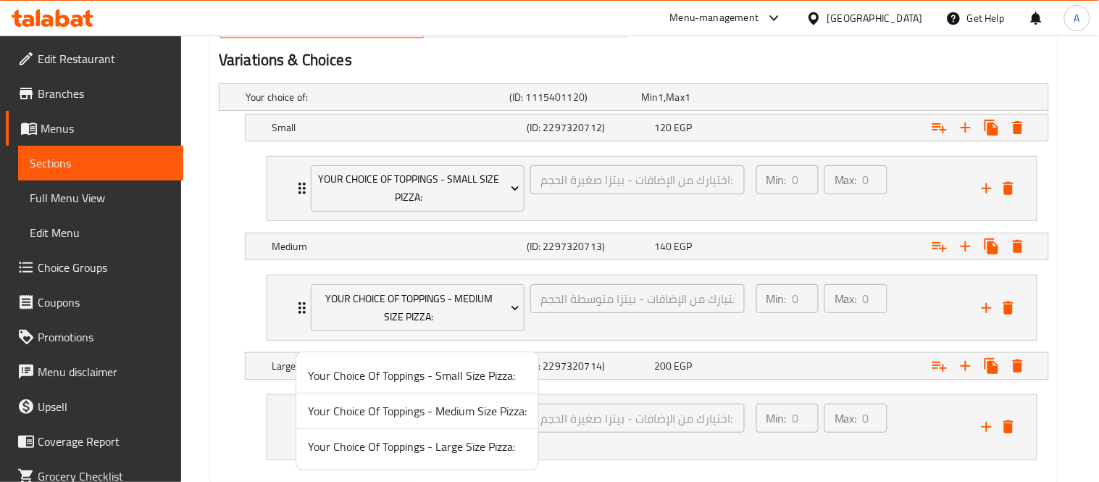
click at [472, 454] on span "Your Choice Of Toppings - Large Size Pizza:" at bounding box center [417, 446] width 219 height 17
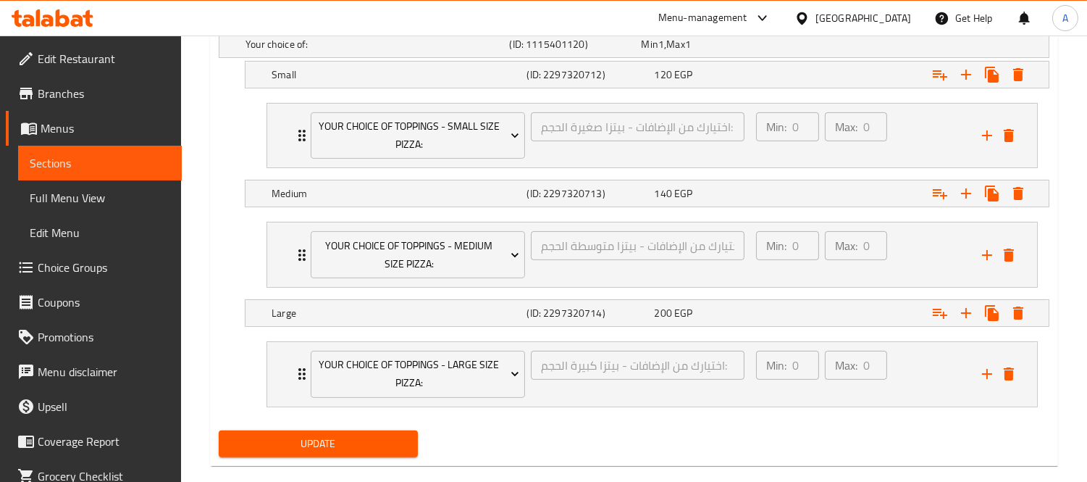
scroll to position [849, 0]
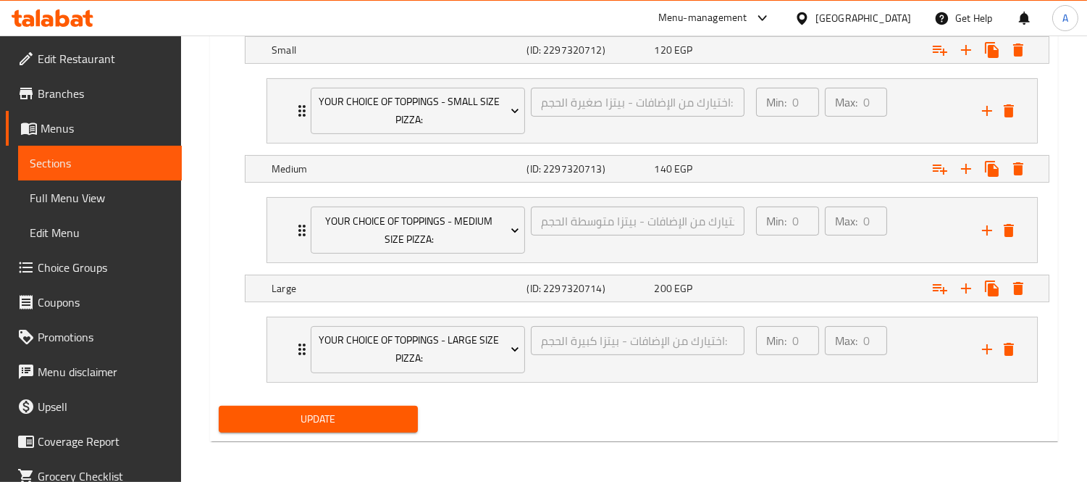
click at [329, 423] on span "Update" at bounding box center [318, 419] width 176 height 18
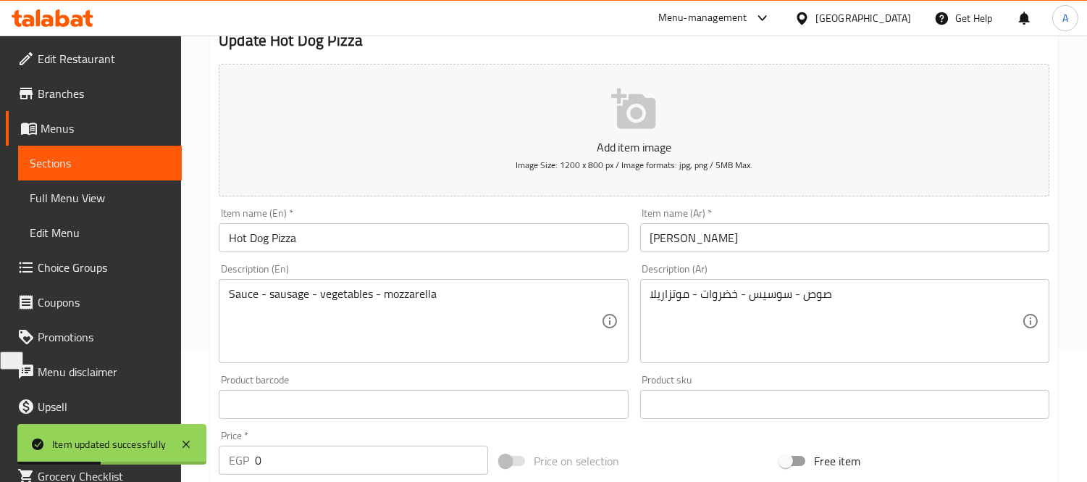
scroll to position [0, 0]
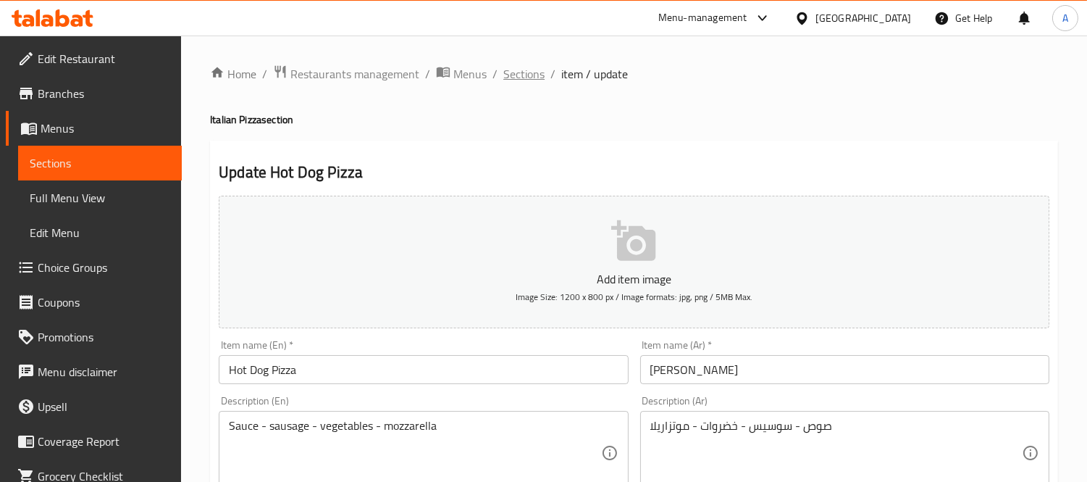
click at [519, 78] on span "Sections" at bounding box center [524, 73] width 41 height 17
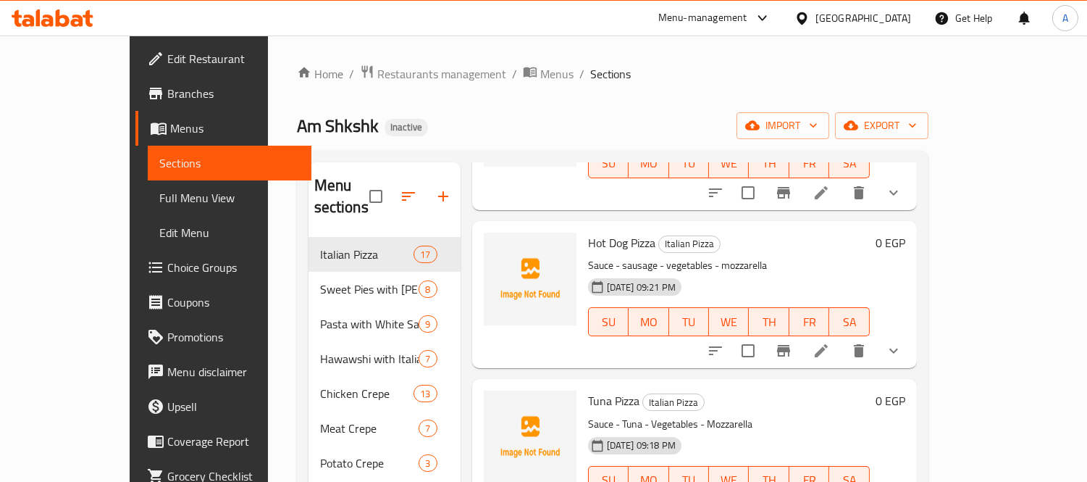
scroll to position [725, 0]
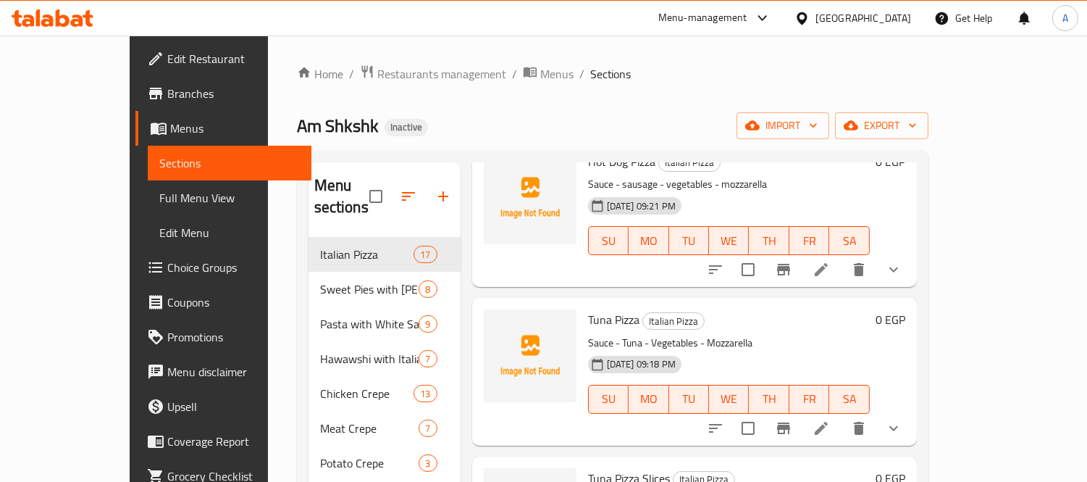
click at [828, 422] on icon at bounding box center [821, 428] width 13 height 13
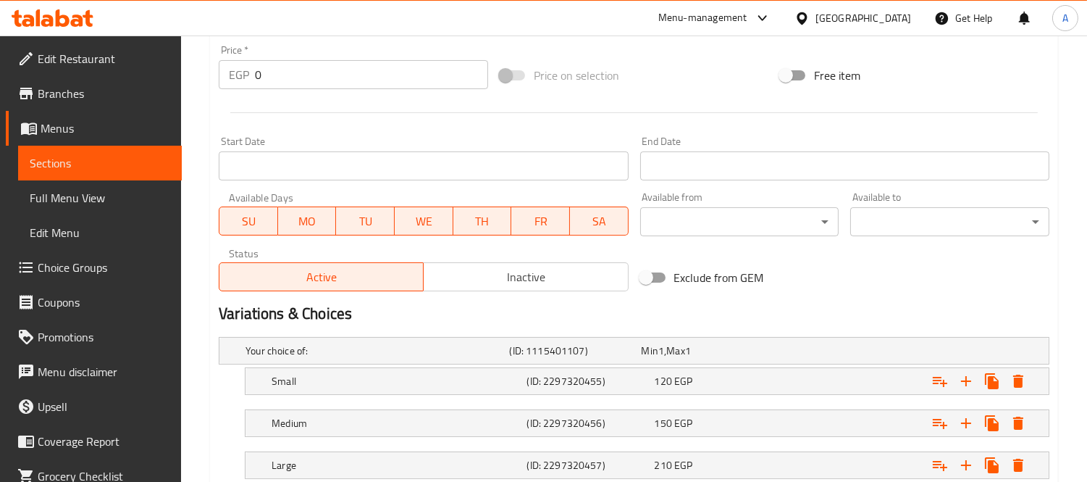
scroll to position [617, 0]
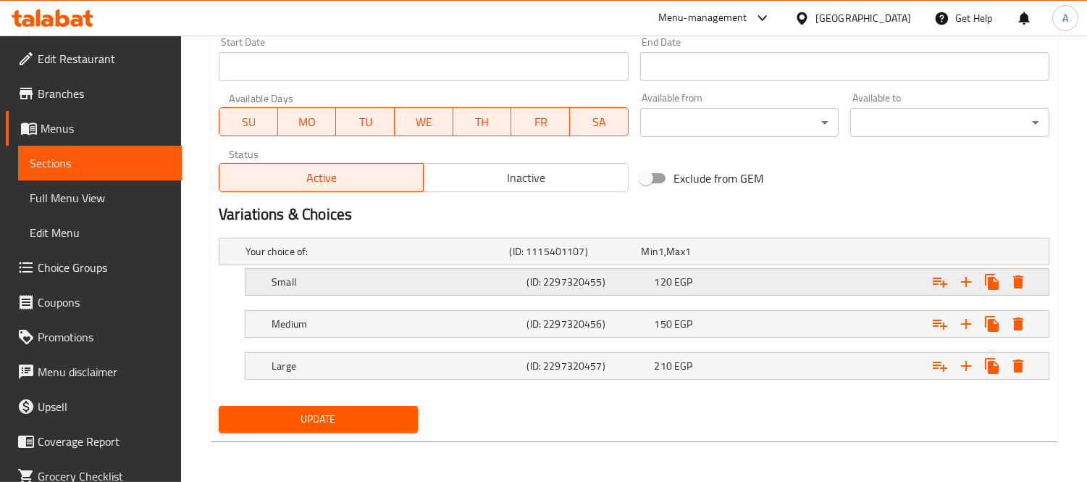
click at [930, 277] on button "Expand" at bounding box center [940, 282] width 26 height 26
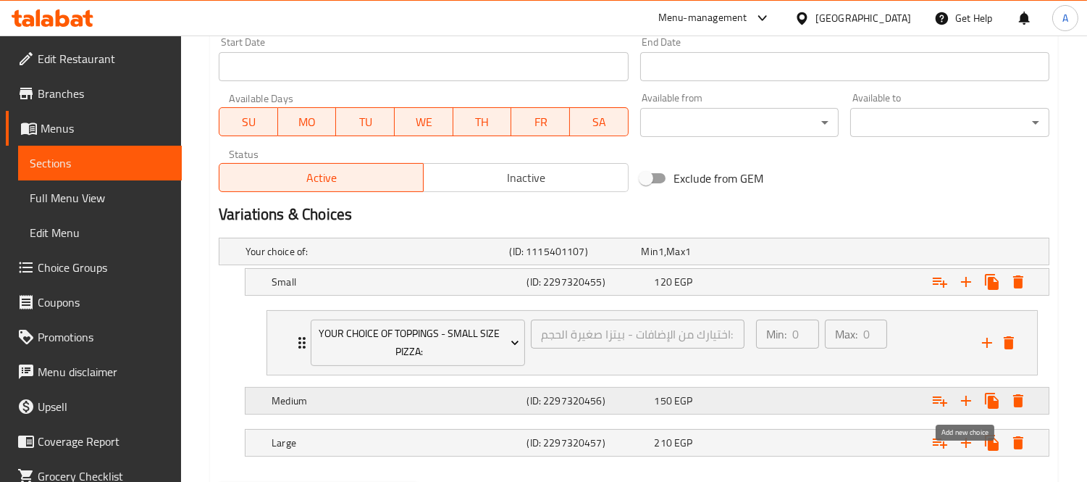
click at [932, 406] on icon "Expand" at bounding box center [940, 400] width 17 height 17
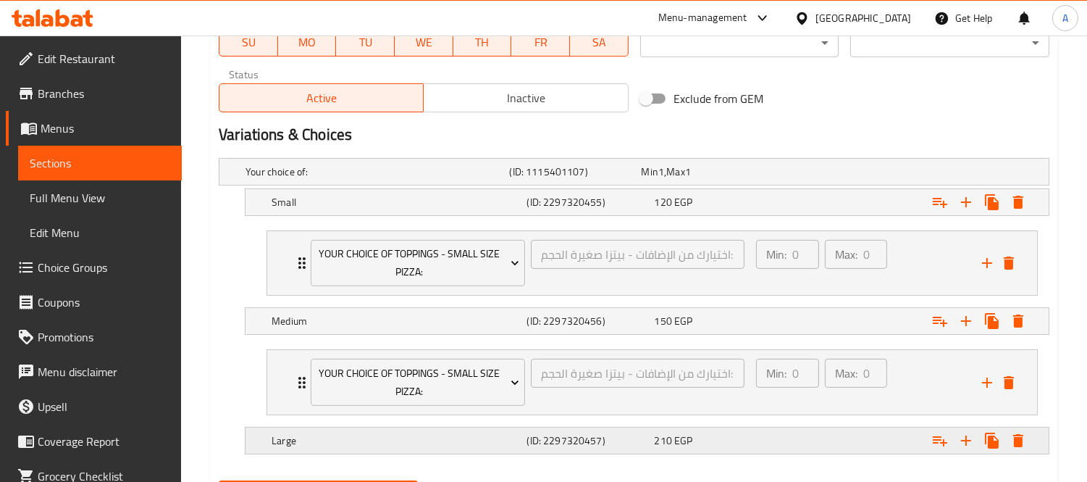
scroll to position [771, 0]
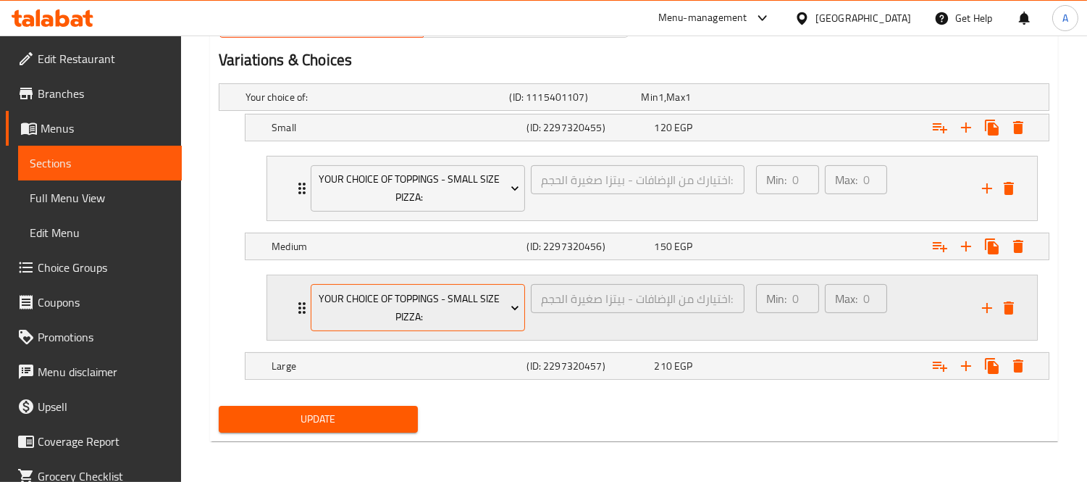
click at [462, 313] on span "Your Choice Of Toppings - Small Size Pizza:" at bounding box center [419, 308] width 204 height 36
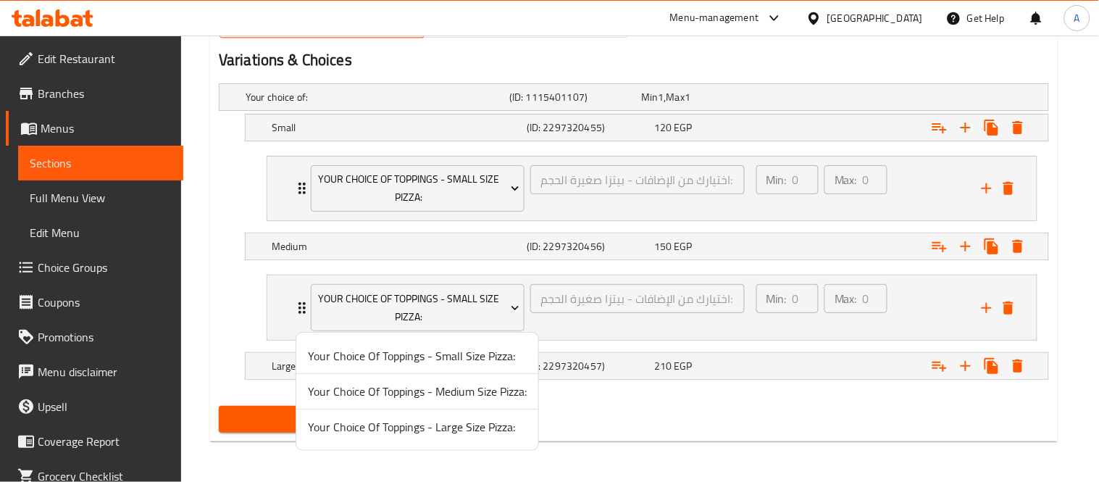
click at [464, 393] on span "Your Choice Of Toppings - Medium Size Pizza:" at bounding box center [417, 391] width 219 height 17
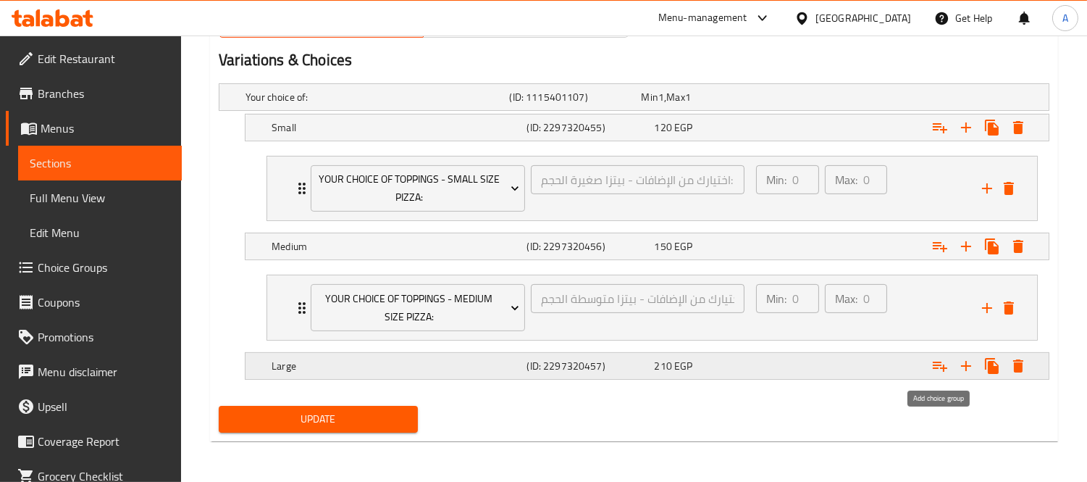
click at [944, 364] on icon "Expand" at bounding box center [940, 365] width 17 height 17
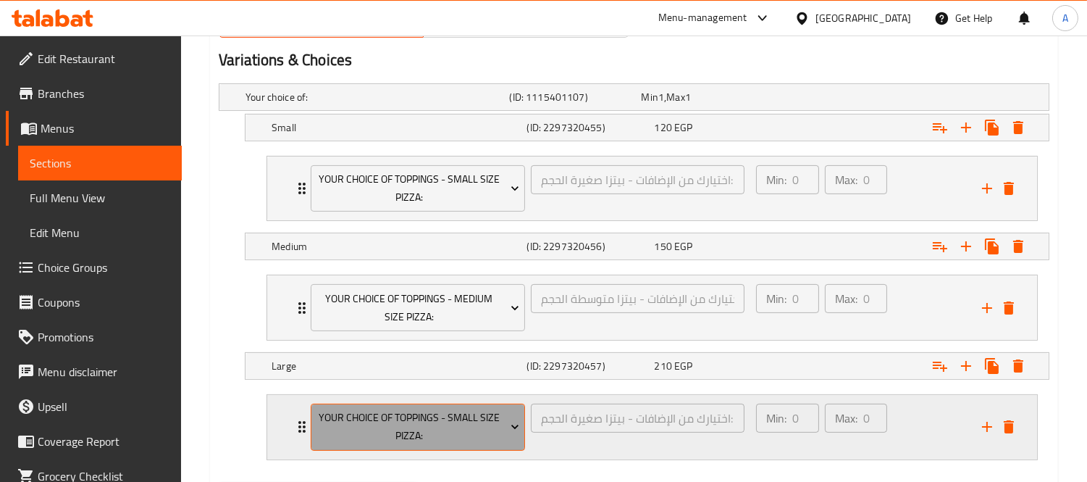
click at [404, 418] on span "Your Choice Of Toppings - Small Size Pizza:" at bounding box center [419, 427] width 204 height 36
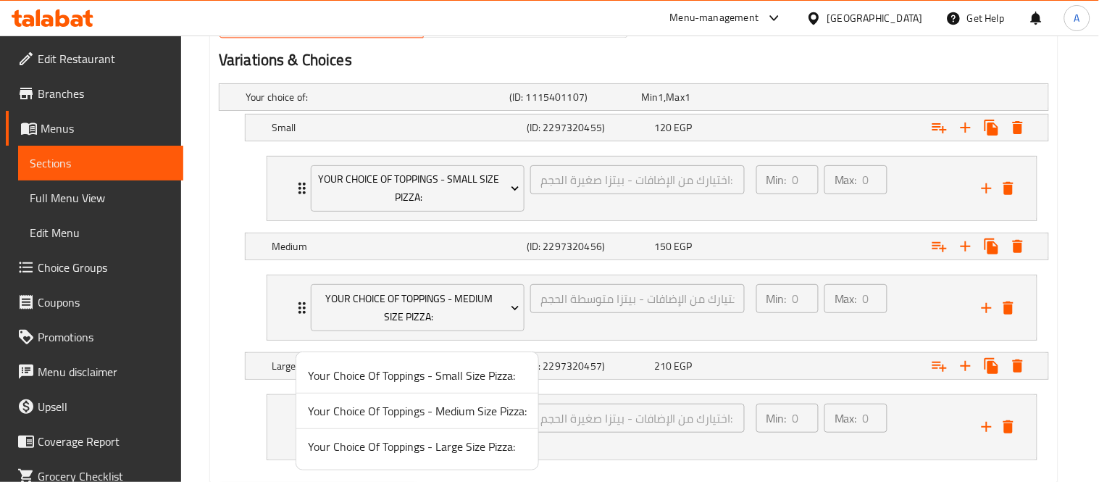
click at [445, 458] on li "Your Choice Of Toppings - Large Size Pizza:" at bounding box center [417, 446] width 242 height 35
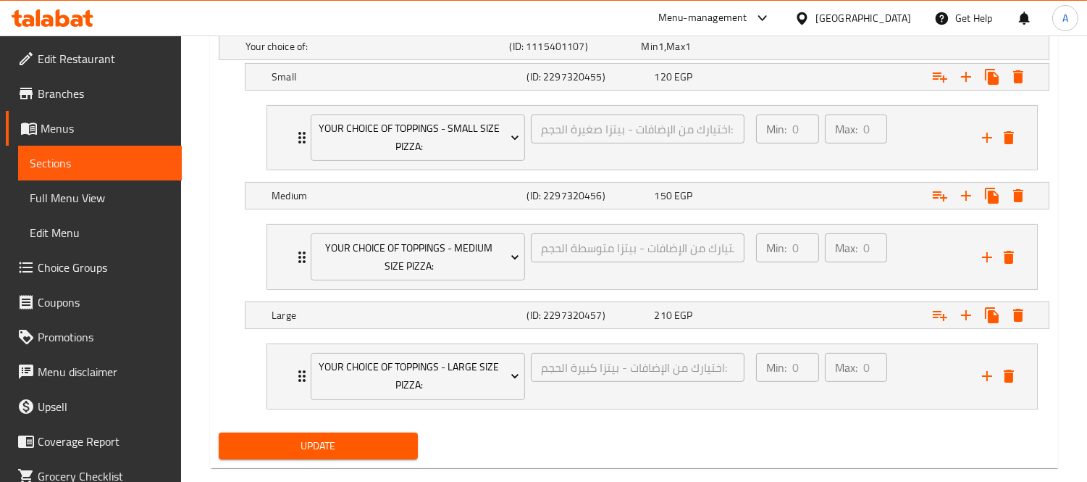
scroll to position [849, 0]
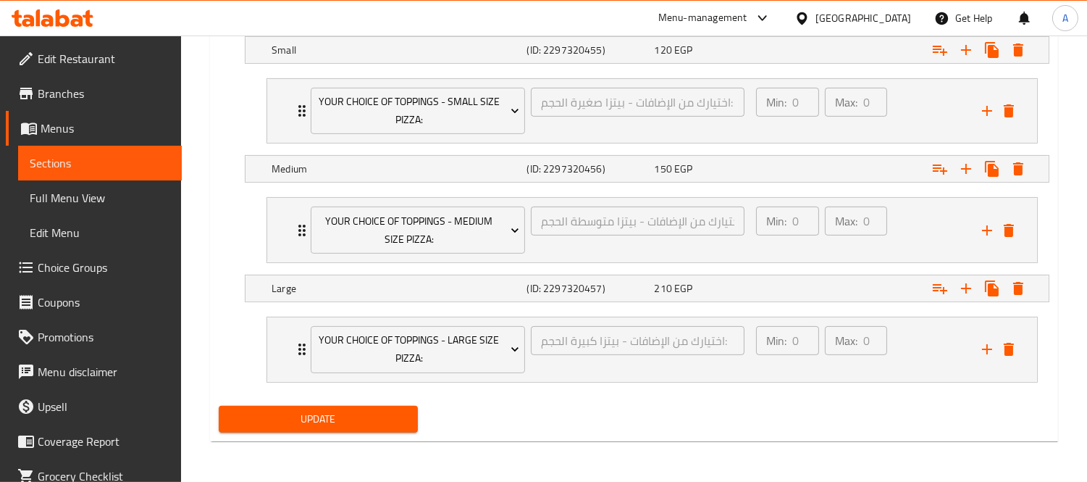
click at [316, 431] on button "Update" at bounding box center [318, 419] width 199 height 27
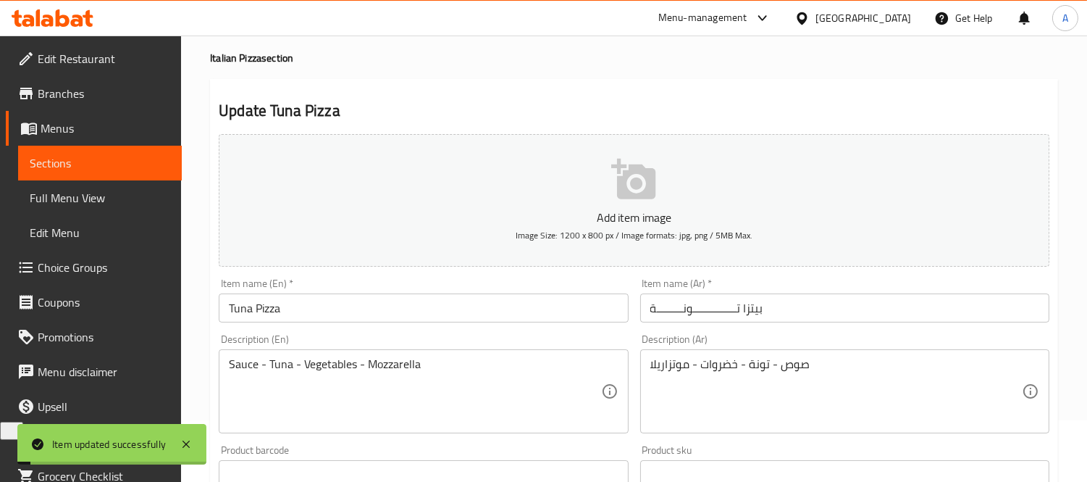
scroll to position [0, 0]
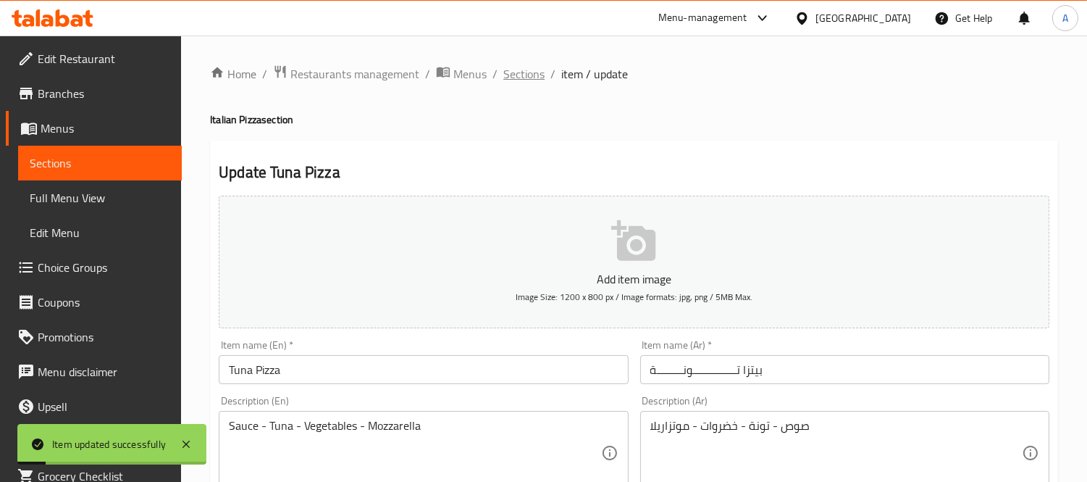
click at [511, 78] on span "Sections" at bounding box center [524, 73] width 41 height 17
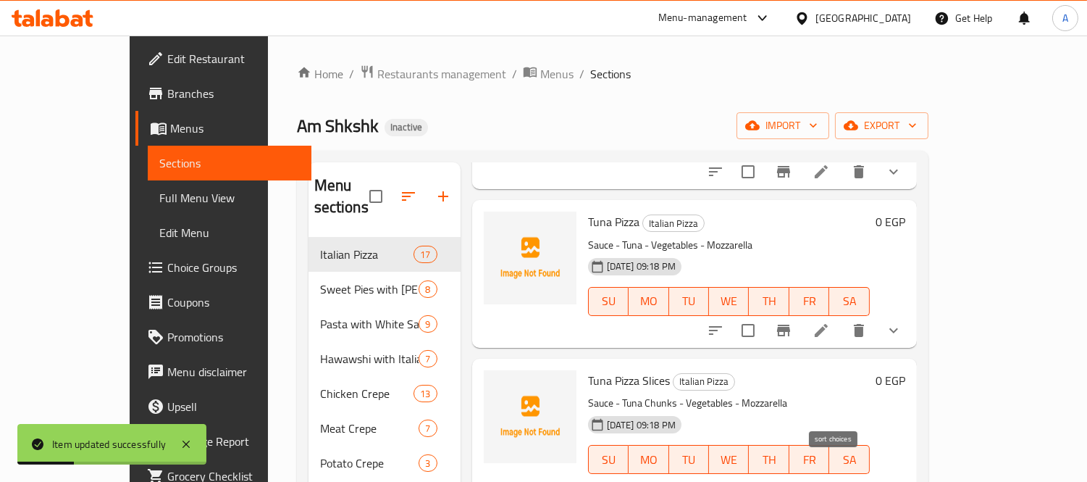
scroll to position [885, 0]
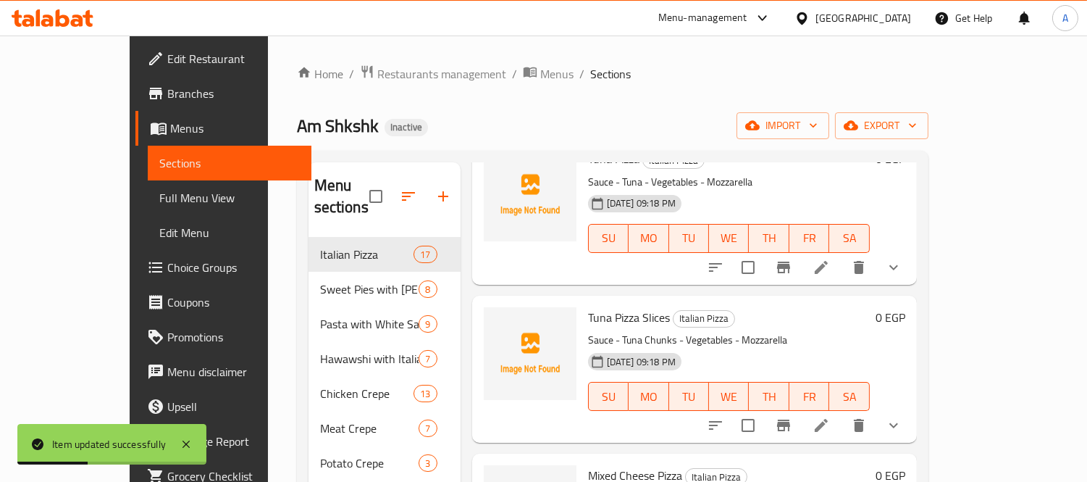
click at [842, 412] on li at bounding box center [821, 425] width 41 height 26
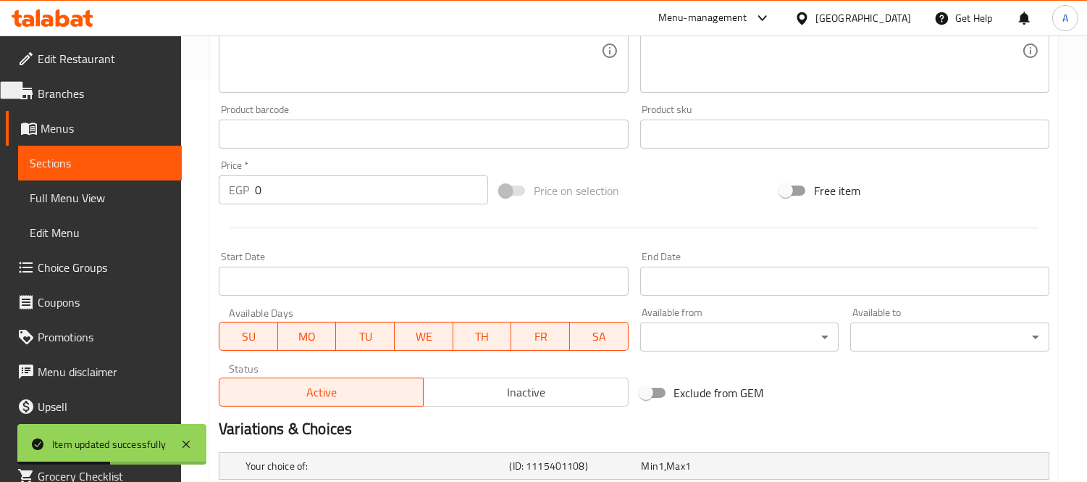
scroll to position [574, 0]
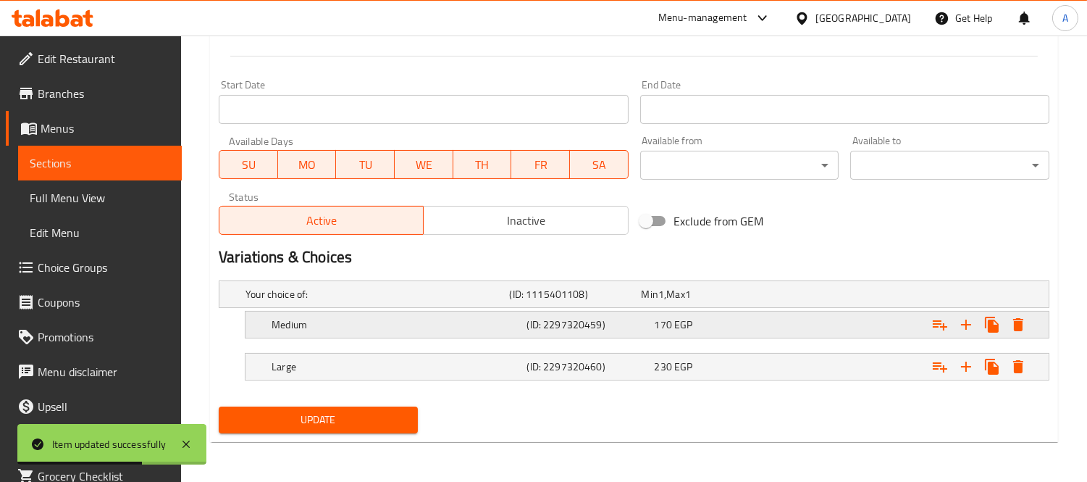
click at [938, 323] on icon "Expand" at bounding box center [940, 325] width 14 height 10
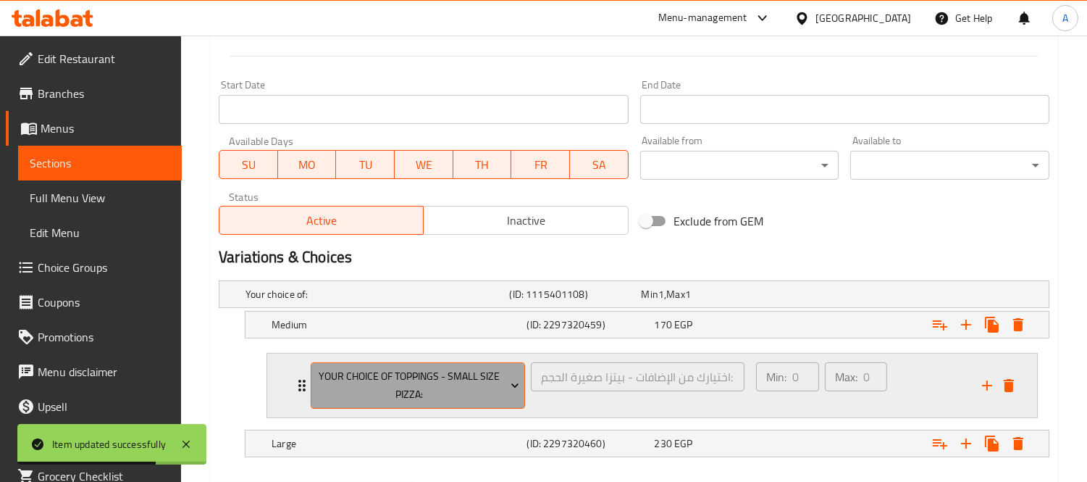
click at [481, 378] on span "Your Choice Of Toppings - Small Size Pizza:" at bounding box center [419, 385] width 204 height 36
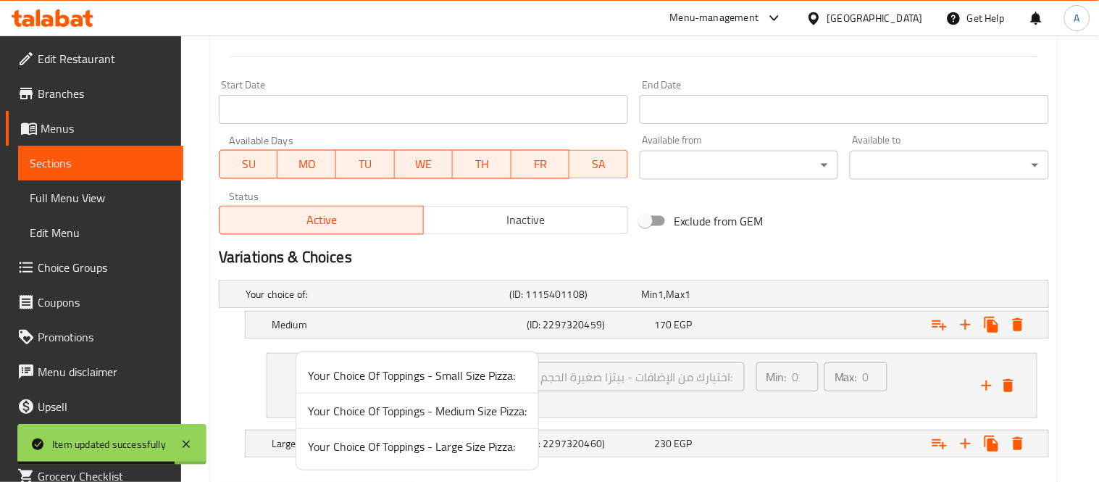
click at [482, 419] on span "Your Choice Of Toppings - Medium Size Pizza:" at bounding box center [417, 410] width 219 height 17
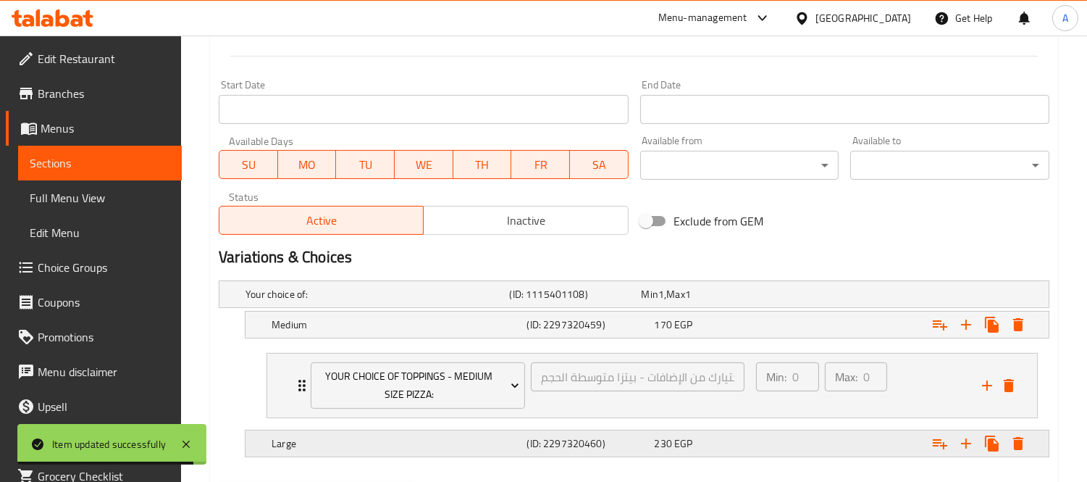
click at [943, 450] on icon "Expand" at bounding box center [940, 443] width 17 height 17
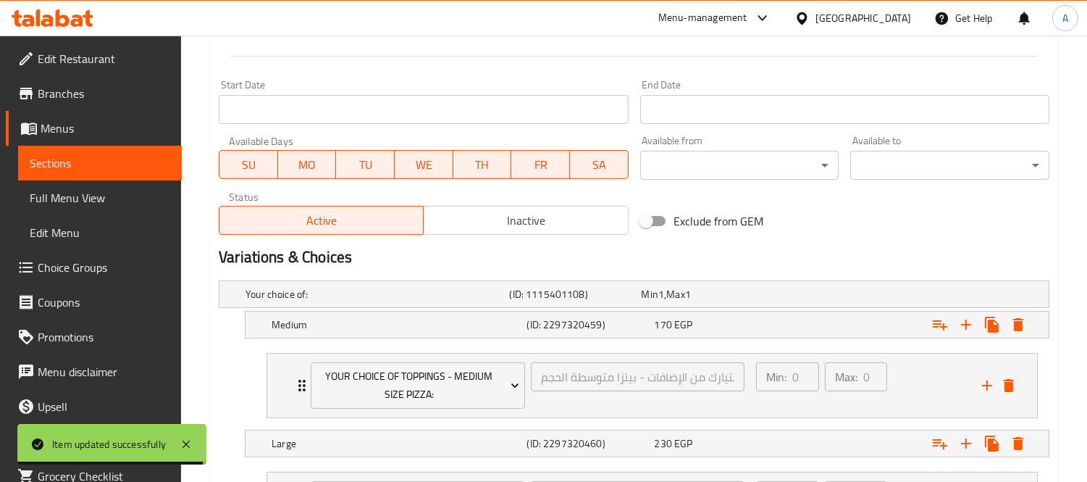
scroll to position [729, 0]
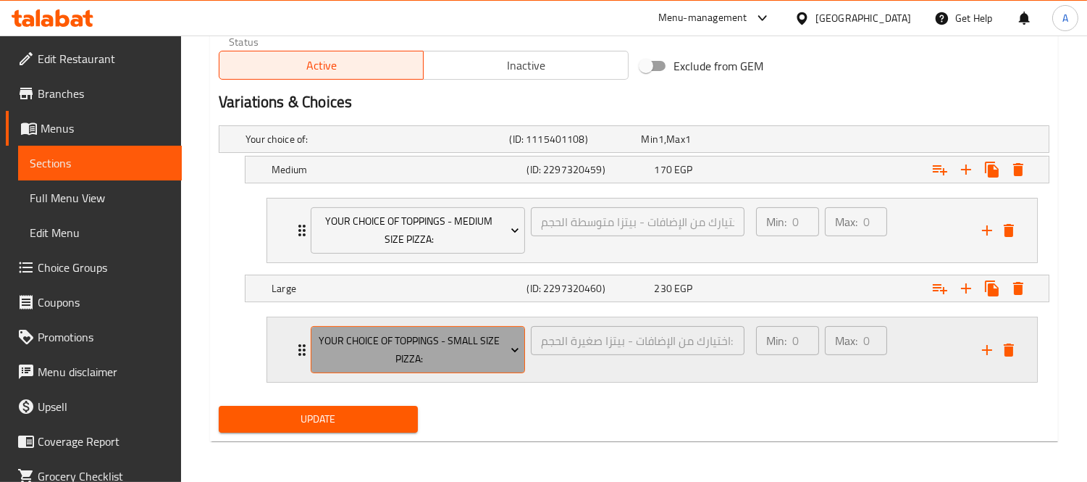
click at [425, 353] on span "Your Choice Of Toppings - Small Size Pizza:" at bounding box center [419, 350] width 204 height 36
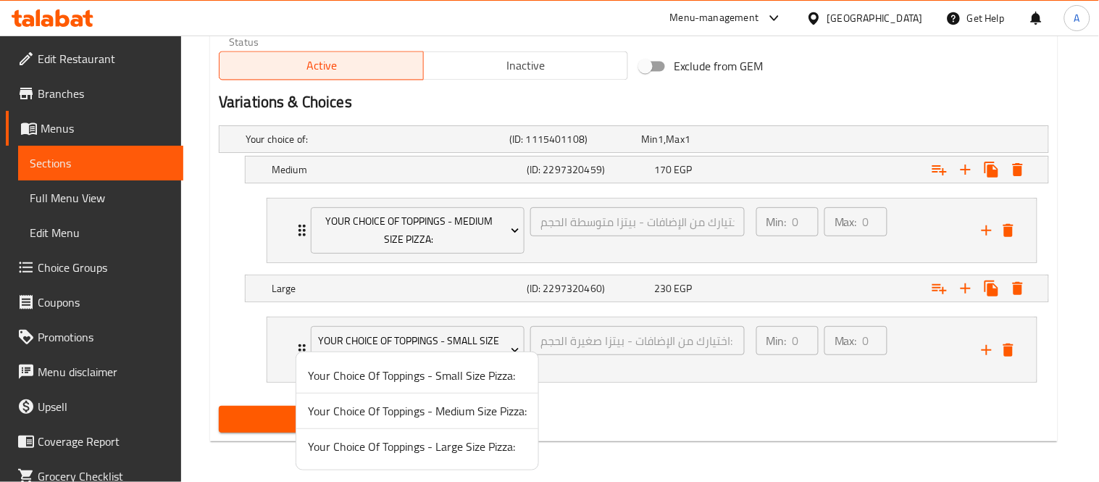
click at [426, 451] on span "Your Choice Of Toppings - Large Size Pizza:" at bounding box center [417, 446] width 219 height 17
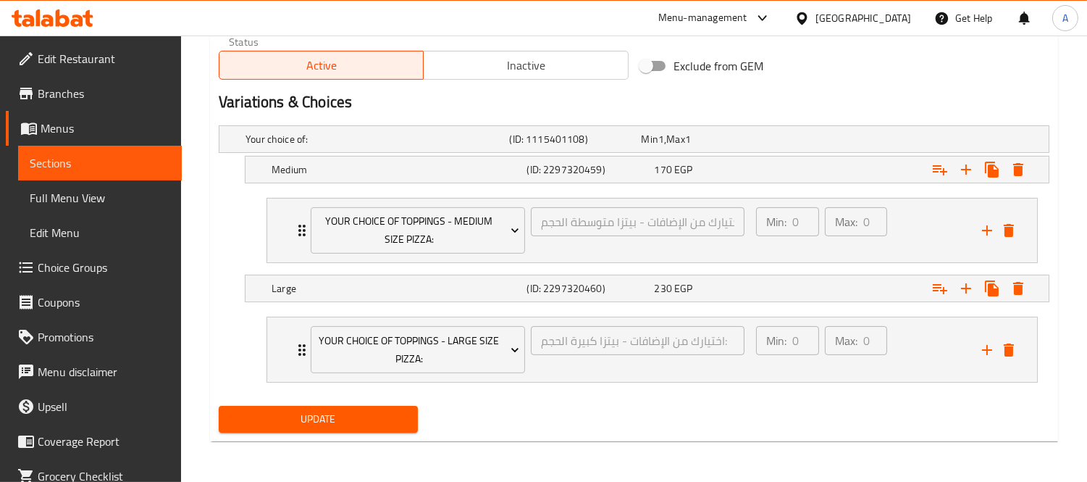
click at [334, 436] on div "Update" at bounding box center [318, 419] width 211 height 38
click at [331, 433] on div "Update" at bounding box center [318, 419] width 211 height 38
click at [331, 425] on span "Update" at bounding box center [318, 419] width 176 height 18
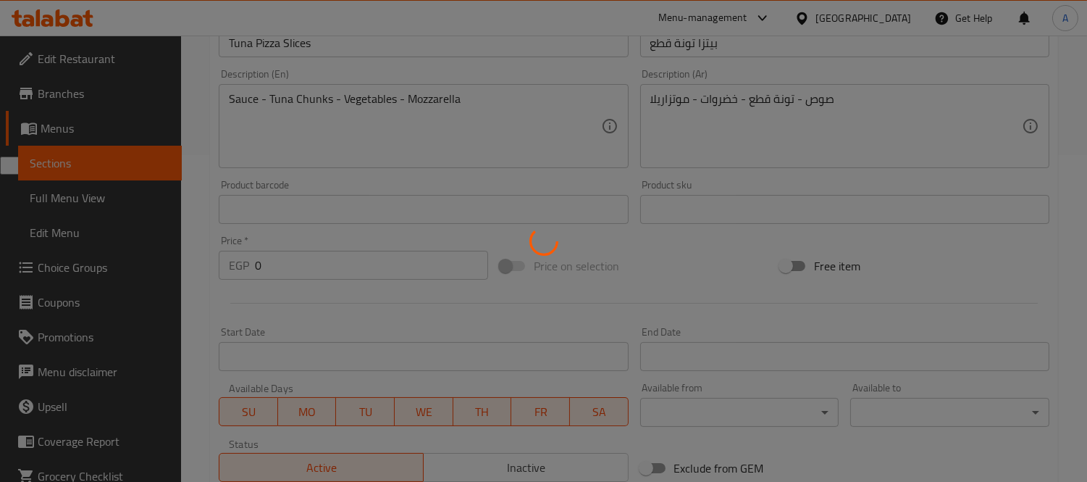
scroll to position [0, 0]
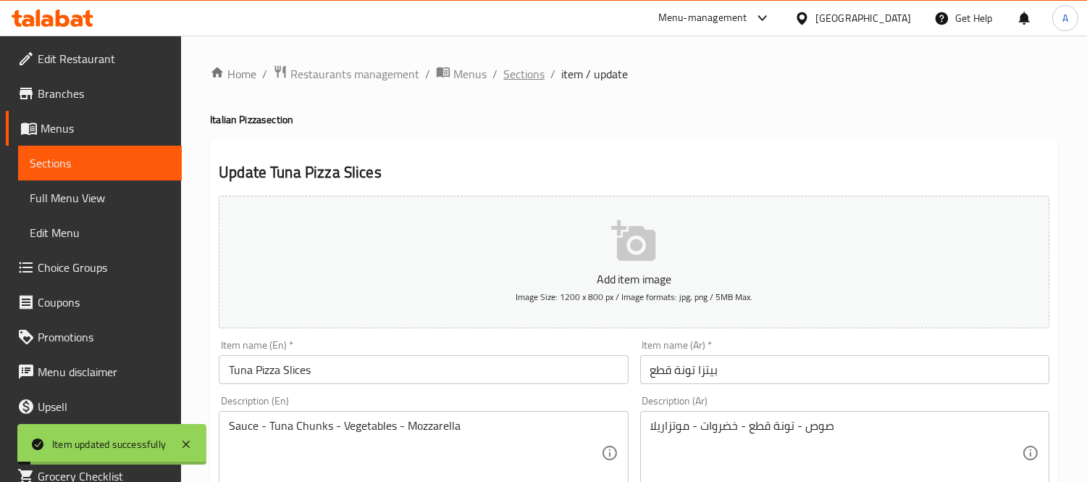
click at [527, 77] on span "Sections" at bounding box center [524, 73] width 41 height 17
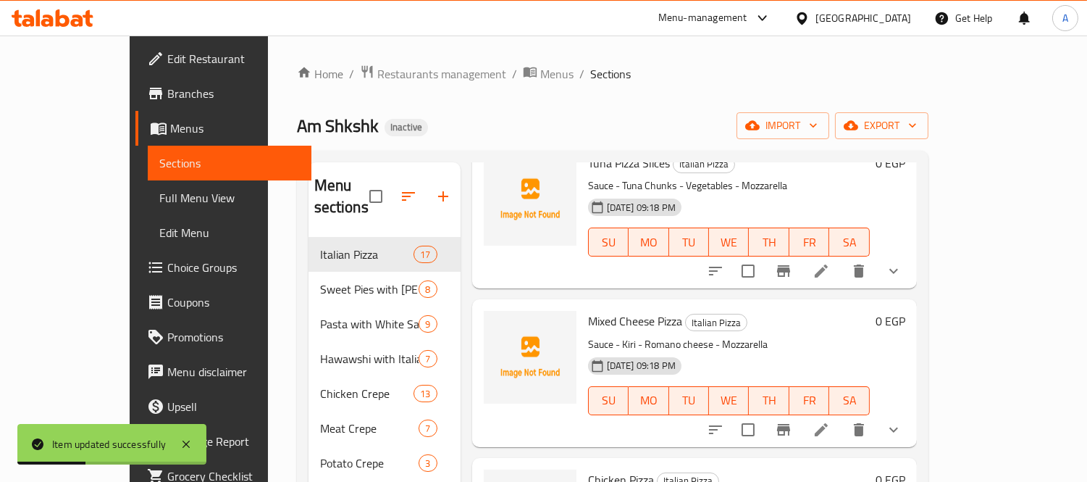
scroll to position [1046, 0]
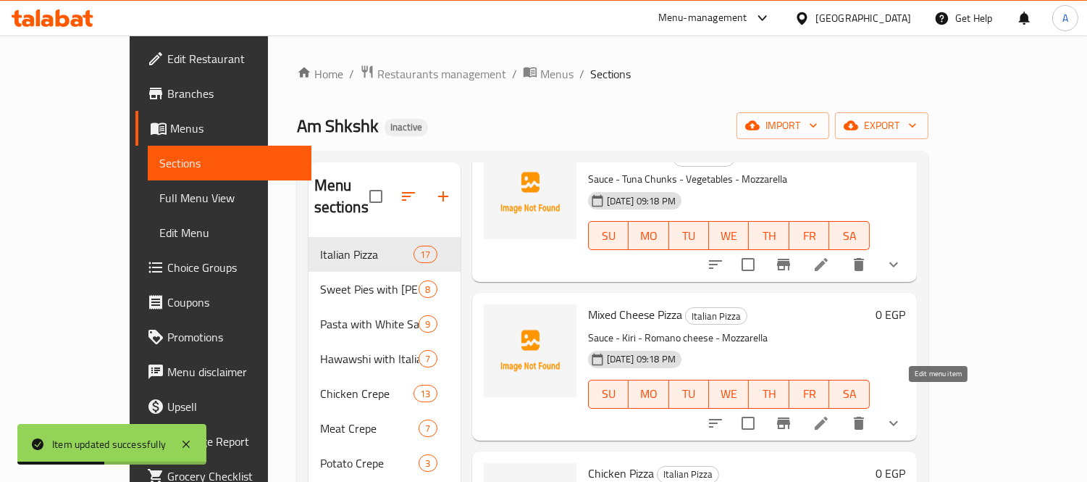
click at [830, 414] on icon at bounding box center [821, 422] width 17 height 17
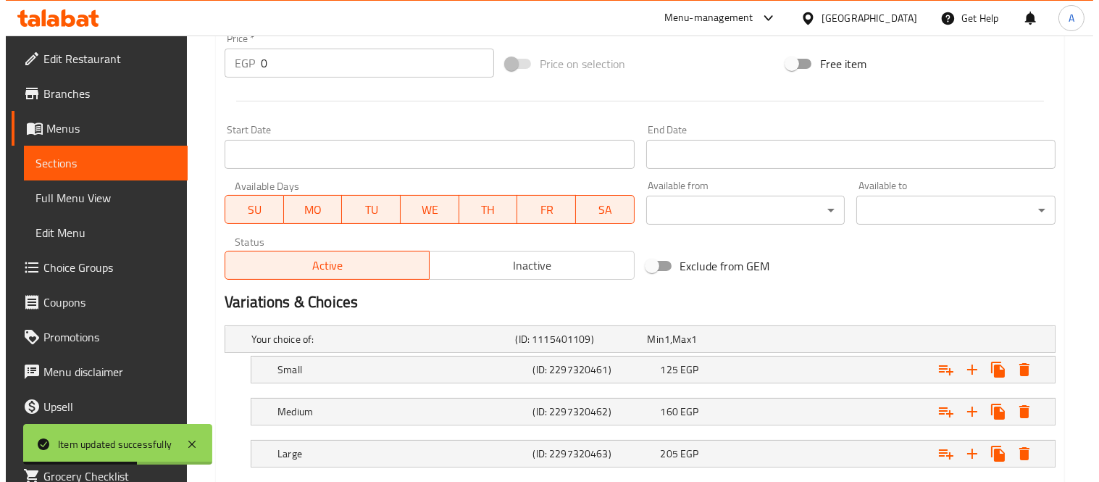
scroll to position [617, 0]
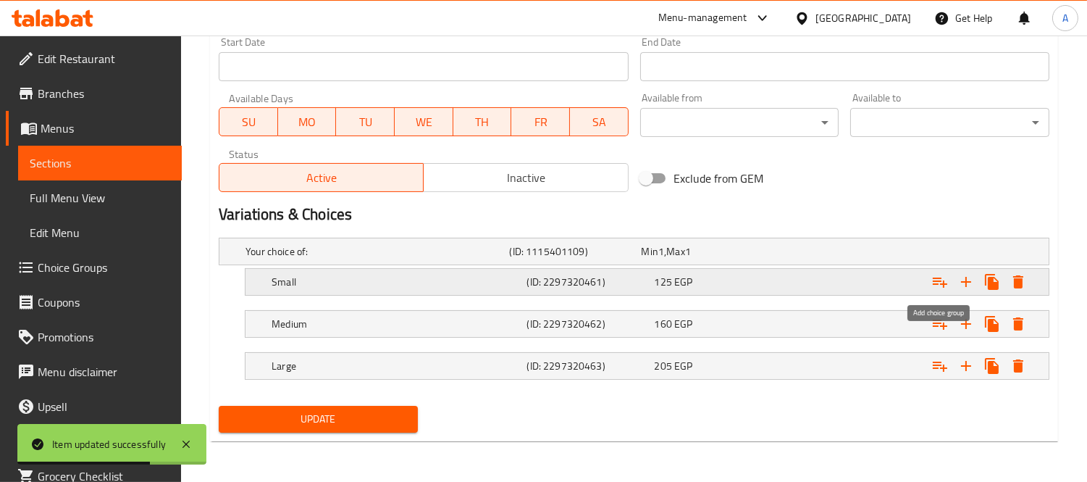
click at [935, 283] on icon "Expand" at bounding box center [940, 282] width 14 height 10
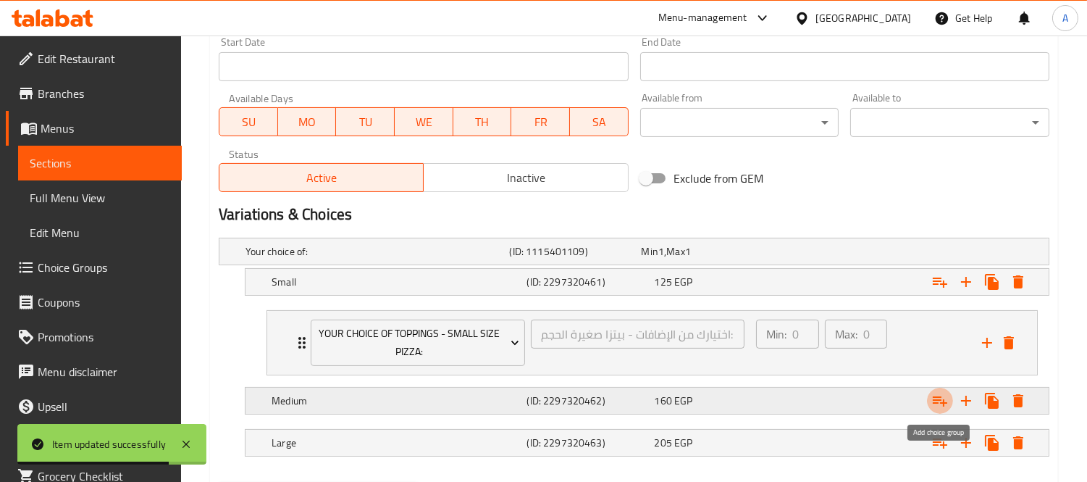
click at [940, 406] on icon "Expand" at bounding box center [940, 400] width 17 height 17
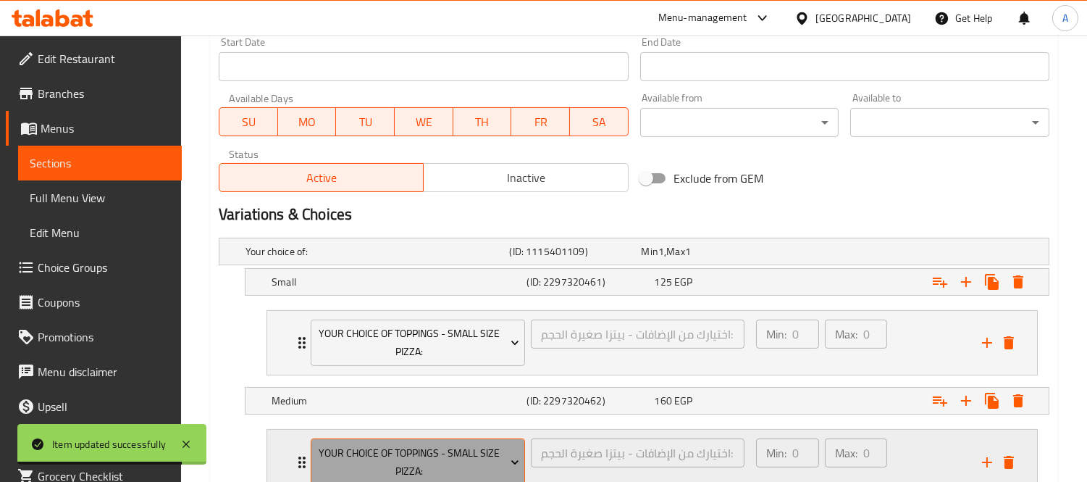
click at [488, 452] on span "Your Choice Of Toppings - Small Size Pizza:" at bounding box center [419, 462] width 204 height 36
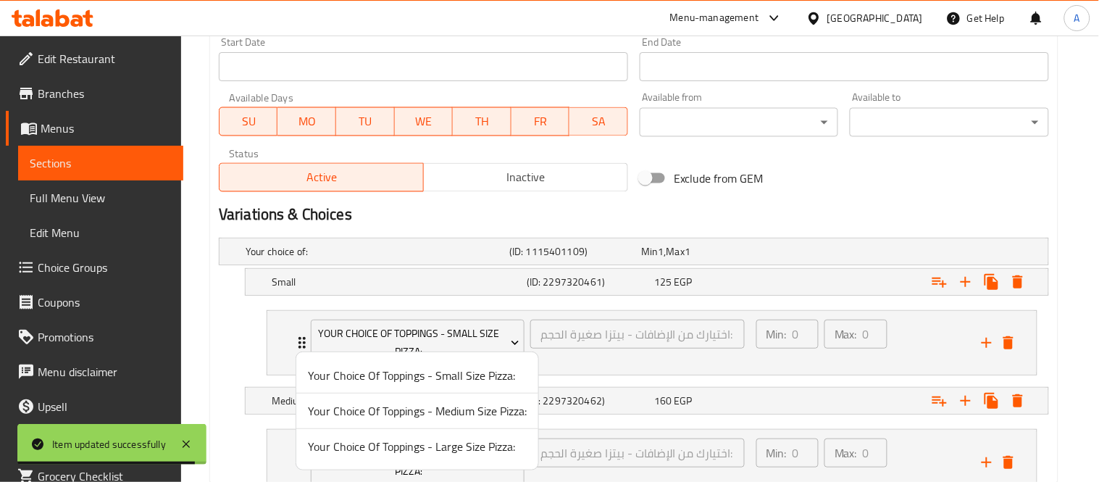
click at [471, 413] on span "Your Choice Of Toppings - Medium Size Pizza:" at bounding box center [417, 410] width 219 height 17
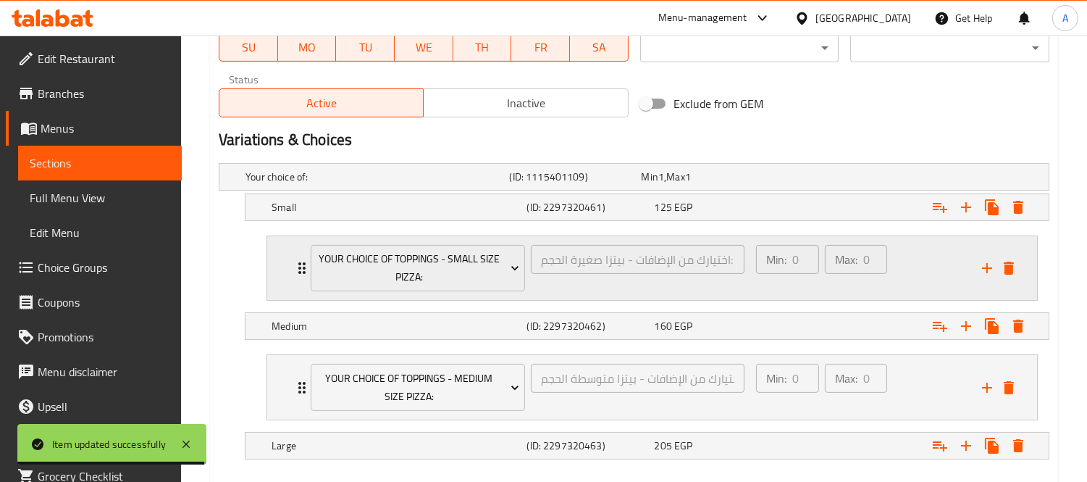
scroll to position [771, 0]
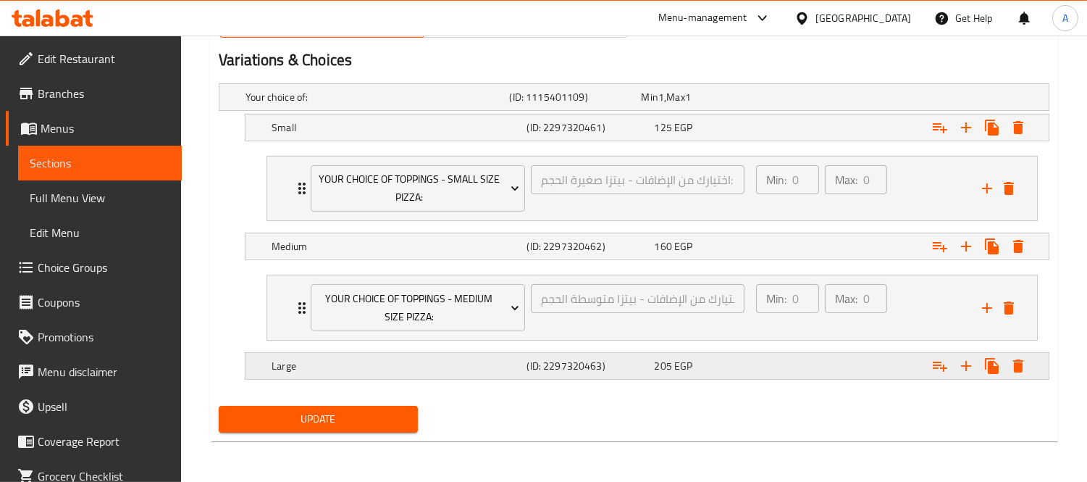
click at [948, 372] on icon "Expand" at bounding box center [940, 365] width 17 height 17
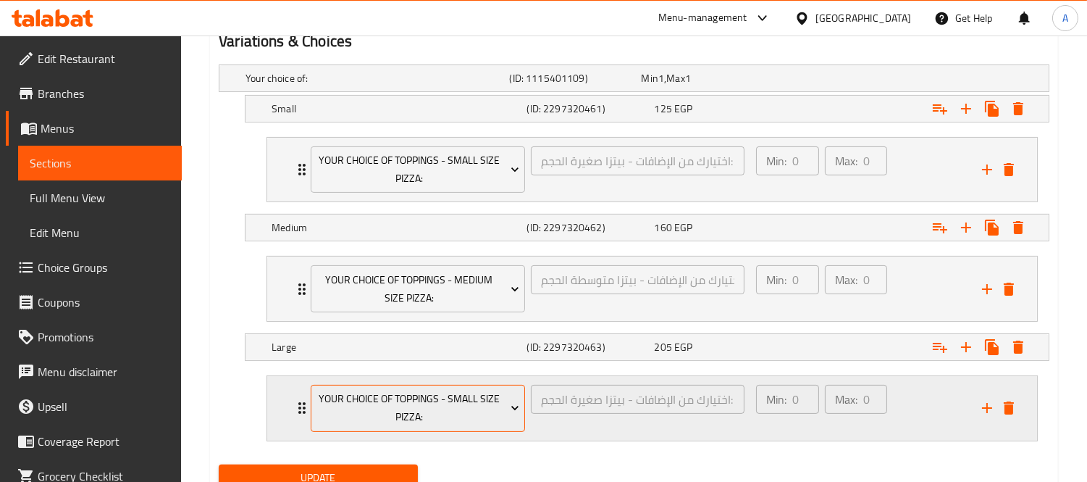
scroll to position [849, 0]
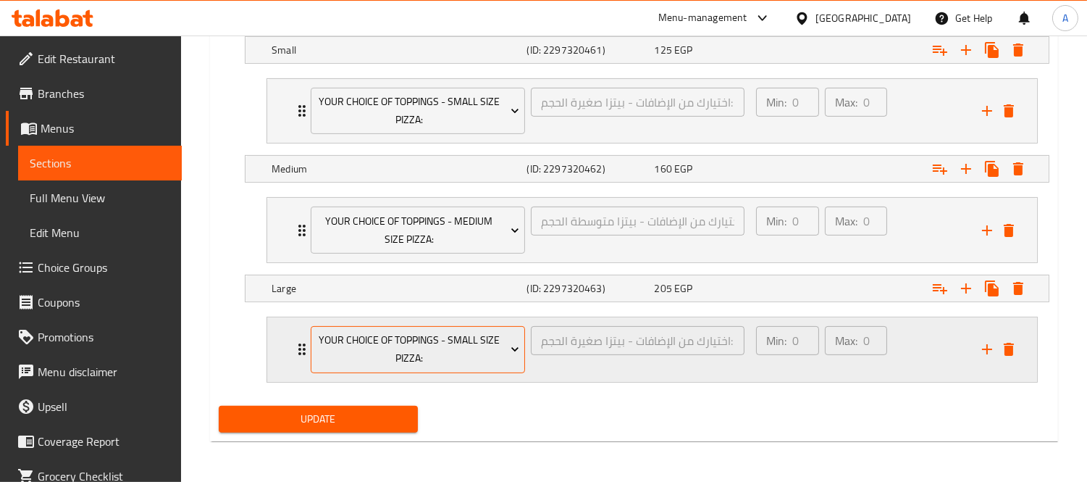
click at [431, 351] on span "Your Choice Of Toppings - Small Size Pizza:" at bounding box center [419, 349] width 204 height 36
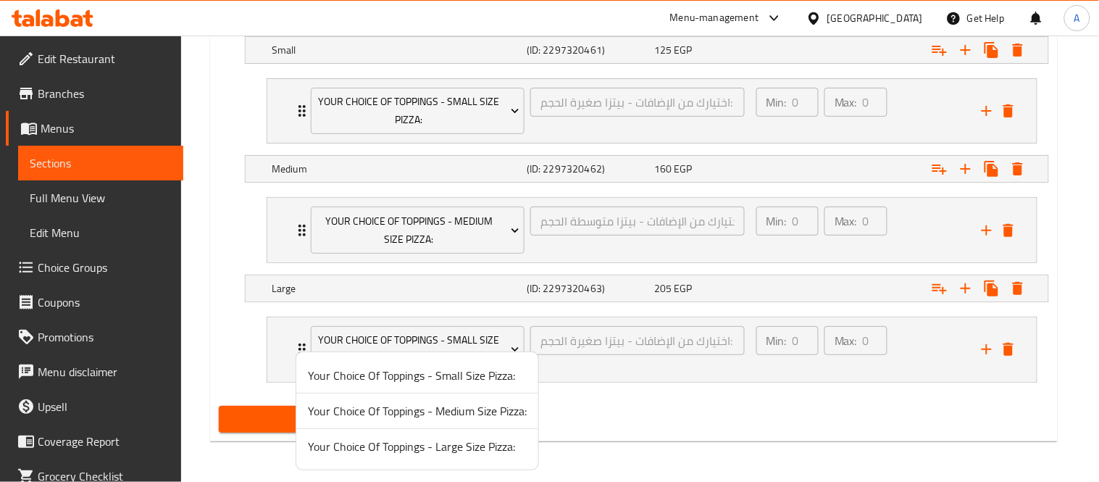
click at [451, 446] on span "Your Choice Of Toppings - Large Size Pizza:" at bounding box center [417, 446] width 219 height 17
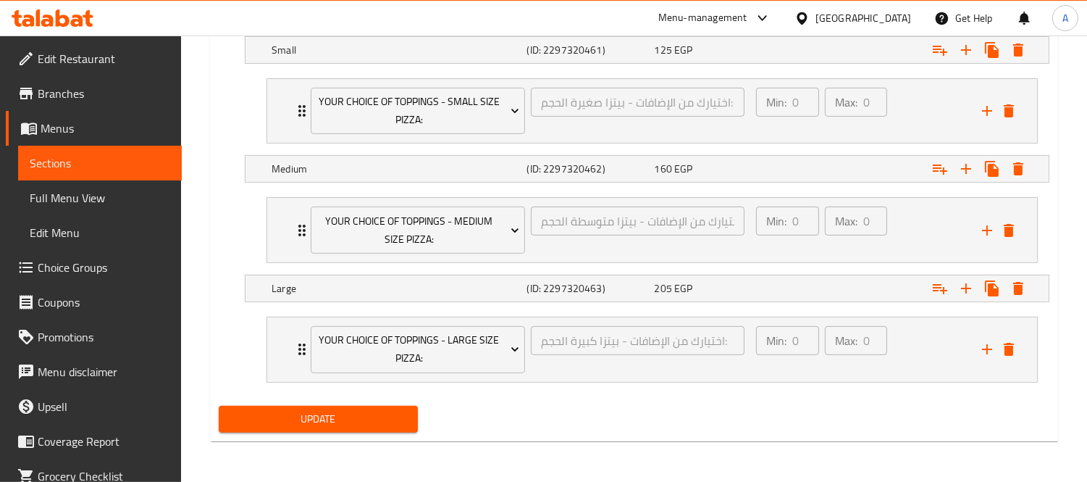
click at [327, 419] on span "Update" at bounding box center [318, 419] width 176 height 18
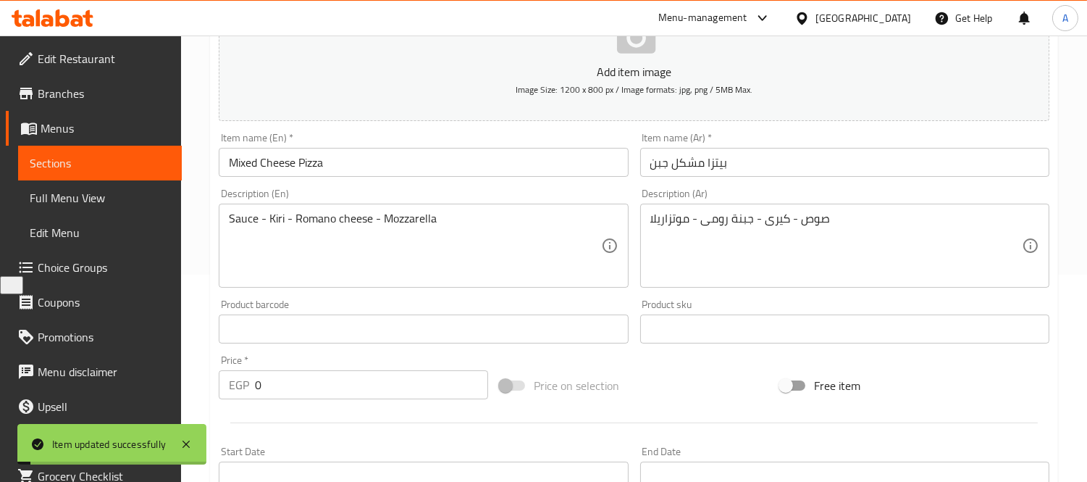
scroll to position [0, 0]
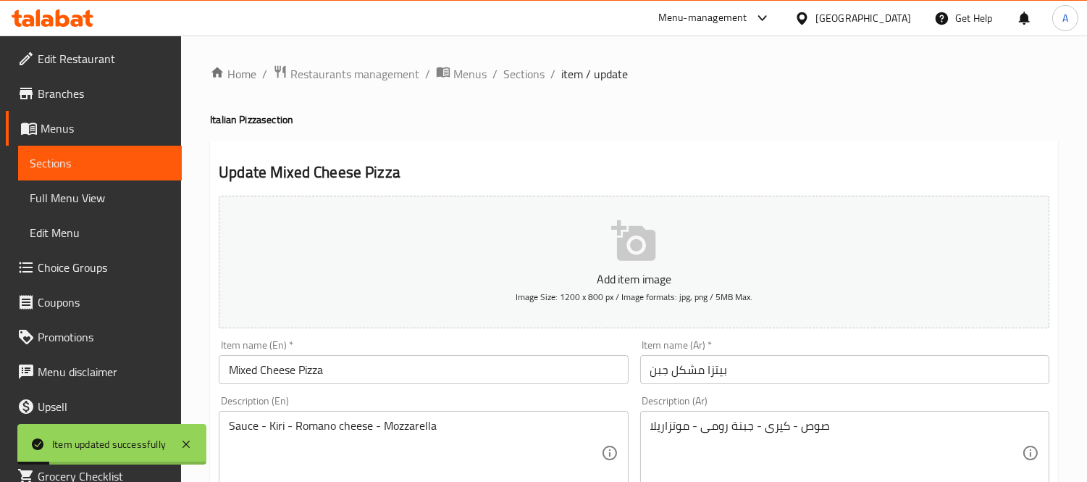
click at [523, 81] on span "Sections" at bounding box center [524, 73] width 41 height 17
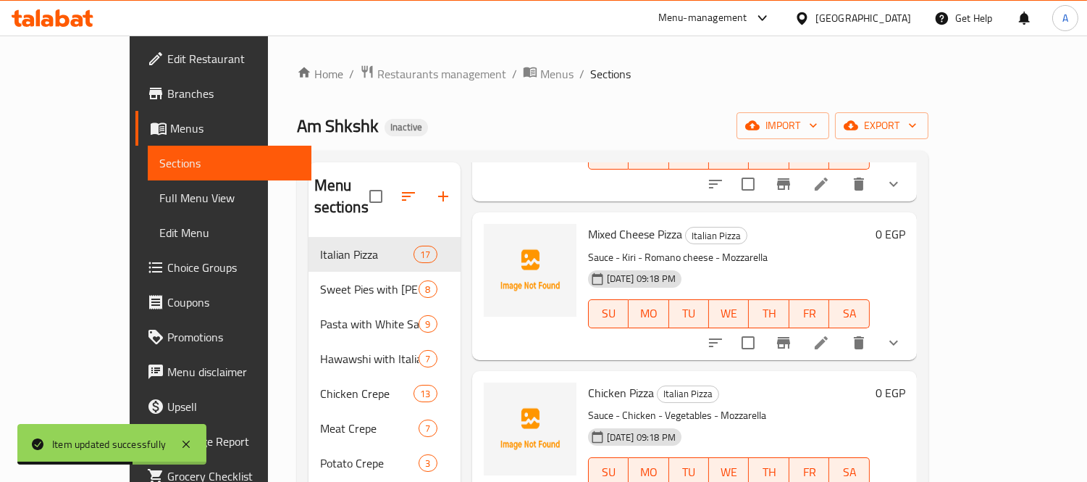
scroll to position [1207, 0]
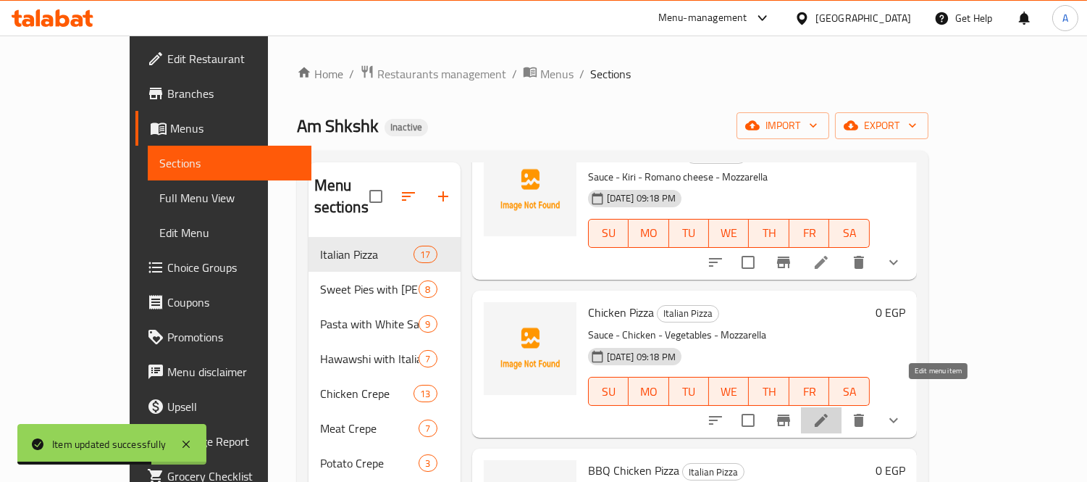
click at [828, 414] on icon at bounding box center [821, 420] width 13 height 13
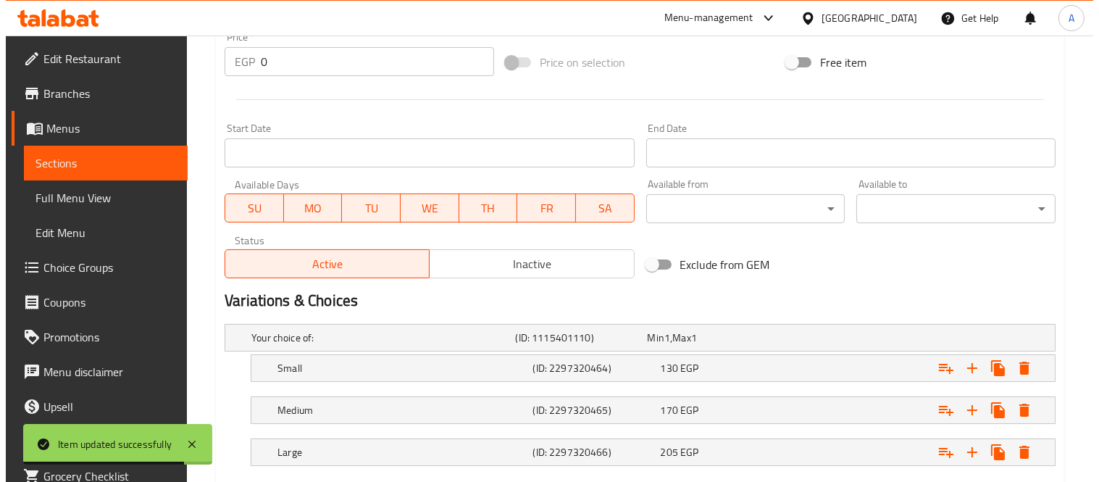
scroll to position [617, 0]
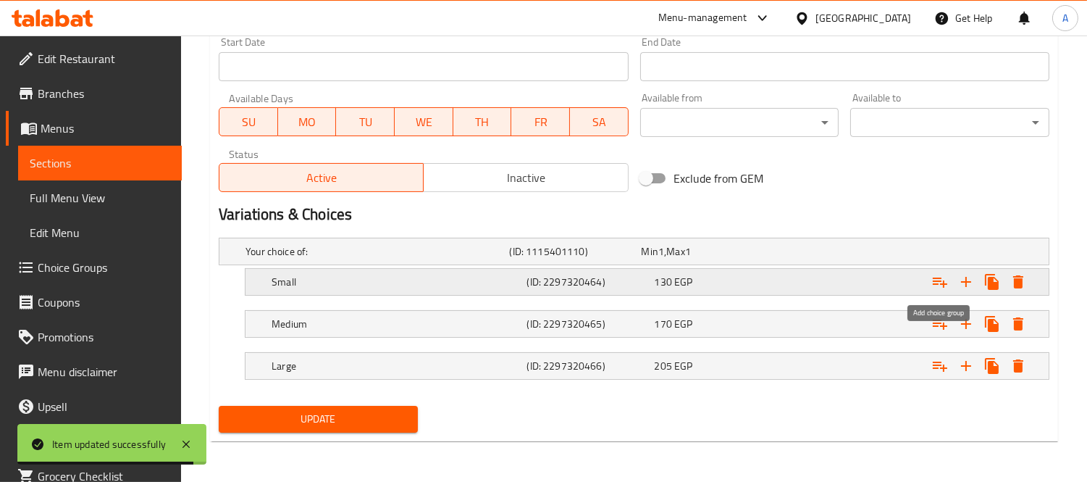
click at [949, 287] on icon "Expand" at bounding box center [940, 281] width 17 height 17
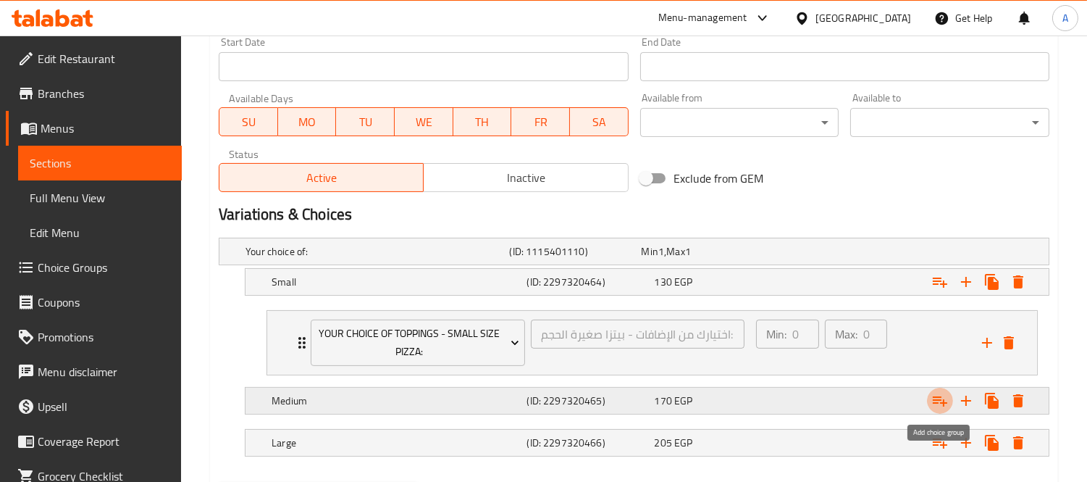
click at [939, 411] on button "Expand" at bounding box center [940, 401] width 26 height 26
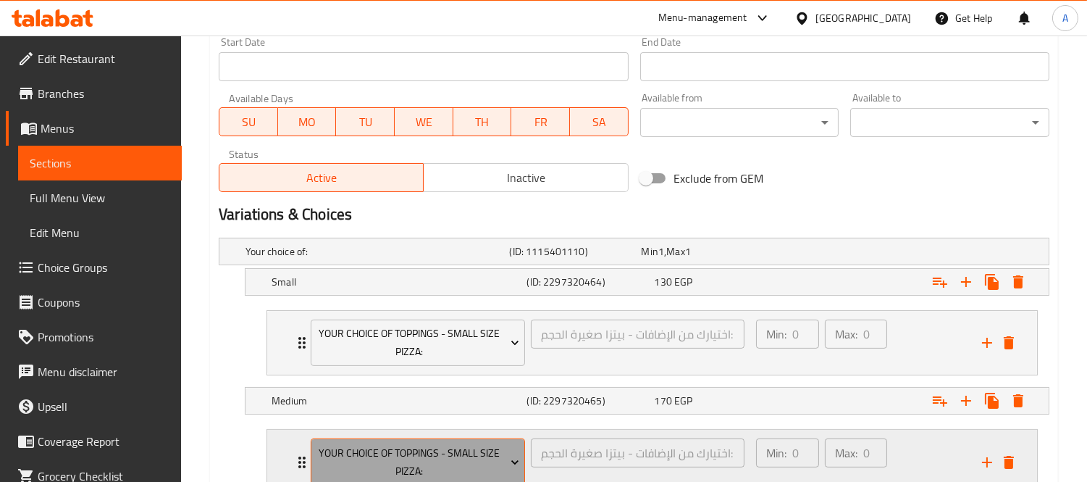
click at [489, 461] on span "Your Choice Of Toppings - Small Size Pizza:" at bounding box center [419, 462] width 204 height 36
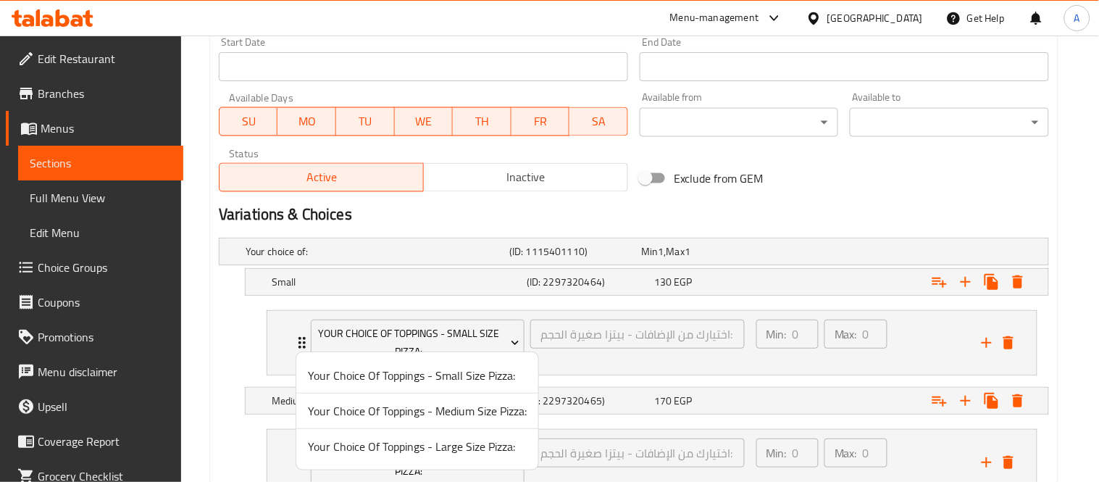
click at [483, 419] on span "Your Choice Of Toppings - Medium Size Pizza:" at bounding box center [417, 410] width 219 height 17
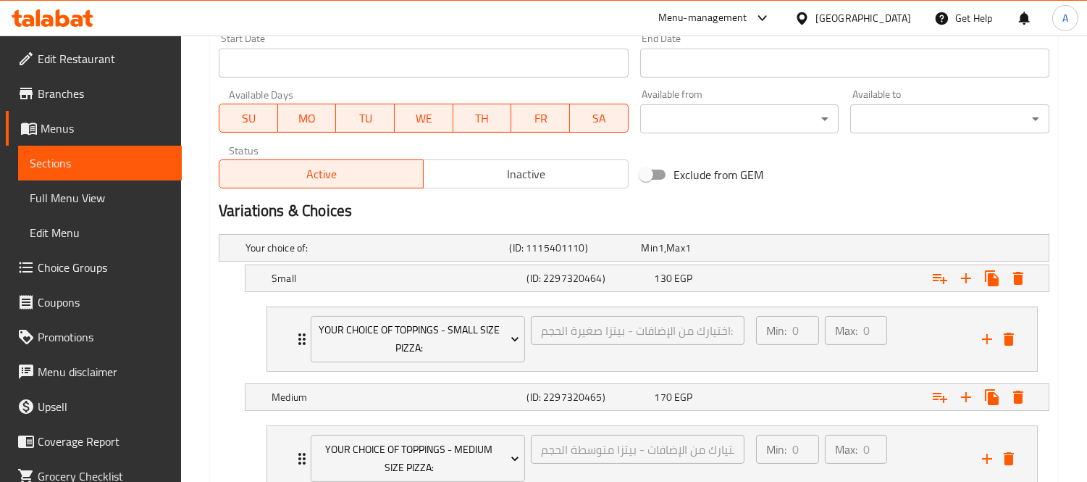
scroll to position [771, 0]
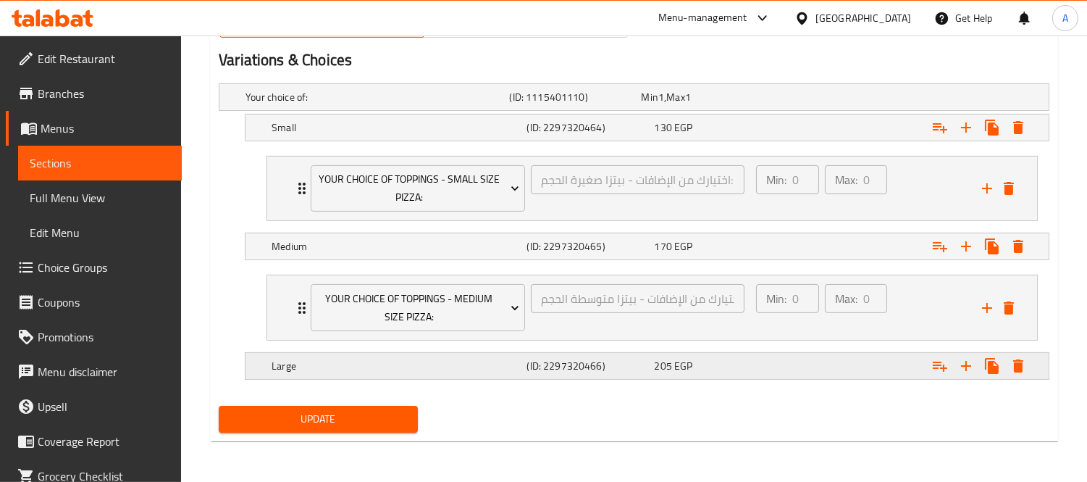
click at [932, 367] on icon "Expand" at bounding box center [940, 365] width 17 height 17
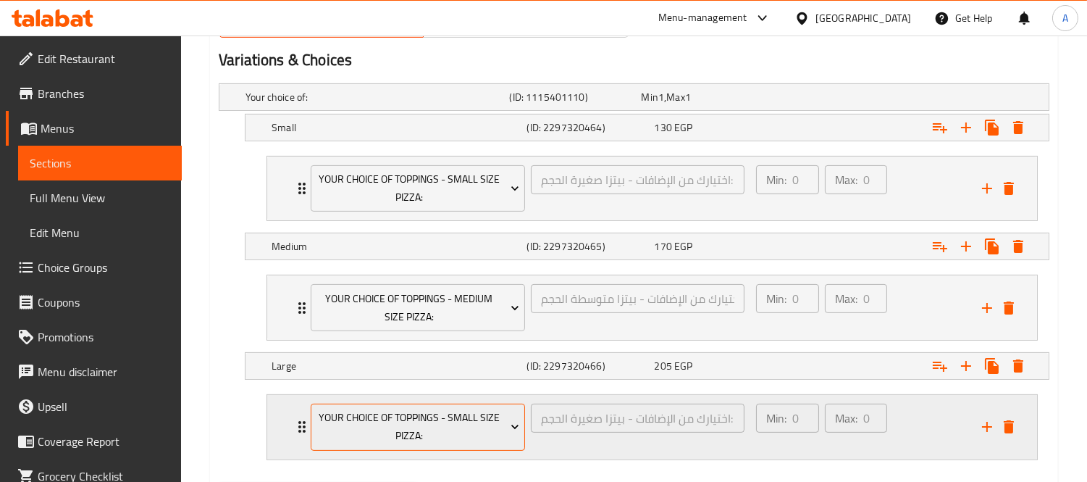
click at [477, 444] on span "Your Choice Of Toppings - Small Size Pizza:" at bounding box center [419, 427] width 204 height 36
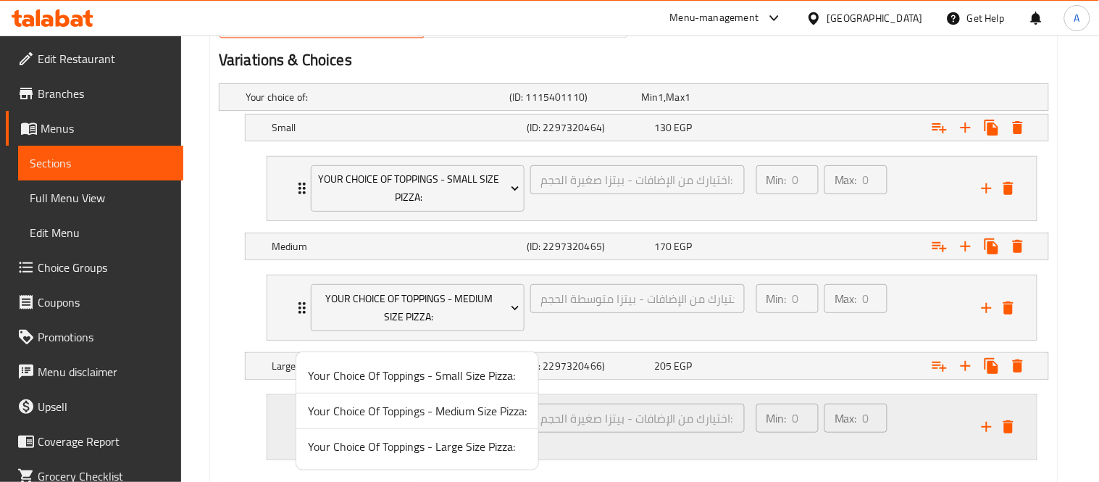
click at [477, 444] on span "Your Choice Of Toppings - Large Size Pizza:" at bounding box center [417, 446] width 219 height 17
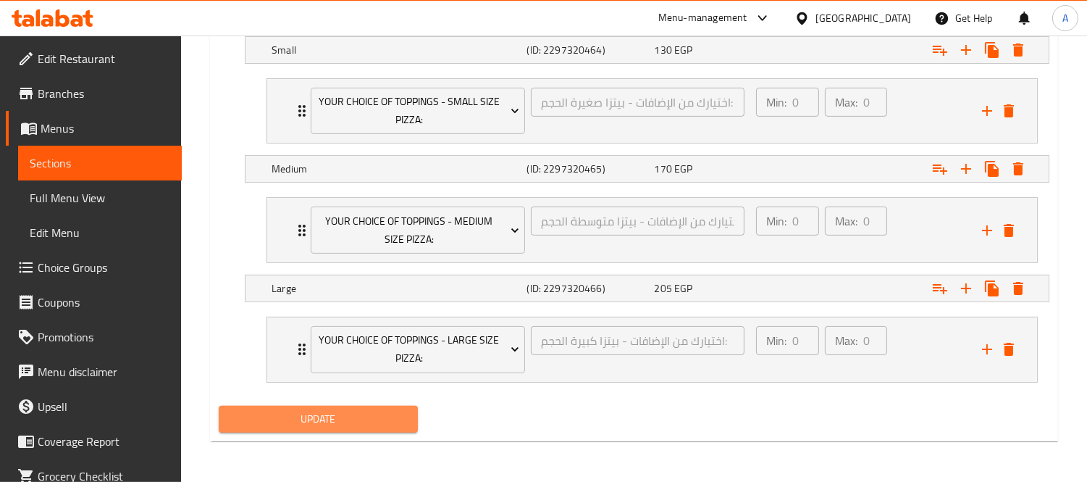
click at [370, 412] on span "Update" at bounding box center [318, 419] width 176 height 18
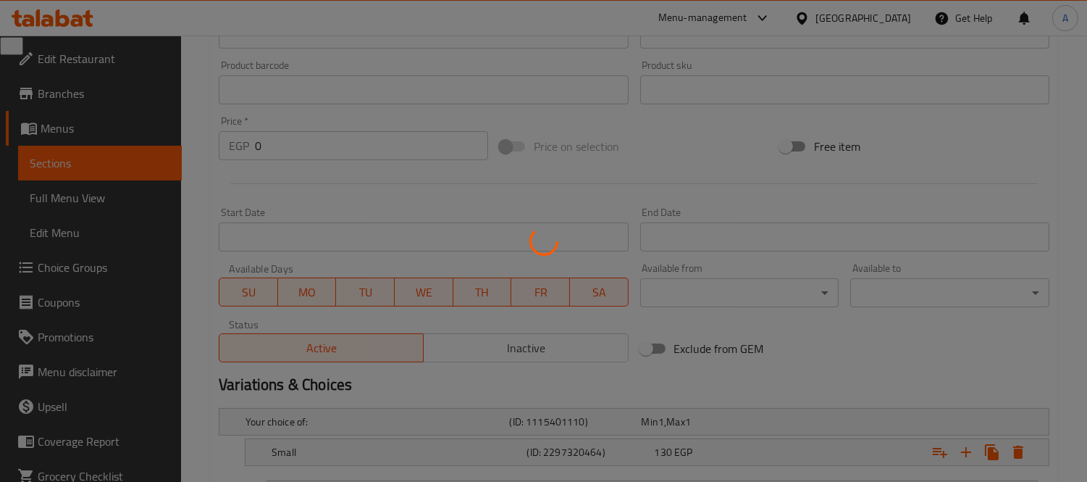
scroll to position [0, 0]
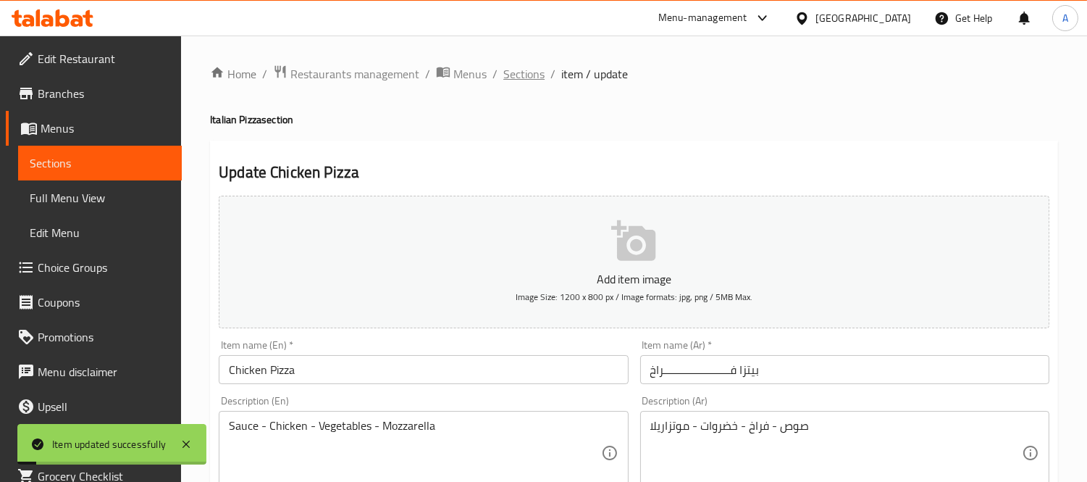
click at [530, 83] on span "Sections" at bounding box center [524, 73] width 41 height 17
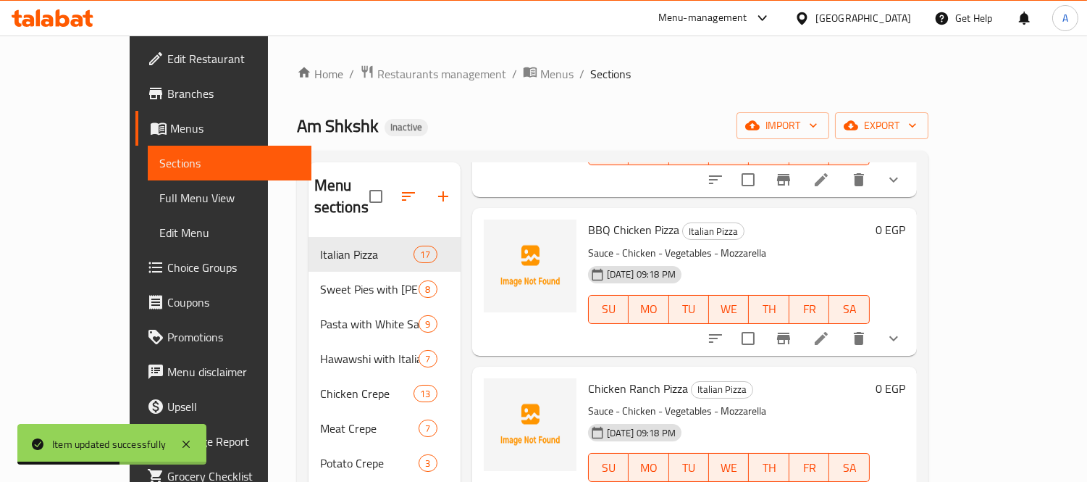
scroll to position [1449, 0]
click at [830, 328] on icon at bounding box center [821, 336] width 17 height 17
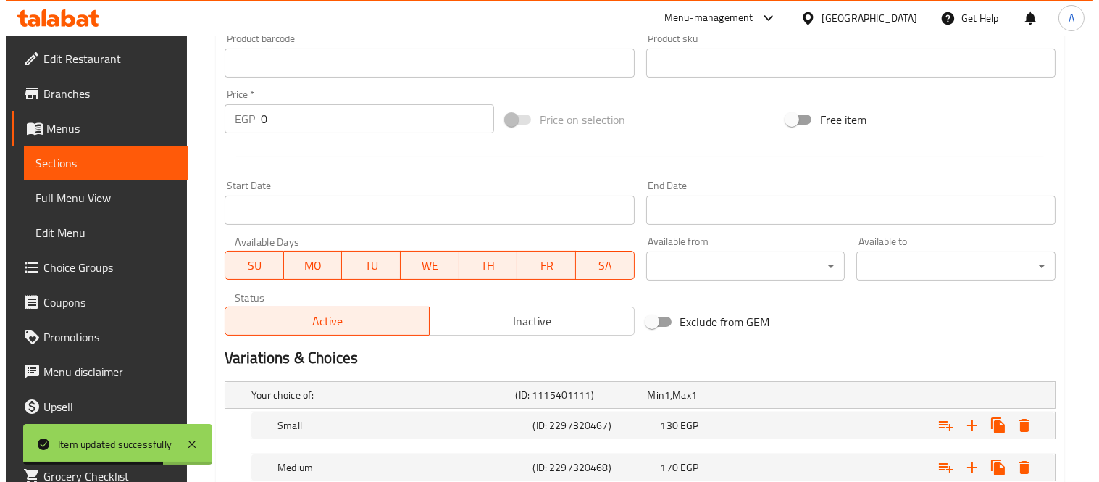
scroll to position [617, 0]
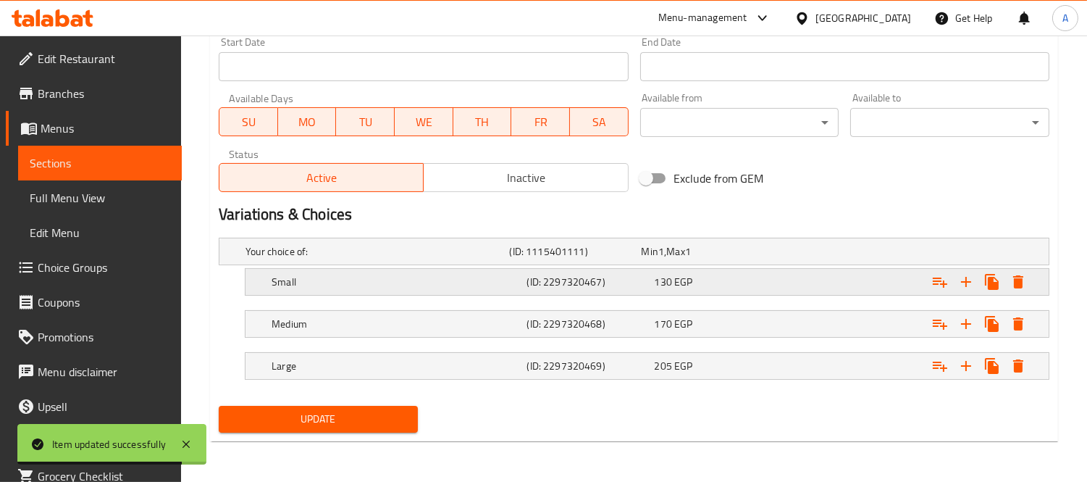
click at [929, 278] on button "Expand" at bounding box center [940, 282] width 26 height 26
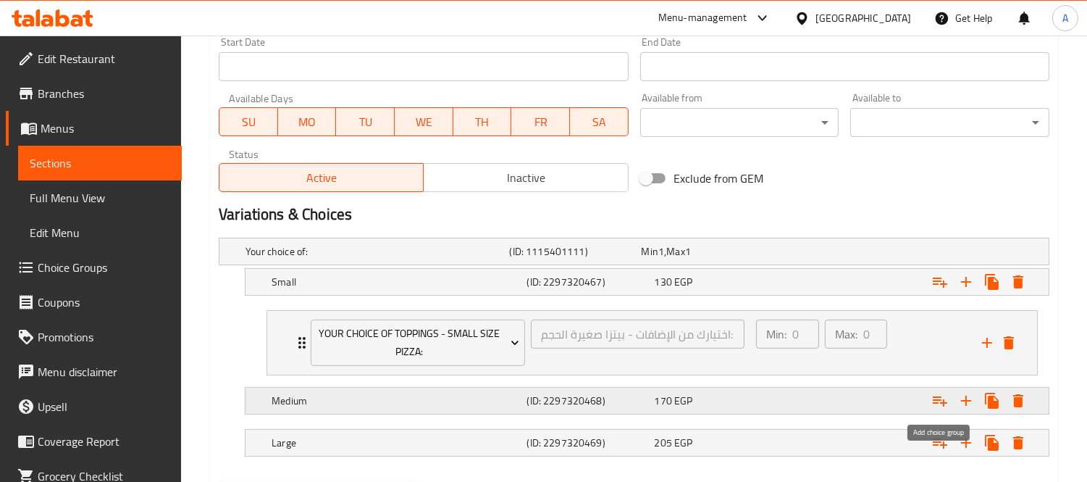
click at [948, 406] on icon "Expand" at bounding box center [940, 400] width 17 height 17
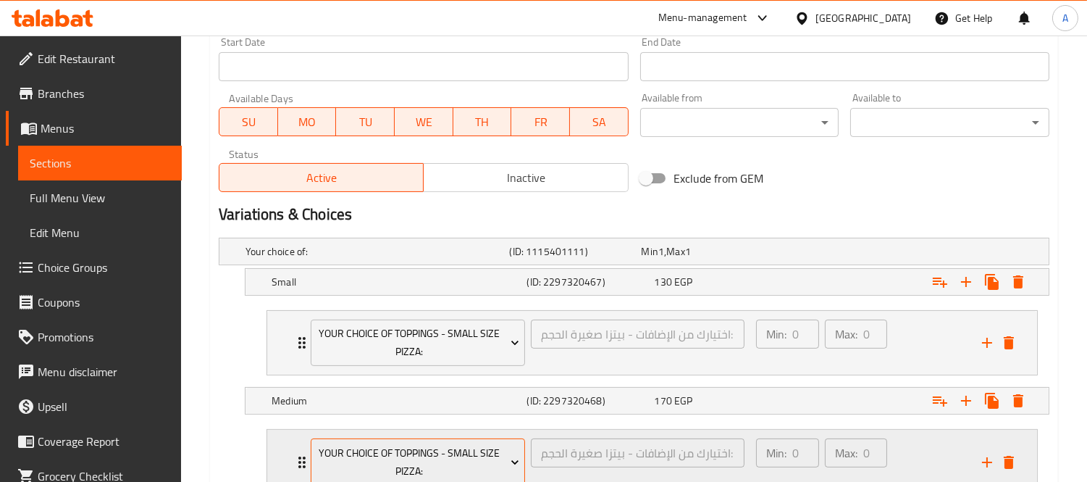
click at [422, 454] on span "Your Choice Of Toppings - Small Size Pizza:" at bounding box center [419, 462] width 204 height 36
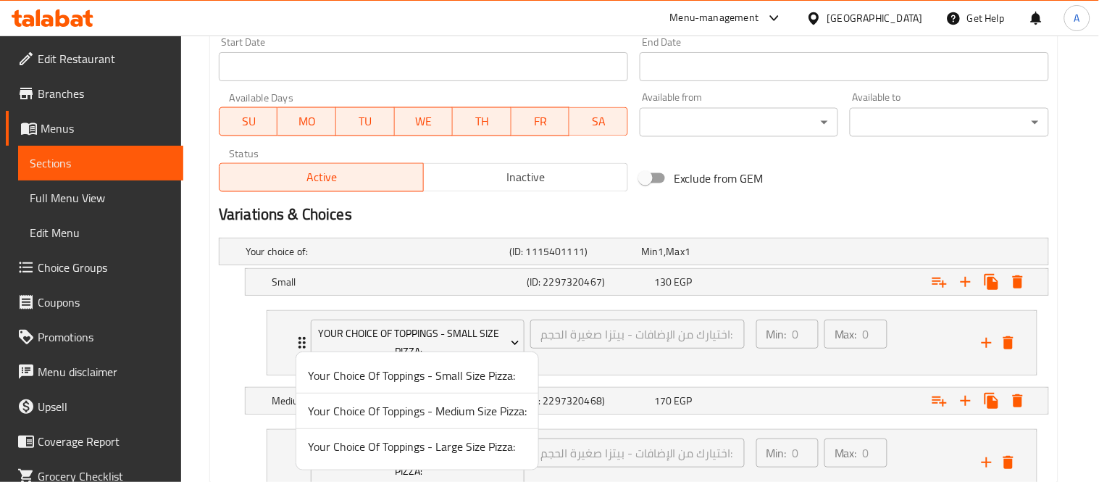
click at [467, 414] on span "Your Choice Of Toppings - Medium Size Pizza:" at bounding box center [417, 410] width 219 height 17
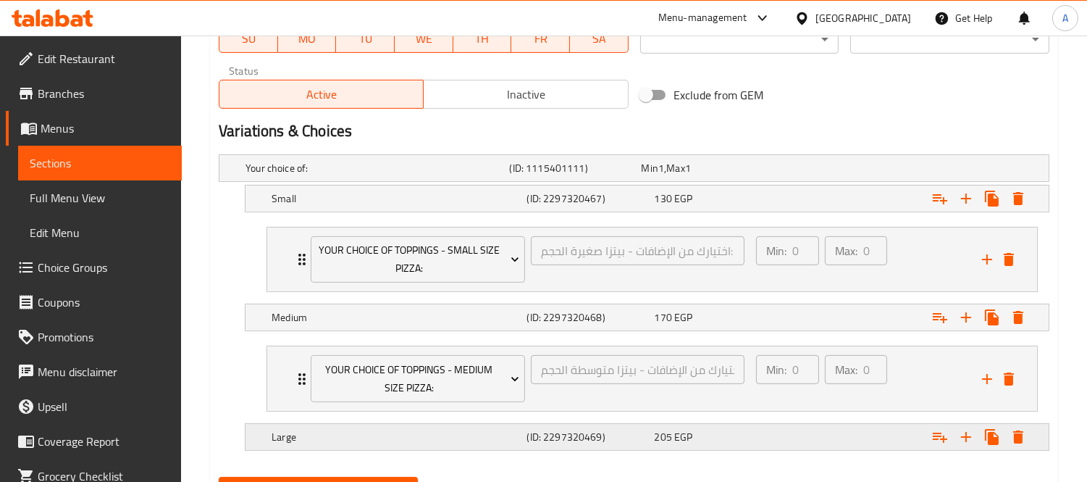
scroll to position [771, 0]
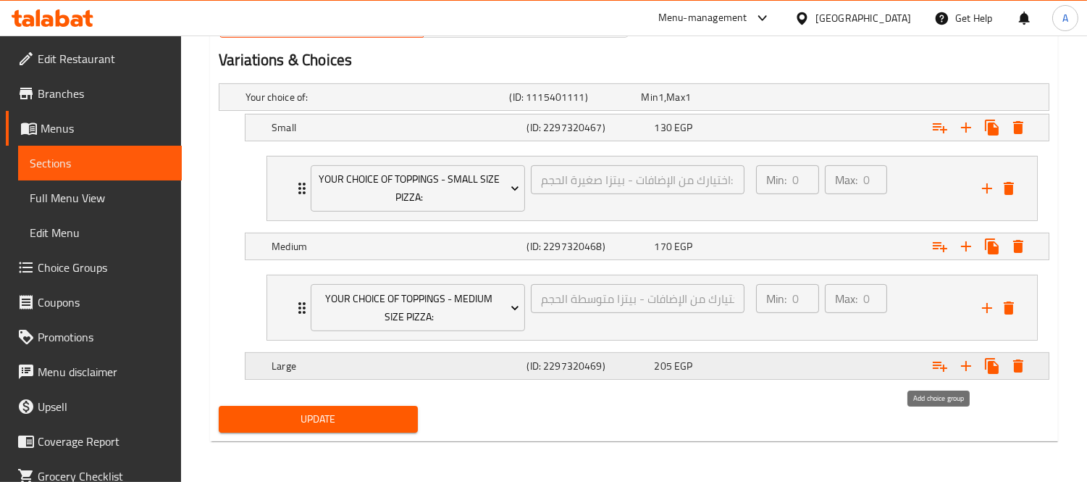
click at [945, 370] on icon "Expand" at bounding box center [940, 367] width 14 height 10
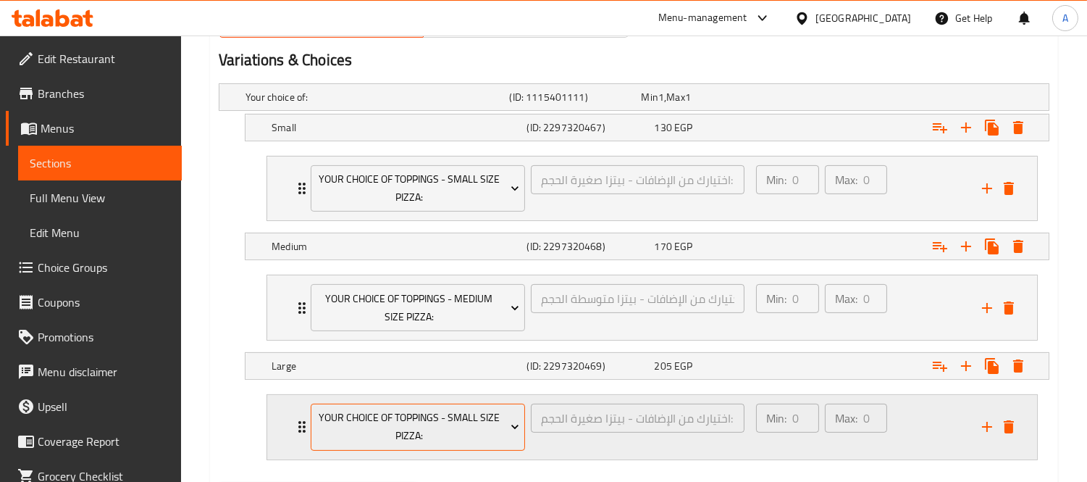
click at [474, 436] on span "Your Choice Of Toppings - Small Size Pizza:" at bounding box center [419, 427] width 204 height 36
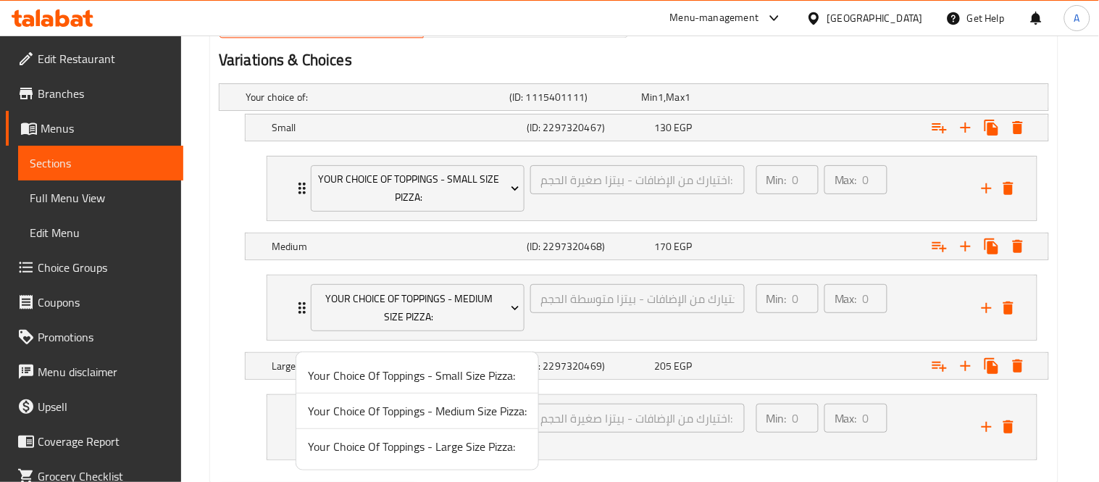
click at [475, 454] on span "Your Choice Of Toppings - Large Size Pizza:" at bounding box center [417, 446] width 219 height 17
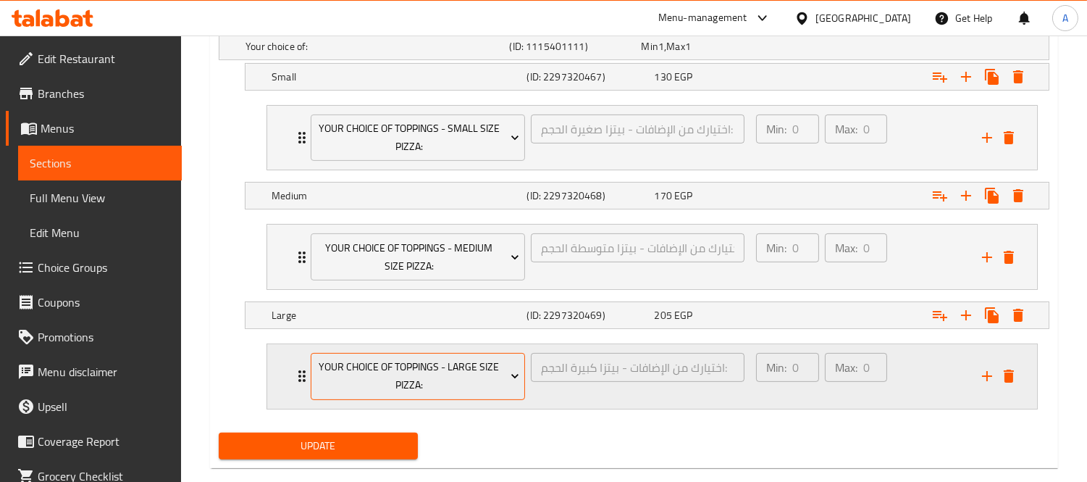
scroll to position [849, 0]
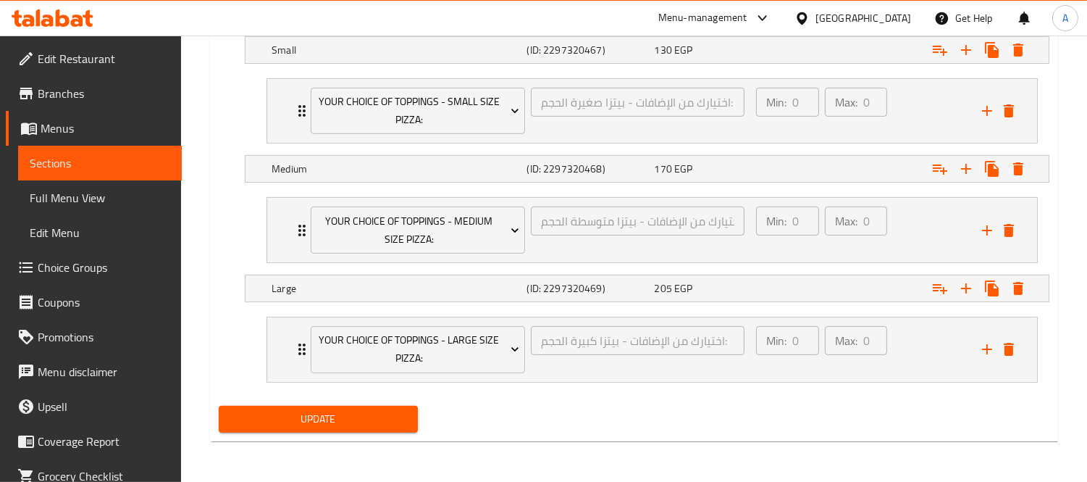
click at [343, 438] on div "Update" at bounding box center [318, 419] width 211 height 38
click at [343, 418] on span "Update" at bounding box center [318, 419] width 176 height 18
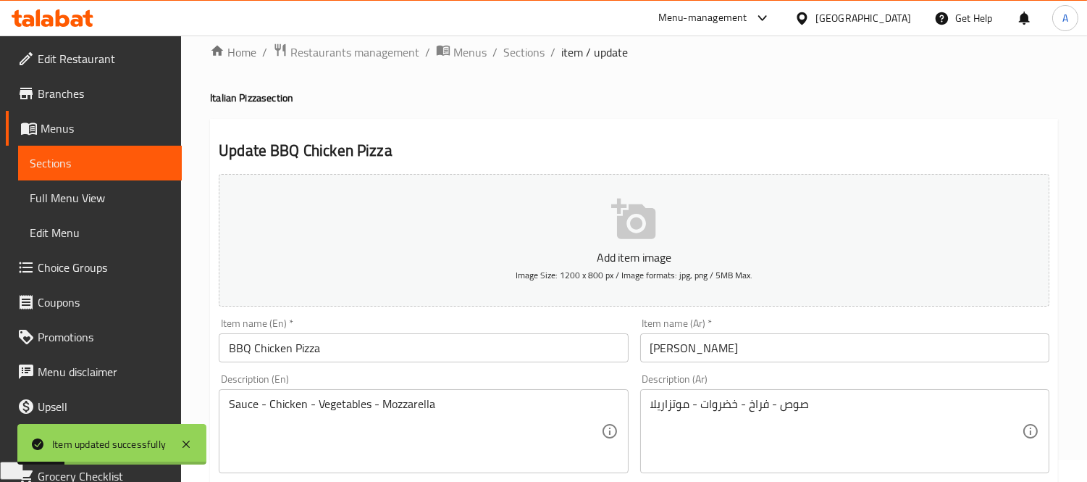
scroll to position [0, 0]
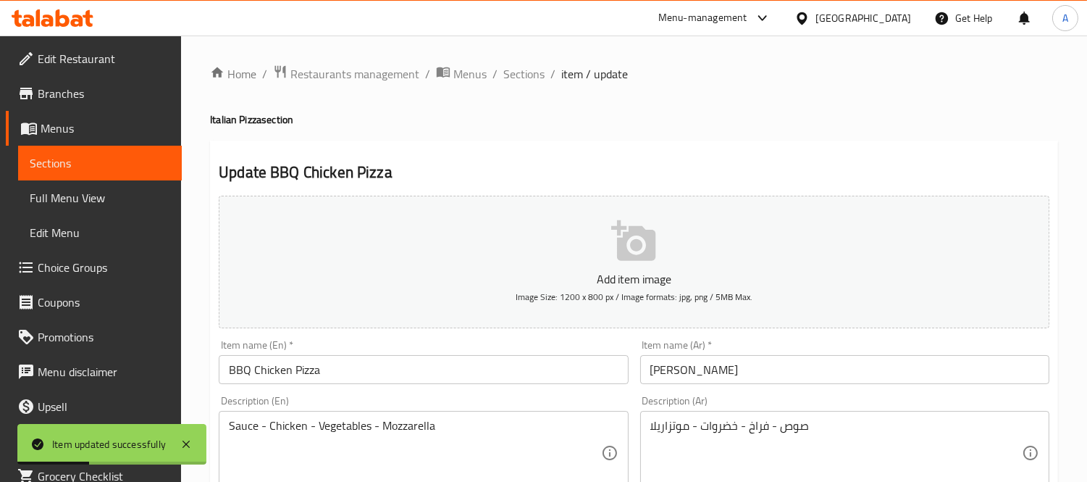
click at [479, 78] on span "Menus" at bounding box center [470, 73] width 33 height 17
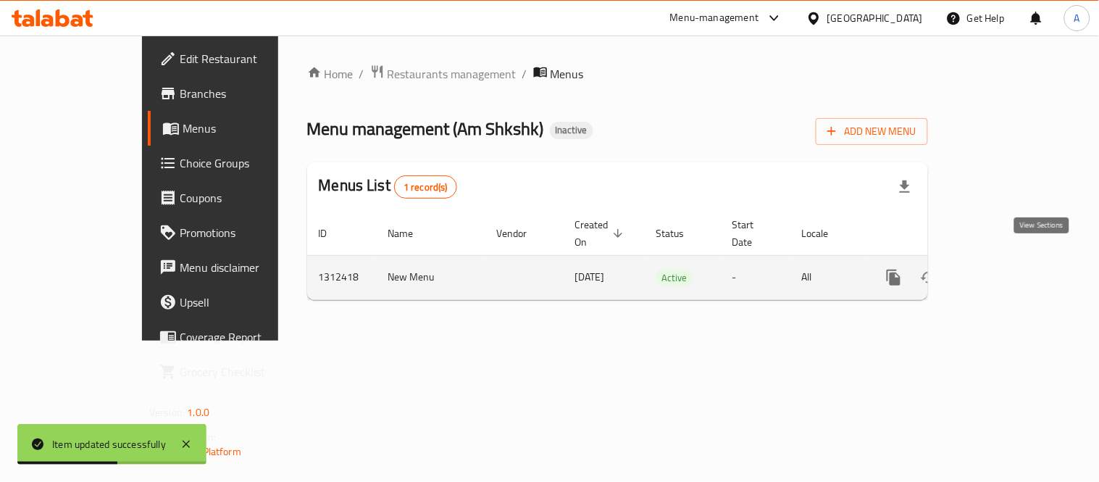
click at [1005, 271] on icon "enhanced table" at bounding box center [998, 277] width 13 height 13
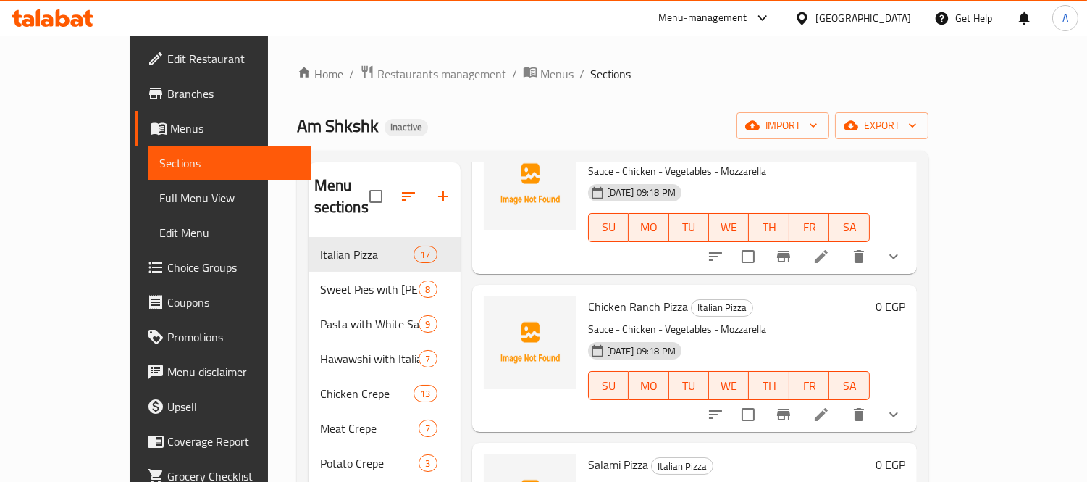
scroll to position [1610, 0]
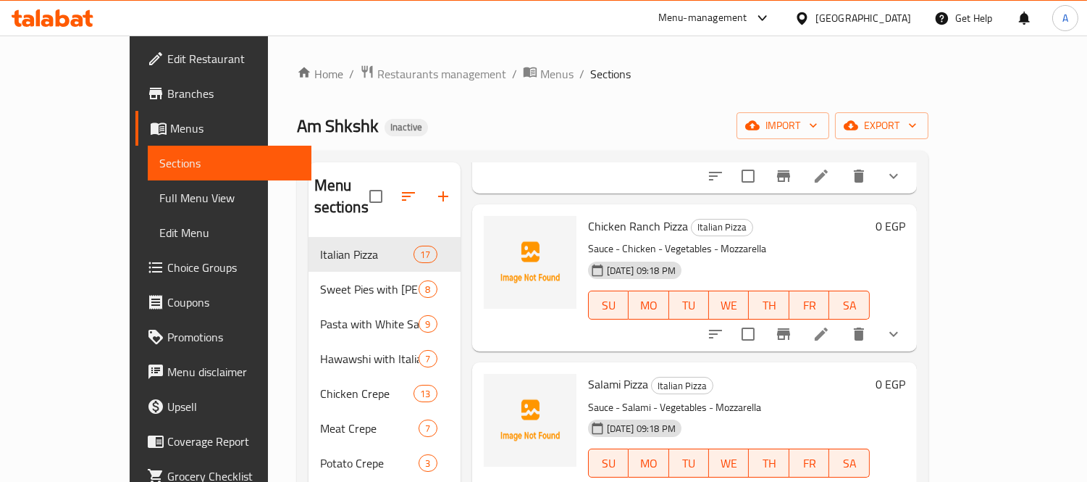
click at [842, 321] on li at bounding box center [821, 334] width 41 height 26
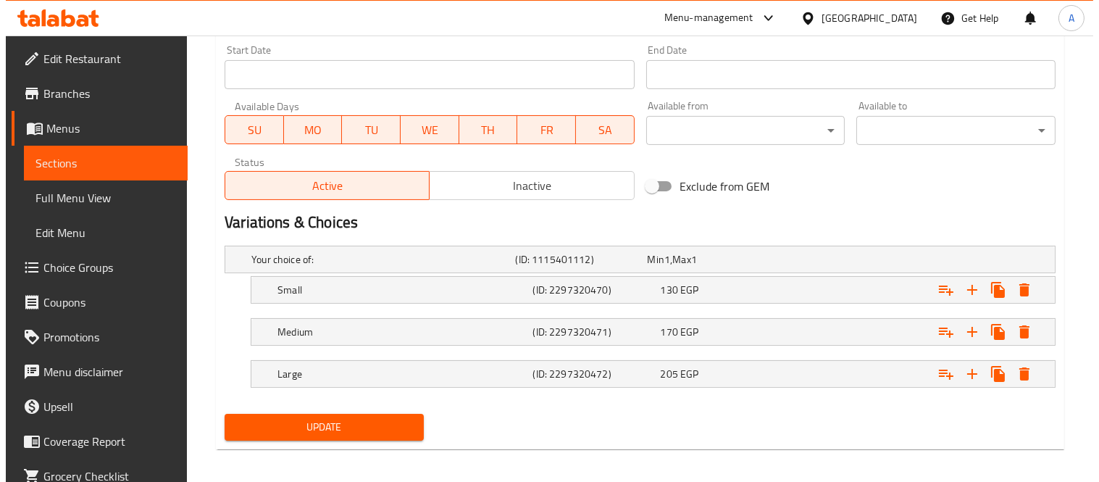
scroll to position [617, 0]
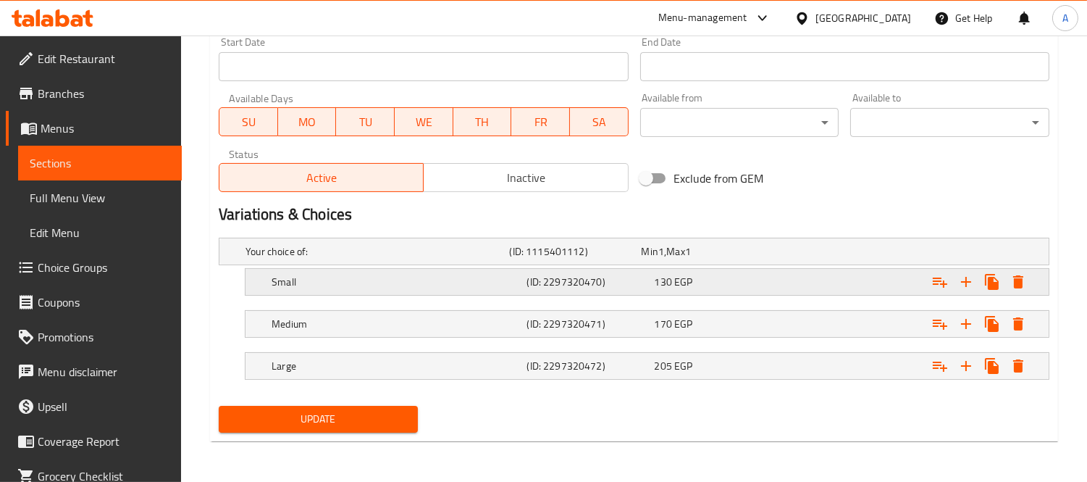
click at [945, 281] on icon "Expand" at bounding box center [940, 281] width 17 height 17
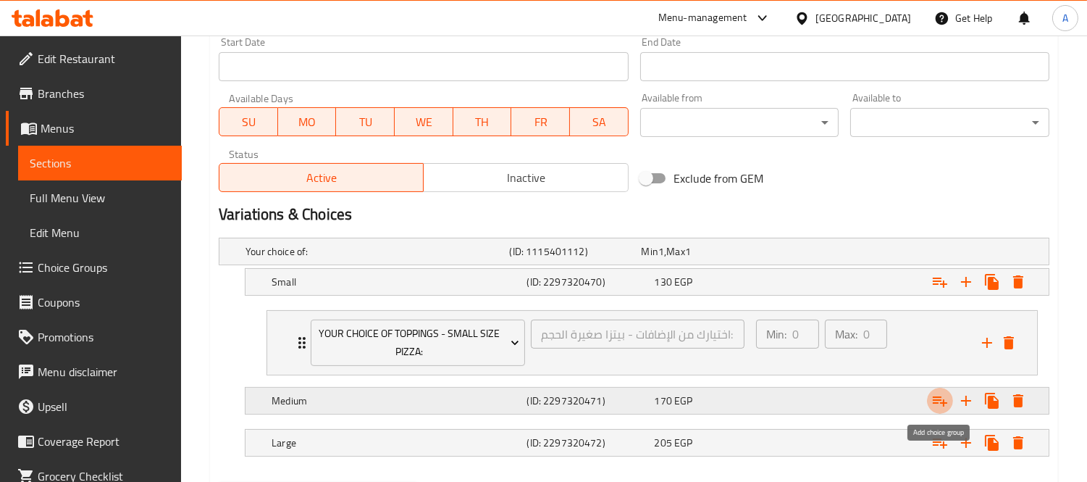
click at [937, 400] on icon "Expand" at bounding box center [940, 401] width 14 height 10
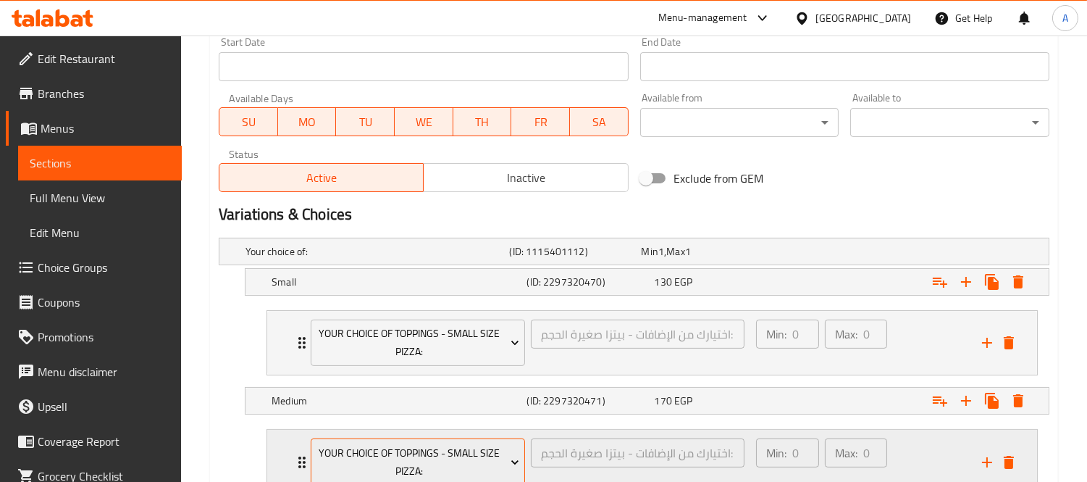
click at [469, 450] on span "Your Choice Of Toppings - Small Size Pizza:" at bounding box center [419, 462] width 204 height 36
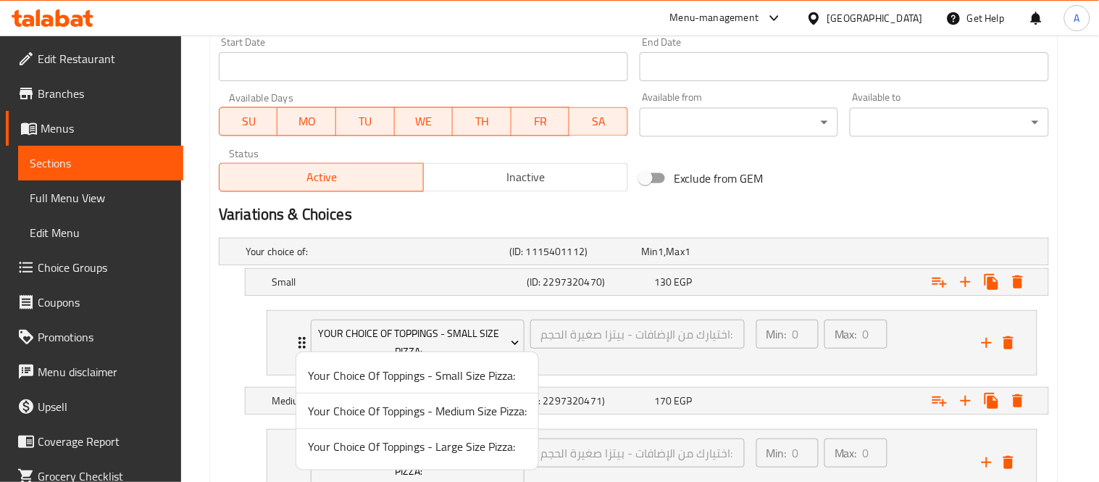
click at [483, 417] on span "Your Choice Of Toppings - Medium Size Pizza:" at bounding box center [417, 410] width 219 height 17
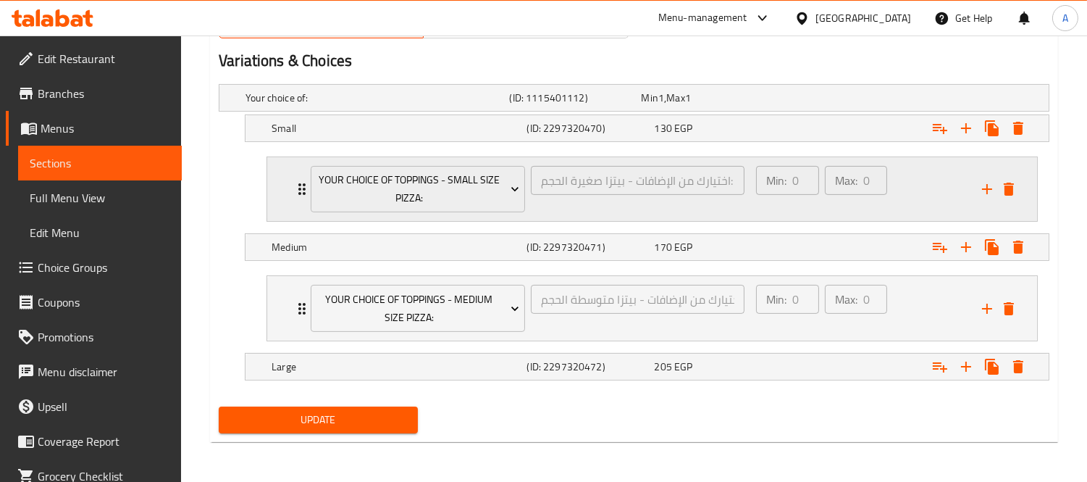
scroll to position [771, 0]
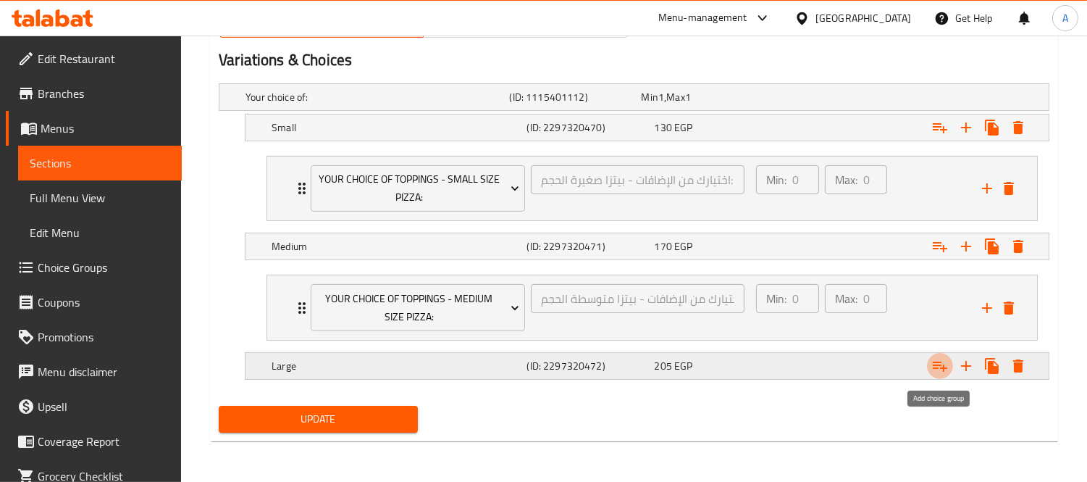
click at [940, 370] on icon "Expand" at bounding box center [940, 365] width 17 height 17
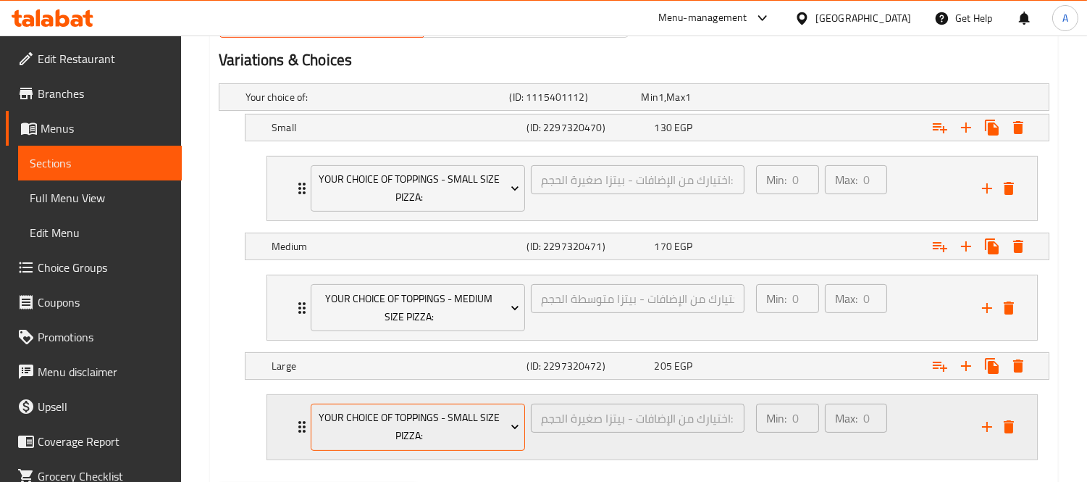
click at [482, 413] on span "Your Choice Of Toppings - Small Size Pizza:" at bounding box center [419, 427] width 204 height 36
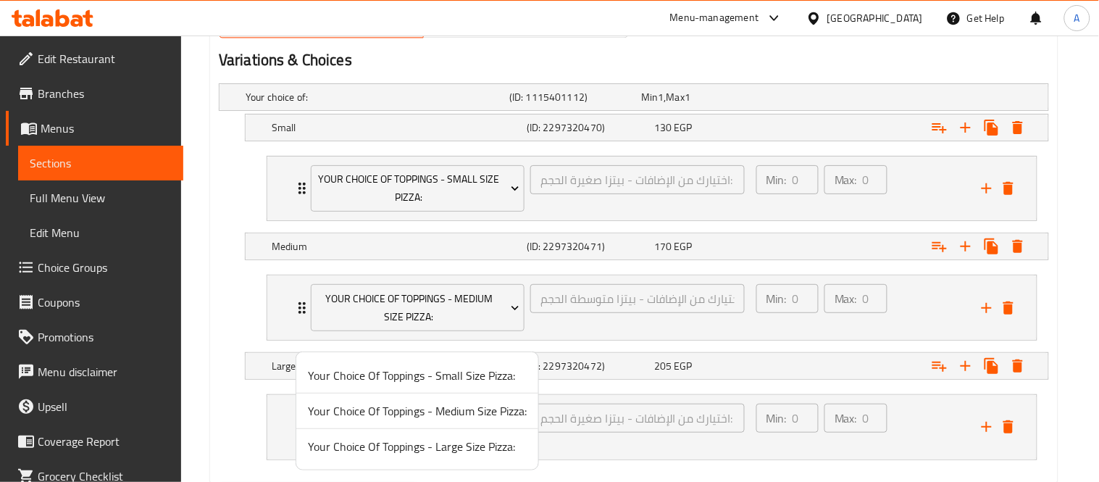
click at [430, 454] on span "Your Choice Of Toppings - Large Size Pizza:" at bounding box center [417, 446] width 219 height 17
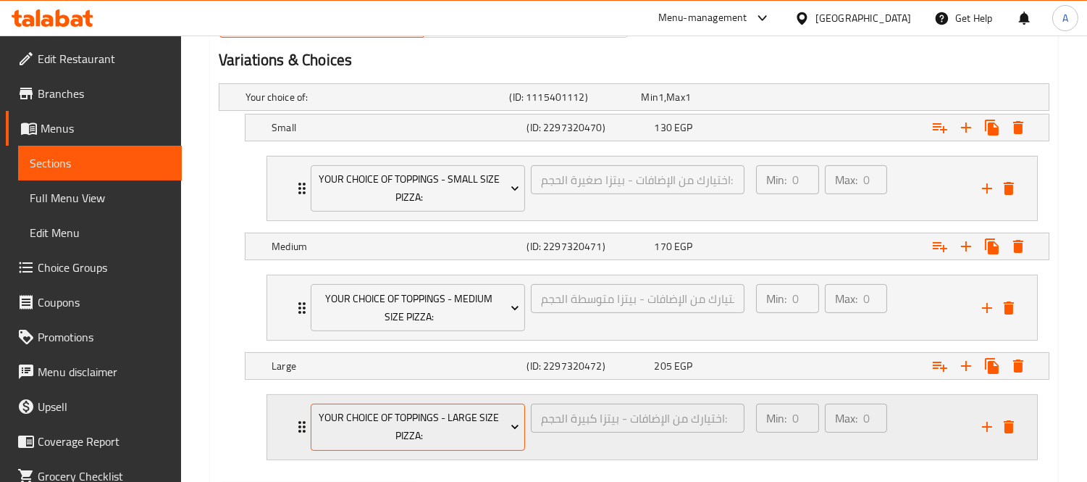
scroll to position [849, 0]
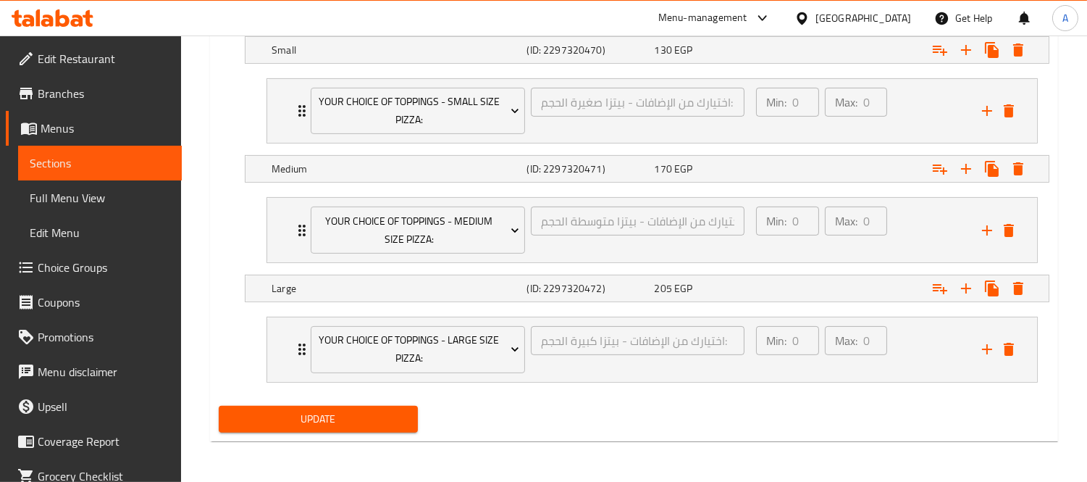
click at [350, 432] on button "Update" at bounding box center [318, 419] width 199 height 27
drag, startPoint x: 414, startPoint y: 421, endPoint x: 512, endPoint y: 314, distance: 144.6
click at [414, 421] on button "Update" at bounding box center [318, 419] width 199 height 27
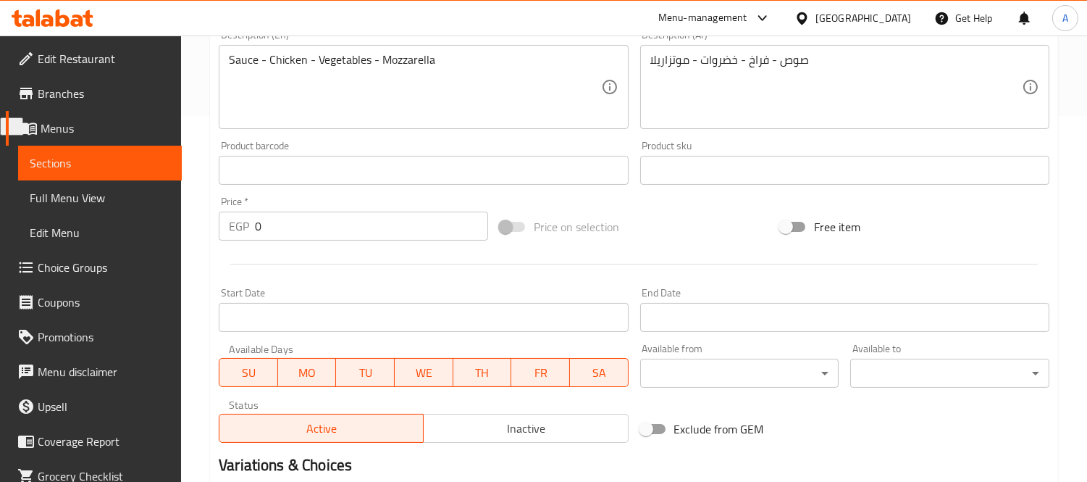
scroll to position [0, 0]
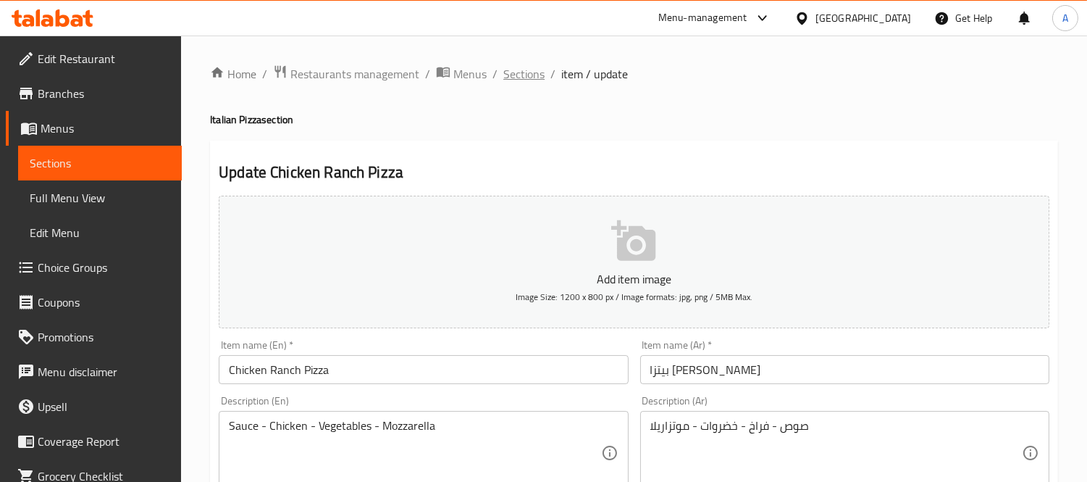
click at [515, 77] on span "Sections" at bounding box center [524, 73] width 41 height 17
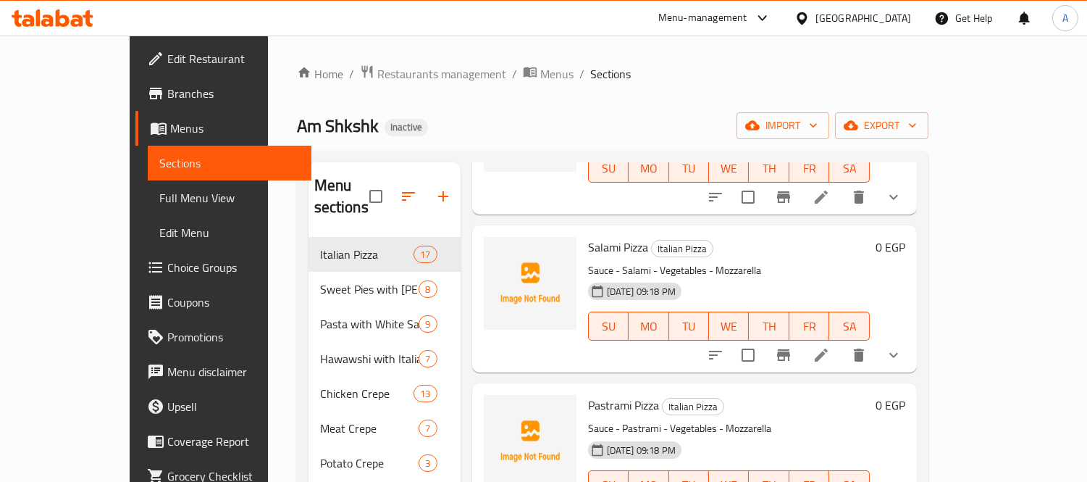
scroll to position [1771, 0]
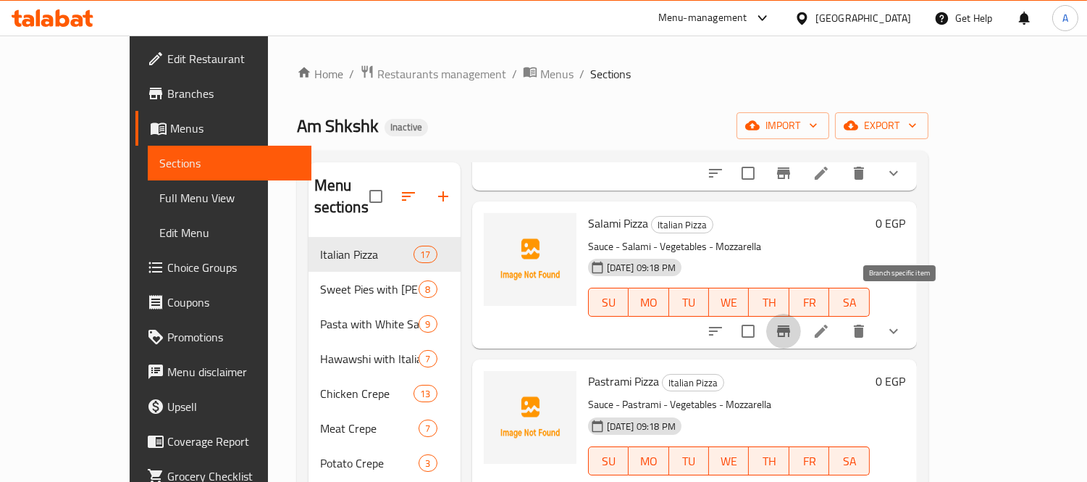
click at [801, 314] on button "Branch-specific-item" at bounding box center [784, 331] width 35 height 35
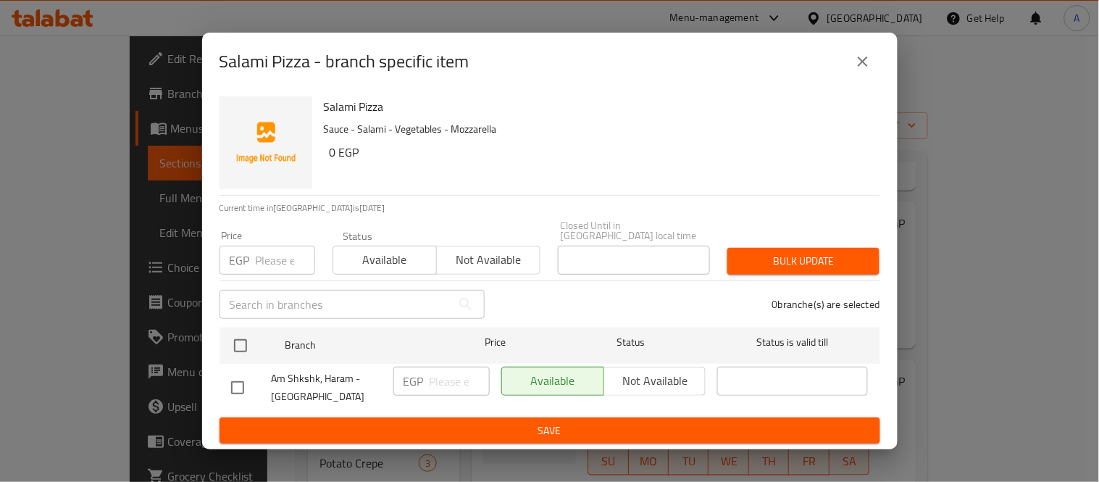
click at [864, 70] on icon "close" at bounding box center [862, 61] width 17 height 17
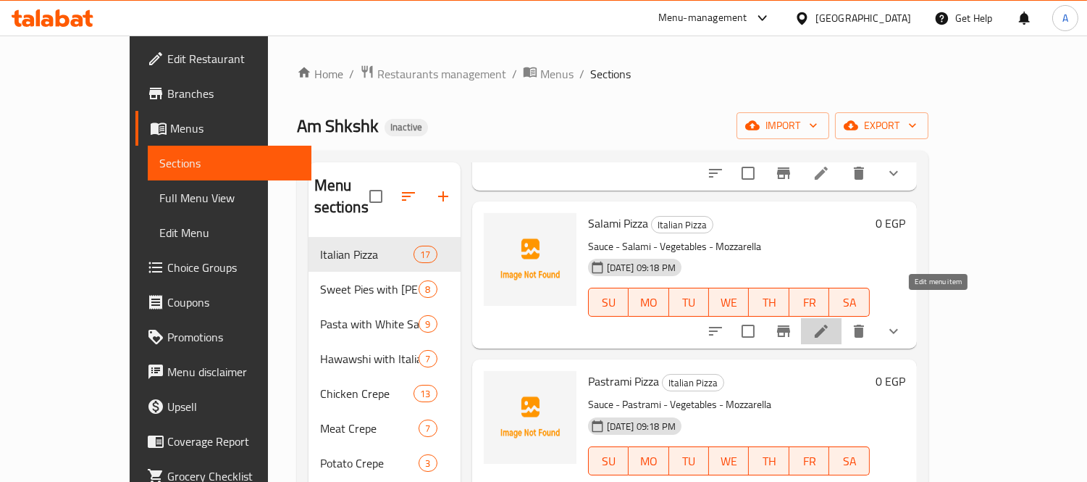
click at [830, 322] on icon at bounding box center [821, 330] width 17 height 17
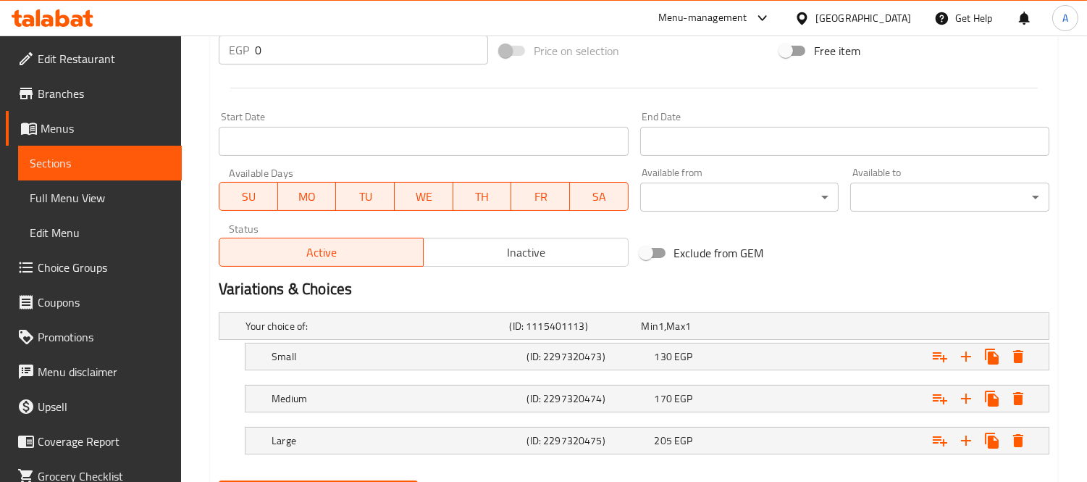
scroll to position [617, 0]
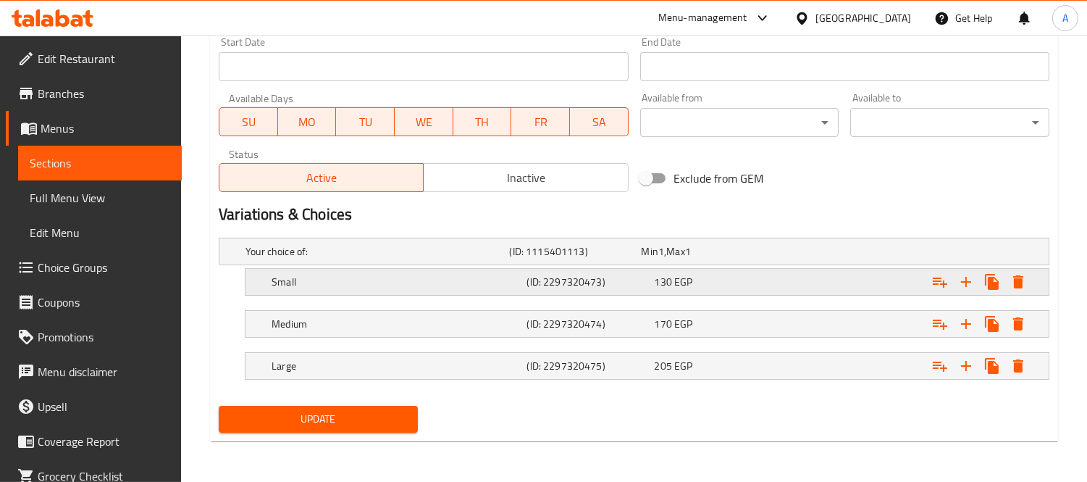
click at [932, 278] on icon "Expand" at bounding box center [940, 281] width 17 height 17
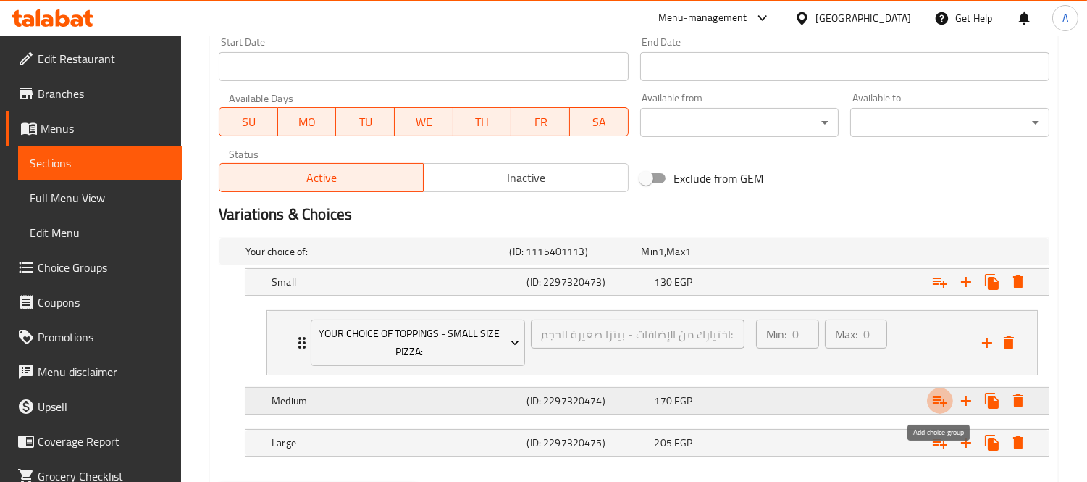
click at [945, 398] on icon "Expand" at bounding box center [940, 400] width 17 height 17
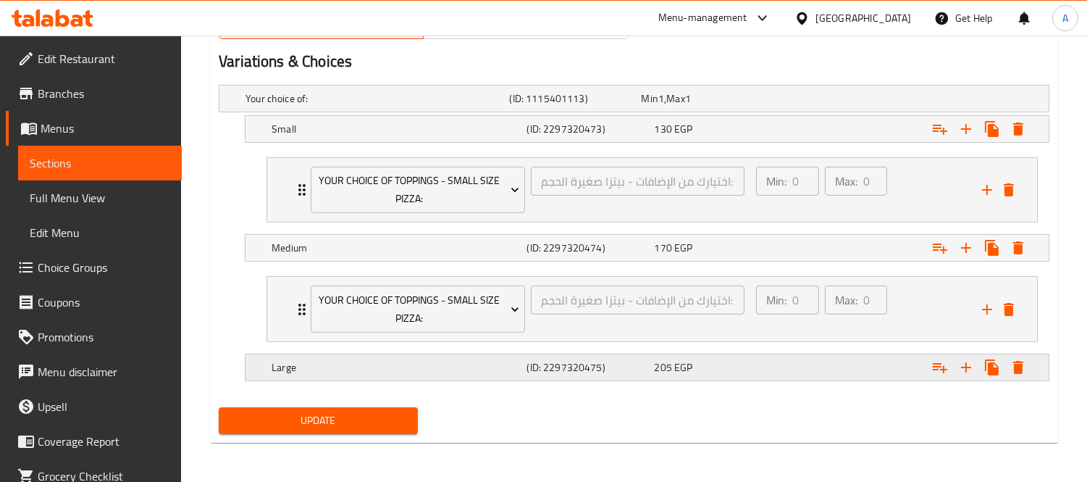
scroll to position [771, 0]
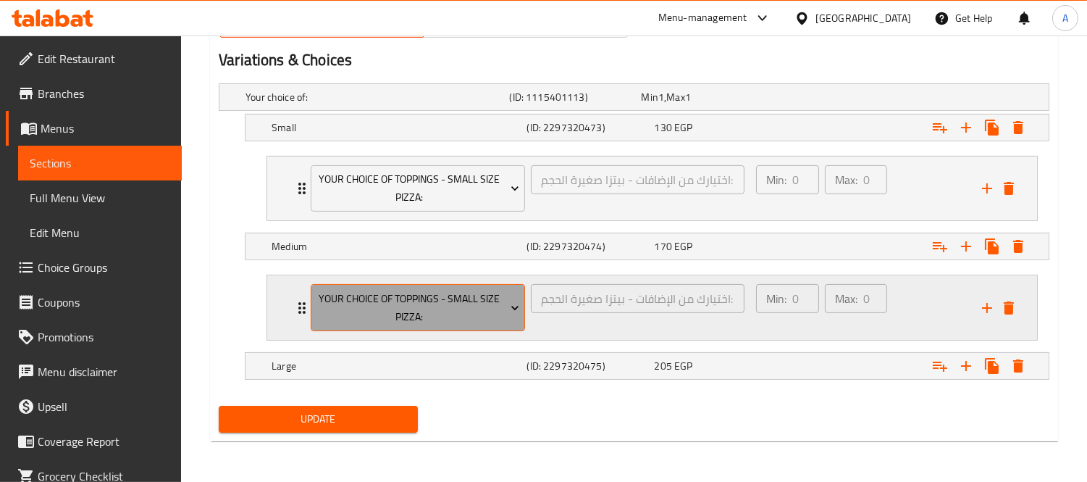
click at [449, 313] on span "Your Choice Of Toppings - Small Size Pizza:" at bounding box center [419, 308] width 204 height 36
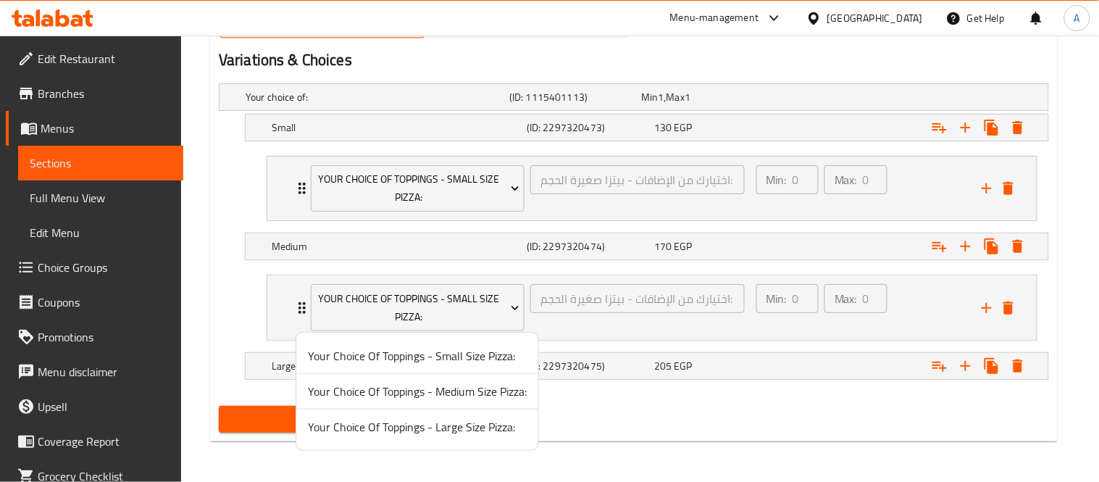
click at [454, 391] on span "Your Choice Of Toppings - Medium Size Pizza:" at bounding box center [417, 391] width 219 height 17
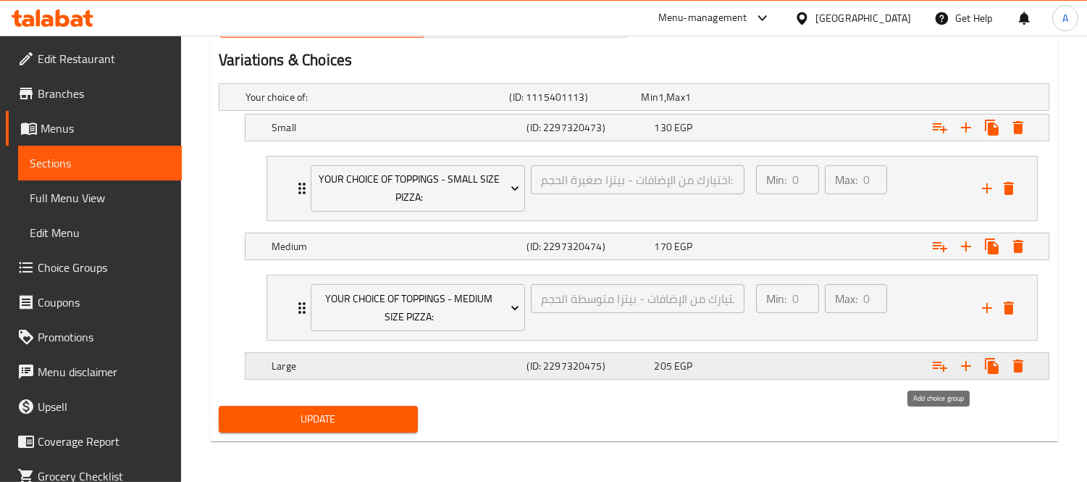
click at [923, 367] on div "Expand" at bounding box center [907, 366] width 255 height 32
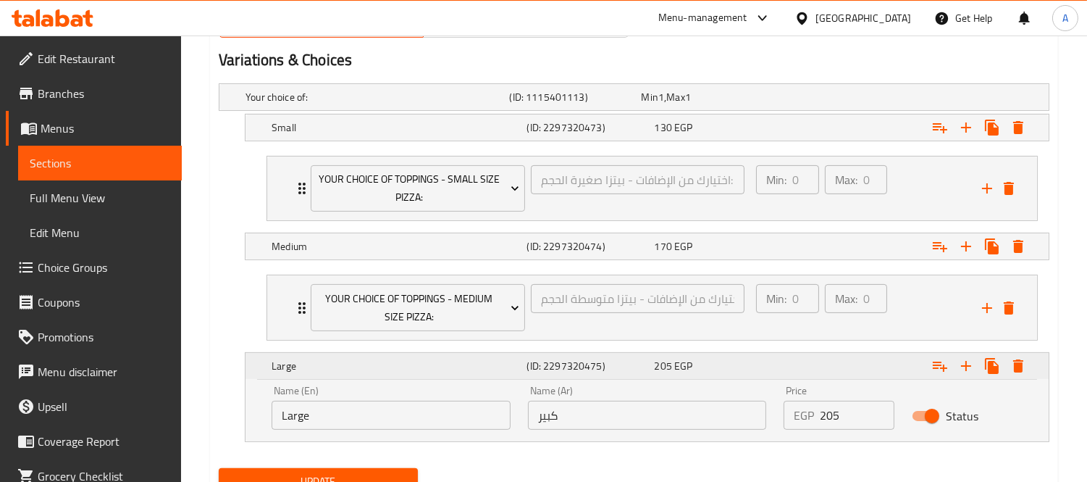
click at [767, 364] on div "205 EGP" at bounding box center [716, 366] width 122 height 14
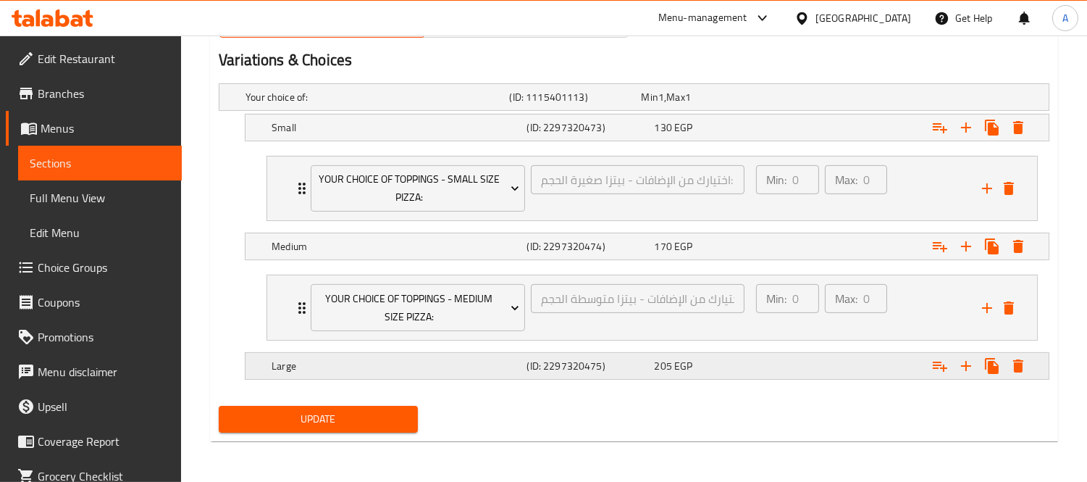
click at [940, 372] on icon "Expand" at bounding box center [940, 365] width 17 height 17
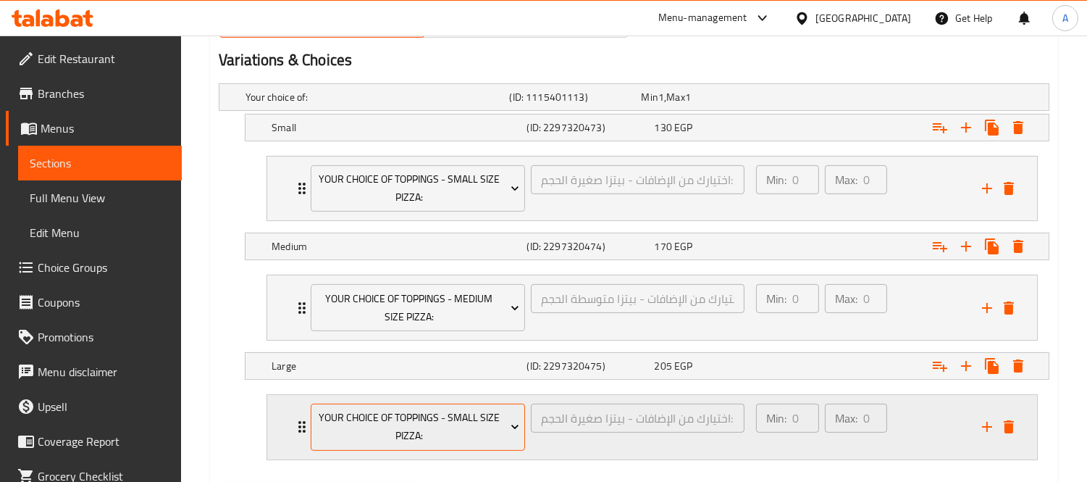
click at [509, 430] on icon "Expand" at bounding box center [515, 426] width 14 height 14
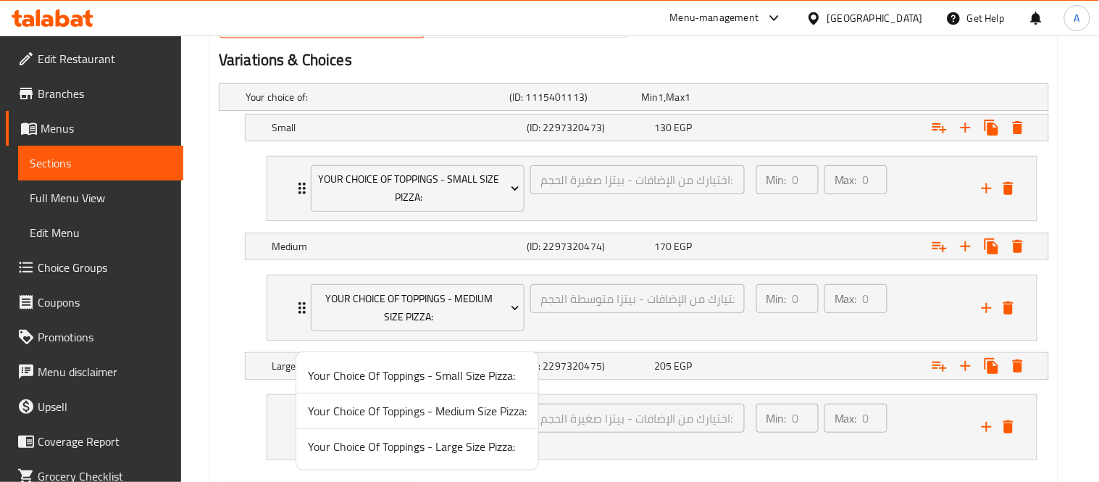
click at [483, 442] on span "Your Choice Of Toppings - Large Size Pizza:" at bounding box center [417, 446] width 219 height 17
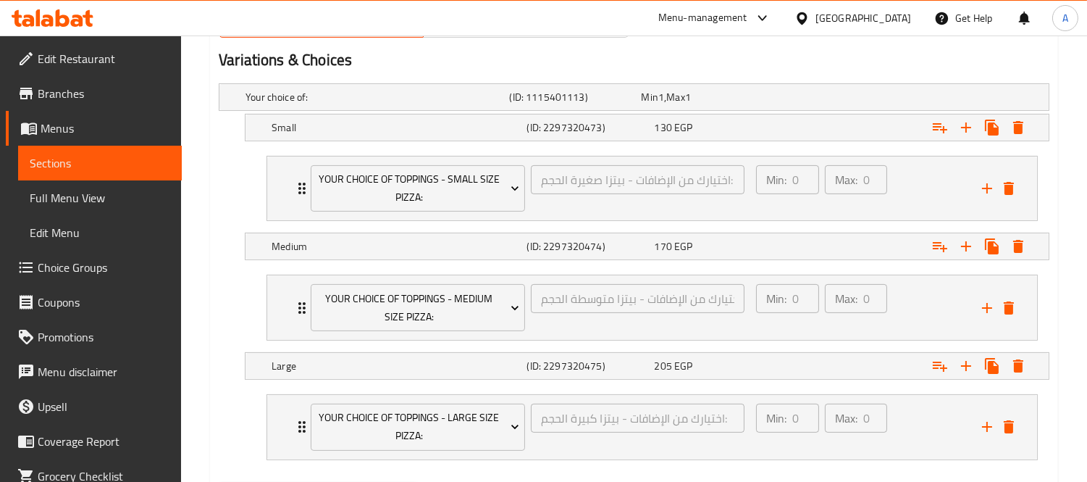
scroll to position [849, 0]
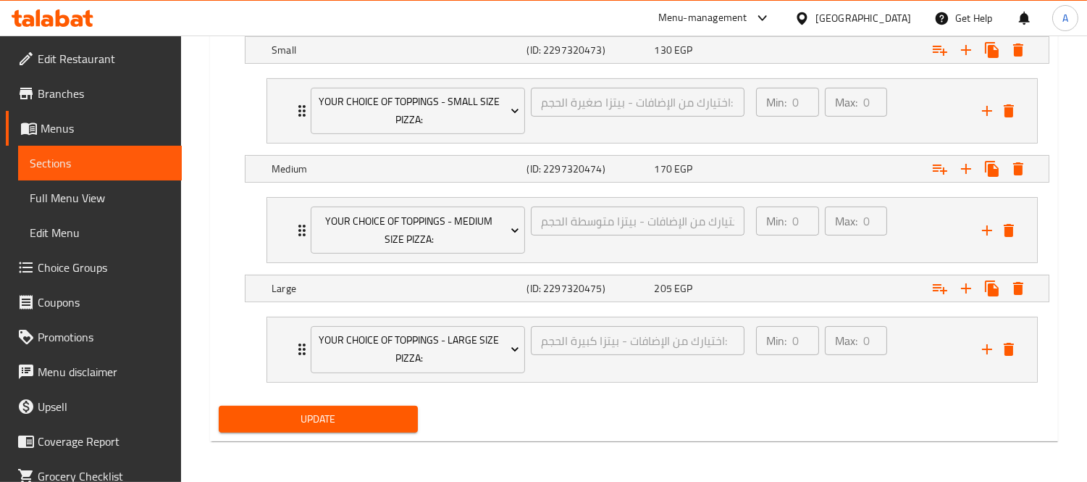
click at [341, 414] on span "Update" at bounding box center [318, 419] width 176 height 18
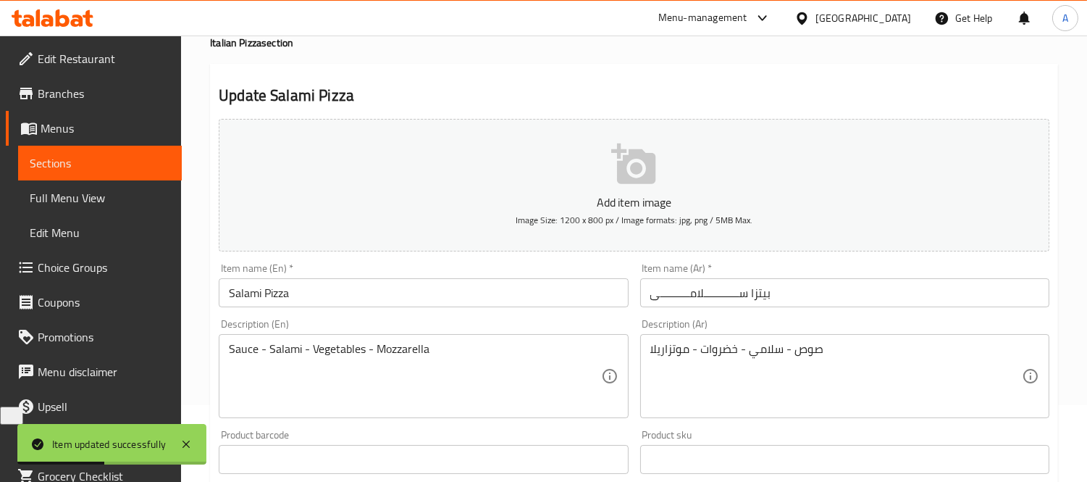
scroll to position [0, 0]
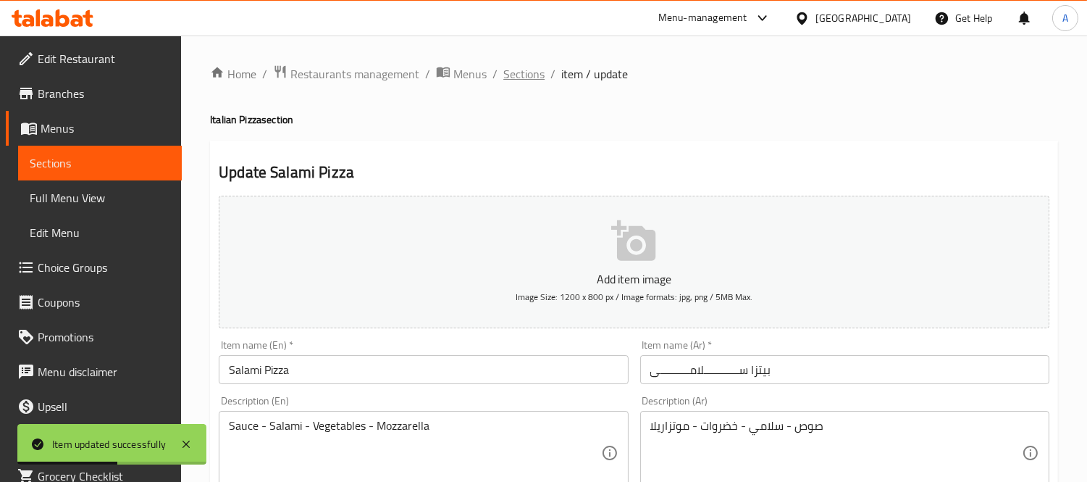
click at [514, 72] on span "Sections" at bounding box center [524, 73] width 41 height 17
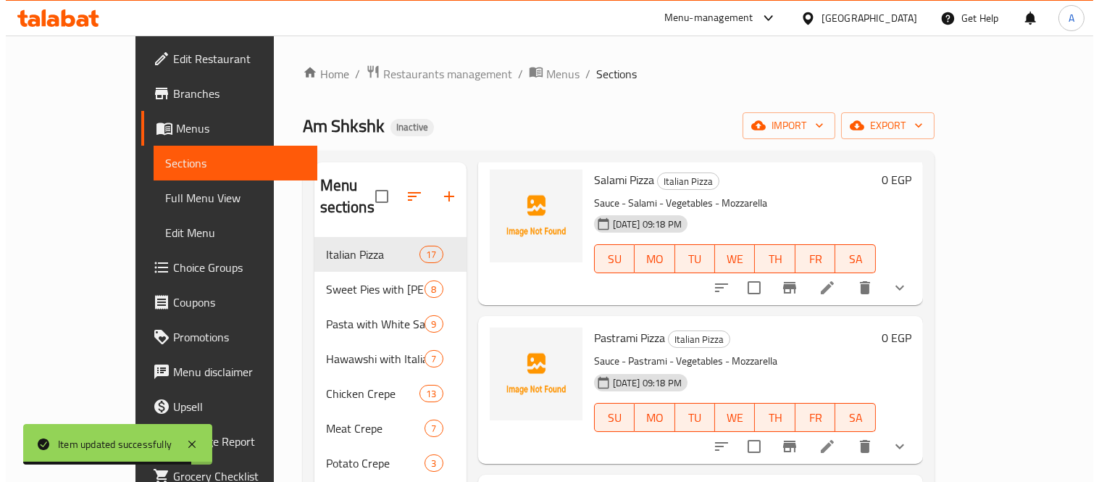
scroll to position [1851, 0]
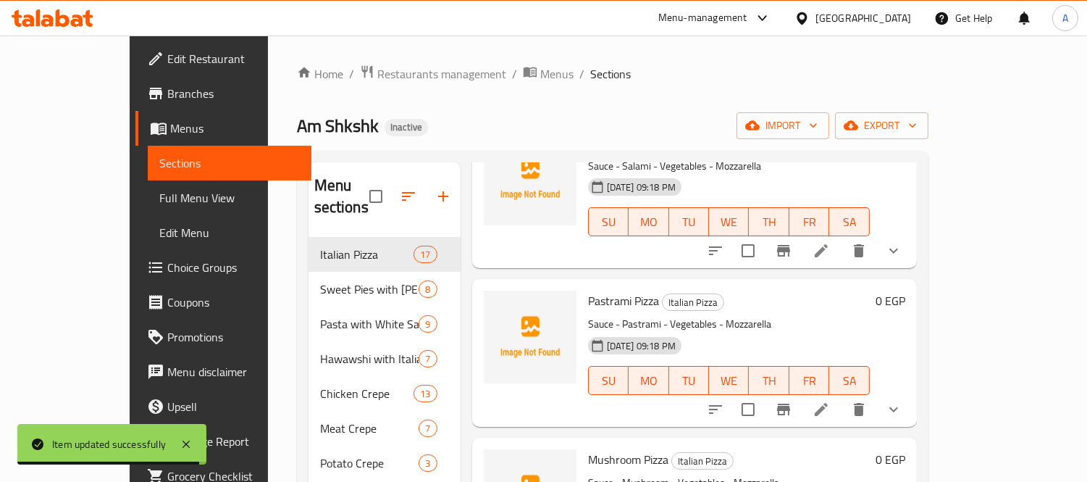
click at [842, 396] on li at bounding box center [821, 409] width 41 height 26
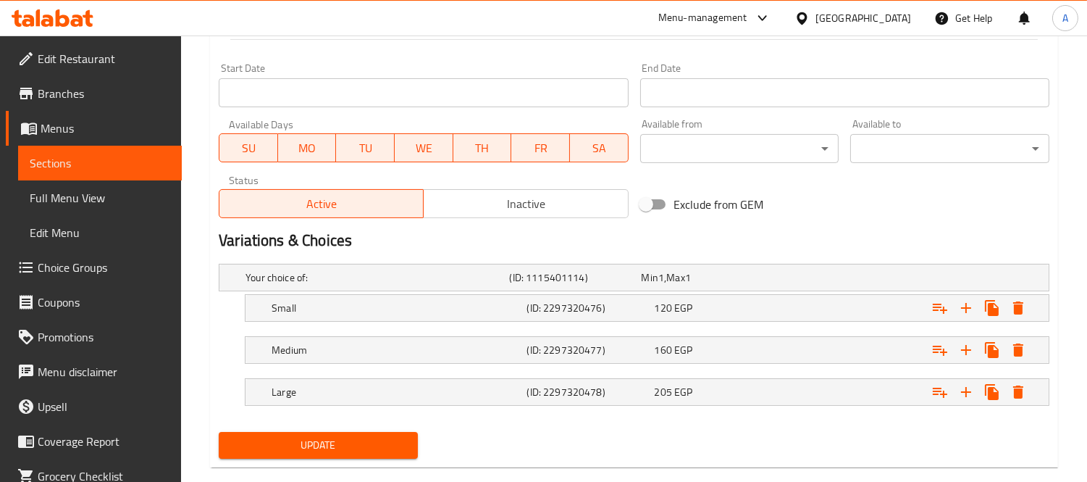
scroll to position [617, 0]
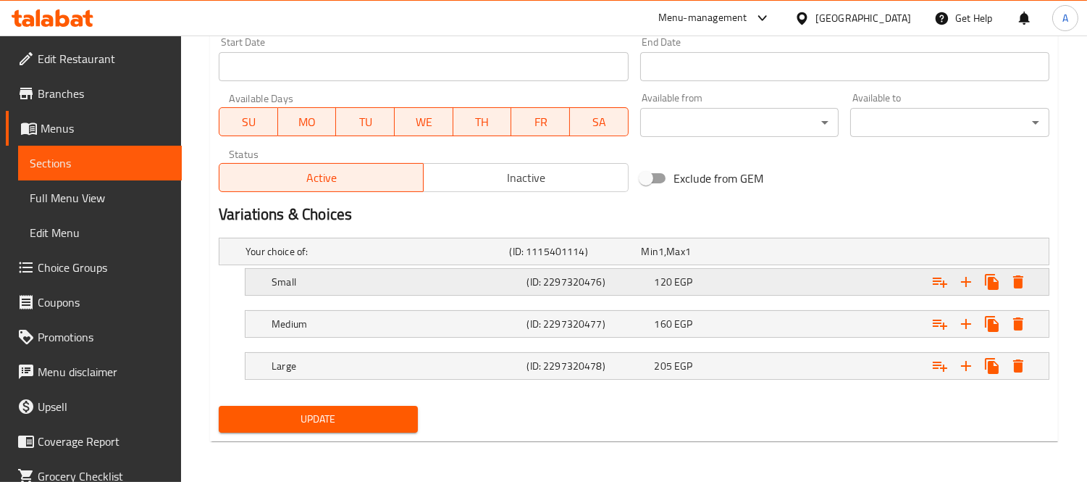
click at [943, 283] on icon "Expand" at bounding box center [940, 282] width 14 height 10
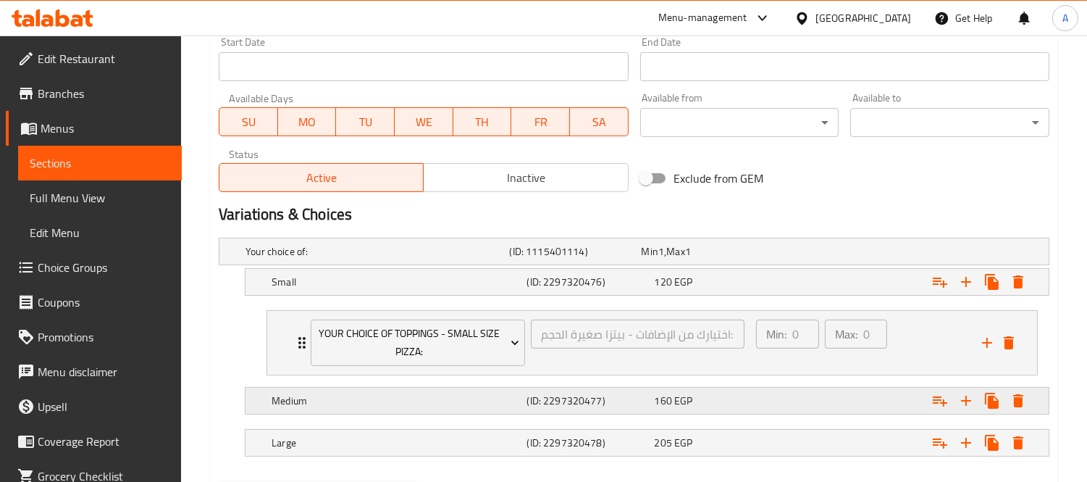
click at [950, 402] on button "Expand" at bounding box center [940, 401] width 26 height 26
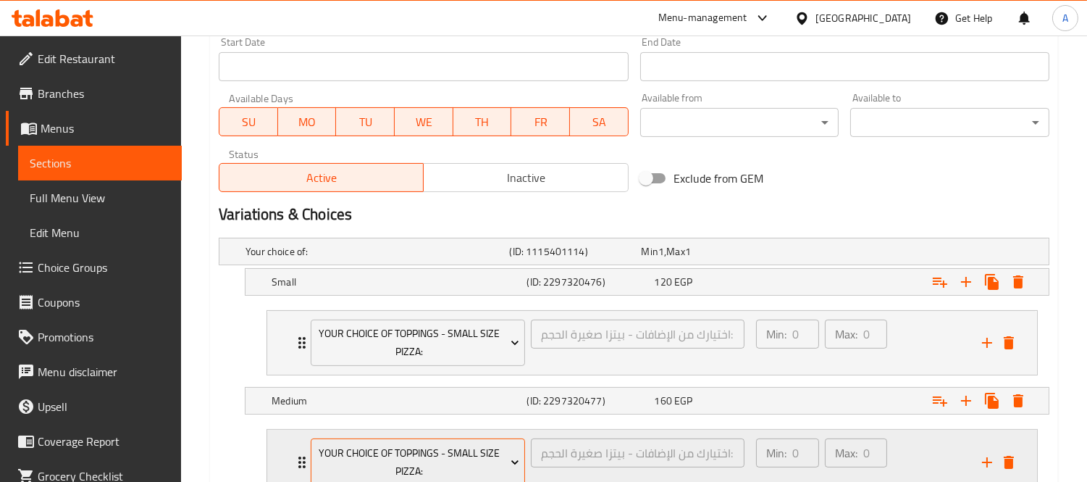
click at [510, 459] on icon "Expand" at bounding box center [515, 462] width 14 height 14
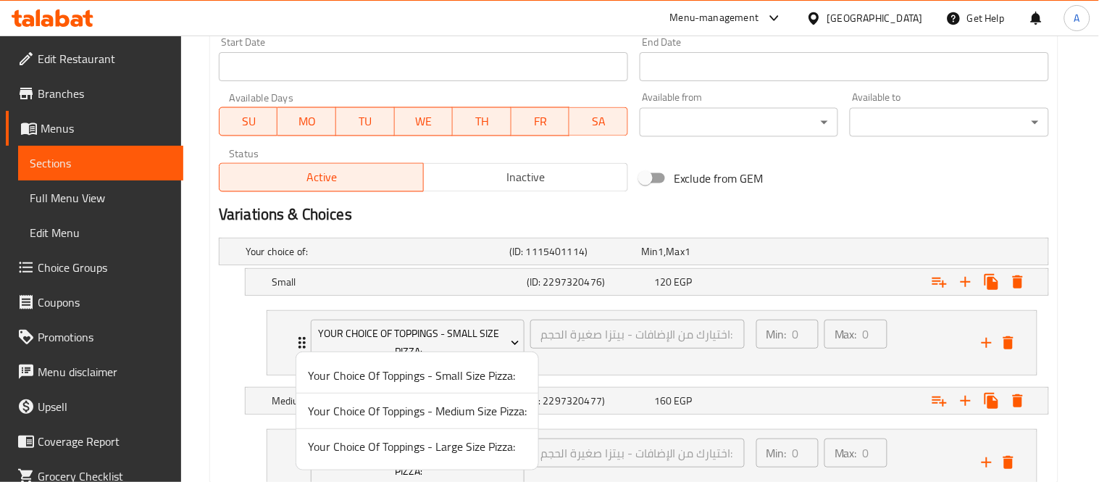
click at [504, 415] on span "Your Choice Of Toppings - Medium Size Pizza:" at bounding box center [417, 410] width 219 height 17
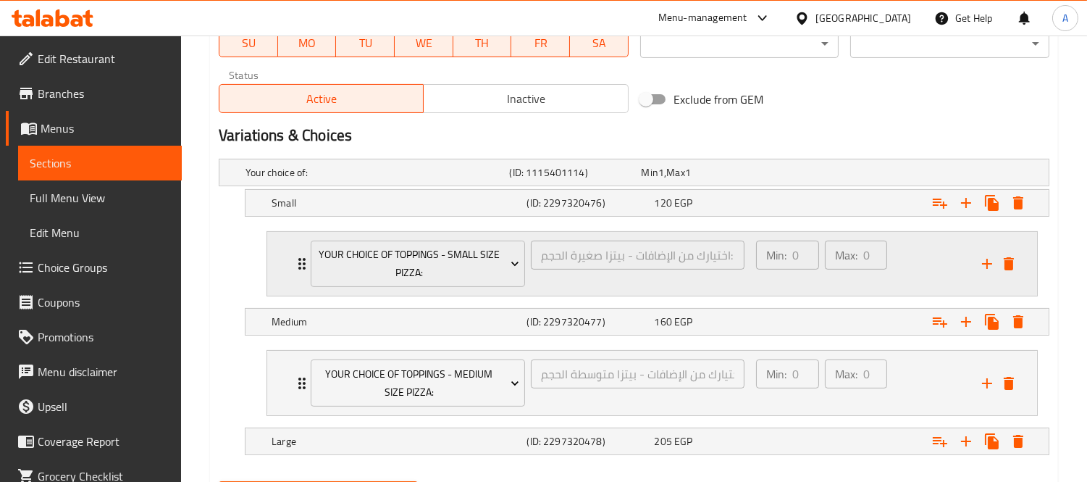
scroll to position [771, 0]
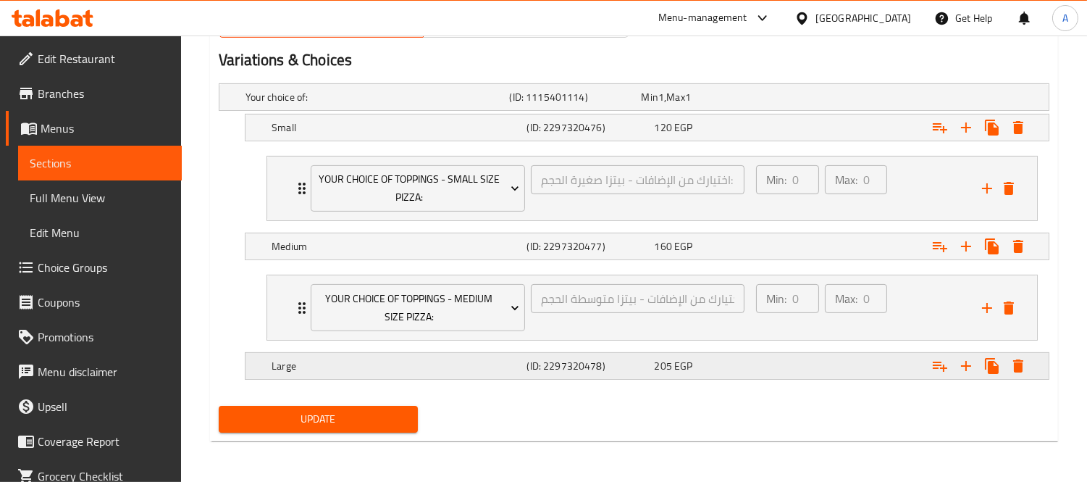
click at [932, 365] on icon "Expand" at bounding box center [940, 365] width 17 height 17
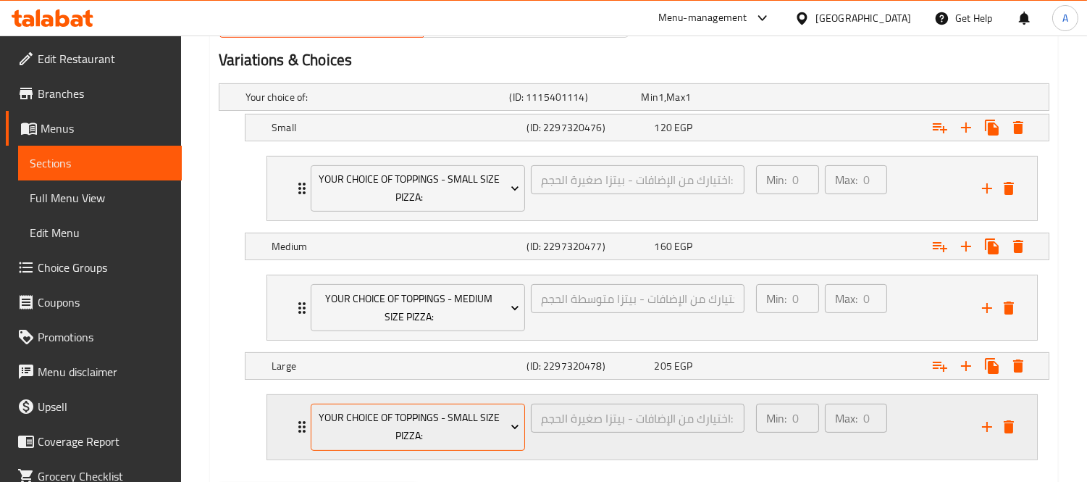
click at [479, 420] on span "Your Choice Of Toppings - Small Size Pizza:" at bounding box center [419, 427] width 204 height 36
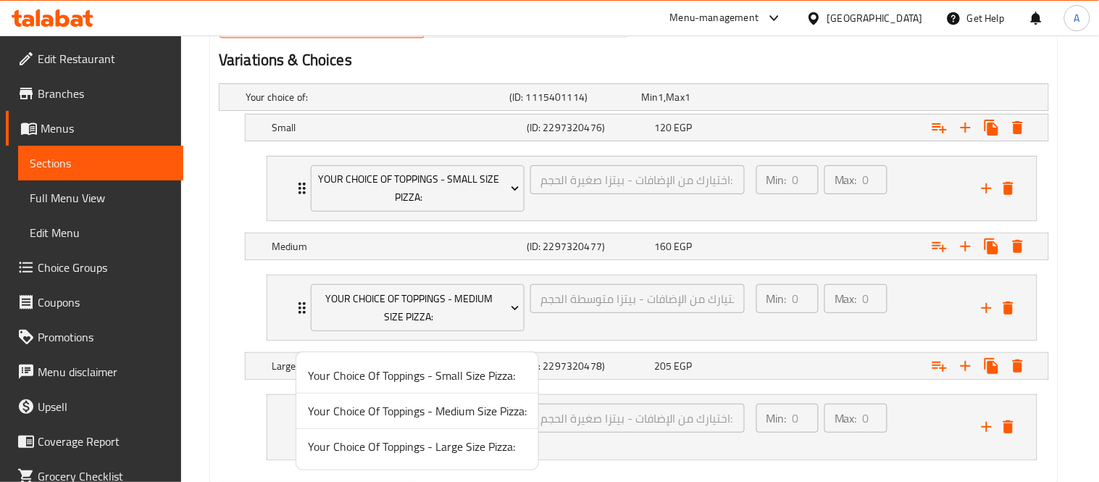
click at [467, 455] on span "Your Choice Of Toppings - Large Size Pizza:" at bounding box center [417, 446] width 219 height 17
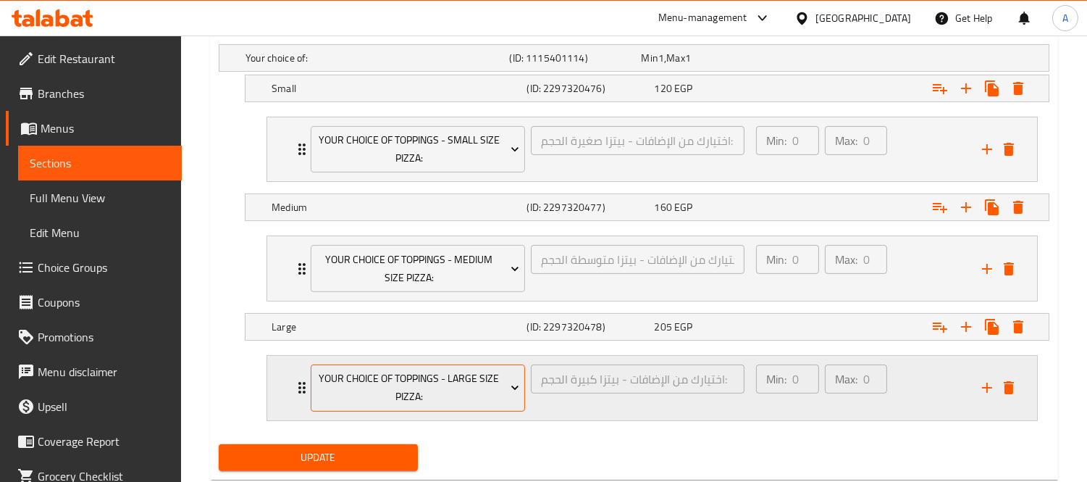
scroll to position [849, 0]
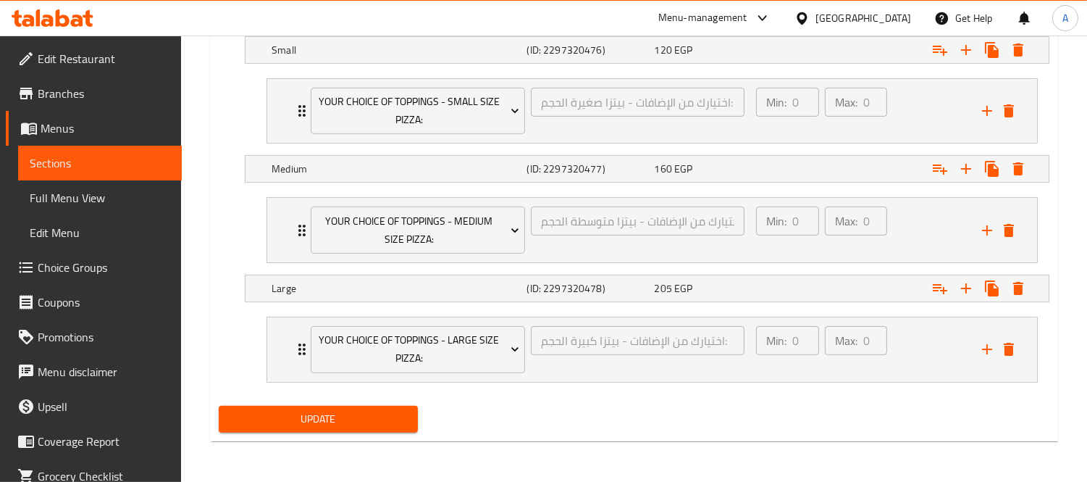
click at [354, 432] on button "Update" at bounding box center [318, 419] width 199 height 27
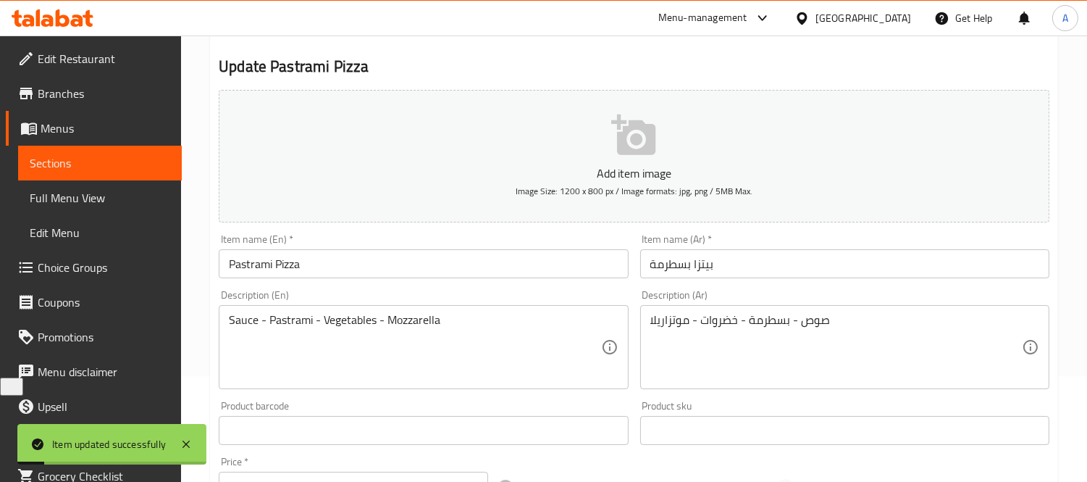
scroll to position [0, 0]
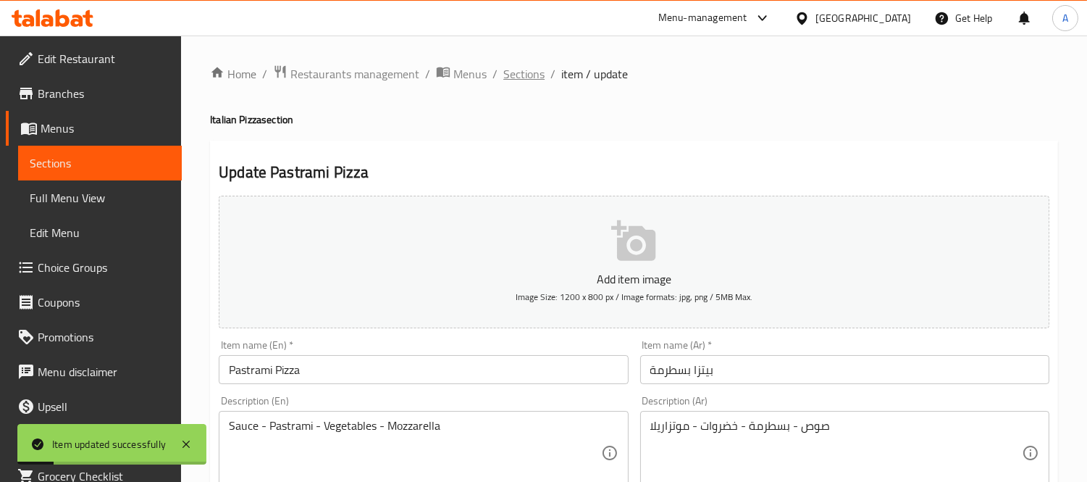
click at [510, 70] on span "Sections" at bounding box center [524, 73] width 41 height 17
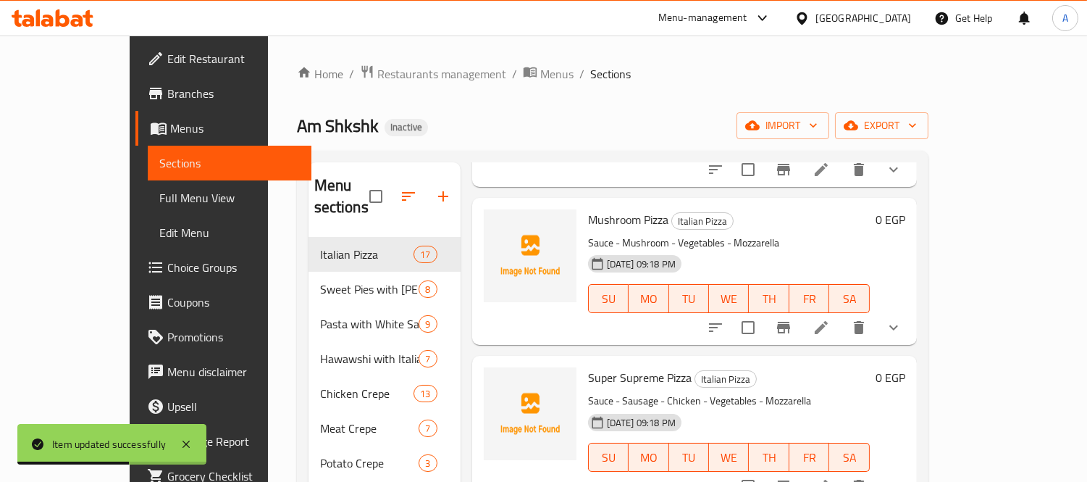
scroll to position [2092, 0]
click at [830, 317] on icon at bounding box center [821, 325] width 17 height 17
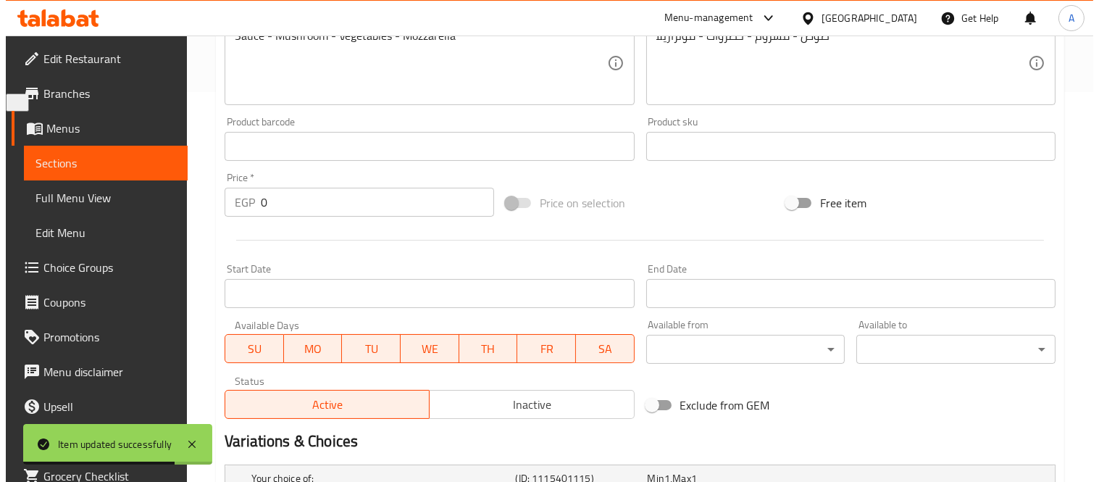
scroll to position [617, 0]
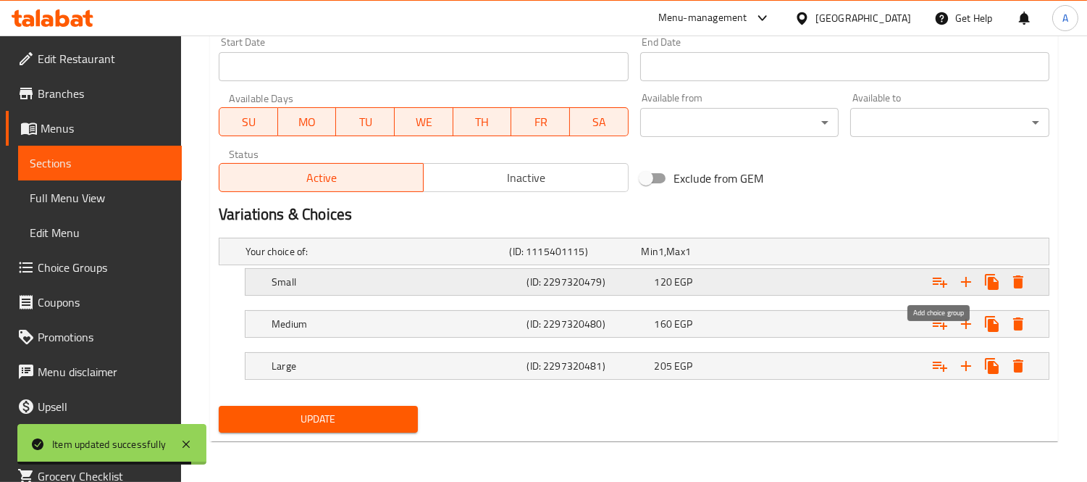
click at [942, 283] on icon "Expand" at bounding box center [940, 281] width 17 height 17
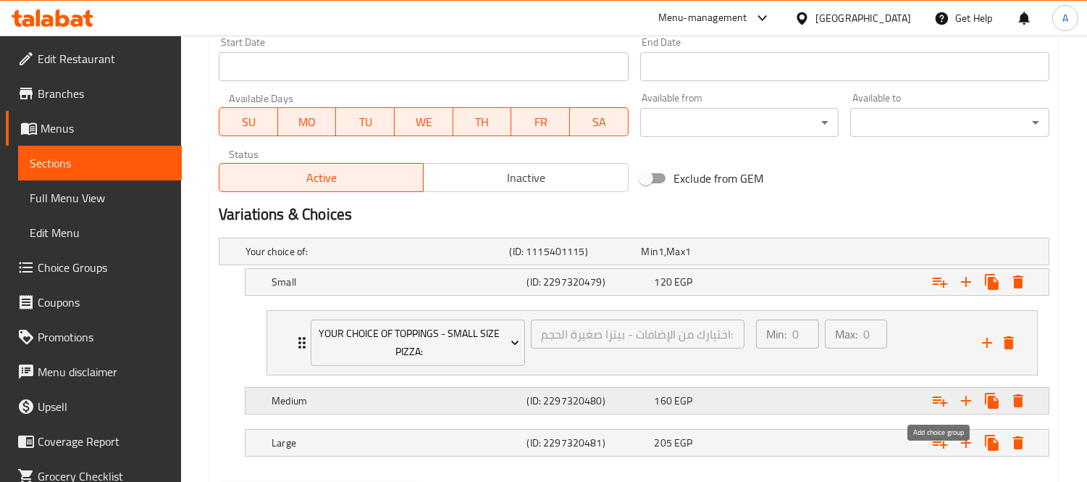
click at [930, 400] on button "Expand" at bounding box center [940, 401] width 26 height 26
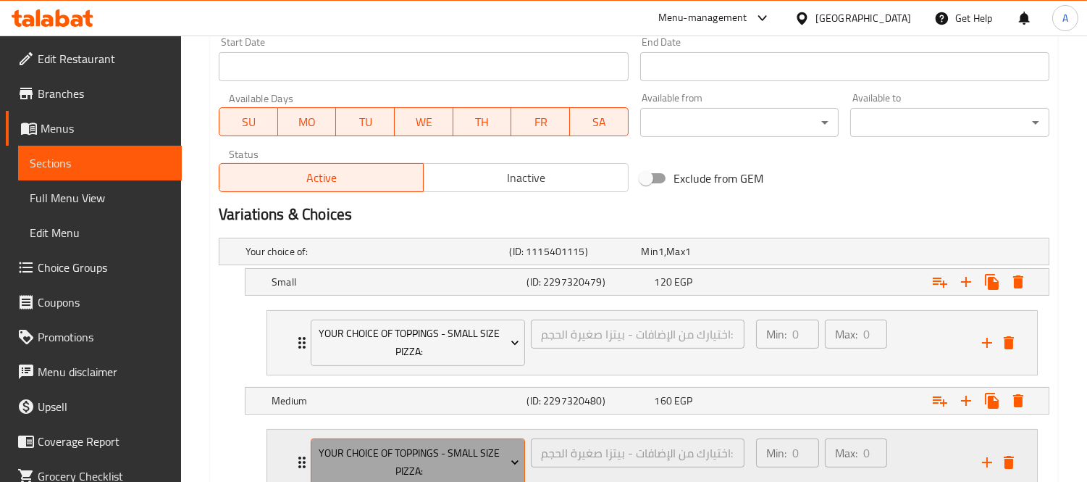
click at [438, 446] on span "Your Choice Of Toppings - Small Size Pizza:" at bounding box center [419, 462] width 204 height 36
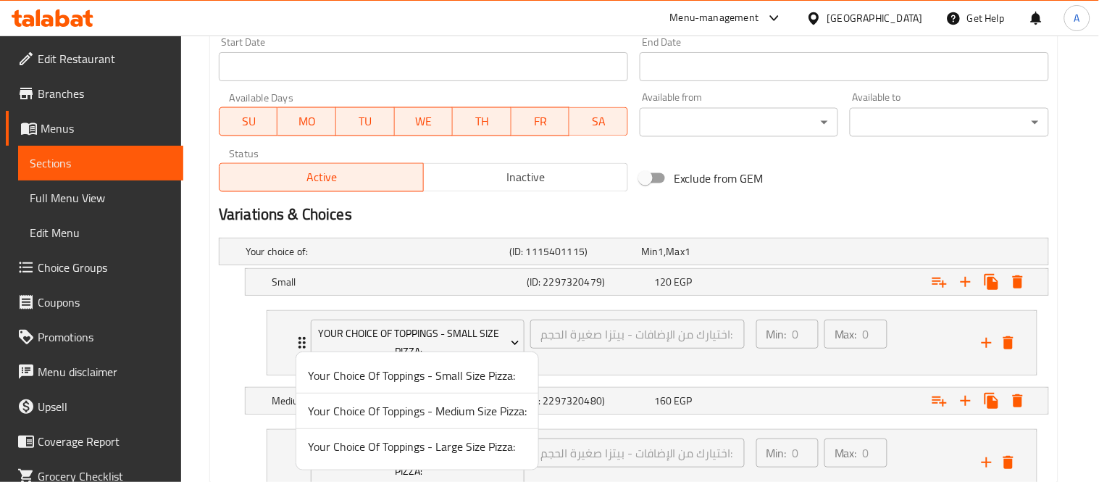
click at [459, 412] on span "Your Choice Of Toppings - Medium Size Pizza:" at bounding box center [417, 410] width 219 height 17
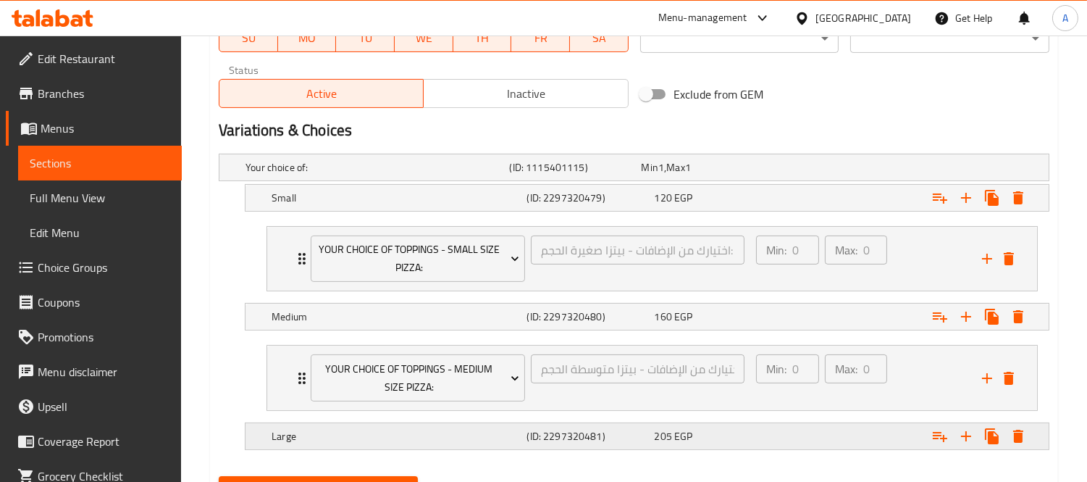
scroll to position [771, 0]
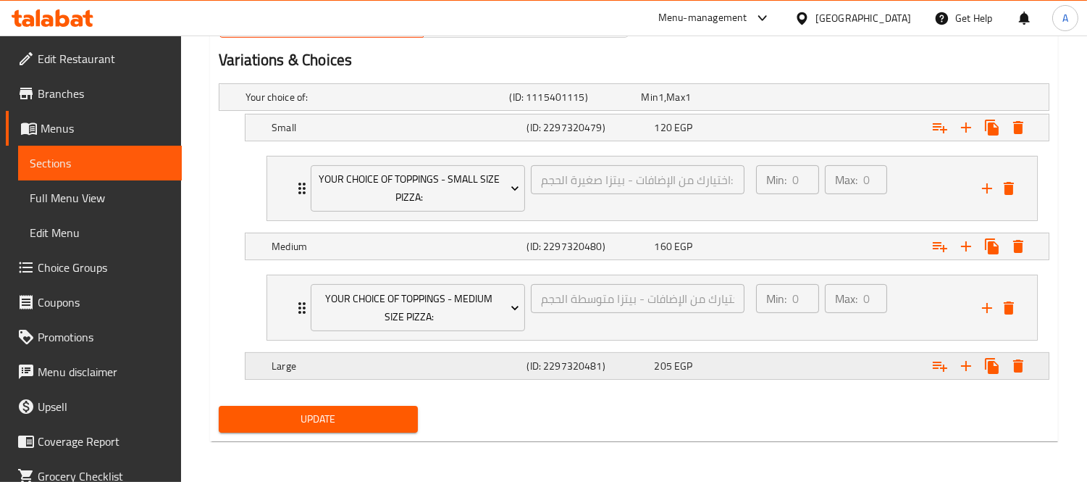
click at [943, 372] on icon "Expand" at bounding box center [940, 367] width 14 height 10
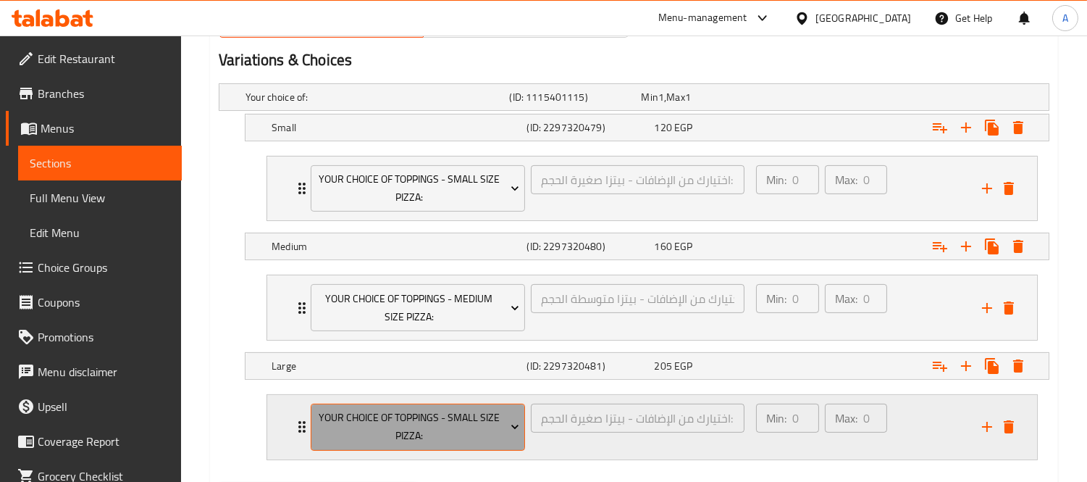
click at [490, 437] on span "Your Choice Of Toppings - Small Size Pizza:" at bounding box center [419, 427] width 204 height 36
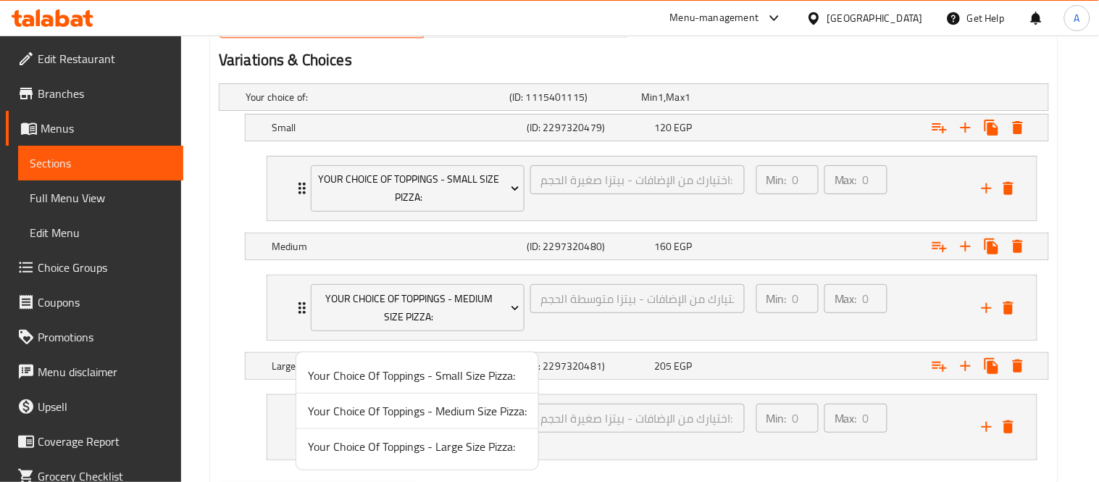
click at [474, 438] on span "Your Choice Of Toppings - Large Size Pizza:" at bounding box center [417, 446] width 219 height 17
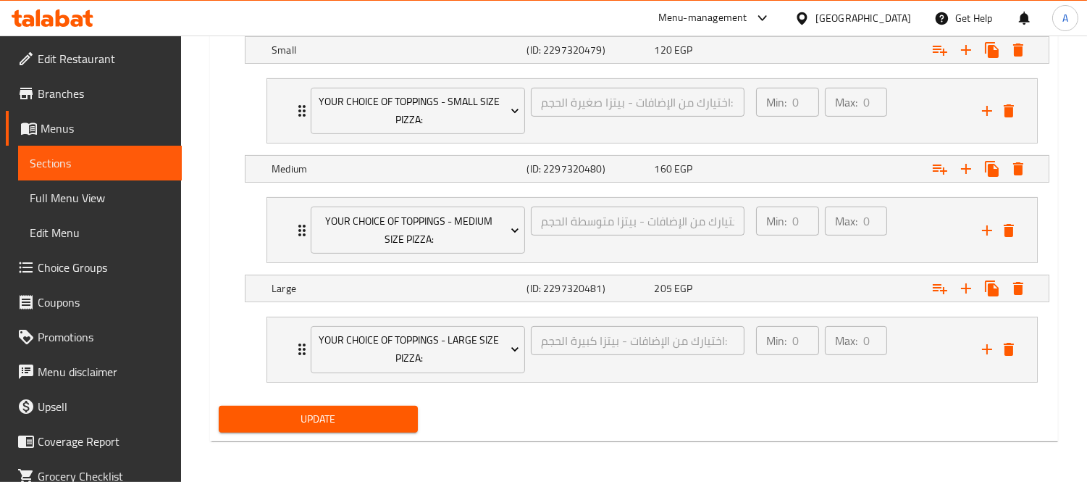
click at [361, 422] on span "Update" at bounding box center [318, 419] width 176 height 18
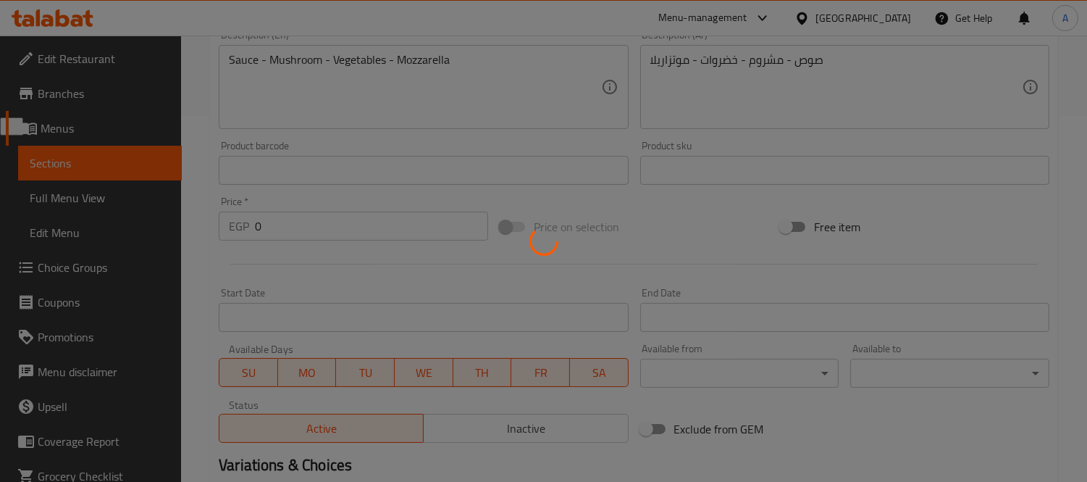
scroll to position [0, 0]
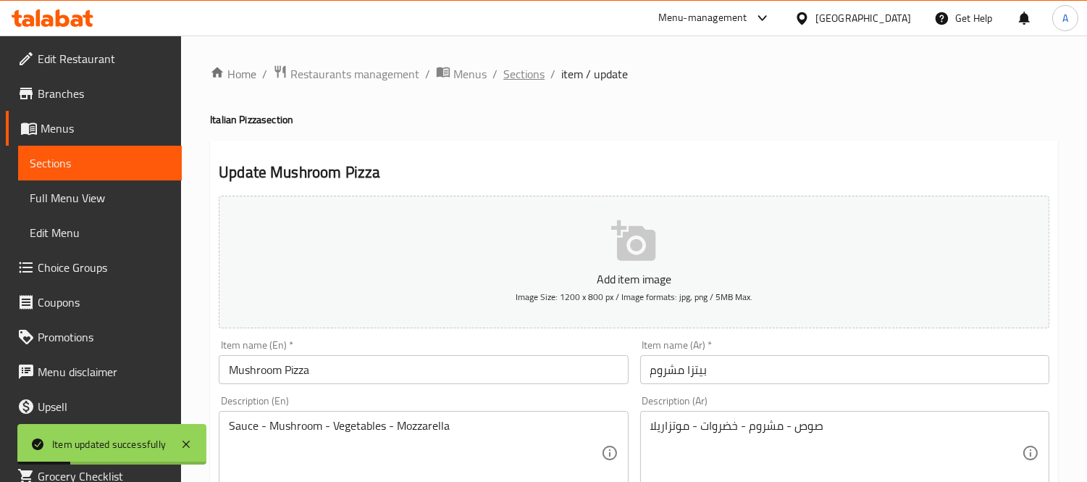
click at [525, 80] on span "Sections" at bounding box center [524, 73] width 41 height 17
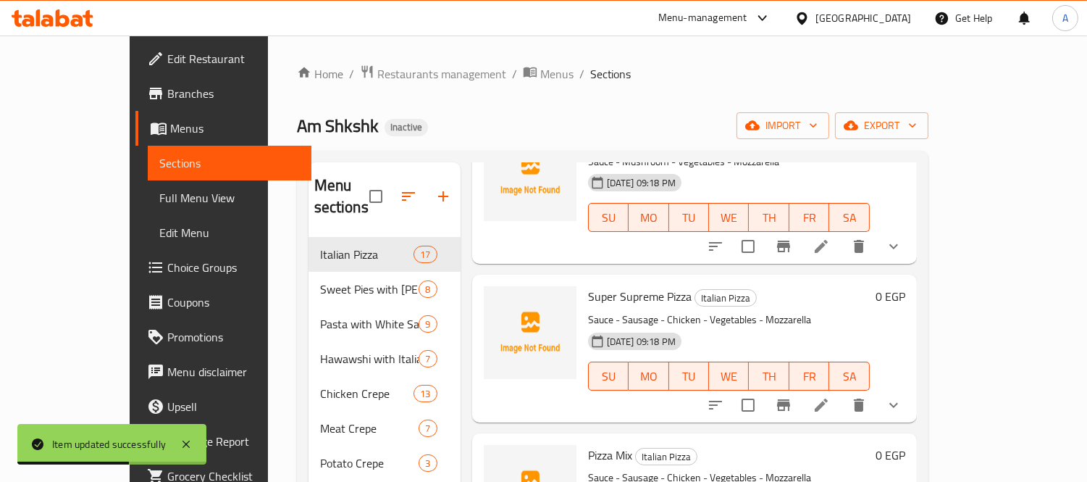
scroll to position [2174, 0]
click at [842, 393] on li at bounding box center [821, 404] width 41 height 26
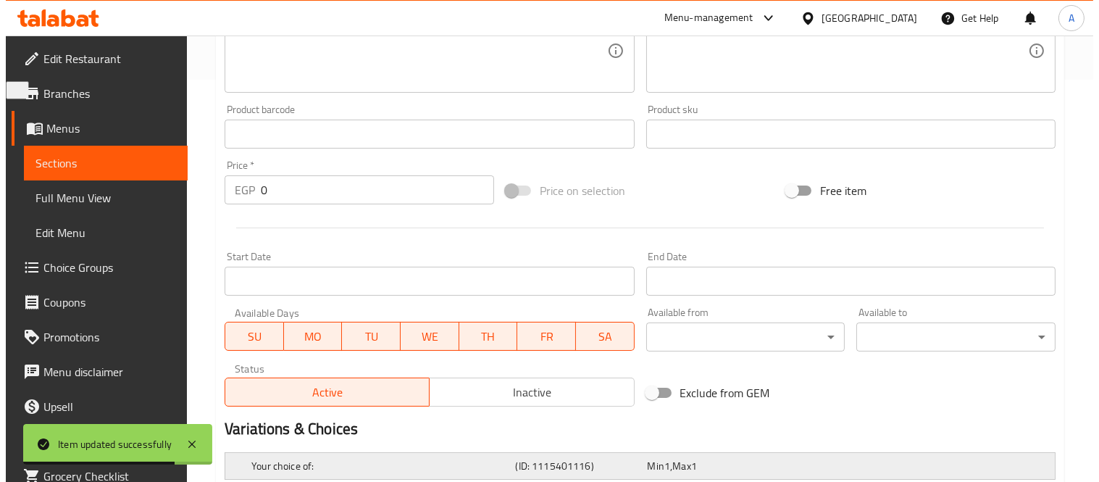
scroll to position [617, 0]
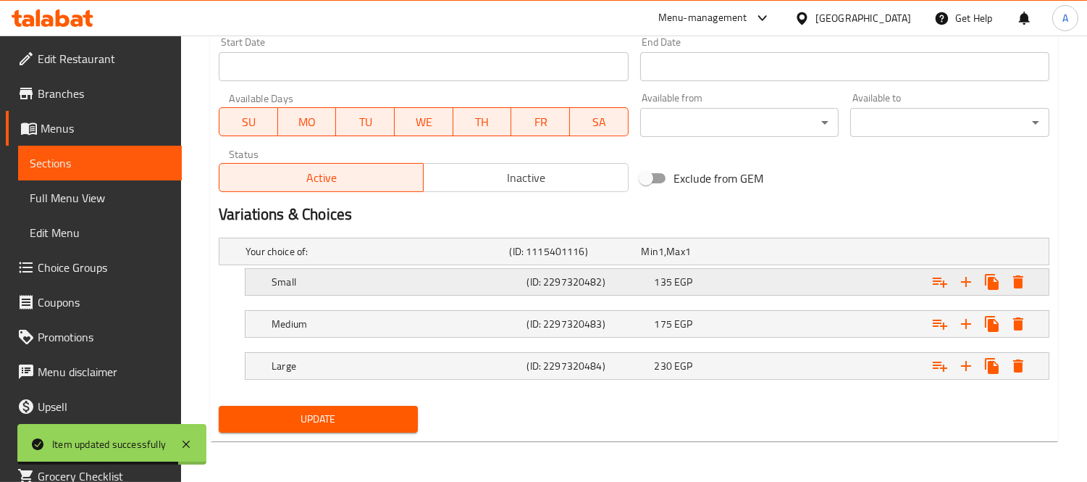
click at [943, 283] on icon "Expand" at bounding box center [940, 282] width 14 height 10
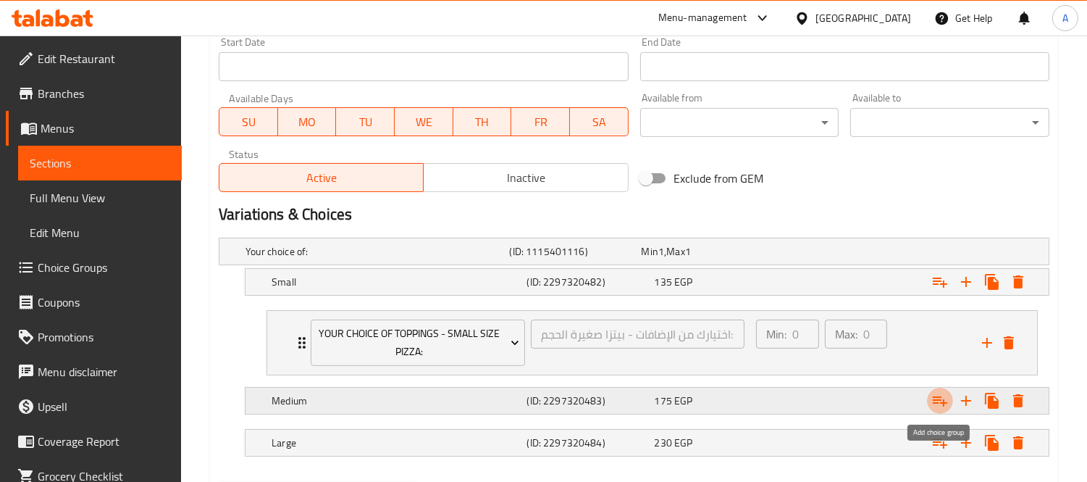
click at [946, 403] on icon "Expand" at bounding box center [940, 401] width 14 height 10
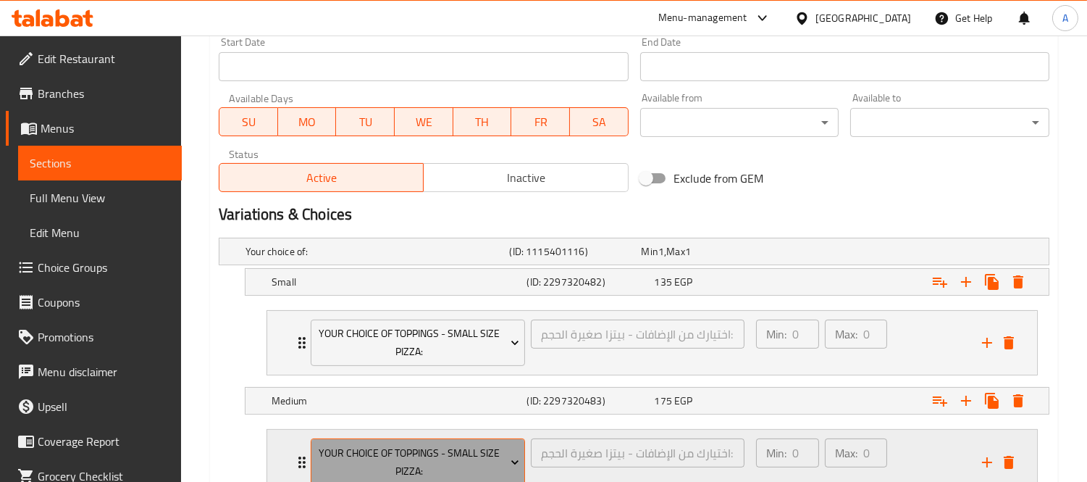
click at [459, 446] on span "Your Choice Of Toppings - Small Size Pizza:" at bounding box center [419, 462] width 204 height 36
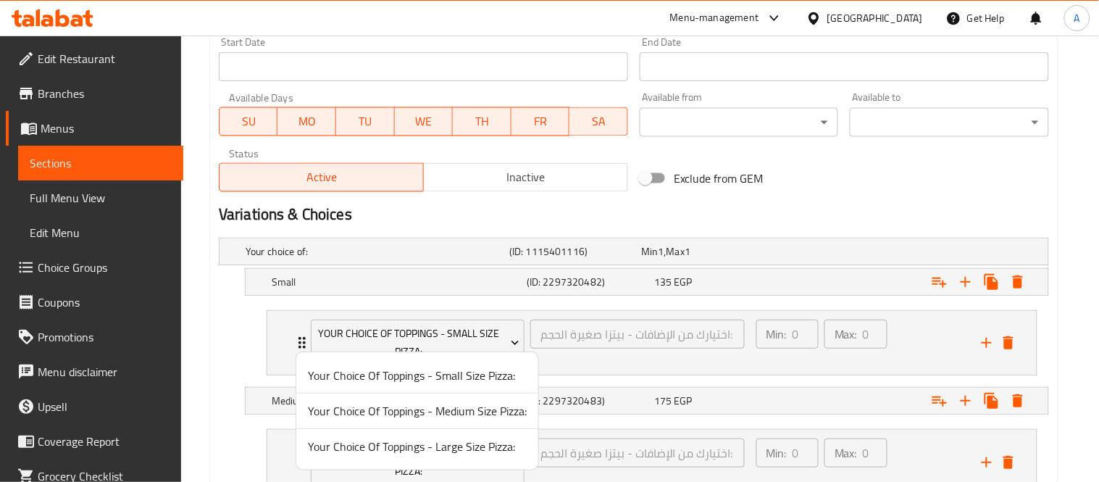
click at [453, 414] on span "Your Choice Of Toppings - Medium Size Pizza:" at bounding box center [417, 410] width 219 height 17
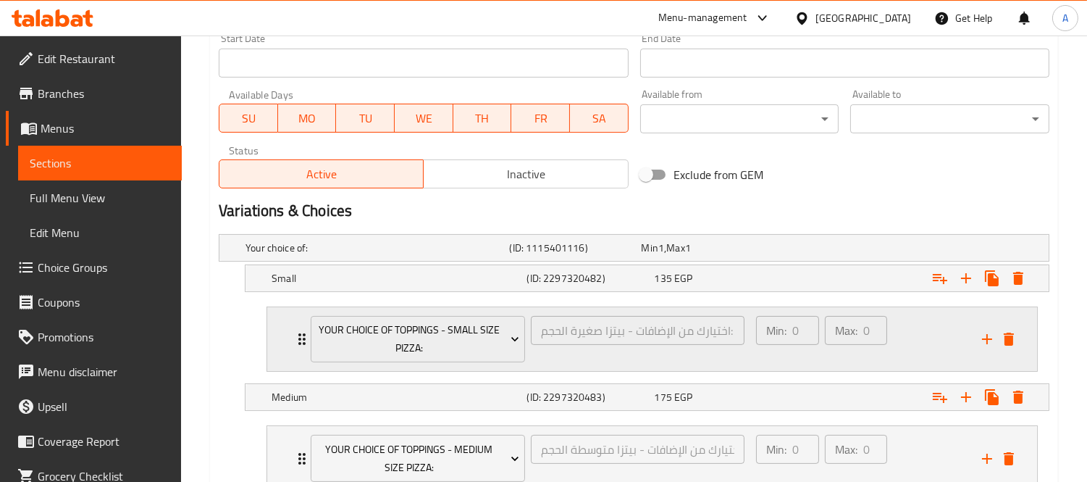
scroll to position [771, 0]
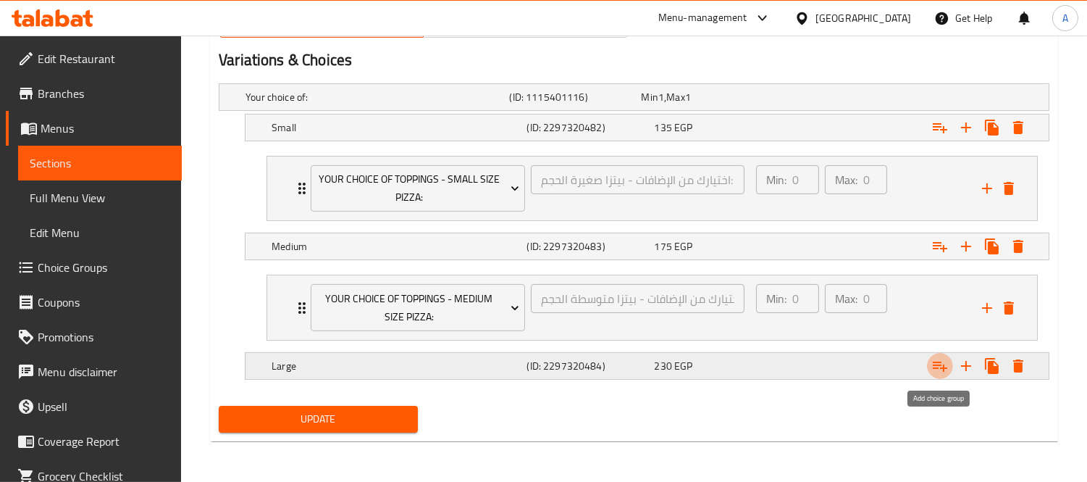
click at [932, 368] on icon "Expand" at bounding box center [940, 365] width 17 height 17
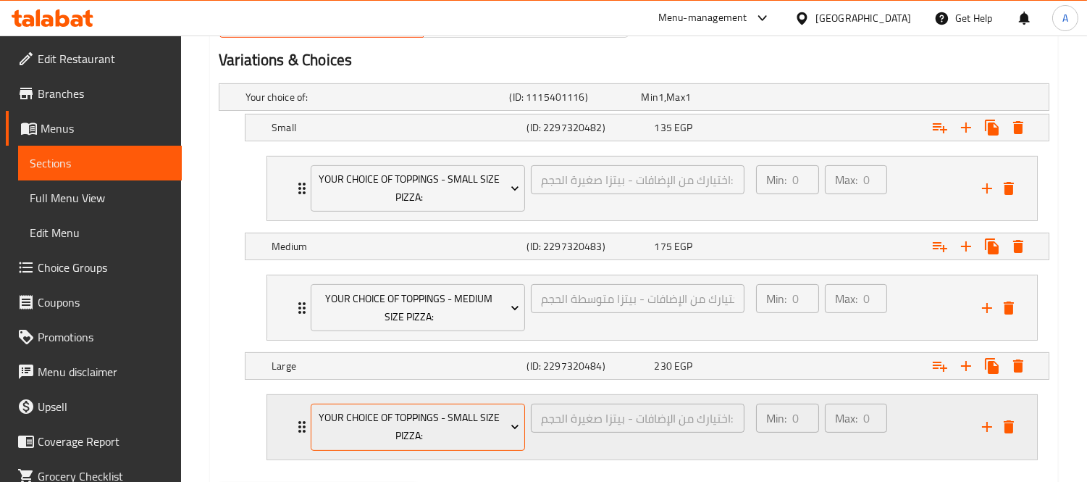
click at [459, 435] on span "Your Choice Of Toppings - Small Size Pizza:" at bounding box center [419, 427] width 204 height 36
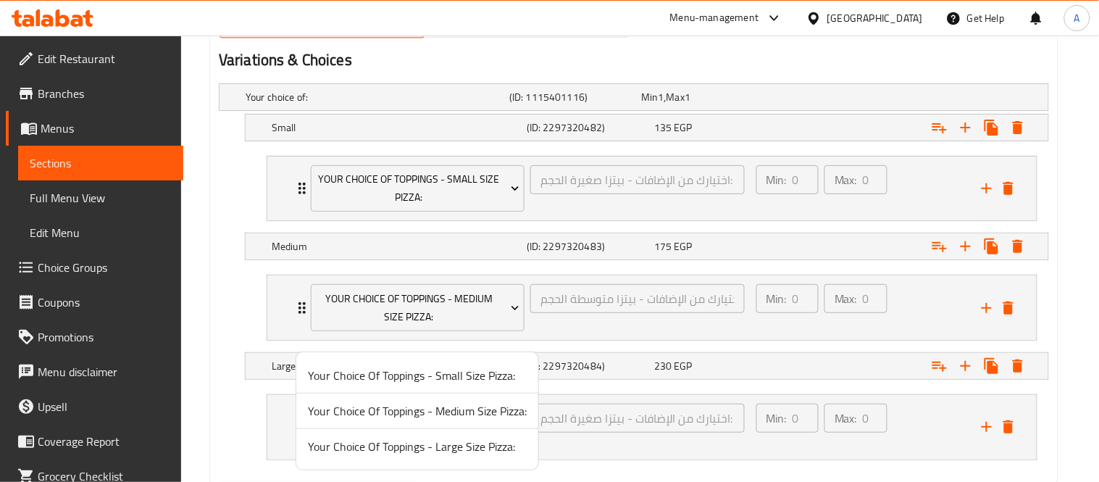
click at [451, 452] on span "Your Choice Of Toppings - Large Size Pizza:" at bounding box center [417, 446] width 219 height 17
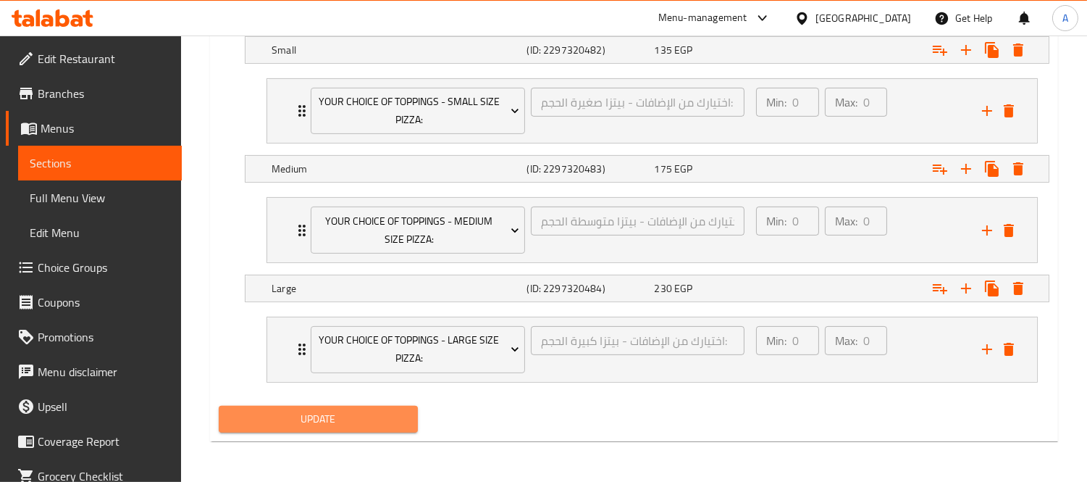
click at [338, 426] on span "Update" at bounding box center [318, 419] width 176 height 18
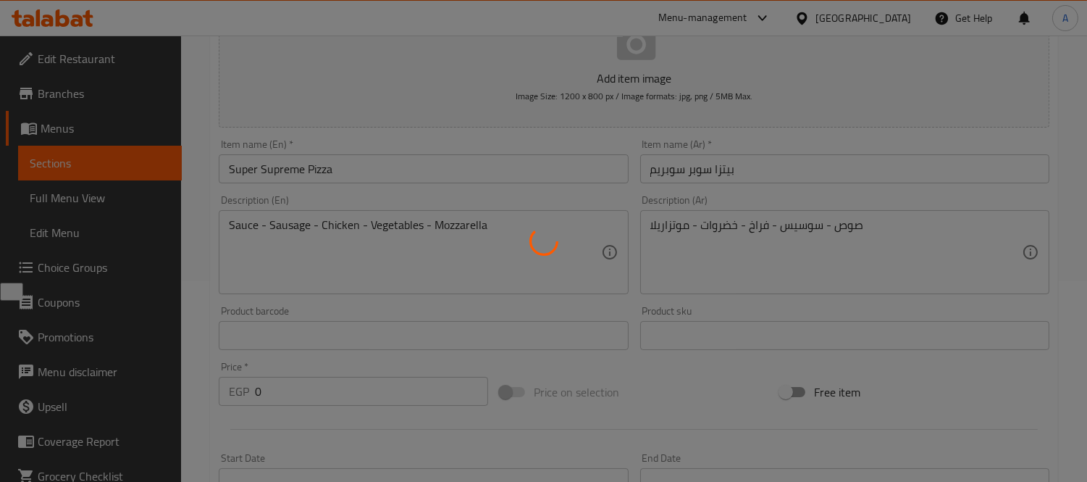
scroll to position [0, 0]
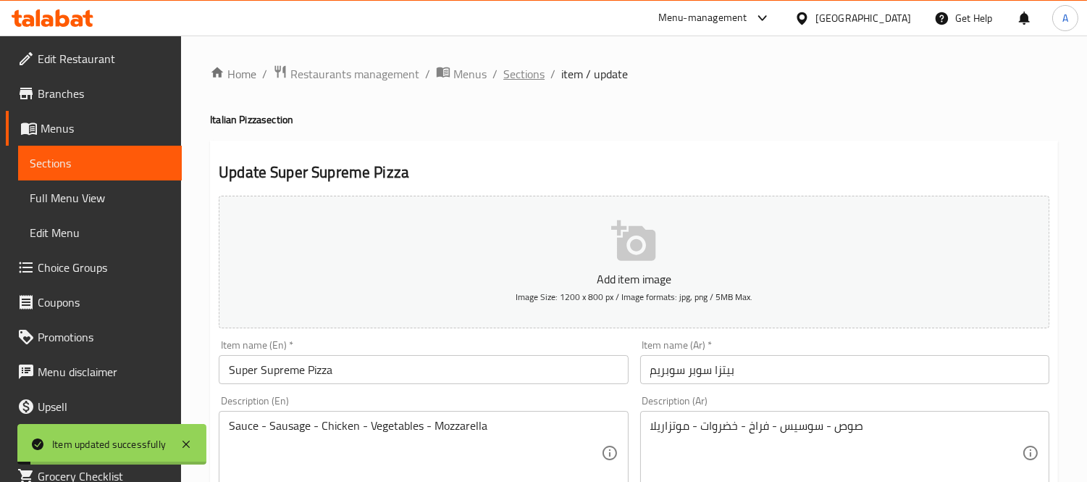
click at [530, 77] on span "Sections" at bounding box center [524, 73] width 41 height 17
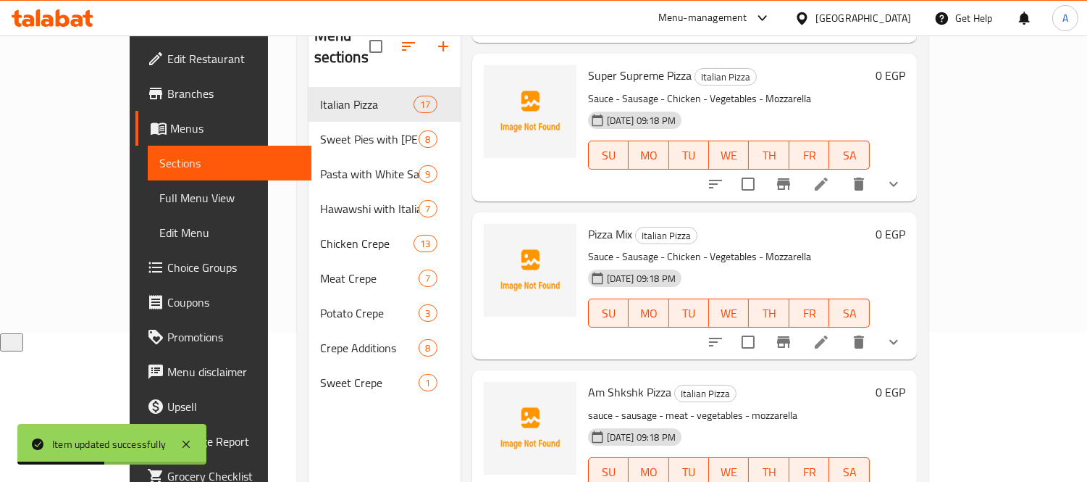
scroll to position [161, 0]
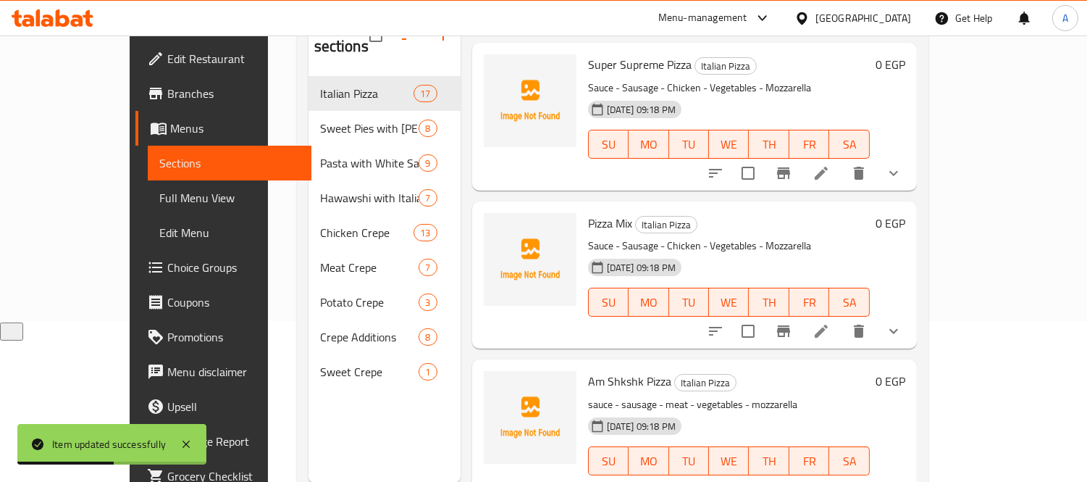
click at [911, 321] on div at bounding box center [804, 331] width 213 height 35
click at [830, 322] on icon at bounding box center [821, 330] width 17 height 17
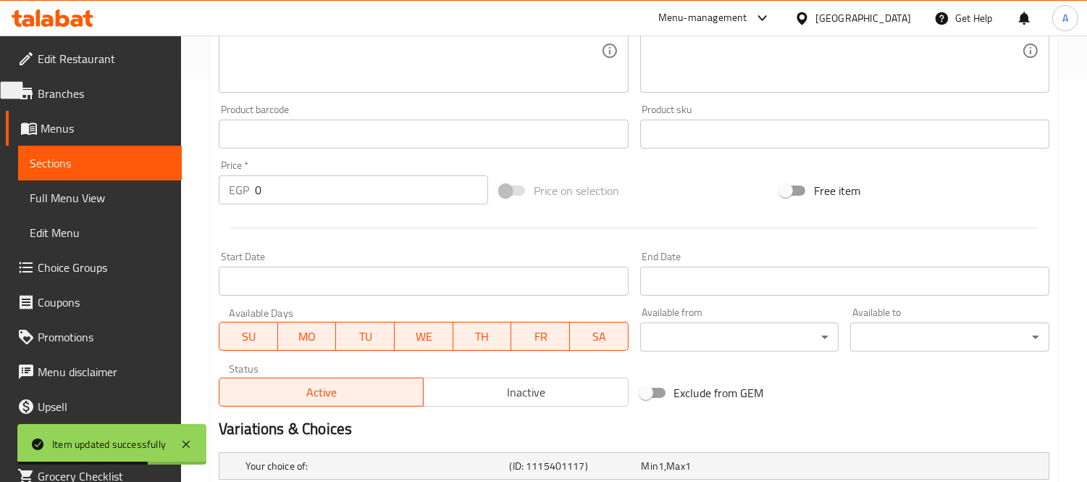
scroll to position [617, 0]
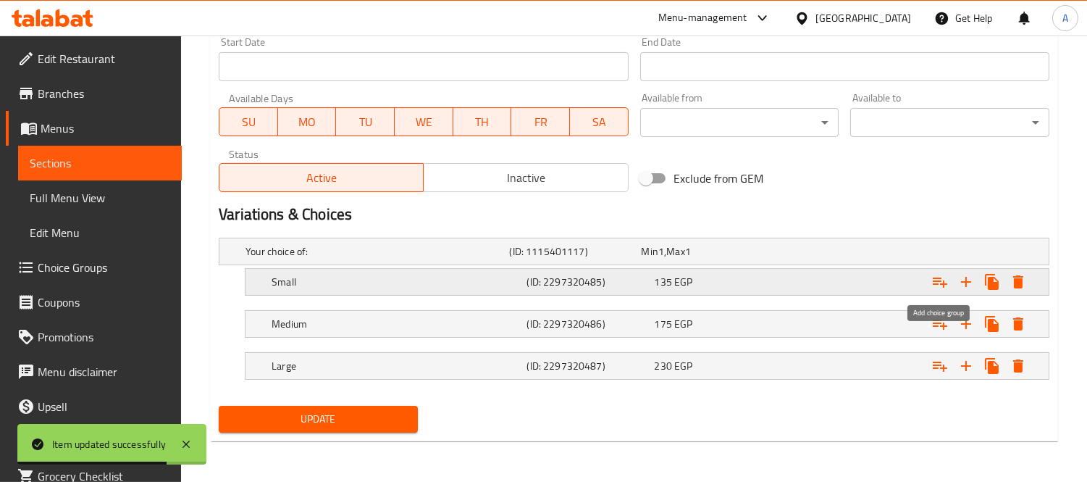
click at [933, 283] on icon "Expand" at bounding box center [940, 282] width 14 height 10
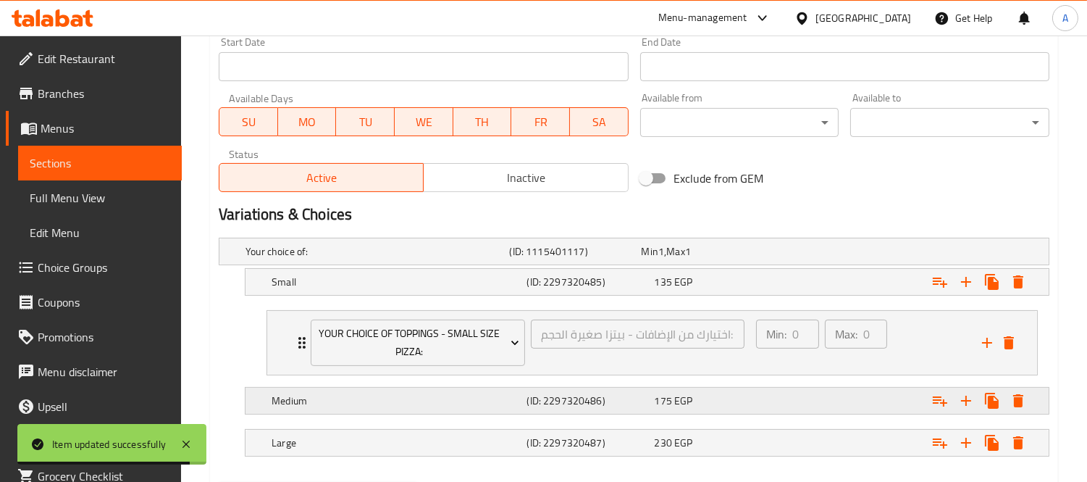
click at [943, 403] on icon "Expand" at bounding box center [940, 401] width 14 height 10
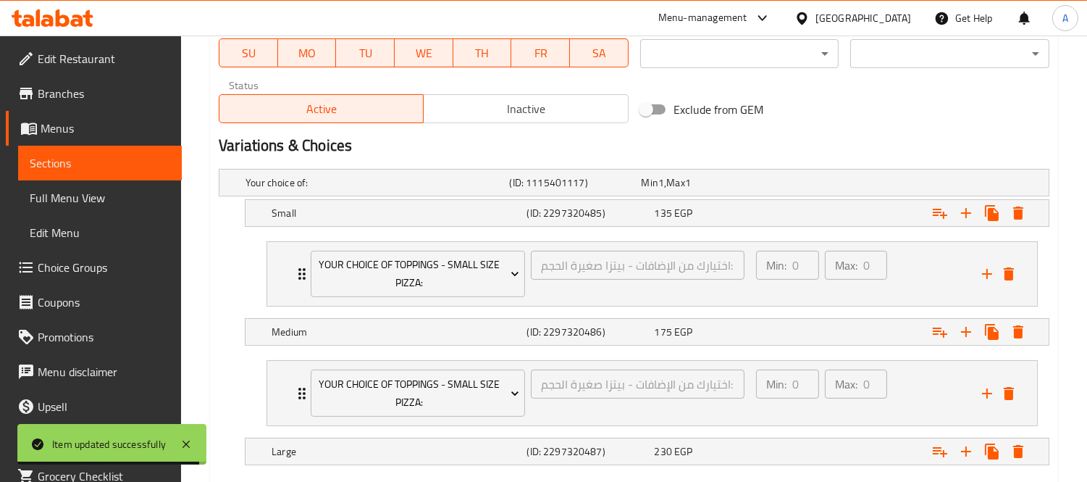
scroll to position [771, 0]
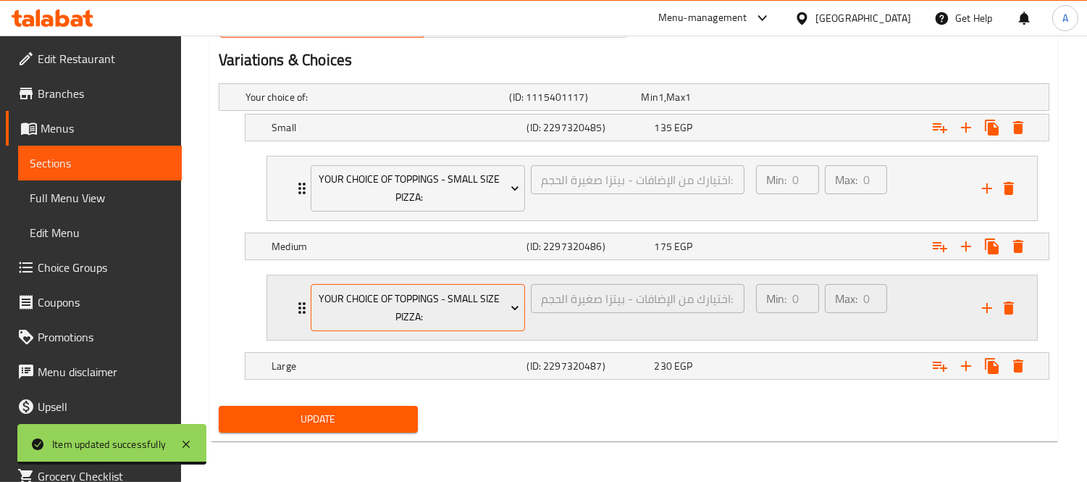
click at [480, 314] on span "Your Choice Of Toppings - Small Size Pizza:" at bounding box center [419, 308] width 204 height 36
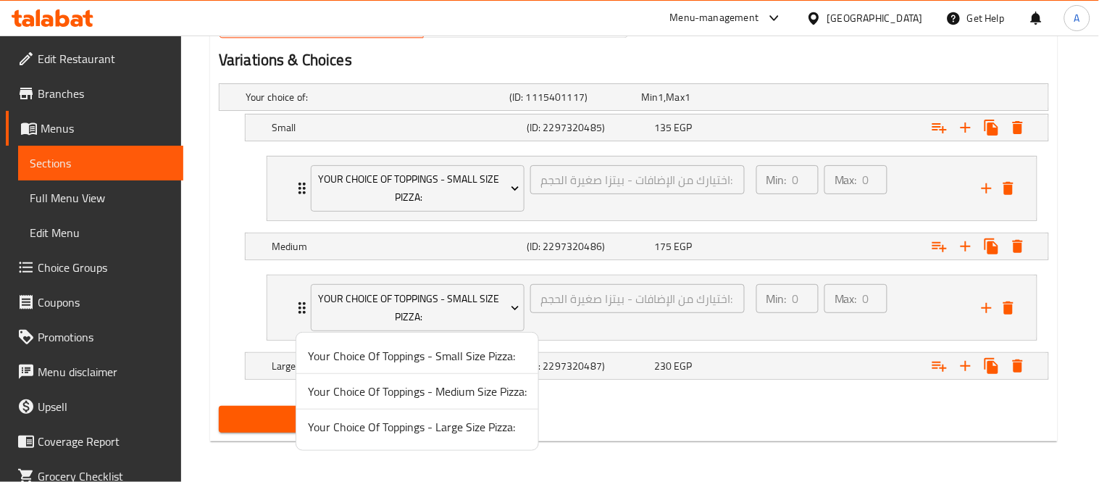
click at [424, 385] on span "Your Choice Of Toppings - Medium Size Pizza:" at bounding box center [417, 391] width 219 height 17
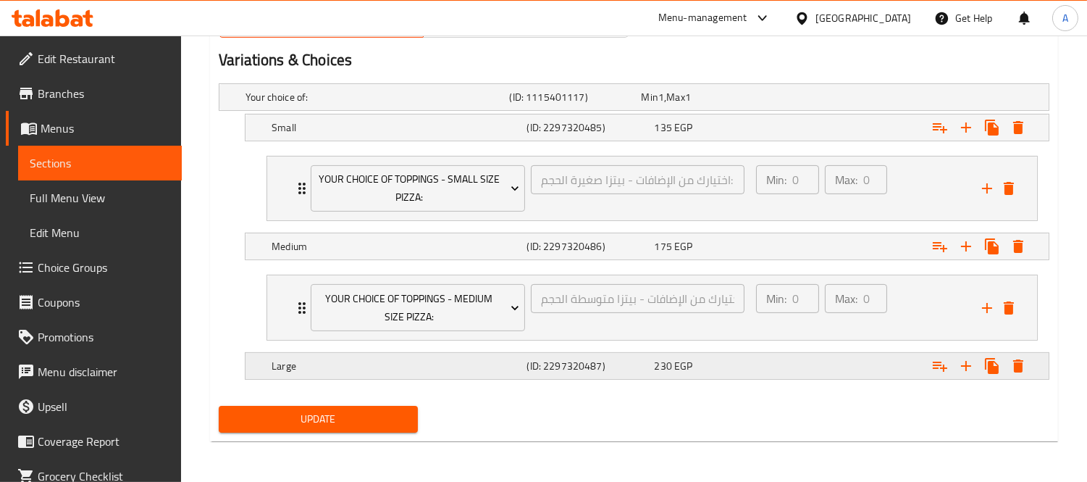
click at [930, 375] on button "Expand" at bounding box center [940, 366] width 26 height 26
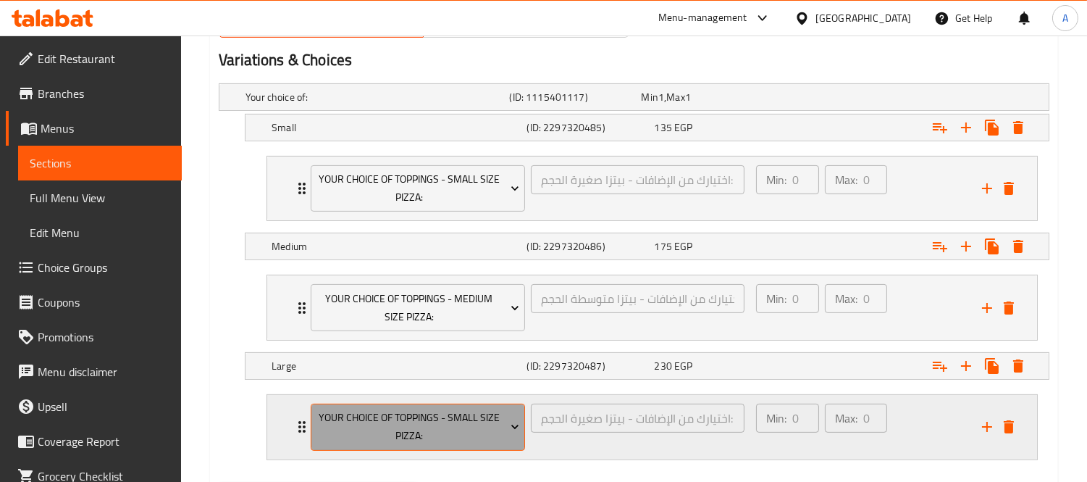
click at [472, 416] on span "Your Choice Of Toppings - Small Size Pizza:" at bounding box center [419, 427] width 204 height 36
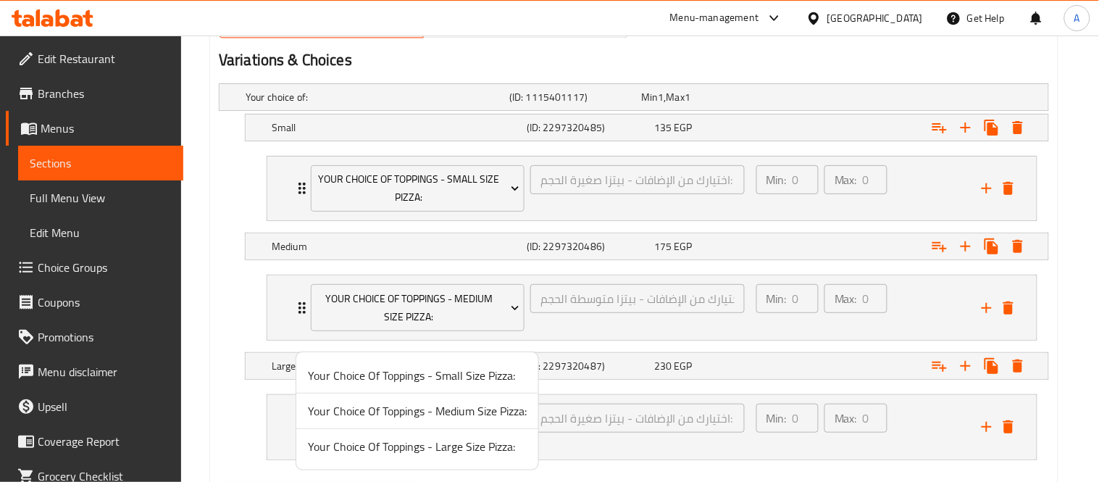
click at [440, 454] on span "Your Choice Of Toppings - Large Size Pizza:" at bounding box center [417, 446] width 219 height 17
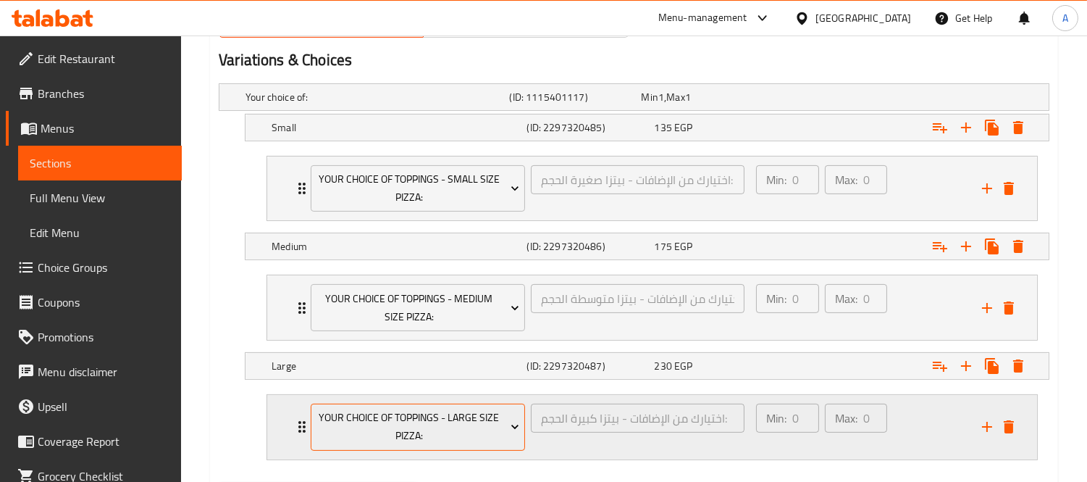
scroll to position [849, 0]
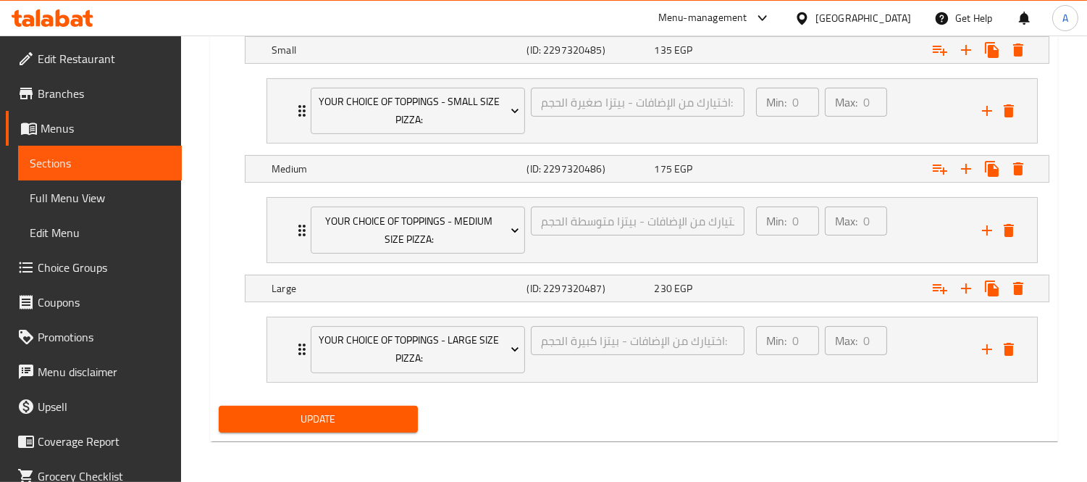
click at [317, 418] on span "Update" at bounding box center [318, 419] width 176 height 18
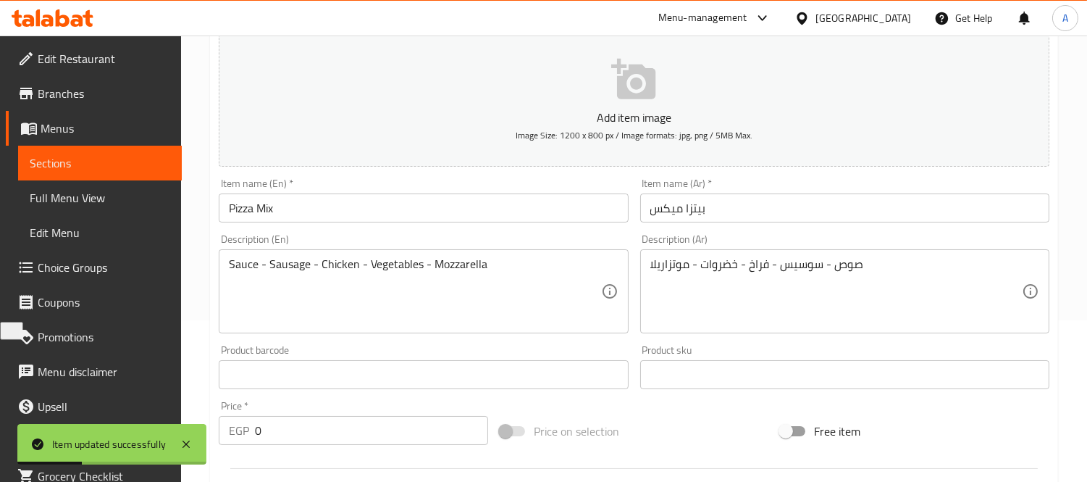
scroll to position [0, 0]
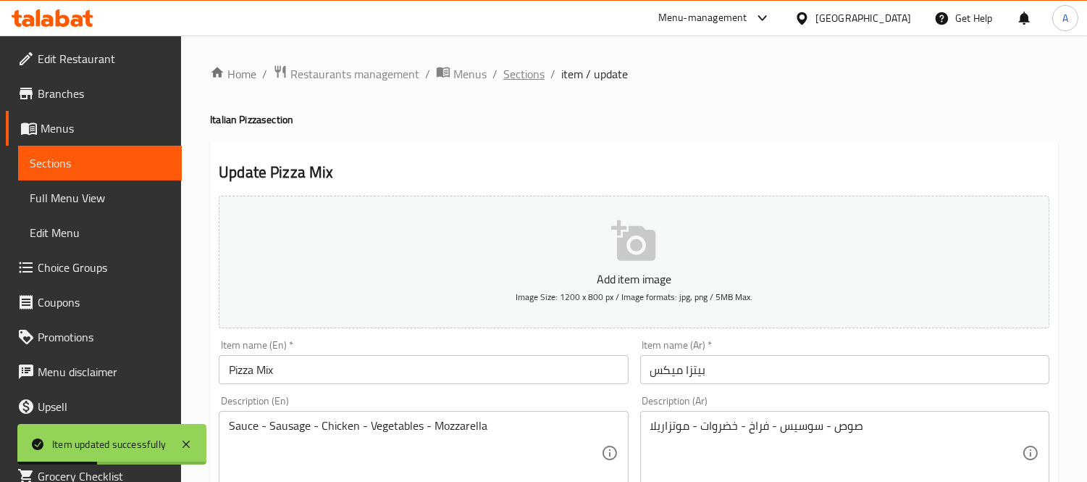
click at [505, 70] on span "Sections" at bounding box center [524, 73] width 41 height 17
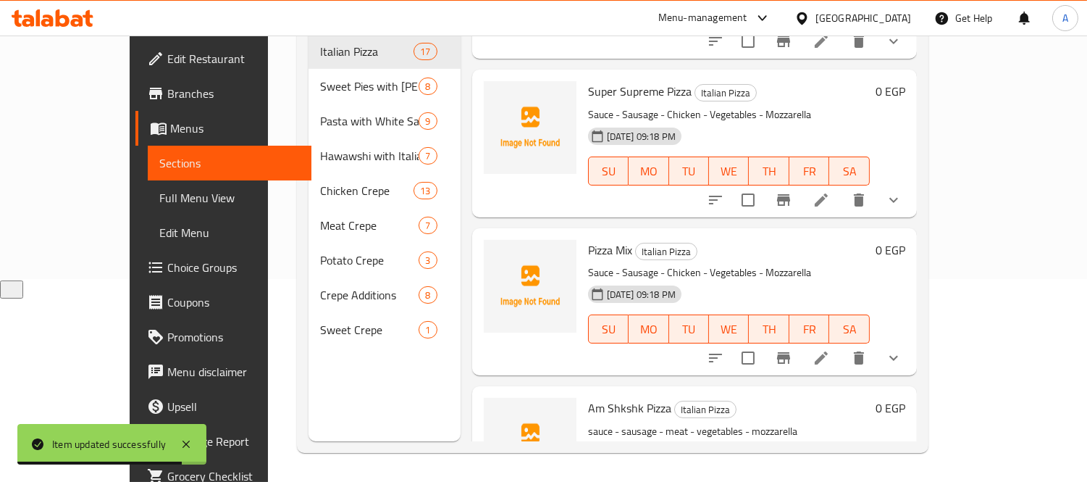
scroll to position [2243, 0]
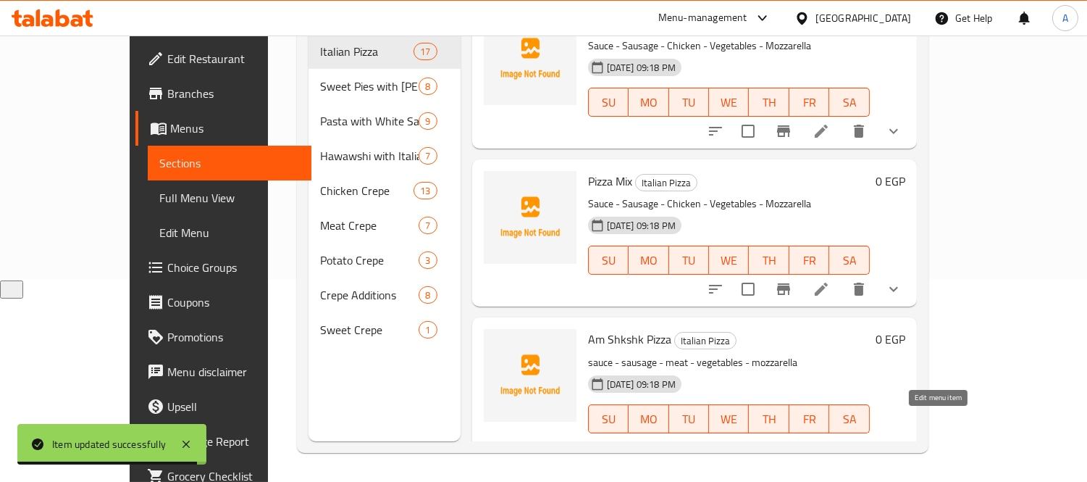
click at [828, 441] on icon at bounding box center [821, 447] width 13 height 13
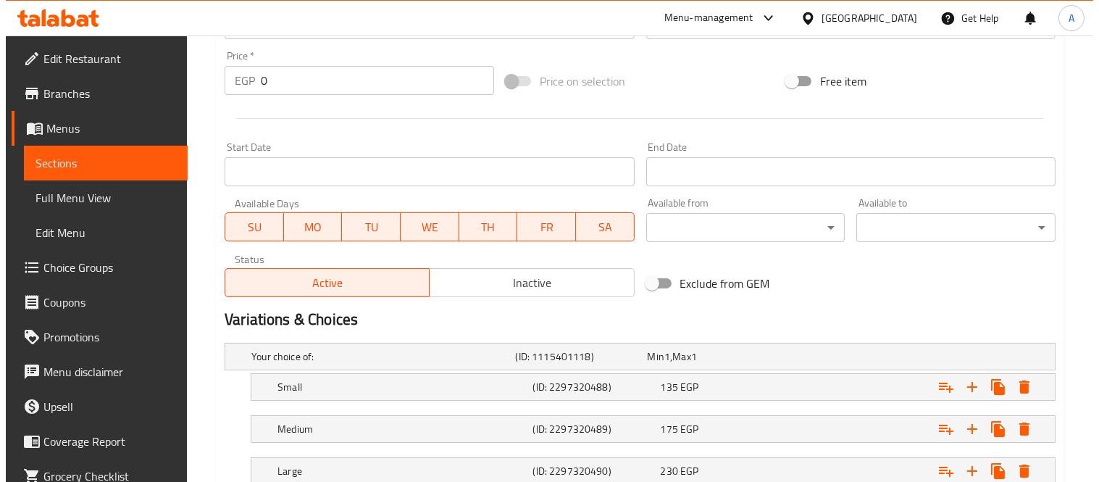
scroll to position [617, 0]
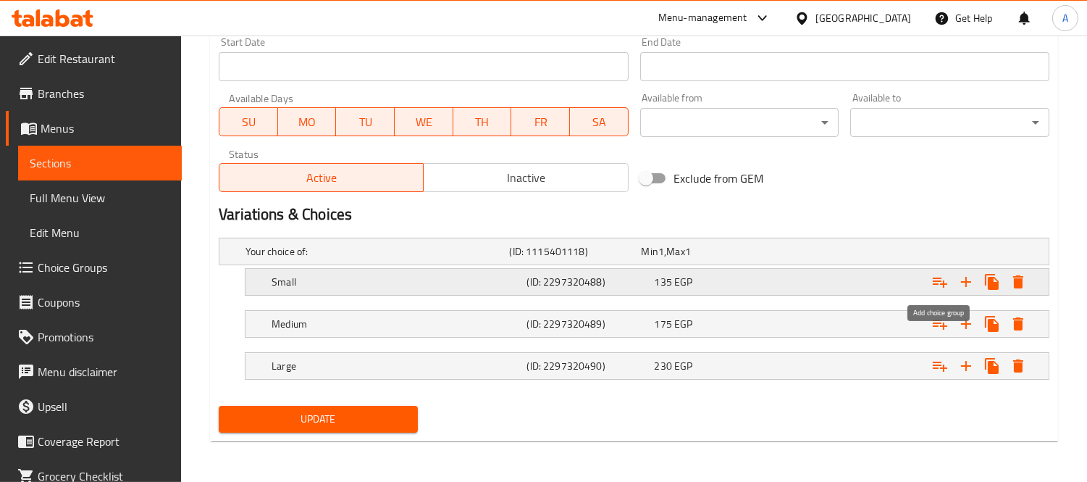
click at [932, 281] on icon "Expand" at bounding box center [940, 281] width 17 height 17
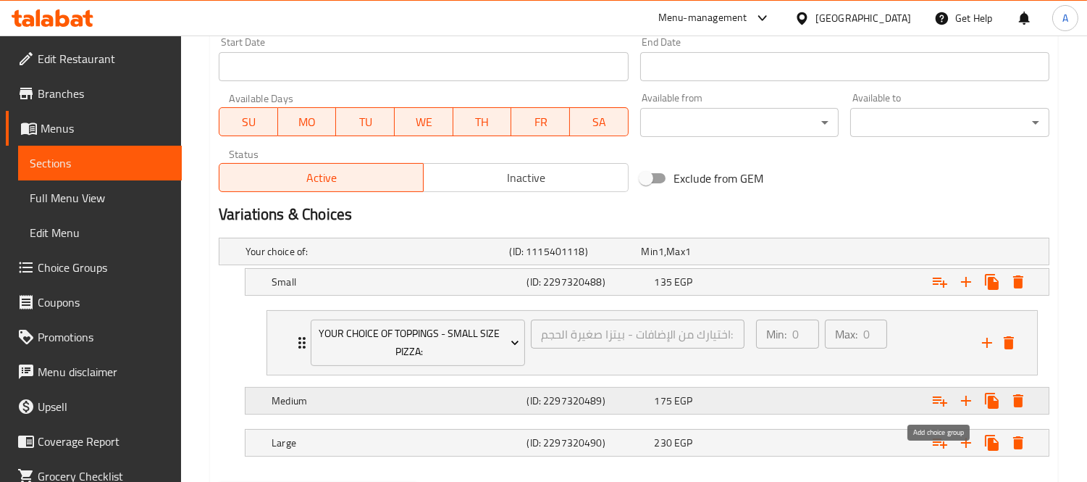
click at [935, 401] on icon "Expand" at bounding box center [940, 401] width 14 height 10
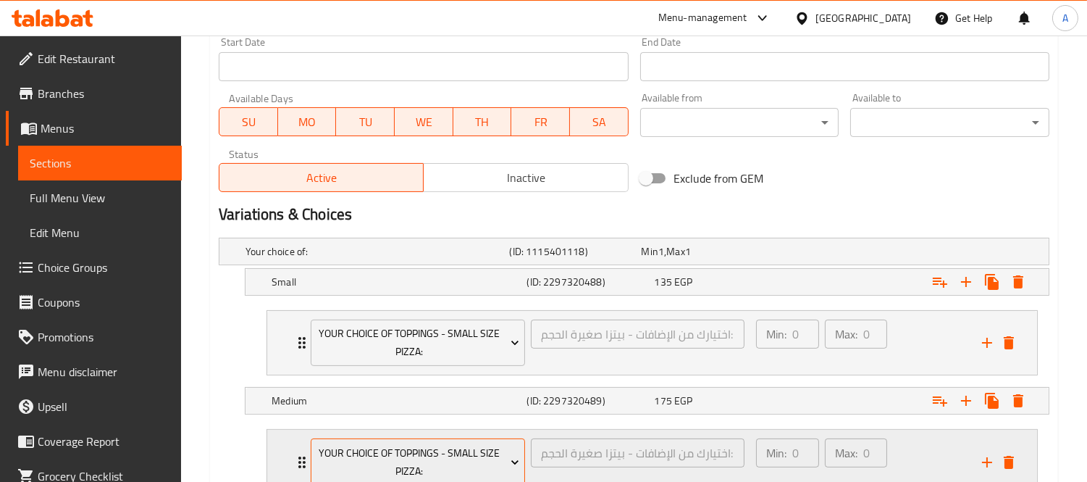
click at [496, 451] on span "Your Choice Of Toppings - Small Size Pizza:" at bounding box center [419, 462] width 204 height 36
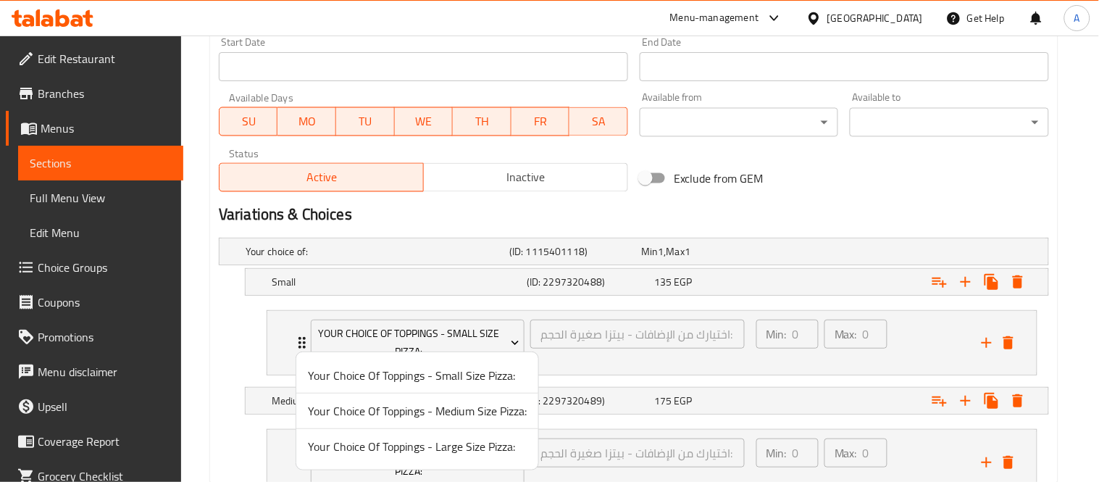
click at [504, 406] on span "Your Choice Of Toppings - Medium Size Pizza:" at bounding box center [417, 410] width 219 height 17
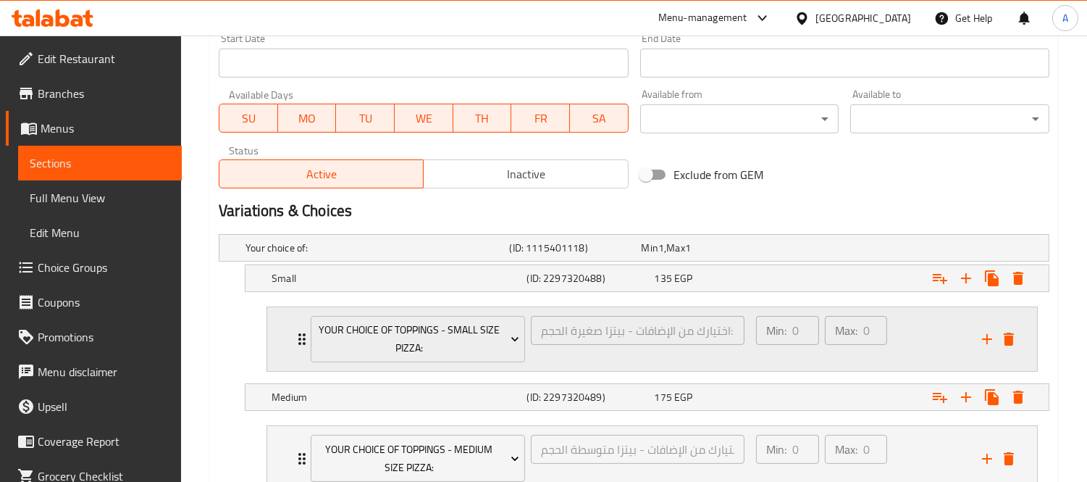
scroll to position [771, 0]
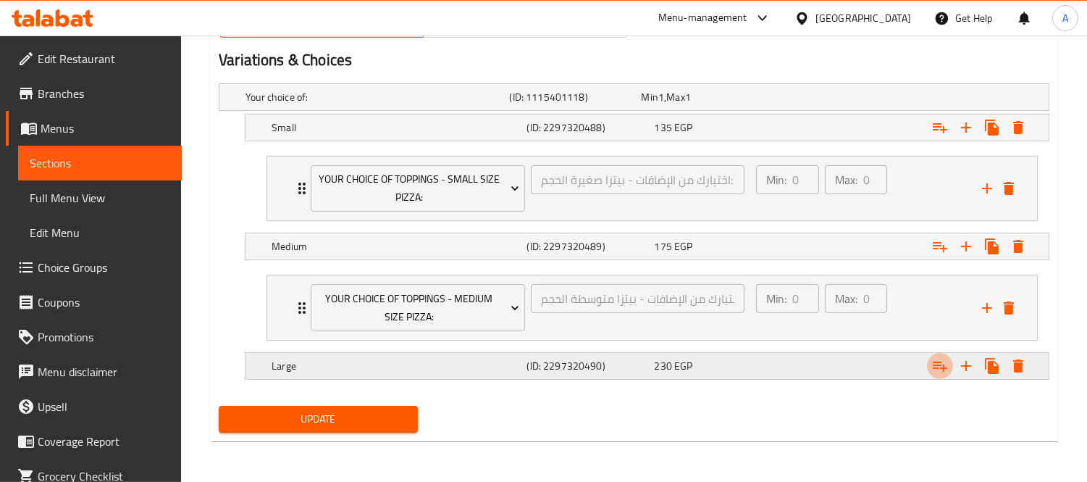
click at [932, 365] on icon "Expand" at bounding box center [940, 365] width 17 height 17
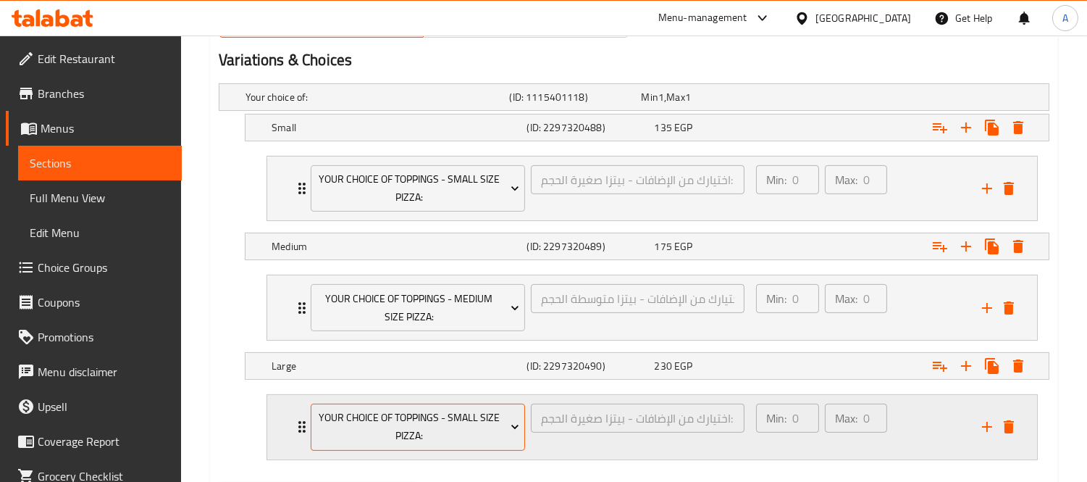
click at [480, 446] on button "Your Choice Of Toppings - Small Size Pizza:" at bounding box center [418, 427] width 214 height 47
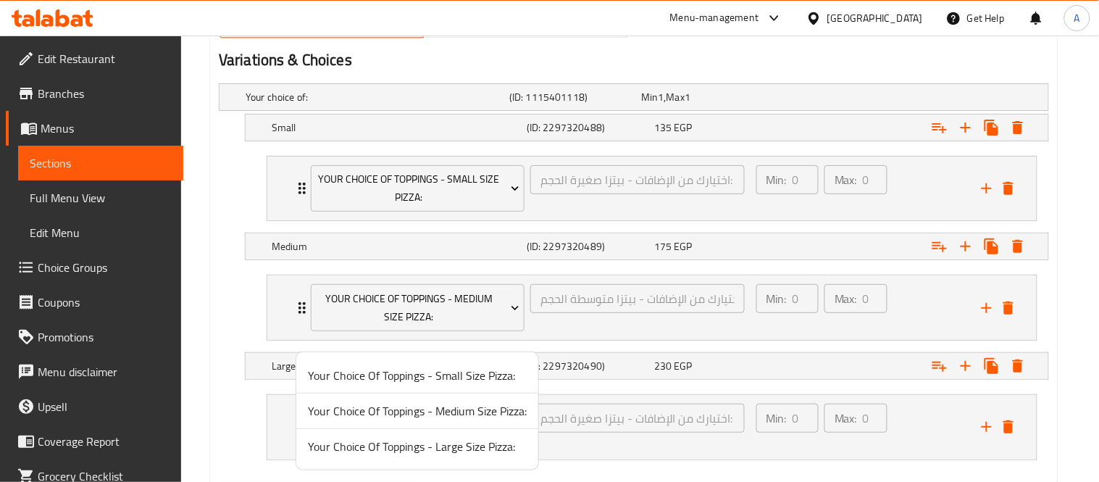
click at [504, 447] on span "Your Choice Of Toppings - Large Size Pizza:" at bounding box center [417, 446] width 219 height 17
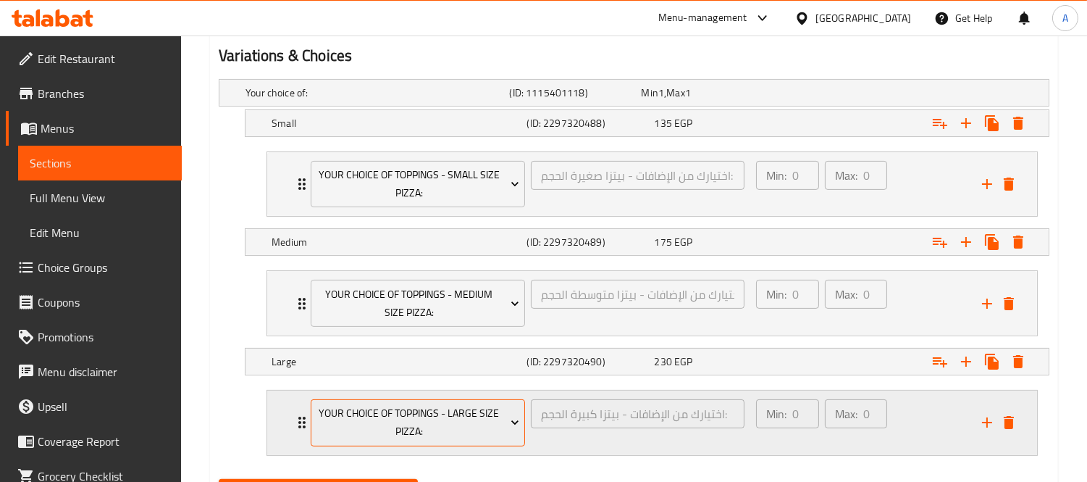
scroll to position [769, 0]
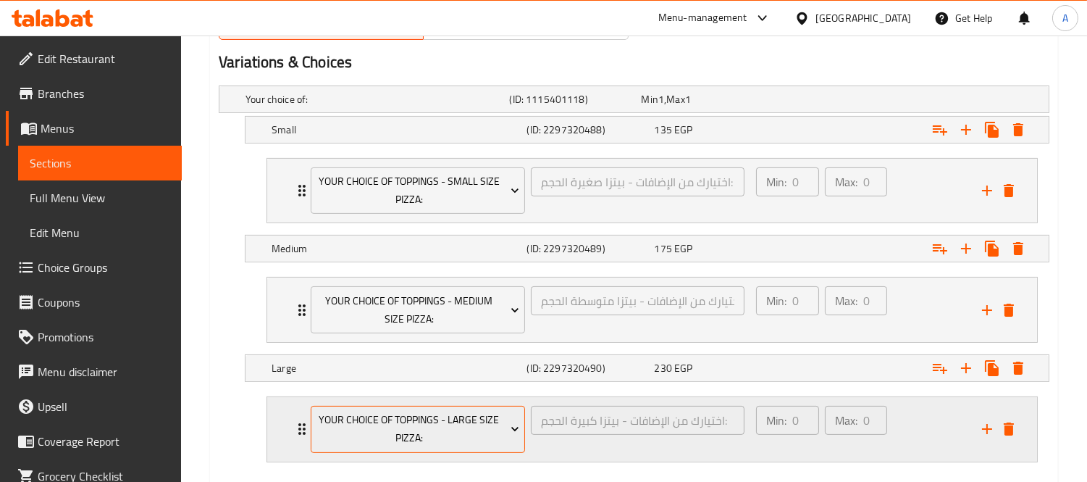
click at [354, 431] on span "Your Choice Of Toppings - Large Size Pizza:" at bounding box center [419, 429] width 204 height 36
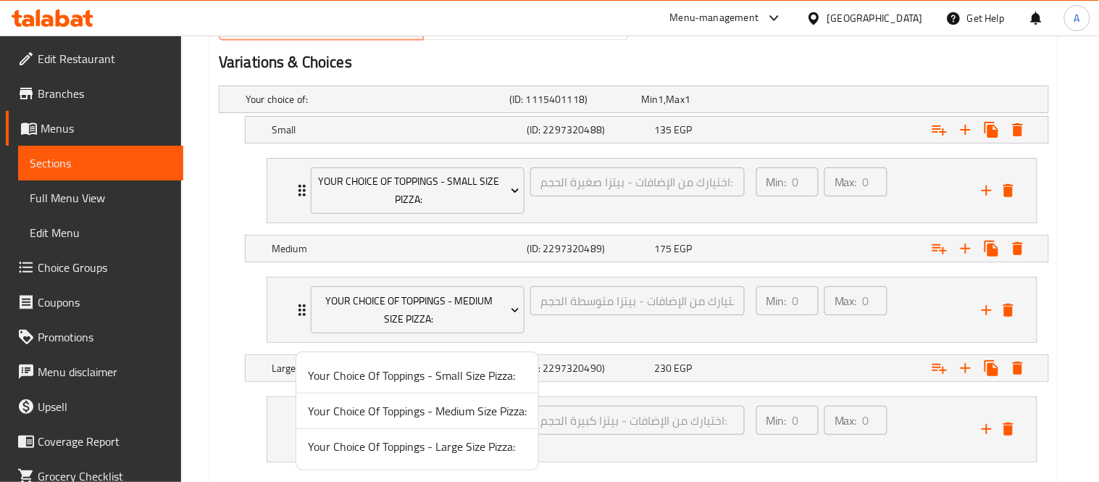
click at [367, 450] on span "Your Choice Of Toppings - Large Size Pizza:" at bounding box center [417, 446] width 219 height 17
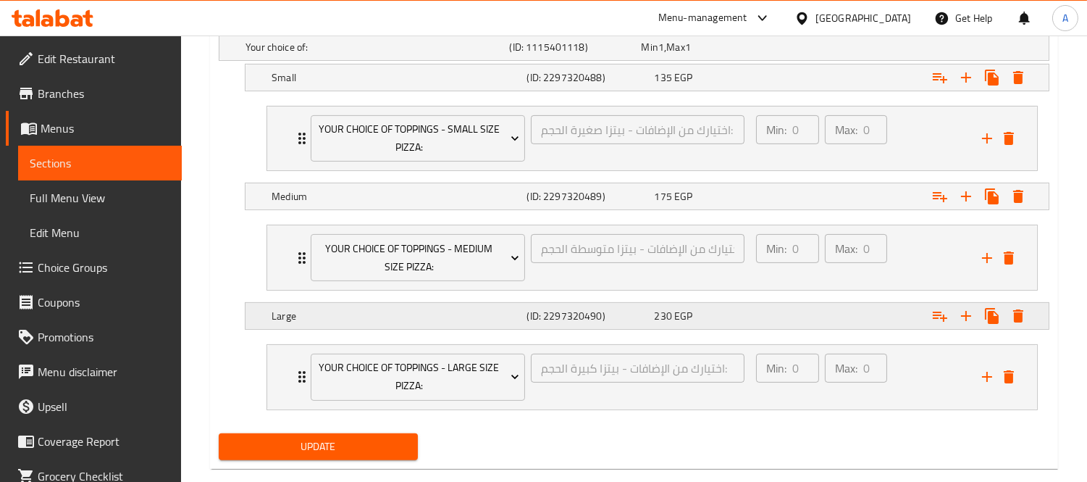
scroll to position [849, 0]
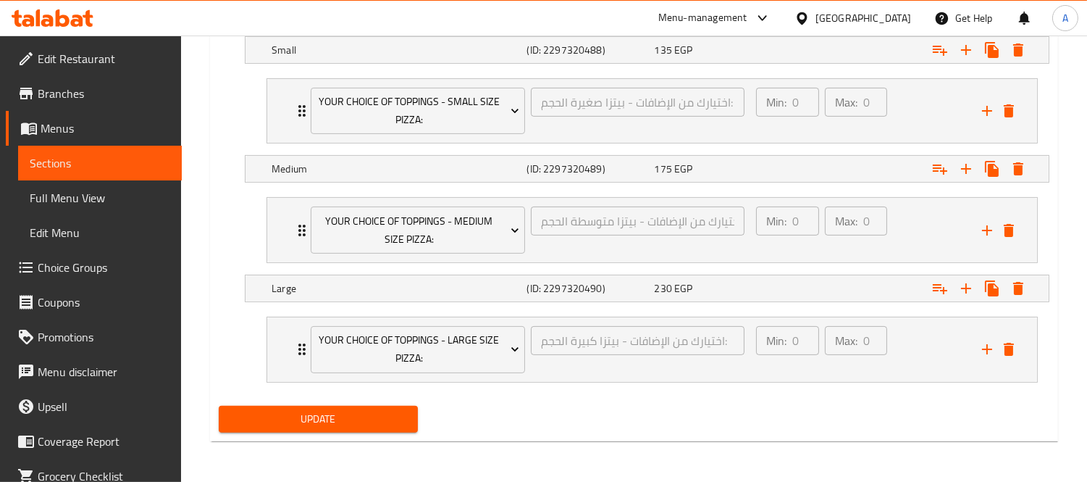
click at [387, 414] on span "Update" at bounding box center [318, 419] width 176 height 18
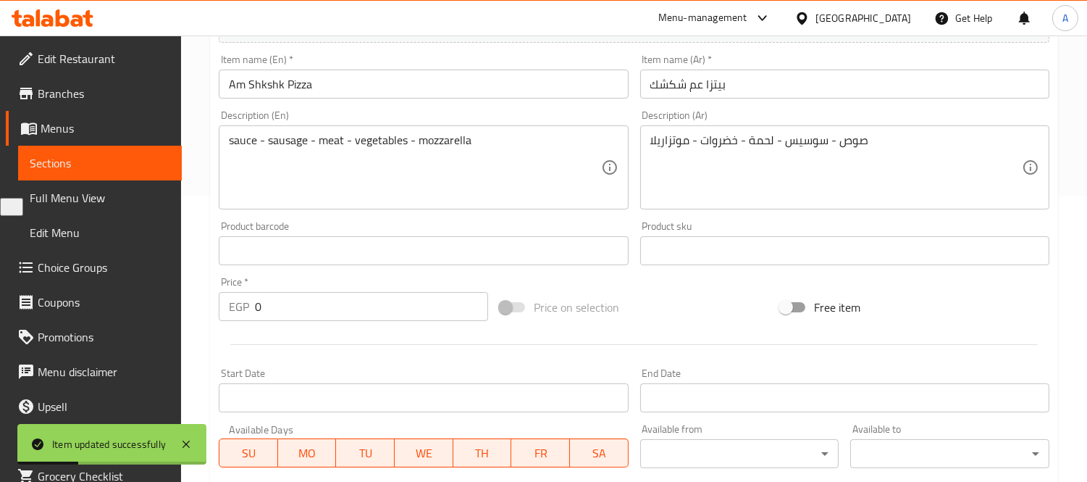
scroll to position [0, 0]
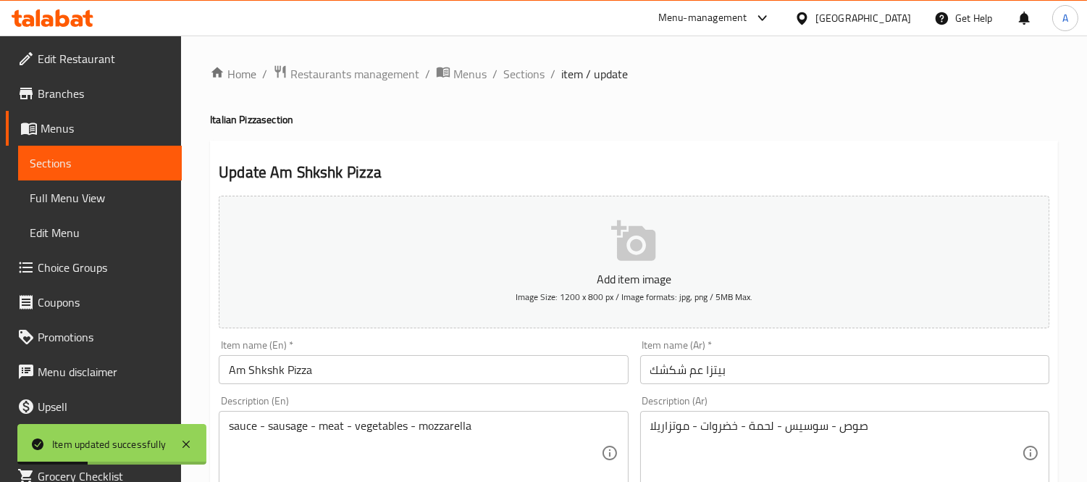
drag, startPoint x: 512, startPoint y: 76, endPoint x: 133, endPoint y: 5, distance: 385.5
click at [512, 76] on span "Sections" at bounding box center [524, 73] width 41 height 17
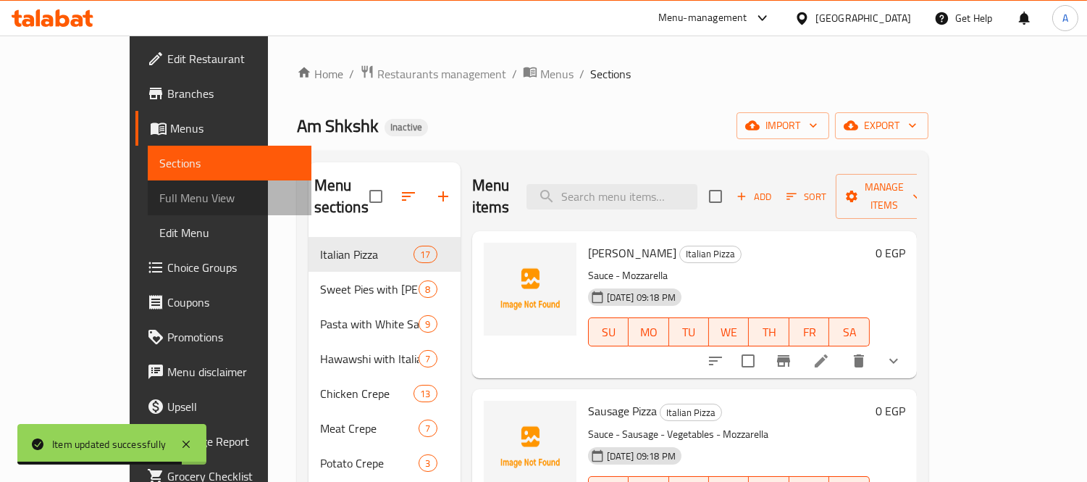
click at [159, 199] on span "Full Menu View" at bounding box center [229, 197] width 141 height 17
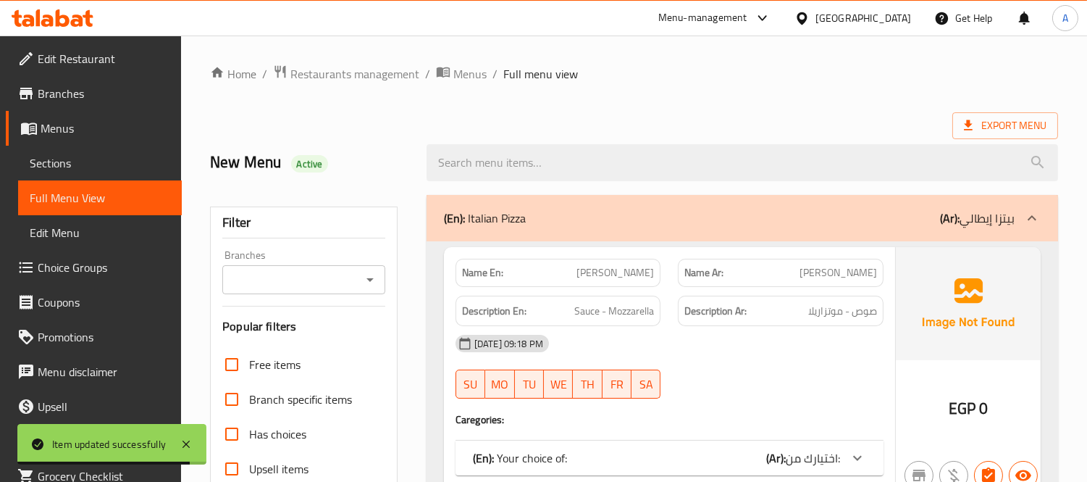
scroll to position [241, 0]
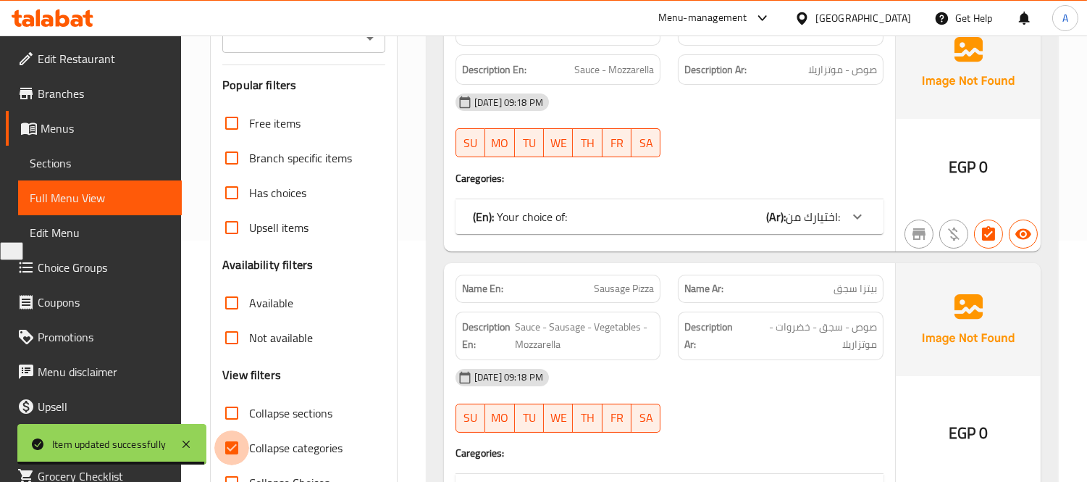
click at [227, 443] on input "Collapse categories" at bounding box center [231, 447] width 35 height 35
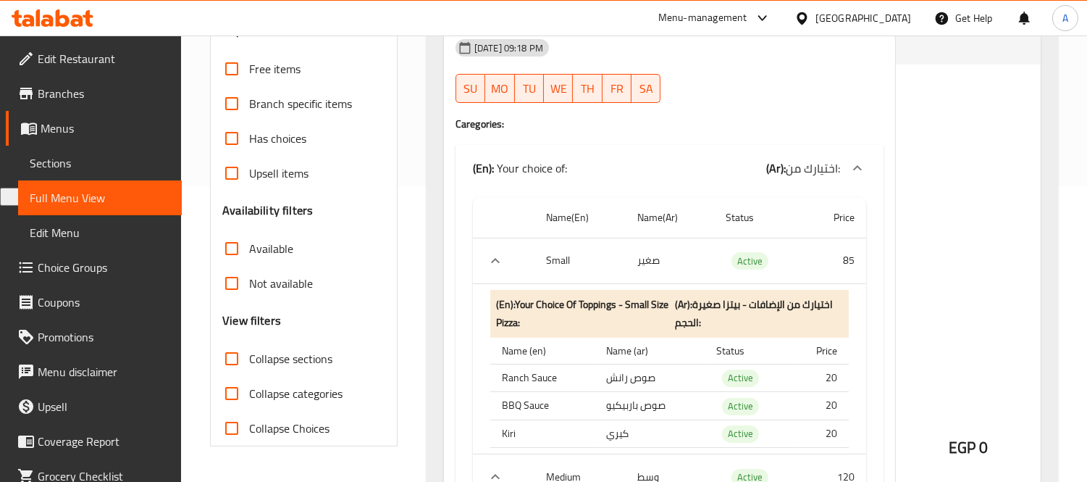
scroll to position [322, 0]
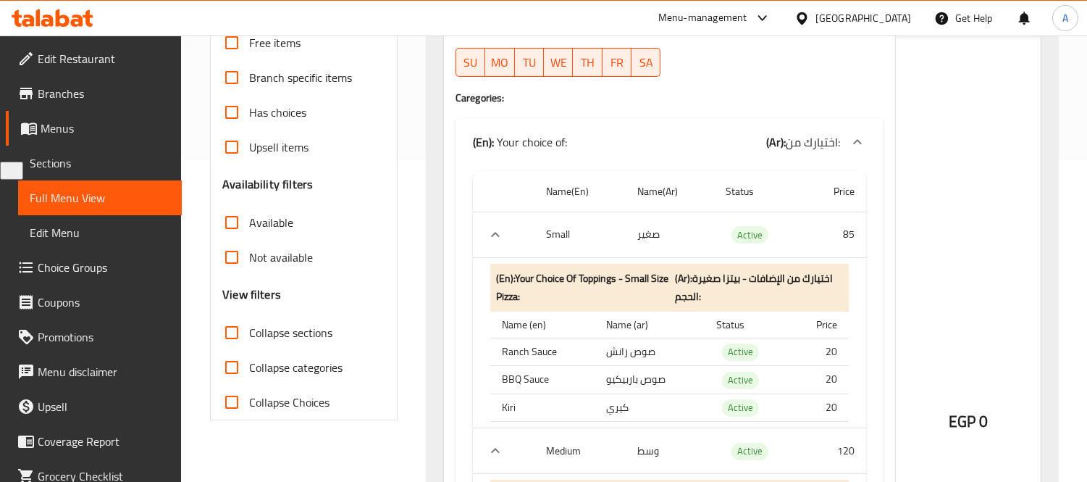
click at [242, 364] on input "Collapse categories" at bounding box center [231, 367] width 35 height 35
checkbox input "true"
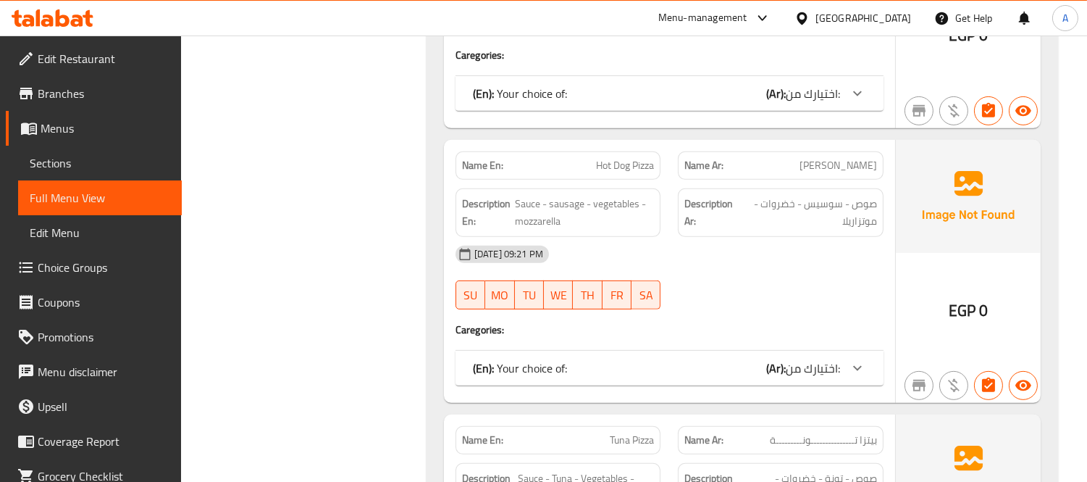
scroll to position [1207, 0]
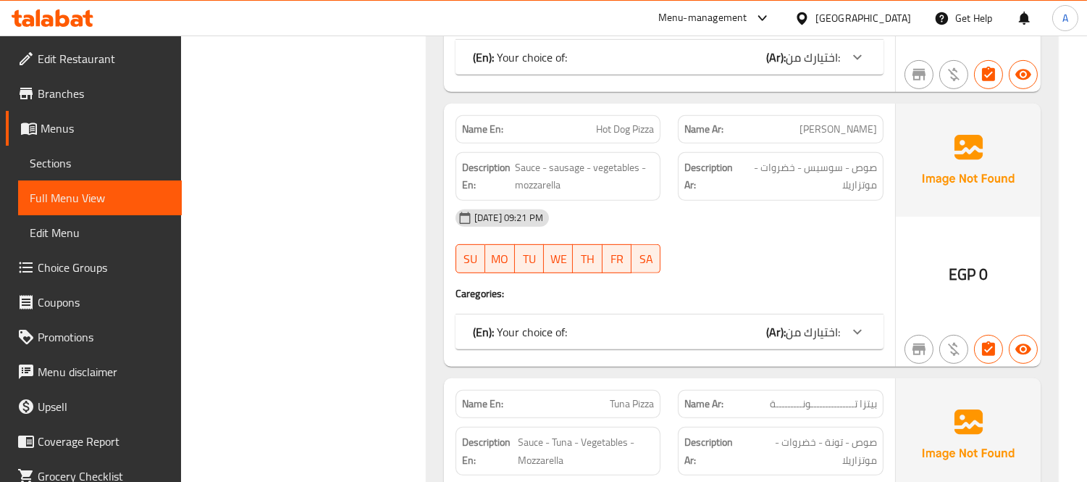
click at [619, 128] on span "Hot Dog Pizza" at bounding box center [625, 129] width 58 height 15
copy span "Hot Dog Pizza"
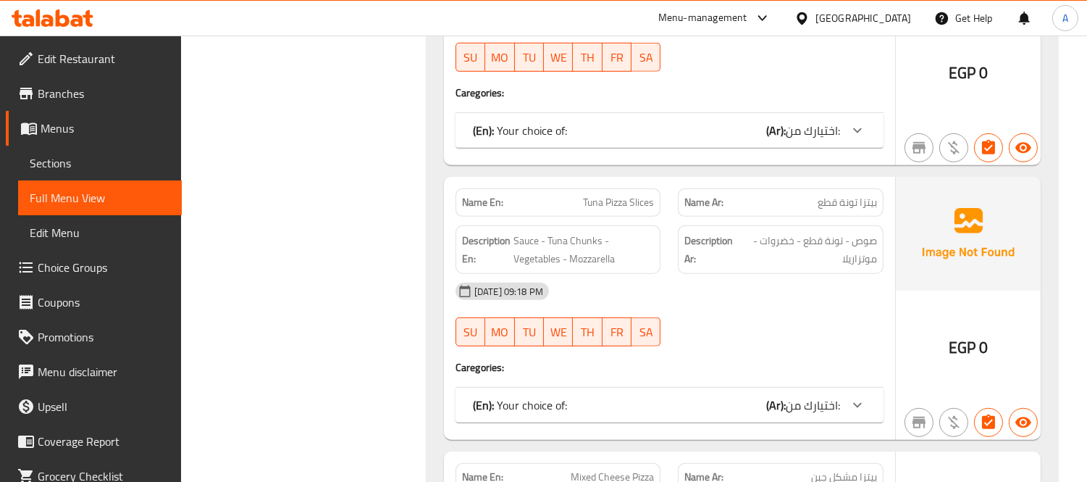
scroll to position [1690, 0]
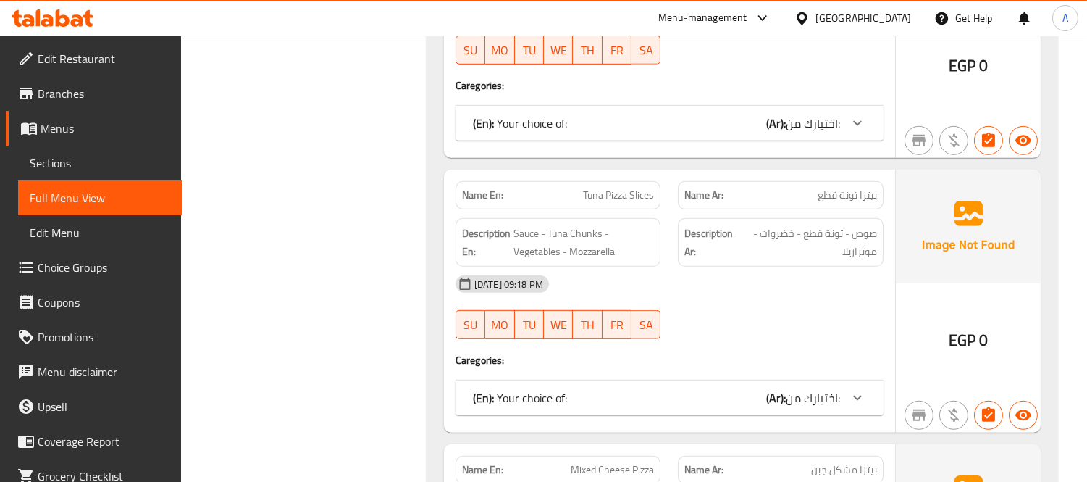
click at [620, 203] on span "Tuna Pizza Slices" at bounding box center [618, 195] width 71 height 15
copy span "Tuna Pizza Slices"
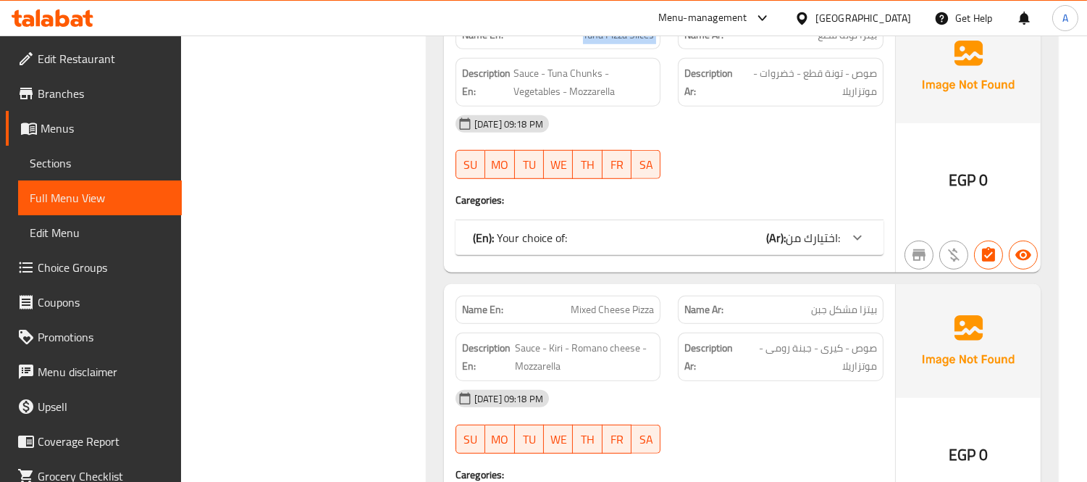
scroll to position [1932, 0]
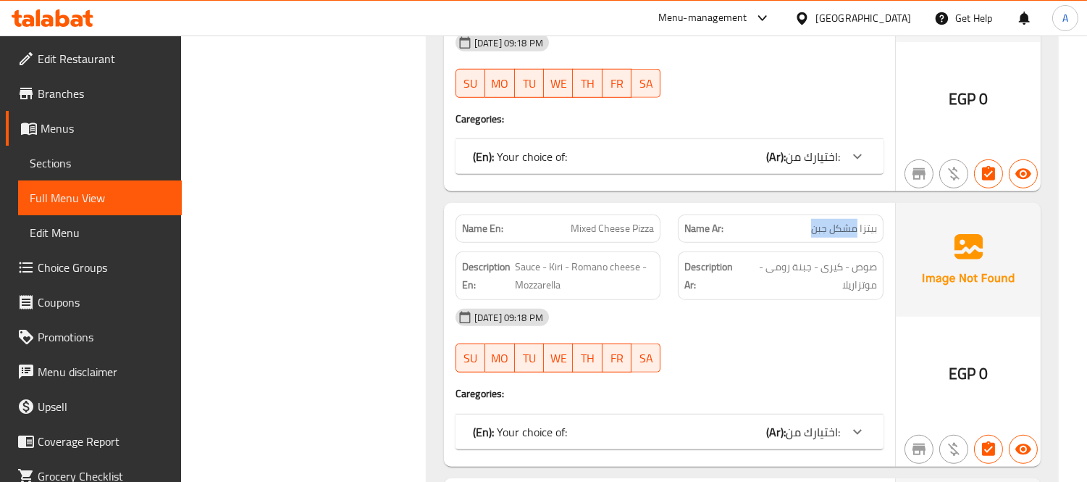
drag, startPoint x: 790, startPoint y: 232, endPoint x: 856, endPoint y: 233, distance: 65.9
click at [856, 233] on p "Name Ar: بيتزا مشكل جبن" at bounding box center [781, 228] width 193 height 15
copy span "مشكل جبن"
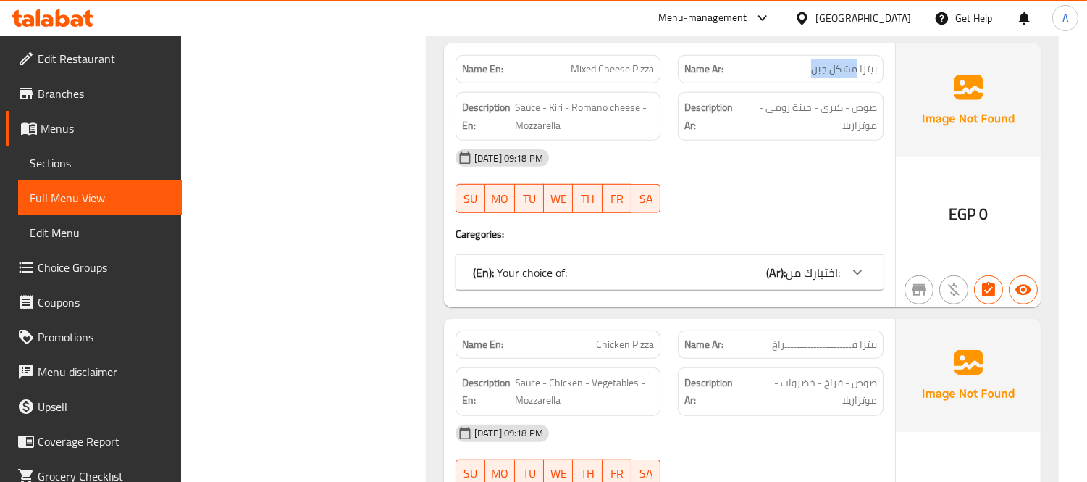
scroll to position [2092, 0]
type button "0"
click at [630, 67] on span "Mixed Cheese Pizza" at bounding box center [612, 67] width 83 height 15
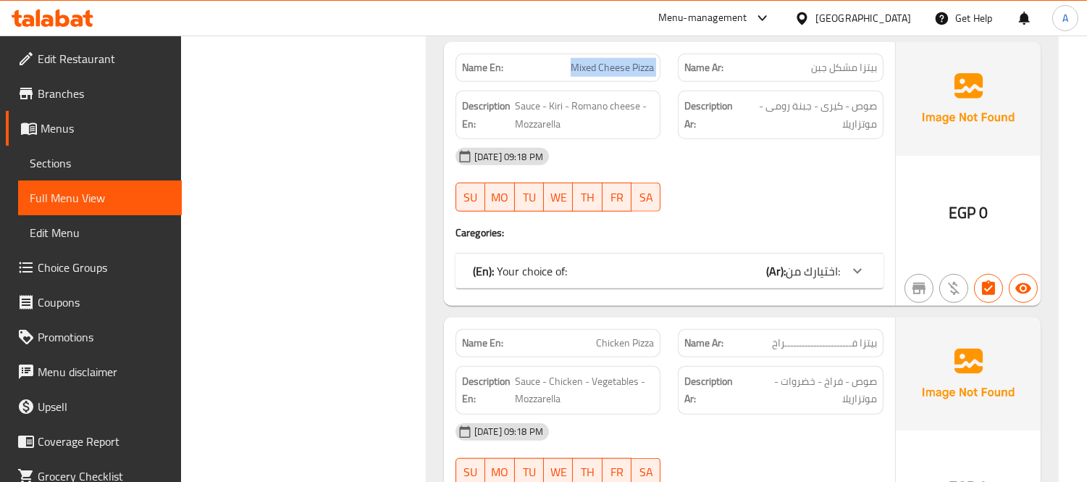
click at [630, 67] on span "Mixed Cheese Pizza" at bounding box center [612, 67] width 83 height 15
copy span "Mixed Cheese Pizza"
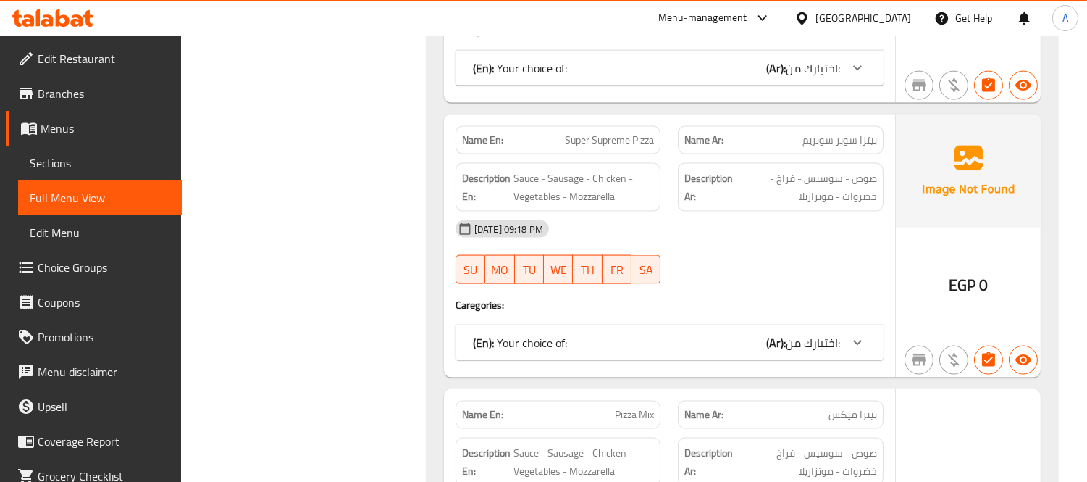
scroll to position [3944, 0]
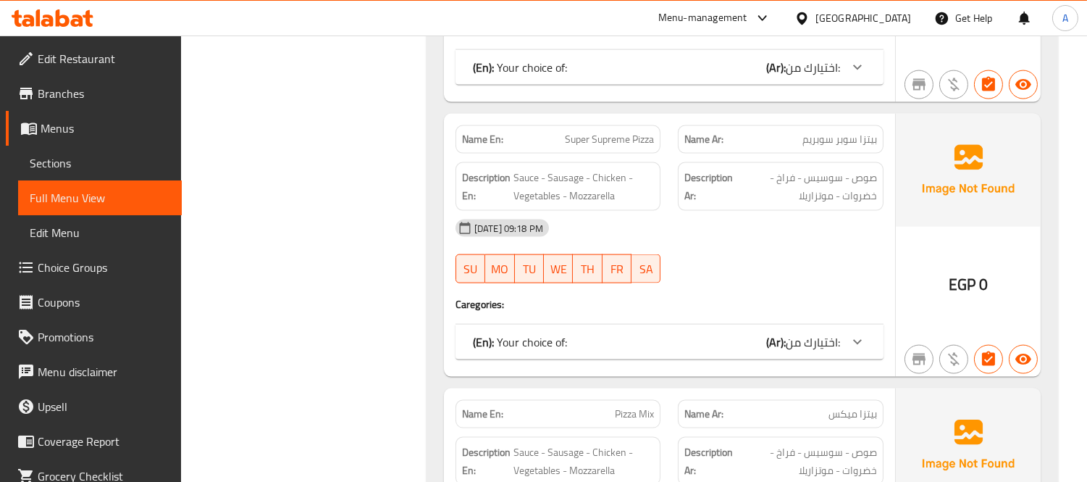
click at [588, 126] on div "Name En: Super Supreme Pizza" at bounding box center [558, 140] width 223 height 46
copy span "Super Supreme Pizza"
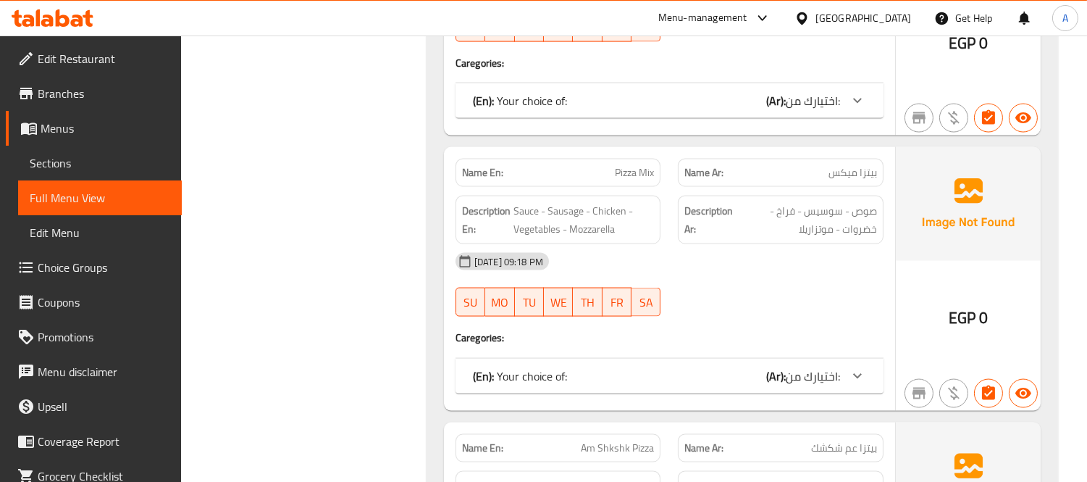
scroll to position [4266, 0]
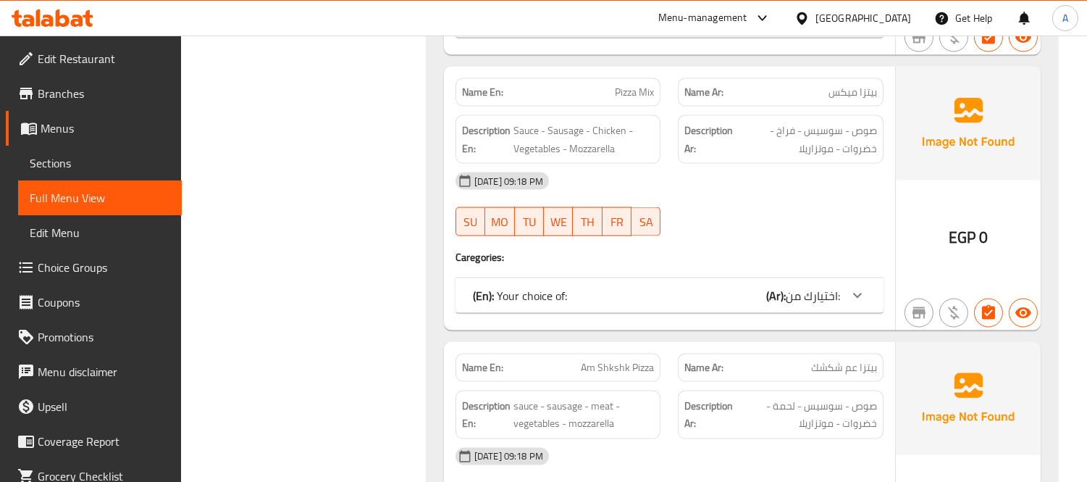
click at [643, 88] on span "Pizza Mix" at bounding box center [634, 92] width 39 height 15
copy span "Pizza Mix"
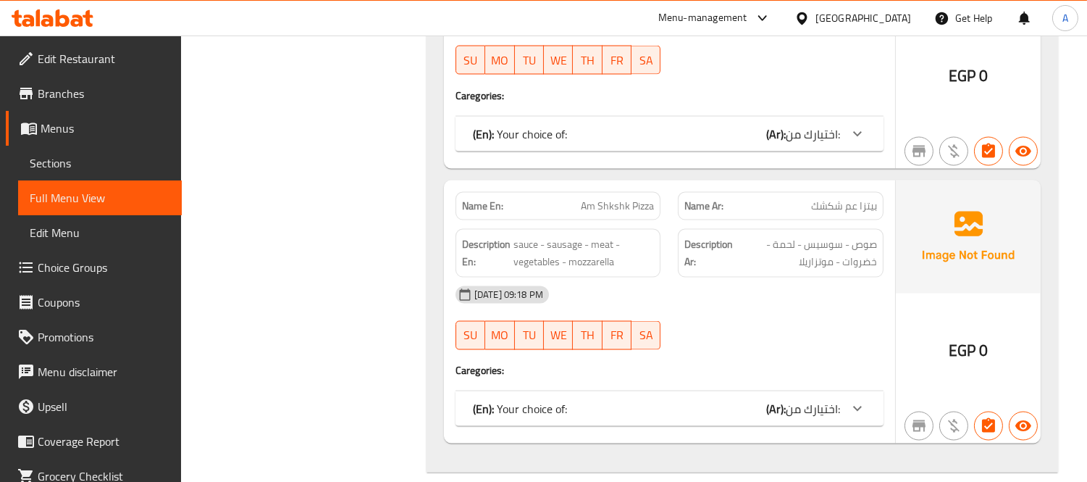
click at [624, 204] on span "Am Shkshk Pizza" at bounding box center [617, 206] width 73 height 15
copy span "Am Shkshk Pizza"
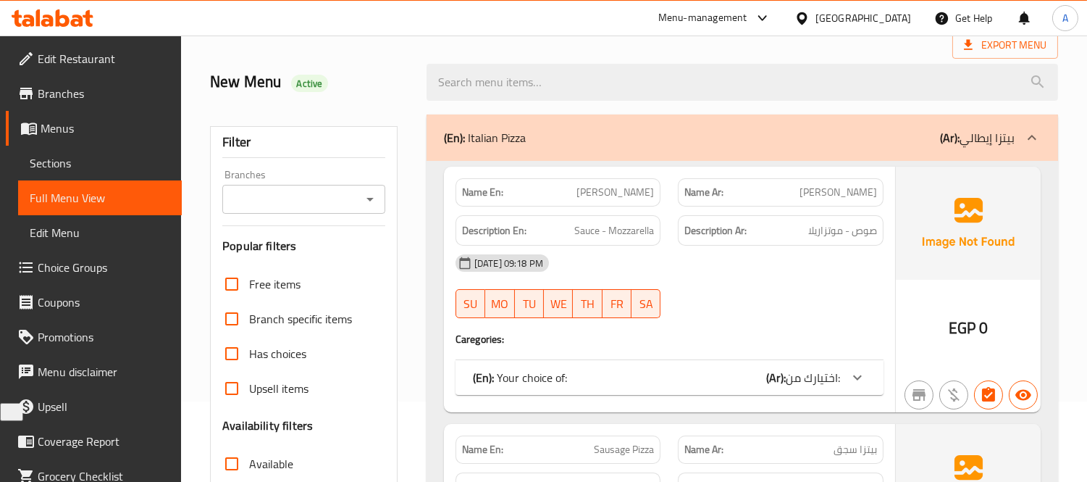
scroll to position [0, 0]
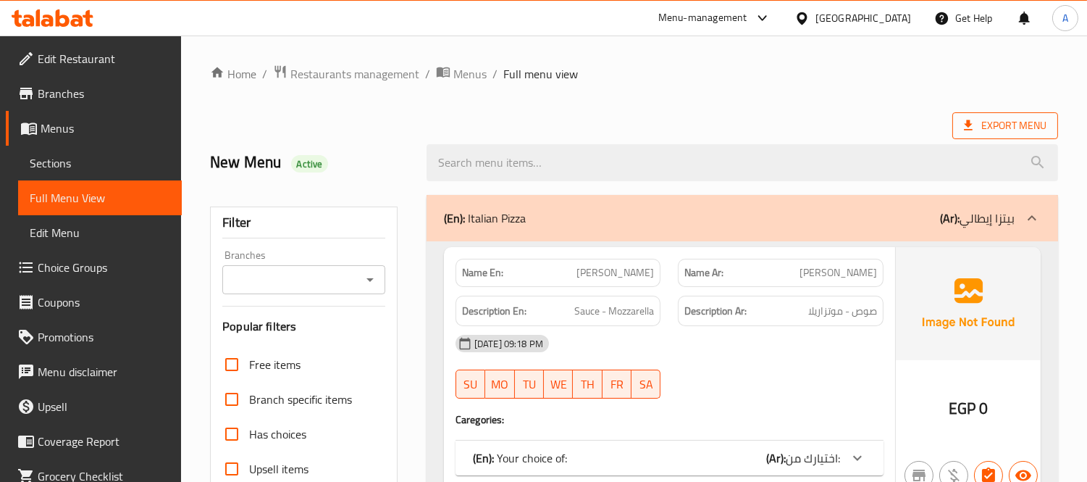
click at [961, 116] on span "Export Menu" at bounding box center [1006, 125] width 106 height 27
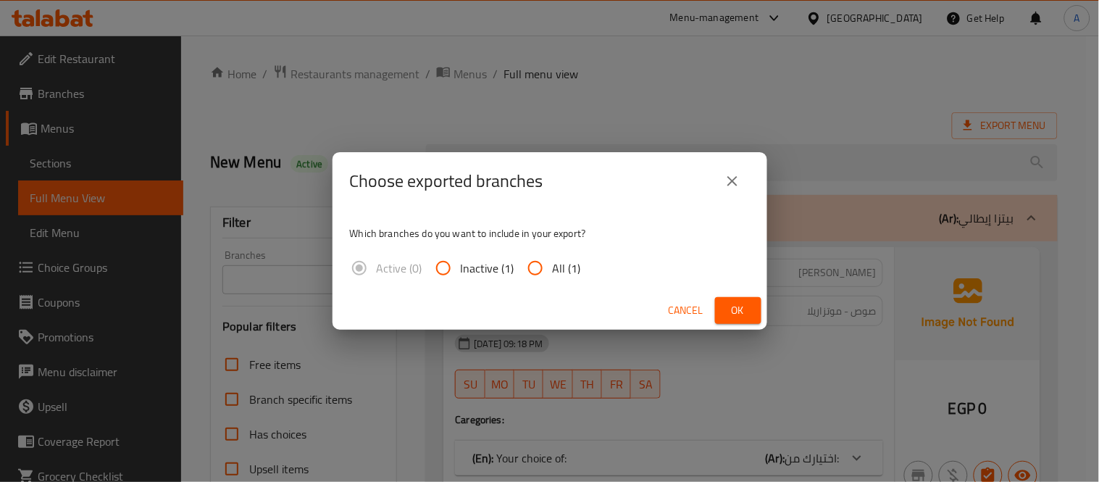
click at [583, 262] on div "Active (0) Inactive (1) All (1)" at bounding box center [471, 268] width 243 height 35
click at [569, 263] on span "All (1)" at bounding box center [567, 267] width 28 height 17
click at [553, 263] on input "All (1)" at bounding box center [535, 268] width 35 height 35
radio input "true"
click at [727, 301] on span "Ok" at bounding box center [738, 310] width 23 height 18
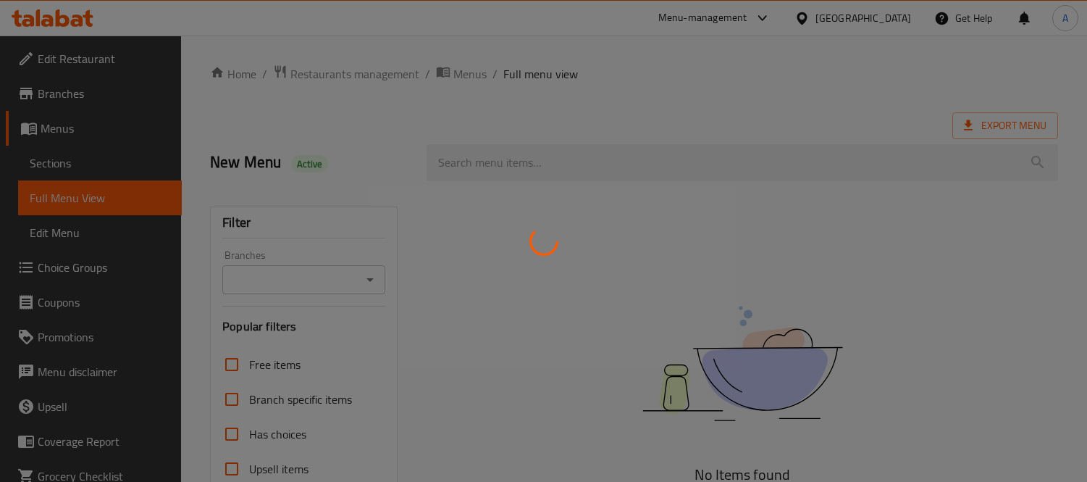
click at [93, 170] on div at bounding box center [543, 241] width 1087 height 482
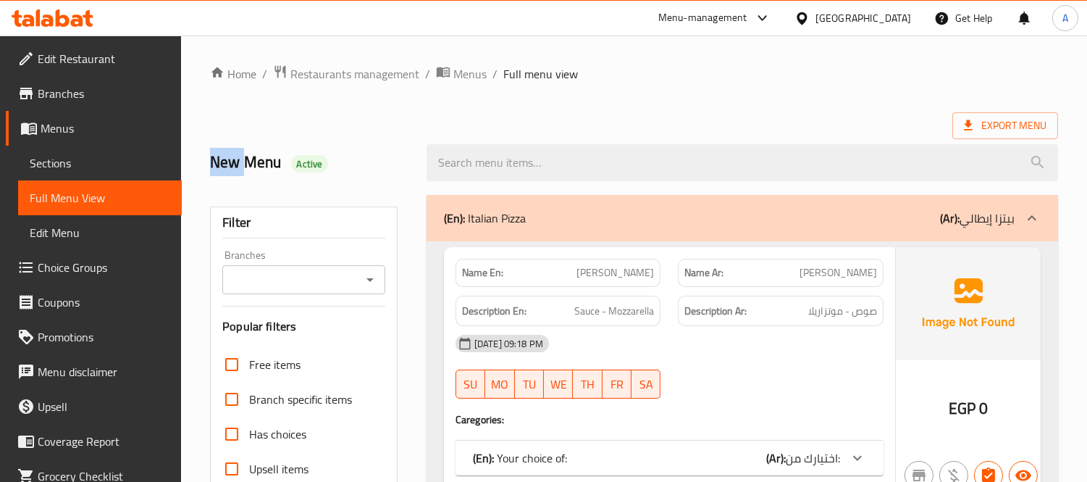
click at [110, 162] on span "Sections" at bounding box center [100, 162] width 141 height 17
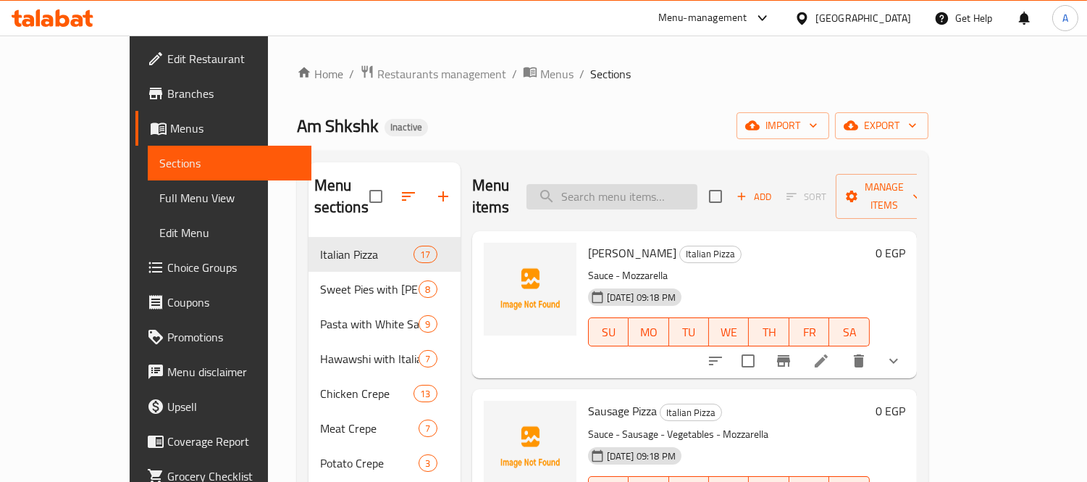
click at [614, 184] on input "search" at bounding box center [612, 196] width 171 height 25
paste input "Hot Dog Pizza"
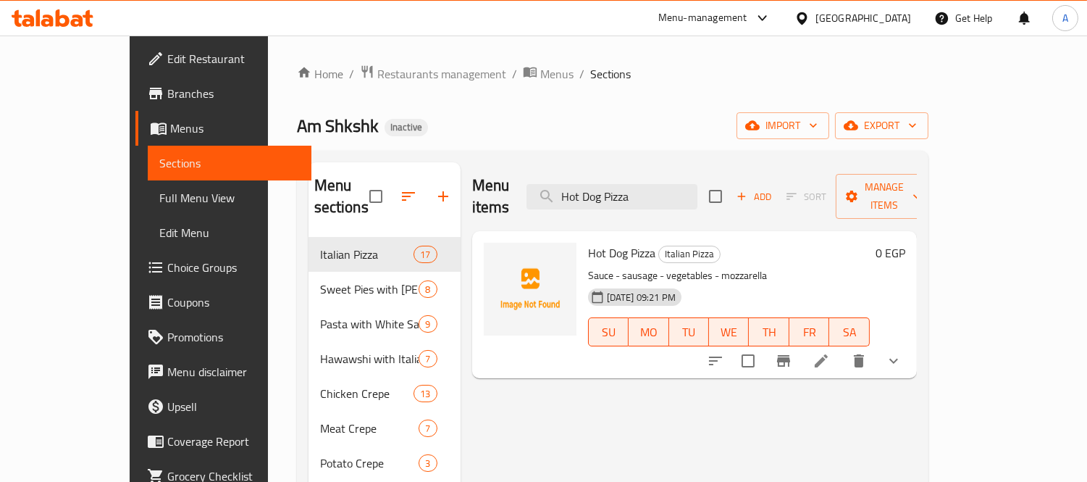
type input "Hot Dog Pizza"
click at [842, 348] on li at bounding box center [821, 361] width 41 height 26
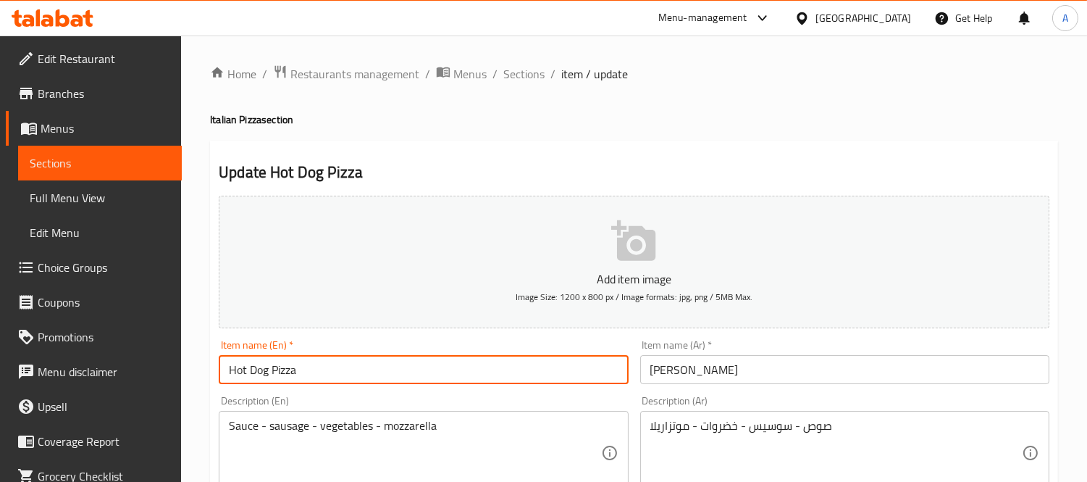
drag, startPoint x: 267, startPoint y: 370, endPoint x: 221, endPoint y: 373, distance: 45.7
click at [221, 373] on input "Hot Dog Pizza" at bounding box center [423, 369] width 409 height 29
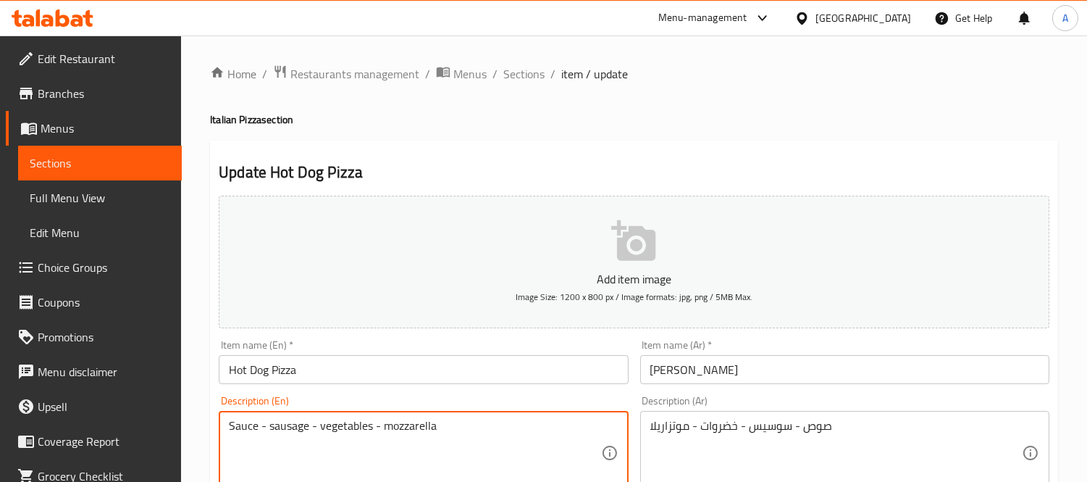
drag, startPoint x: 268, startPoint y: 423, endPoint x: 310, endPoint y: 425, distance: 42.1
click at [310, 425] on textarea "Sauce - sausage - vegetables - mozzarella" at bounding box center [415, 453] width 372 height 69
click at [301, 425] on textarea "Sauce - sausage - vegetables - mozzarella" at bounding box center [415, 453] width 372 height 69
paste textarea "Hot Dog"
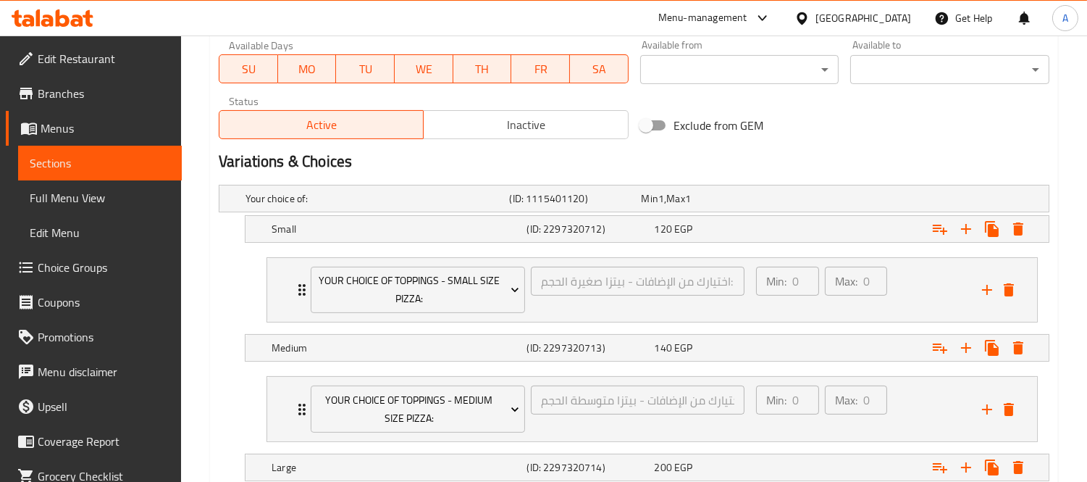
scroll to position [805, 0]
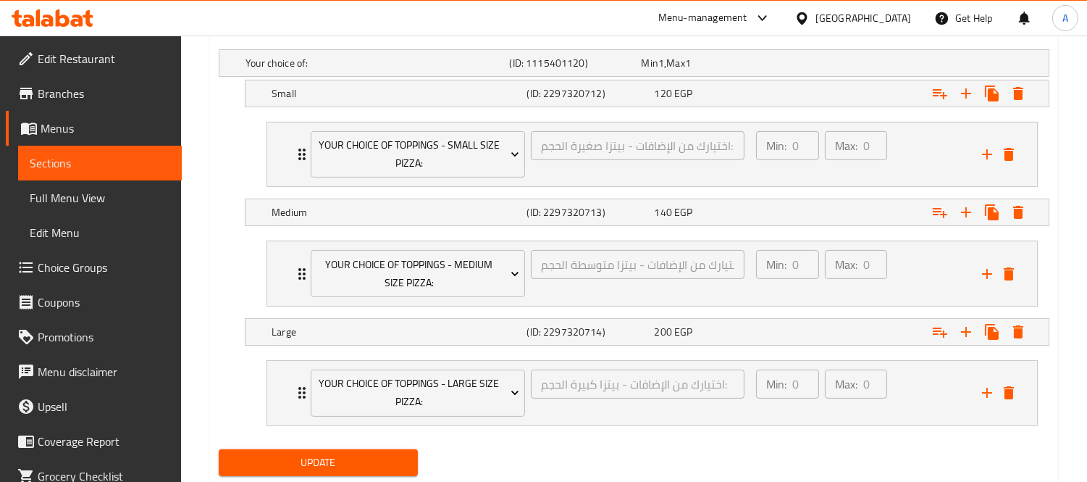
type textarea "Sauce - Hot Dog - vegetables - mozzarella"
click at [351, 475] on button "Update" at bounding box center [318, 462] width 199 height 27
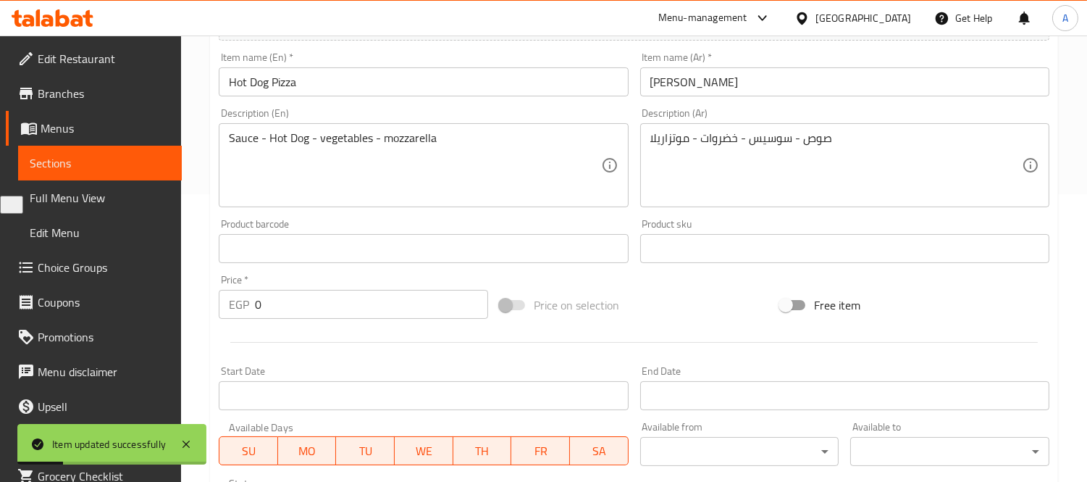
scroll to position [0, 0]
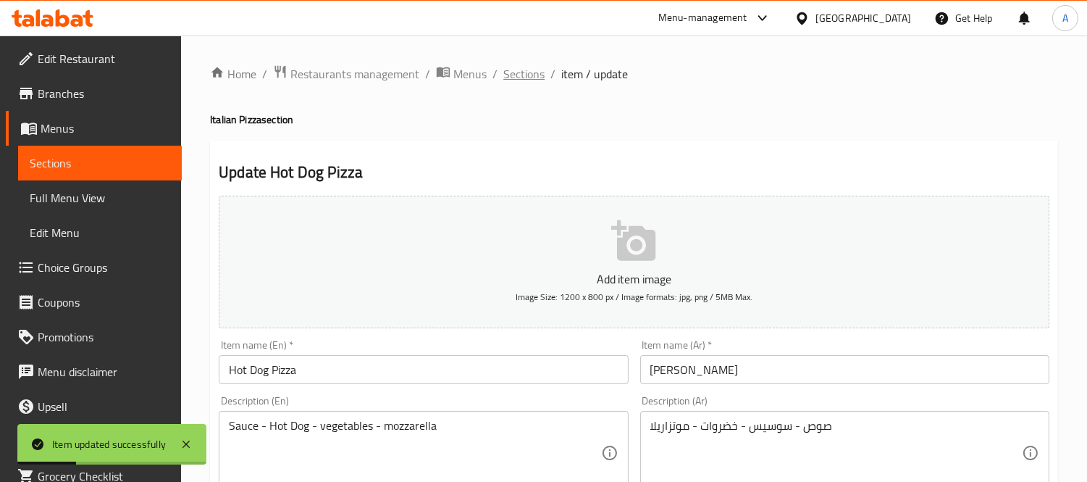
click at [517, 80] on span "Sections" at bounding box center [524, 73] width 41 height 17
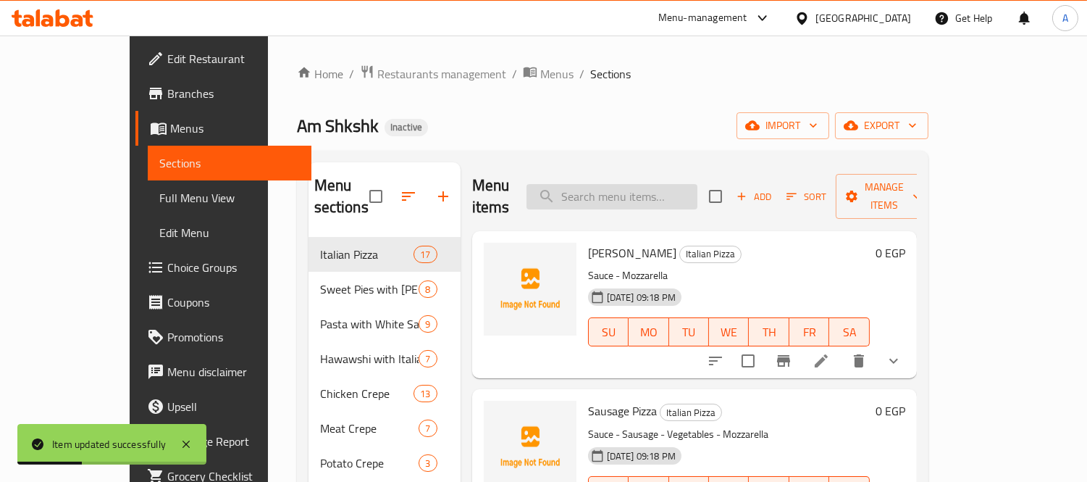
click at [605, 184] on input "search" at bounding box center [612, 196] width 171 height 25
paste input "Tuna Pizza Slices"
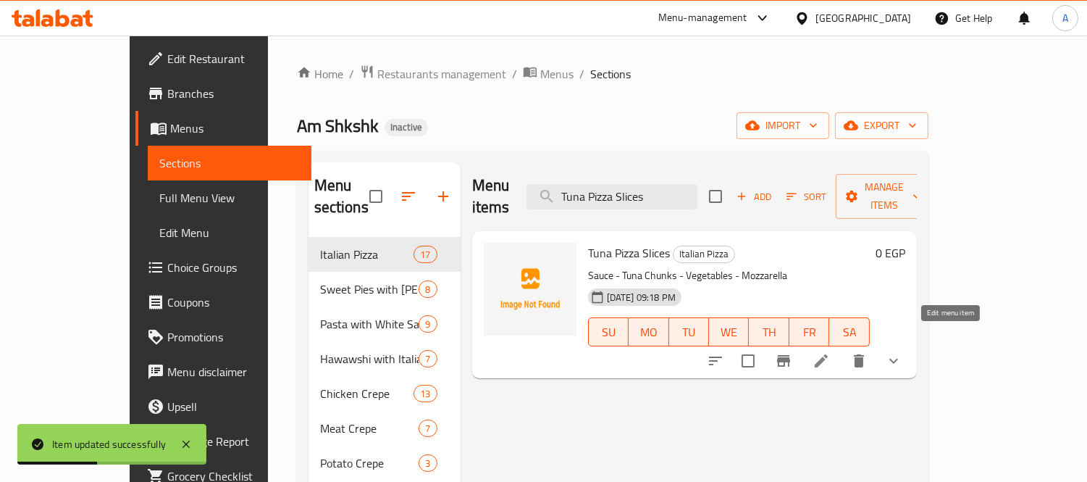
type input "Tuna Pizza Slices"
click at [830, 352] on icon at bounding box center [821, 360] width 17 height 17
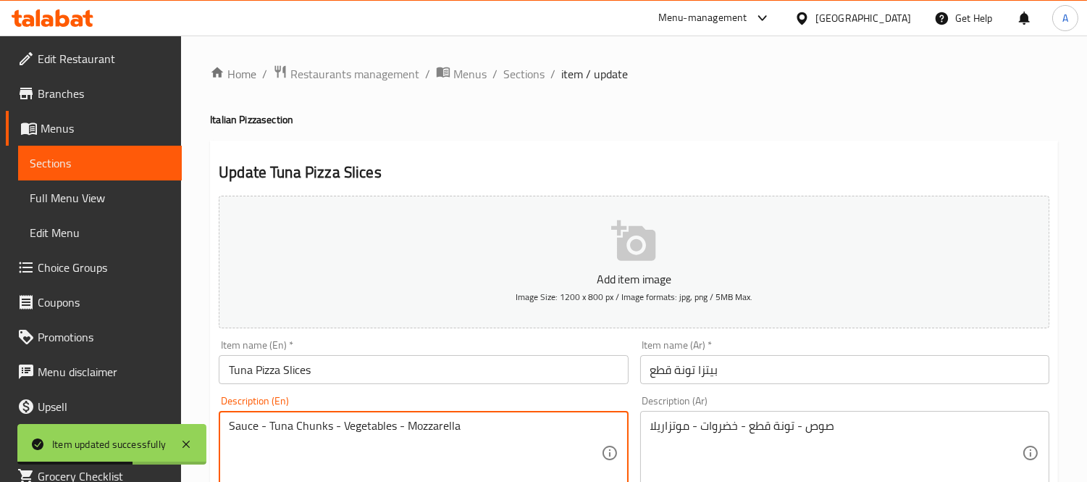
click at [317, 426] on textarea "Sauce - Tuna Chunks - Vegetables - Mozzarella" at bounding box center [415, 453] width 372 height 69
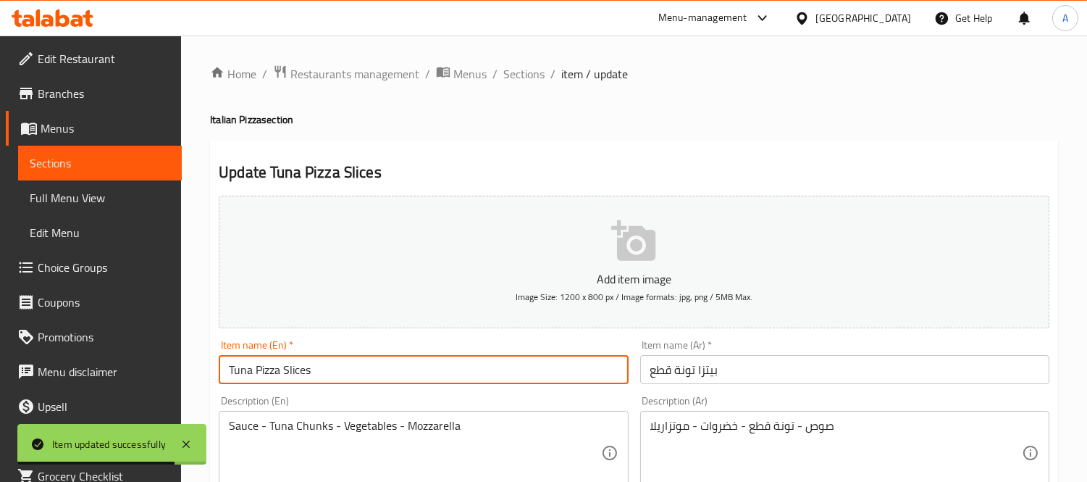
click at [256, 372] on input "Tuna Pizza Slices" at bounding box center [423, 369] width 409 height 29
paste input "Chunks"
click at [348, 367] on input "Tuna Chunks Pizza Slices" at bounding box center [423, 369] width 409 height 29
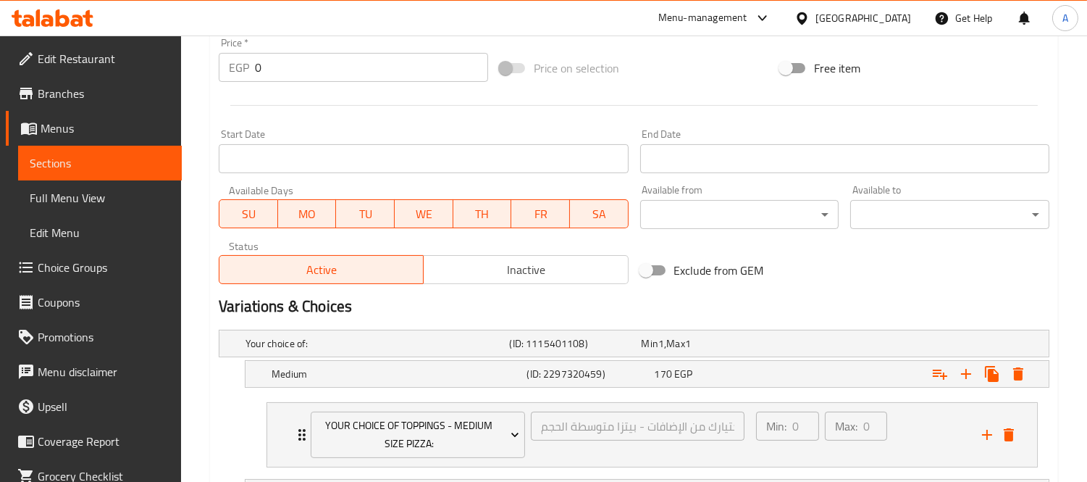
scroll to position [729, 0]
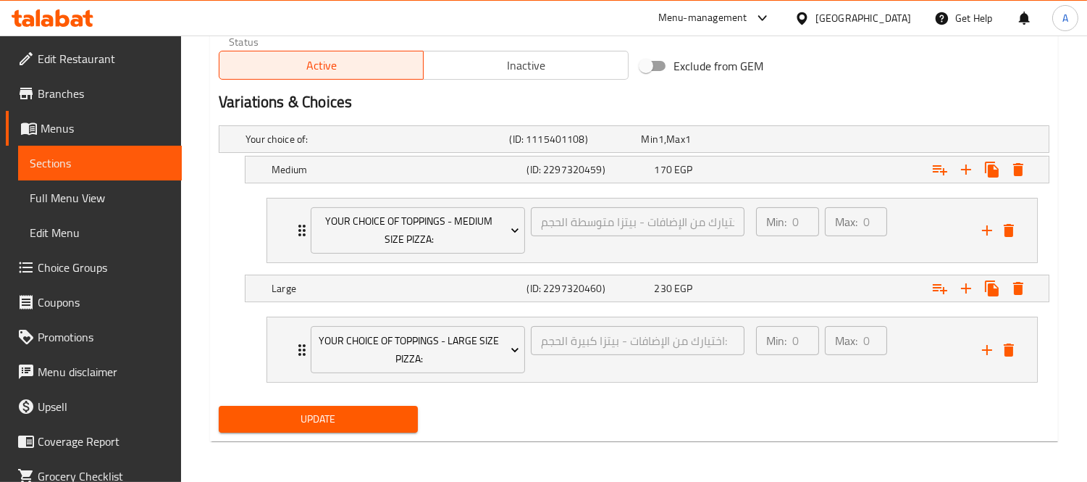
type input "Tuna Chunks Pizza"
click at [346, 417] on span "Update" at bounding box center [318, 419] width 176 height 18
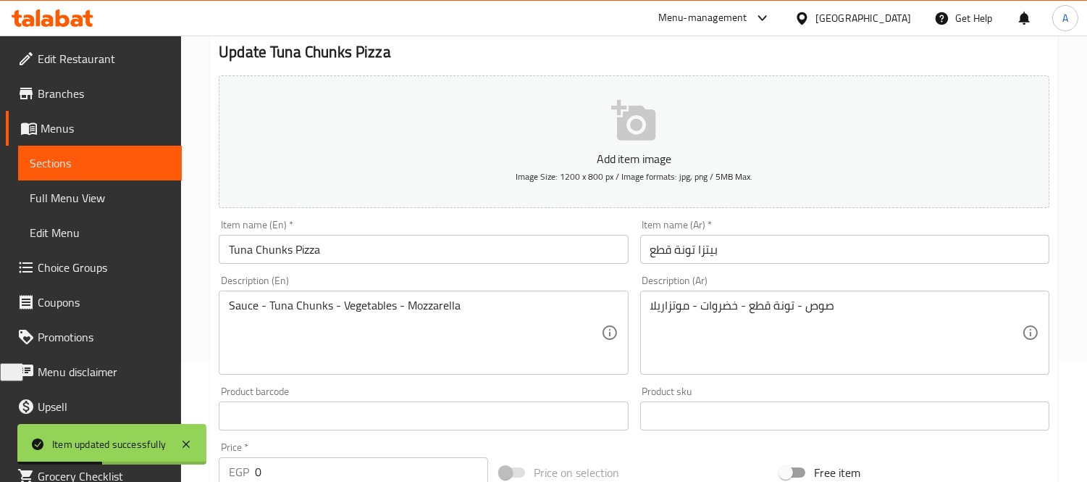
scroll to position [0, 0]
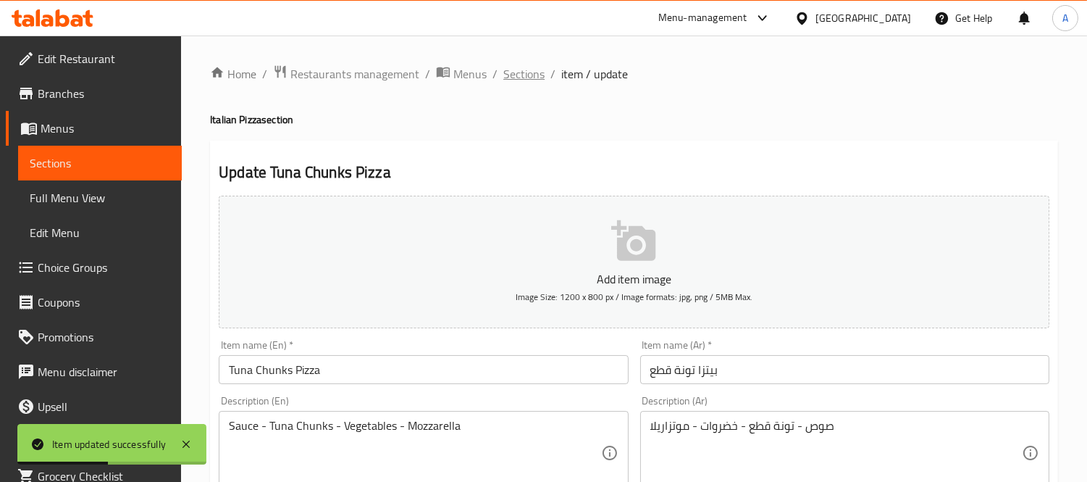
click at [525, 70] on span "Sections" at bounding box center [524, 73] width 41 height 17
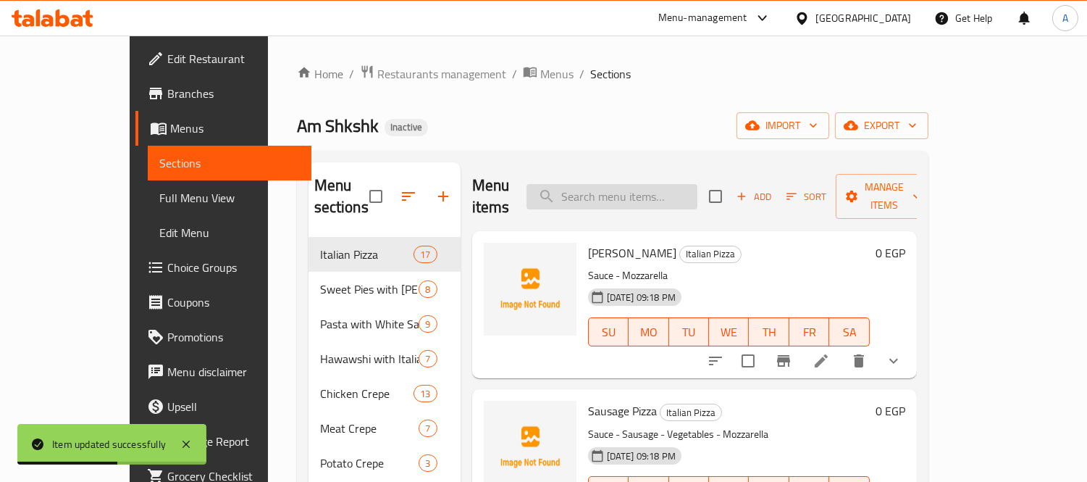
drag, startPoint x: 616, startPoint y: 171, endPoint x: 617, endPoint y: 193, distance: 21.8
click at [616, 171] on div "Menu items Add Sort Manage items" at bounding box center [694, 196] width 445 height 69
click at [617, 193] on input "search" at bounding box center [612, 196] width 171 height 25
paste input "Mixed Cheese Pizza"
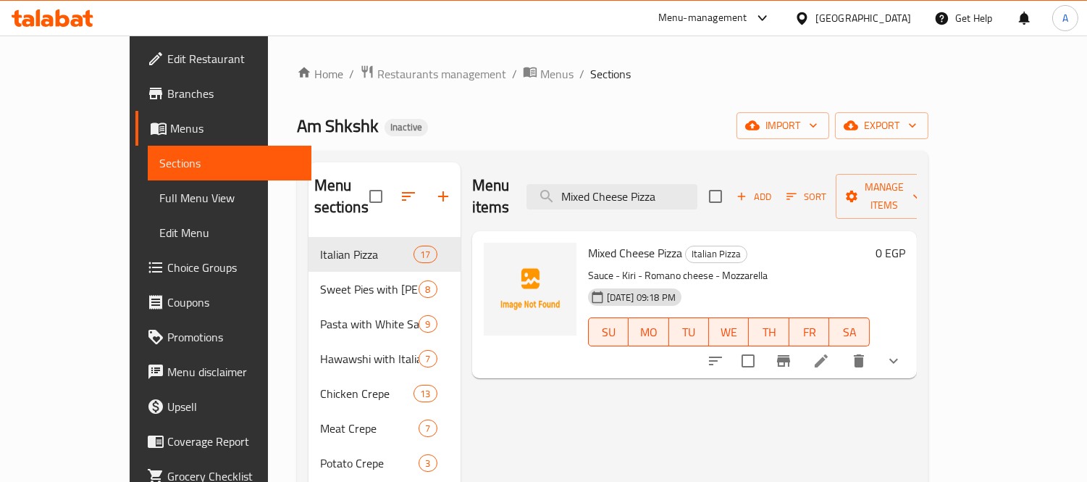
type input "Mixed Cheese Pizza"
click at [911, 352] on div at bounding box center [804, 360] width 213 height 35
click at [842, 348] on li at bounding box center [821, 361] width 41 height 26
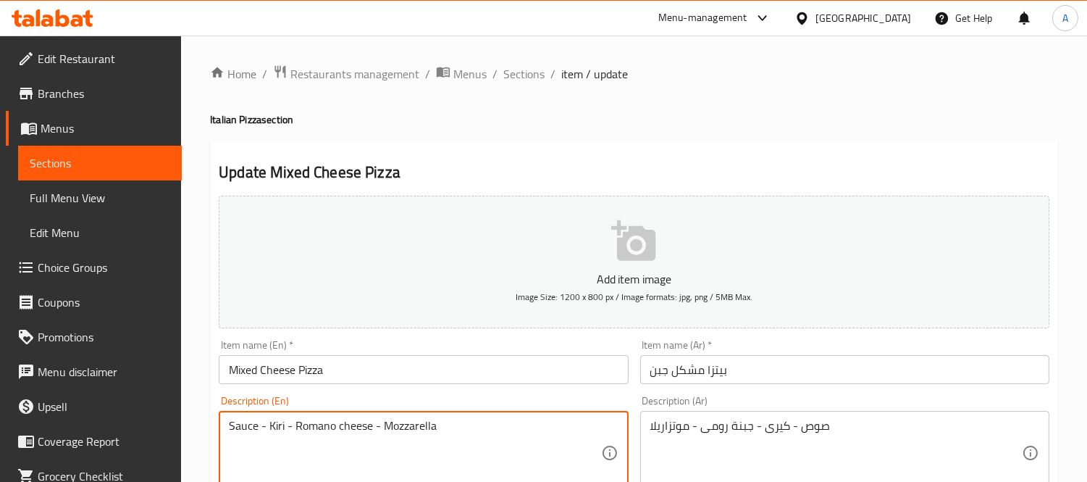
drag, startPoint x: 300, startPoint y: 430, endPoint x: 334, endPoint y: 424, distance: 34.5
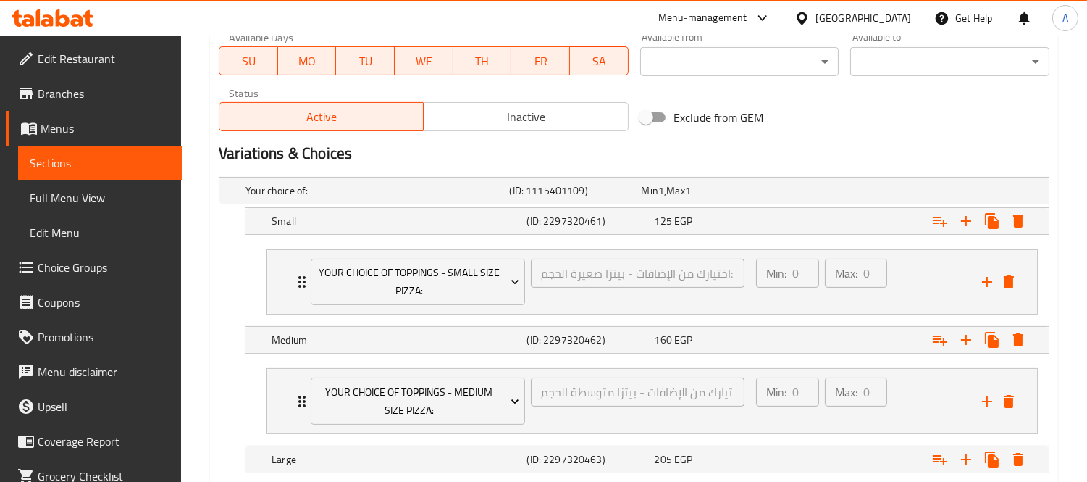
scroll to position [849, 0]
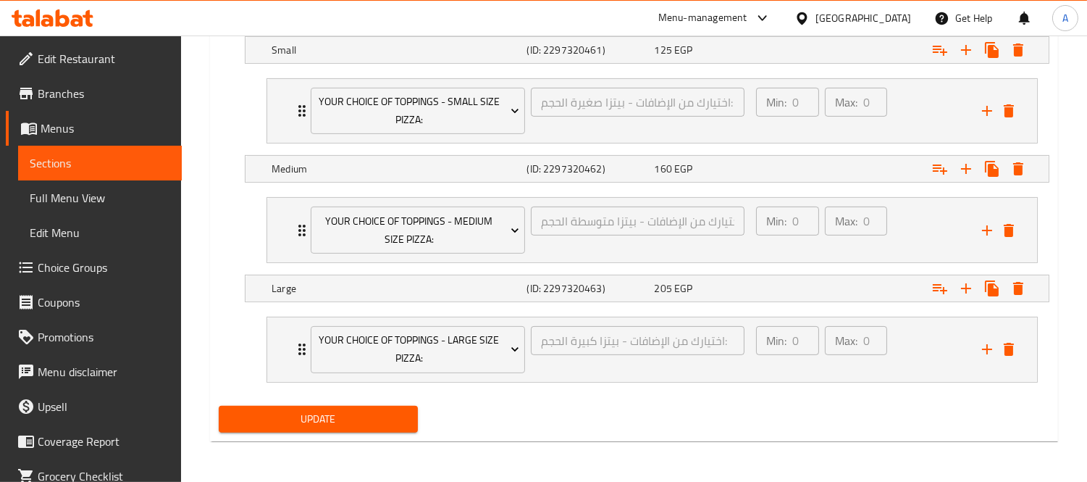
type textarea "Sauce - Kiri - Roumi cheese - Mozzarella"
click at [356, 433] on div "Update" at bounding box center [318, 419] width 211 height 38
click at [334, 406] on button "Update" at bounding box center [318, 419] width 199 height 27
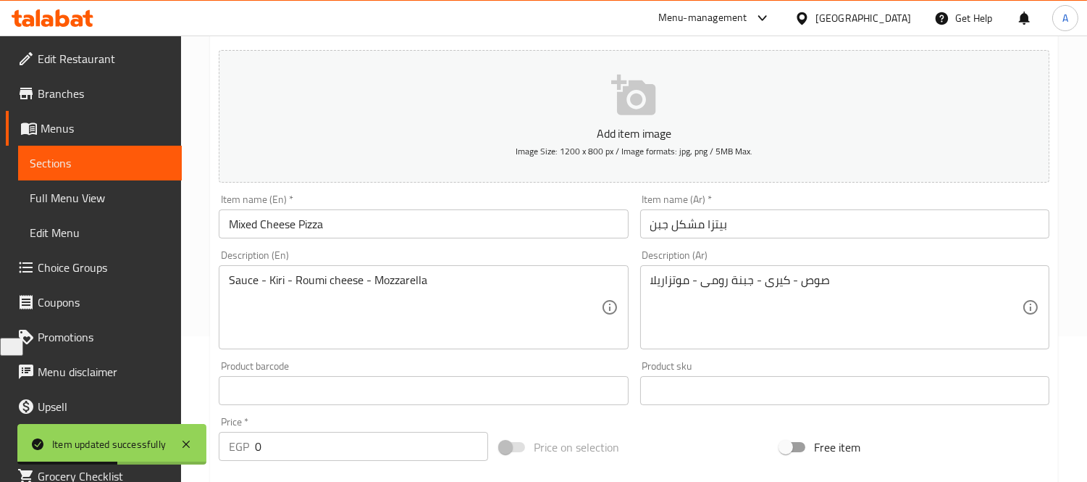
scroll to position [0, 0]
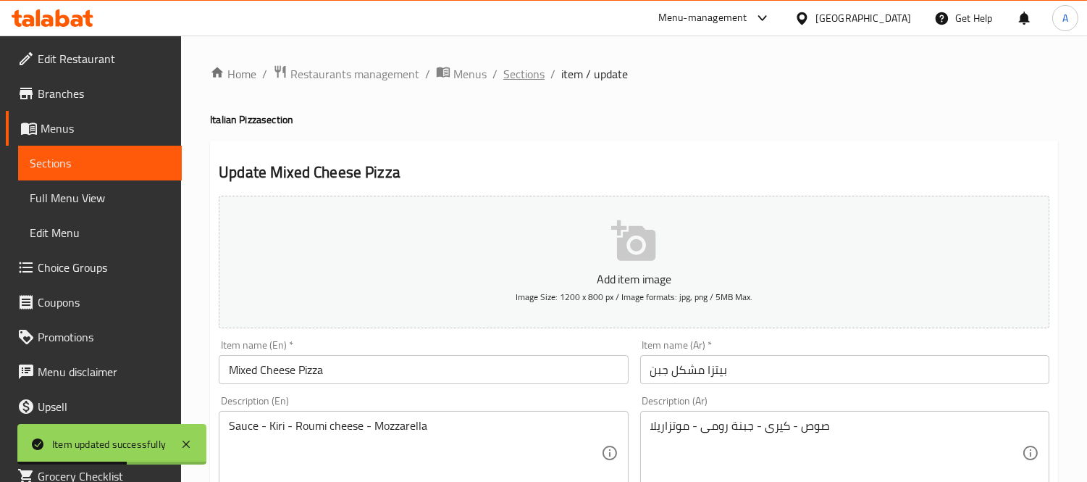
click at [527, 70] on span "Sections" at bounding box center [524, 73] width 41 height 17
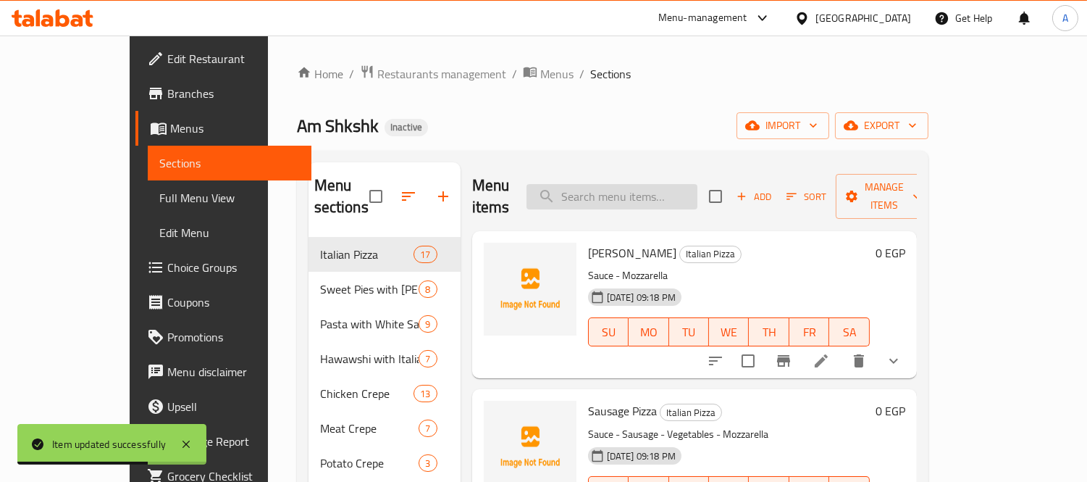
click at [642, 184] on input "search" at bounding box center [612, 196] width 171 height 25
paste input "Super Supreme Pizza"
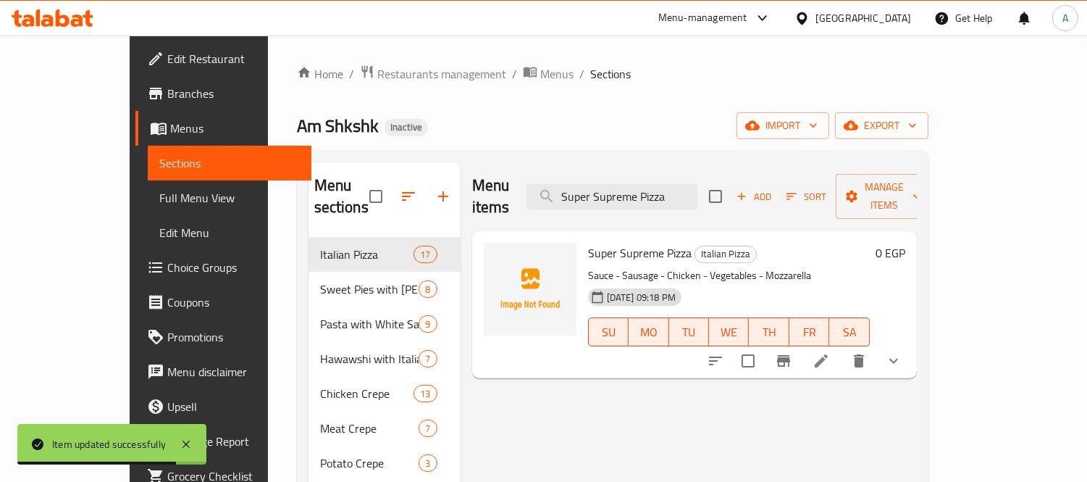
type input "Super Supreme Pizza"
click at [842, 349] on li at bounding box center [821, 361] width 41 height 26
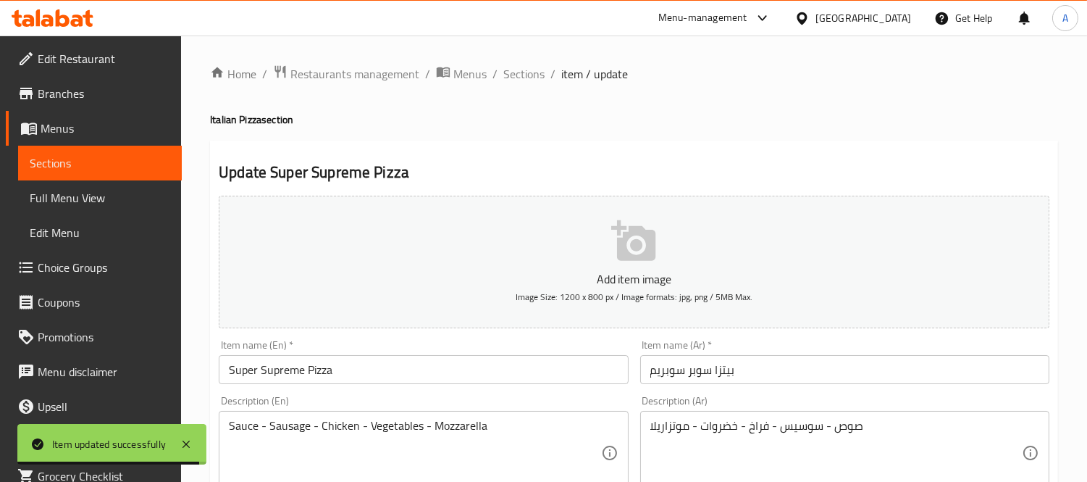
scroll to position [80, 0]
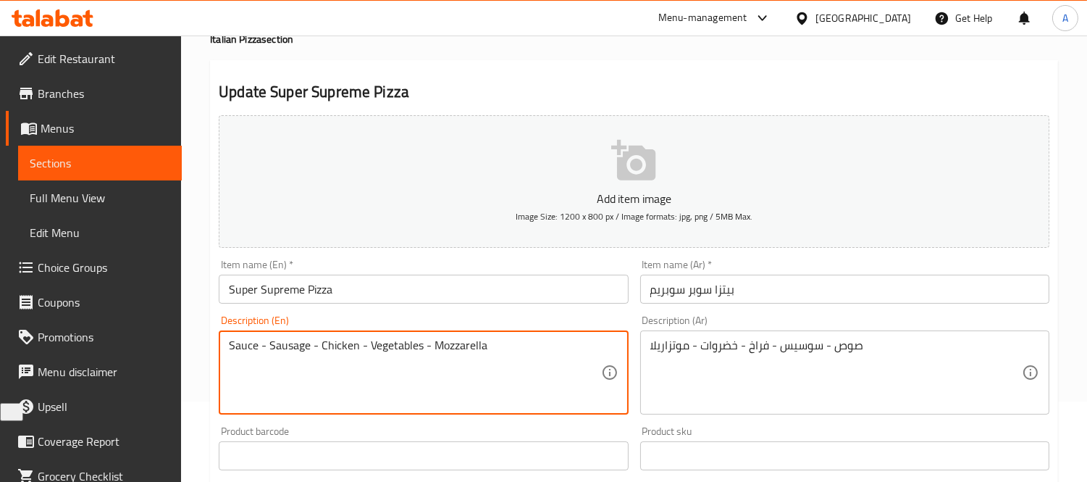
click at [293, 348] on textarea "Sauce - Sausage - Chicken - Vegetables - Mozzarella" at bounding box center [415, 372] width 372 height 69
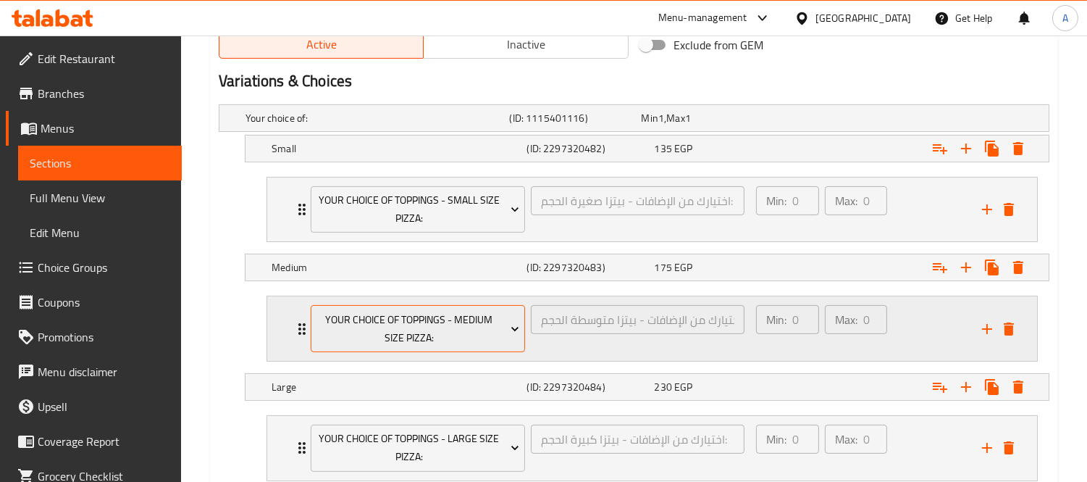
scroll to position [849, 0]
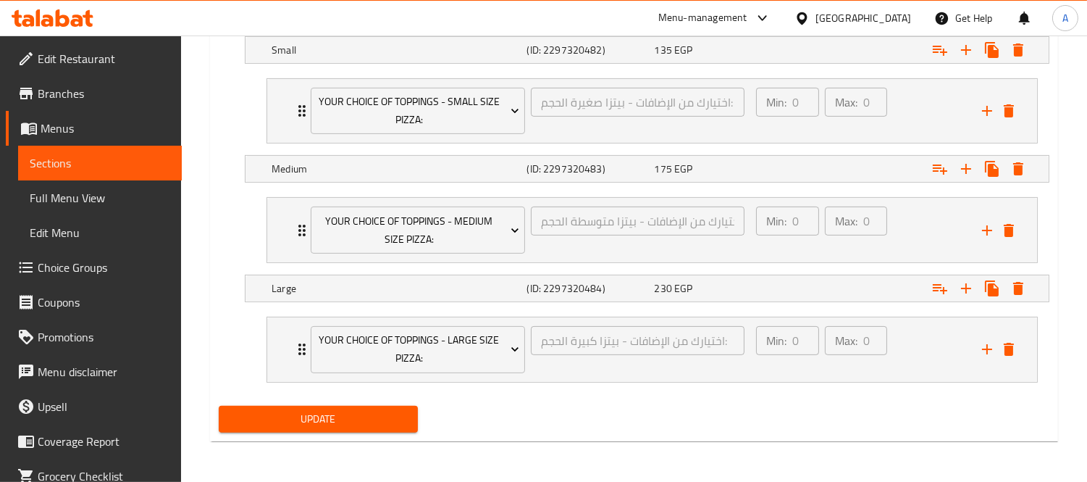
type textarea "Sauce - Hot Dog - Chicken - Vegetables - Mozzarella"
click at [325, 414] on span "Update" at bounding box center [318, 419] width 176 height 18
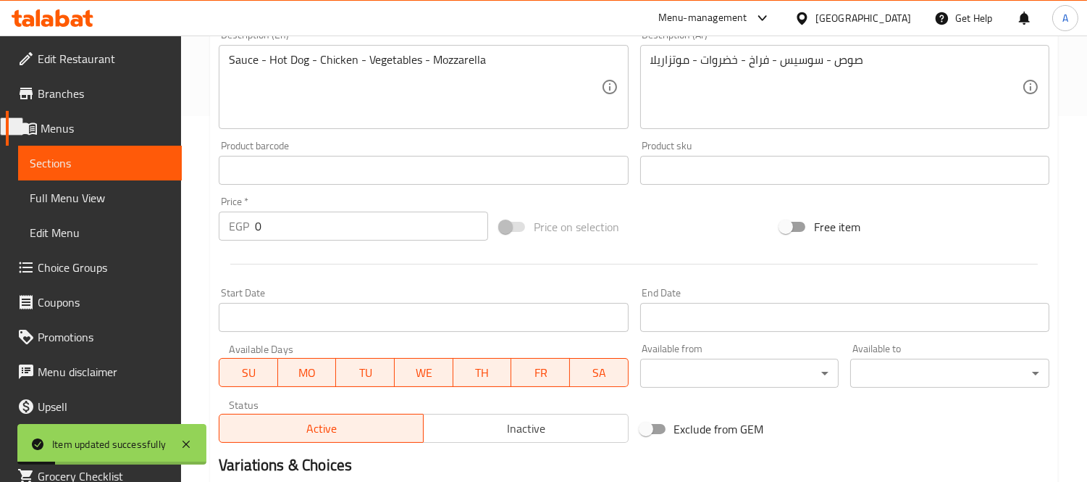
scroll to position [0, 0]
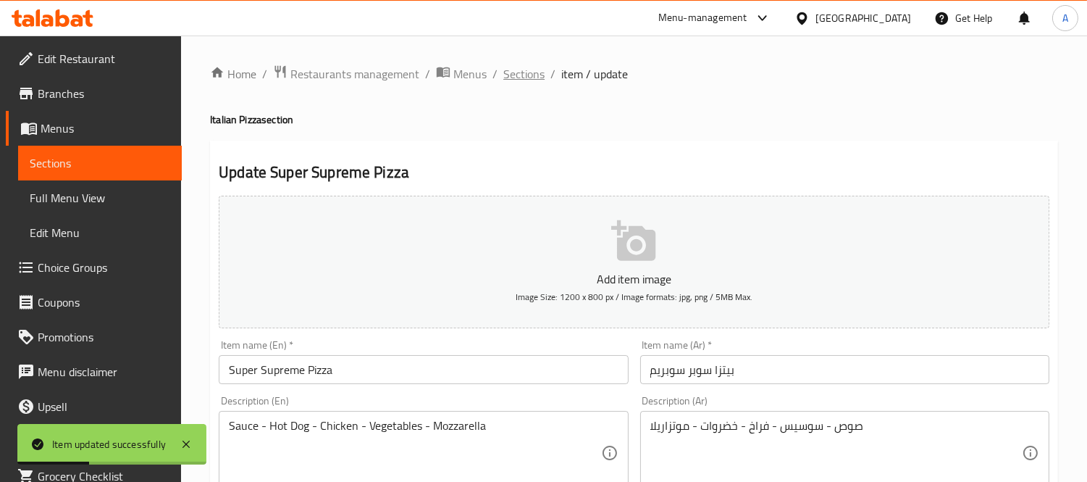
click at [526, 83] on span "Sections" at bounding box center [524, 73] width 41 height 17
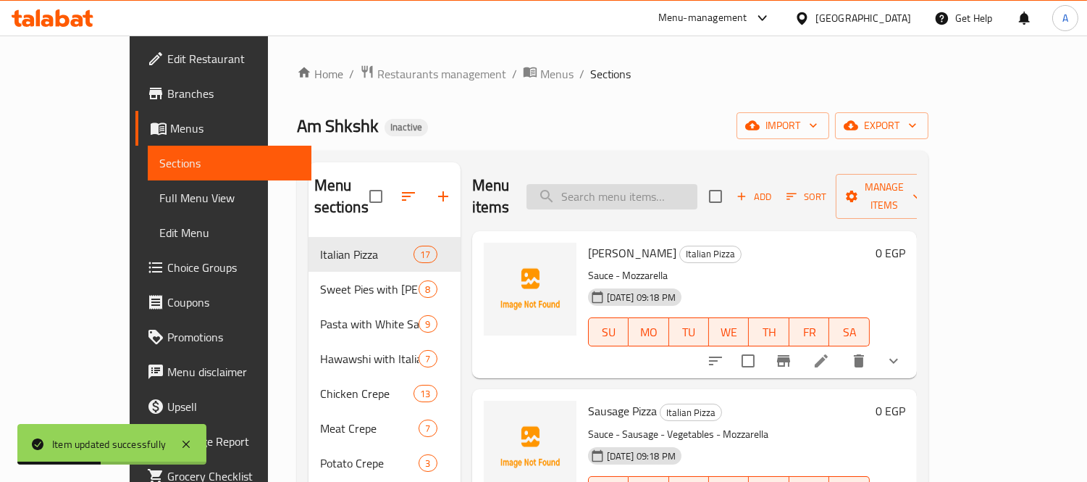
click at [632, 188] on input "search" at bounding box center [612, 196] width 171 height 25
paste input "Pizza Mix"
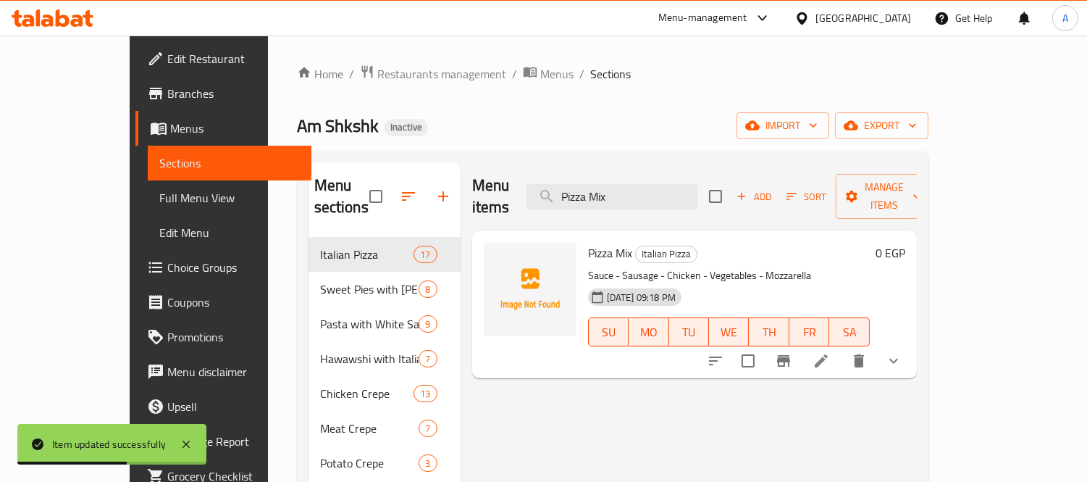
type input "Pizza Mix"
click at [830, 352] on icon at bounding box center [821, 360] width 17 height 17
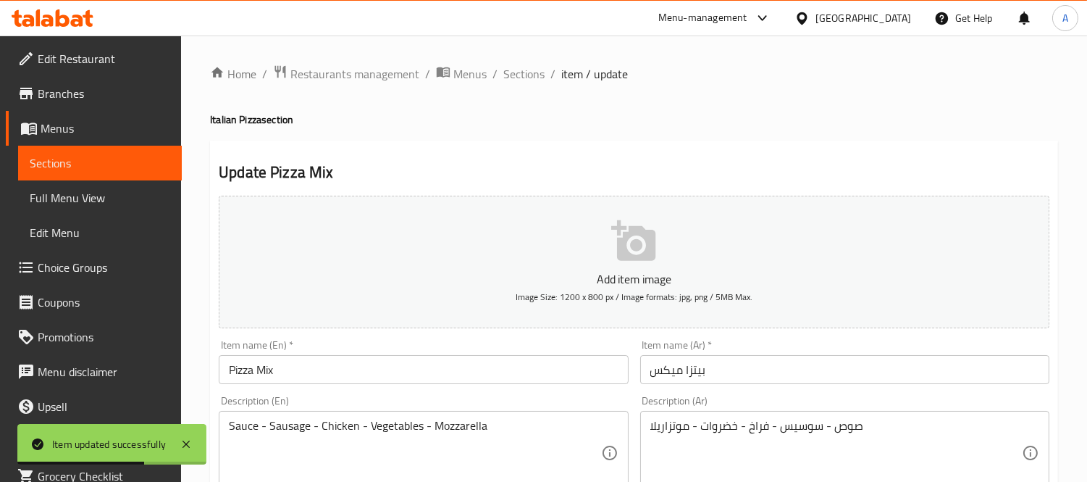
click at [269, 372] on input "Pizza Mix" at bounding box center [423, 369] width 409 height 29
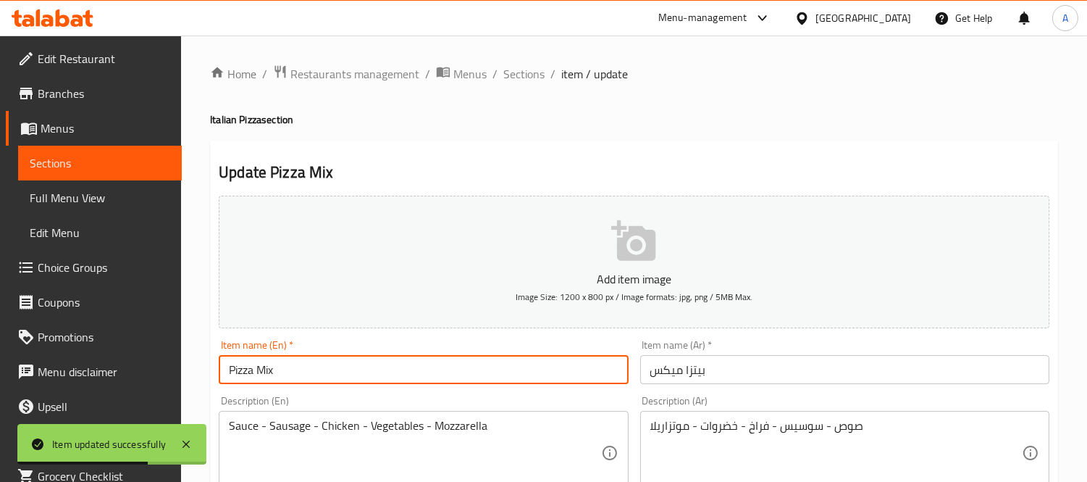
click at [269, 372] on input "Pizza Mix" at bounding box center [423, 369] width 409 height 29
click at [227, 370] on input "Pizza" at bounding box center [423, 369] width 409 height 29
paste input "Mix"
click at [309, 374] on input "Mix Pizza" at bounding box center [423, 369] width 409 height 29
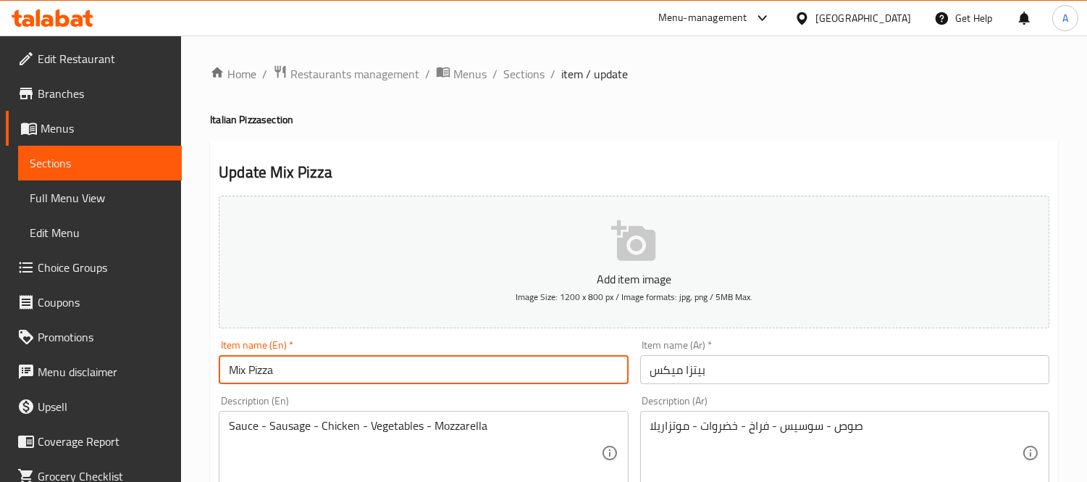
type input "Mix Pizza"
click at [295, 430] on textarea "Sauce - Sausage - Chicken - Vegetables - Mozzarella" at bounding box center [415, 453] width 372 height 69
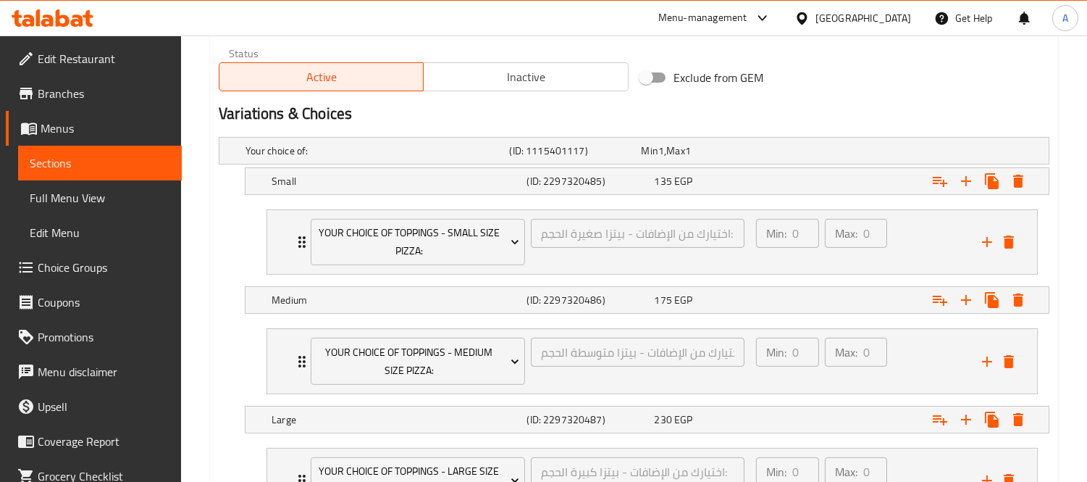
scroll to position [849, 0]
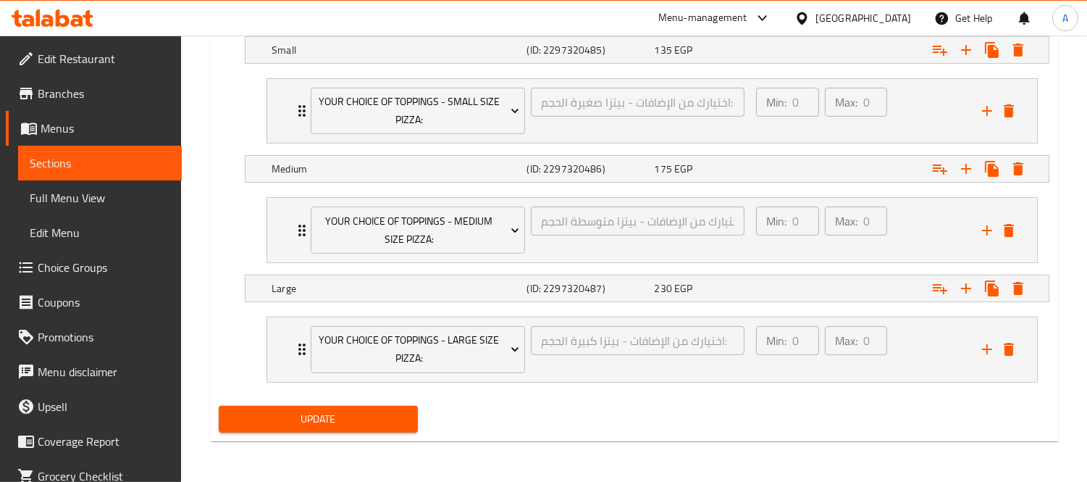
type textarea "Sauce - Hot Dog - Chicken - Vegetables - Mozzarella"
click at [343, 437] on div "Update" at bounding box center [318, 419] width 211 height 38
click at [343, 432] on button "Update" at bounding box center [318, 419] width 199 height 27
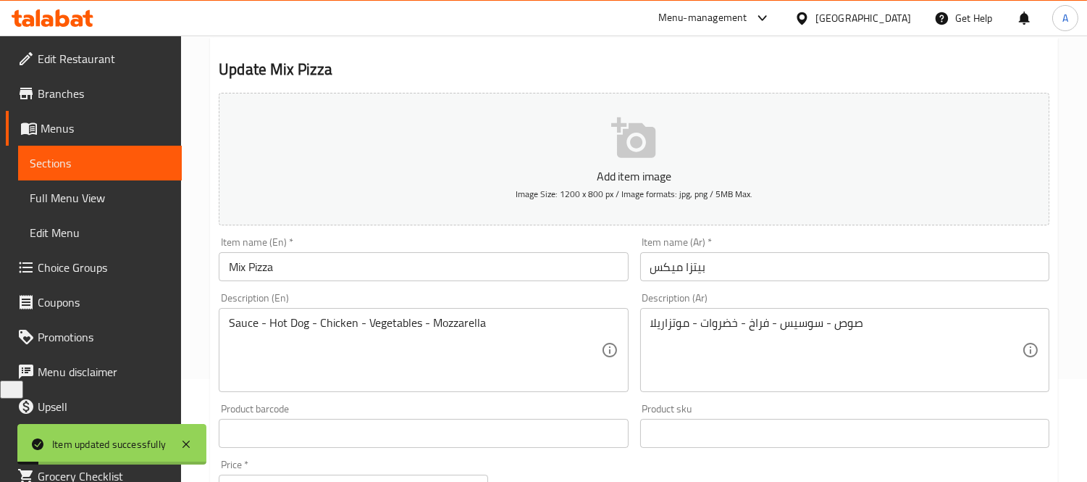
scroll to position [0, 0]
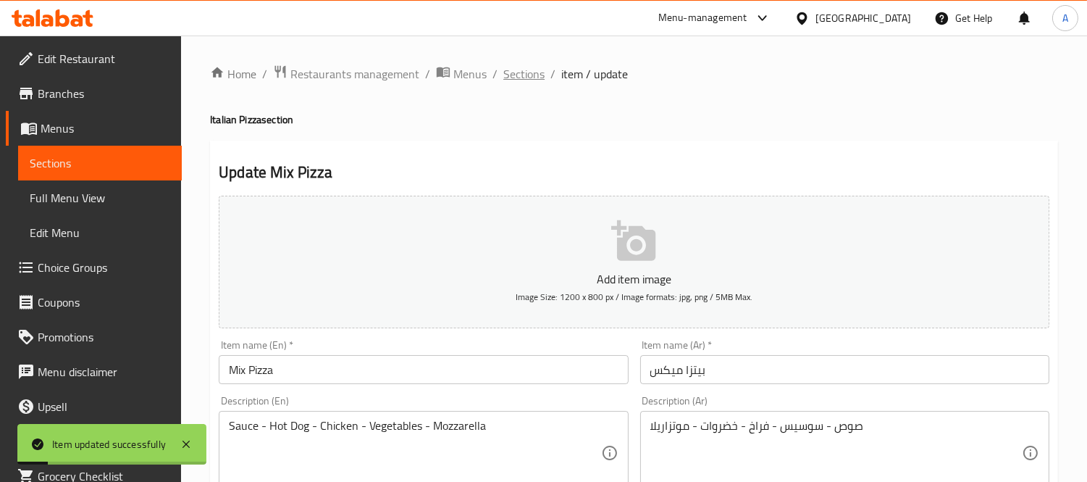
click at [524, 70] on span "Sections" at bounding box center [524, 73] width 41 height 17
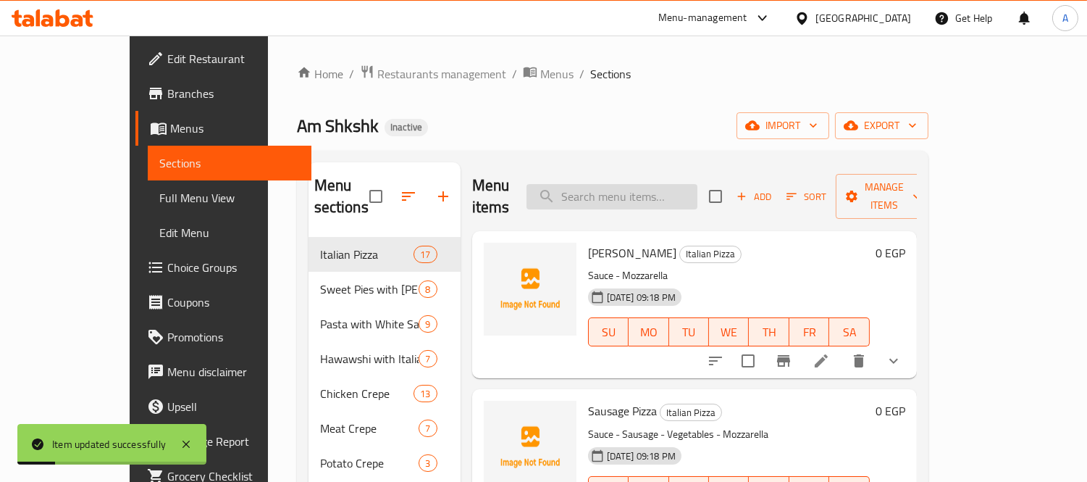
click at [625, 184] on input "search" at bounding box center [612, 196] width 171 height 25
paste input "Am Shkshk Pizza"
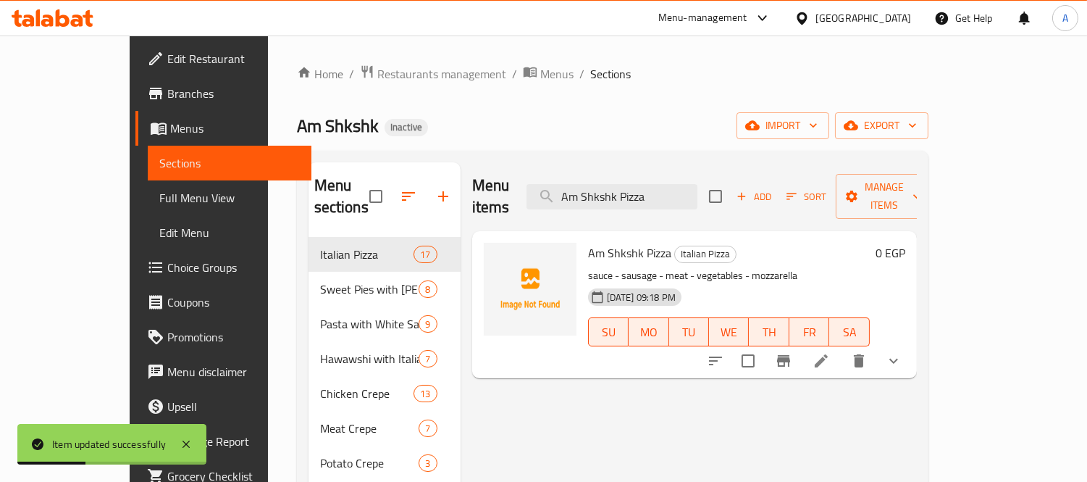
type input "Am Shkshk Pizza"
click at [917, 358] on div "Menu items Am Shkshk Pizza Add Sort Manage items Am Shkshk Pizza Italian Pizza …" at bounding box center [689, 403] width 456 height 482
click at [830, 352] on icon at bounding box center [821, 360] width 17 height 17
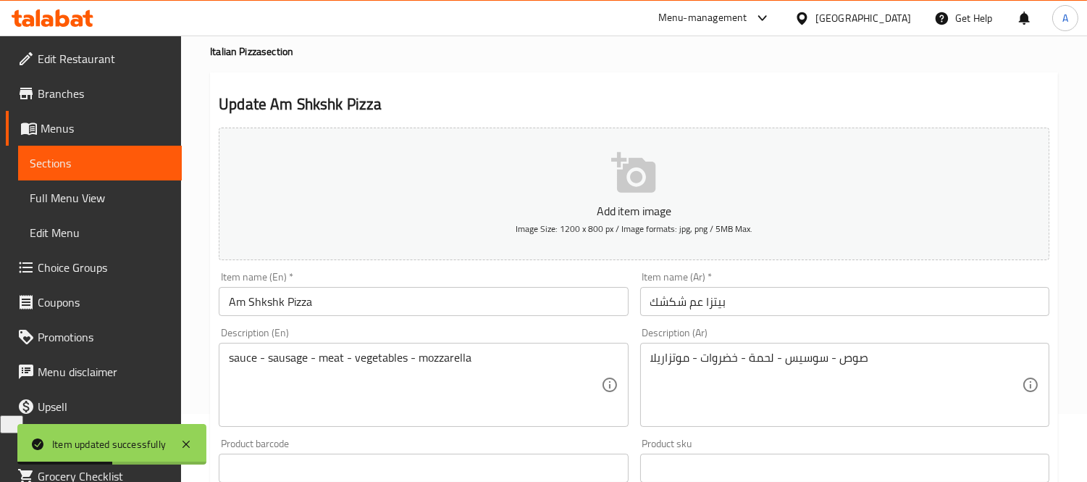
scroll to position [161, 0]
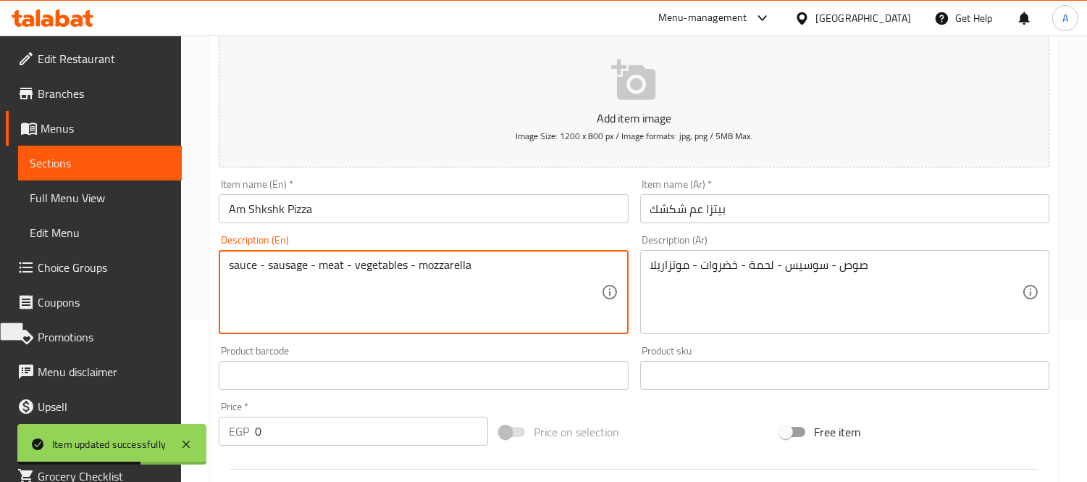
click at [275, 264] on textarea "sauce - sausage - meat - vegetables - mozzarella" at bounding box center [415, 292] width 372 height 69
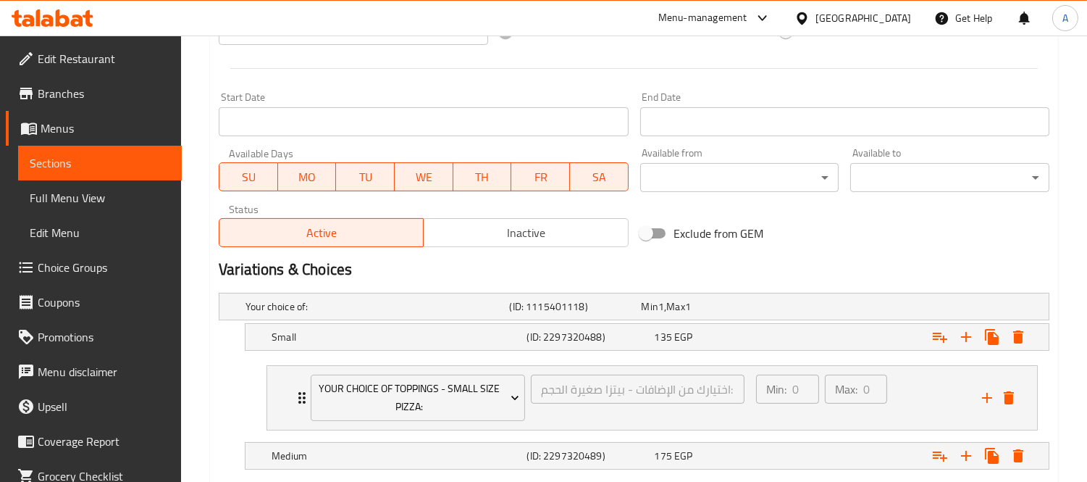
scroll to position [849, 0]
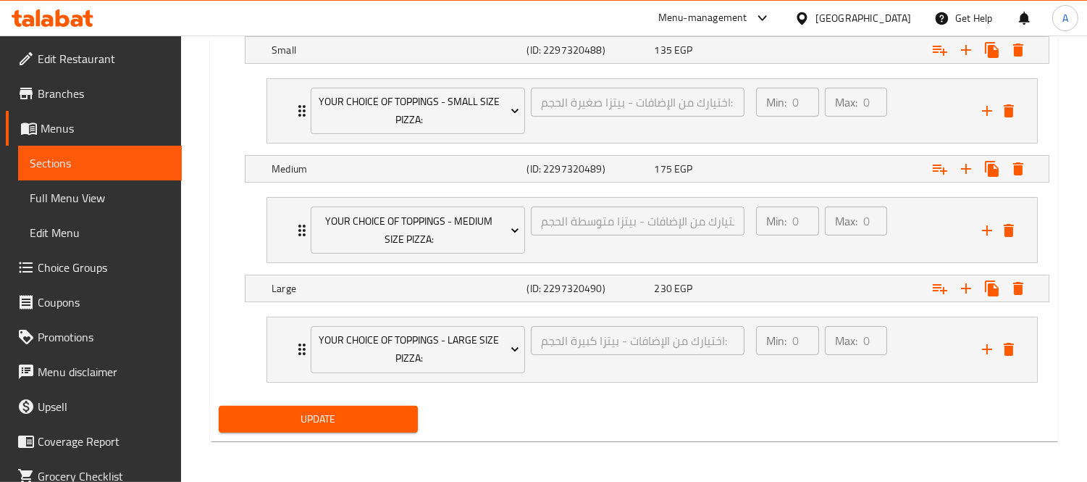
type textarea "sauce - Hot Dog - meat - vegetables - mozzarella"
click at [364, 415] on span "Update" at bounding box center [318, 419] width 176 height 18
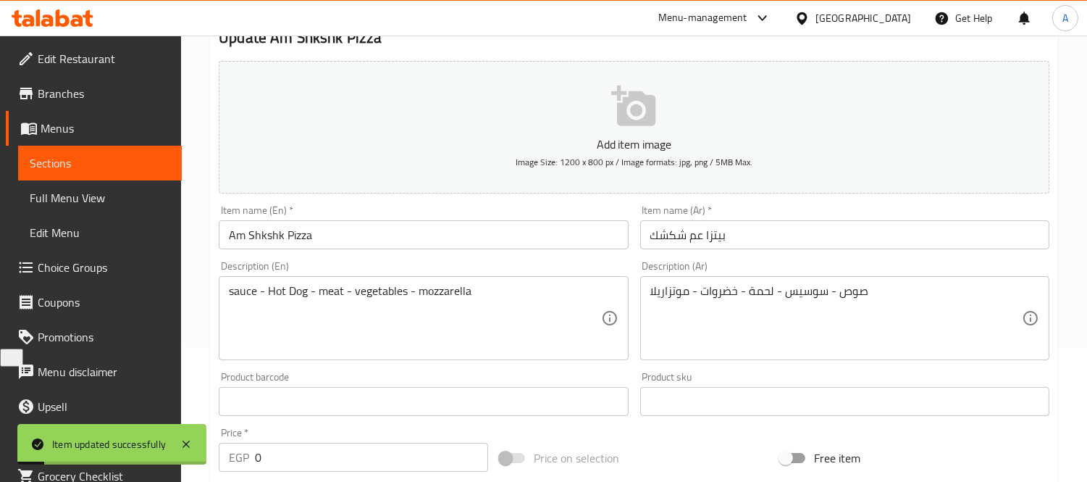
scroll to position [0, 0]
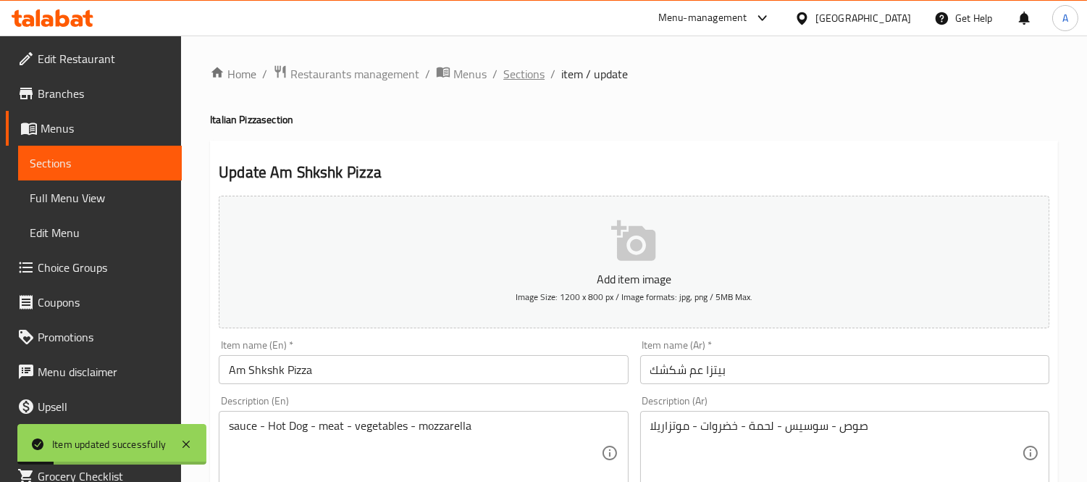
click at [517, 71] on span "Sections" at bounding box center [524, 73] width 41 height 17
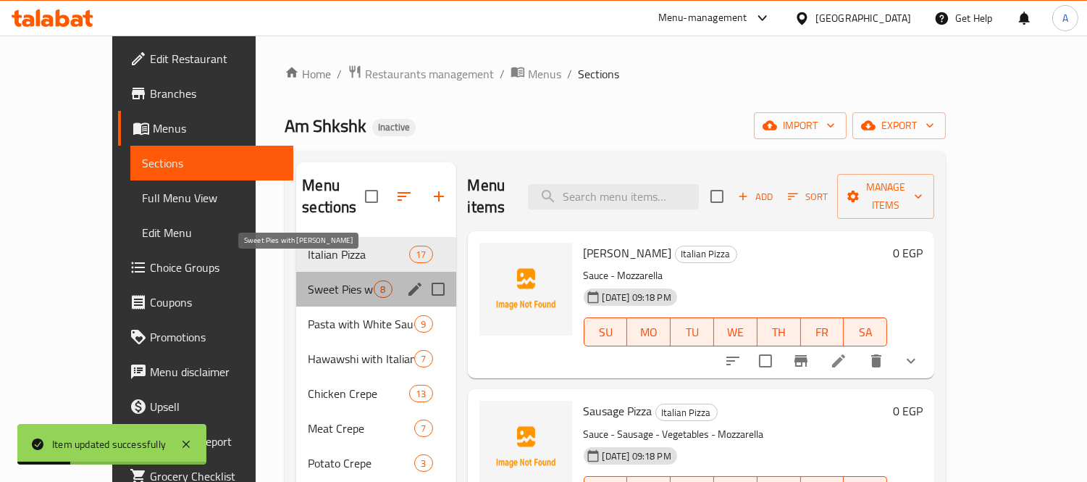
click at [323, 280] on span "Sweet Pies with [PERSON_NAME]" at bounding box center [341, 288] width 66 height 17
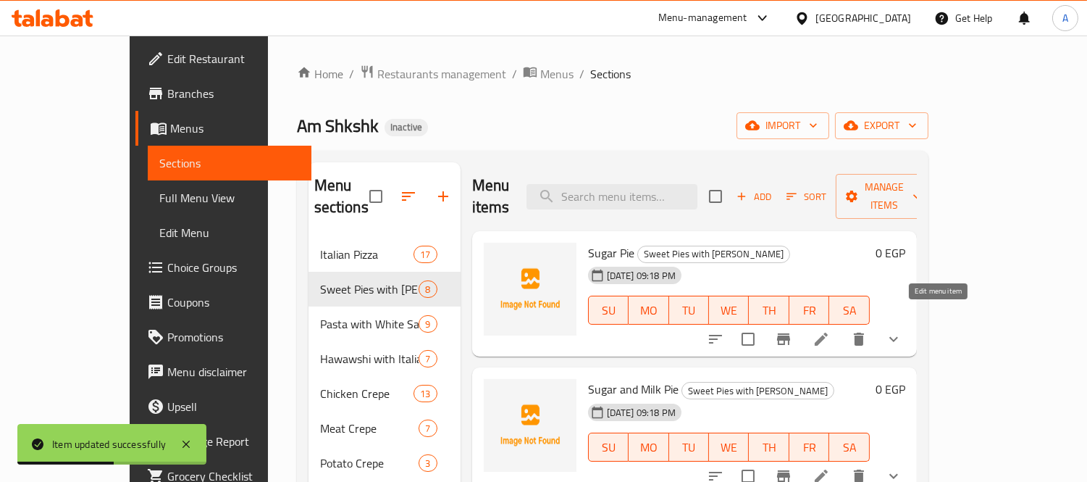
click at [828, 333] on icon at bounding box center [821, 339] width 13 height 13
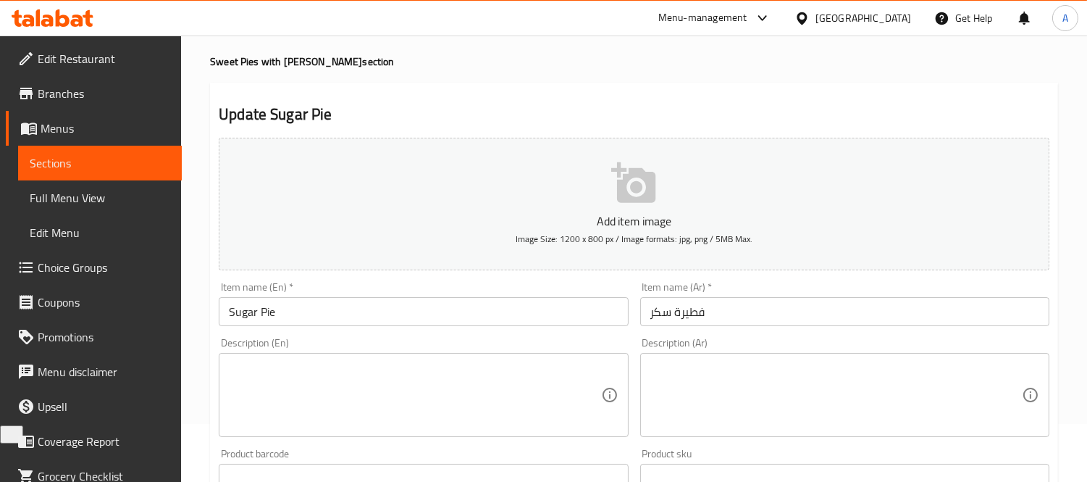
scroll to position [161, 0]
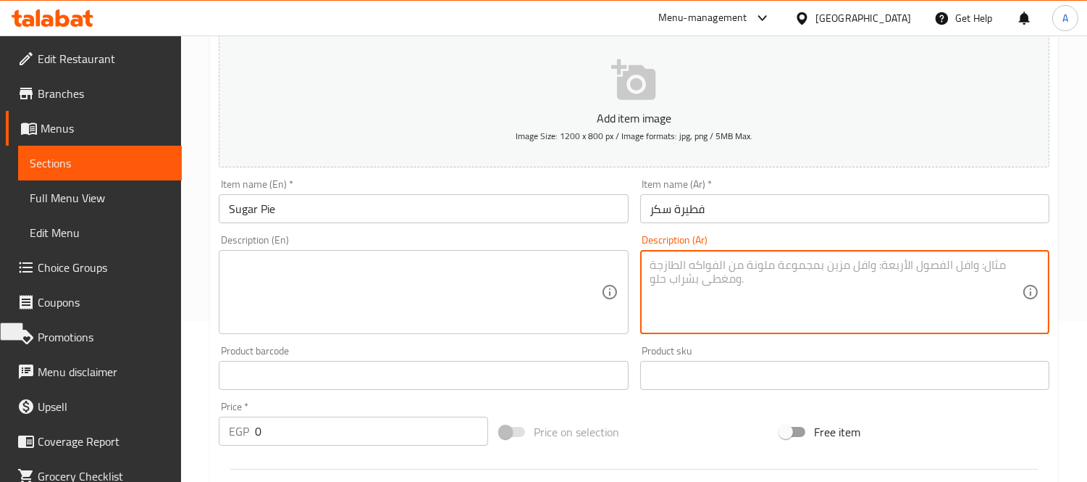
click at [755, 316] on textarea at bounding box center [837, 292] width 372 height 69
paste textarea "فطيرة ساخنة بالسمنة البلدي محشوة بالسكر الناعم تمنح طعماً تقليدياً محبباً وبسيط…"
type textarea "فطيرة ساخنة بالسمنة البلدي محشوة بالسكر الناعم تمنح طعماً تقليدياً محبباً وبسيط…"
click at [529, 290] on textarea at bounding box center [415, 292] width 372 height 69
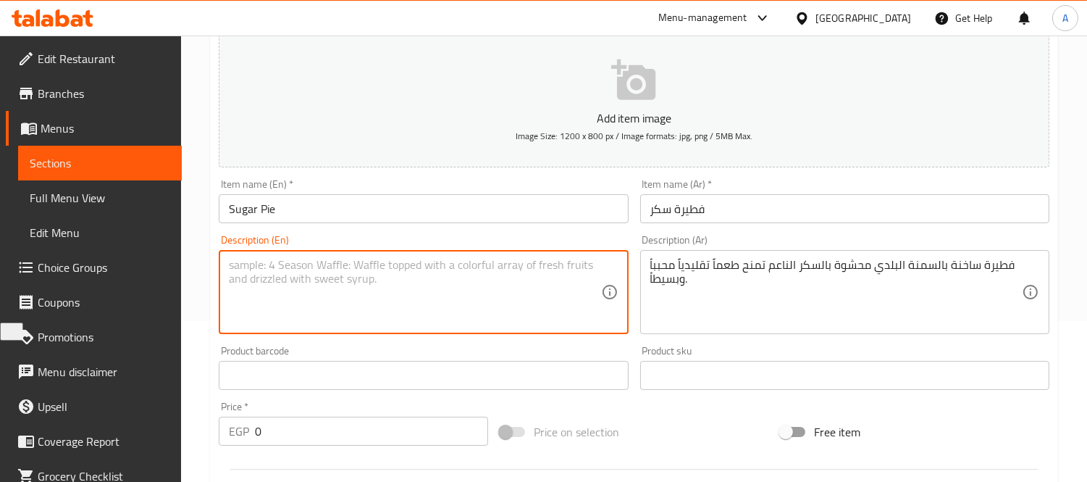
paste textarea "A hot pastry with local ghee, stuffed with fine sugar for a beloved, simple, an…"
click at [322, 269] on textarea "A hot pastry with local ghee, stuffed with fine sugar for a beloved, simple, an…" at bounding box center [415, 292] width 372 height 69
drag, startPoint x: 513, startPoint y: 267, endPoint x: 248, endPoint y: 285, distance: 265.8
click at [248, 285] on textarea "A hot pastry with baladi ghee, stuffed with fine sugar for a beloved, simple, a…" at bounding box center [415, 292] width 372 height 69
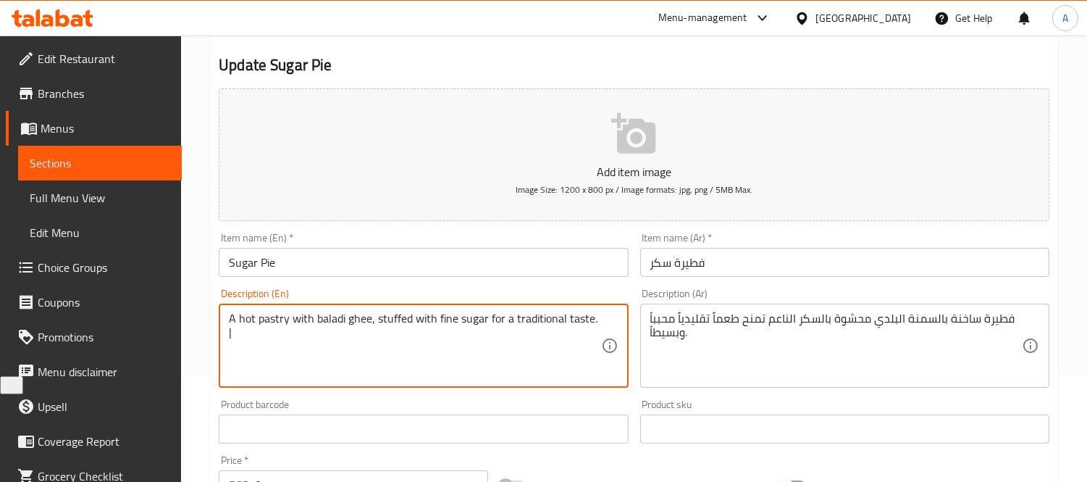
scroll to position [80, 0]
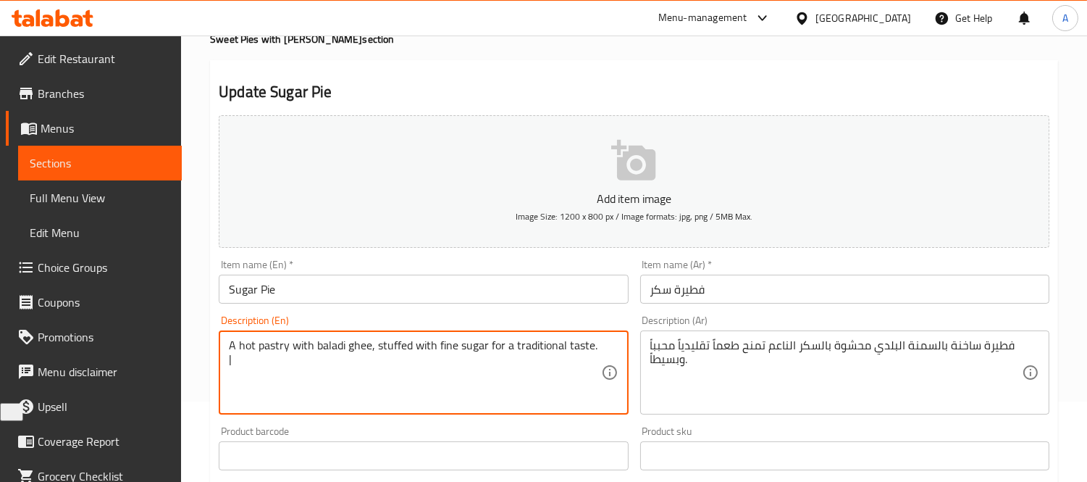
click at [522, 371] on textarea "A hot pastry with baladi ghee, stuffed with fine sugar for a traditional taste.…" at bounding box center [415, 372] width 372 height 69
drag, startPoint x: 590, startPoint y: 348, endPoint x: 603, endPoint y: 348, distance: 12.3
click at [603, 348] on div "A hot pastry with baladi ghee, stuffed with fine sugar for a traditional taste.…" at bounding box center [423, 372] width 409 height 84
type textarea "A hot pastry with baladi ghee, stuffed with fine sugar for a traditional taste."
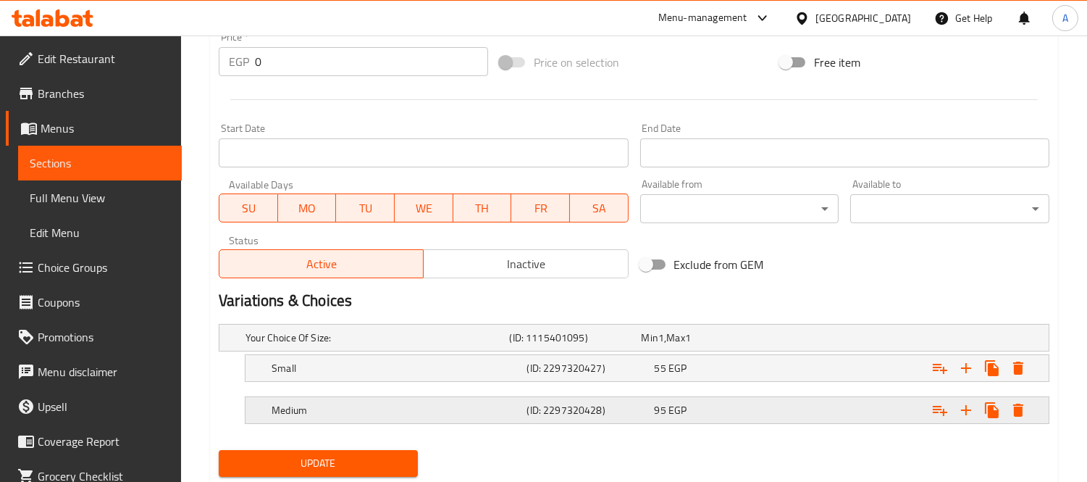
scroll to position [574, 0]
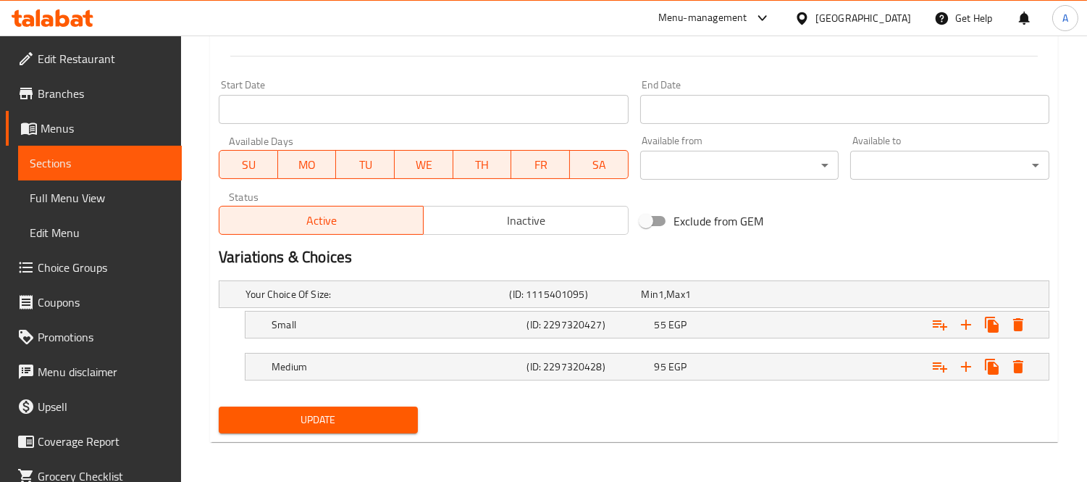
type textarea "فطيرة ساخنة بالسمنة البلدي محشوة بالسكر الناعم تمنح طعماً تقليديا."
click at [363, 433] on button "Update" at bounding box center [318, 419] width 199 height 27
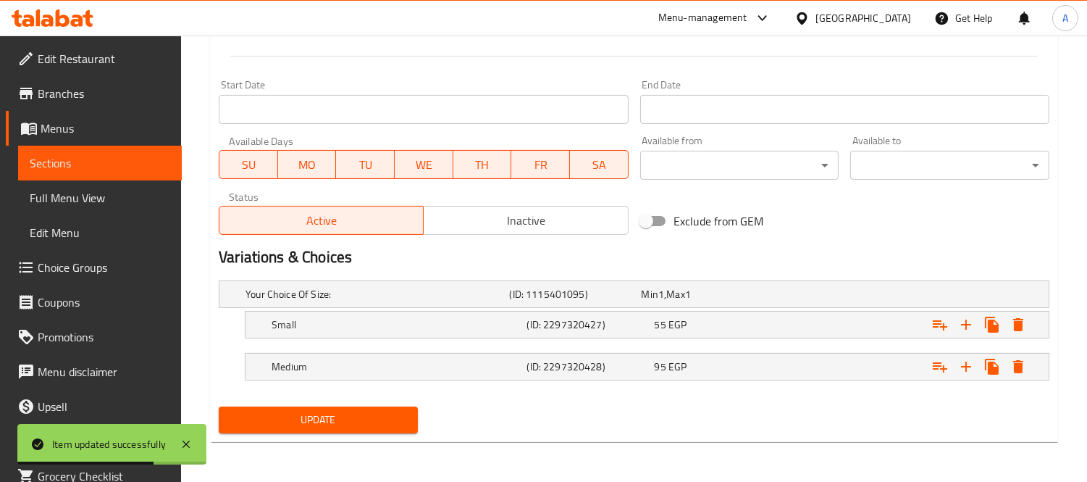
click at [377, 424] on span "Update" at bounding box center [318, 420] width 176 height 18
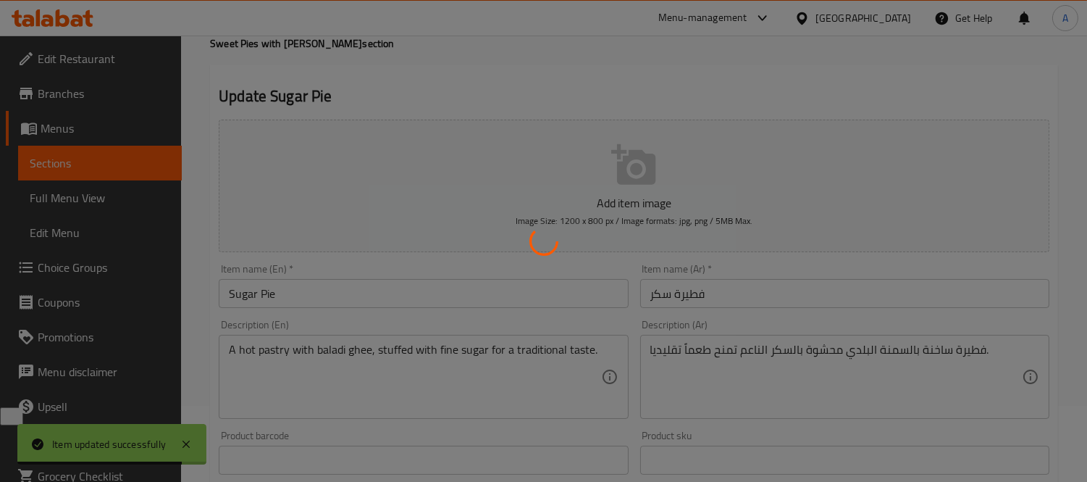
scroll to position [0, 0]
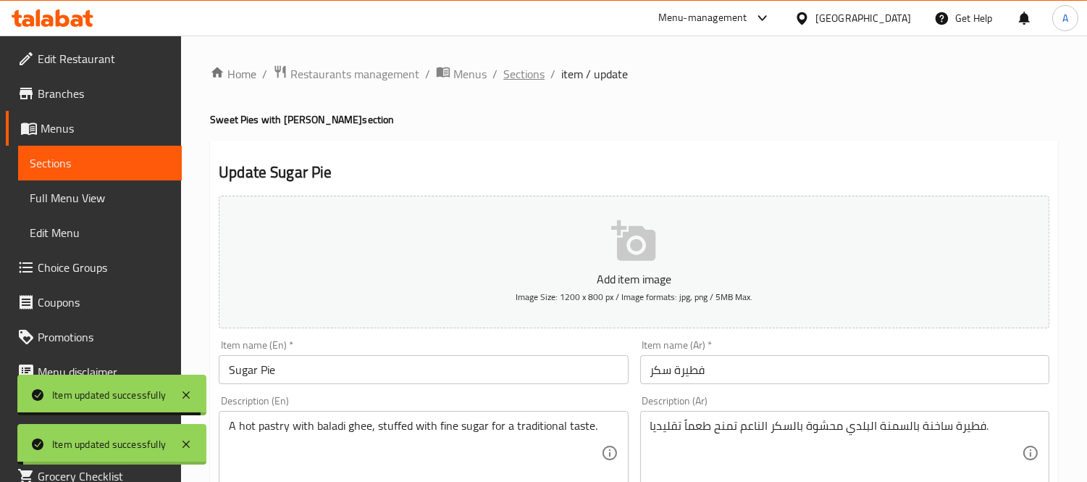
click at [519, 78] on span "Sections" at bounding box center [524, 73] width 41 height 17
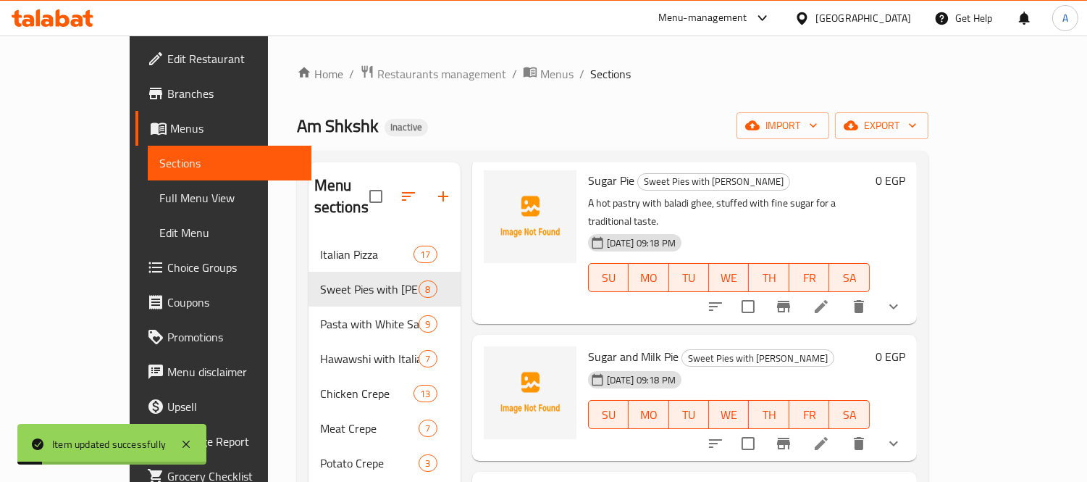
scroll to position [80, 0]
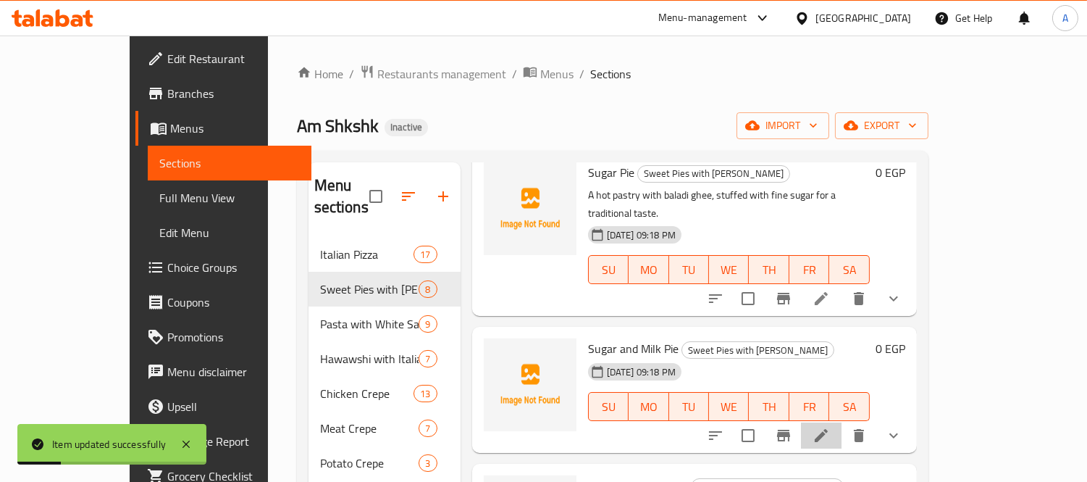
click at [842, 422] on li at bounding box center [821, 435] width 41 height 26
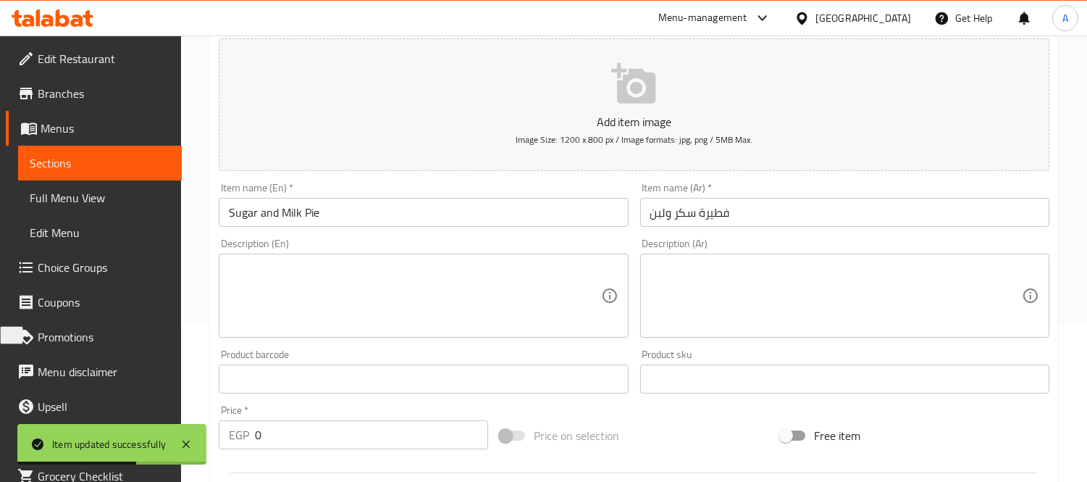
scroll to position [241, 0]
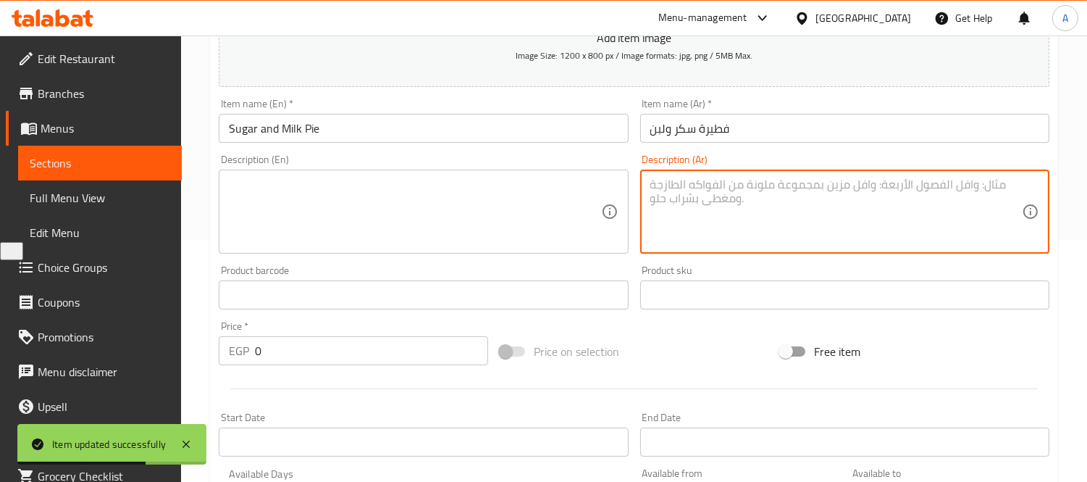
click at [712, 238] on textarea at bounding box center [837, 212] width 372 height 69
paste textarea "فطيرة بالسمنة البلدي مع السكر والحليب الدافئ لتقديم مزيج ناعم بطعم منزلي."
type textarea "فطيرة بالسمنة البلدي مع السكر والحليب الدافئ لتقديم مزيج ناعم بطعم منزلي."
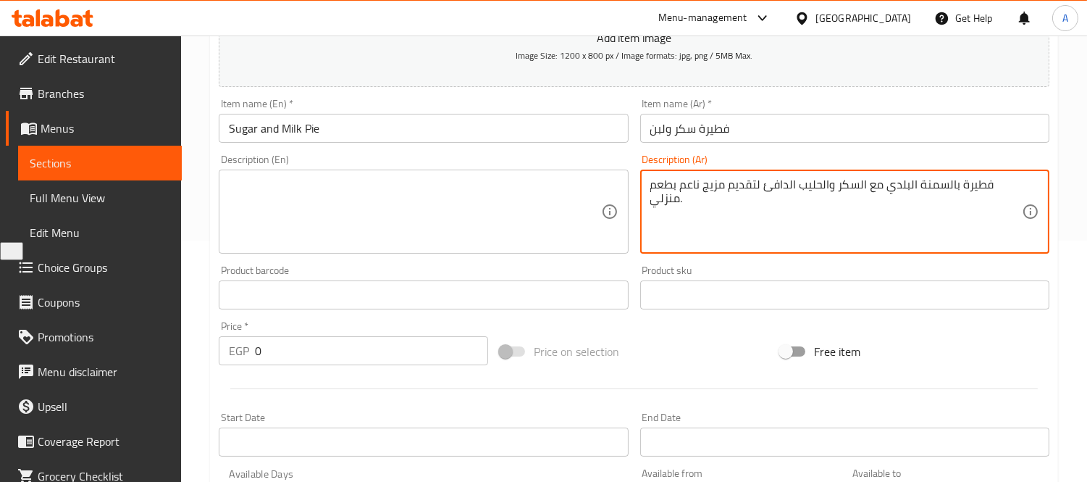
click at [485, 239] on textarea at bounding box center [415, 212] width 372 height 69
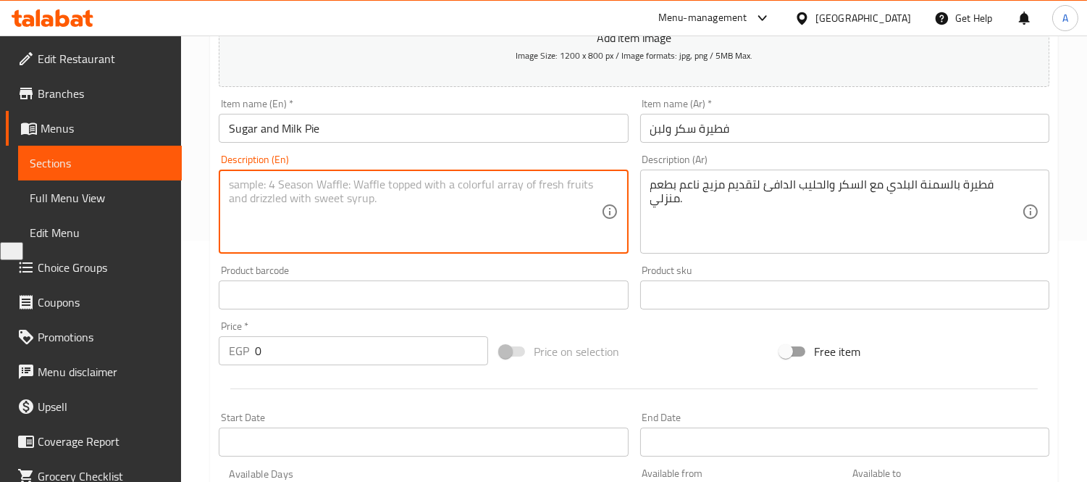
paste textarea "A pastry with local ghee, sugar, and warm milk for a soft, homemade-tasting ble…"
click at [307, 178] on textarea "A pastry with local ghee, sugar, and warm milk for a soft, homemade-tasting ble…" at bounding box center [415, 212] width 372 height 69
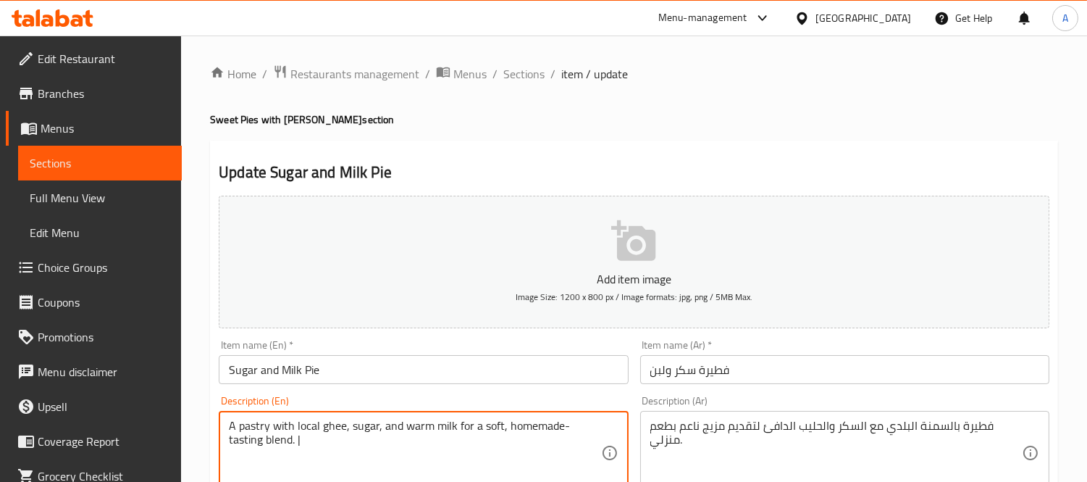
click at [294, 114] on h4 "Sweet Pies with Baladi Ghee section" at bounding box center [634, 119] width 848 height 14
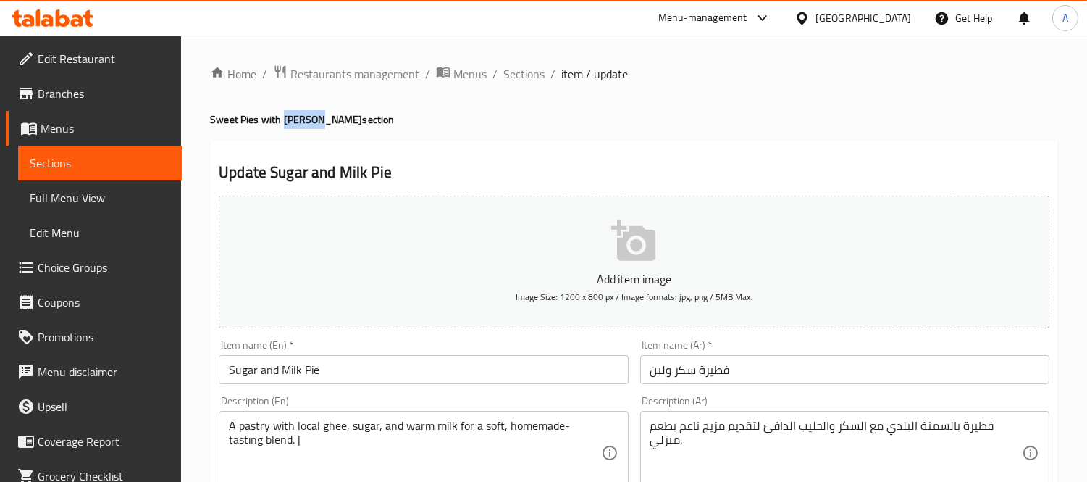
click at [294, 114] on h4 "Sweet Pies with Baladi Ghee section" at bounding box center [634, 119] width 848 height 14
copy h4 "Baladi"
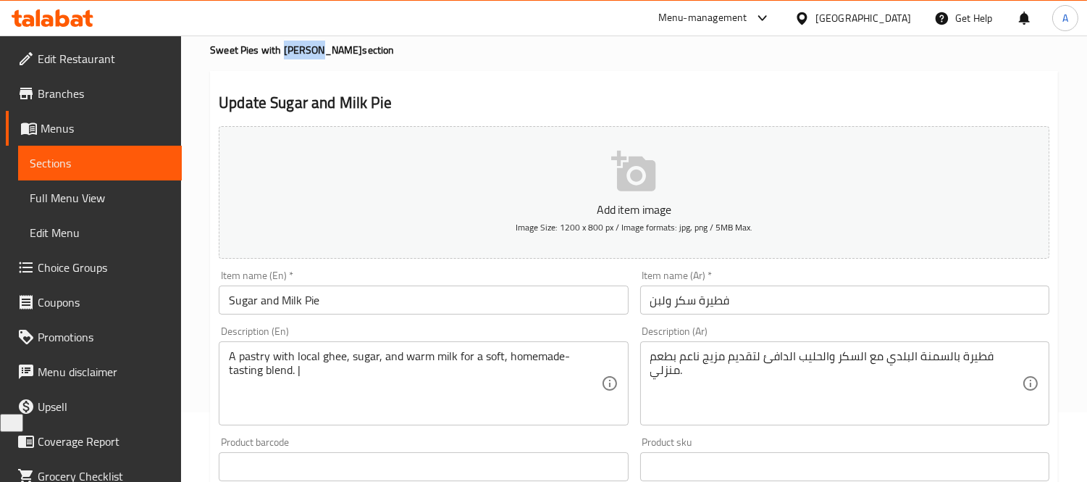
scroll to position [161, 0]
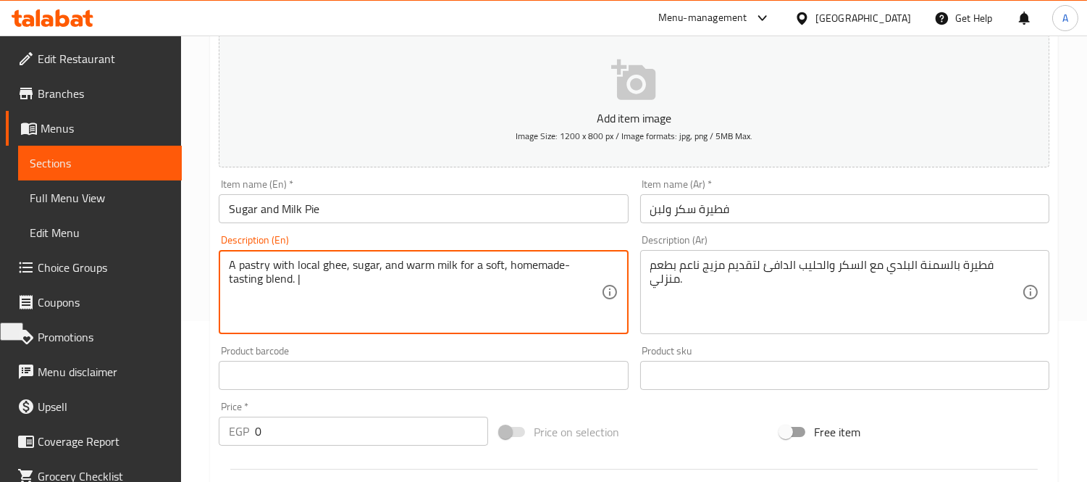
click at [296, 265] on textarea "A pastry with local ghee, sugar, and warm milk for a soft, homemade-tasting ble…" at bounding box center [415, 292] width 372 height 69
paste textarea "Baladi"
click at [257, 264] on textarea "A pastry with Baladi ghee, sugar, and warm milk for a soft, homemade-tasting bl…" at bounding box center [415, 292] width 372 height 69
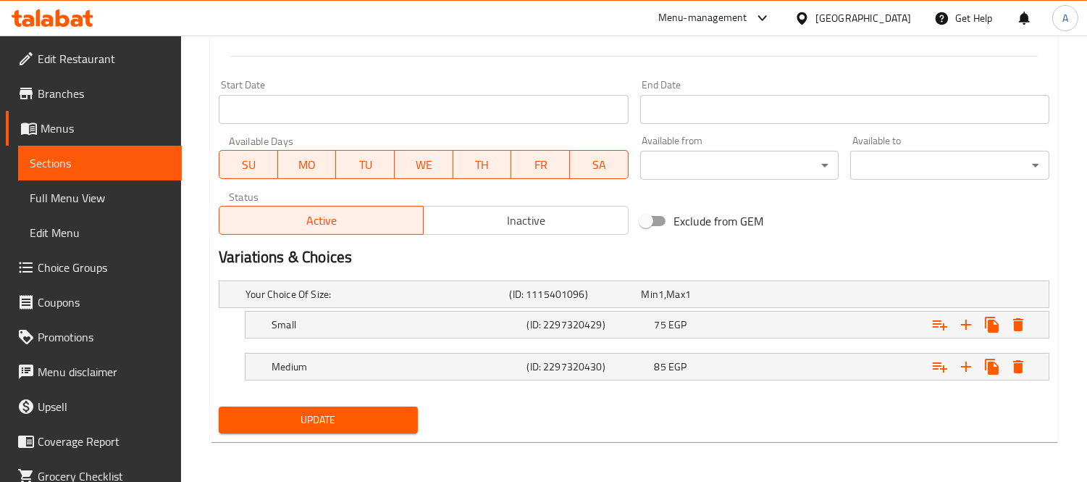
type textarea "A pie with Baladi ghee, sugar, and warm milk for a soft, homemade-tasting blend…"
click at [341, 428] on span "Update" at bounding box center [318, 420] width 176 height 18
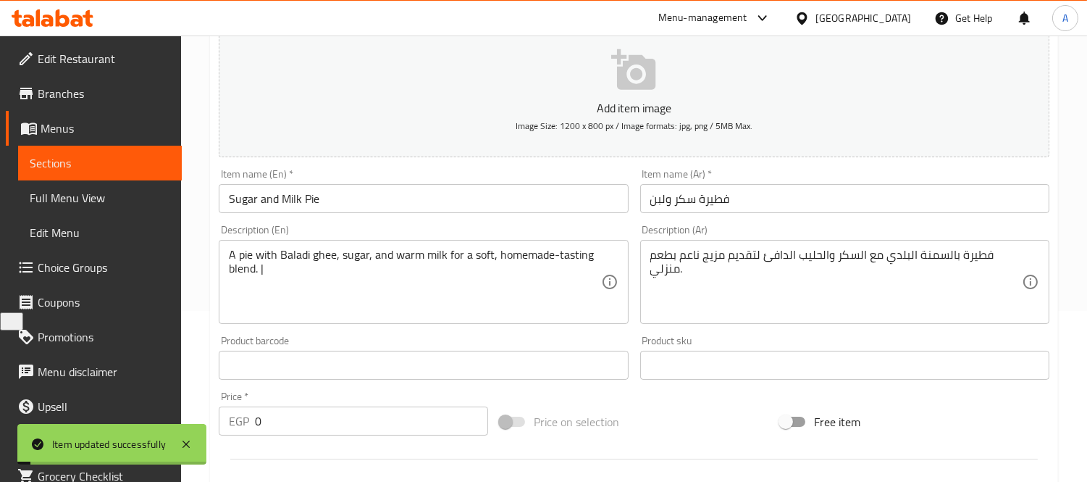
scroll to position [0, 0]
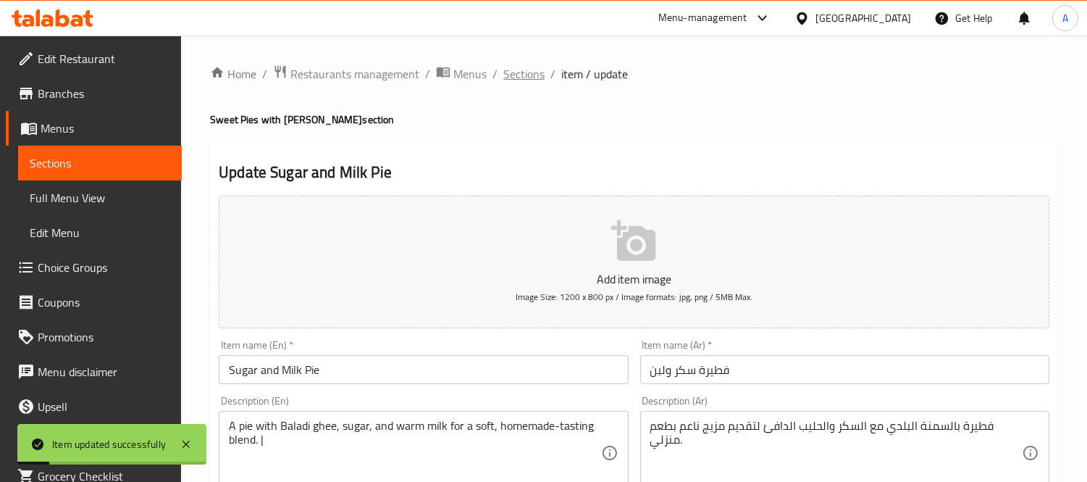
click at [518, 78] on span "Sections" at bounding box center [524, 73] width 41 height 17
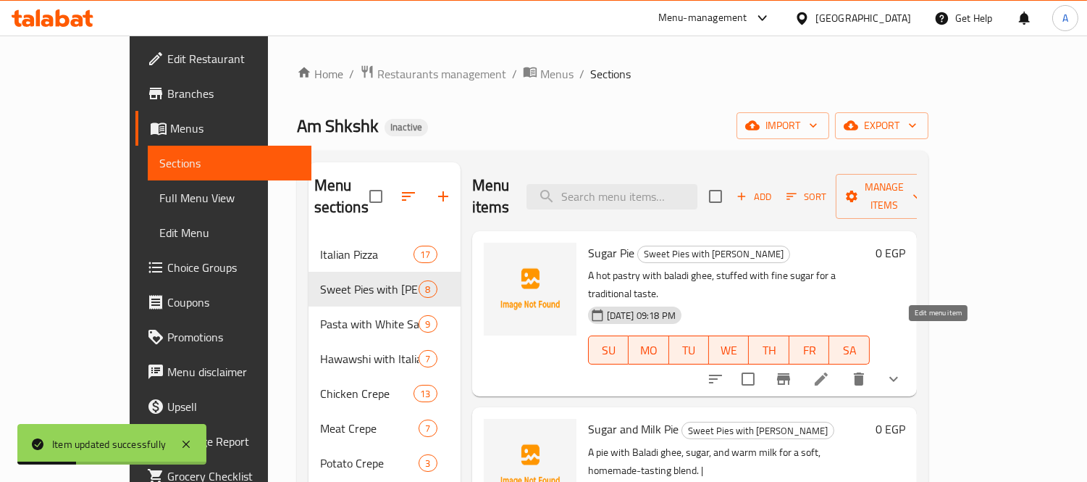
click at [830, 370] on icon at bounding box center [821, 378] width 17 height 17
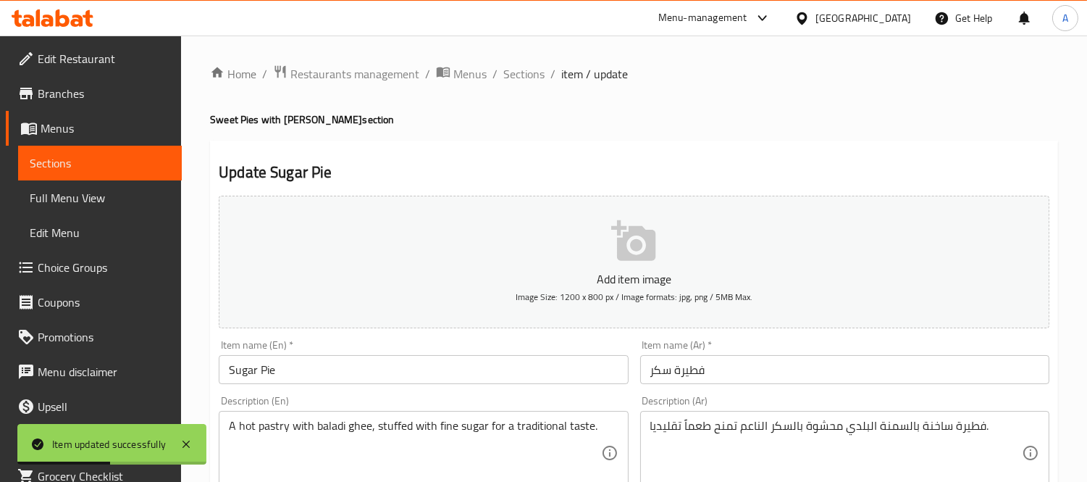
scroll to position [80, 0]
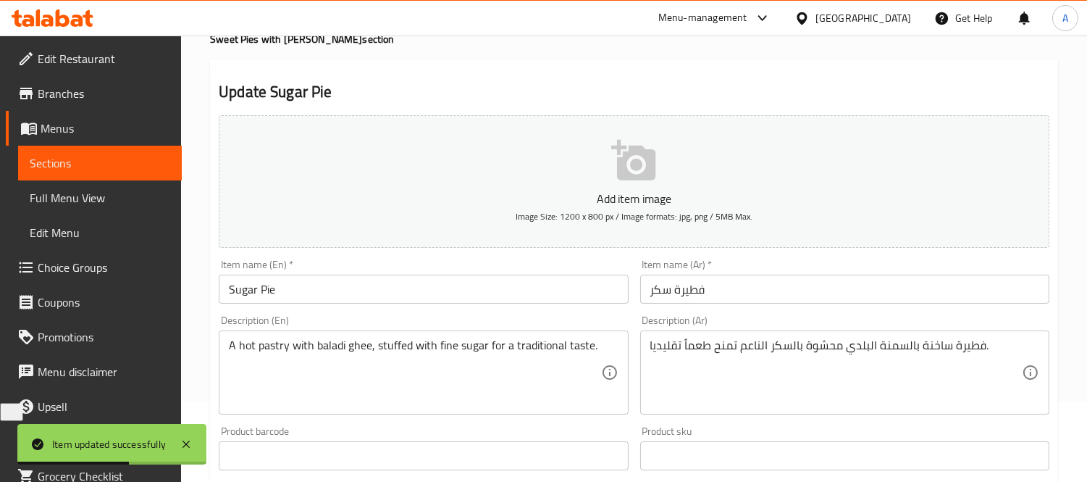
click at [267, 297] on input "Sugar Pie" at bounding box center [423, 289] width 409 height 29
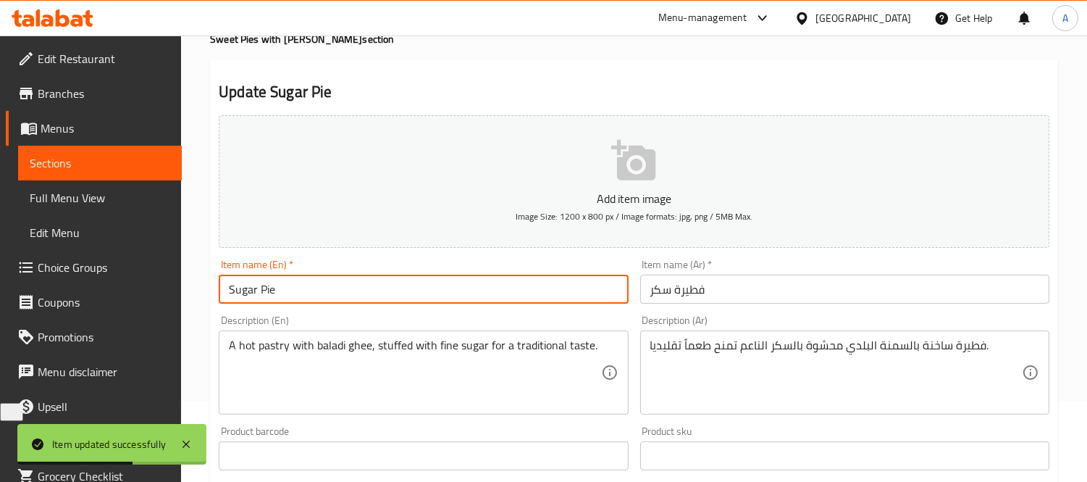
click at [267, 297] on input "Sugar Pie" at bounding box center [423, 289] width 409 height 29
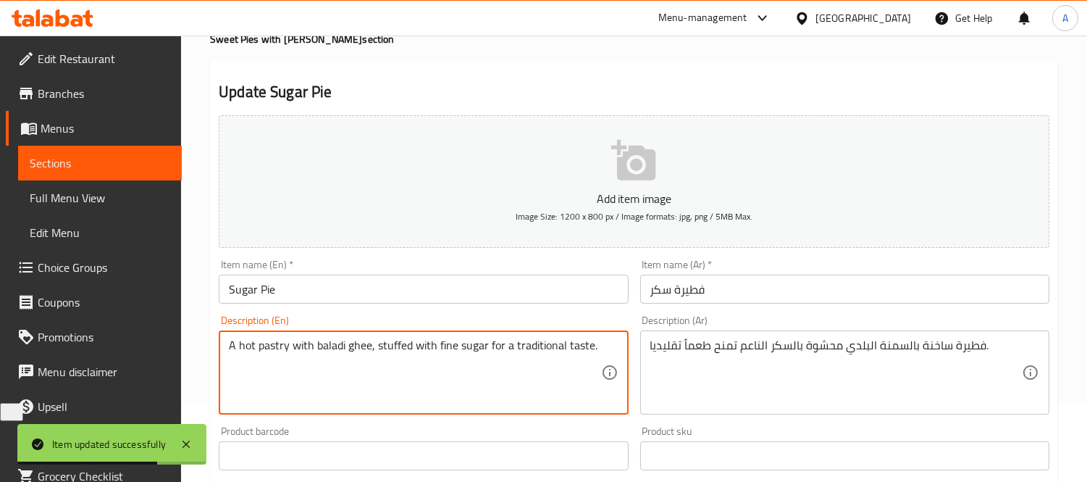
click at [277, 353] on textarea "A hot pastry with baladi ghee, stuffed with fine sugar for a traditional taste." at bounding box center [415, 372] width 372 height 69
paste textarea "Pie"
click at [262, 351] on textarea "A hot Pie with baladi ghee, stuffed with fine sugar for a traditional taste." at bounding box center [415, 372] width 372 height 69
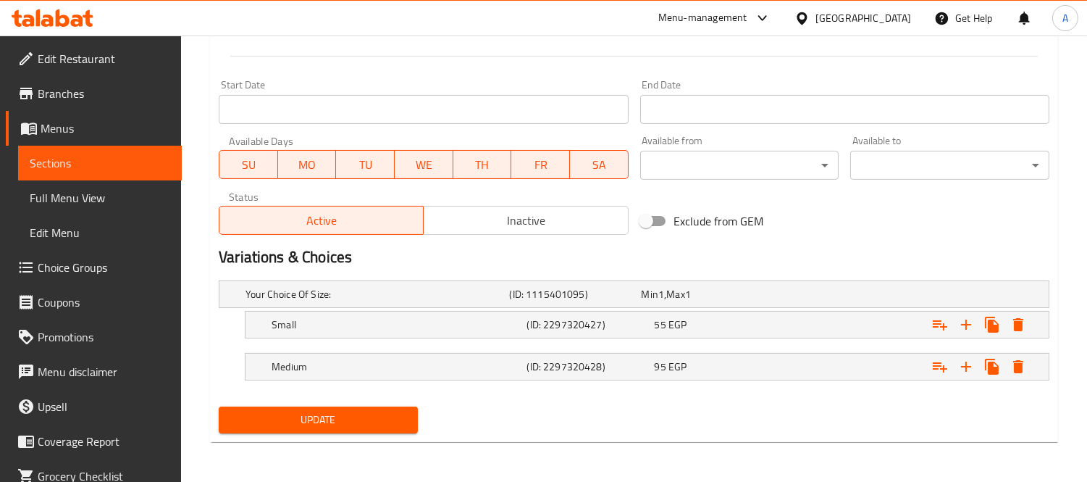
type textarea "A hot pie with baladi ghee, stuffed with fine sugar for a traditional taste."
click at [330, 421] on span "Update" at bounding box center [318, 420] width 176 height 18
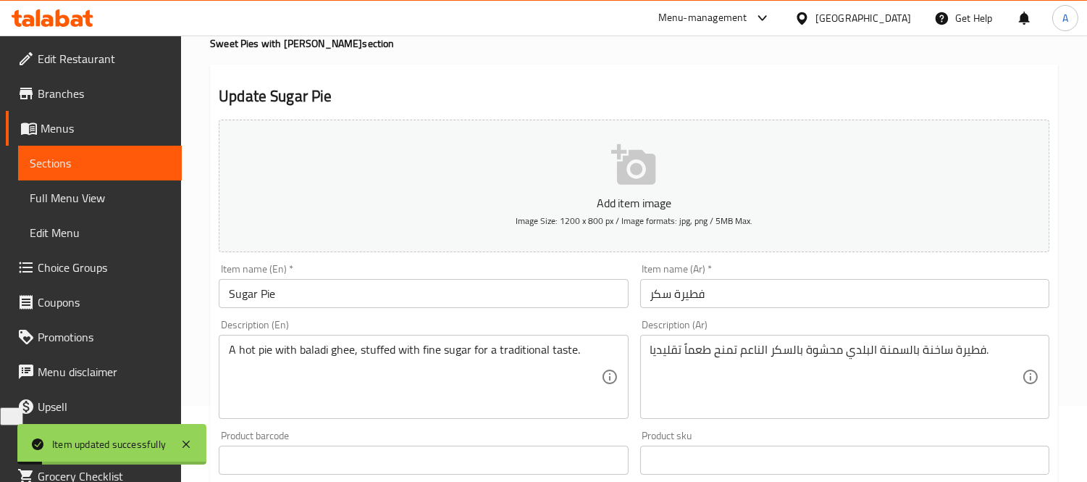
scroll to position [0, 0]
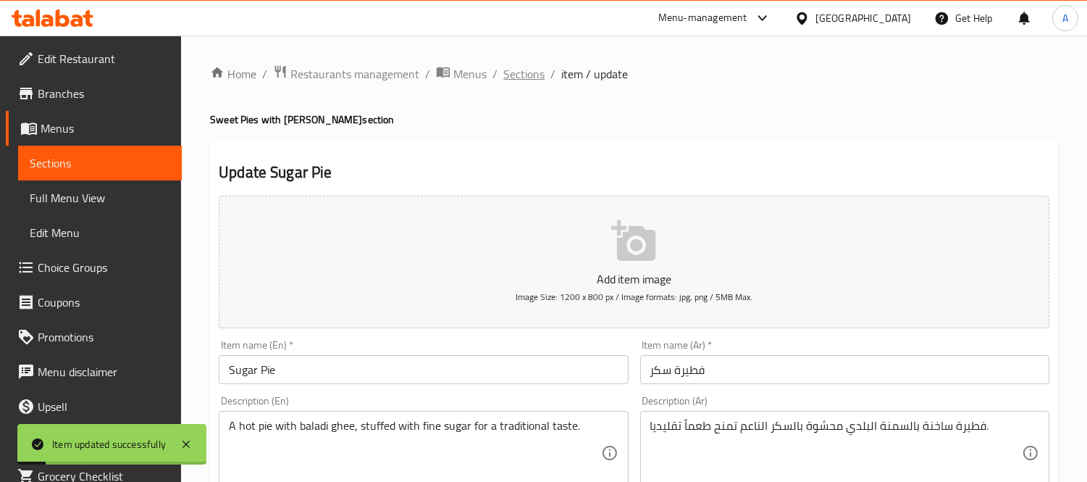
click at [517, 70] on span "Sections" at bounding box center [524, 73] width 41 height 17
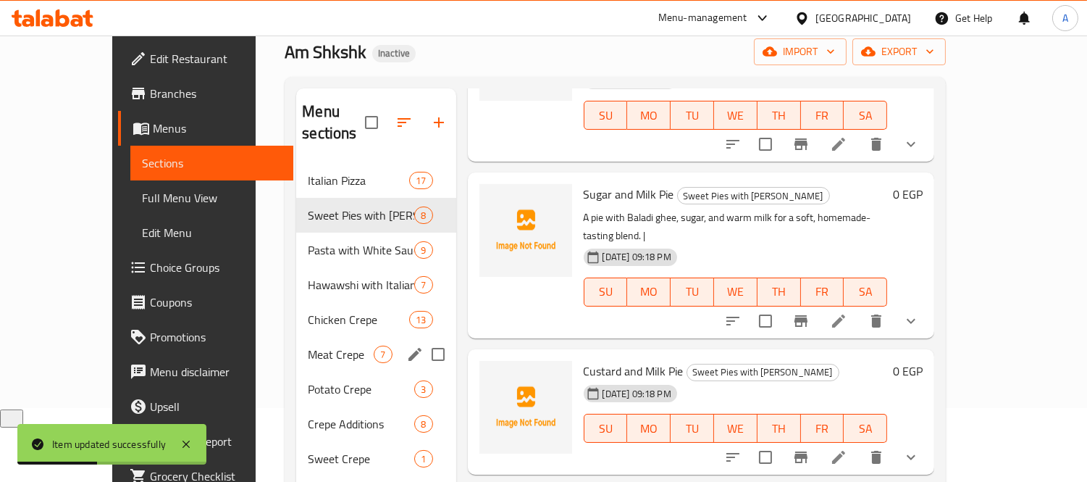
scroll to position [41, 0]
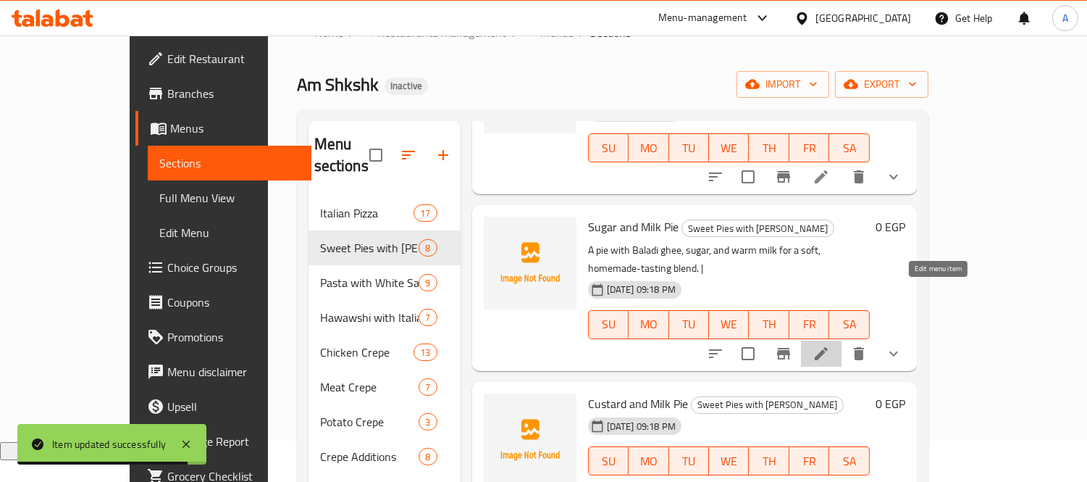
click at [830, 345] on icon at bounding box center [821, 353] width 17 height 17
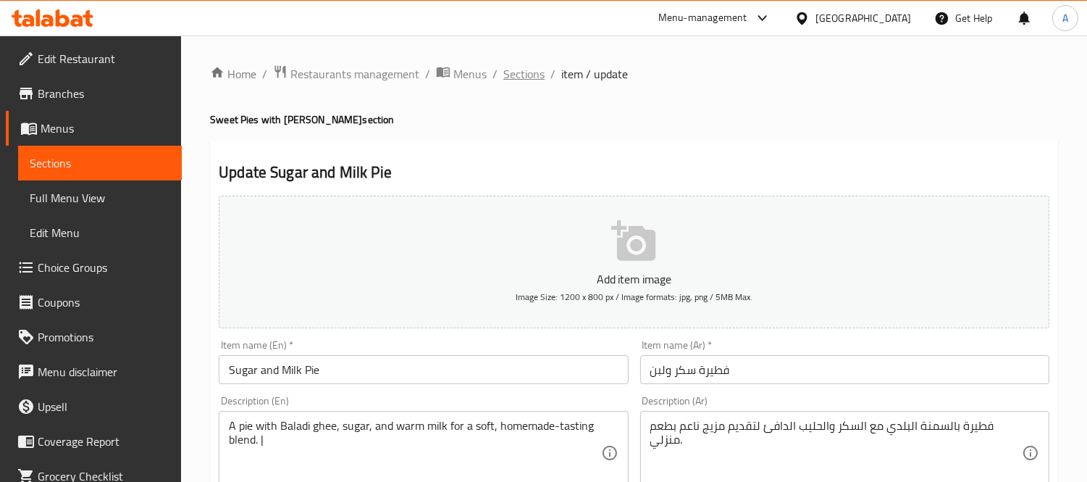
click at [526, 81] on span "Sections" at bounding box center [524, 73] width 41 height 17
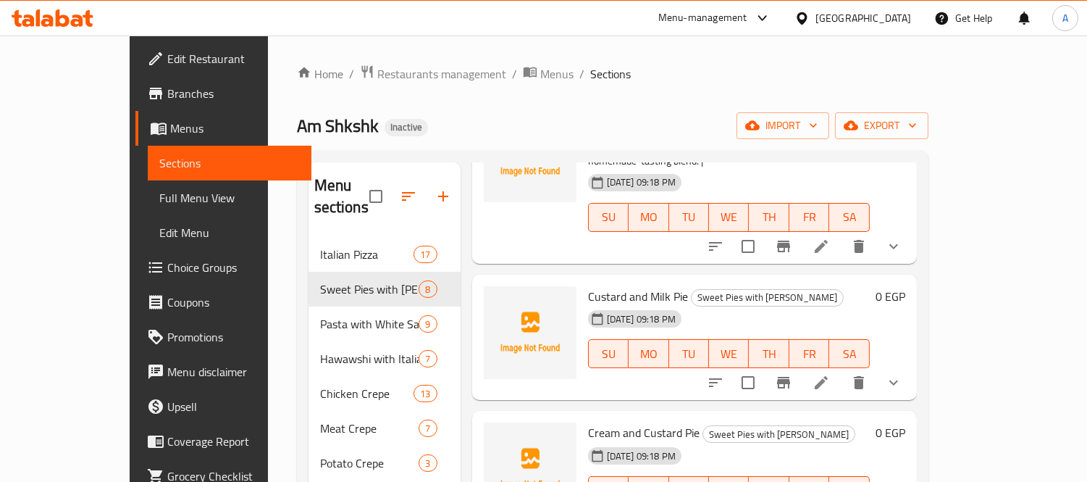
scroll to position [322, 0]
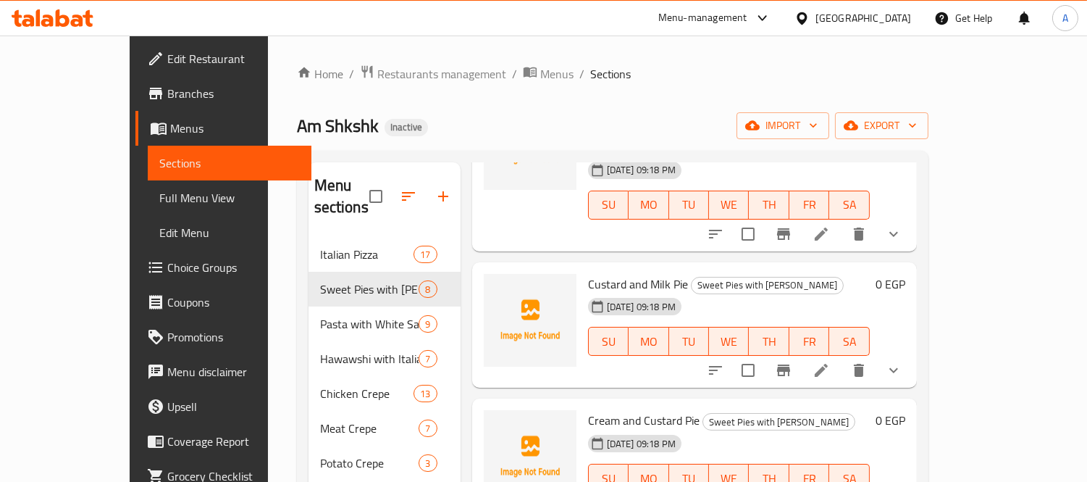
click at [828, 364] on icon at bounding box center [821, 370] width 13 height 13
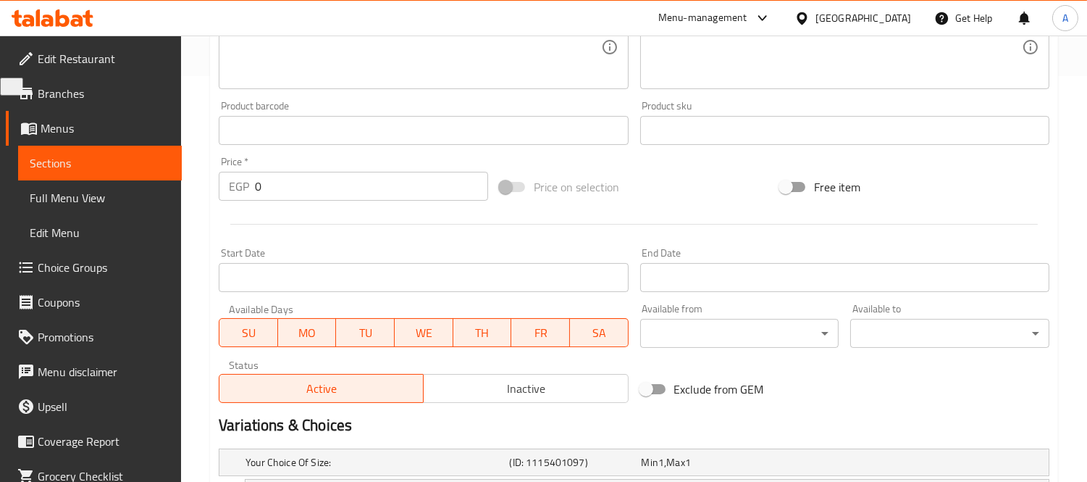
scroll to position [251, 0]
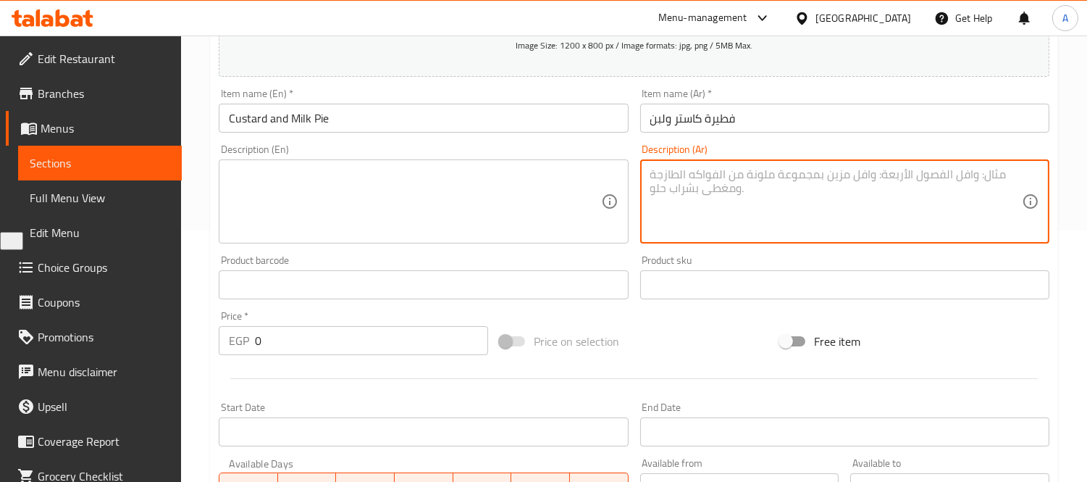
click at [787, 229] on textarea at bounding box center [837, 201] width 372 height 69
paste textarea "فطيرة بالسمنة البلدي محشوة بالكاستر الكريمي مع الحليب لإضافة مذاق غني ومختلف."
click at [787, 229] on textarea "فطيرة بالسمنة البلدي محشوة بالكاستر الكريمي مع الحليب لإضافة مذاق غني ومختلف." at bounding box center [837, 201] width 372 height 69
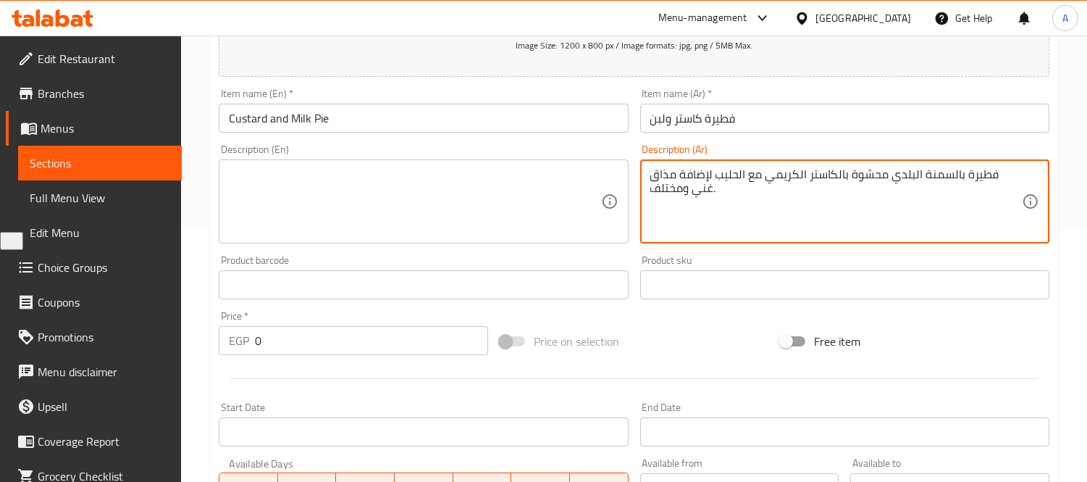
type textarea "فطيرة بالسمنة البلدي محشوة بالكاستر الكريمي مع الحليب لإضافة مذاق غني ومختلف."
click at [363, 183] on textarea at bounding box center [415, 201] width 372 height 69
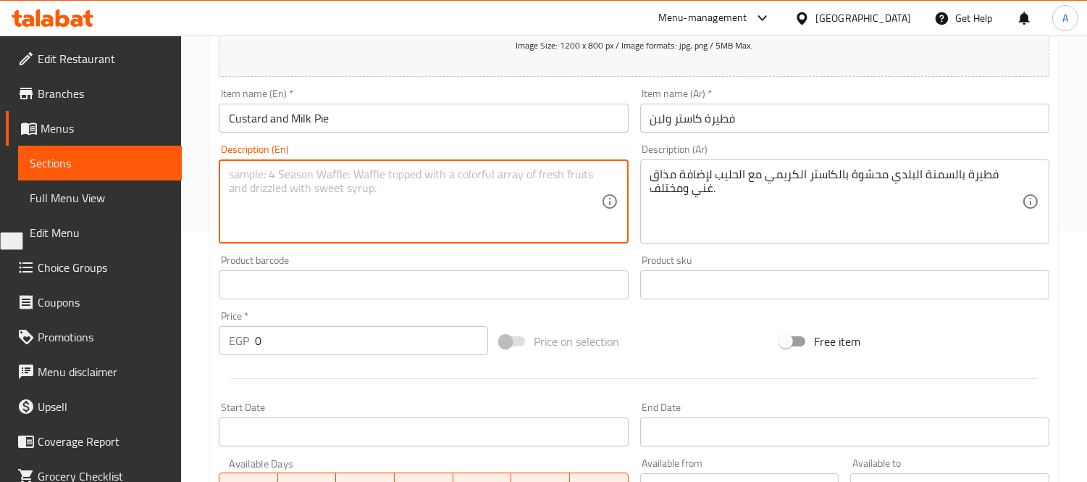
paste textarea "A pastry with local ghee, stuffed with creamy custard and milk for a rich and u…"
click at [256, 179] on textarea "A pastry with local ghee, stuffed with creamy custard and milk for a rich and u…" at bounding box center [415, 201] width 372 height 69
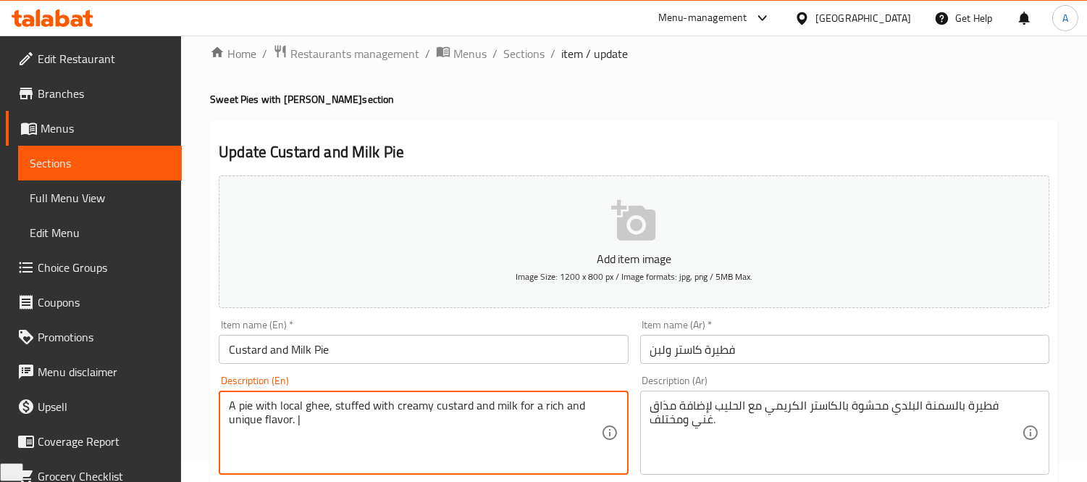
scroll to position [0, 0]
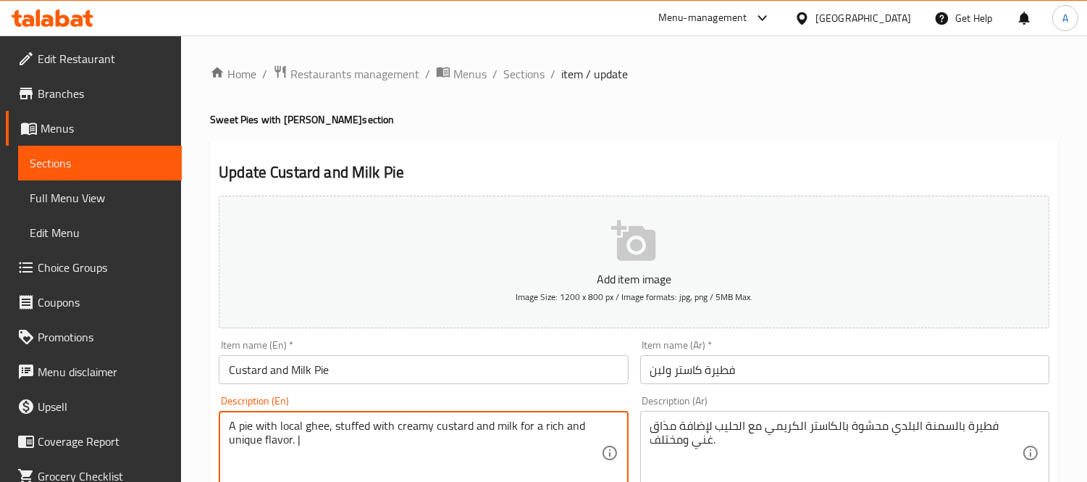
click at [303, 117] on h4 "Sweet Pies with Baladi Ghee section" at bounding box center [634, 119] width 848 height 14
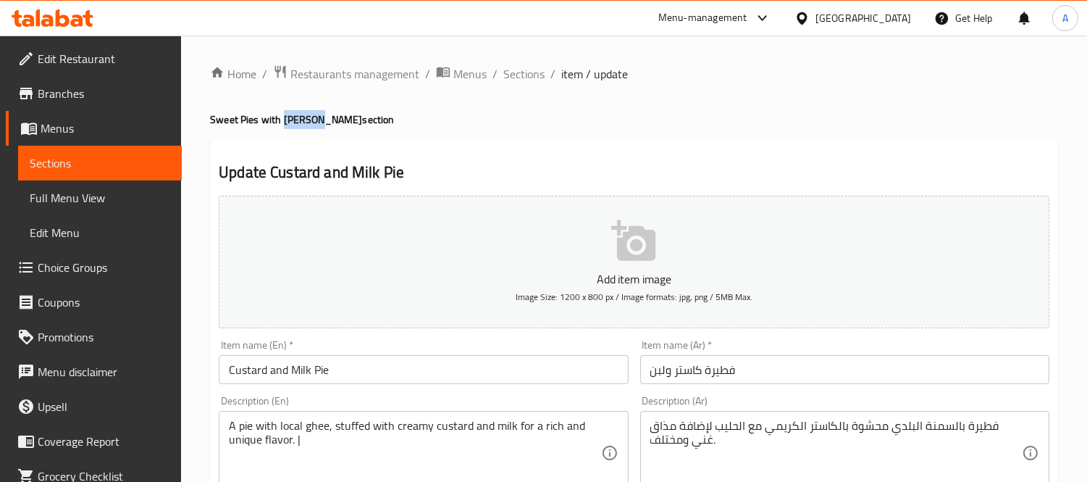
click at [303, 117] on h4 "Sweet Pies with Baladi Ghee section" at bounding box center [634, 119] width 848 height 14
copy h4 "Baladi"
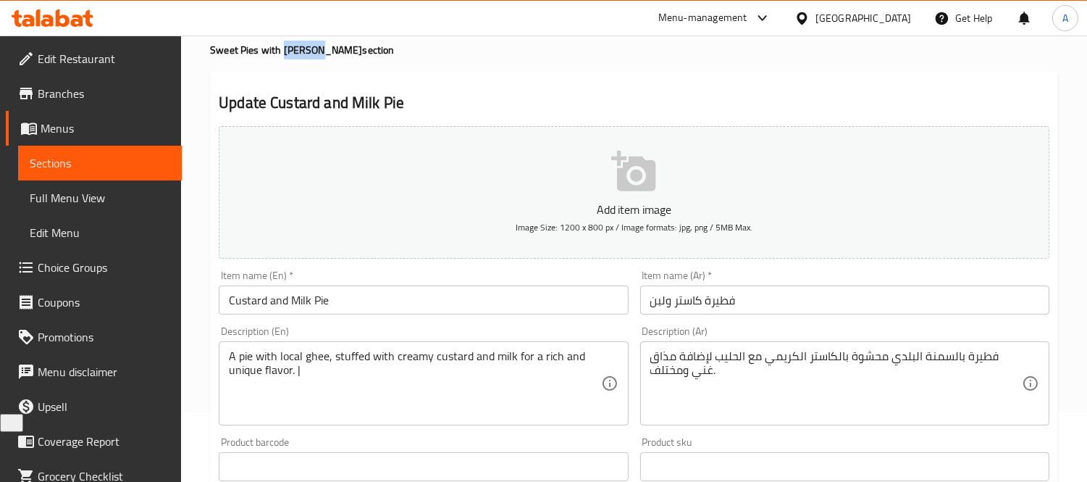
scroll to position [161, 0]
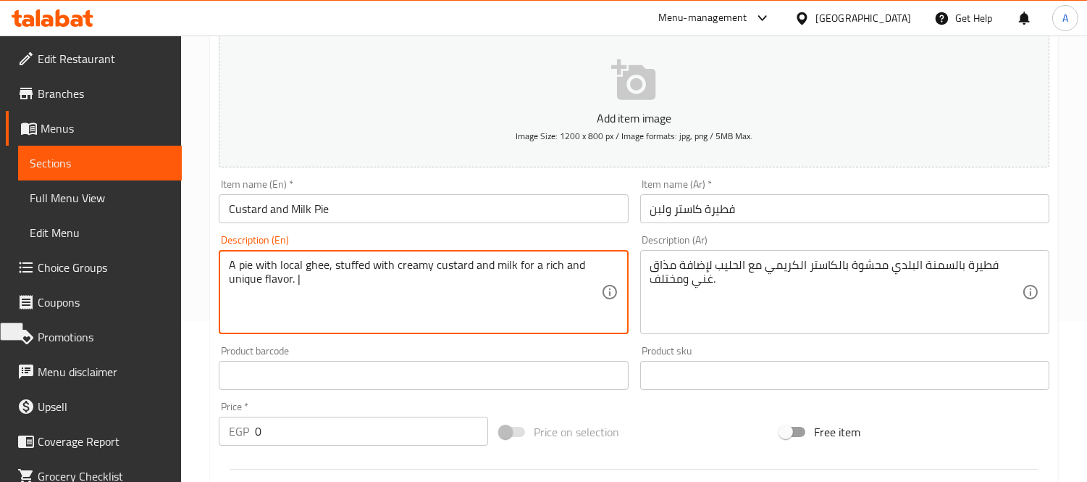
click at [287, 270] on textarea "A pie with local ghee, stuffed with creamy custard and milk for a rich and uniq…" at bounding box center [415, 292] width 372 height 69
paste textarea "Baladi"
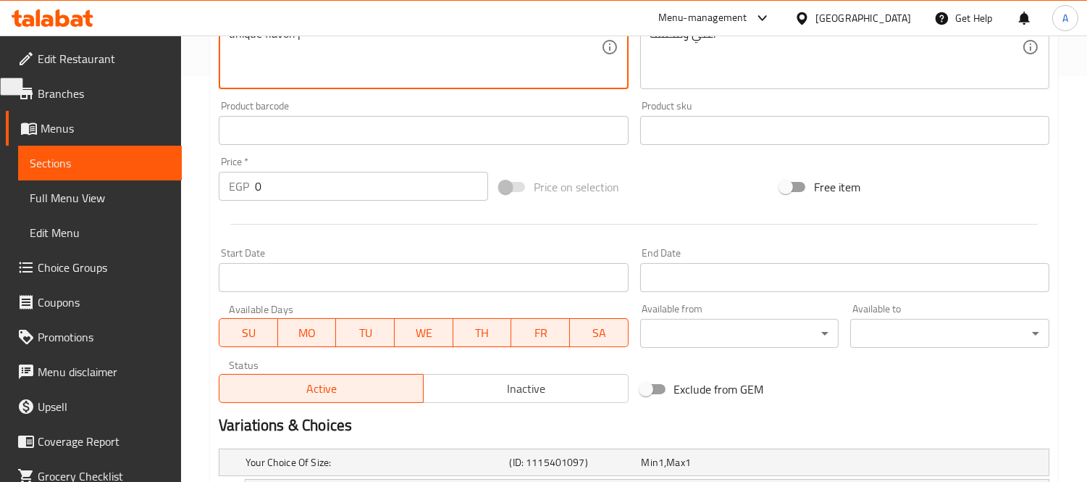
scroll to position [574, 0]
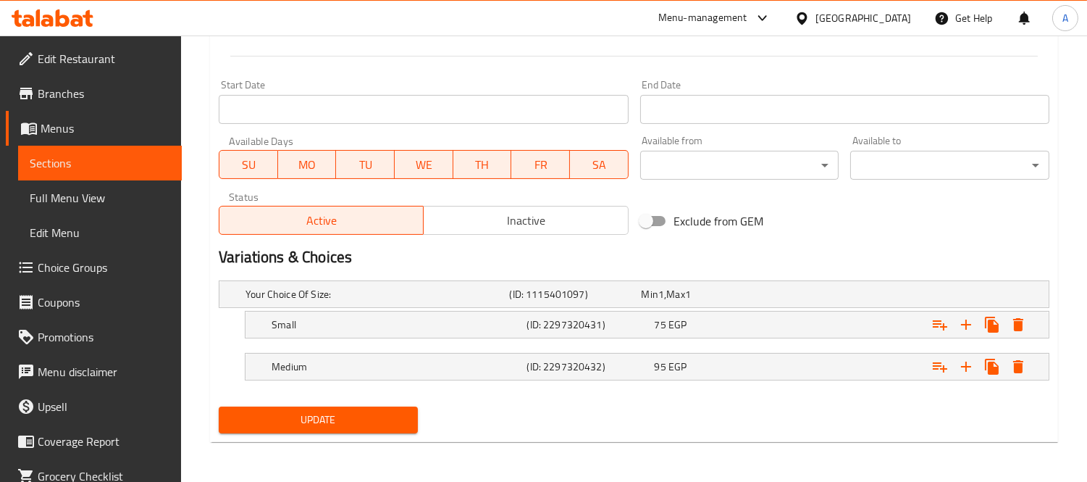
type textarea "A pie with Baladi ghee, stuffed with creamy custard and milk for a rich and uni…"
click at [338, 406] on button "Update" at bounding box center [318, 419] width 199 height 27
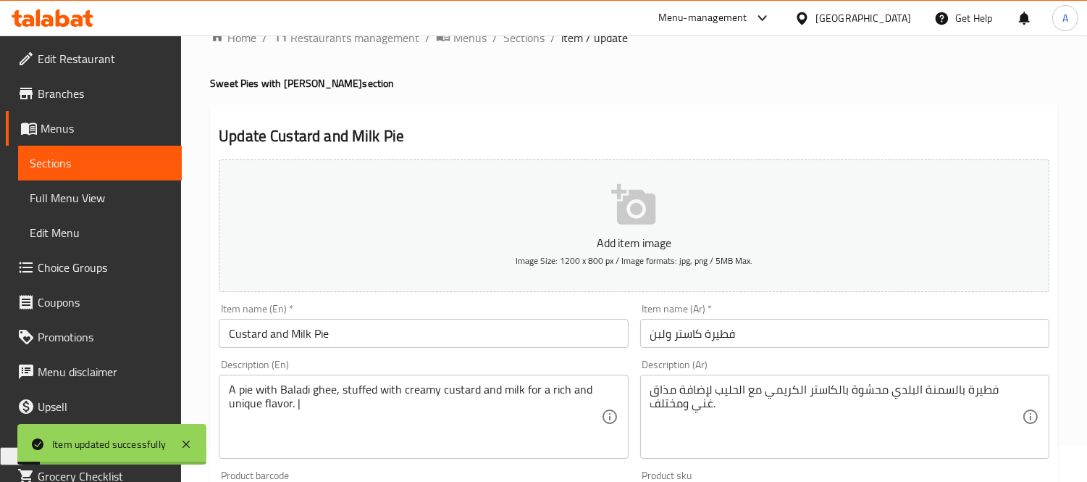
scroll to position [0, 0]
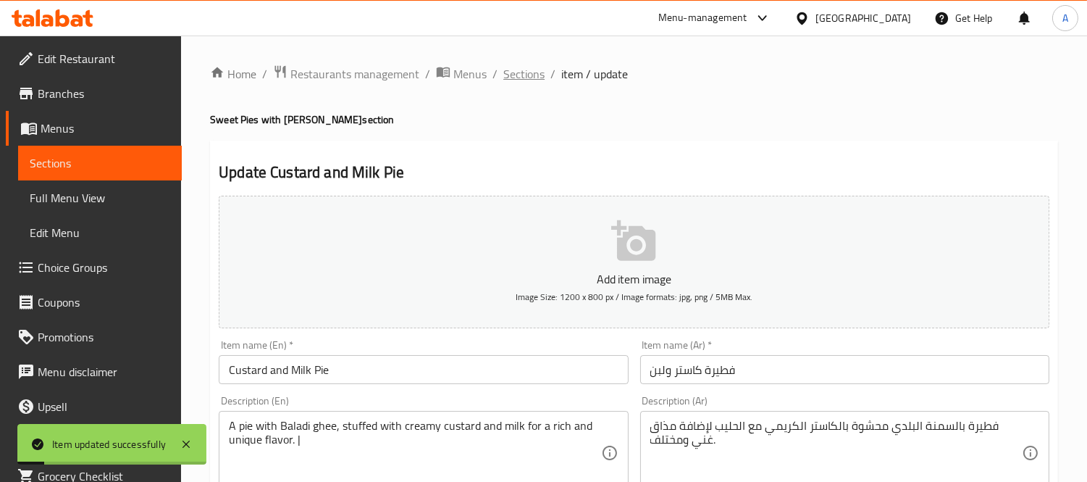
click at [517, 73] on span "Sections" at bounding box center [524, 73] width 41 height 17
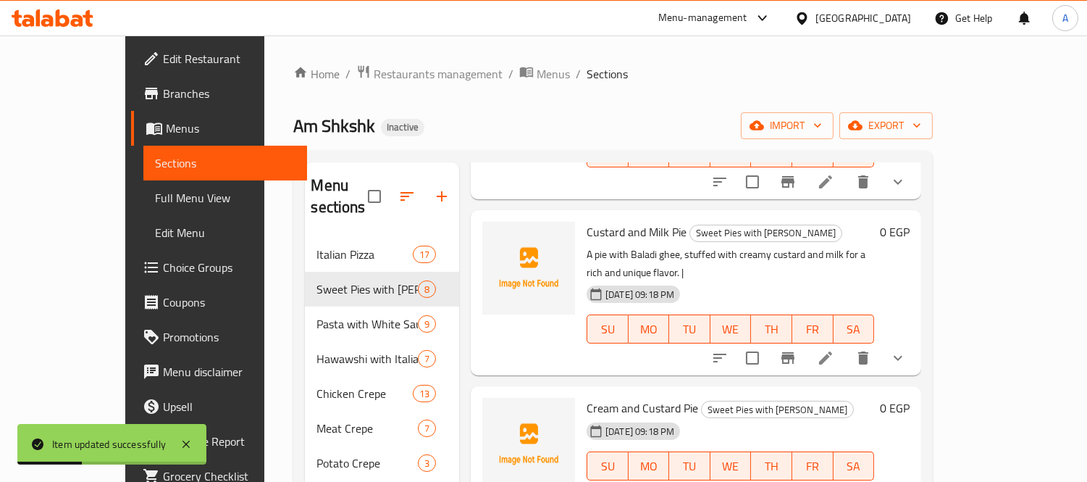
scroll to position [402, 0]
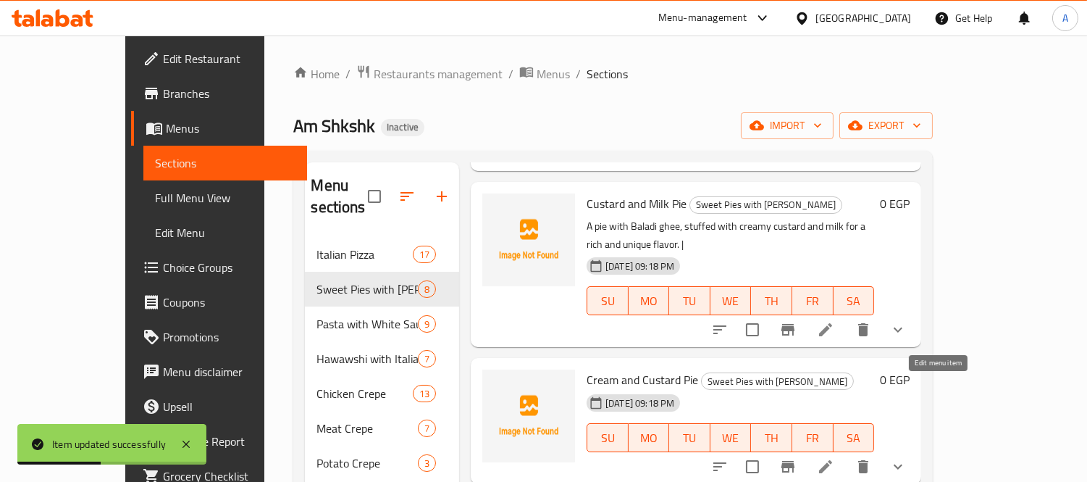
click at [832, 460] on icon at bounding box center [825, 466] width 13 height 13
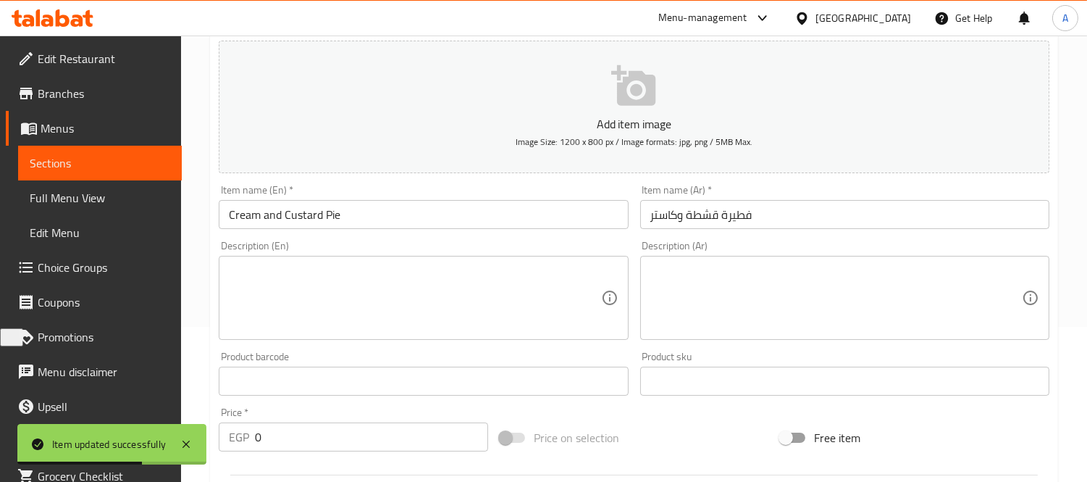
scroll to position [161, 0]
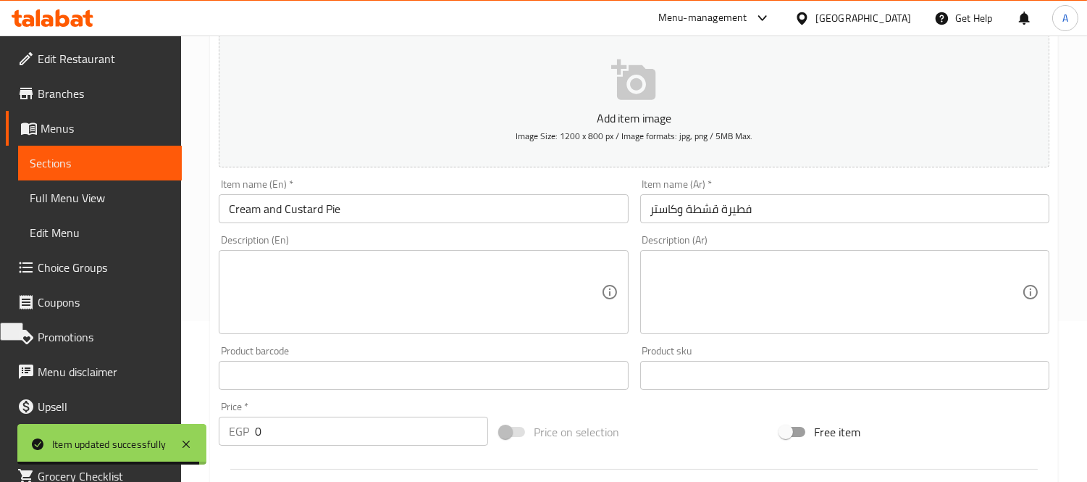
click at [794, 285] on textarea at bounding box center [837, 292] width 372 height 69
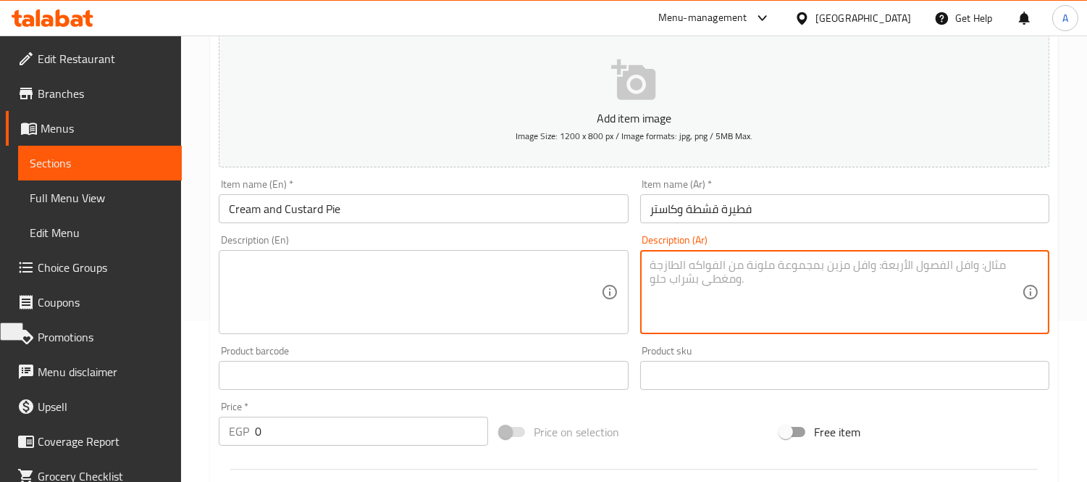
click at [794, 285] on textarea at bounding box center [837, 292] width 372 height 69
paste textarea "فطيرة بالسمنة البلدي محشوة بالقشطة الطازجة والكاستر لتقديم مزيج ناعم ودسم."
type textarea "فطيرة بالسمنة البلدي محشوة بالقشطة الطازجة والكاستر لتقديم مزيج ناعم ودسم."
click at [413, 300] on textarea at bounding box center [415, 292] width 372 height 69
paste textarea "A pastry with local ghee, stuffed with fresh cream and custard for a soft and r…"
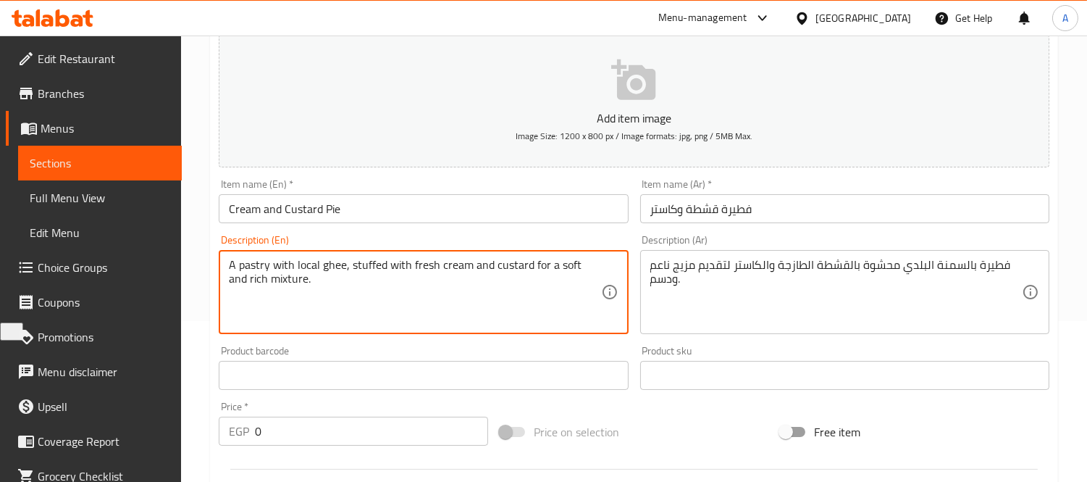
click at [266, 265] on textarea "A pastry with local ghee, stuffed with fresh cream and custard for a soft and r…" at bounding box center [415, 292] width 372 height 69
click at [291, 263] on textarea "A pie with local ghee, stuffed with fresh cream and custard for a soft and rich…" at bounding box center [415, 292] width 372 height 69
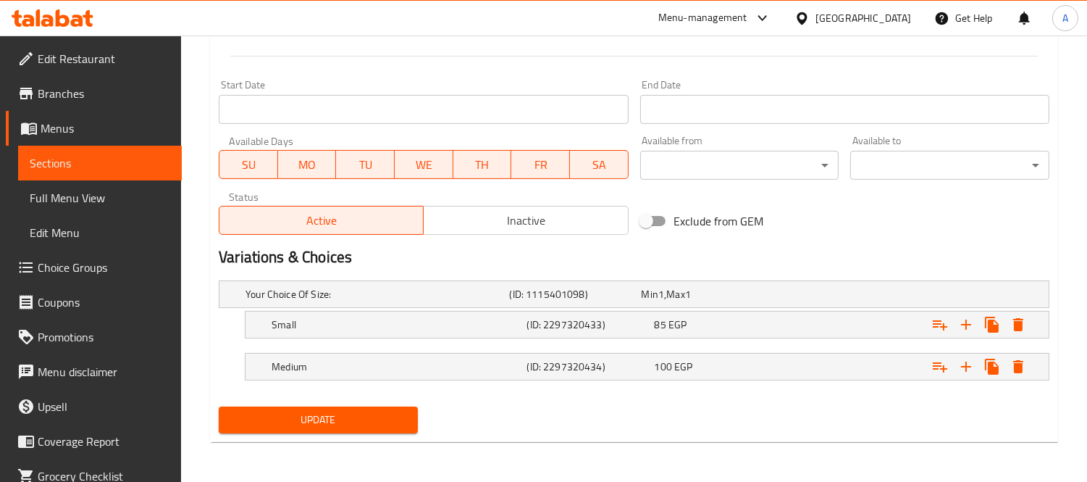
click at [350, 412] on span "Update" at bounding box center [318, 420] width 176 height 18
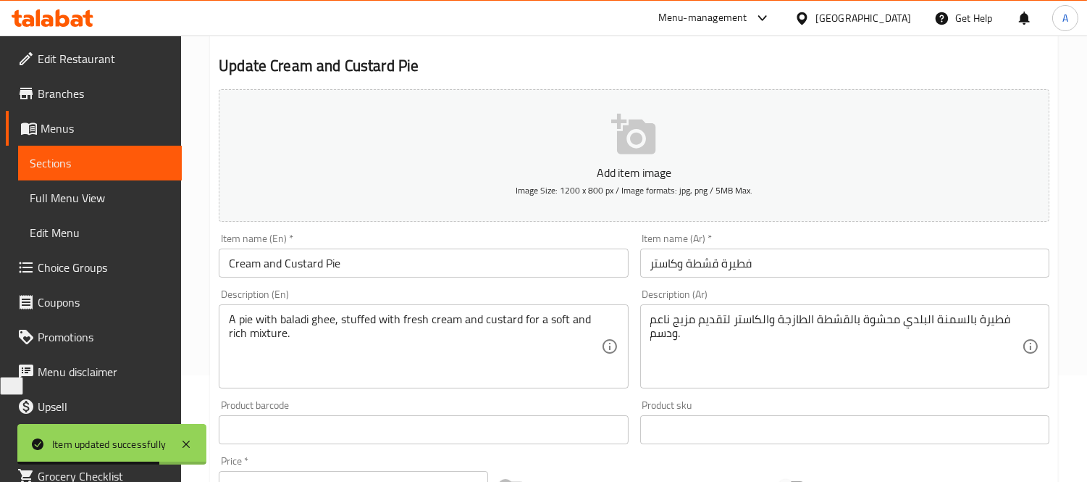
scroll to position [80, 0]
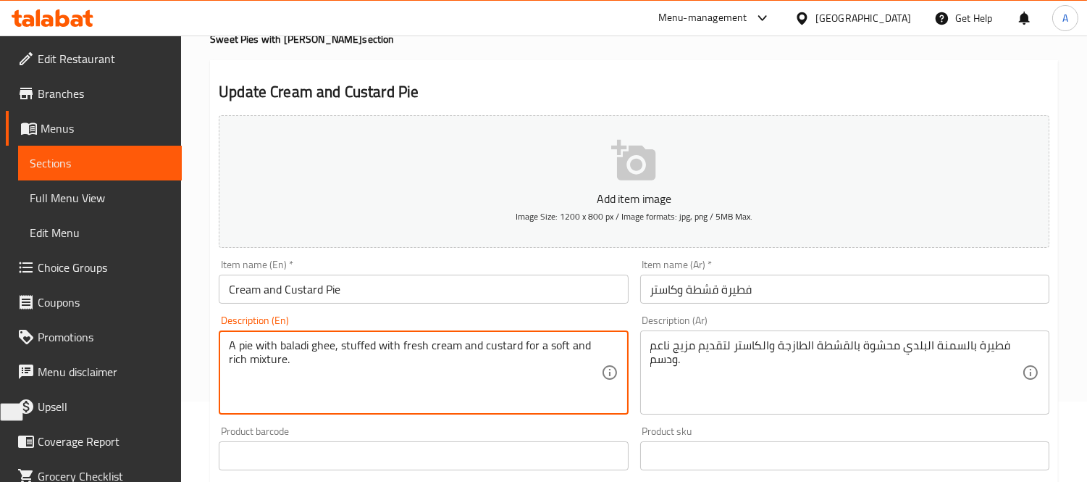
drag, startPoint x: 267, startPoint y: 365, endPoint x: 284, endPoint y: 365, distance: 17.4
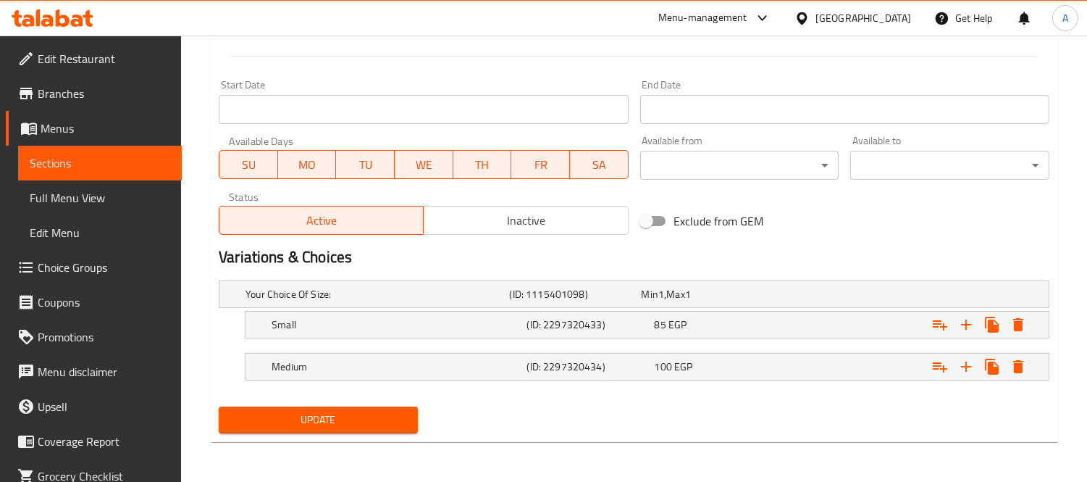
type textarea "A pie with baladi ghee, stuffed with fresh cream and custard for a soft and ric…"
click at [307, 420] on span "Update" at bounding box center [318, 420] width 176 height 18
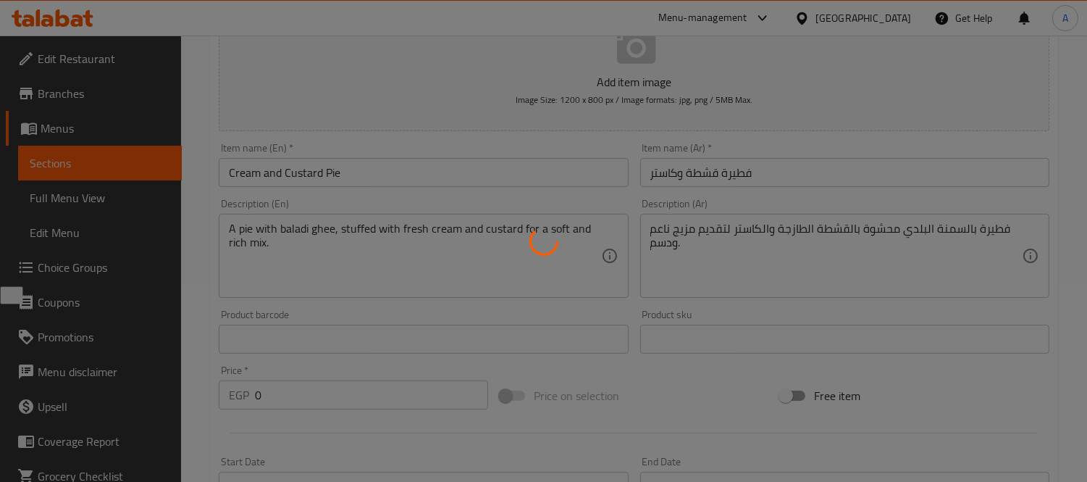
scroll to position [10, 0]
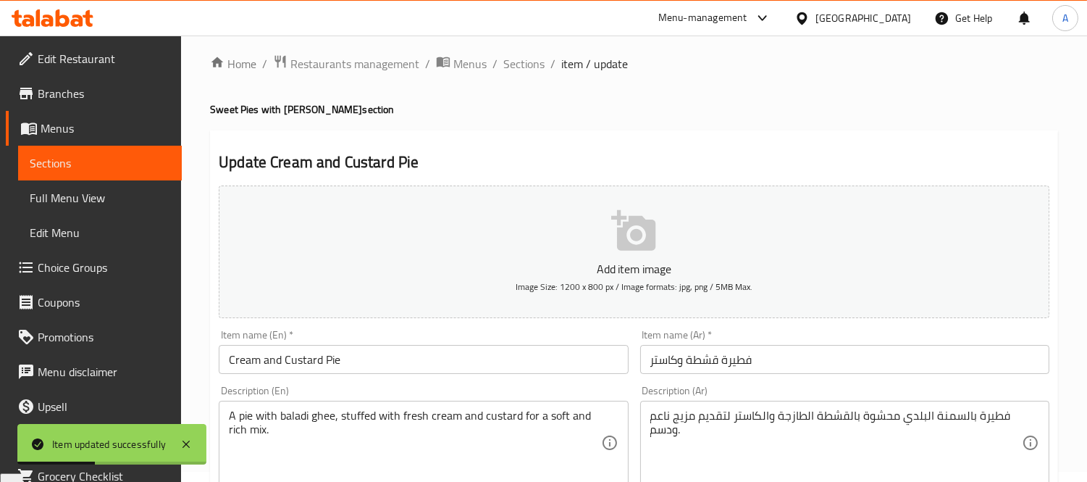
drag, startPoint x: 522, startPoint y: 69, endPoint x: 180, endPoint y: 211, distance: 370.3
click at [522, 69] on span "Sections" at bounding box center [524, 63] width 41 height 17
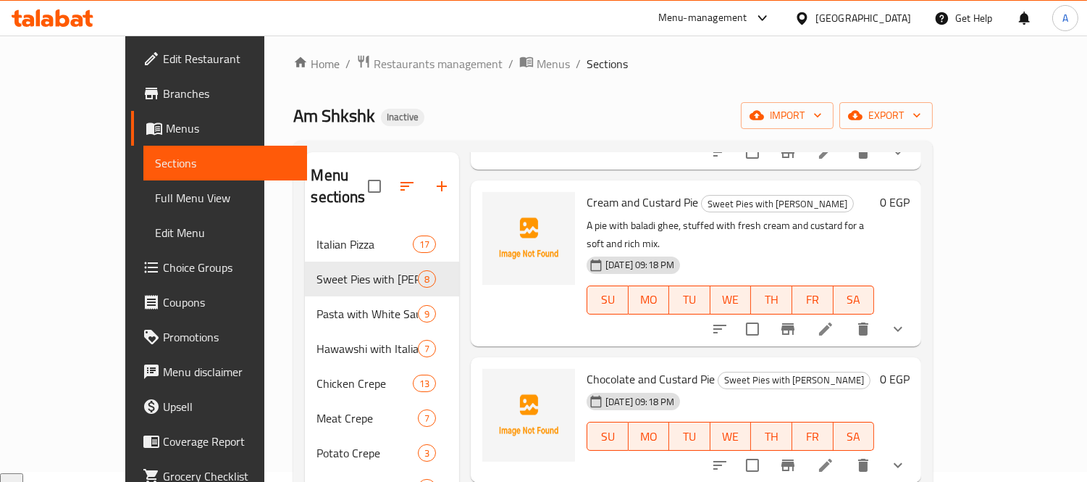
scroll to position [563, 0]
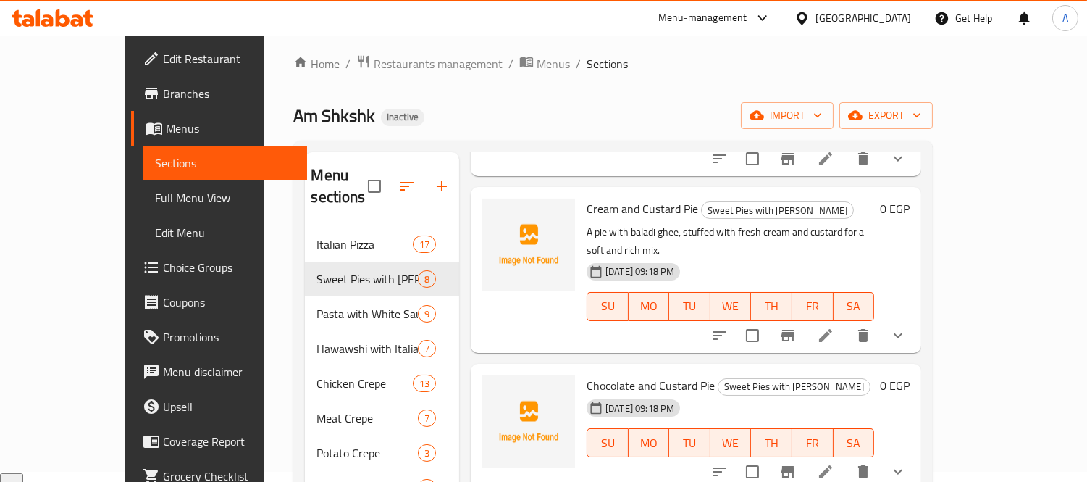
click at [835, 463] on icon at bounding box center [825, 471] width 17 height 17
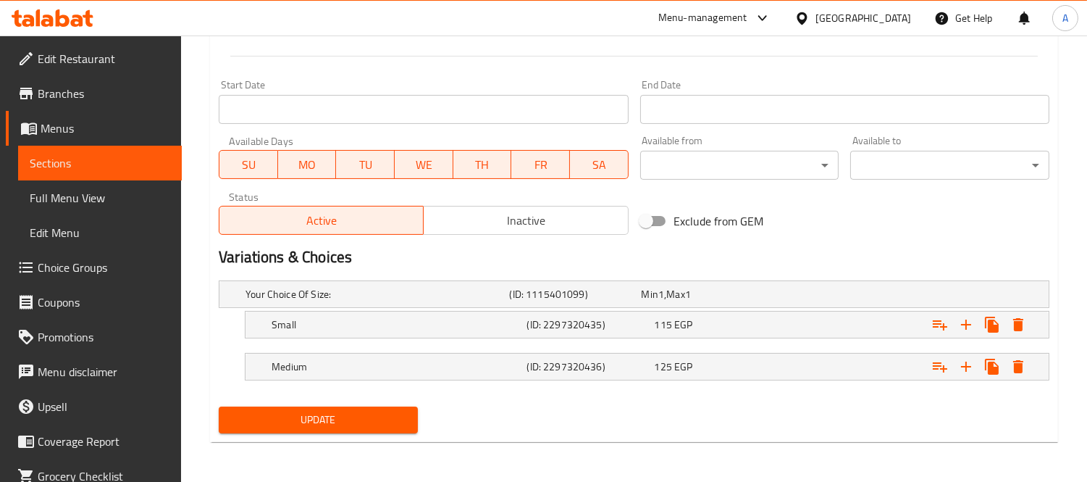
scroll to position [171, 0]
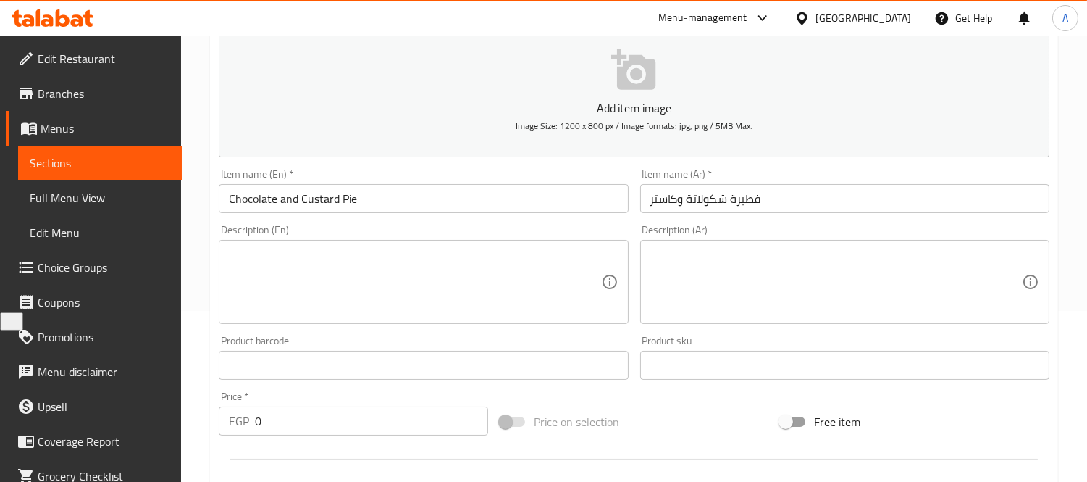
click at [719, 290] on textarea at bounding box center [837, 282] width 372 height 69
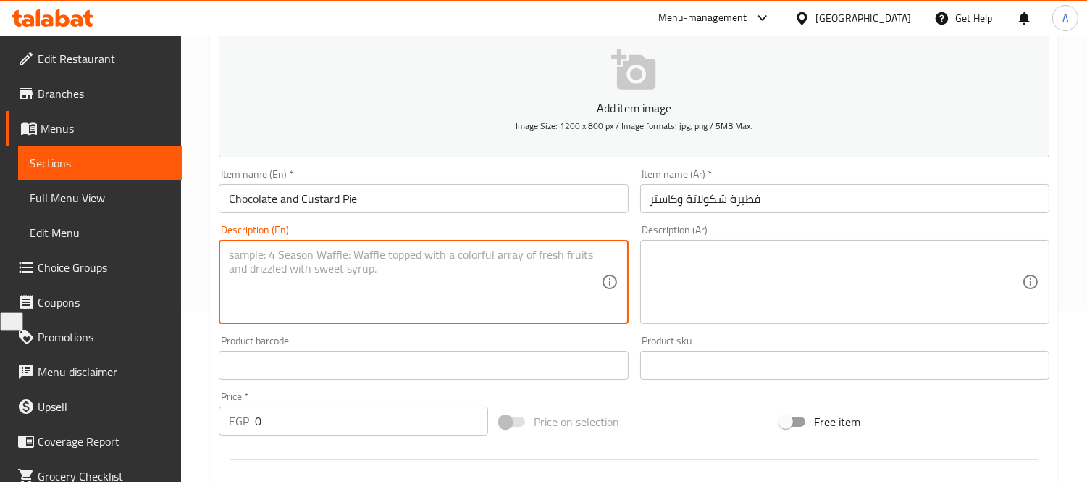
click at [469, 254] on textarea at bounding box center [415, 282] width 372 height 69
paste textarea "A pastry with local ghee, stuffed with melted chocolate and creamy custard for …"
type textarea "A pastry with local ghee, stuffed with melted chocolate and creamy custard for …"
click at [791, 341] on div "Product sku Product sku" at bounding box center [844, 357] width 409 height 44
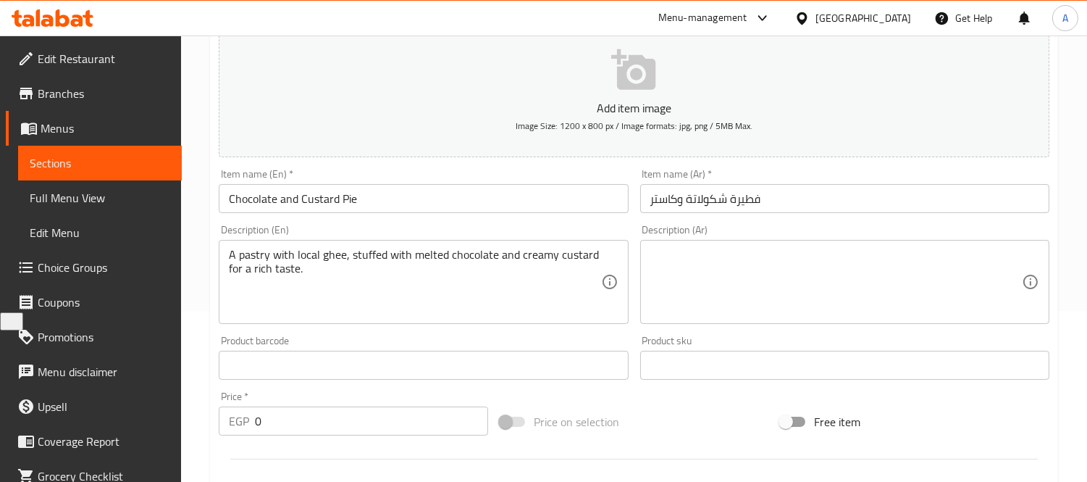
click at [788, 314] on textarea at bounding box center [837, 282] width 372 height 69
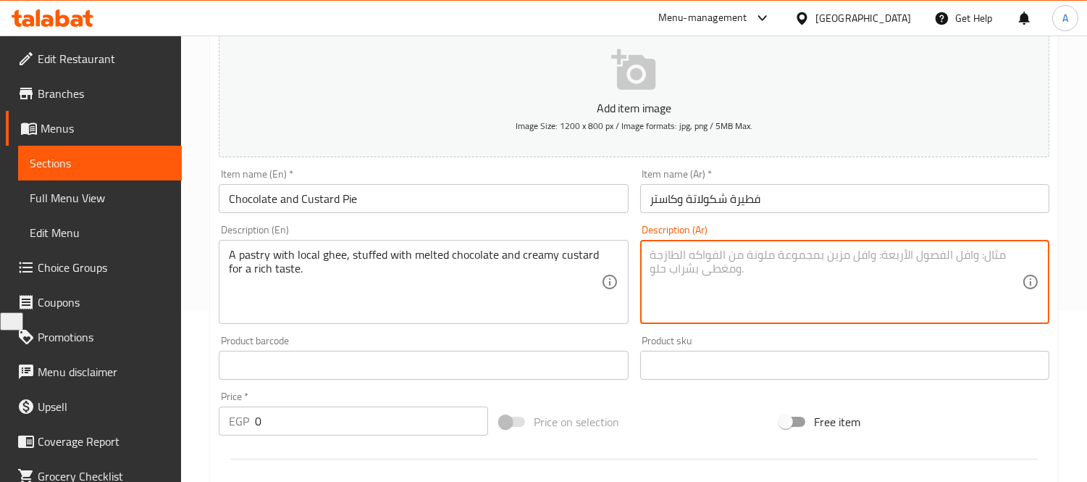
paste textarea "فطيرة بالسمنة البلدي محشوة بالشوكولاتة الذائبة والكاستر الكريمي لمذاق غني."
type textarea "فطيرة بالسمنة البلدي محشوة بالشوكولاتة الذائبة والكاستر الكريمي لمذاق غني."
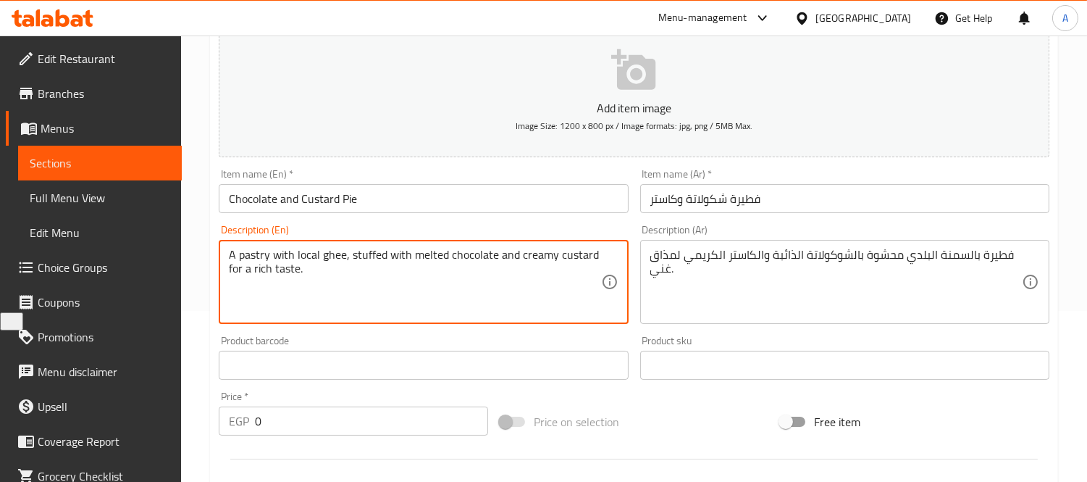
click at [256, 257] on textarea "A pastry with local ghee, stuffed with melted chocolate and creamy custard for …" at bounding box center [415, 282] width 372 height 69
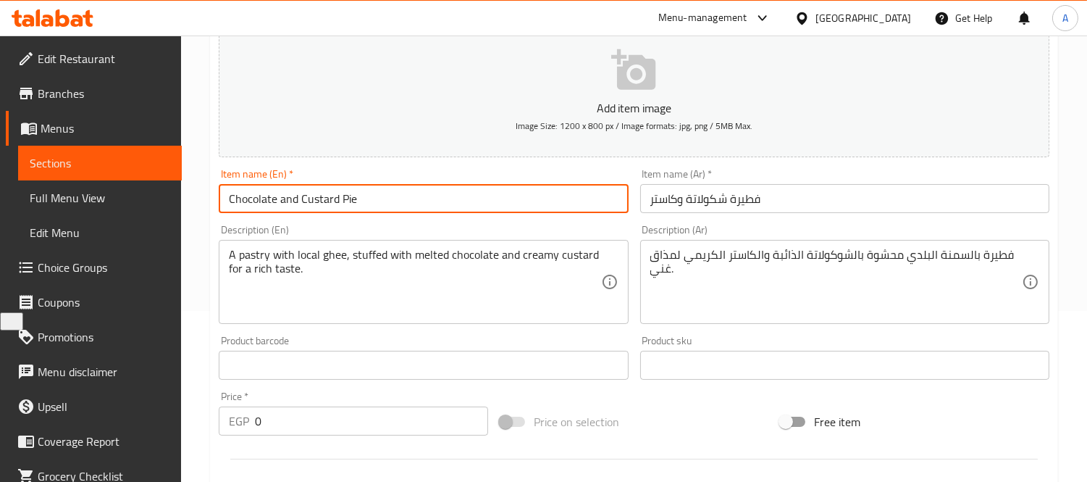
click at [351, 198] on input "Chocolate and Custard Pie" at bounding box center [423, 198] width 409 height 29
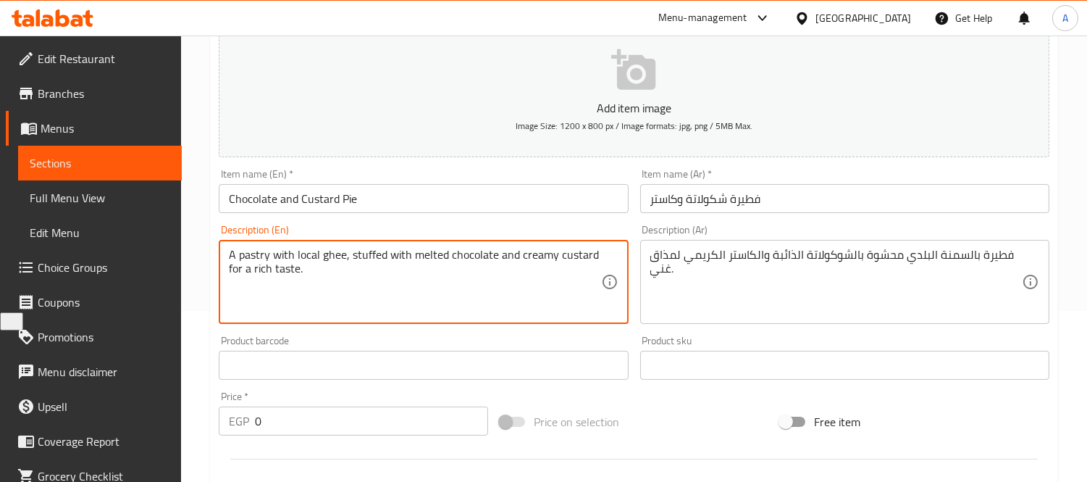
click at [244, 261] on textarea "A pastry with local ghee, stuffed with melted chocolate and creamy custard for …" at bounding box center [415, 282] width 372 height 69
paste textarea "Pie"
click at [241, 258] on textarea "A Pie with local ghee, stuffed with melted chocolate and creamy custard for a r…" at bounding box center [415, 282] width 372 height 69
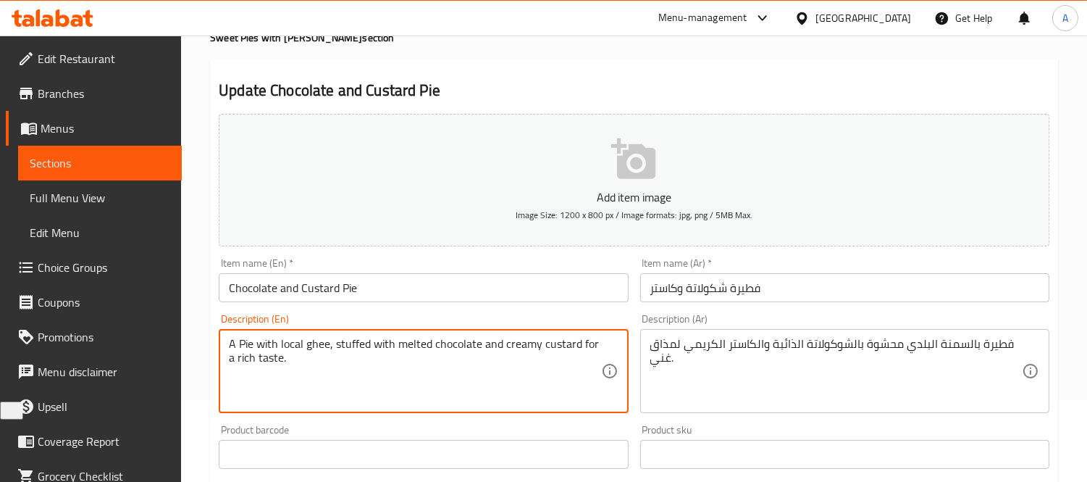
scroll to position [0, 0]
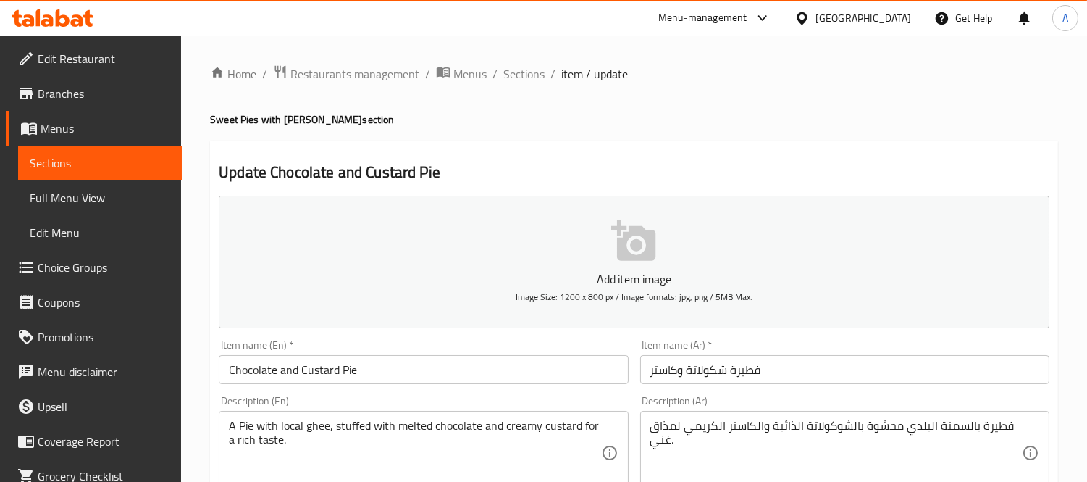
click at [292, 120] on h4 "Sweet Pies with Baladi Ghee section" at bounding box center [634, 119] width 848 height 14
copy h4 "Baladi"
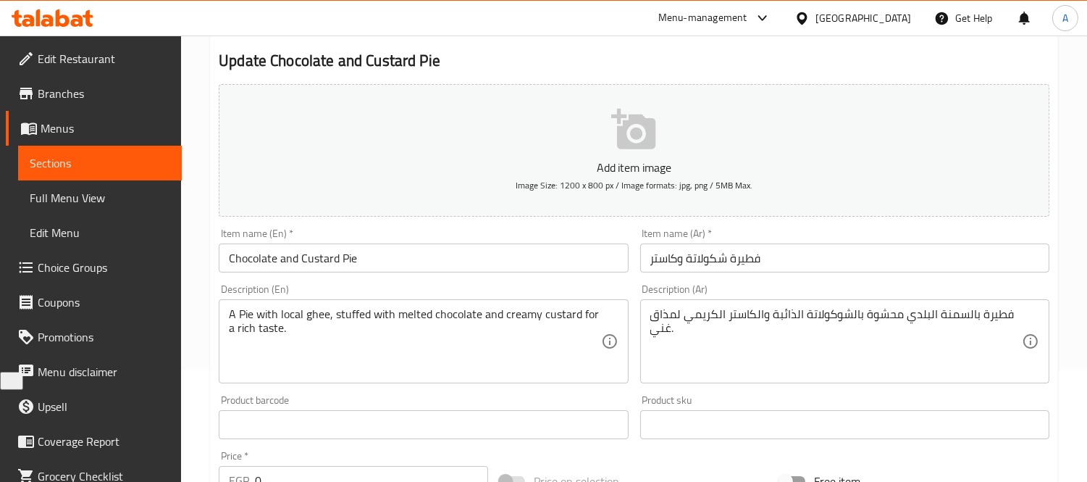
scroll to position [241, 0]
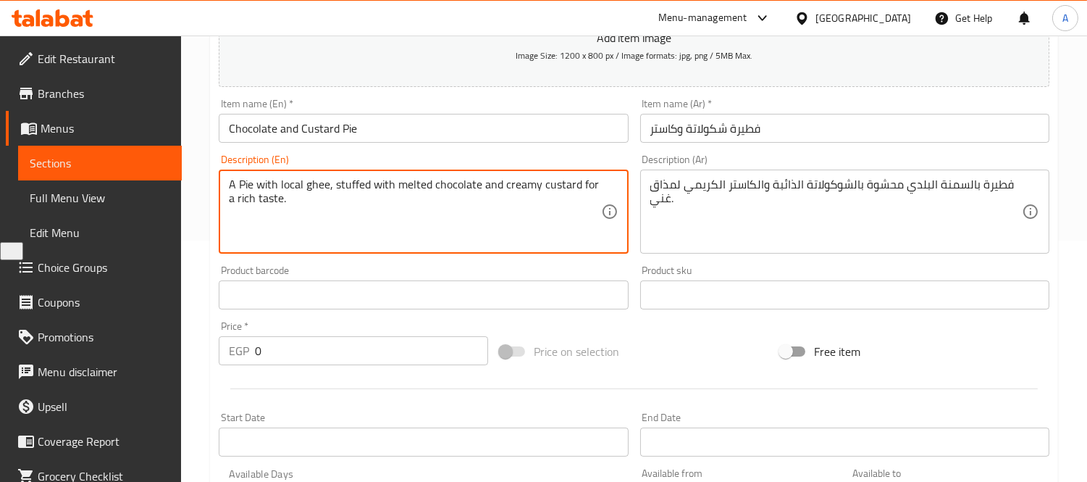
click at [288, 189] on textarea "A Pie with local ghee, stuffed with melted chocolate and creamy custard for a r…" at bounding box center [415, 212] width 372 height 69
paste textarea "Baladi"
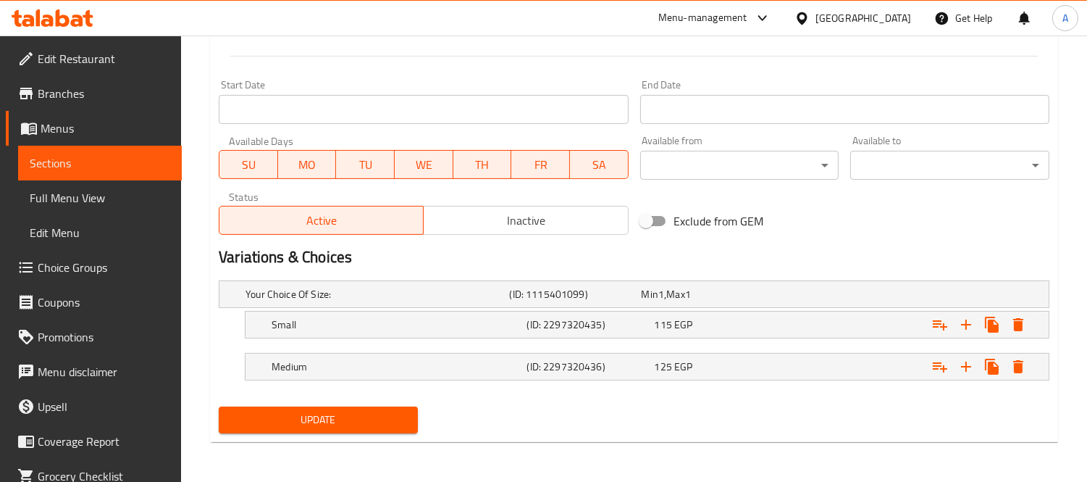
type textarea "A Pie with Baladi ghee, stuffed with melted chocolate and creamy custard for a …"
drag, startPoint x: 328, startPoint y: 397, endPoint x: 327, endPoint y: 404, distance: 7.4
click at [327, 398] on div "Your Choice Of Size: (ID: 1115401099) Min 1 , Max 1 Name (En) Your Choice Of Si…" at bounding box center [634, 338] width 843 height 126
click at [327, 417] on span "Update" at bounding box center [318, 420] width 176 height 18
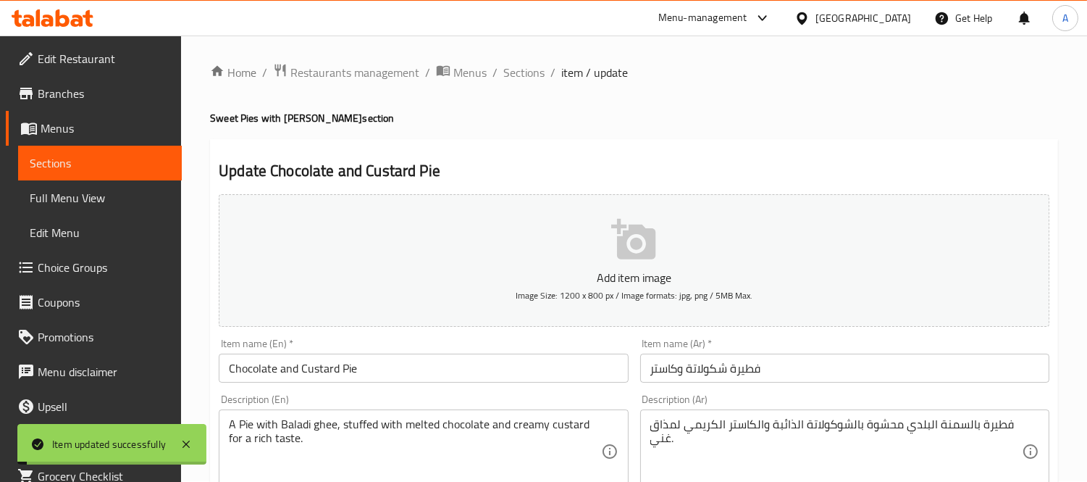
scroll to position [0, 0]
click at [534, 83] on span "Sections" at bounding box center [524, 73] width 41 height 17
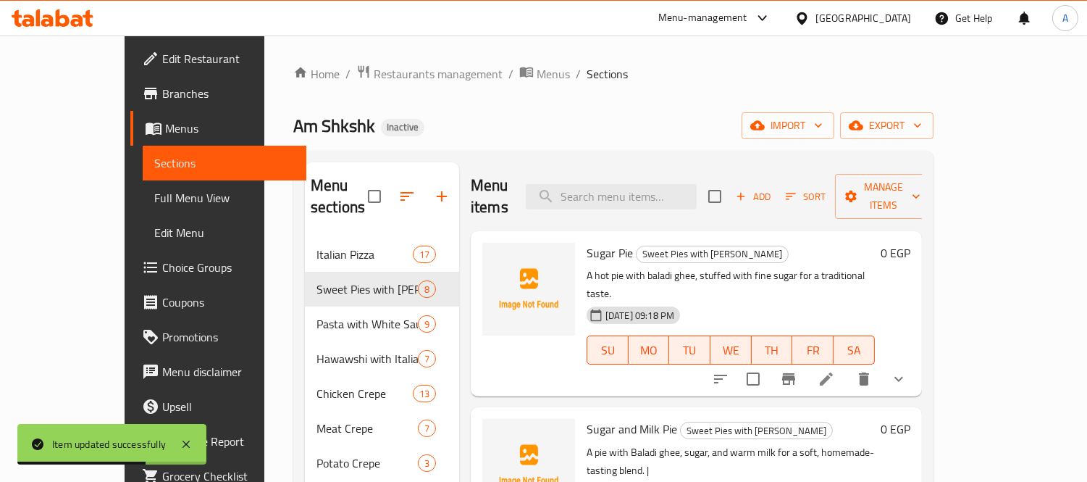
scroll to position [161, 0]
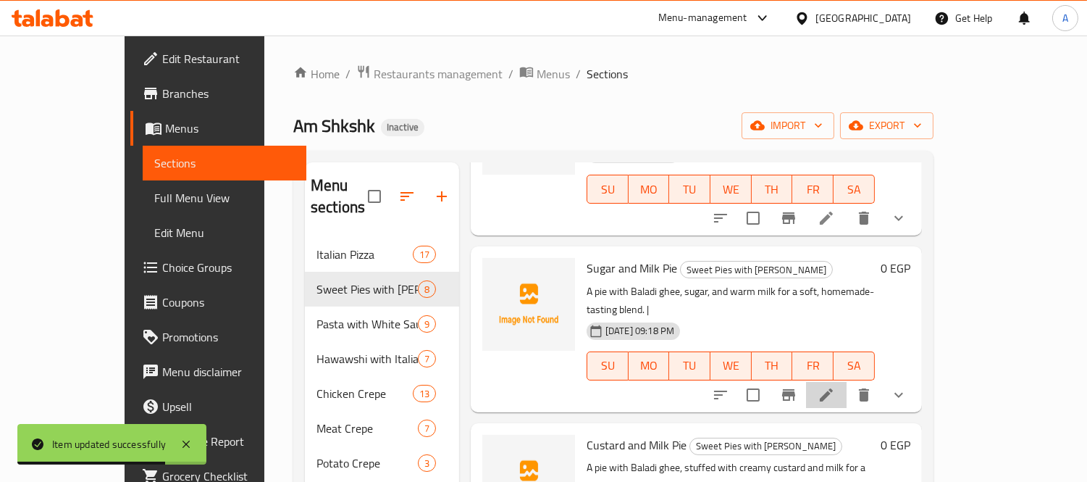
click at [847, 382] on li at bounding box center [826, 395] width 41 height 26
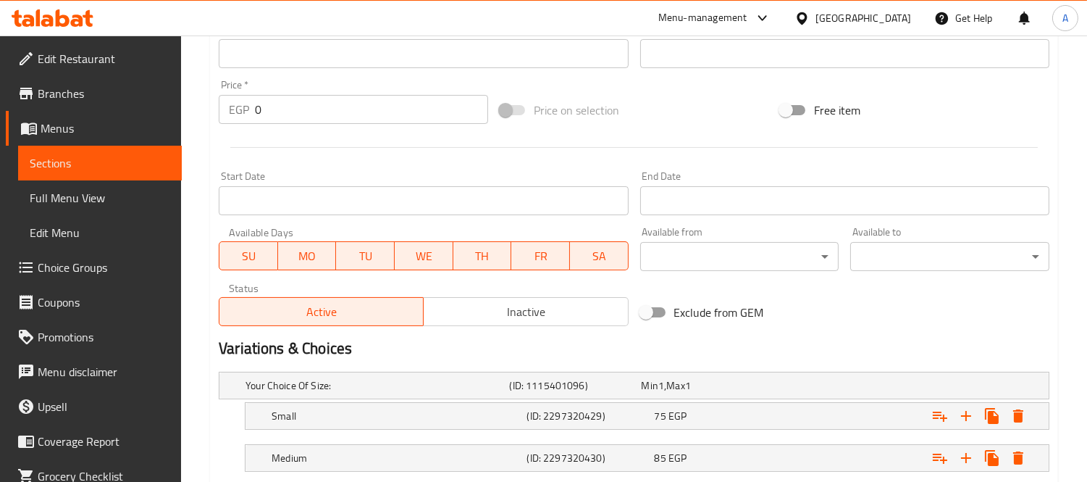
scroll to position [574, 0]
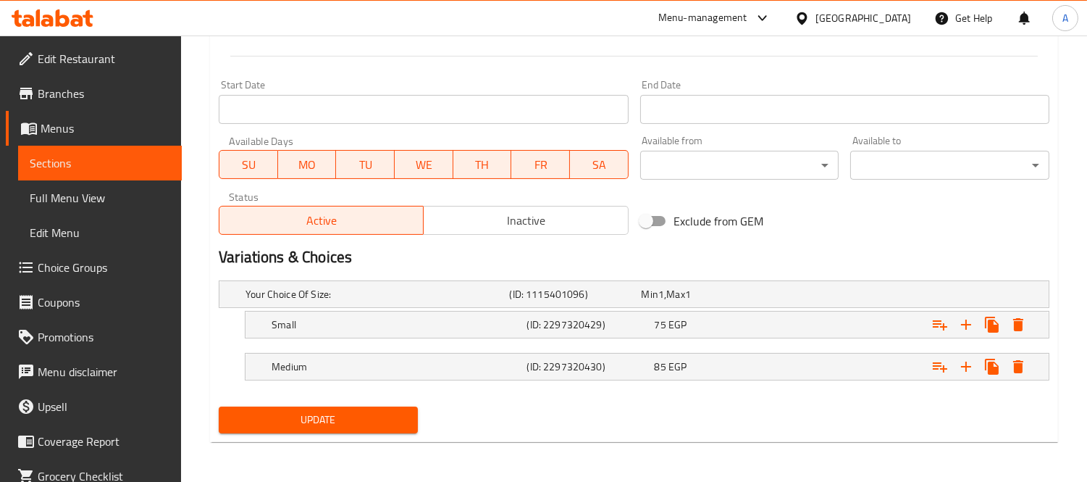
type textarea "A pie with Baladi ghee, sugar, and warm milk for a soft, homemade-tasting blend."
click at [350, 411] on span "Update" at bounding box center [318, 420] width 176 height 18
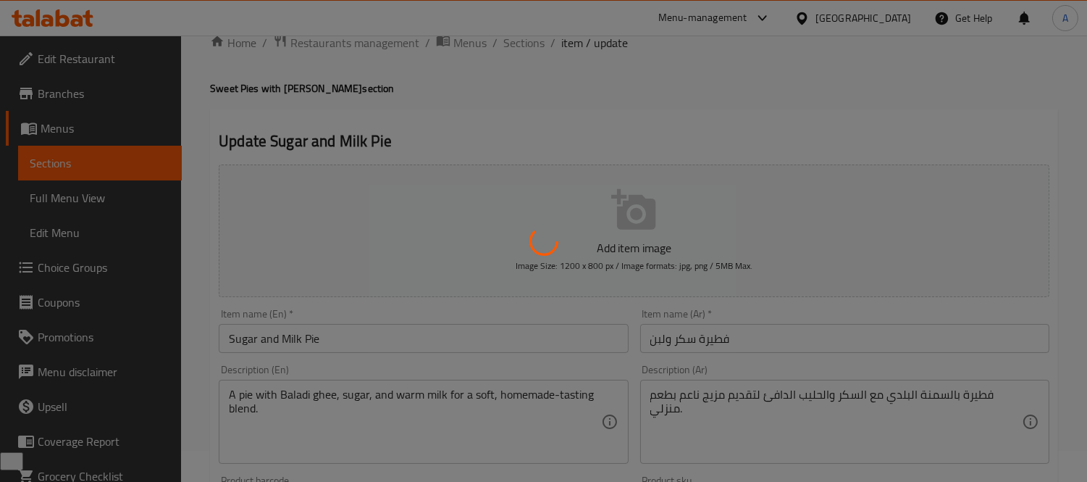
scroll to position [0, 0]
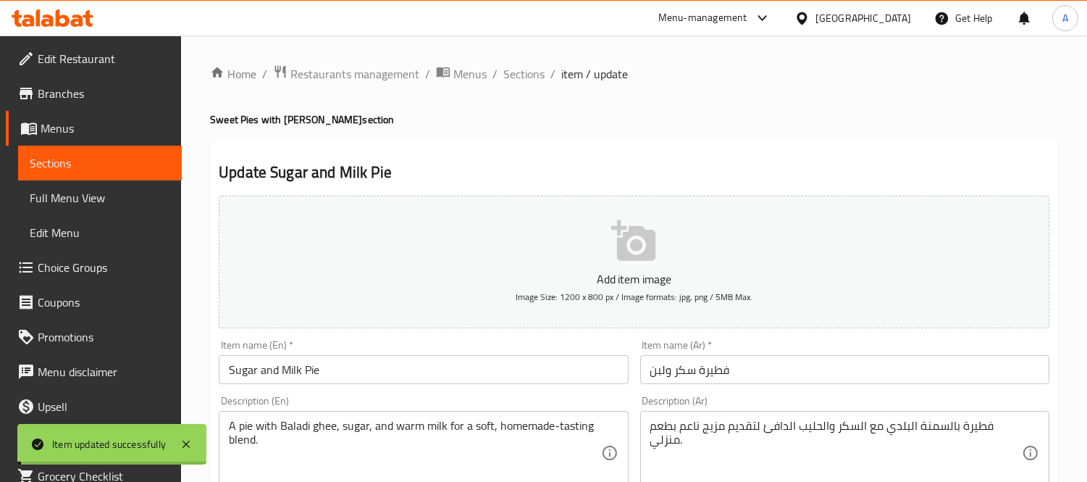
drag, startPoint x: 519, startPoint y: 70, endPoint x: 719, endPoint y: 101, distance: 202.5
click at [519, 70] on span "Sections" at bounding box center [524, 73] width 41 height 17
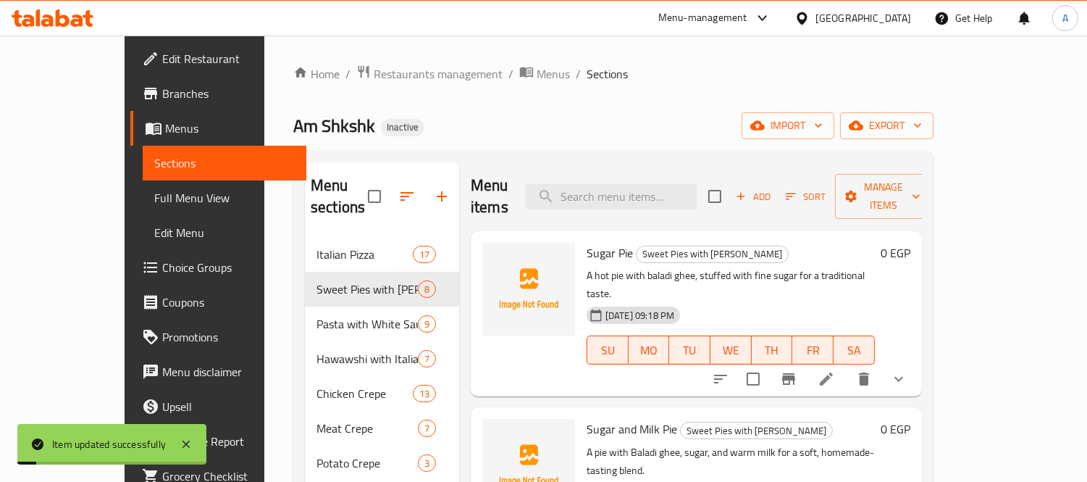
scroll to position [322, 0]
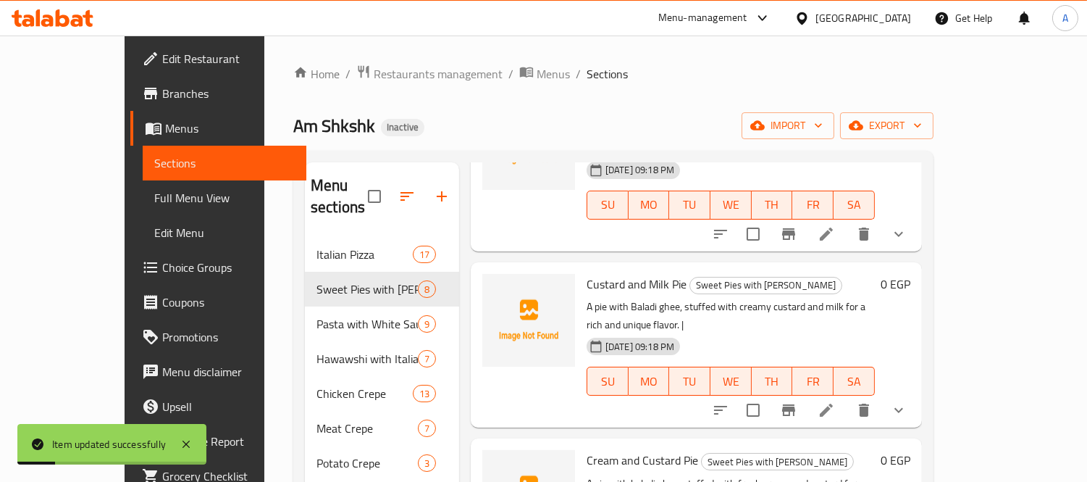
click at [835, 401] on icon at bounding box center [826, 409] width 17 height 17
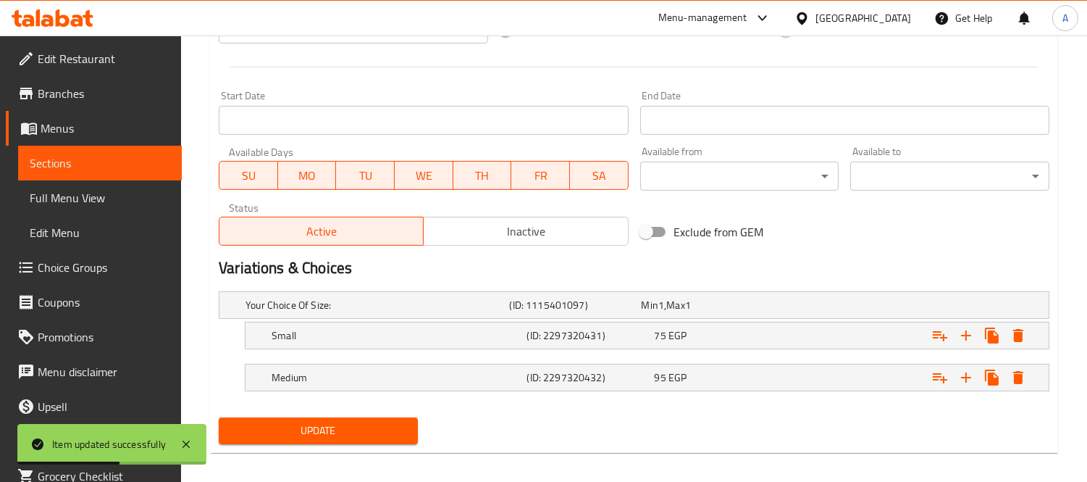
type textarea "A pie with Baladi ghee, stuffed with creamy custard and milk for a rich and uni…"
click at [326, 440] on button "Update" at bounding box center [318, 430] width 199 height 27
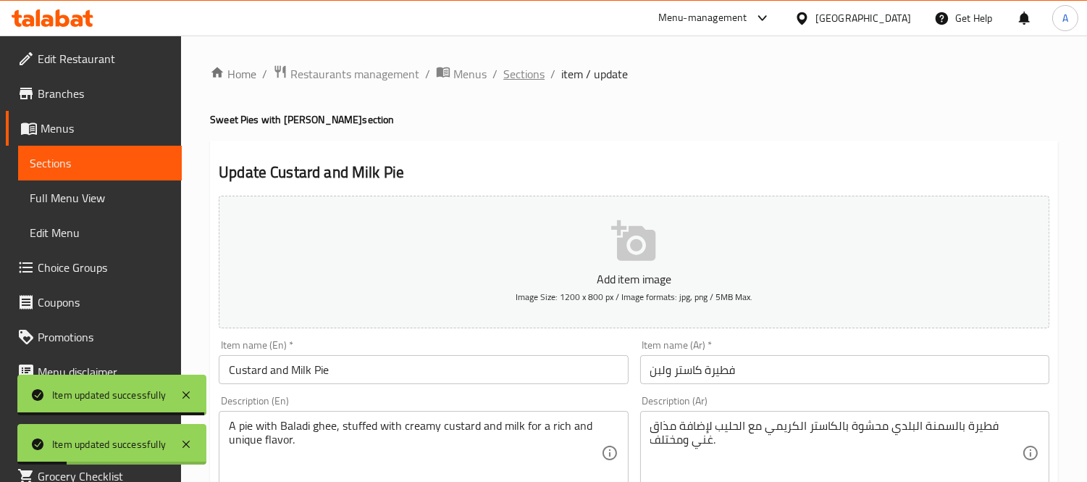
click at [524, 80] on span "Sections" at bounding box center [524, 73] width 41 height 17
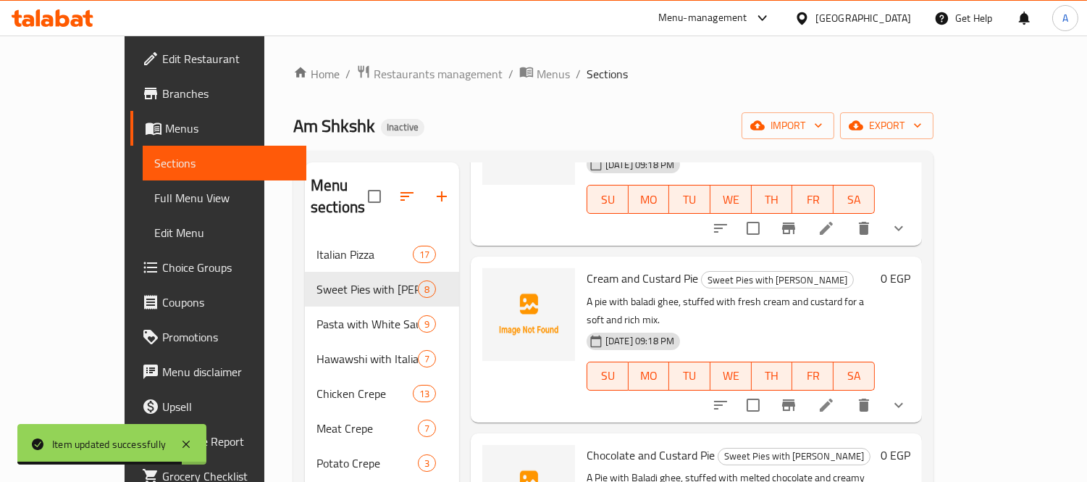
scroll to position [483, 0]
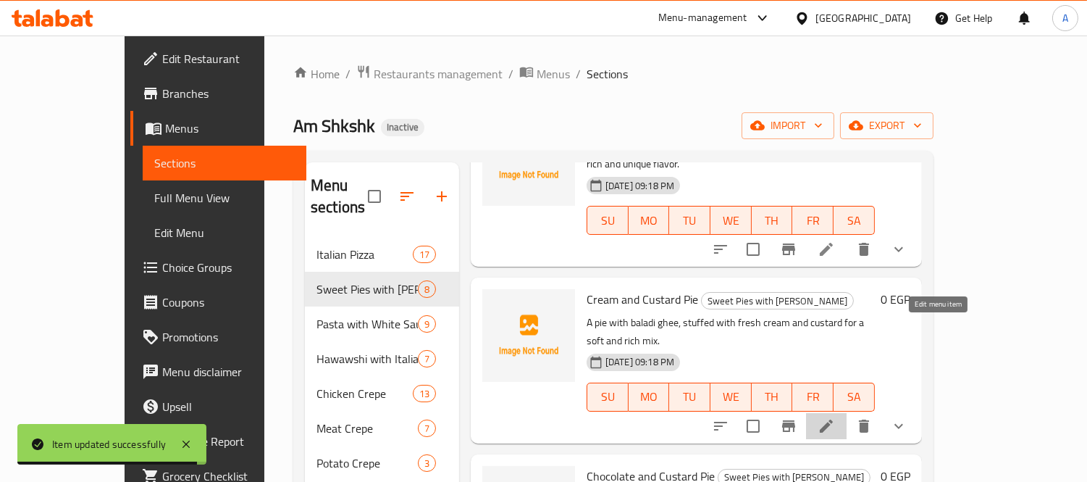
click at [835, 417] on icon at bounding box center [826, 425] width 17 height 17
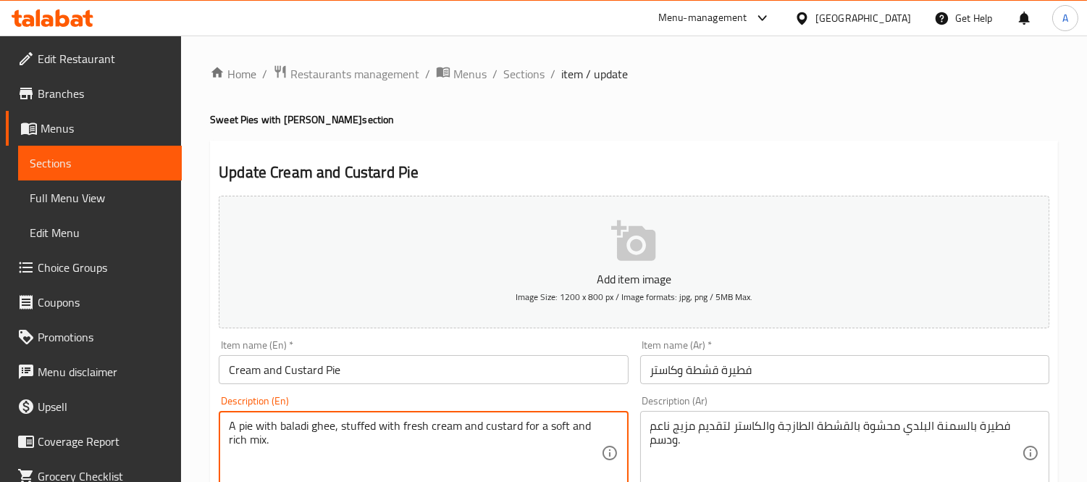
click at [255, 446] on textarea "A pie with baladi ghee, stuffed with fresh cream and custard for a soft and ric…" at bounding box center [415, 453] width 372 height 69
click at [356, 438] on textarea "A pie with baladi ghee, stuffed with fresh cream and custard for a soft and ric…" at bounding box center [415, 453] width 372 height 69
click at [511, 73] on span "Sections" at bounding box center [524, 73] width 41 height 17
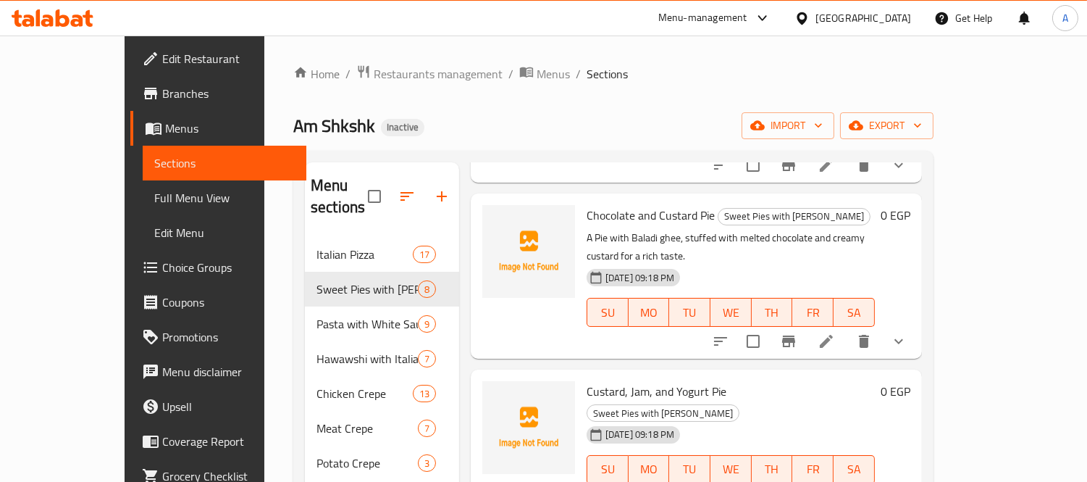
scroll to position [754, 0]
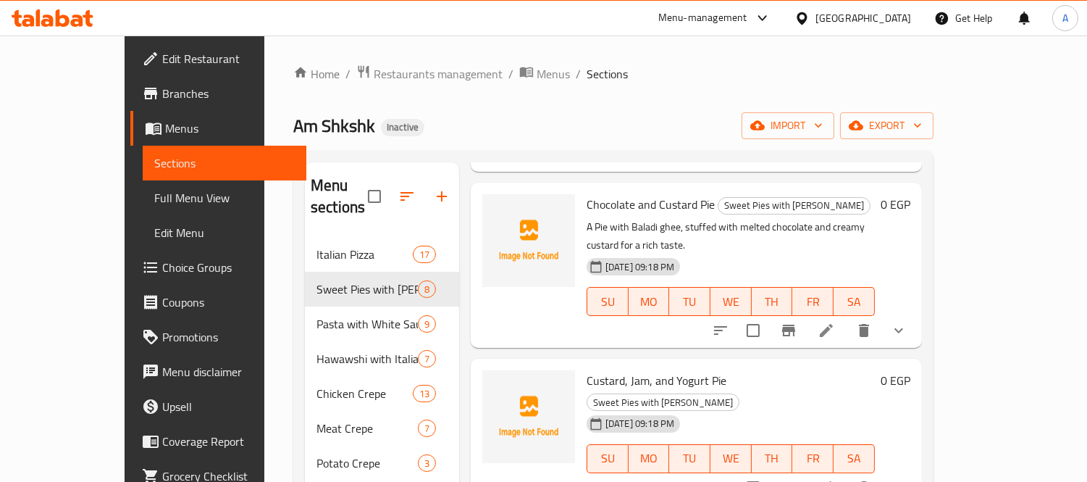
click at [847, 475] on li at bounding box center [826, 488] width 41 height 26
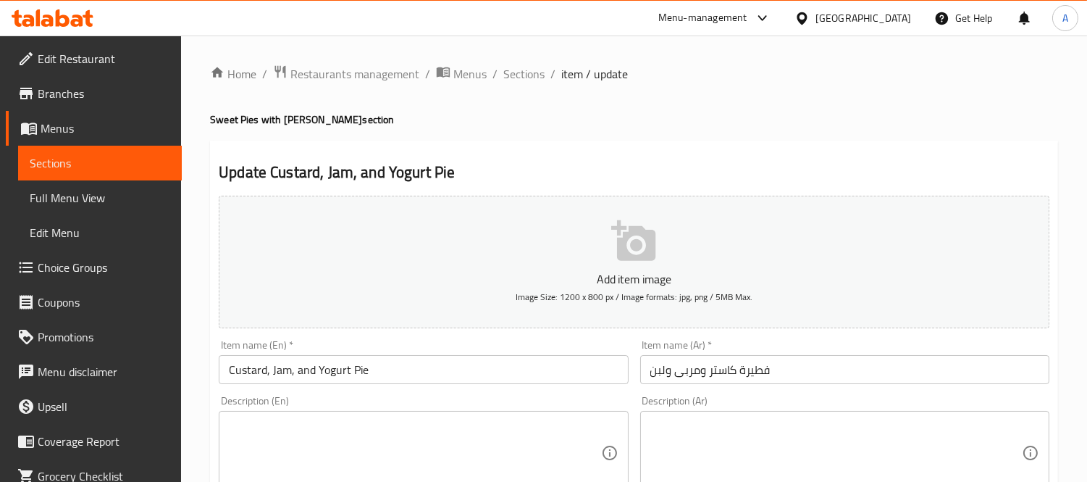
click at [270, 377] on input "Custard, Jam, and Yogurt Pie" at bounding box center [423, 369] width 409 height 29
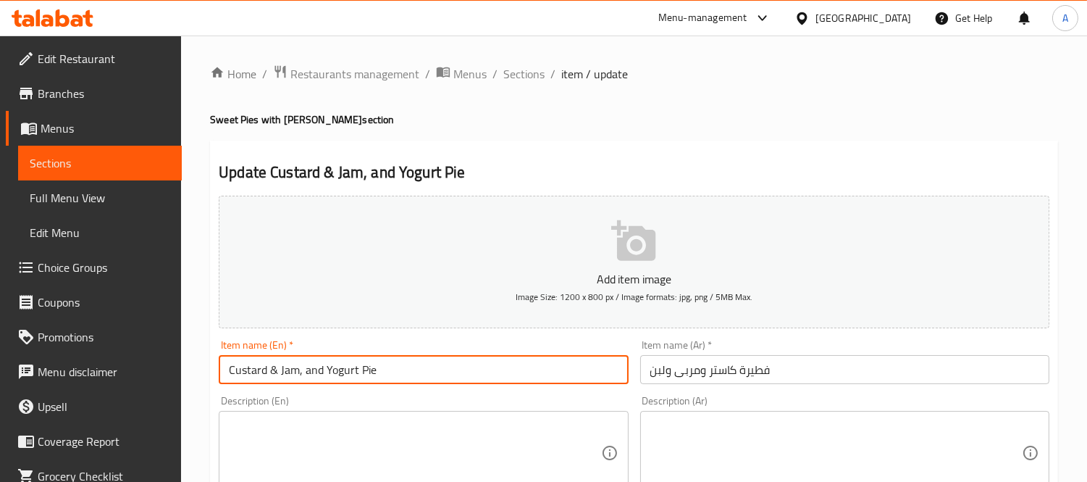
drag, startPoint x: 319, startPoint y: 371, endPoint x: 305, endPoint y: 371, distance: 13.8
click at [305, 371] on input "Custard & Jam, and Yogurt Pie" at bounding box center [423, 369] width 409 height 29
drag, startPoint x: 297, startPoint y: 371, endPoint x: 320, endPoint y: 370, distance: 22.5
click at [320, 370] on input "Custard & Jam, and Yogurt Pie" at bounding box center [423, 369] width 409 height 29
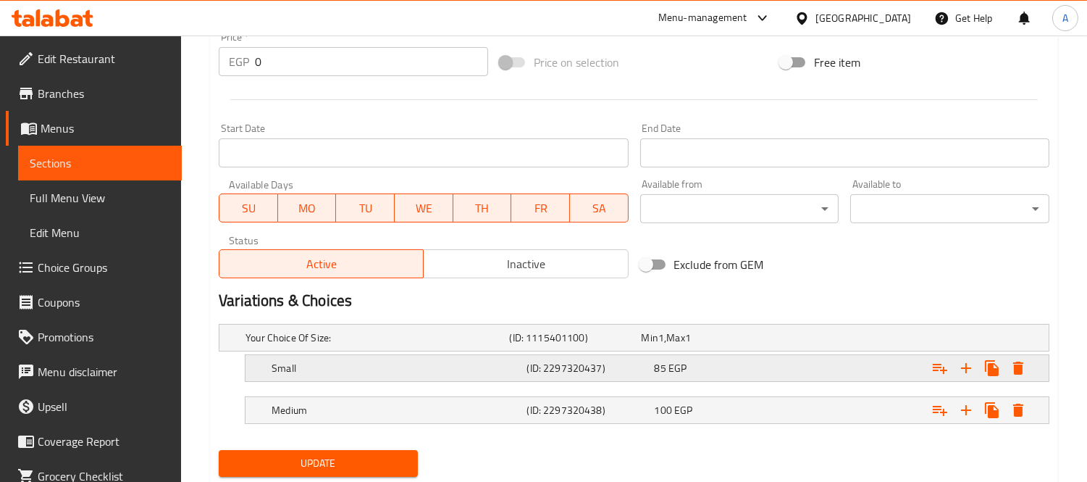
scroll to position [574, 0]
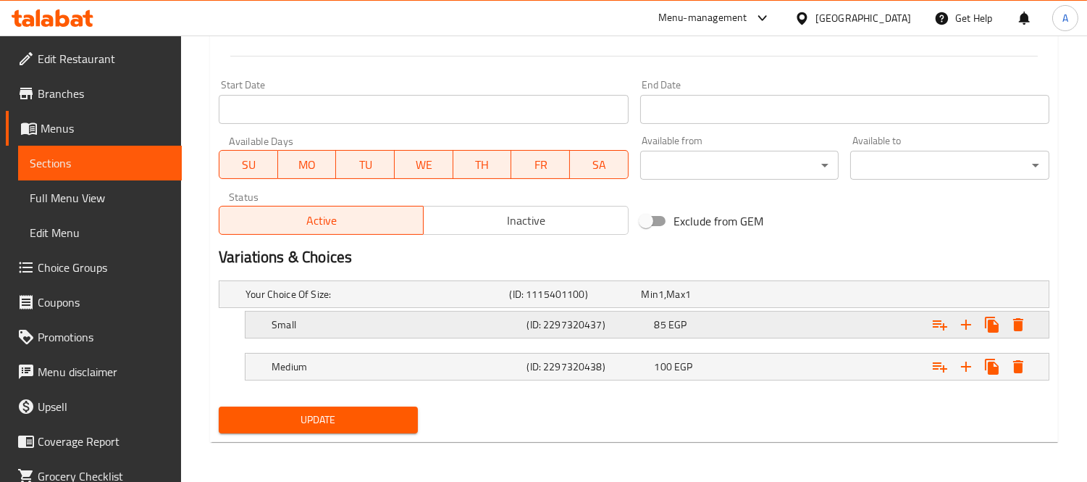
type input "Custard & Jam & Yogurt Pie"
click at [314, 425] on span "Update" at bounding box center [318, 420] width 176 height 18
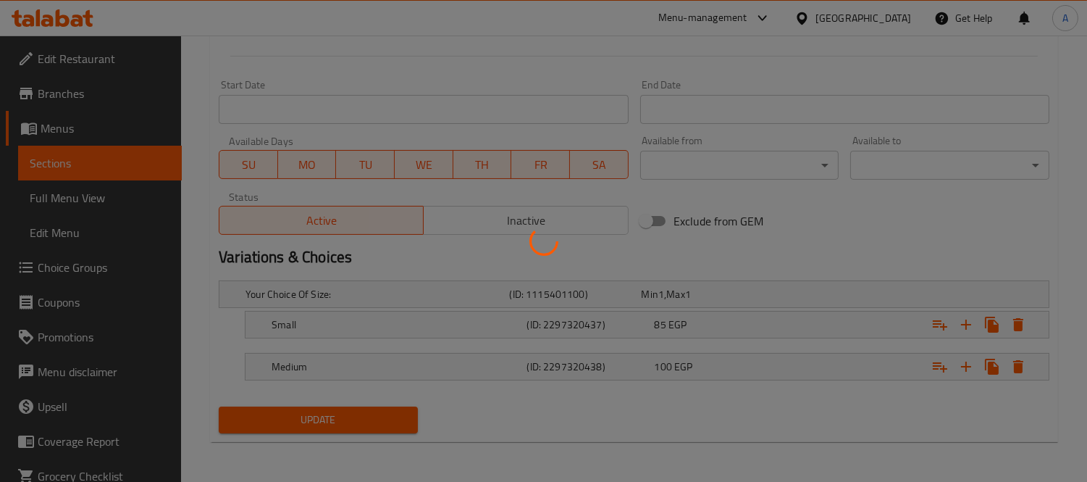
scroll to position [171, 0]
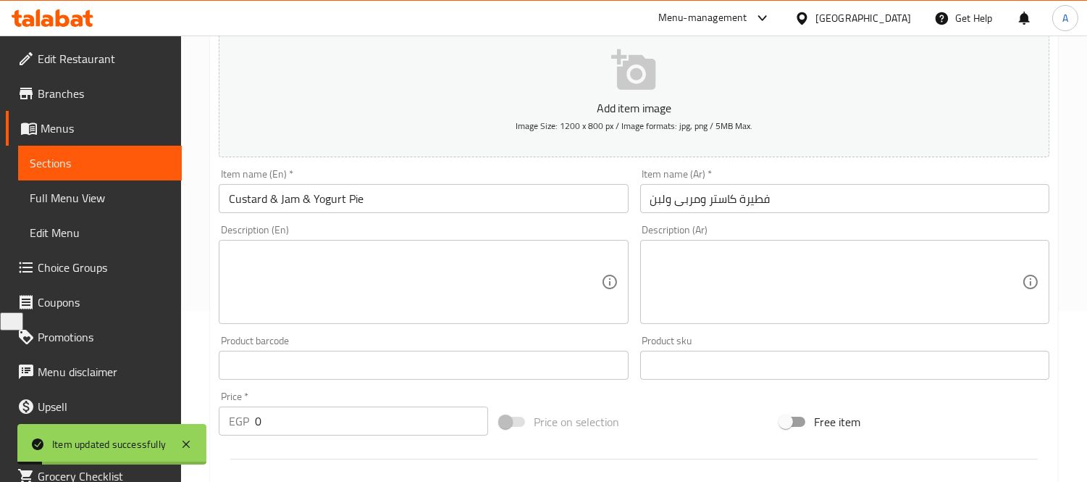
click at [325, 205] on input "Custard & Jam & Yogurt Pie" at bounding box center [423, 198] width 409 height 29
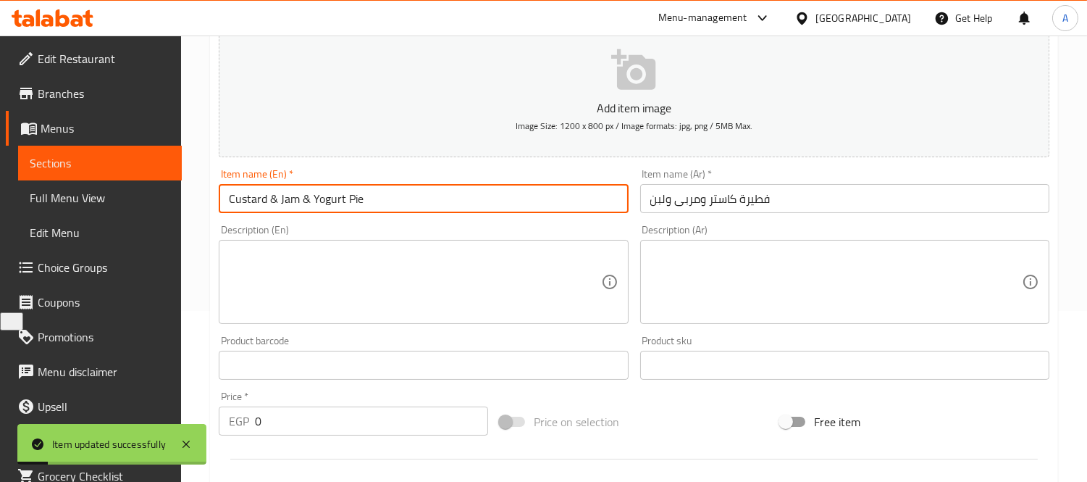
click at [325, 205] on input "Custard & Jam & Yogurt Pie" at bounding box center [423, 198] width 409 height 29
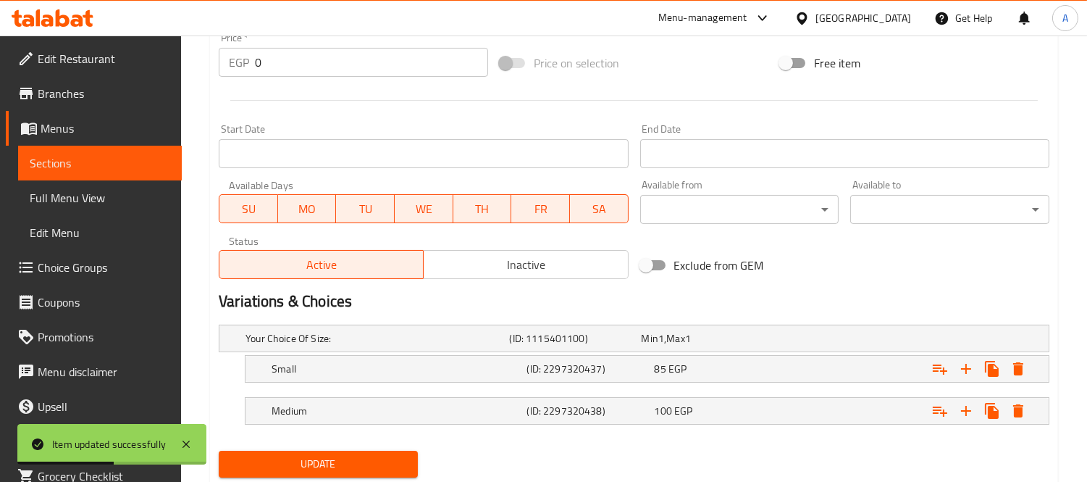
scroll to position [574, 0]
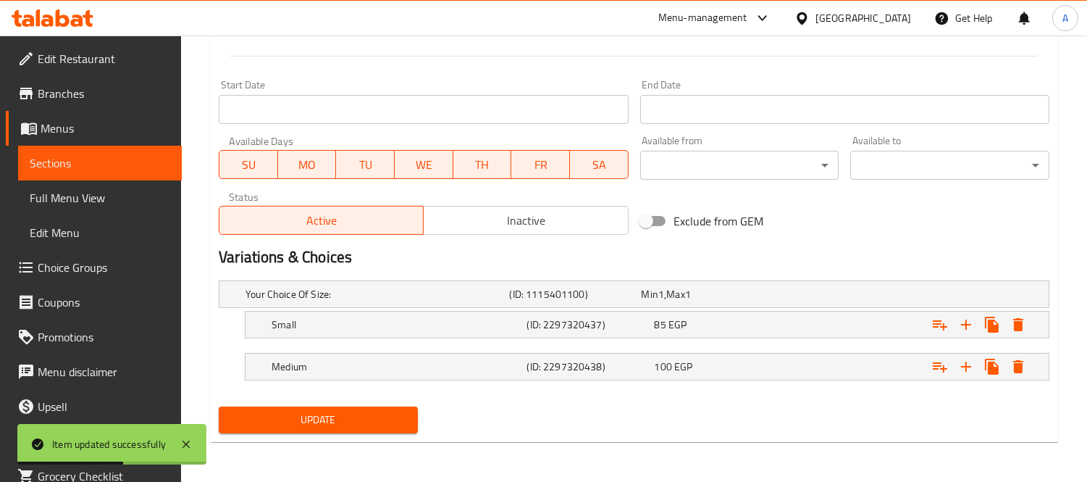
type input "Custard & Jam & Milk Pie"
click at [335, 408] on button "Update" at bounding box center [318, 419] width 199 height 27
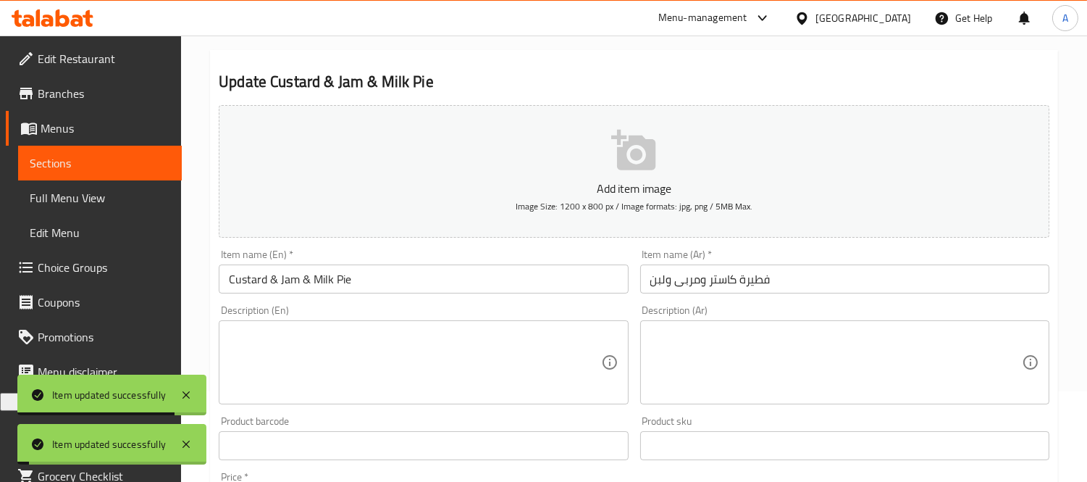
scroll to position [0, 0]
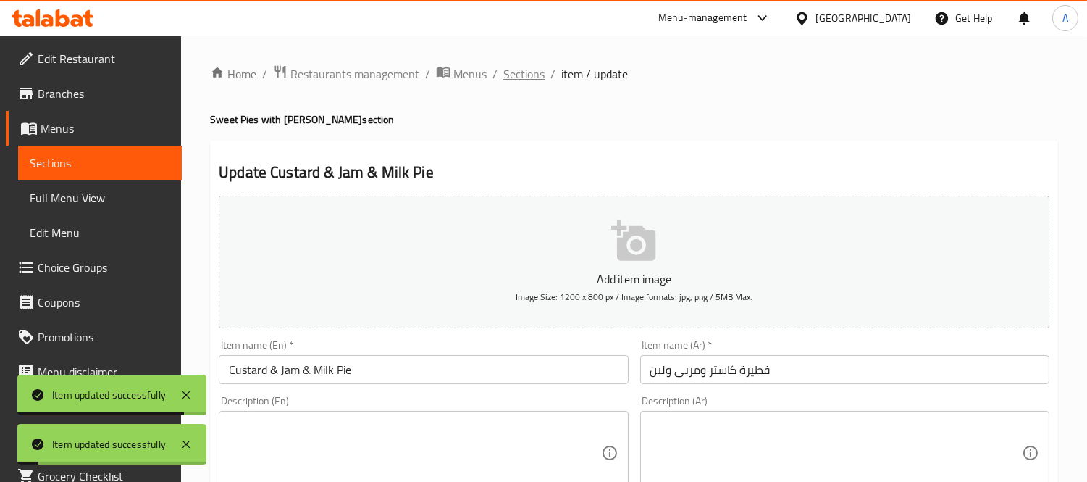
click at [519, 75] on span "Sections" at bounding box center [524, 73] width 41 height 17
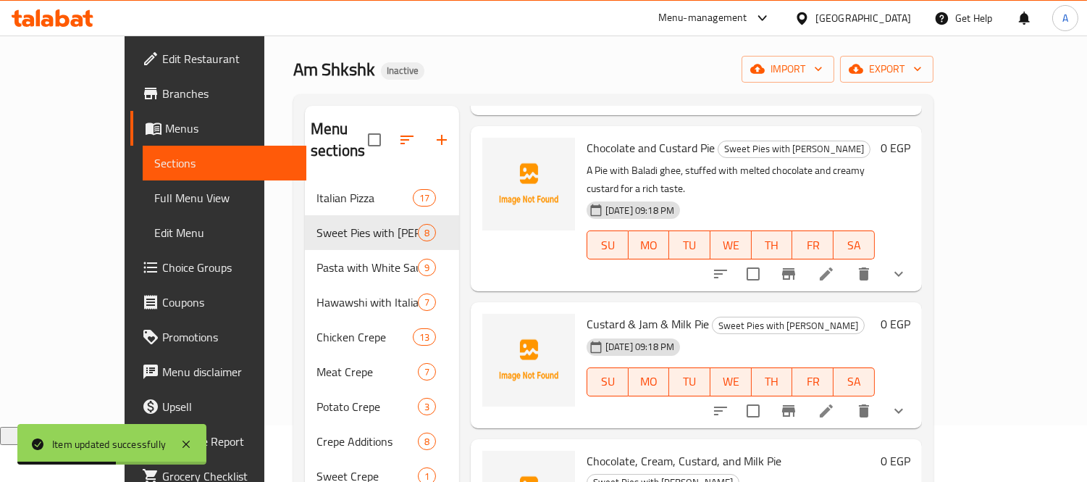
scroll to position [80, 0]
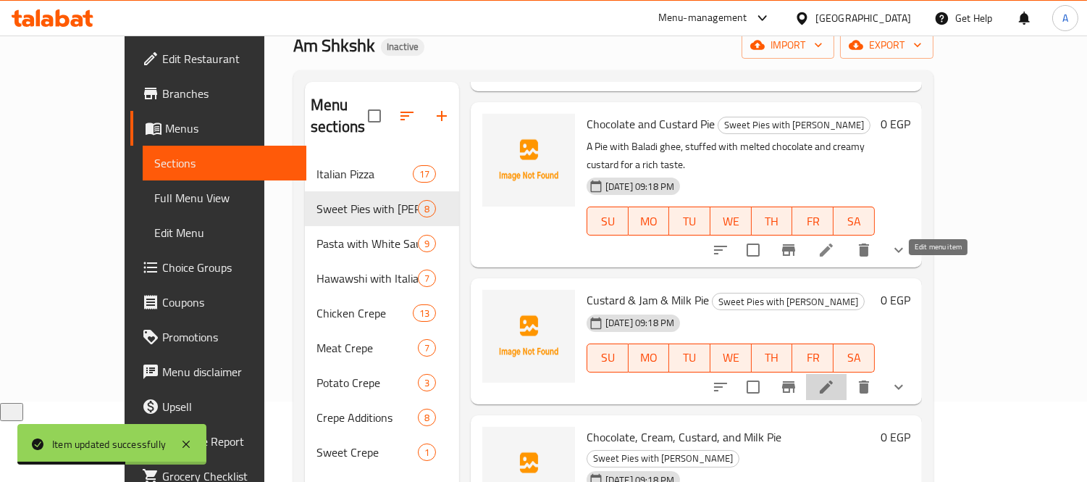
click at [835, 378] on icon at bounding box center [826, 386] width 17 height 17
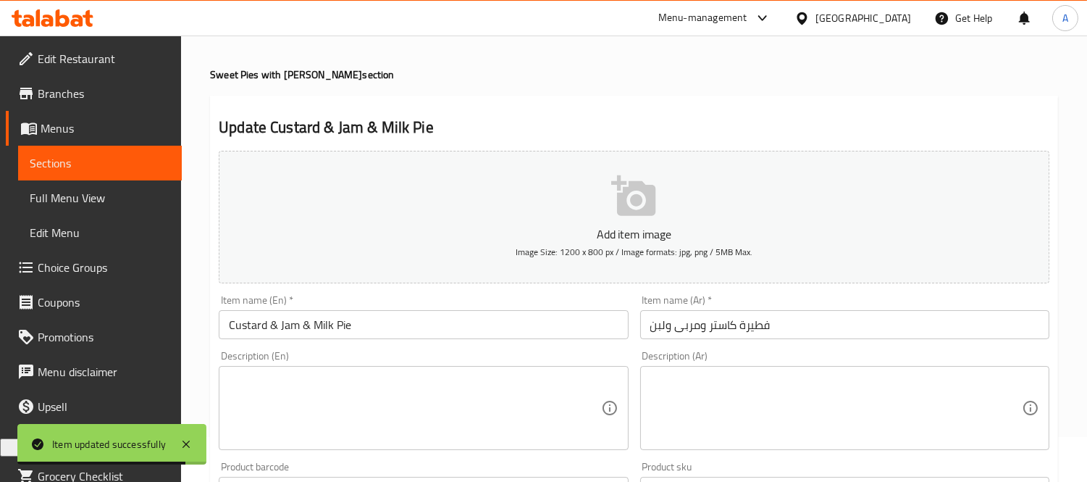
scroll to position [80, 0]
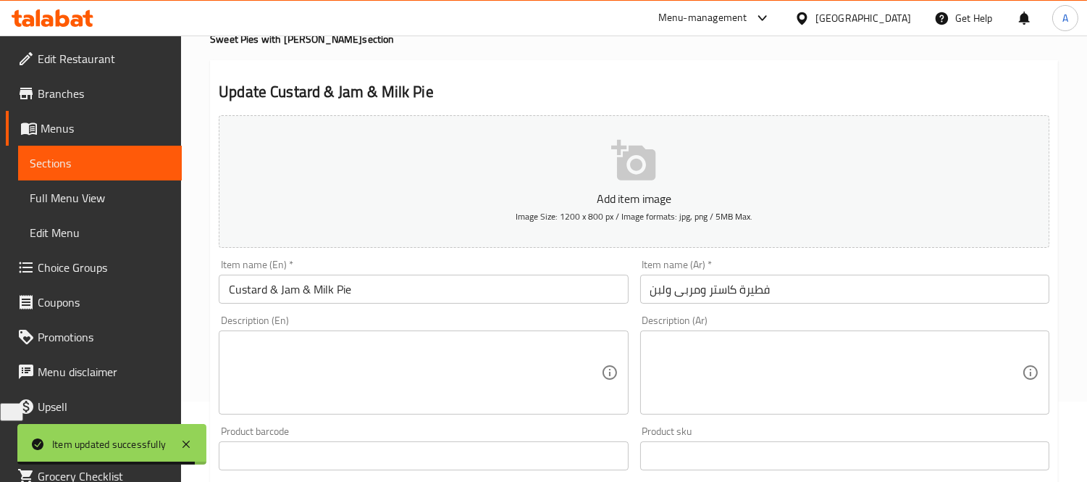
click at [779, 373] on textarea at bounding box center [837, 372] width 372 height 69
paste textarea "فطيرة بالسمنة البلدي بحشو كاستر ومربى فواكه مع الحليب لمذاق متوازن."
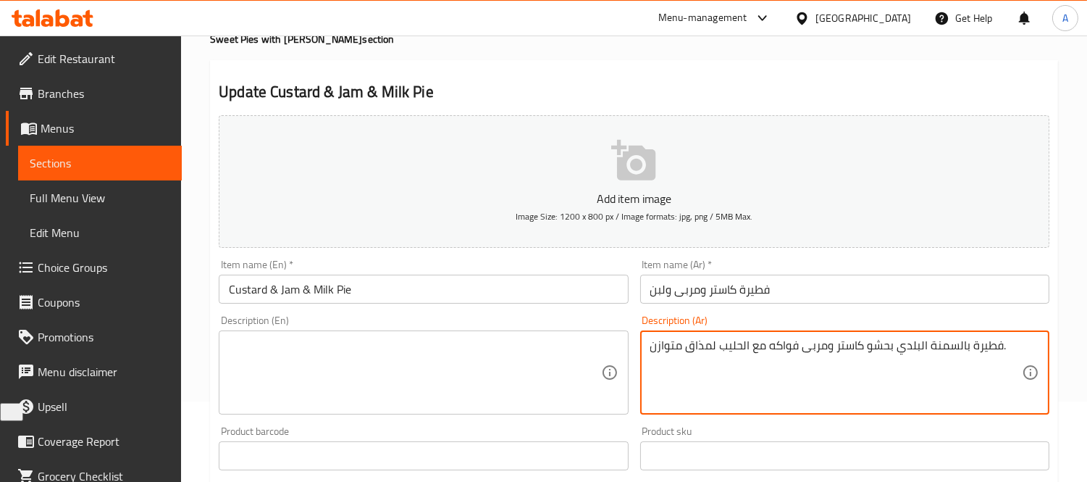
type textarea "فطيرة بالسمنة البلدي بحشو كاستر ومربى فواكه مع الحليب لمذاق متوازن."
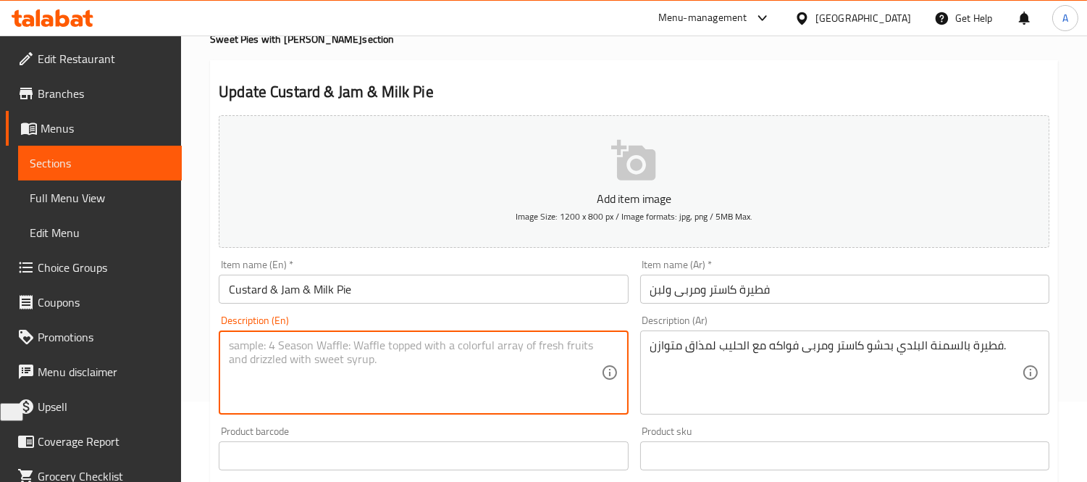
click at [330, 352] on textarea at bounding box center [415, 372] width 372 height 69
paste textarea "A pastry with local ghee, filled with custard, fruit jam, and milk for a balanc…"
click at [264, 344] on textarea "A pastry with local ghee, filled with custard, fruit jam, and milk for a balanc…" at bounding box center [415, 372] width 372 height 69
click at [291, 41] on h4 "Sweet Pies with Baladi Ghee section" at bounding box center [634, 39] width 848 height 14
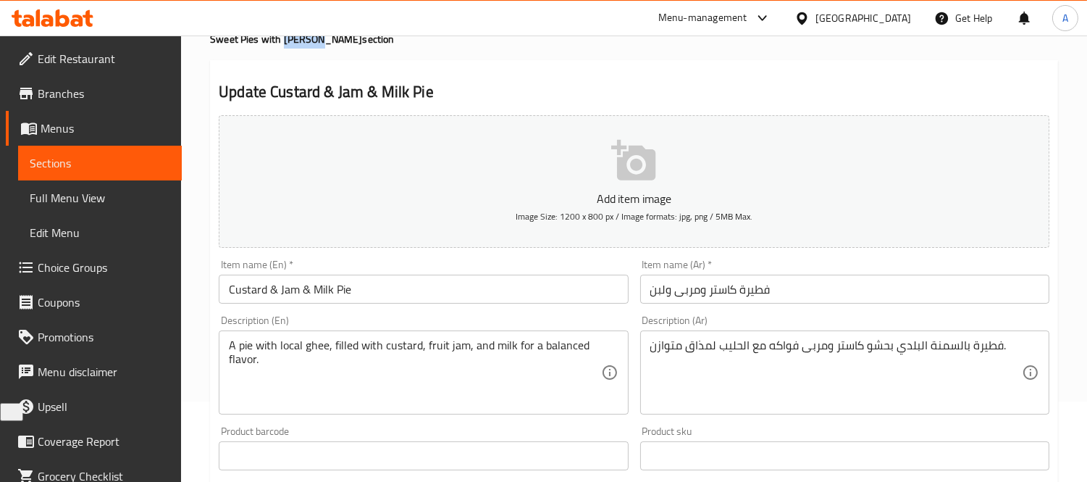
click at [291, 41] on h4 "Sweet Pies with Baladi Ghee section" at bounding box center [634, 39] width 848 height 14
copy h4 "Baladi"
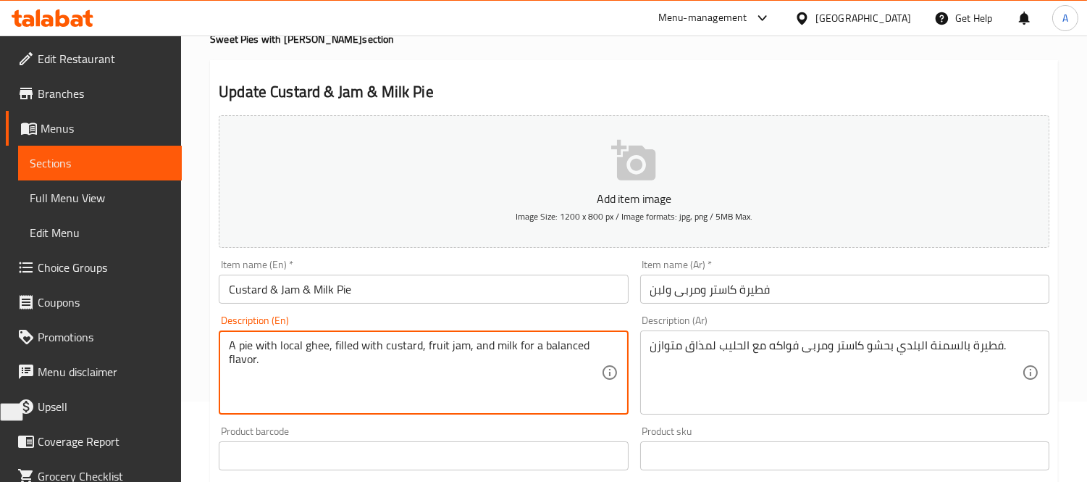
click at [284, 345] on textarea "A pie with local ghee, filled with custard, fruit jam, and milk for a balanced …" at bounding box center [415, 372] width 372 height 69
paste textarea "Baladi"
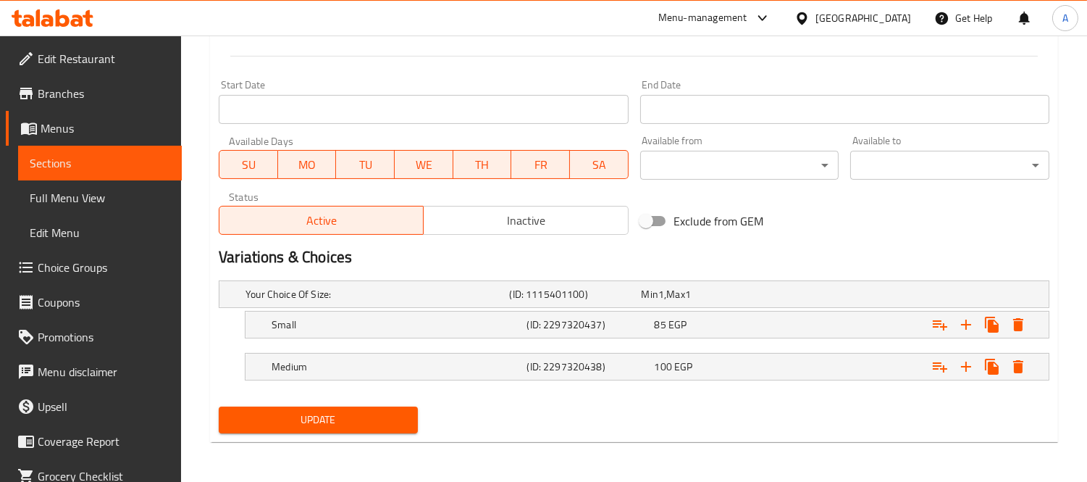
type textarea "A pie with Baladi ghee, filled with custard, fruit jam, and milk for a balanced…"
click at [314, 415] on span "Update" at bounding box center [318, 420] width 176 height 18
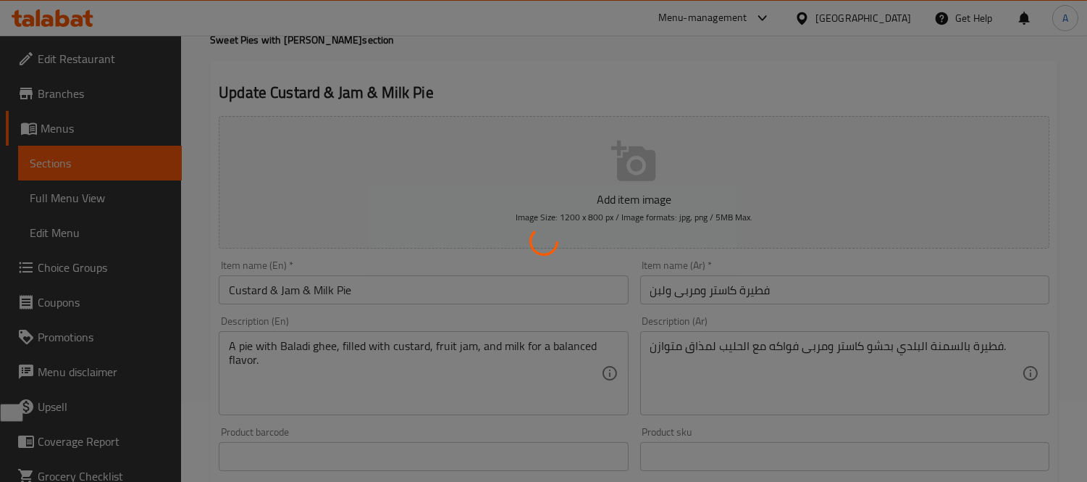
scroll to position [0, 0]
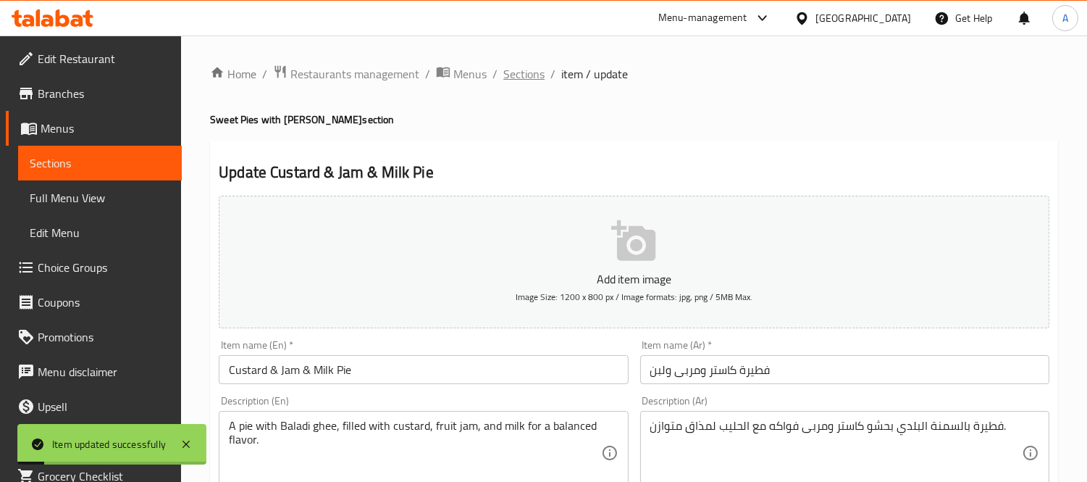
click at [525, 78] on span "Sections" at bounding box center [524, 73] width 41 height 17
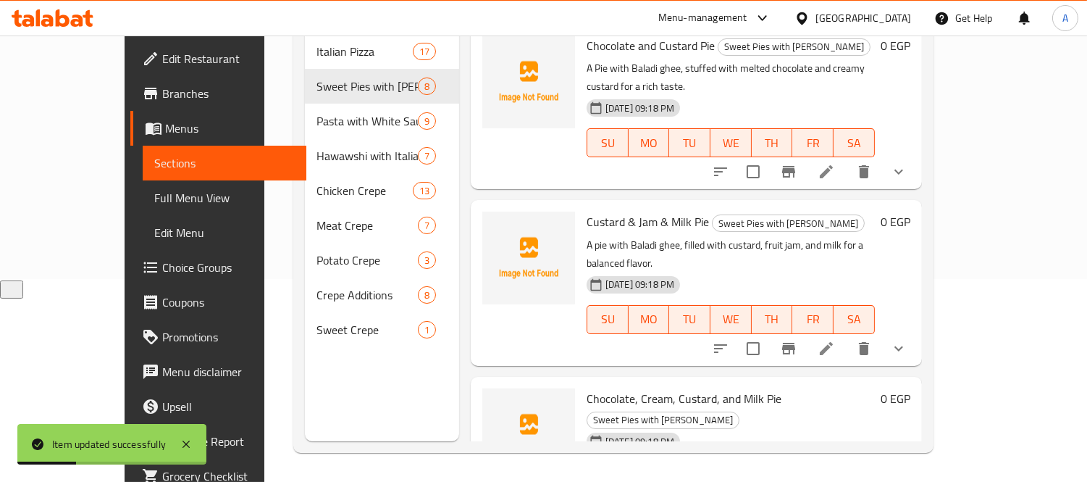
scroll to position [776, 0]
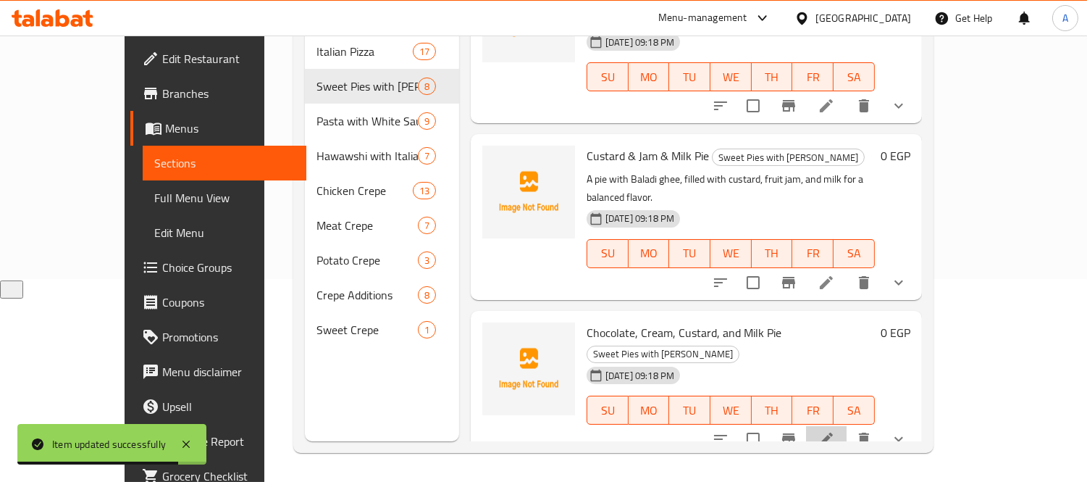
click at [847, 426] on li at bounding box center [826, 439] width 41 height 26
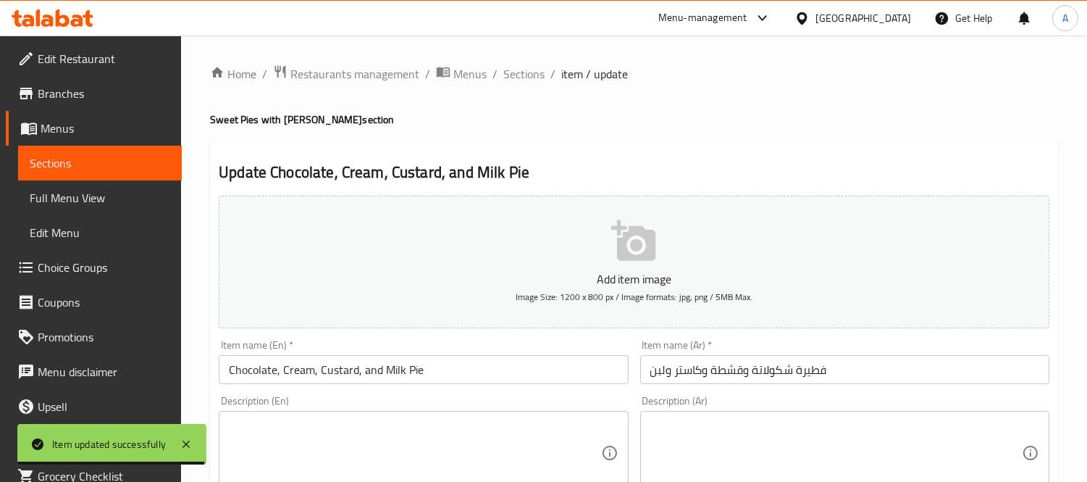
click at [280, 372] on input "Chocolate, Cream, Custard, and Milk Pie" at bounding box center [423, 369] width 409 height 29
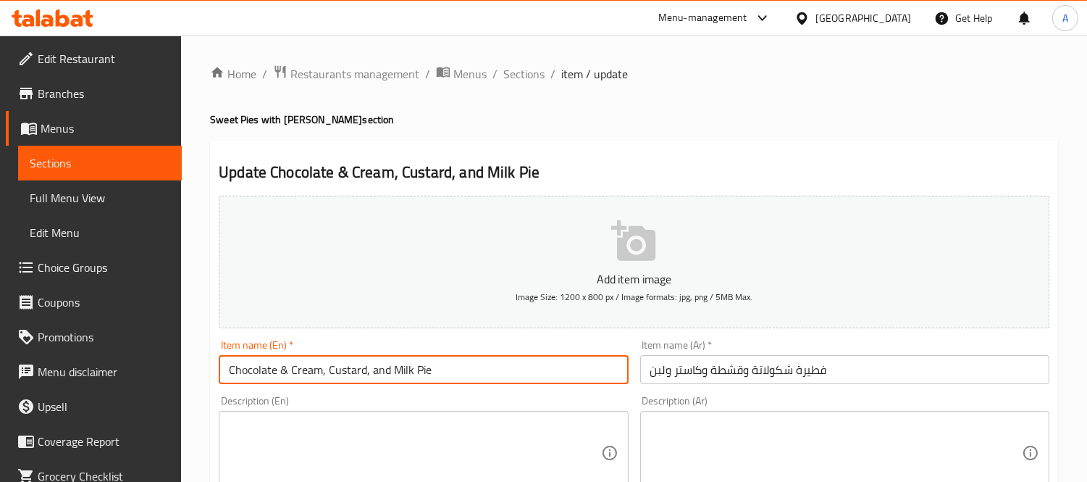
click at [324, 363] on input "Chocolate & Cream, Custard, and Milk Pie" at bounding box center [423, 369] width 409 height 29
drag, startPoint x: 393, startPoint y: 368, endPoint x: 372, endPoint y: 373, distance: 21.6
click at [372, 373] on input "Chocolate & Cream & Custard, and Milk Pie" at bounding box center [423, 369] width 409 height 29
click at [387, 372] on input "Chocolate & Cream & Custard & Milk Pie" at bounding box center [423, 369] width 409 height 29
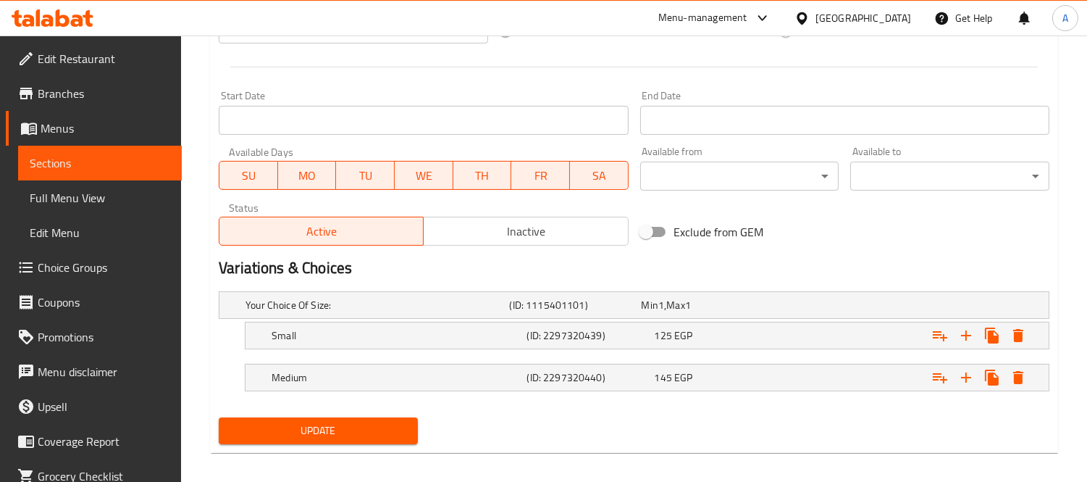
type input "Chocolate & Cream & Custard & Milk Pie"
click at [354, 420] on button "Update" at bounding box center [318, 430] width 199 height 27
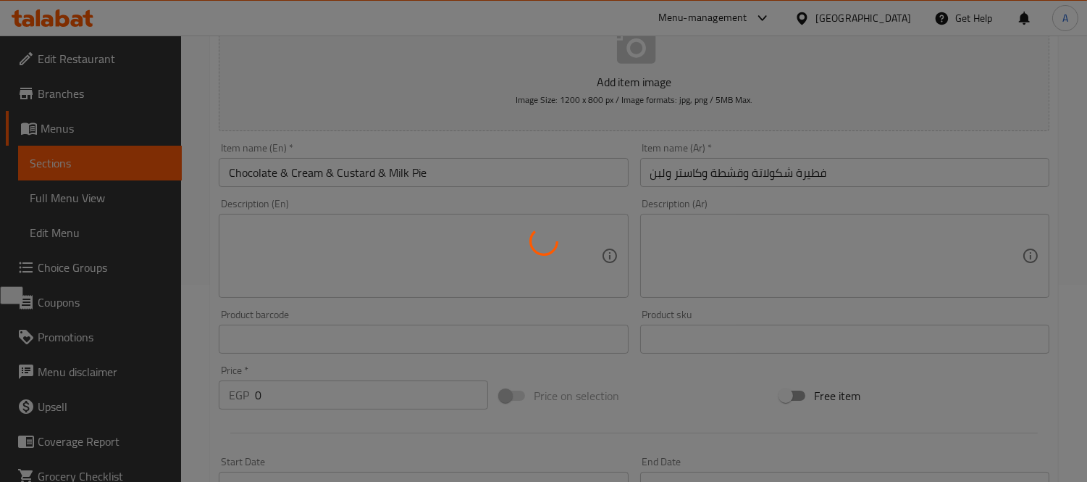
scroll to position [80, 0]
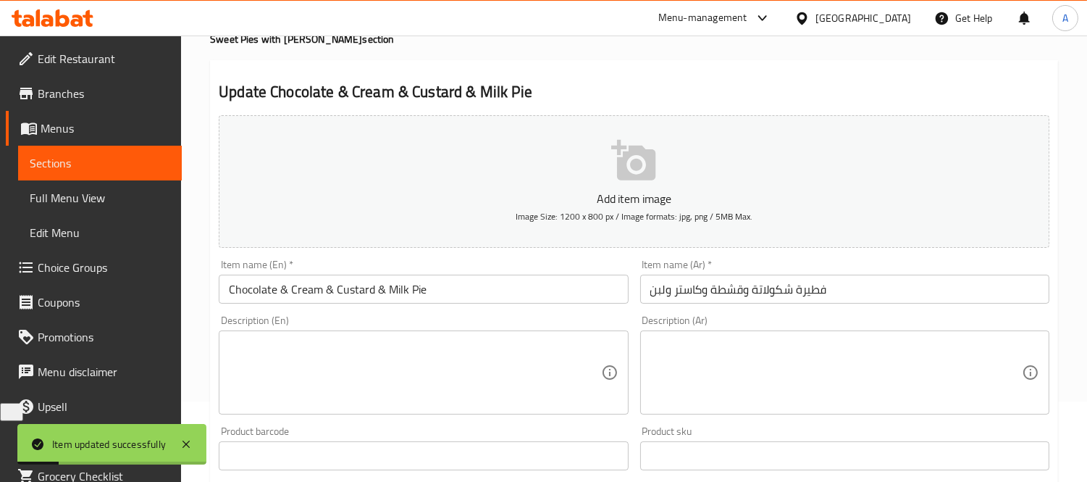
click at [533, 351] on textarea at bounding box center [415, 372] width 372 height 69
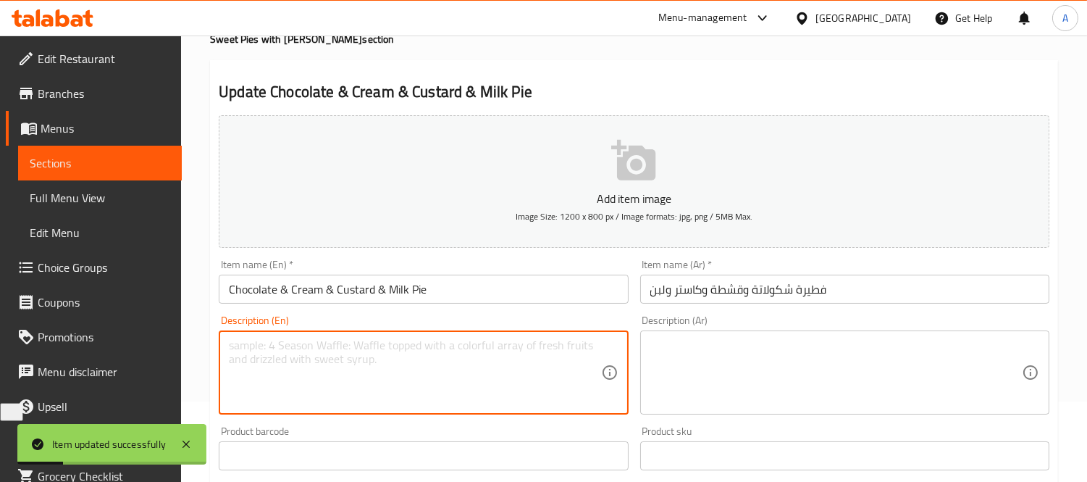
paste textarea "فطيرة بالسمنة البلدي مكونة من شوكولاتة وقشطة وكاستر مع الحليب لمزيج متنوع."
type textarea "فطيرة بالسمنة البلدي مكونة من شوكولاتة وقشطة وكاستر مع الحليب لمزيج متنوع."
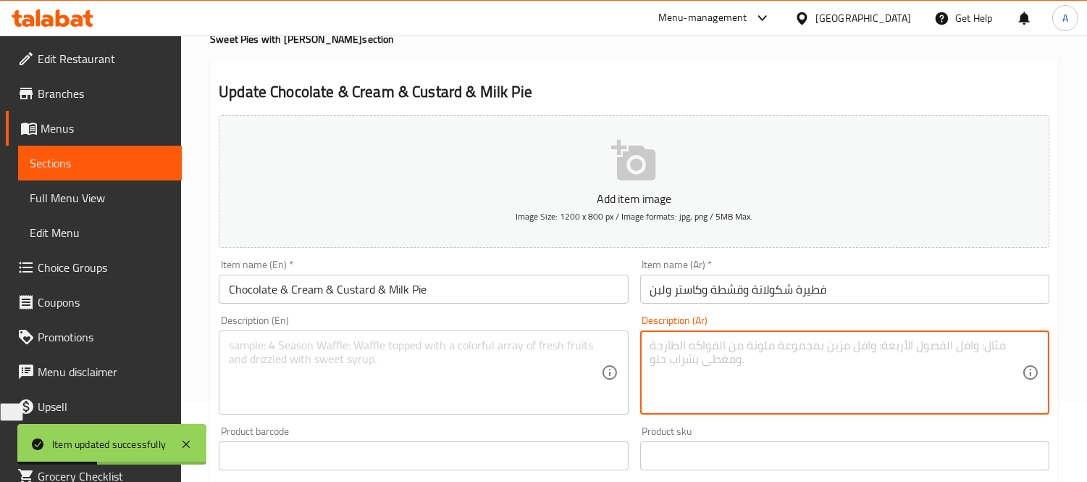
click at [732, 385] on textarea at bounding box center [837, 372] width 372 height 69
paste textarea "فطيرة بالسمنة البلدي مكونة من شوكولاتة وقشطة وكاستر مع الحليب لمزيج متنوع."
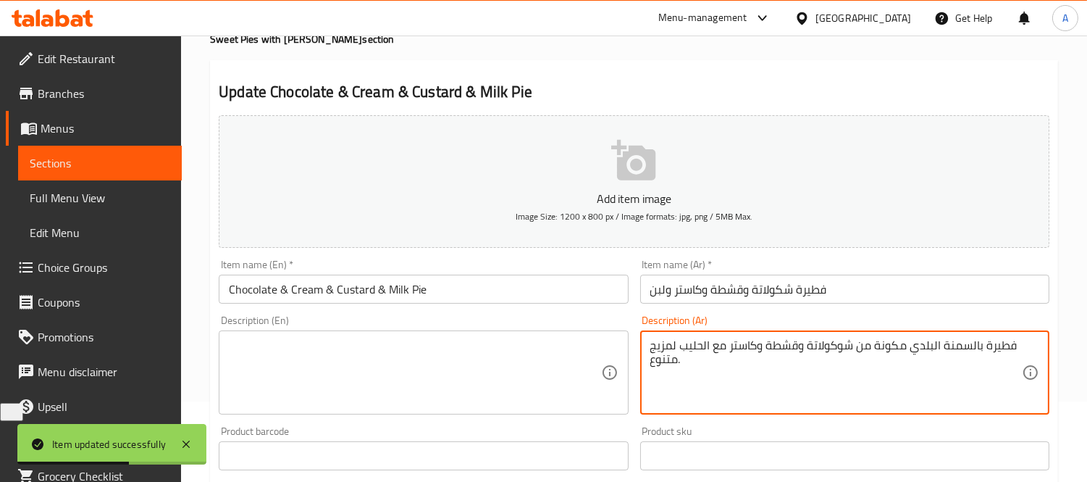
type textarea "فطيرة بالسمنة البلدي مكونة من شوكولاتة وقشطة وكاستر مع الحليب لمزيج متنوع."
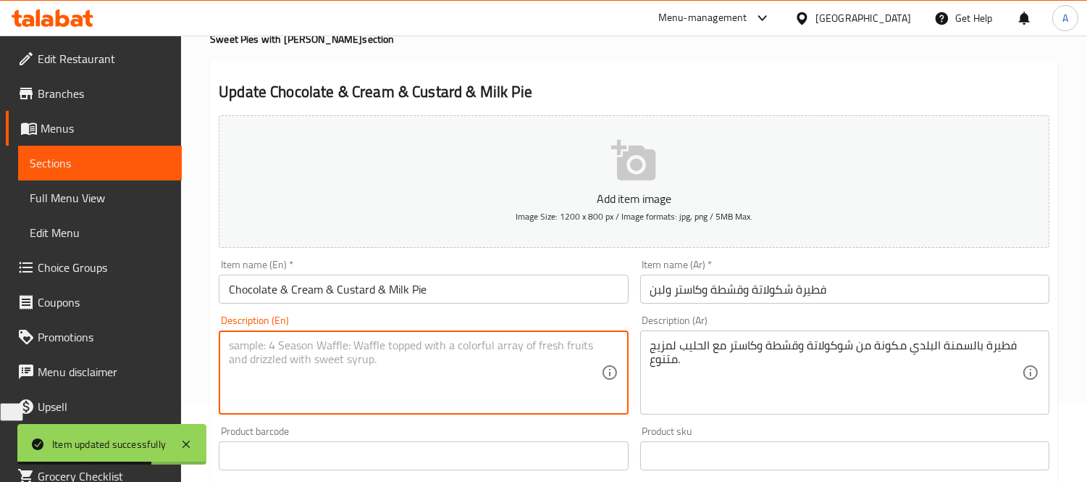
click at [380, 370] on textarea at bounding box center [415, 372] width 372 height 69
paste textarea "A pastry with local ghee, made of chocolate, cream, custard, and milk for a div…"
click at [296, 46] on h4 "Sweet Pies with Baladi Ghee section" at bounding box center [634, 39] width 848 height 14
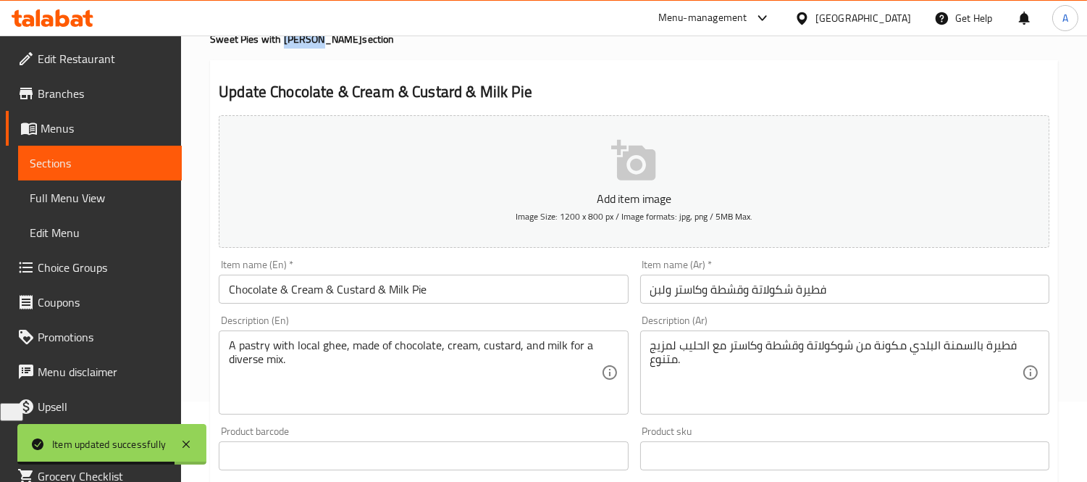
click at [296, 46] on h4 "Sweet Pies with Baladi Ghee section" at bounding box center [634, 39] width 848 height 14
copy h4 "Baladi"
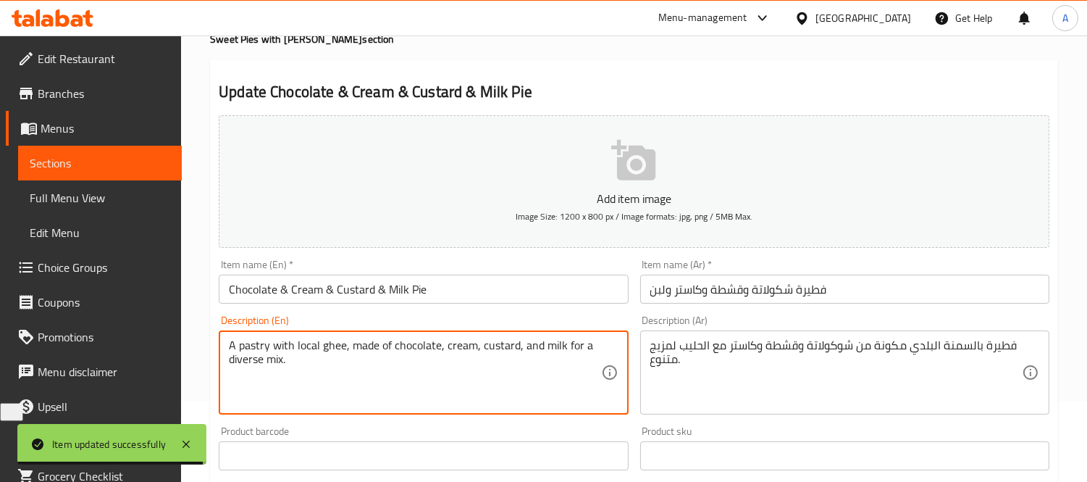
click at [303, 349] on textarea "A pastry with local ghee, made of chocolate, cream, custard, and milk for a div…" at bounding box center [415, 372] width 372 height 69
paste textarea "Baladi"
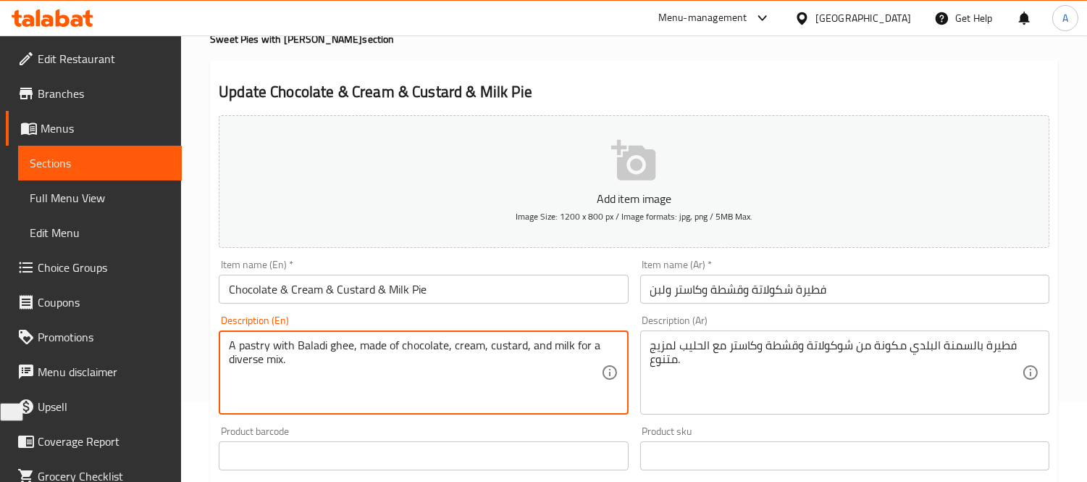
click at [250, 351] on textarea "A pastry with Baladi ghee, made of chocolate, cream, custard, and milk for a di…" at bounding box center [415, 372] width 372 height 69
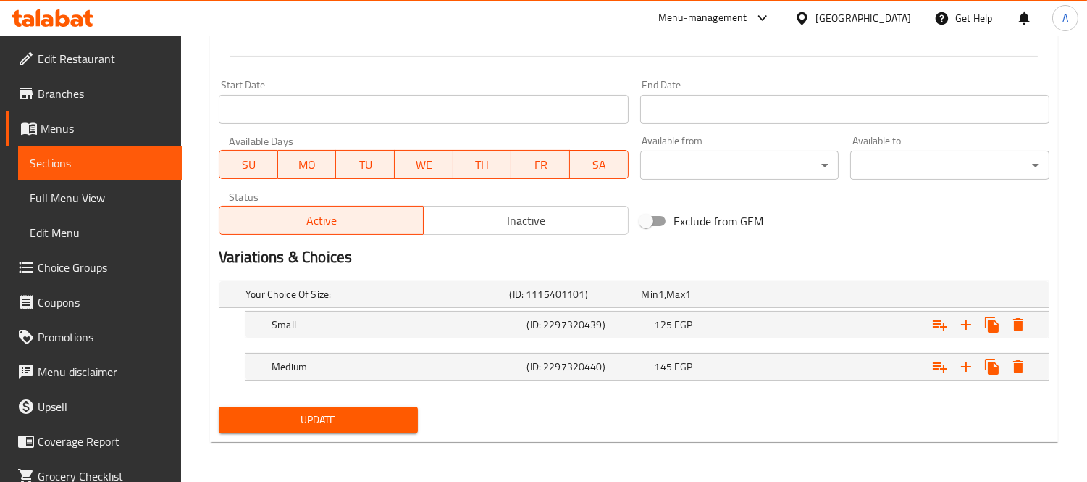
type textarea "A pie with Baladi ghee, made of chocolate, cream, custard, and milk for a diver…"
click at [298, 430] on button "Update" at bounding box center [318, 419] width 199 height 27
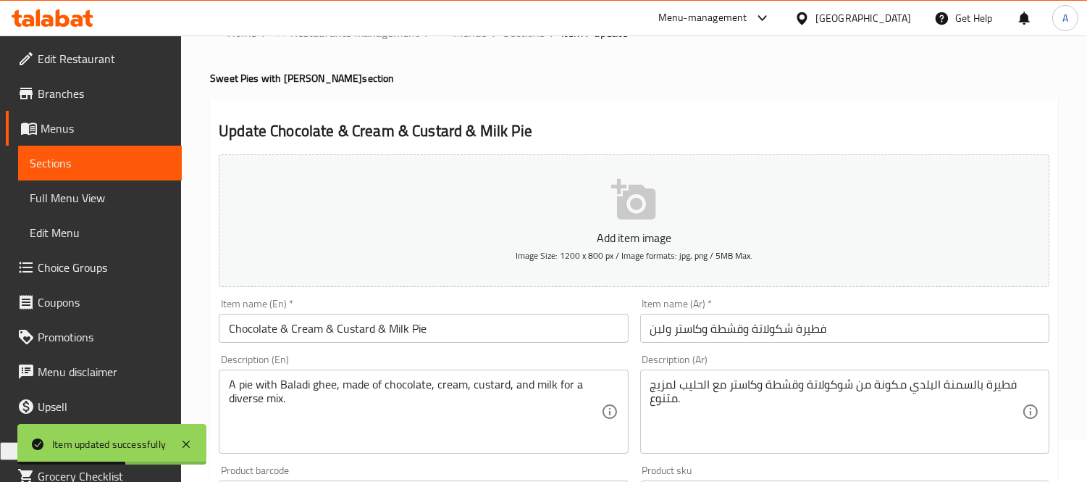
scroll to position [0, 0]
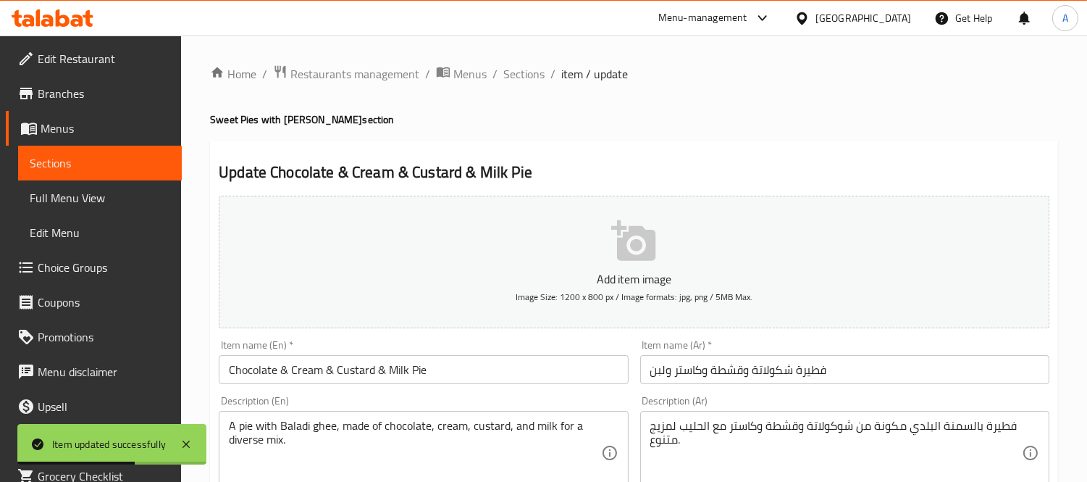
drag, startPoint x: 540, startPoint y: 69, endPoint x: 685, endPoint y: 141, distance: 161.4
click at [540, 69] on span "Sections" at bounding box center [524, 73] width 41 height 17
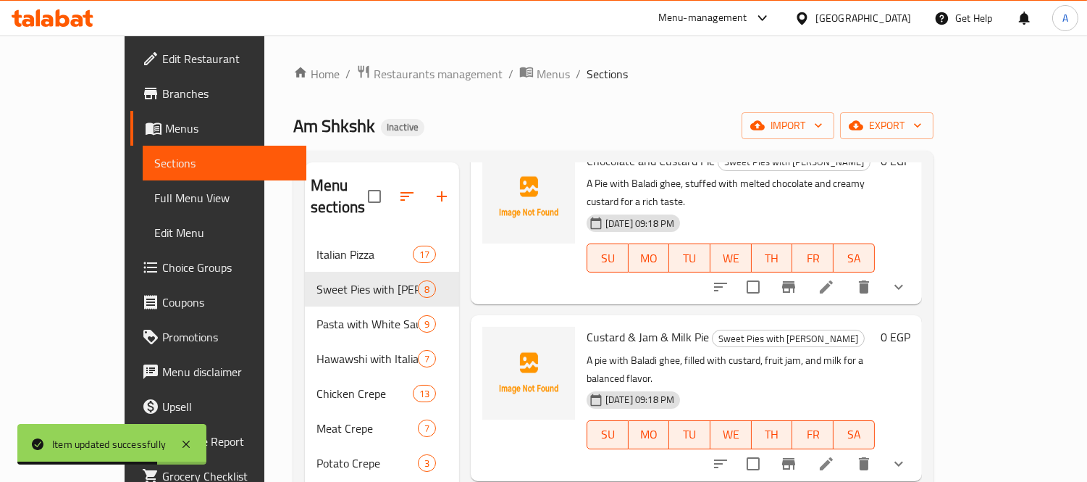
scroll to position [203, 0]
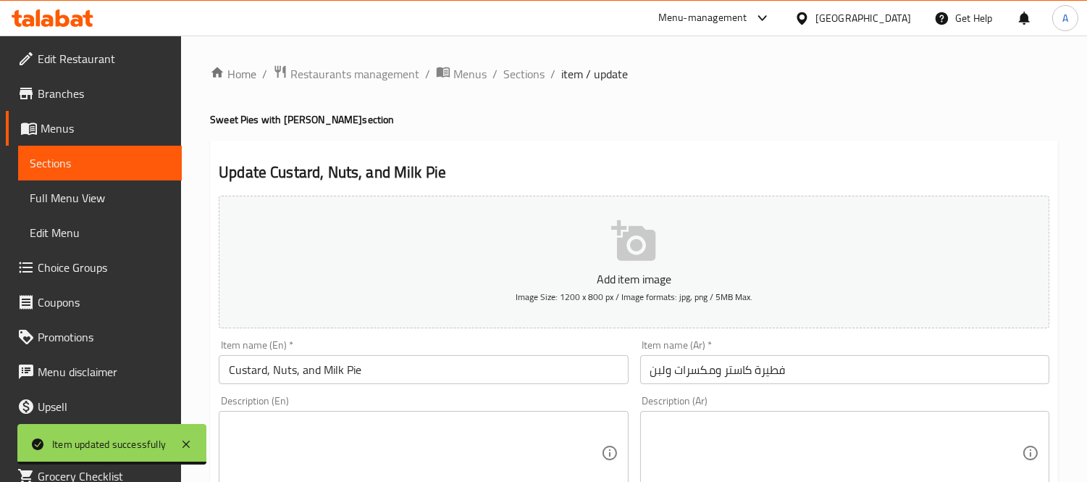
click at [270, 374] on input "Custard, Nuts, and Milk Pie" at bounding box center [423, 369] width 409 height 29
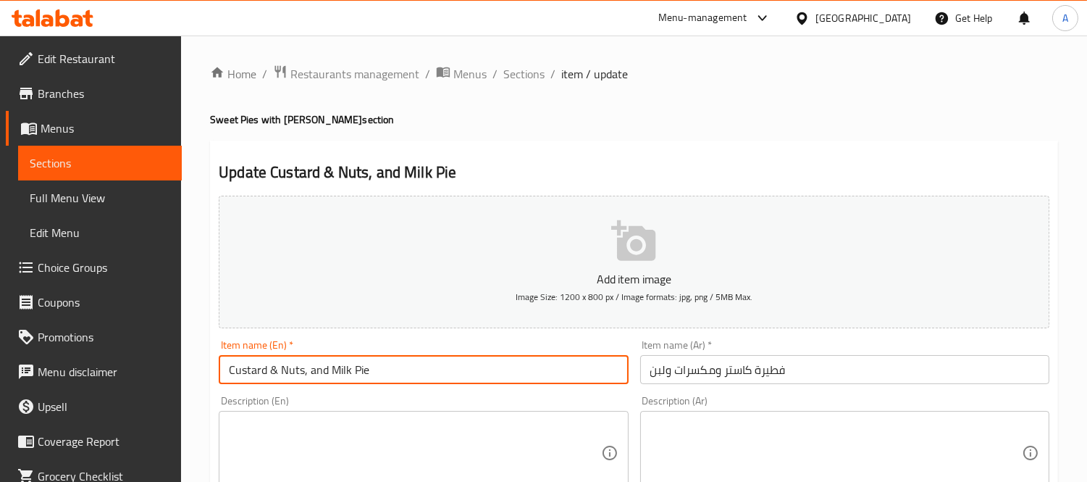
drag, startPoint x: 301, startPoint y: 370, endPoint x: 325, endPoint y: 370, distance: 23.2
click at [325, 370] on input "Custard & Nuts, and Milk Pie" at bounding box center [423, 369] width 409 height 29
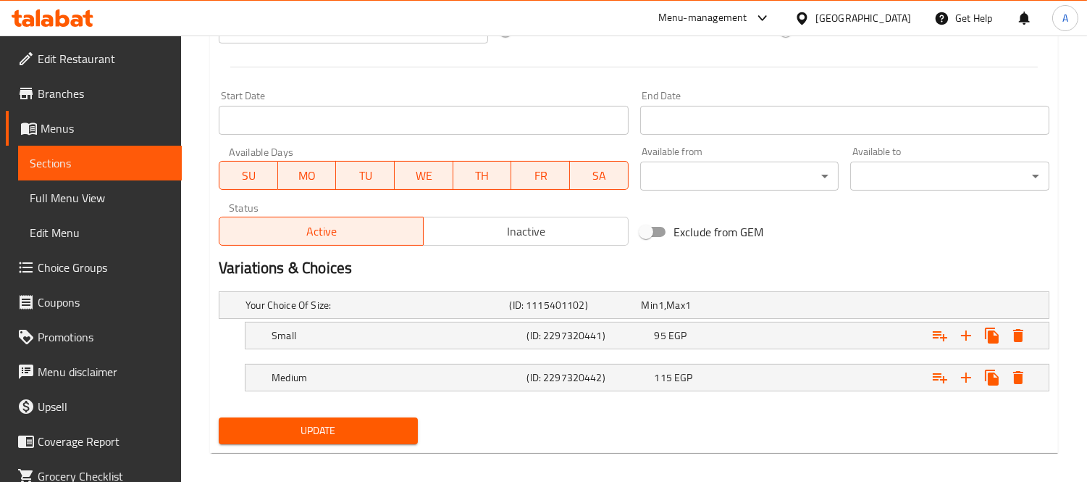
type input "Custard & Nuts & Milk Pie"
click at [364, 429] on span "Update" at bounding box center [318, 431] width 176 height 18
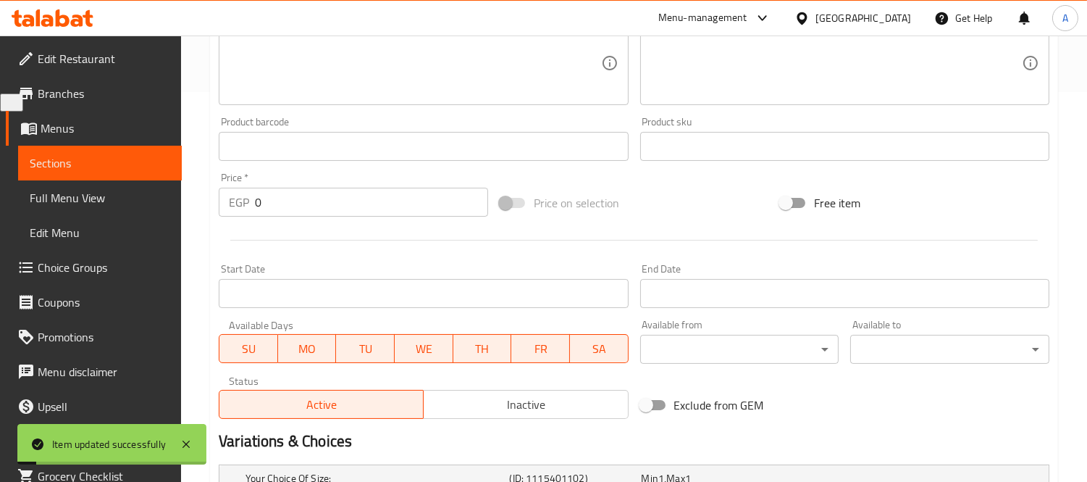
scroll to position [241, 0]
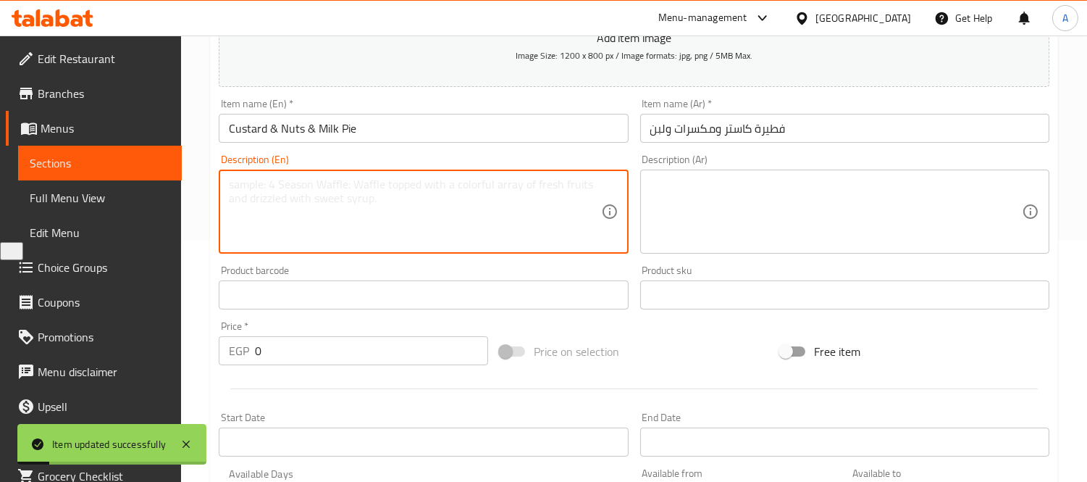
click at [509, 230] on textarea at bounding box center [415, 212] width 372 height 69
paste textarea "A pastry with local ghee, filled with creamy custard, crunchy nuts, and milk fo…"
click at [258, 184] on textarea "A pastry with local ghee, filled with creamy custard, crunchy nuts, and milk fo…" at bounding box center [415, 212] width 372 height 69
type textarea "A pie with local ghee, filled with creamy custard, crunchy nuts, and milk for a…"
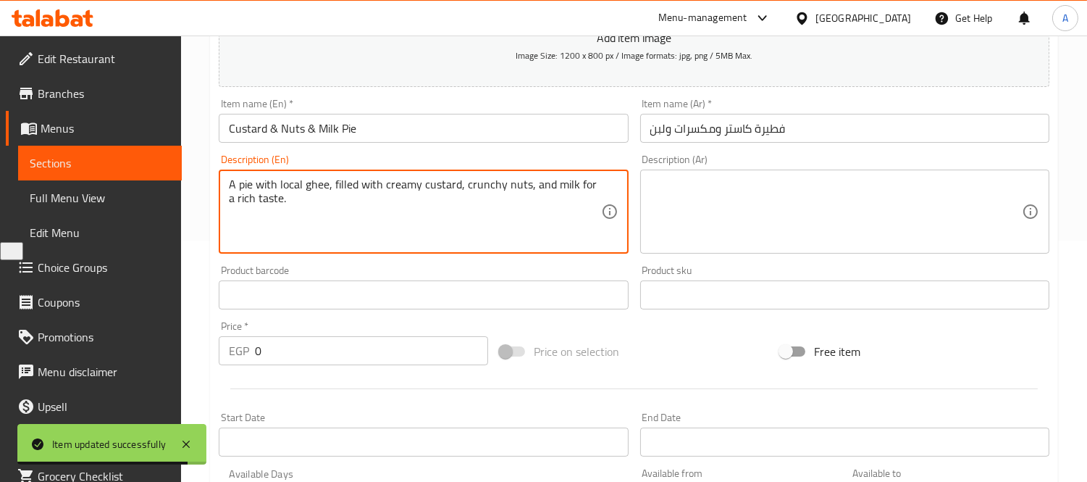
click at [743, 206] on textarea at bounding box center [837, 212] width 372 height 69
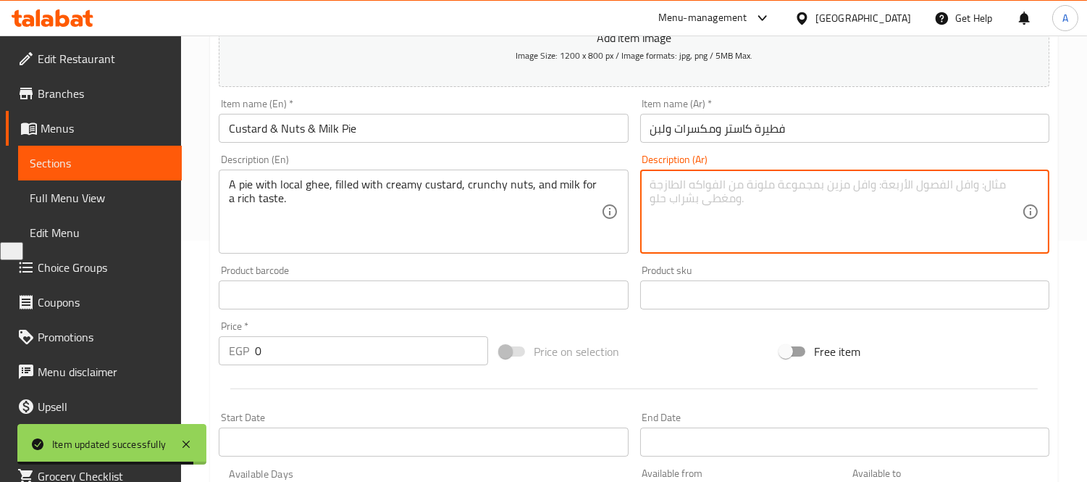
paste textarea "فطيرة بالسمنة البلدي بحشو كاستر كريمي مع المكسرات المقرمشة والحليب لمذاق غني."
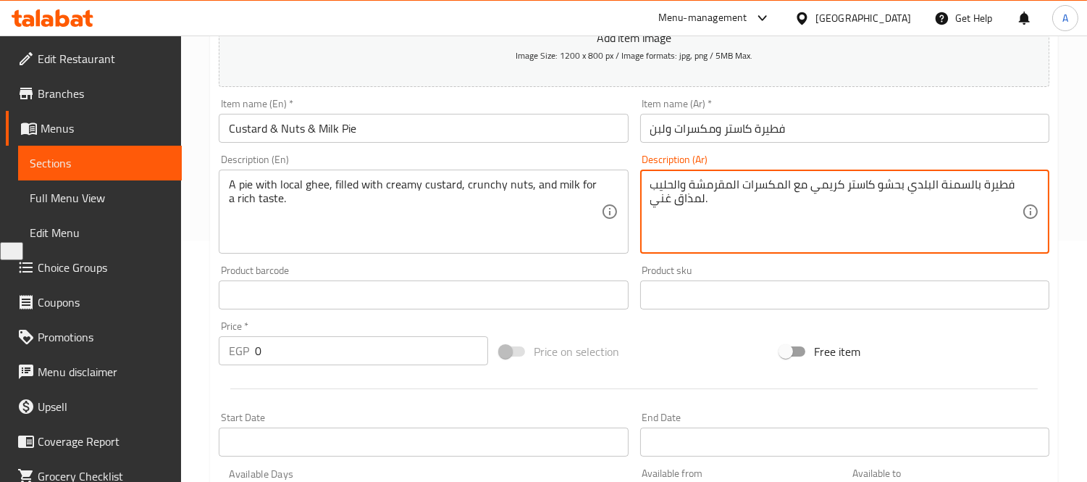
scroll to position [0, 0]
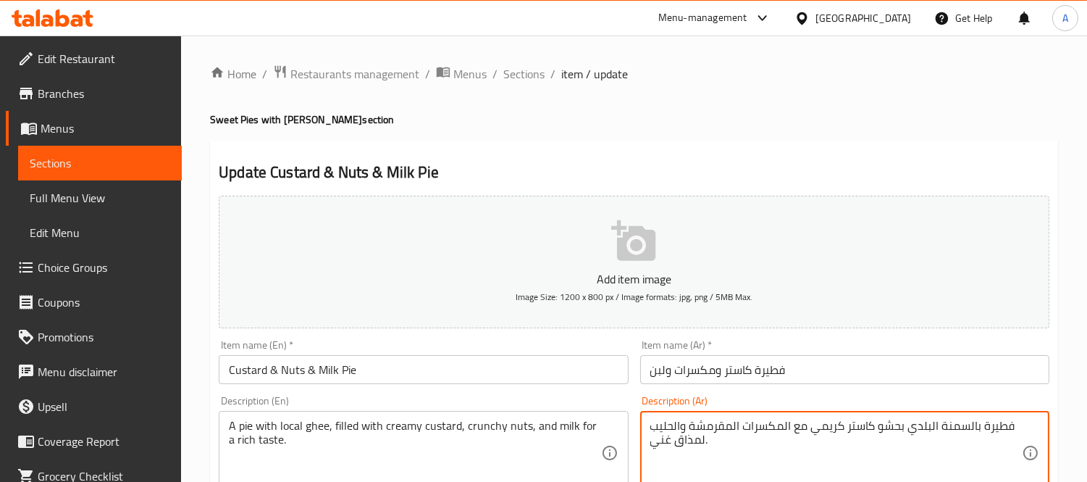
type textarea "فطيرة بالسمنة البلدي بحشو كاستر كريمي مع المكسرات المقرمشة والحليب لمذاق غني."
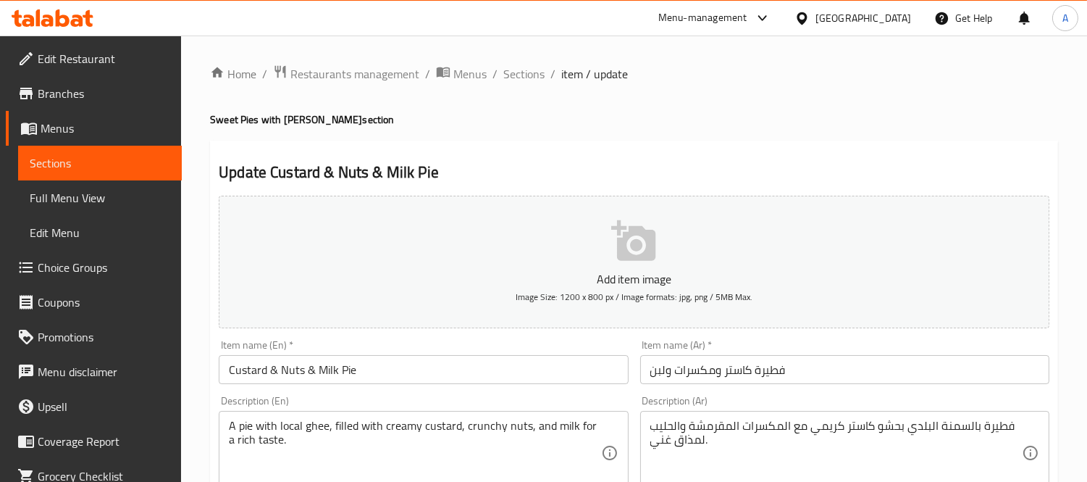
click at [299, 117] on h4 "Sweet Pies with Baladi Ghee section" at bounding box center [634, 119] width 848 height 14
copy h4 "Baladi"
click at [290, 422] on textarea "A pie with local ghee, filled with creamy custard, crunchy nuts, and milk for a…" at bounding box center [415, 453] width 372 height 69
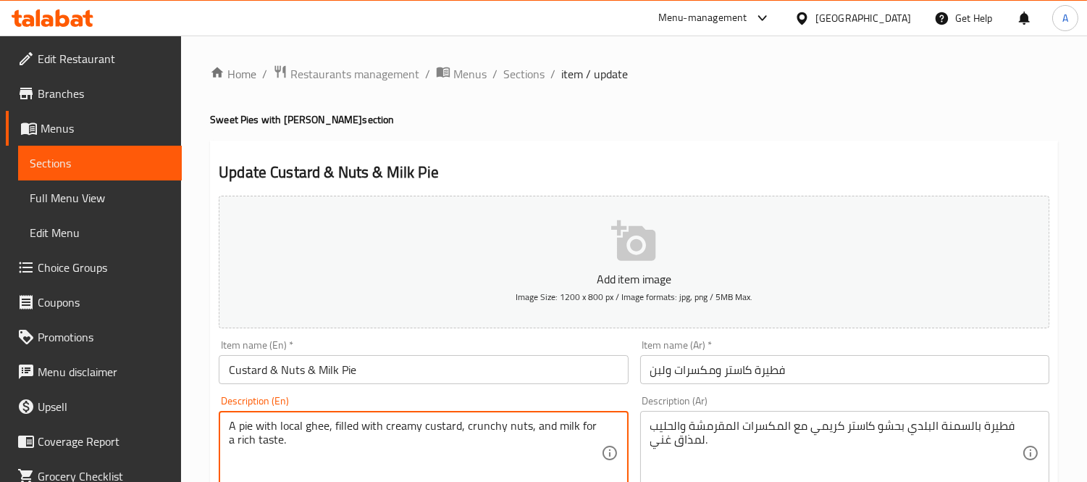
paste textarea "Baladi"
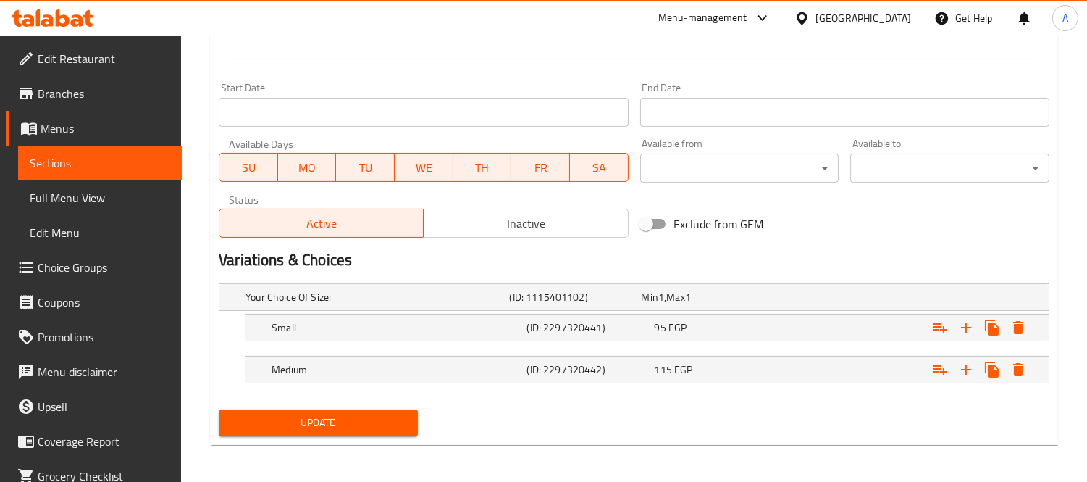
scroll to position [574, 0]
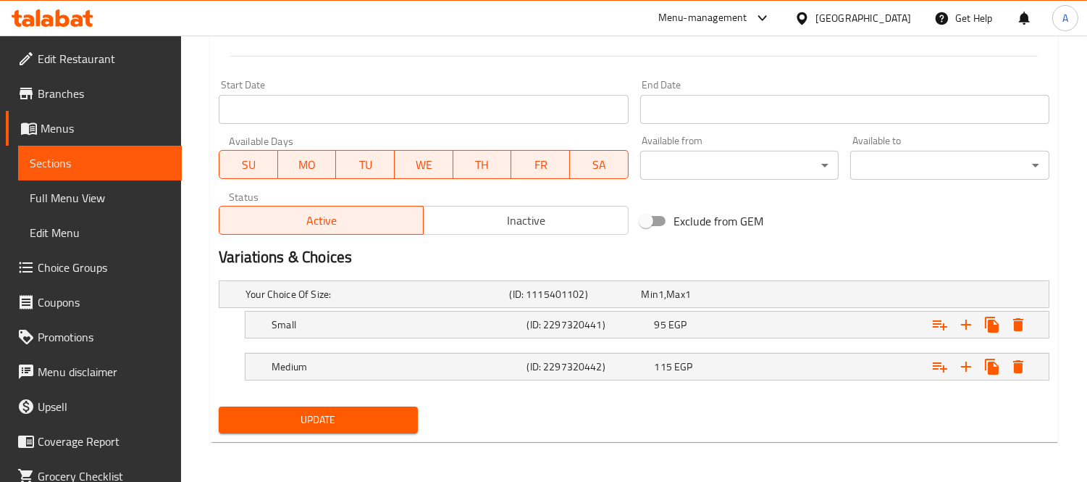
type textarea "A pie with Baladi ghee, filled with creamy custard, crunchy nuts, and milk for …"
click at [329, 438] on div "Update" at bounding box center [318, 420] width 211 height 38
click at [332, 426] on span "Update" at bounding box center [318, 420] width 176 height 18
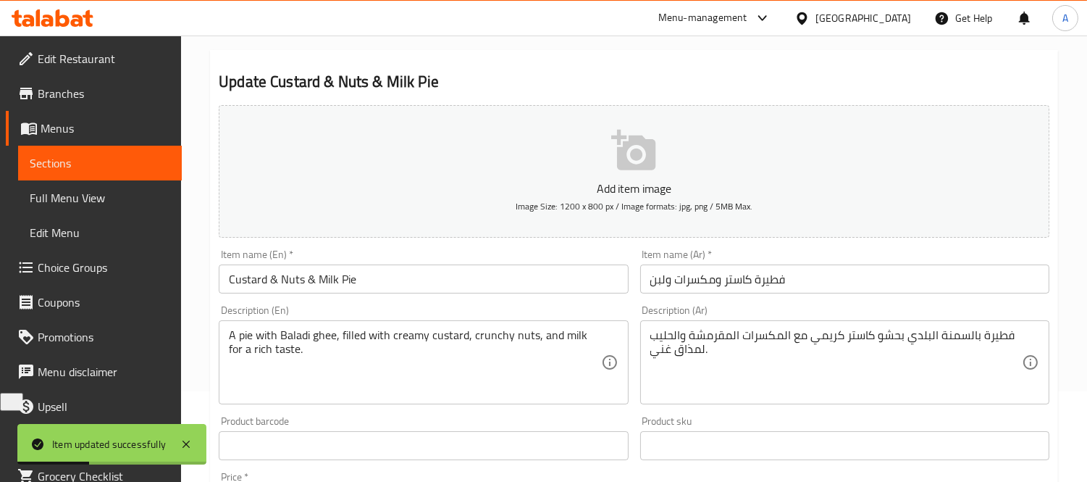
scroll to position [0, 0]
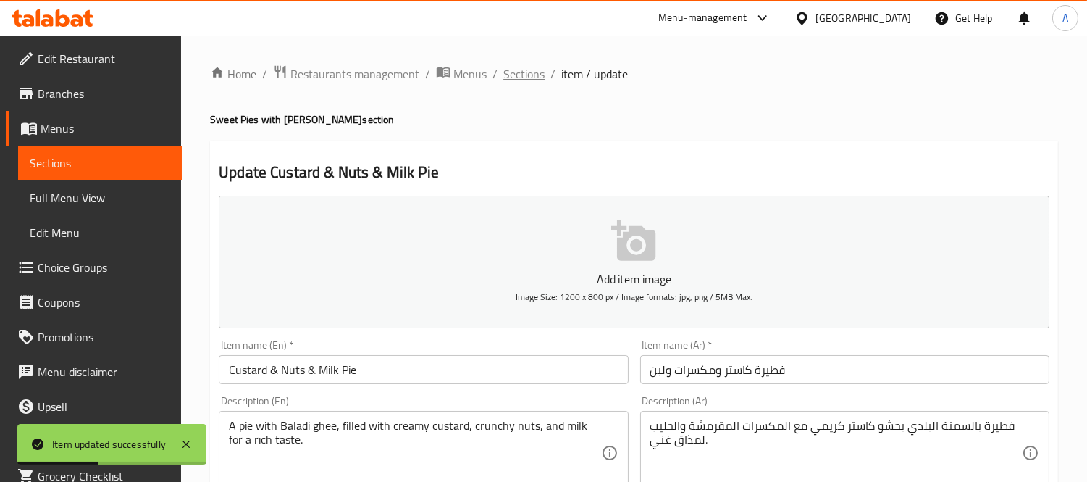
click at [510, 67] on span "Sections" at bounding box center [524, 73] width 41 height 17
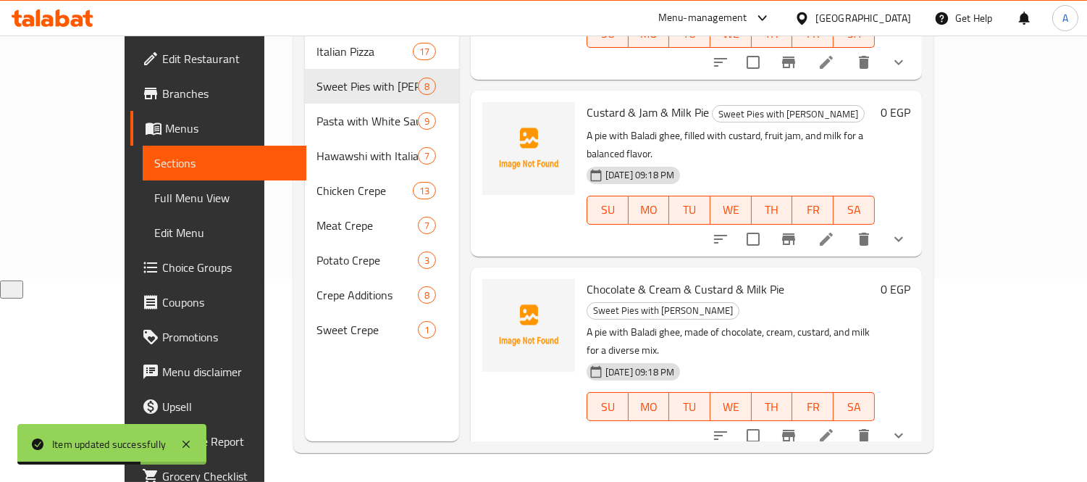
scroll to position [41, 0]
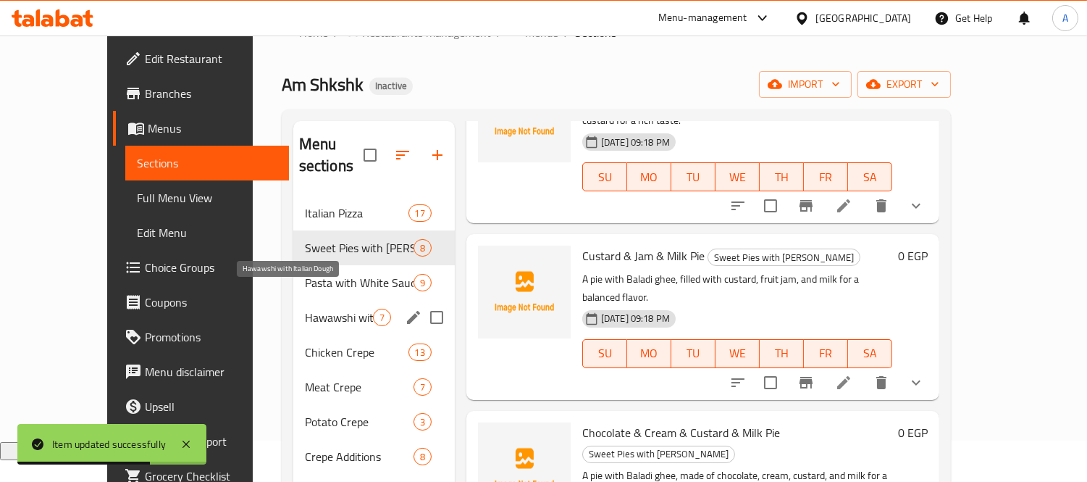
click at [305, 274] on span "Pasta with White Sauce" at bounding box center [359, 282] width 109 height 17
